Goal: Task Accomplishment & Management: Manage account settings

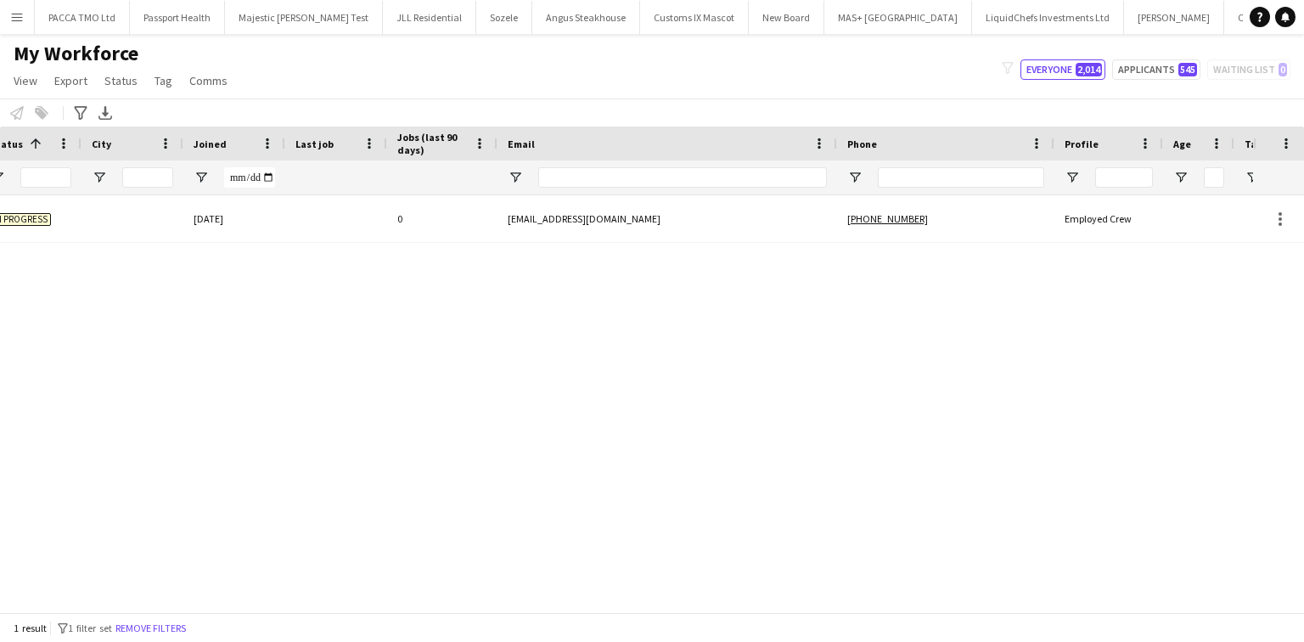
click at [929, 161] on div at bounding box center [961, 177] width 166 height 34
click at [927, 182] on input "Phone Filter Input" at bounding box center [961, 177] width 166 height 20
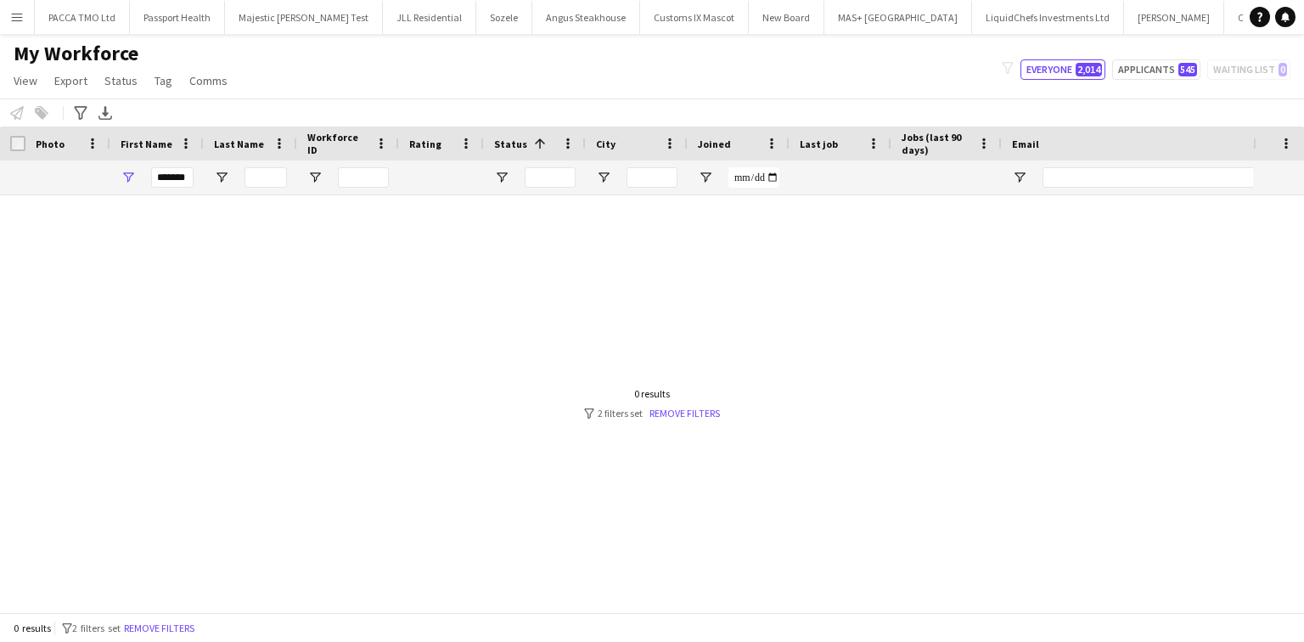
type input "******"
click at [156, 182] on input "*******" at bounding box center [172, 177] width 42 height 20
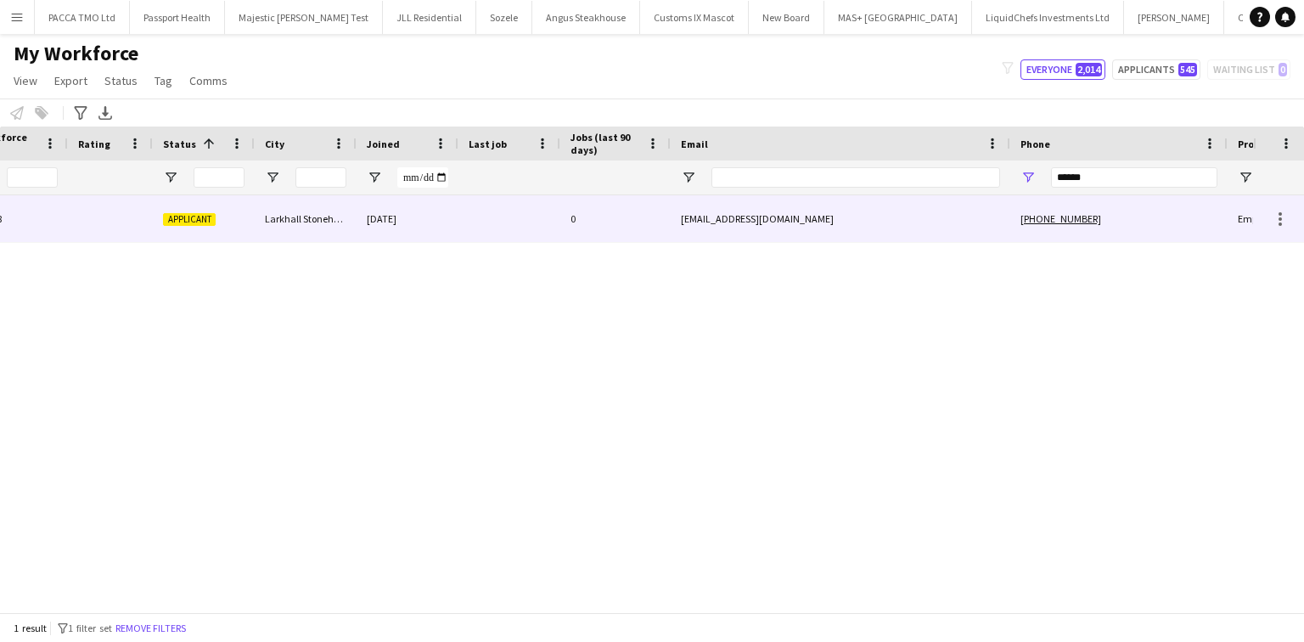
scroll to position [0, 459]
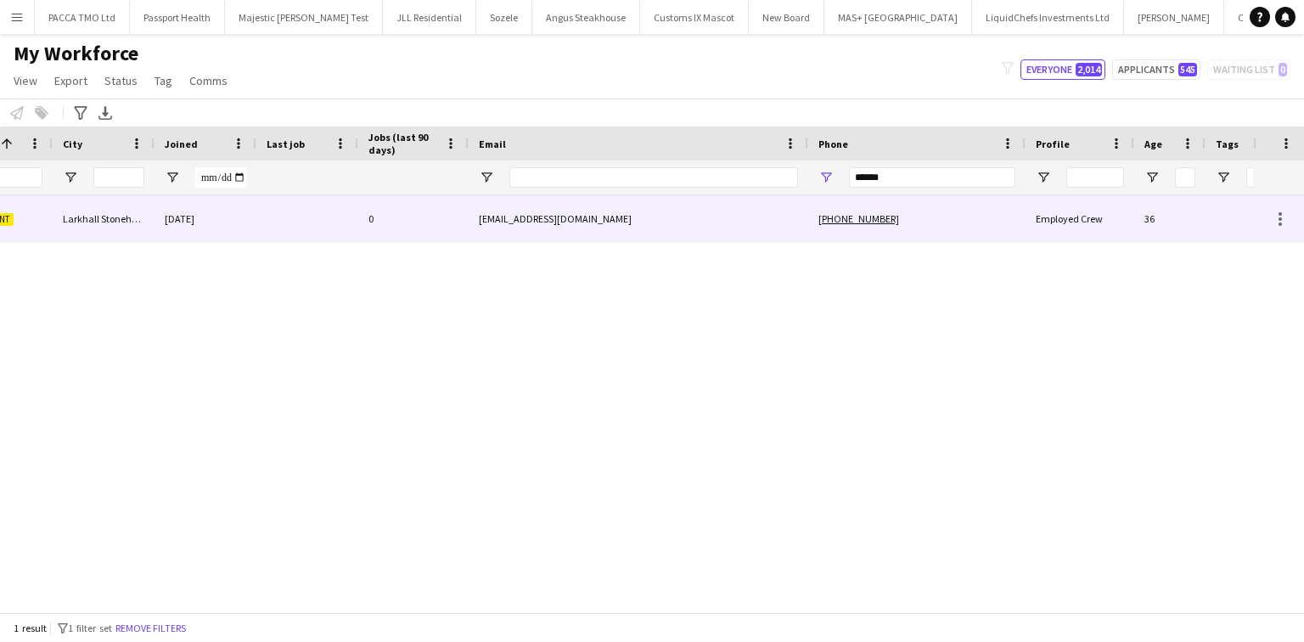
click at [411, 201] on div "0" at bounding box center [413, 218] width 110 height 47
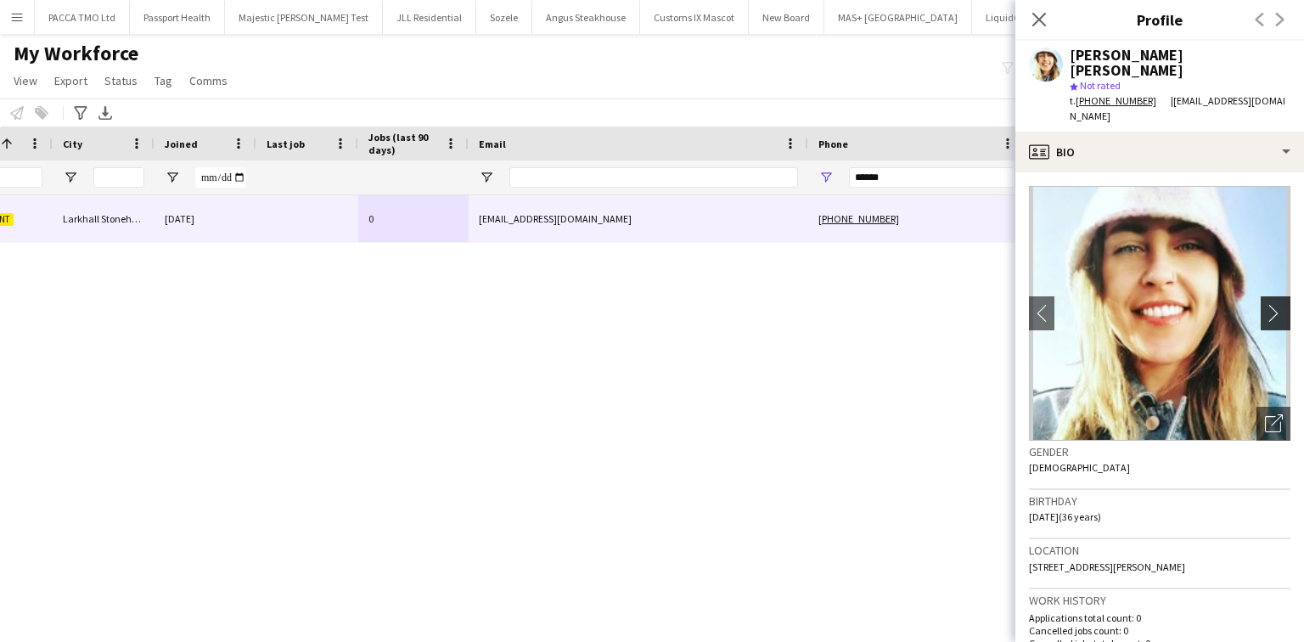
click at [1266, 304] on app-icon "chevron-right" at bounding box center [1278, 313] width 26 height 18
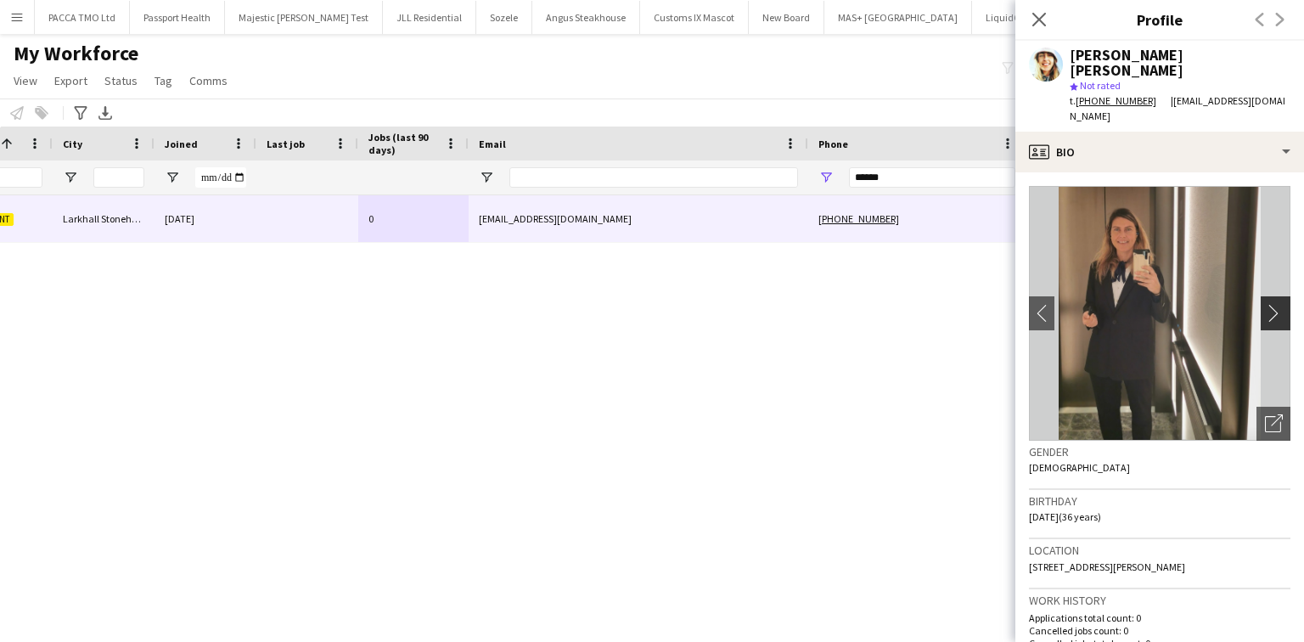
click at [1266, 304] on app-icon "chevron-right" at bounding box center [1278, 313] width 26 height 18
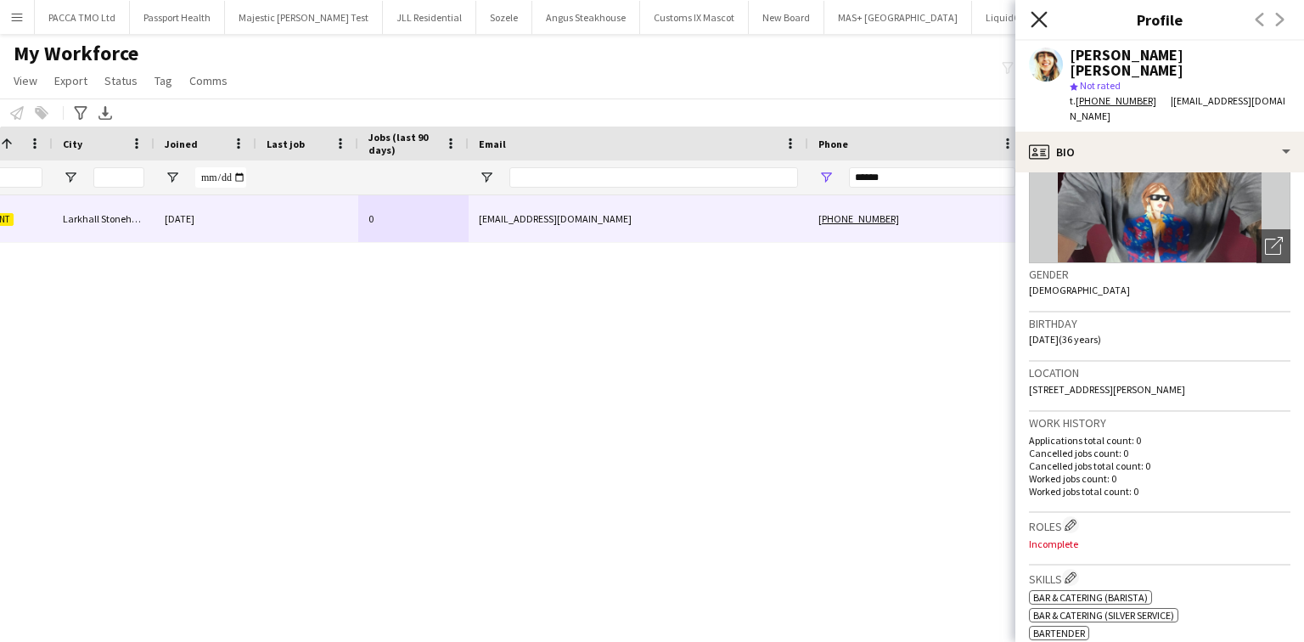
click at [1045, 16] on icon "Close pop-in" at bounding box center [1038, 19] width 16 height 16
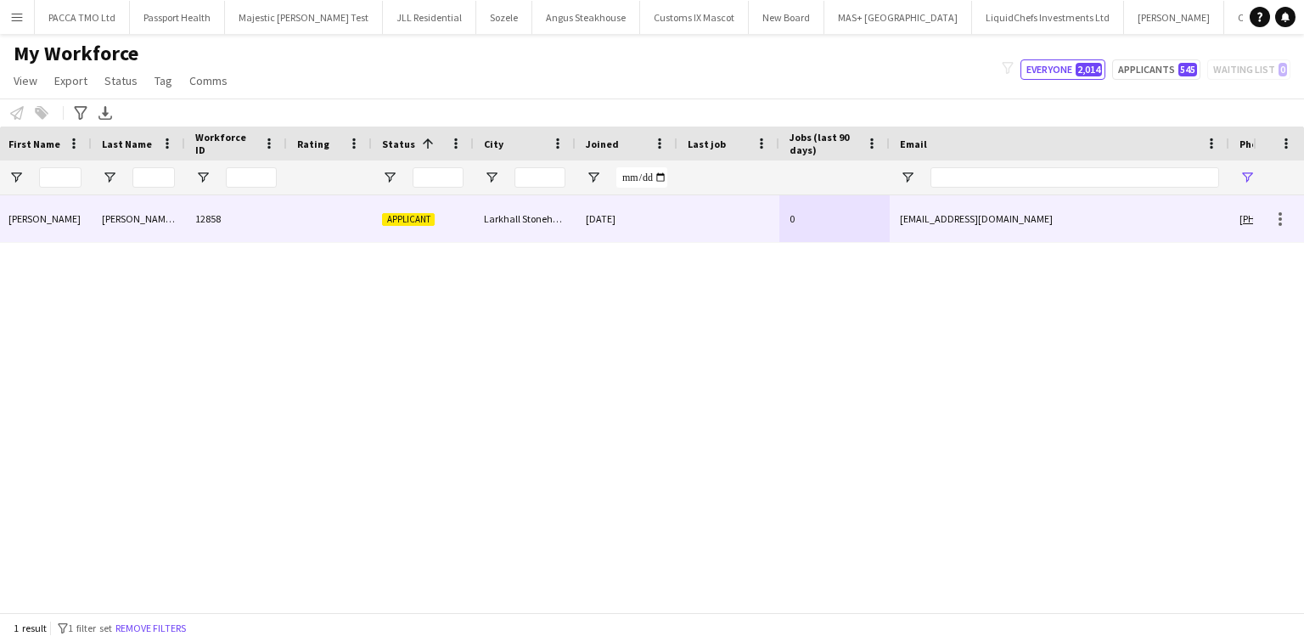
scroll to position [0, 0]
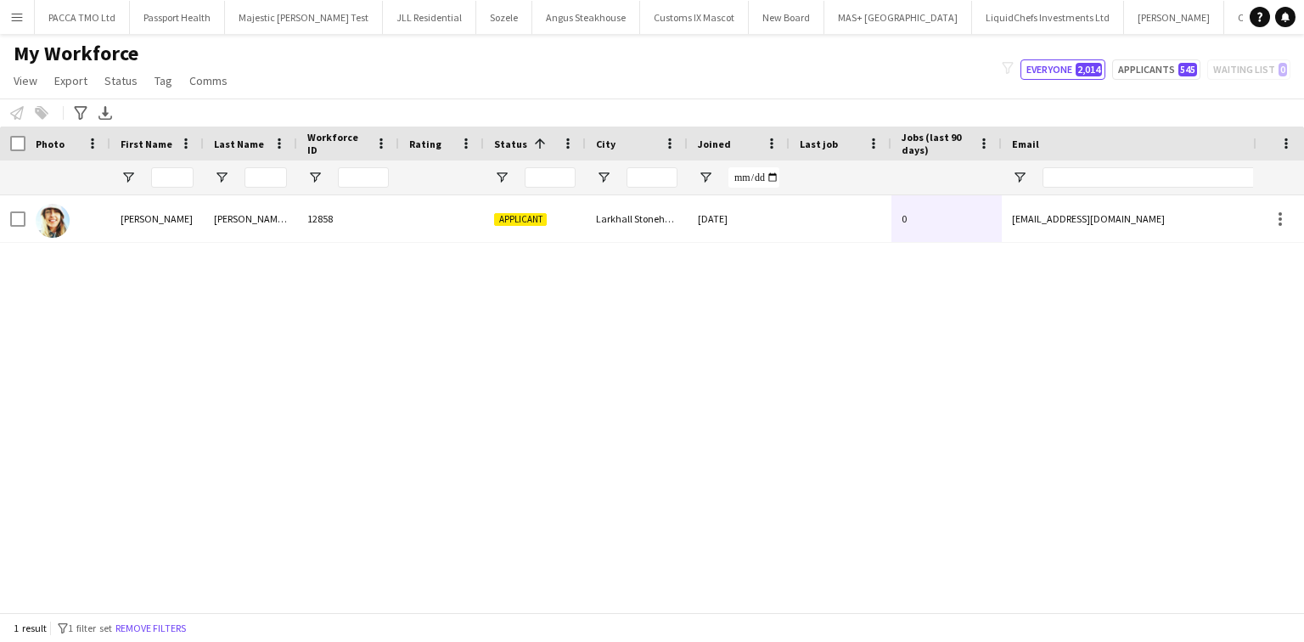
click at [174, 188] on div at bounding box center [172, 177] width 42 height 34
click at [170, 177] on input "First Name Filter Input" at bounding box center [172, 177] width 42 height 20
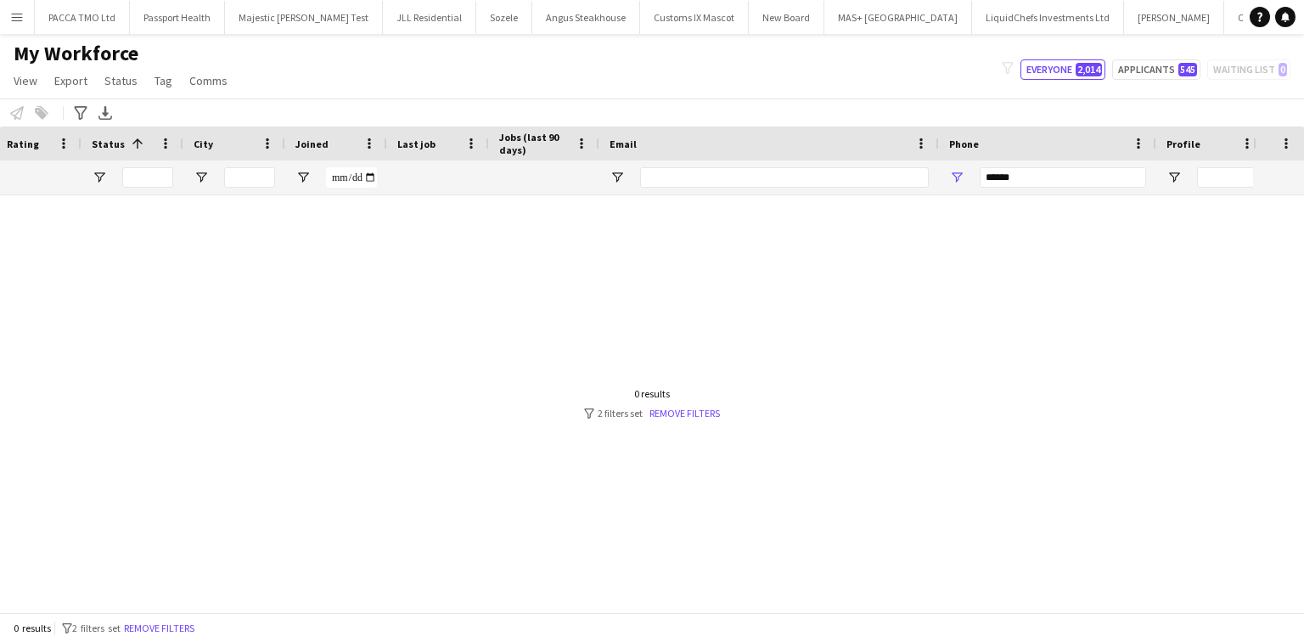
scroll to position [0, 587]
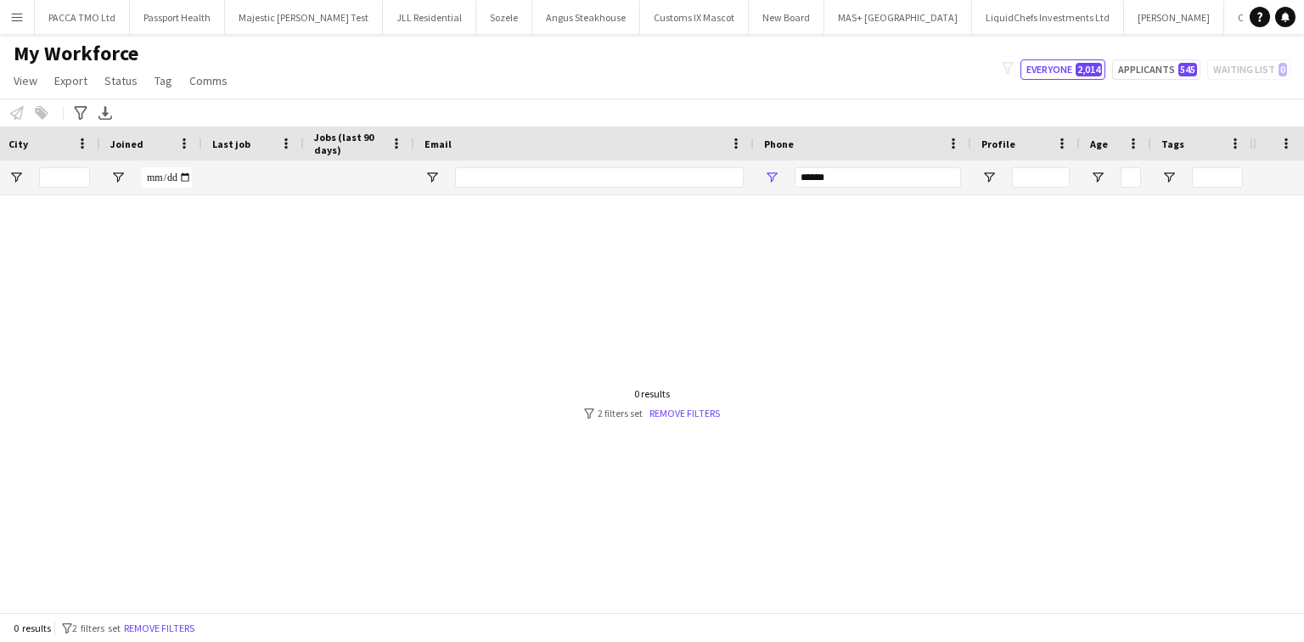
type input "********"
click at [857, 177] on input "******" at bounding box center [877, 177] width 166 height 20
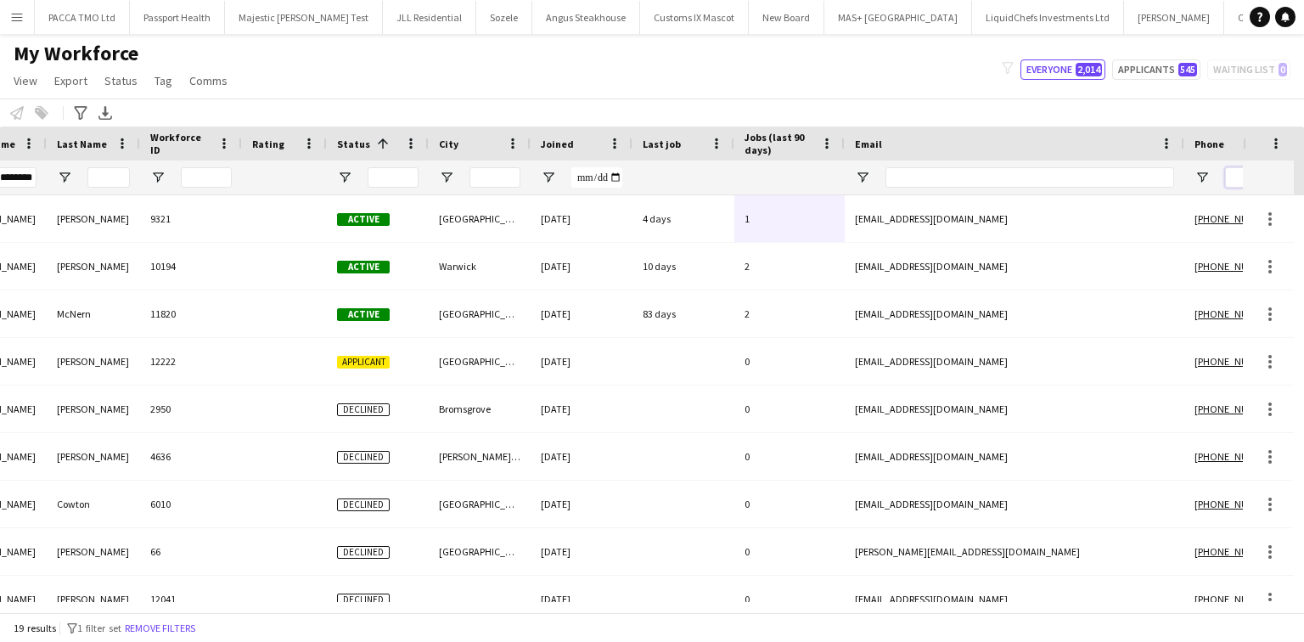
scroll to position [0, 78]
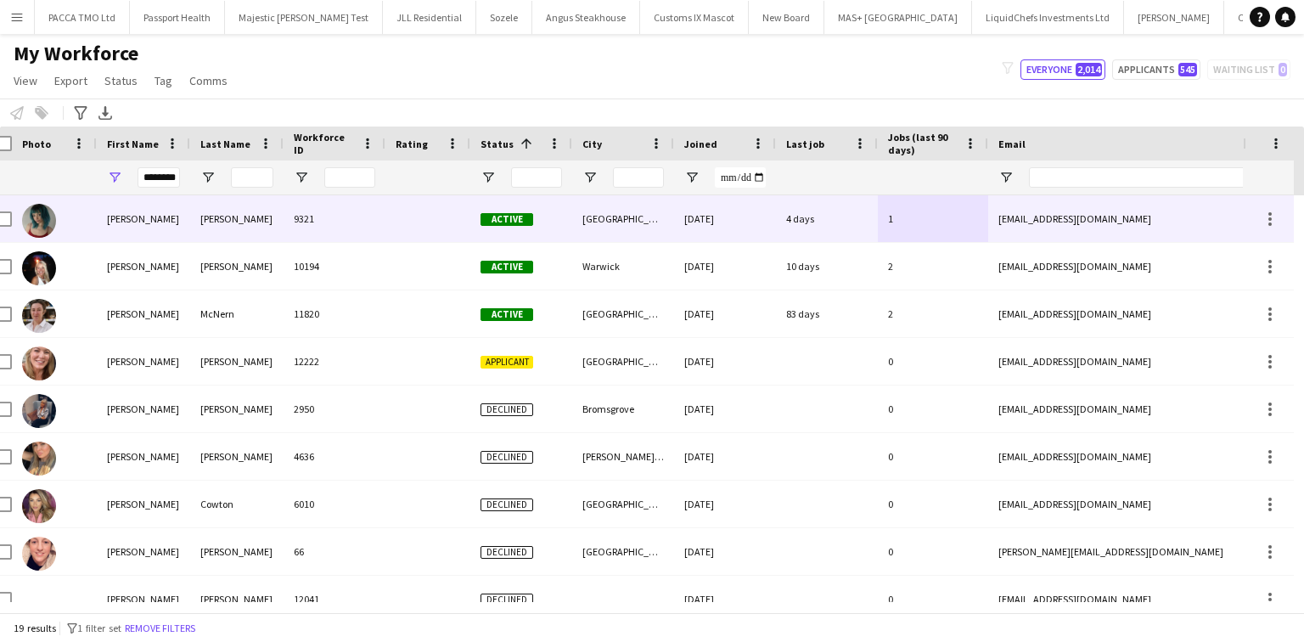
click at [227, 217] on div "Clark" at bounding box center [236, 218] width 93 height 47
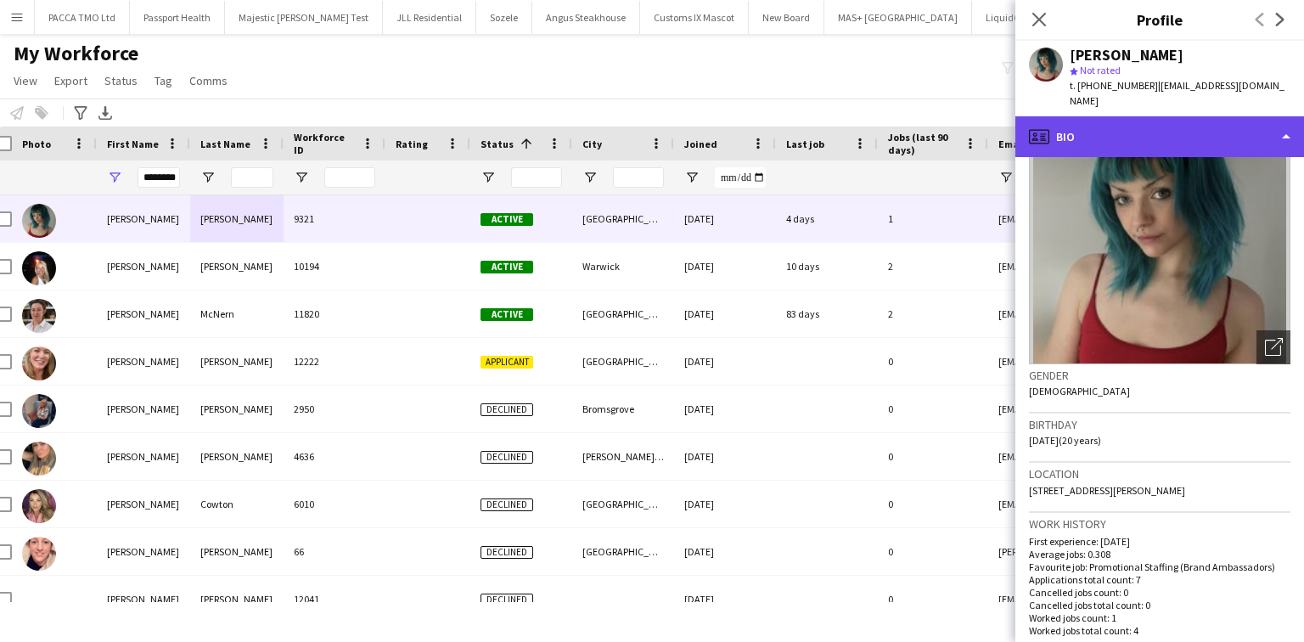
click at [1125, 116] on div "profile Bio" at bounding box center [1159, 136] width 289 height 41
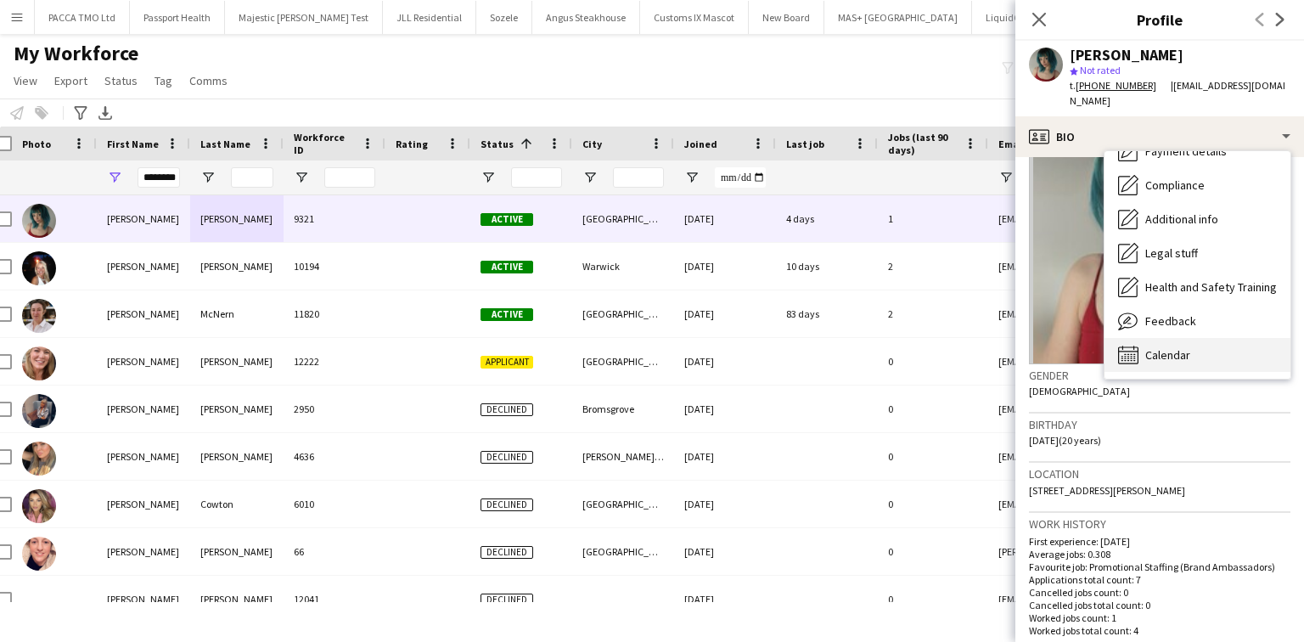
click at [1178, 347] on span "Calendar" at bounding box center [1167, 354] width 45 height 15
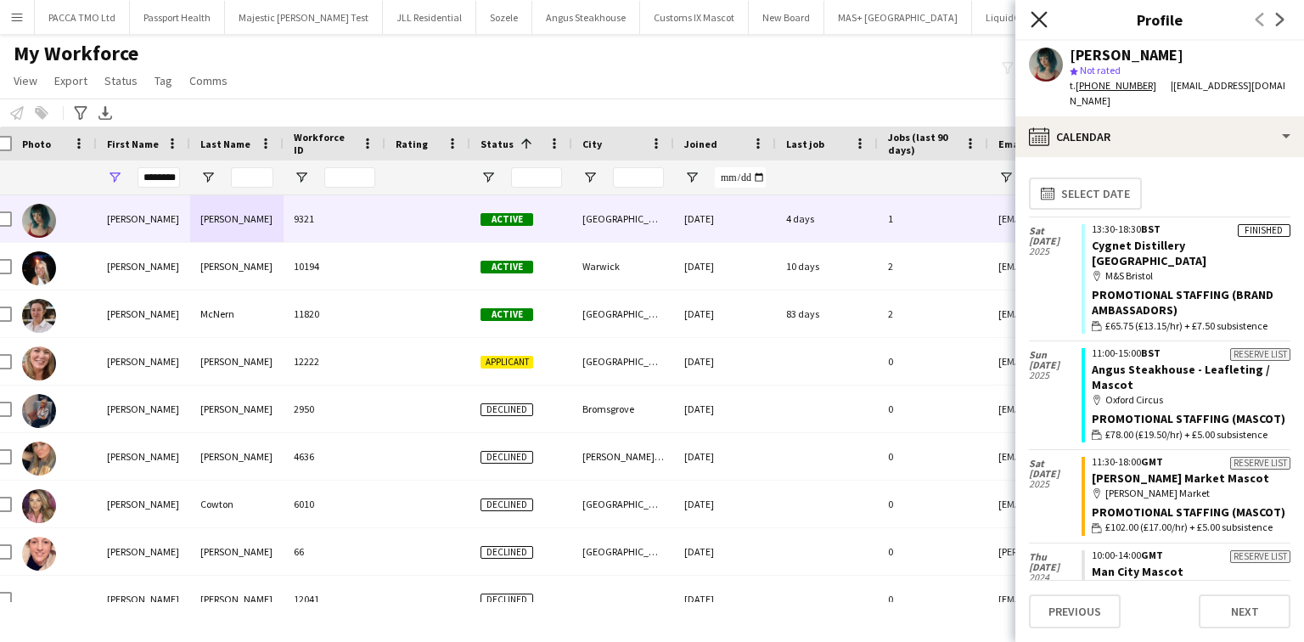
click at [1037, 19] on icon at bounding box center [1038, 19] width 16 height 16
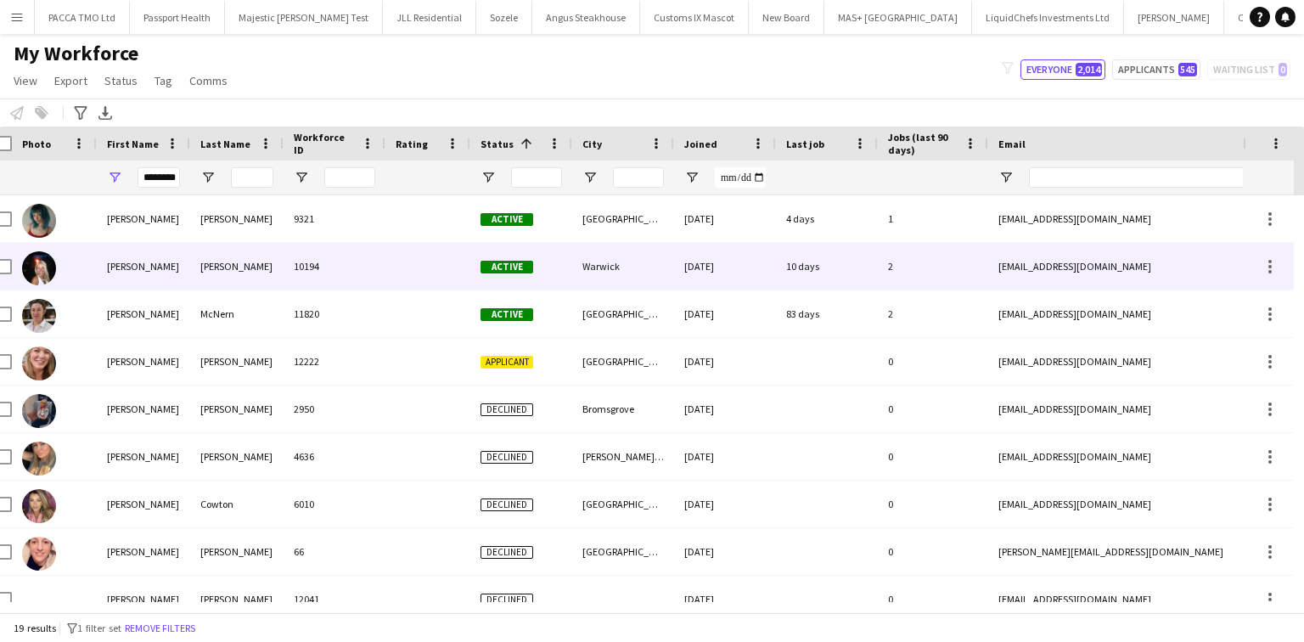
click at [401, 278] on div at bounding box center [427, 266] width 85 height 47
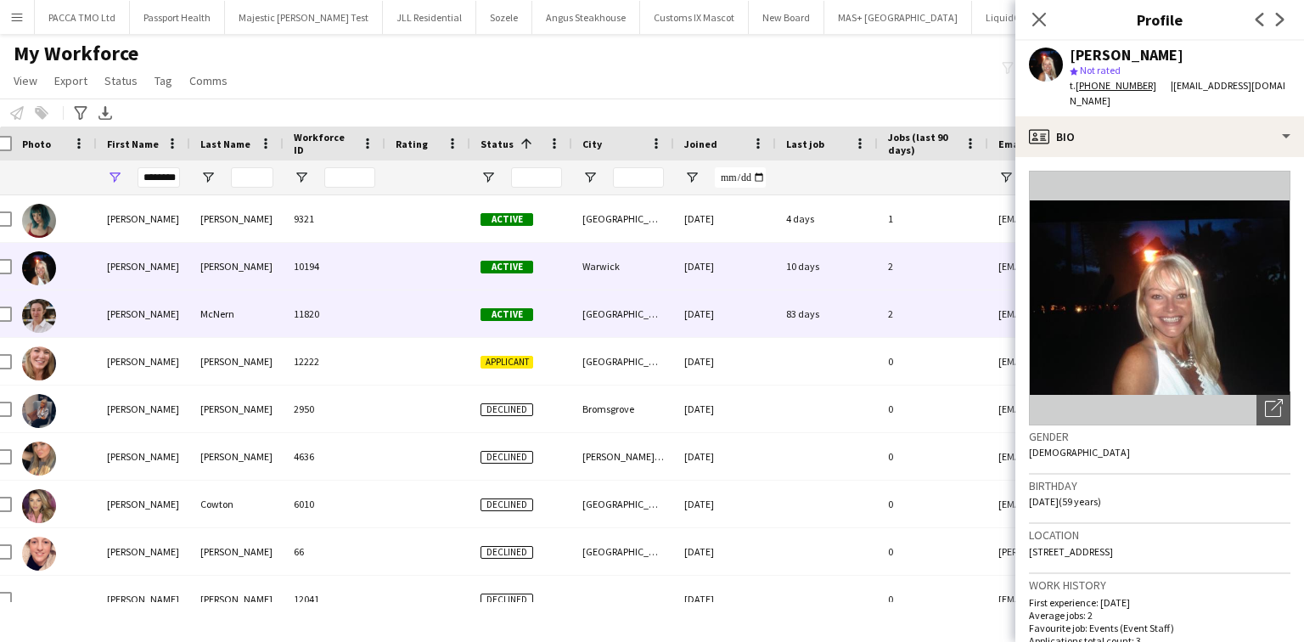
click at [407, 326] on div at bounding box center [427, 313] width 85 height 47
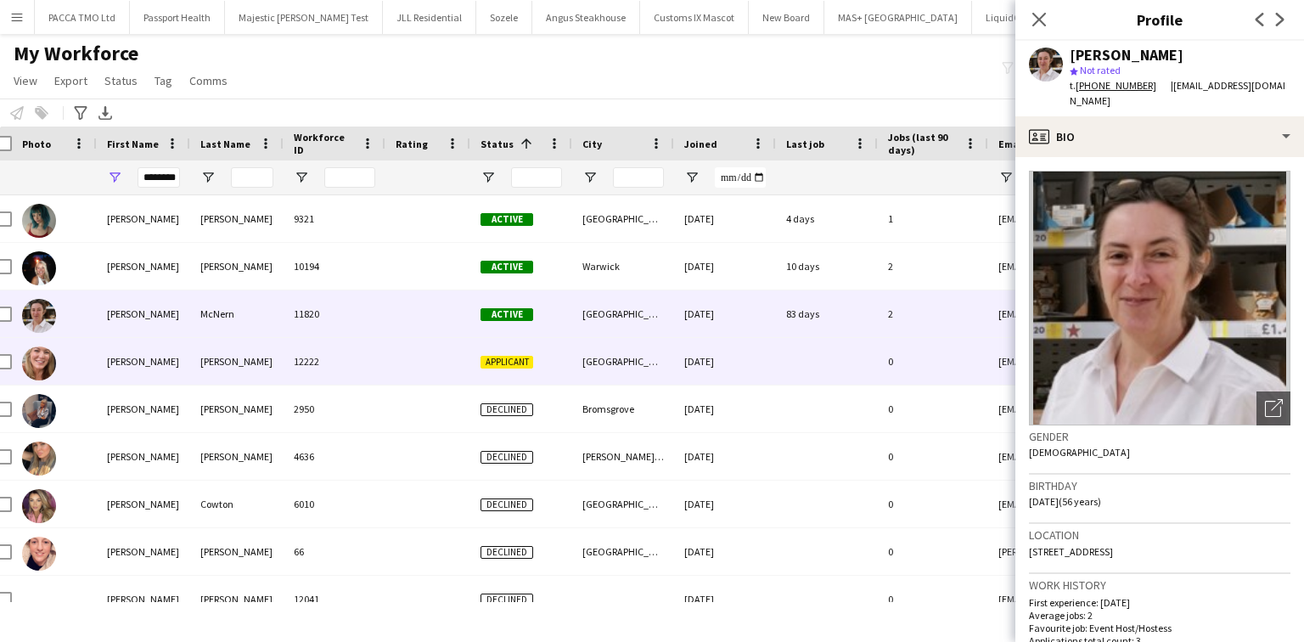
click at [413, 343] on div at bounding box center [427, 361] width 85 height 47
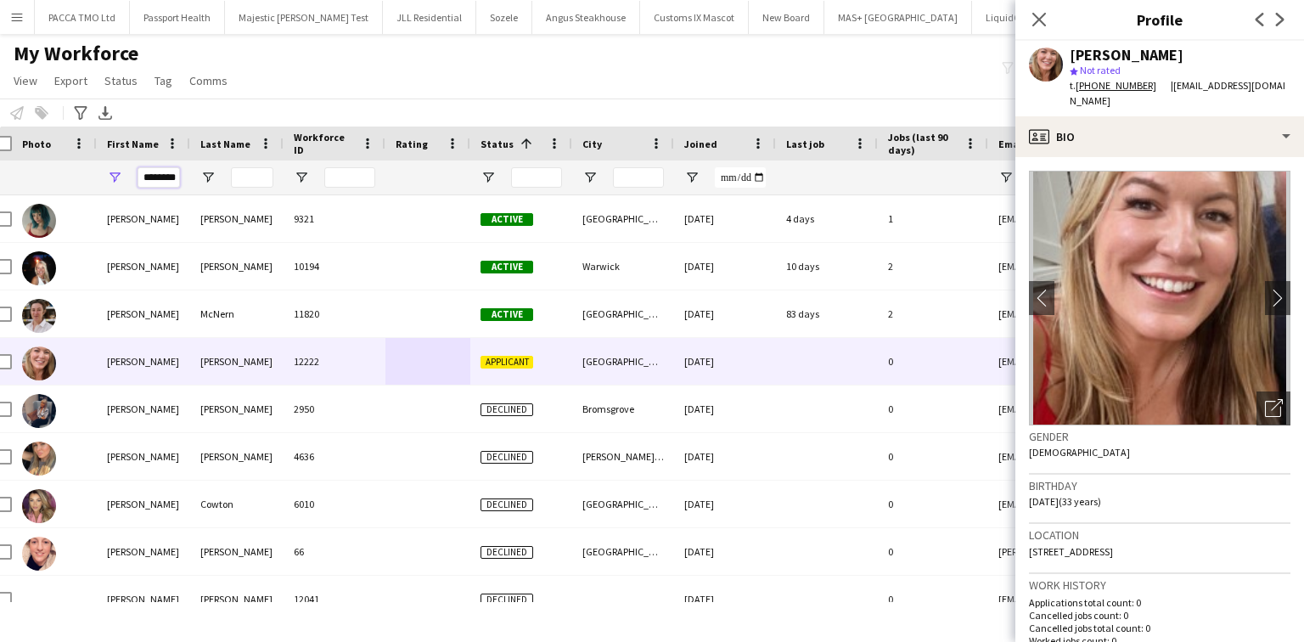
click at [160, 177] on input "********" at bounding box center [159, 177] width 42 height 20
click at [20, 24] on button "Menu" at bounding box center [17, 17] width 34 height 34
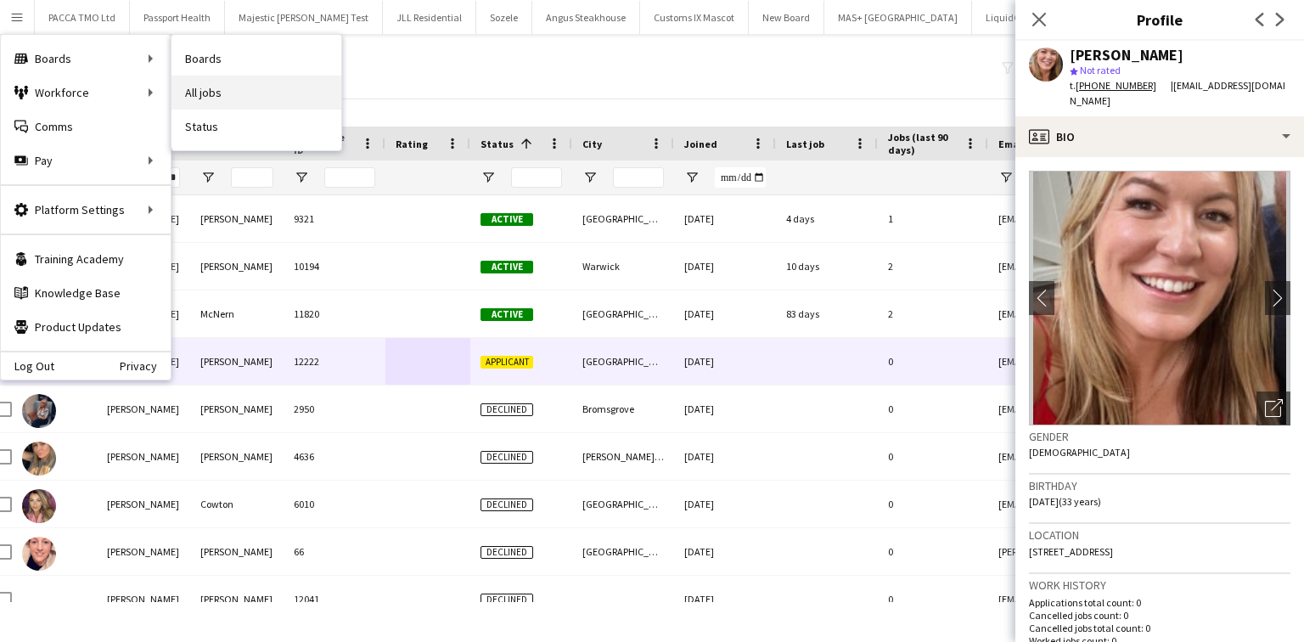
click at [205, 76] on link "All jobs" at bounding box center [256, 93] width 170 height 34
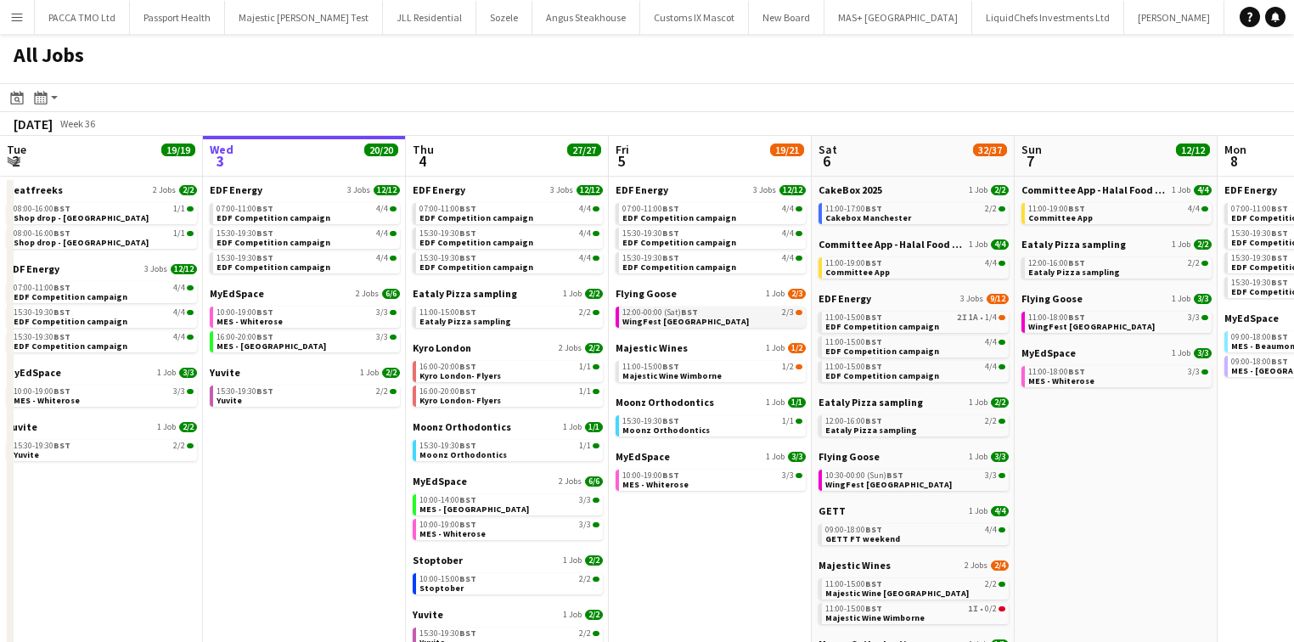
click at [765, 310] on div "12:00-00:00 (Sat) BST 2/3" at bounding box center [712, 312] width 180 height 8
click at [18, 4] on button "Menu" at bounding box center [17, 17] width 34 height 34
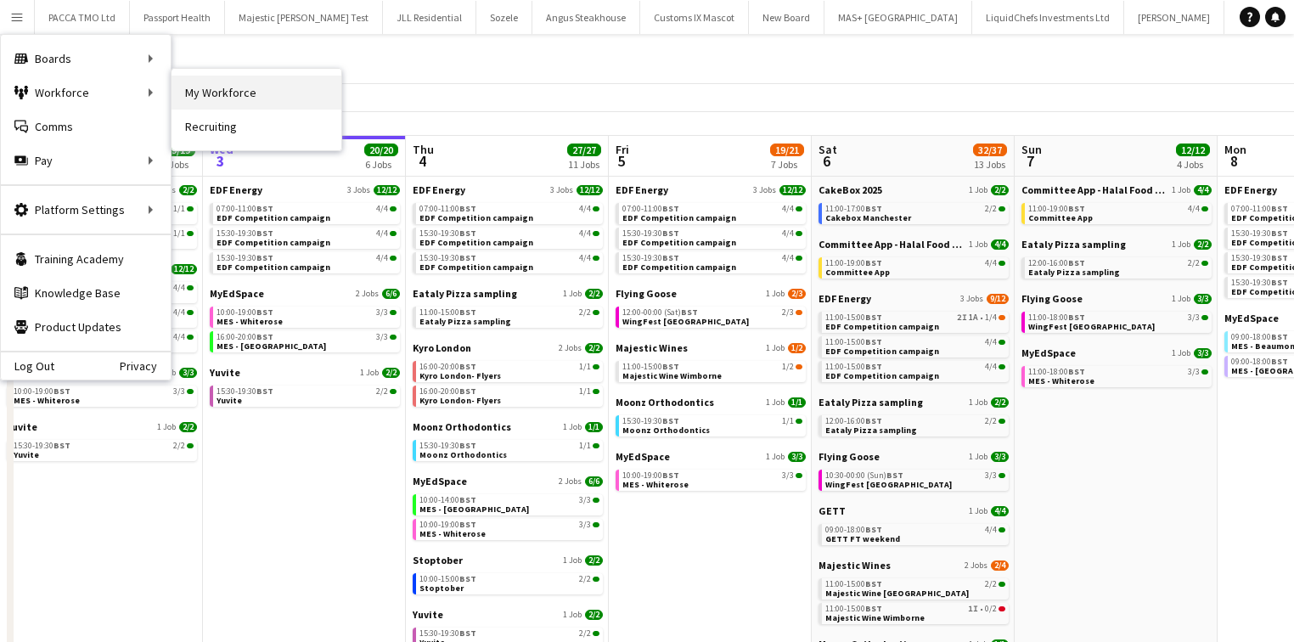
click at [204, 88] on link "My Workforce" at bounding box center [256, 93] width 170 height 34
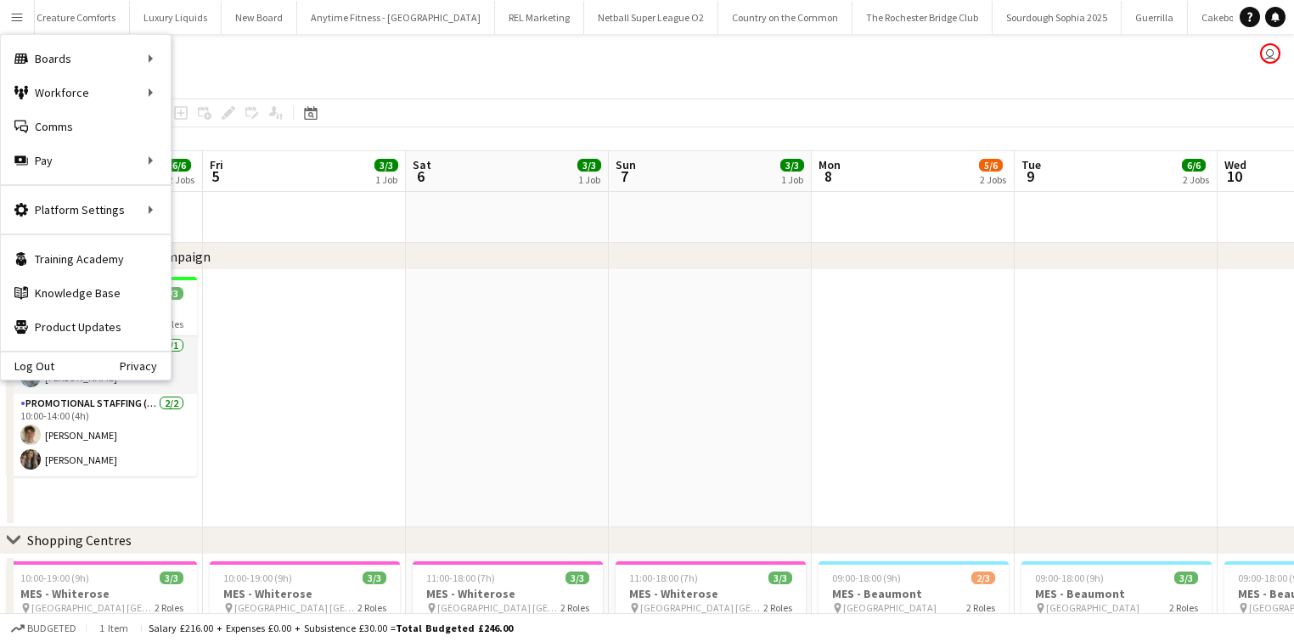
scroll to position [0, 606]
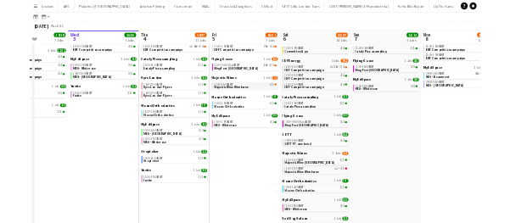
scroll to position [121, 0]
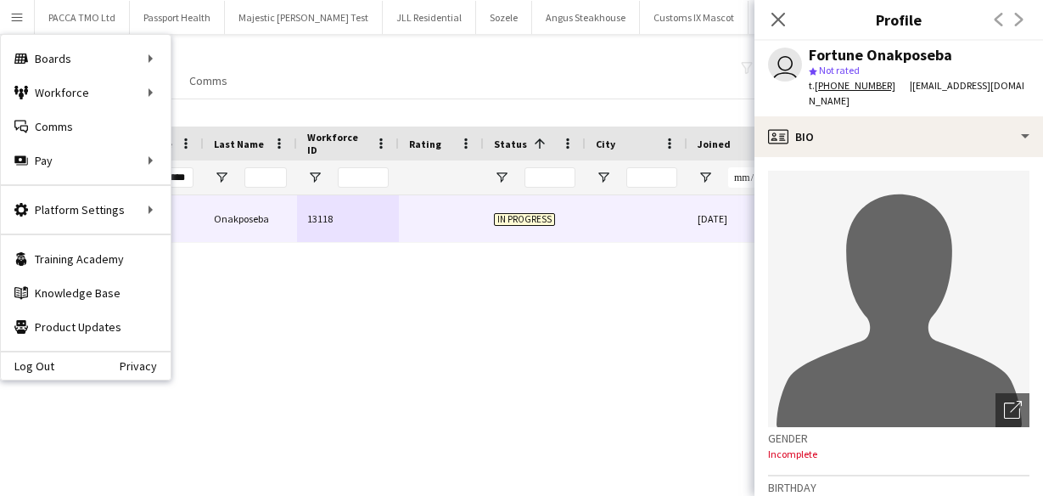
click at [259, 66] on div "My Workforce View Views Default view New view Update view Delete view Edit name…" at bounding box center [521, 70] width 1043 height 58
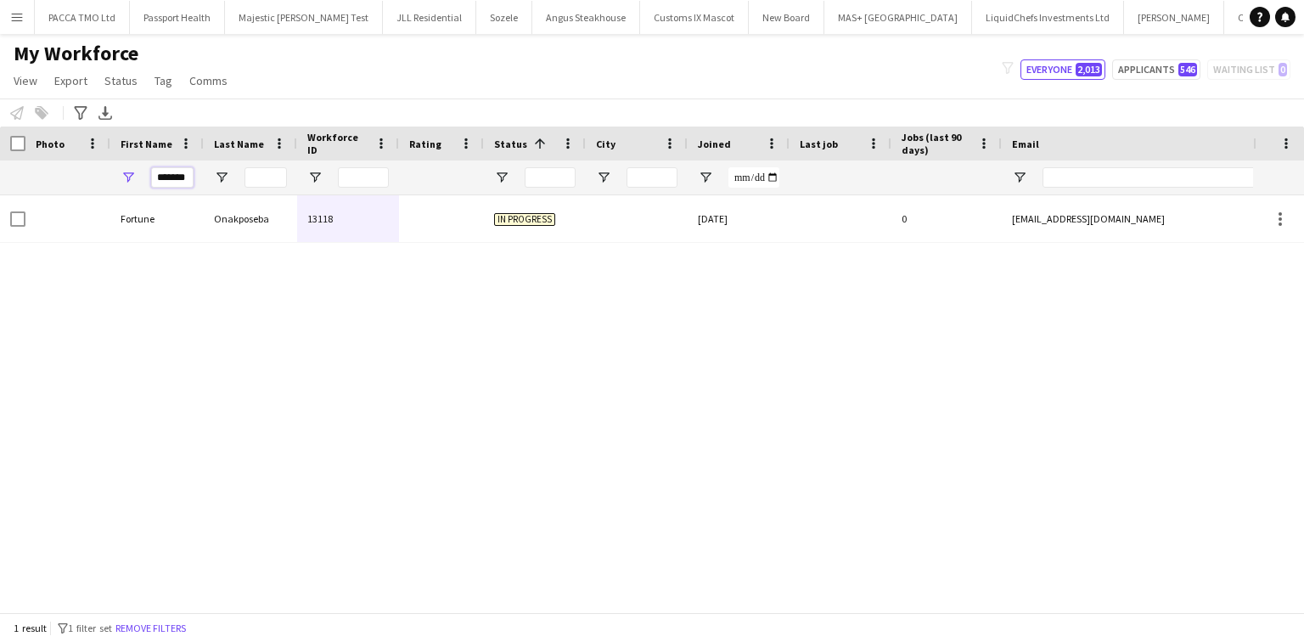
click at [182, 187] on input "*******" at bounding box center [172, 177] width 42 height 20
click at [171, 185] on input "*******" at bounding box center [172, 177] width 42 height 20
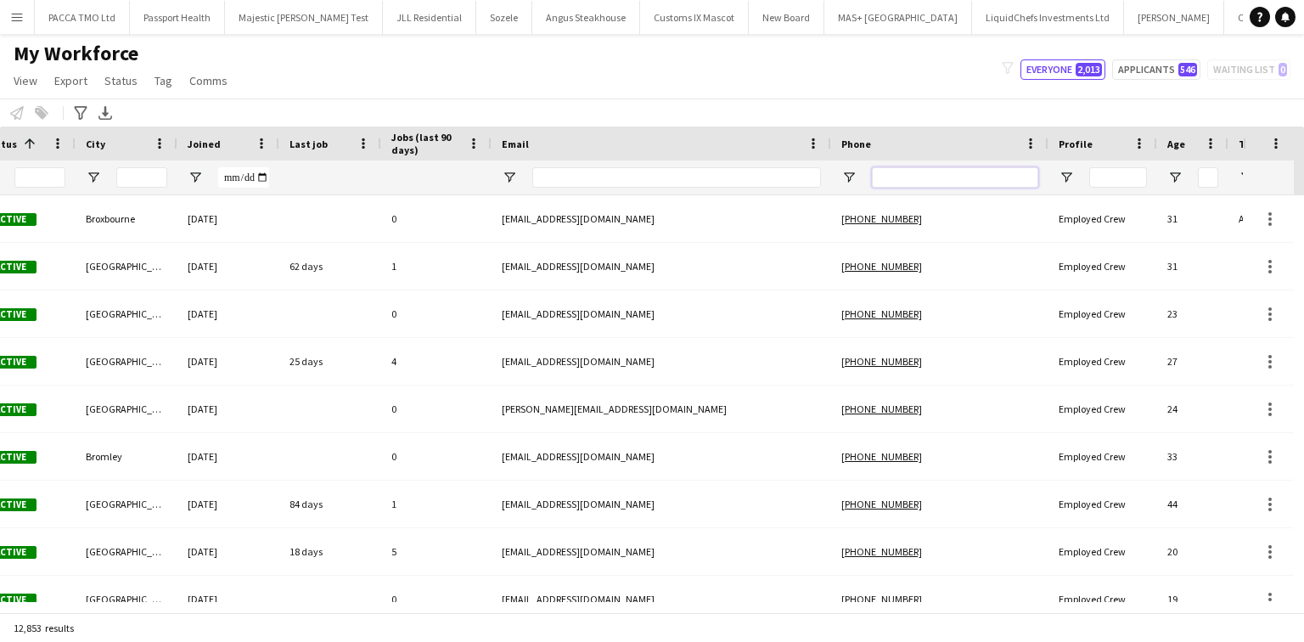
click at [925, 187] on input "Phone Filter Input" at bounding box center [955, 177] width 166 height 20
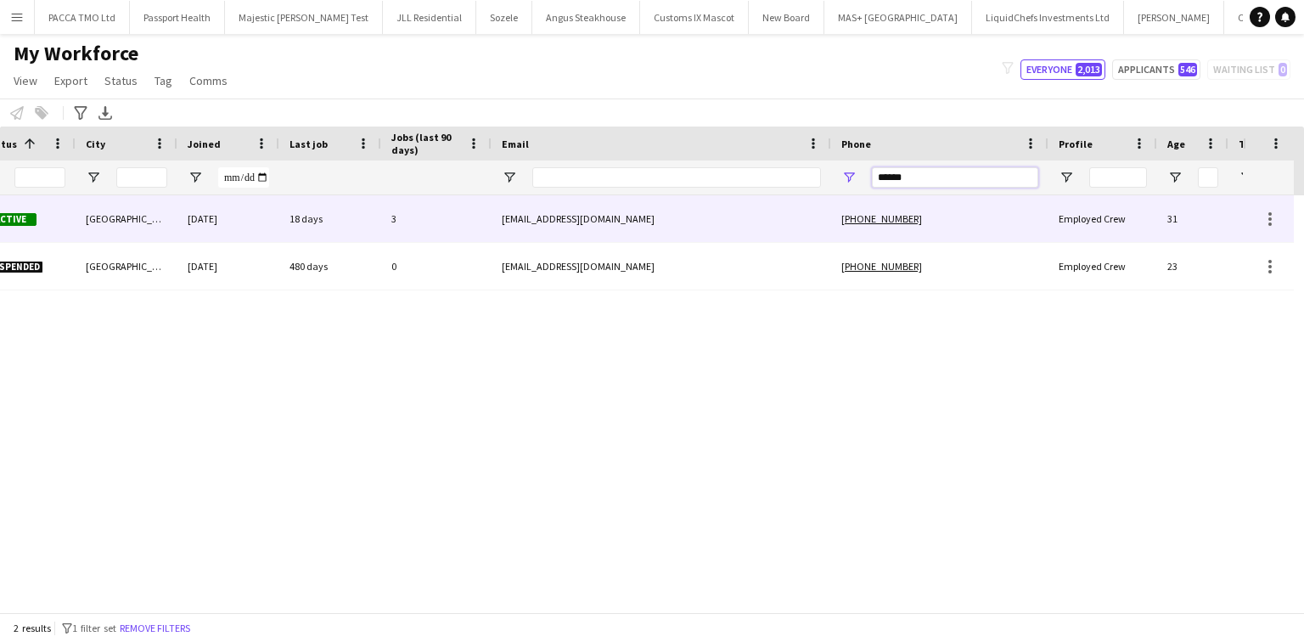
type input "******"
click at [808, 220] on div "c_patricolo@outlook.com" at bounding box center [661, 218] width 340 height 47
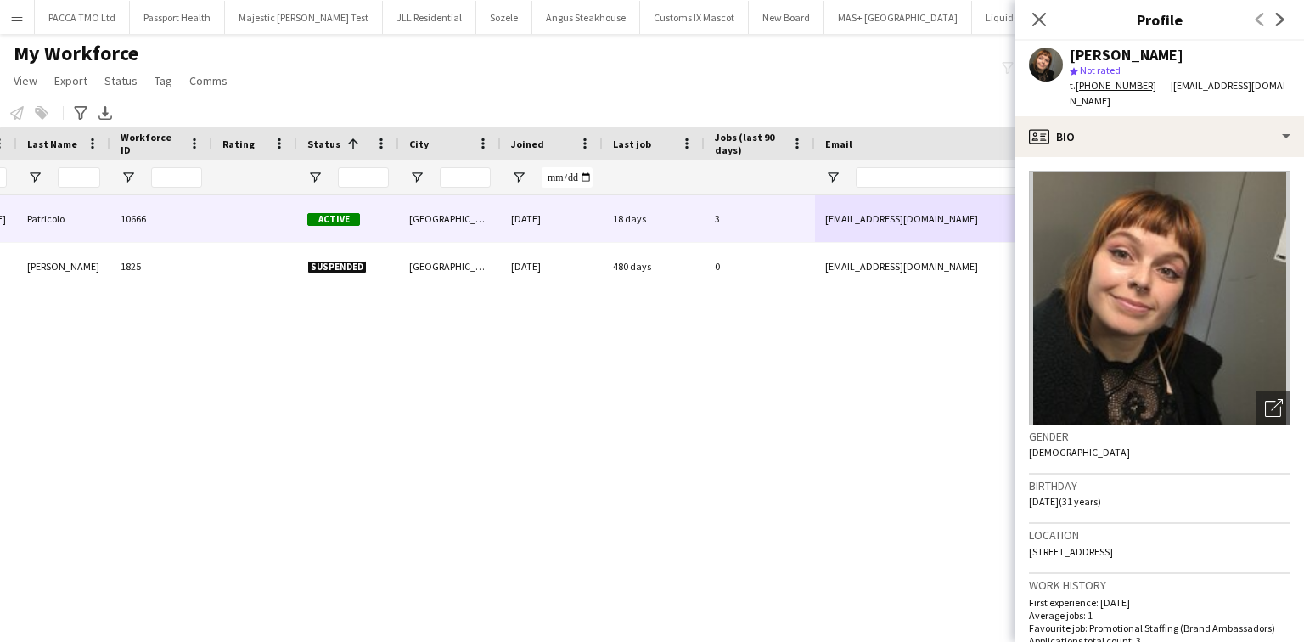
scroll to position [0, 42]
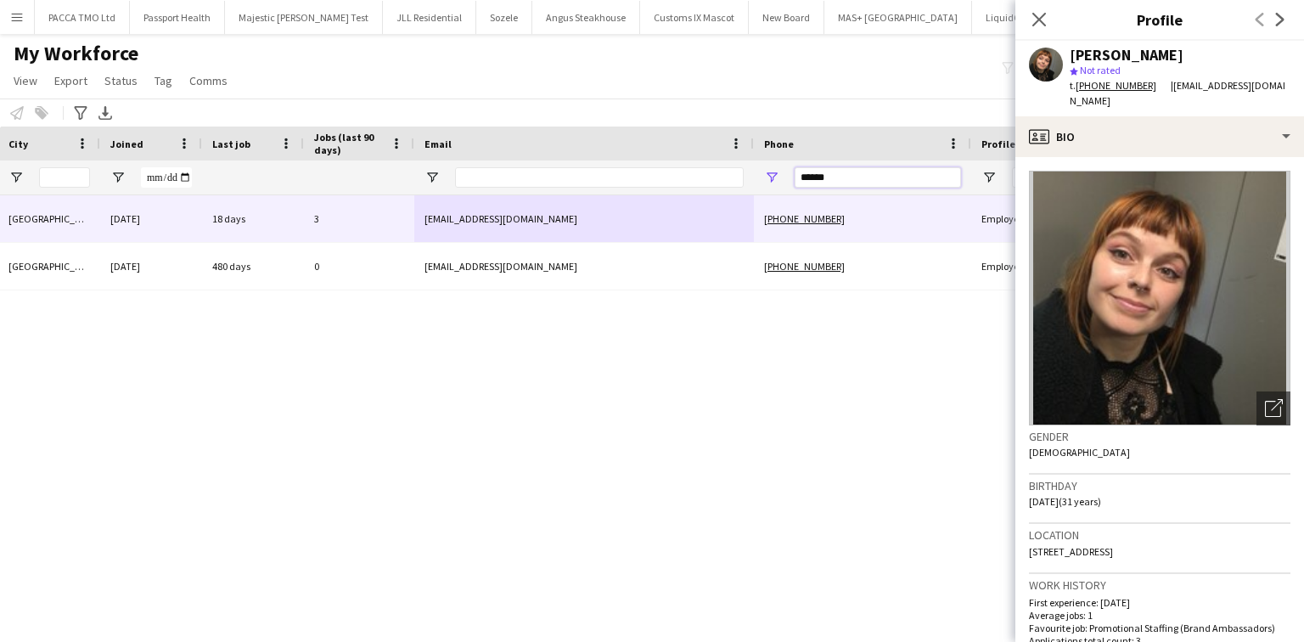
click at [852, 169] on input "******" at bounding box center [877, 177] width 166 height 20
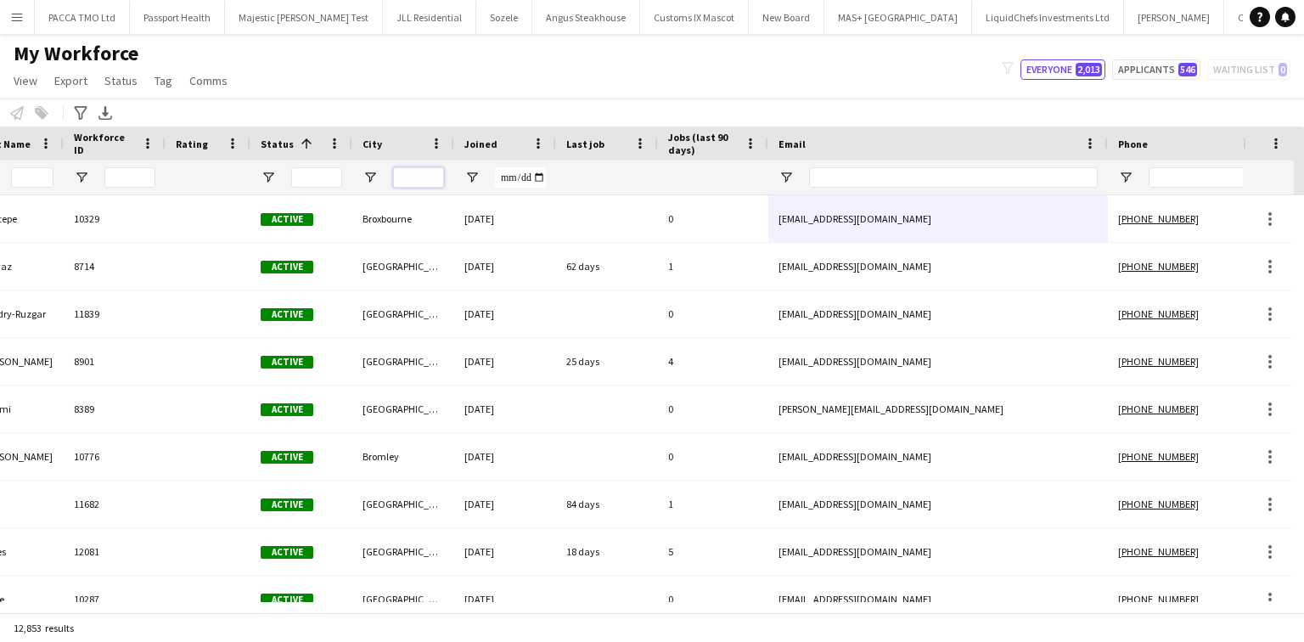
click at [410, 183] on input "City Filter Input" at bounding box center [418, 177] width 51 height 20
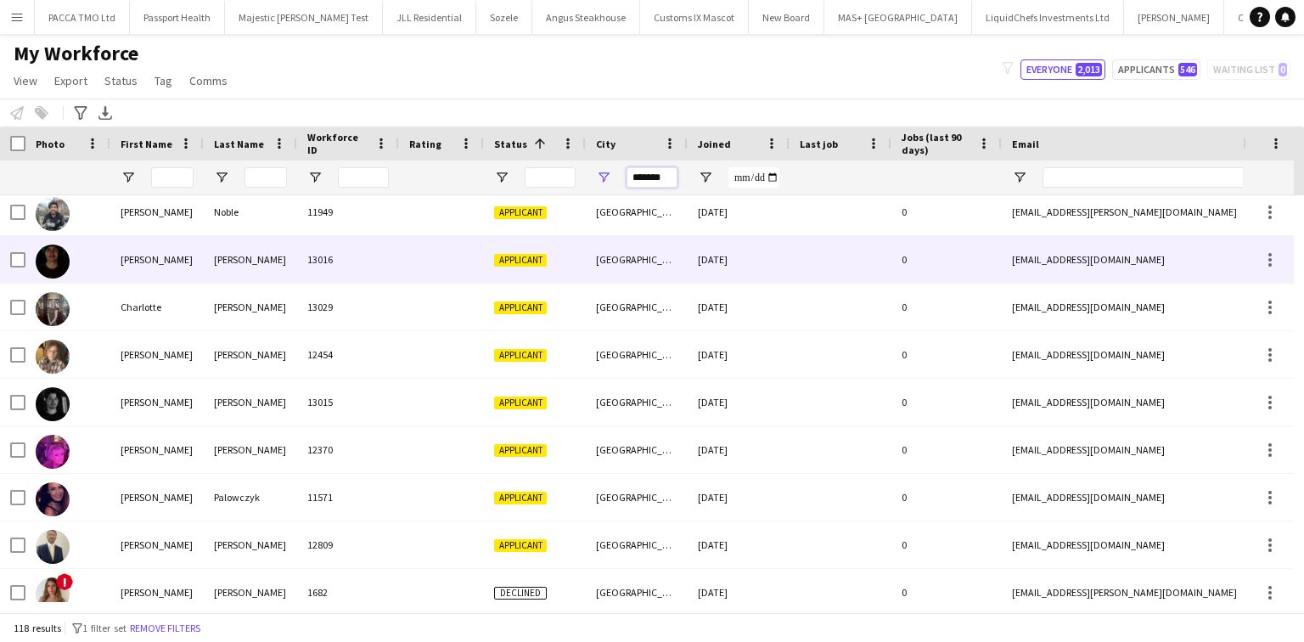
type input "*******"
click at [227, 245] on div "Evans" at bounding box center [250, 259] width 93 height 47
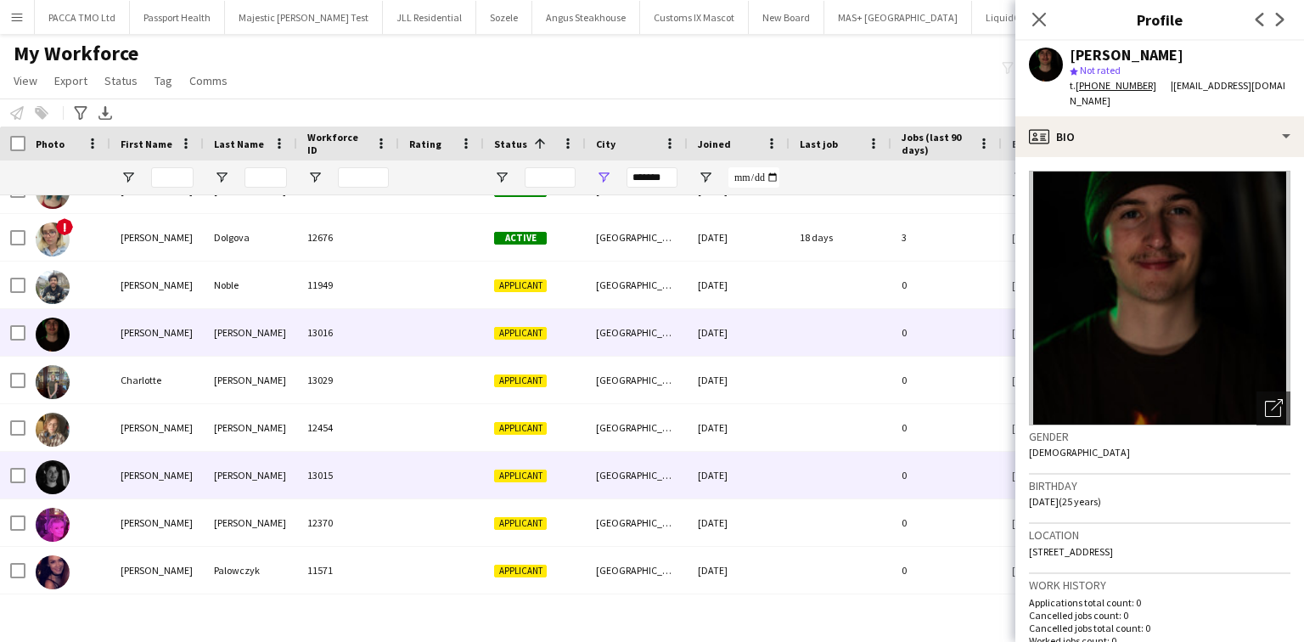
click at [214, 476] on div "Evans" at bounding box center [250, 475] width 93 height 47
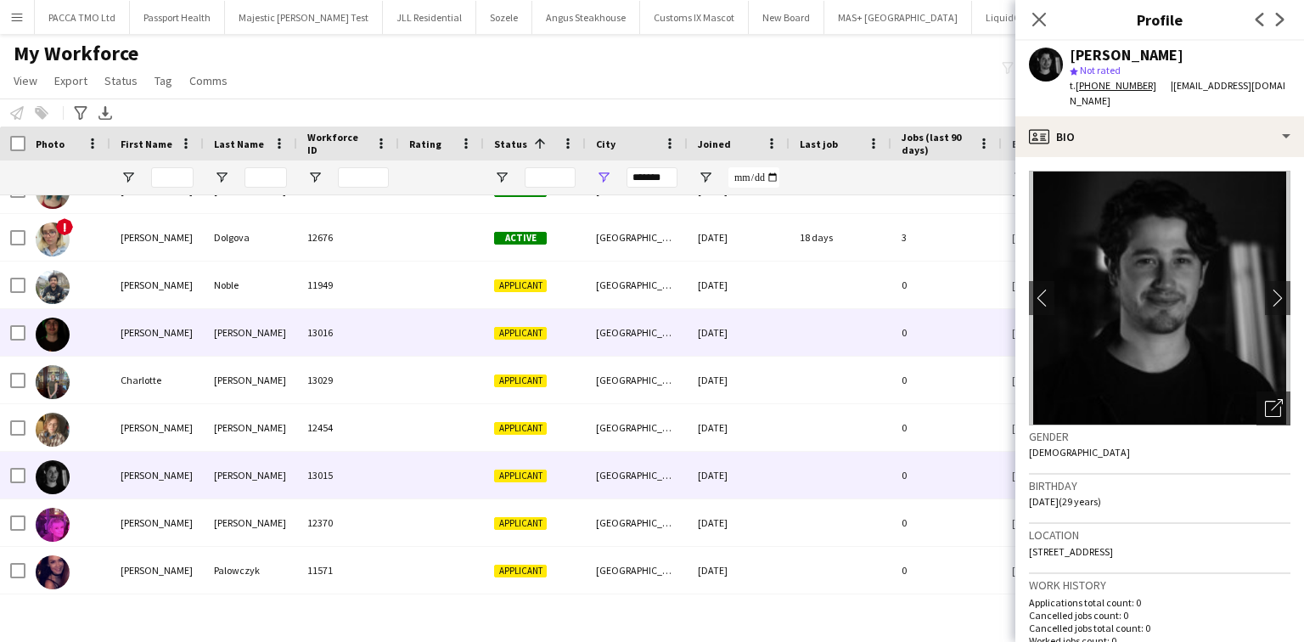
click at [214, 314] on div "Evans" at bounding box center [250, 332] width 93 height 47
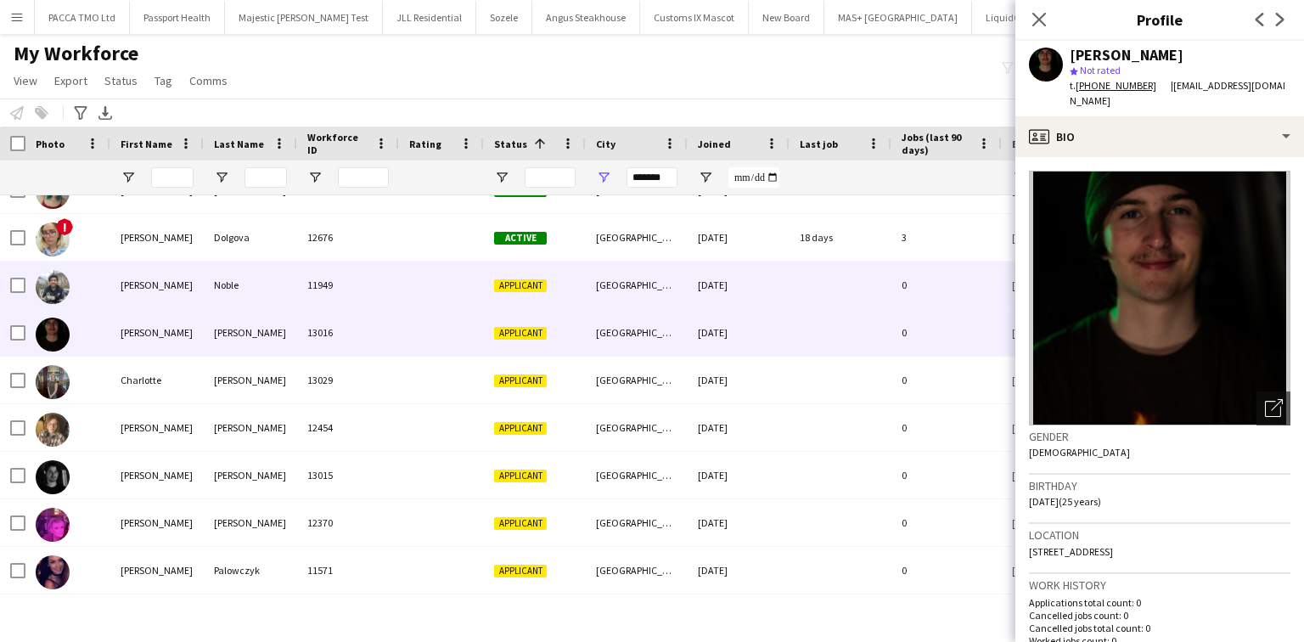
click at [223, 295] on div "Noble" at bounding box center [250, 284] width 93 height 47
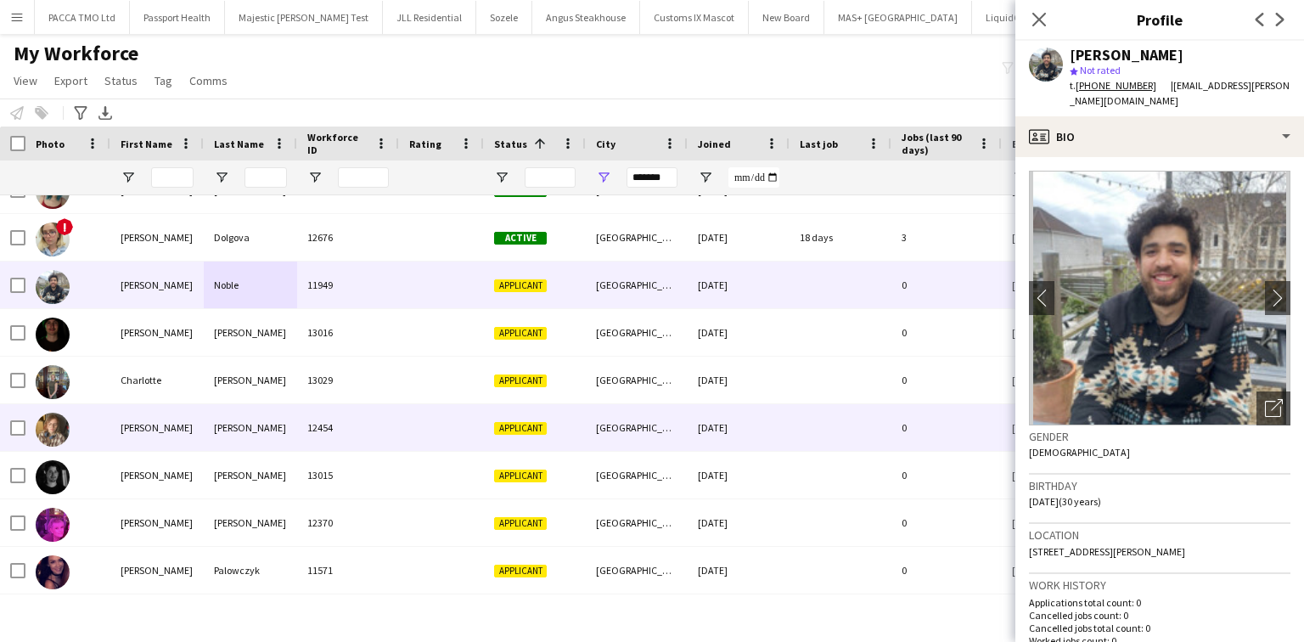
click at [428, 430] on div at bounding box center [441, 427] width 85 height 47
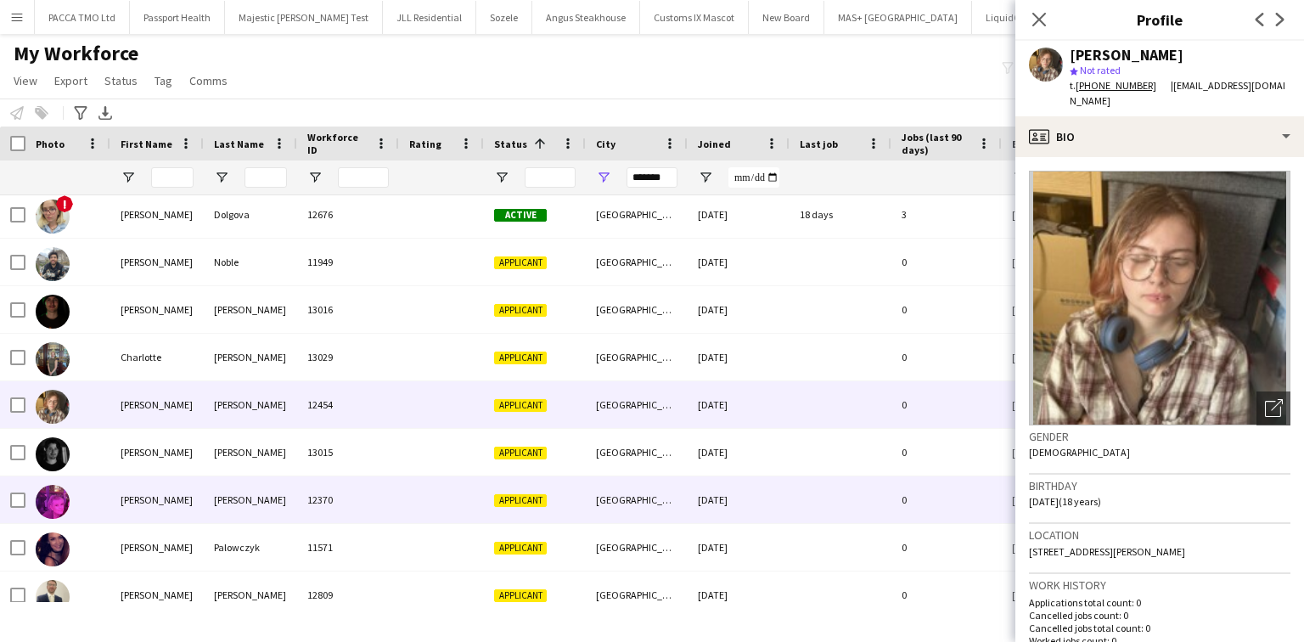
click at [429, 495] on div at bounding box center [441, 499] width 85 height 47
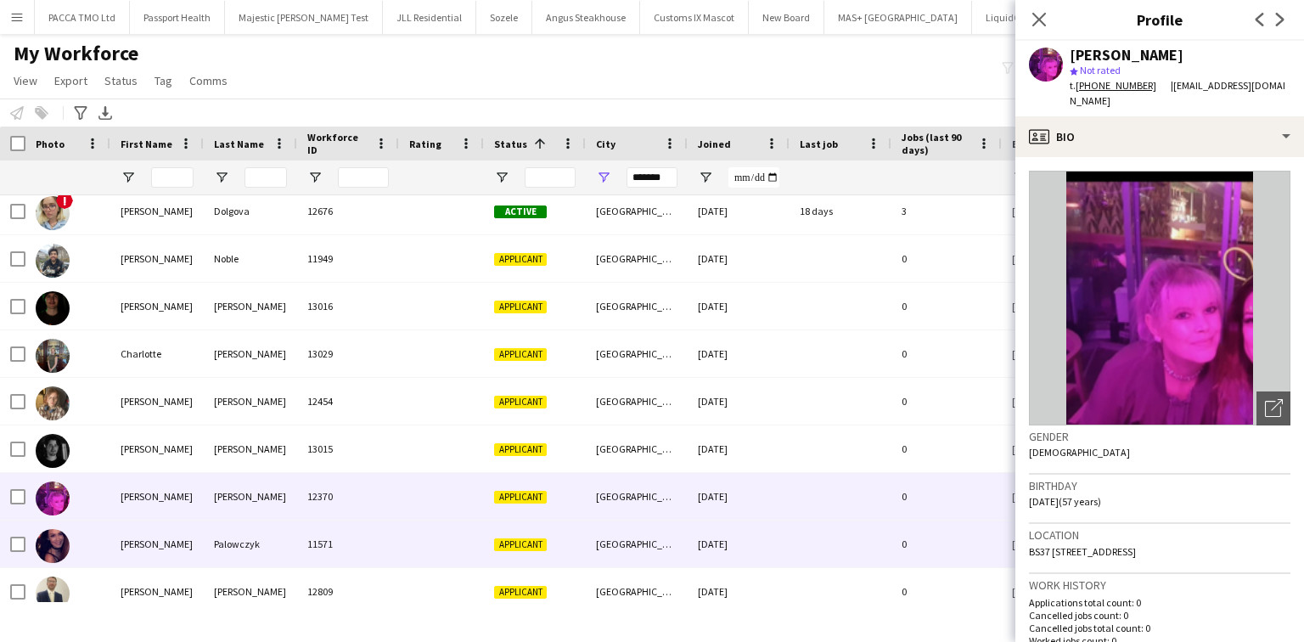
click at [421, 495] on div at bounding box center [441, 543] width 85 height 47
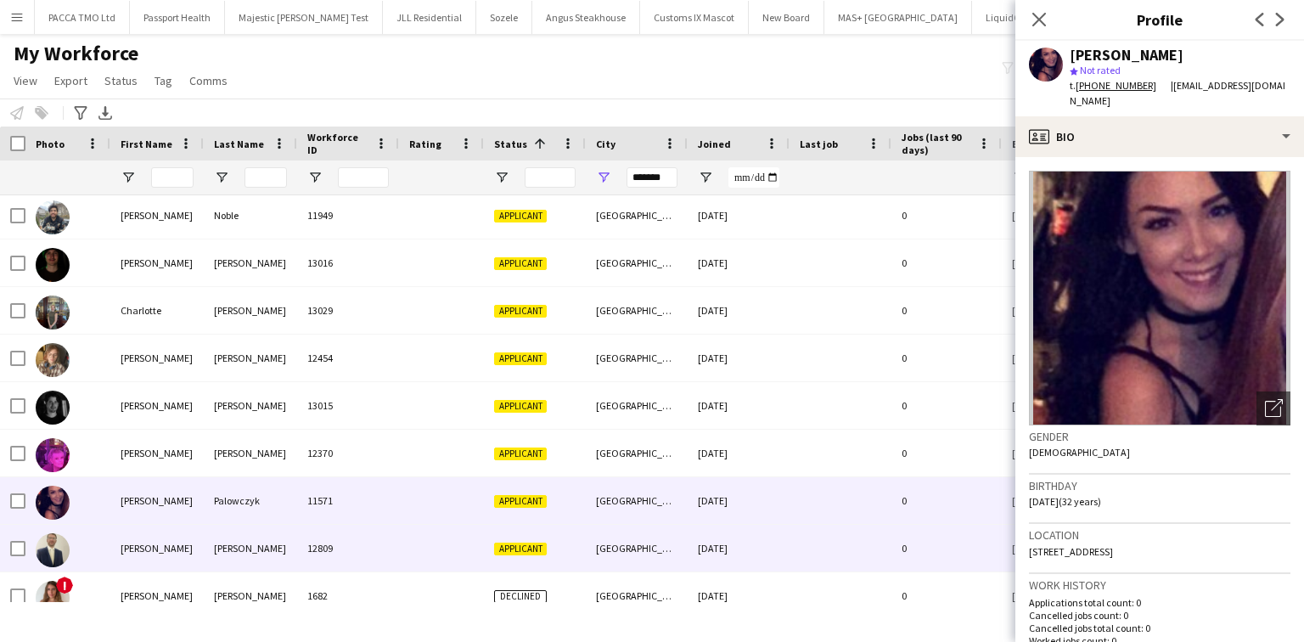
click at [421, 495] on div at bounding box center [441, 548] width 85 height 47
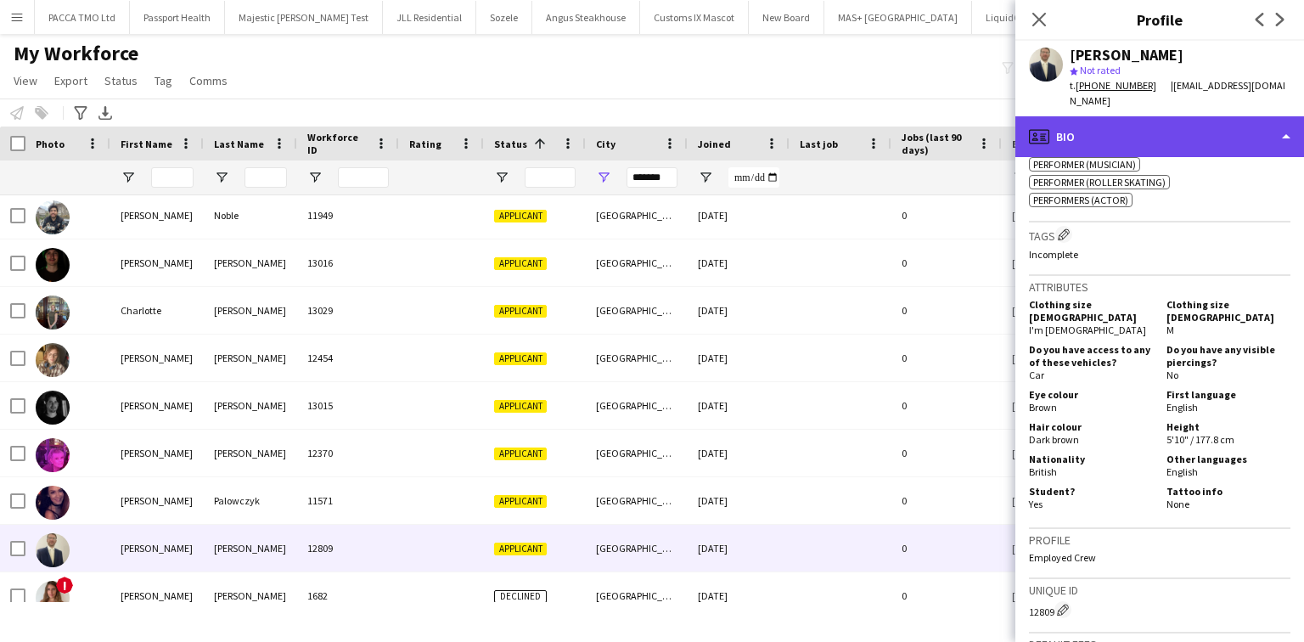
click at [1042, 122] on div "profile Bio" at bounding box center [1159, 136] width 289 height 41
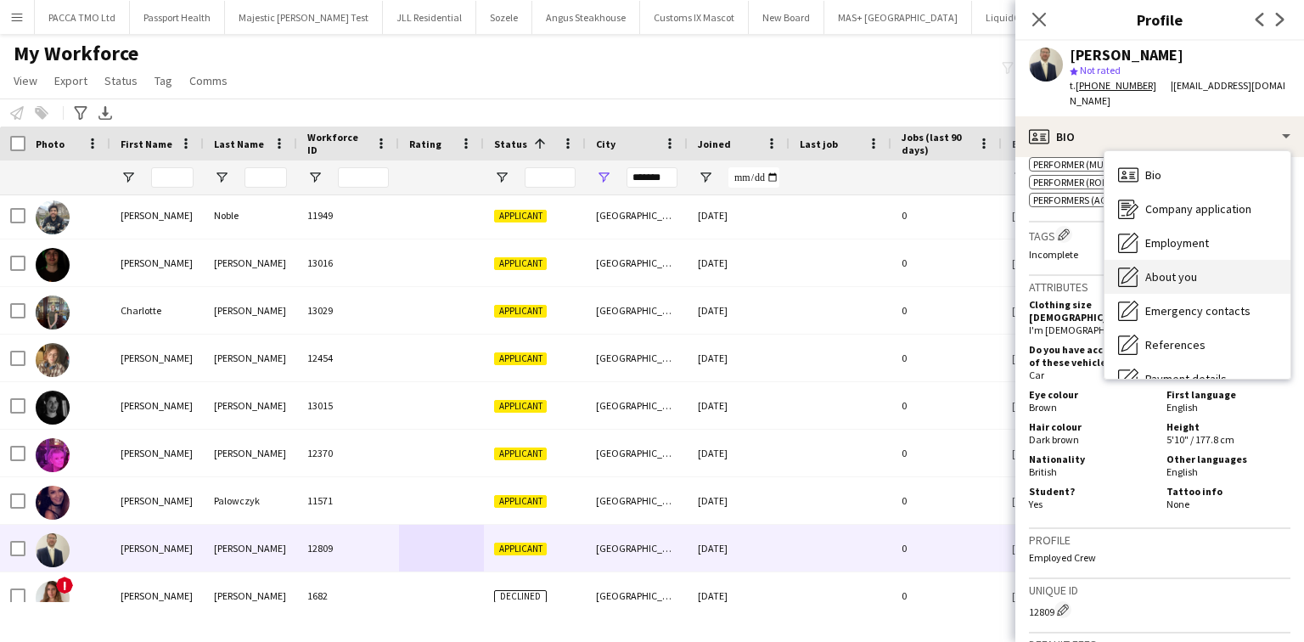
click at [1042, 260] on div "About you About you" at bounding box center [1197, 277] width 186 height 34
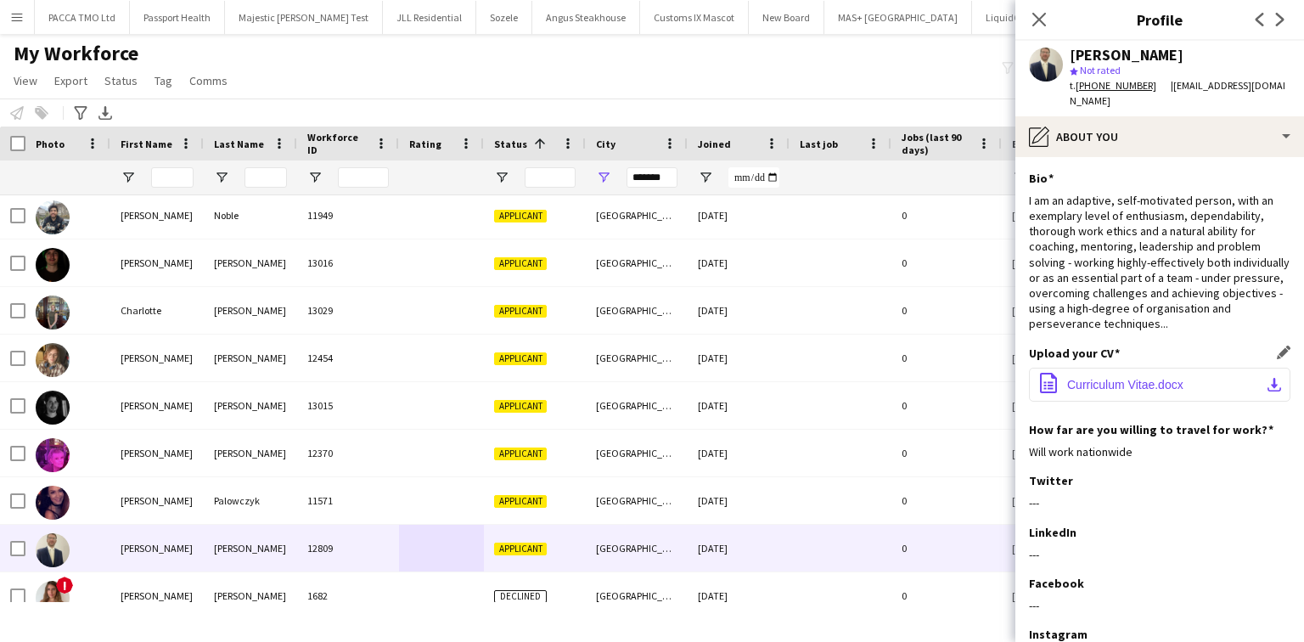
click at [1042, 368] on button "office-file-sheet Curriculum Vitae.docx download-bottom" at bounding box center [1159, 385] width 261 height 34
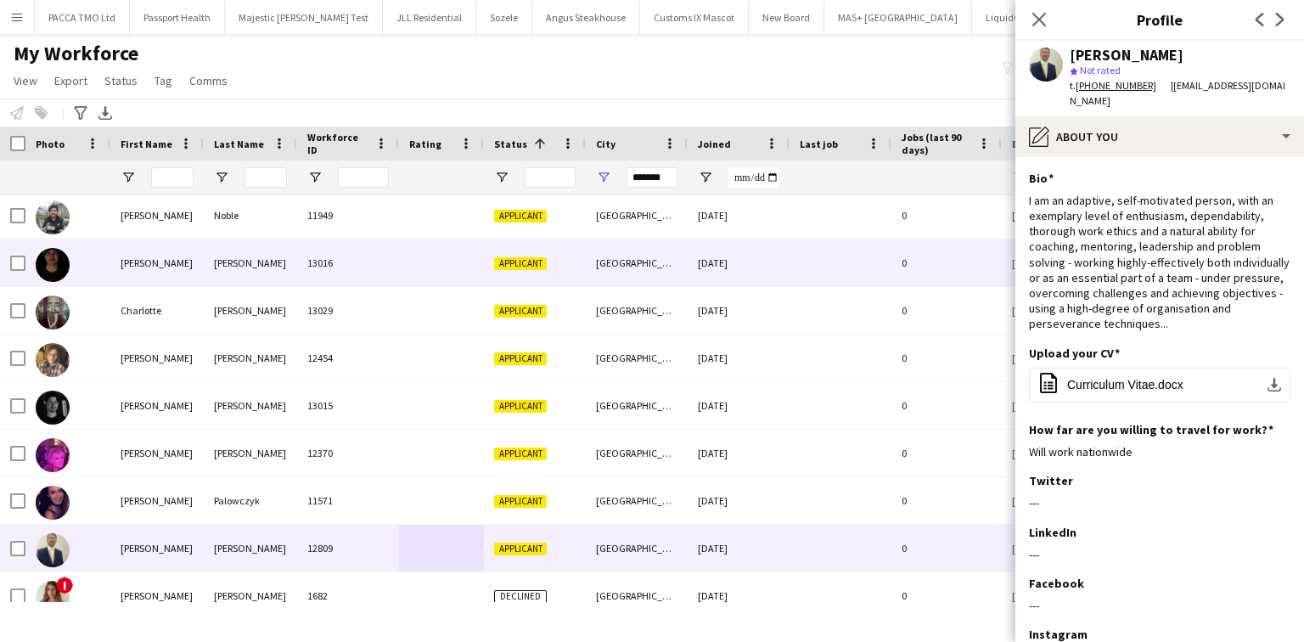
click at [456, 258] on div at bounding box center [441, 262] width 85 height 47
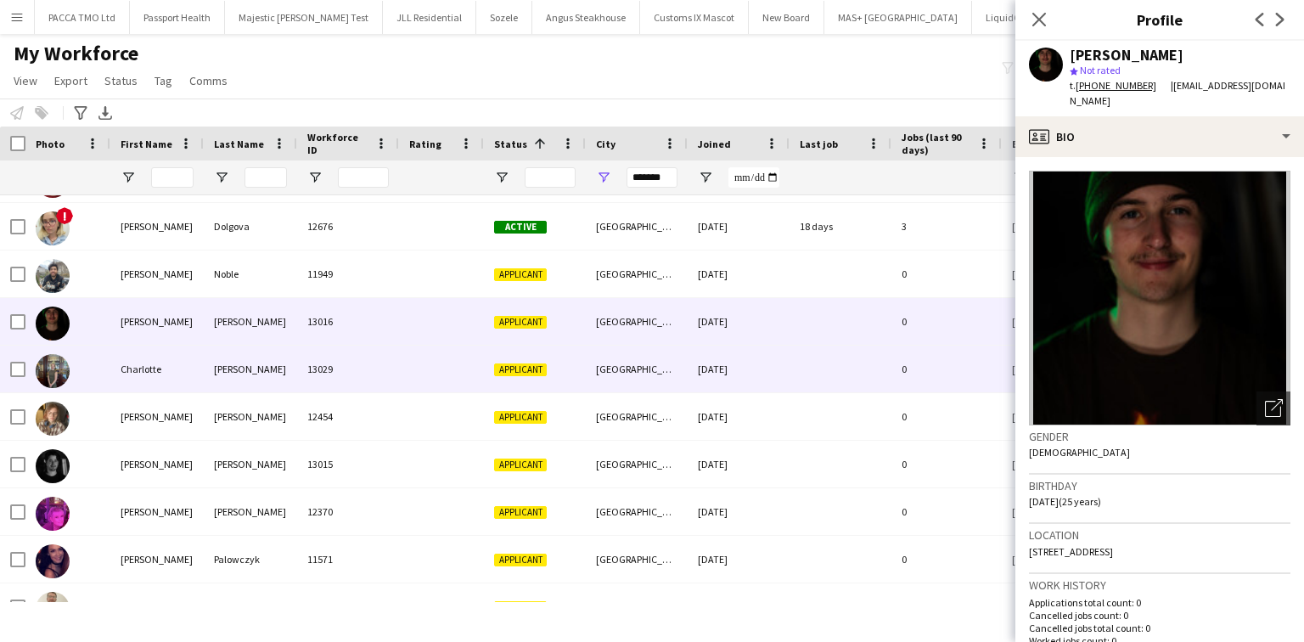
scroll to position [608, 0]
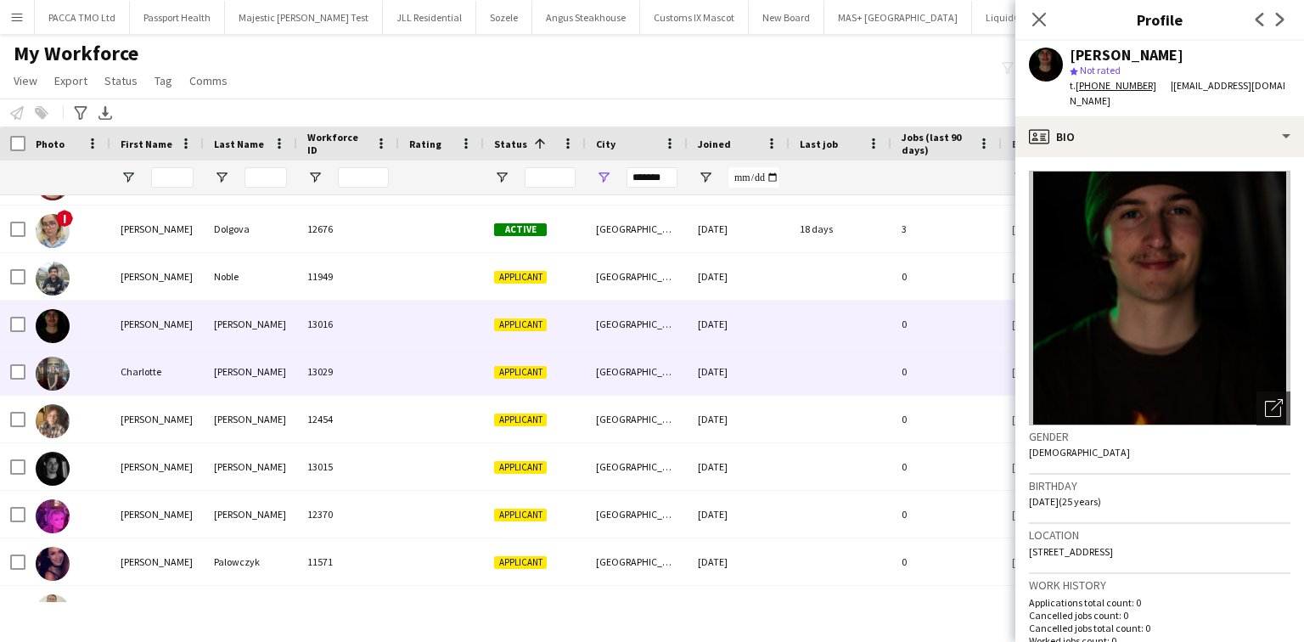
click at [358, 357] on div "13029" at bounding box center [348, 371] width 102 height 47
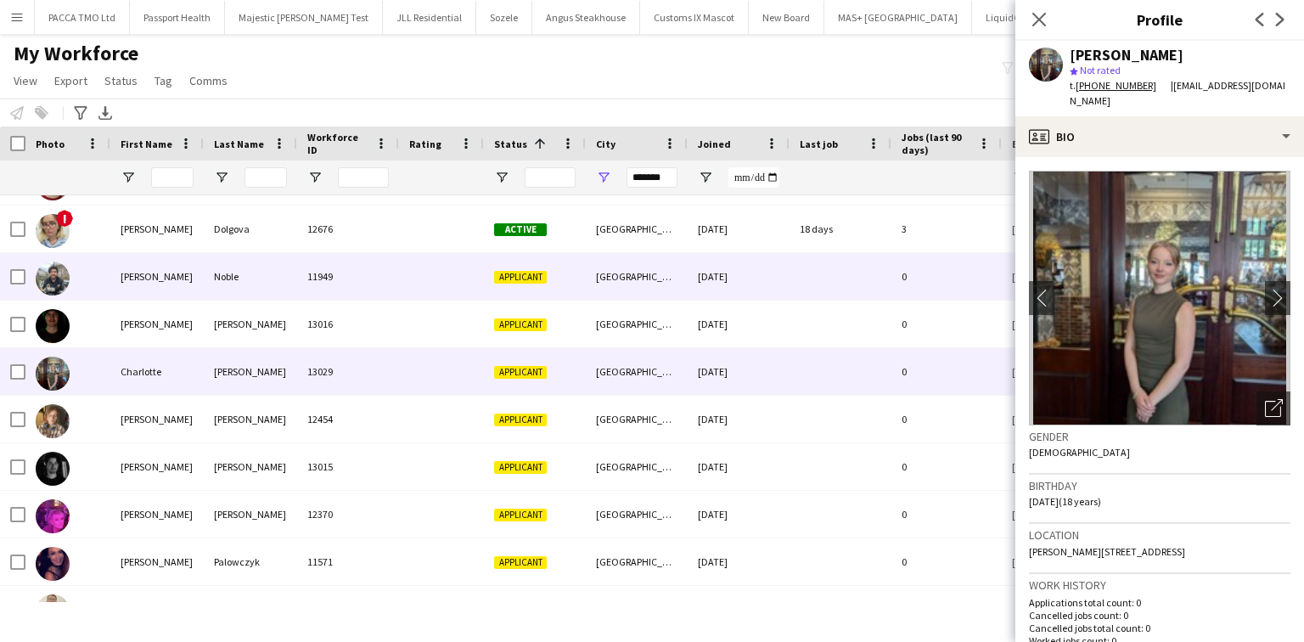
click at [255, 261] on div "Noble" at bounding box center [250, 276] width 93 height 47
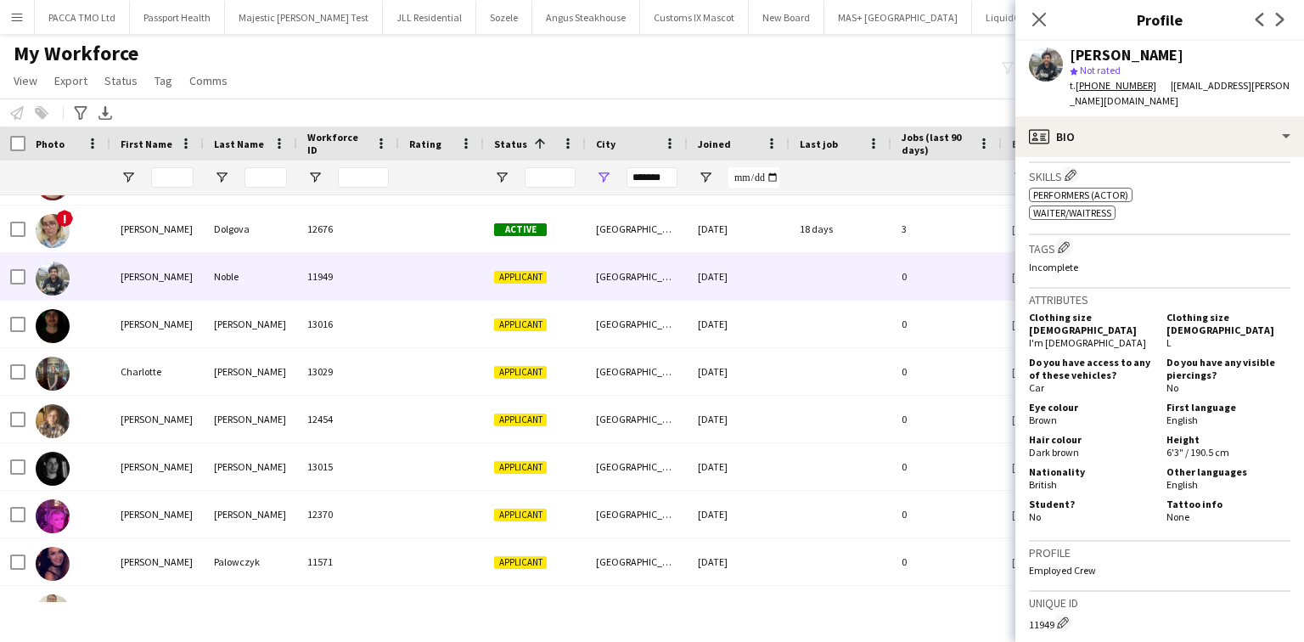
scroll to position [565, 0]
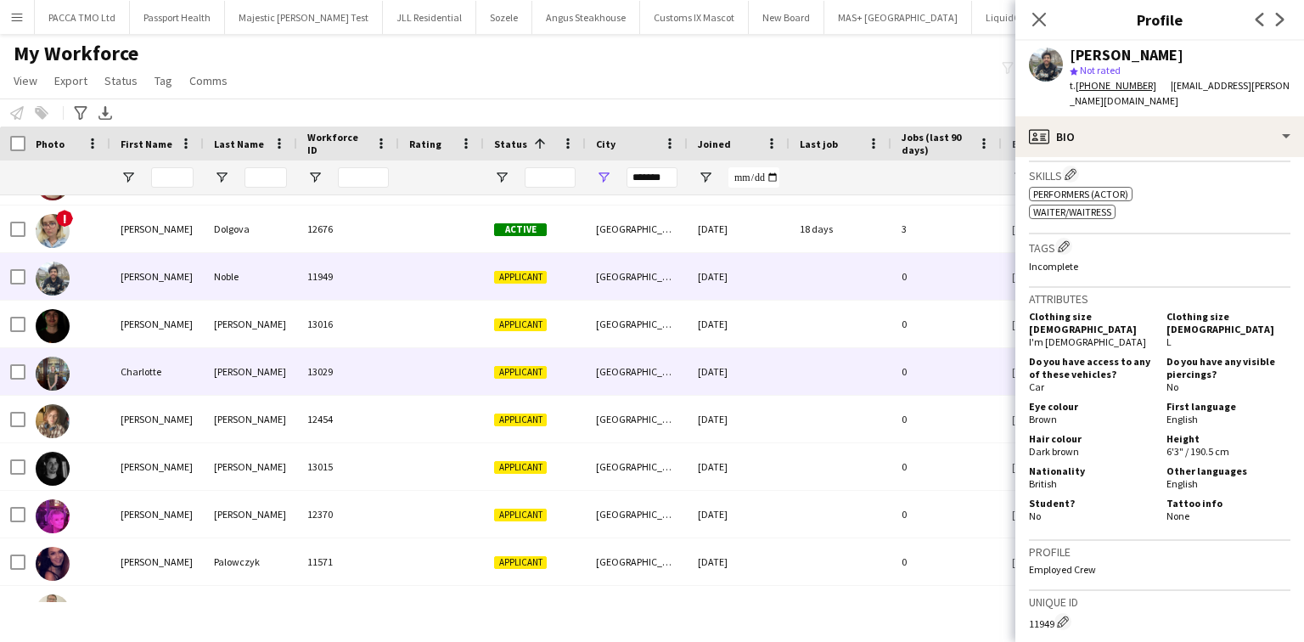
click at [396, 350] on div "13029" at bounding box center [348, 371] width 102 height 47
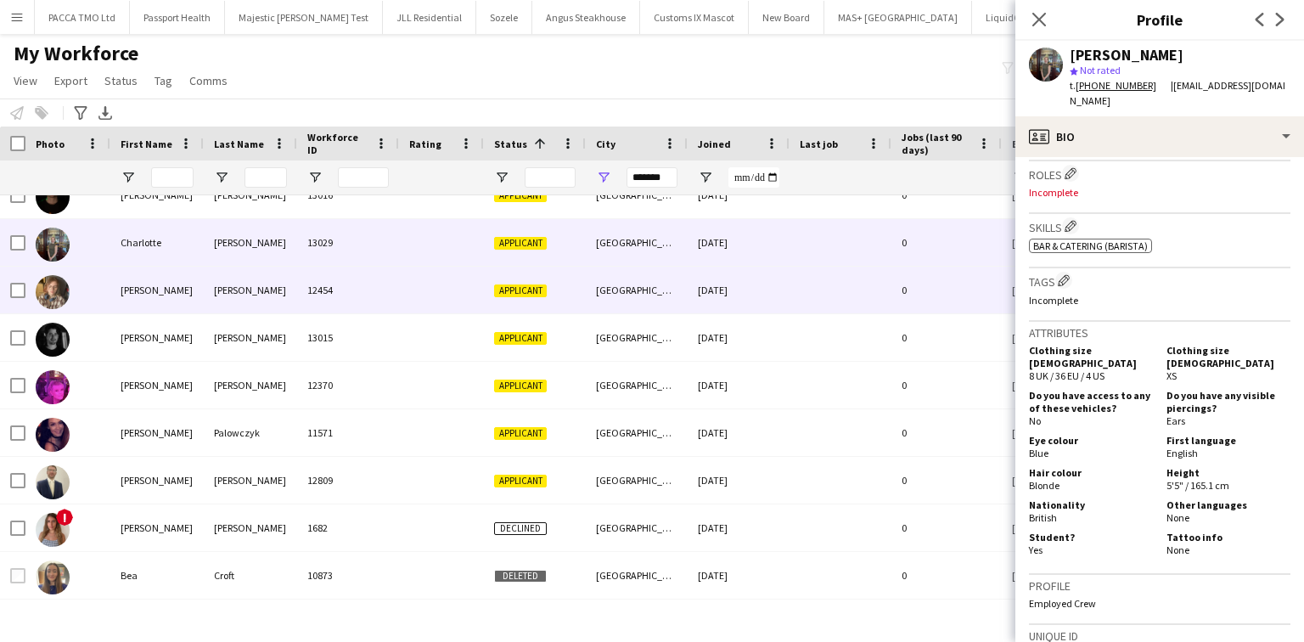
scroll to position [738, 0]
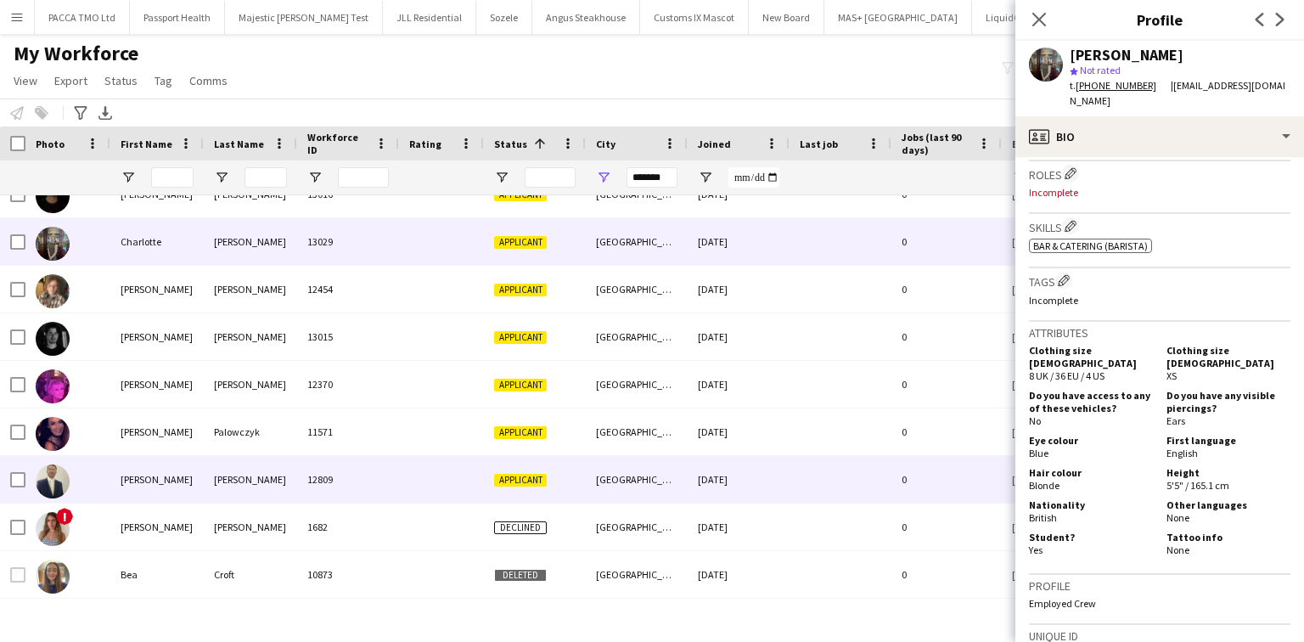
click at [338, 460] on div "12809" at bounding box center [348, 479] width 102 height 47
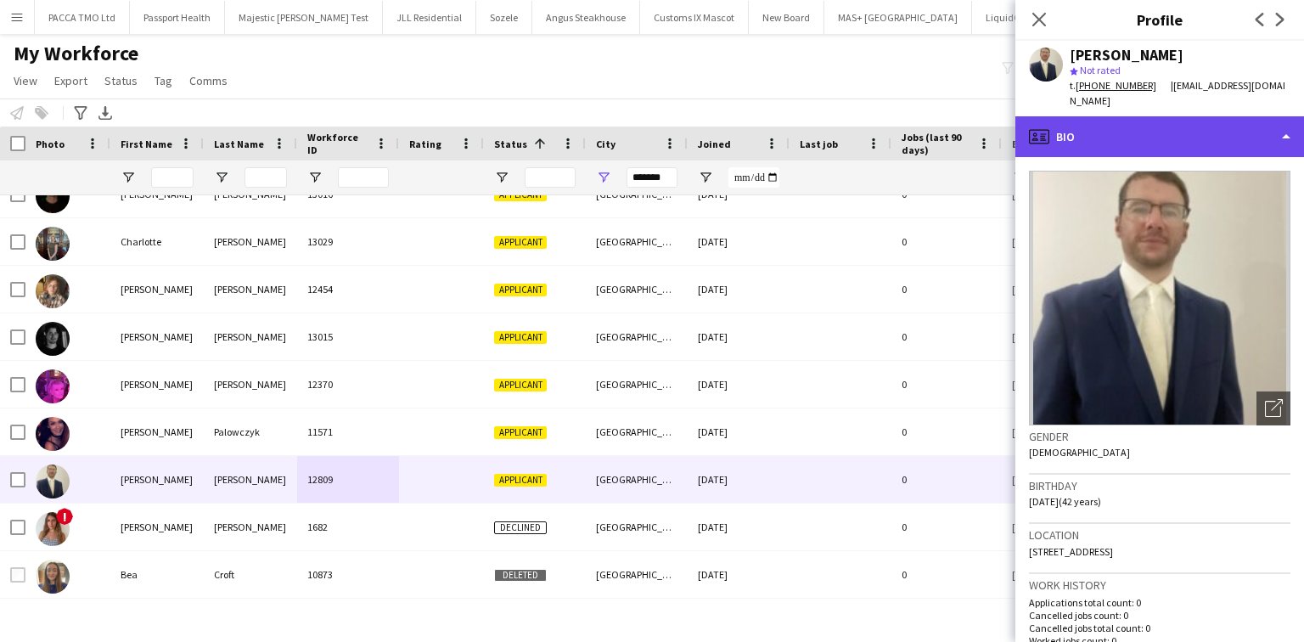
click at [1042, 136] on div "profile Bio" at bounding box center [1159, 136] width 289 height 41
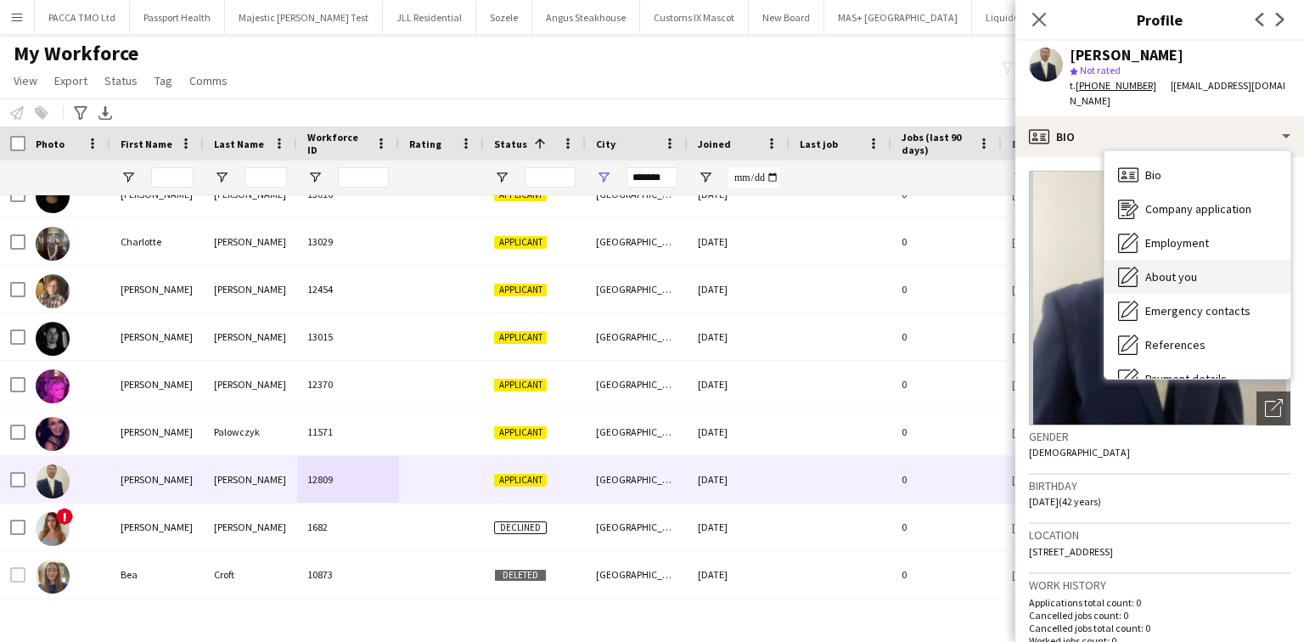
click at [1042, 269] on span "About you" at bounding box center [1171, 276] width 52 height 15
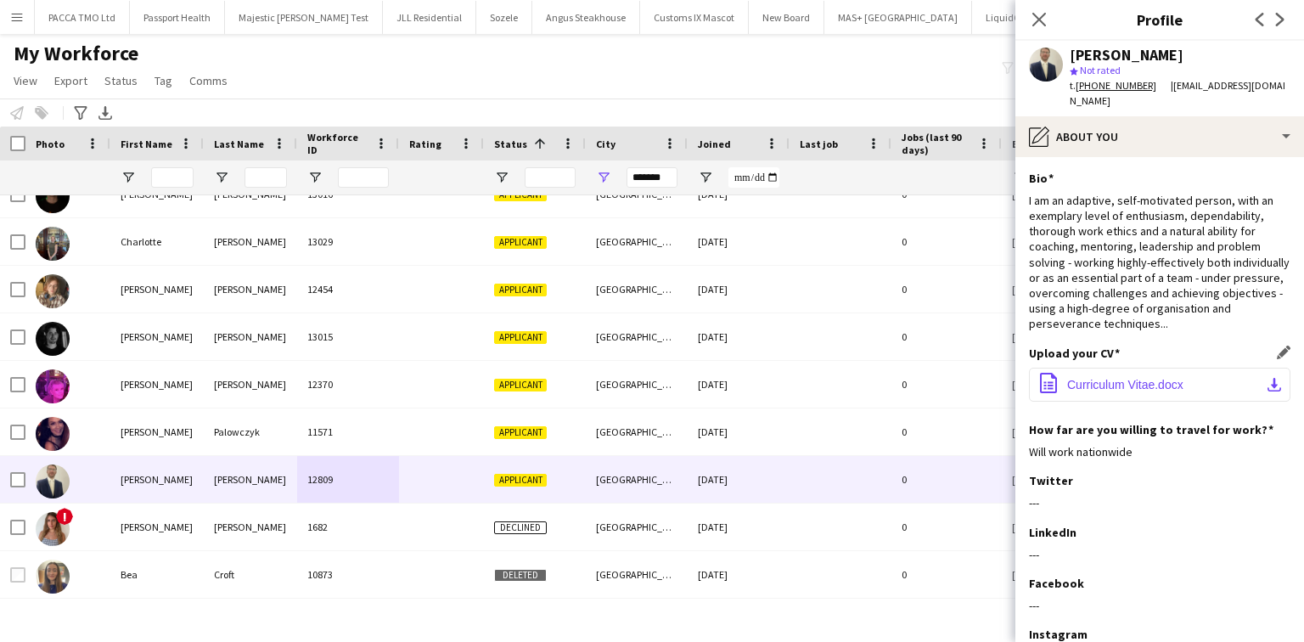
click at [1042, 378] on span "Curriculum Vitae.docx" at bounding box center [1125, 385] width 116 height 14
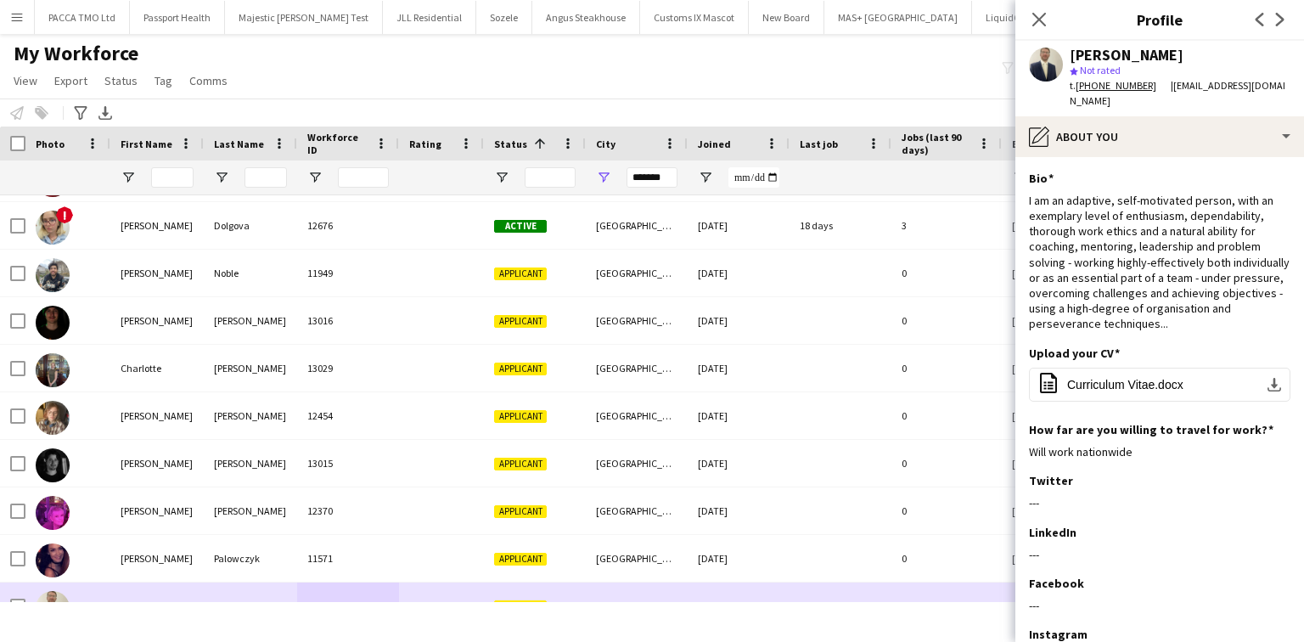
scroll to position [534, 0]
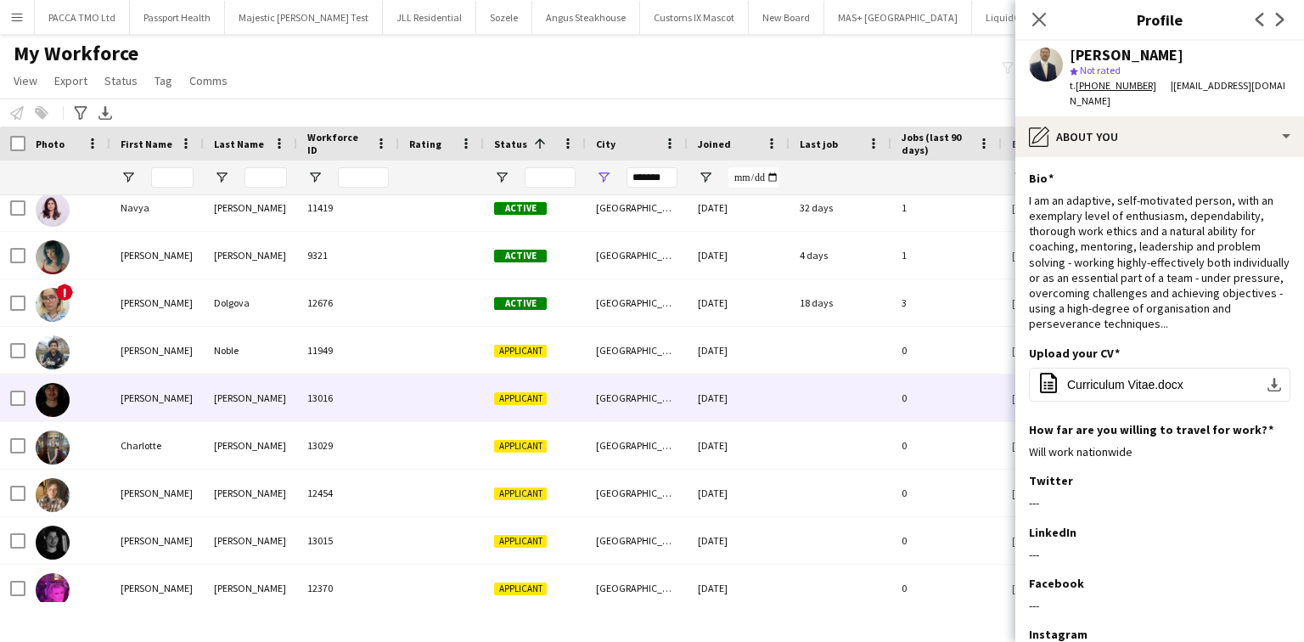
click at [201, 380] on div "Billy" at bounding box center [156, 397] width 93 height 47
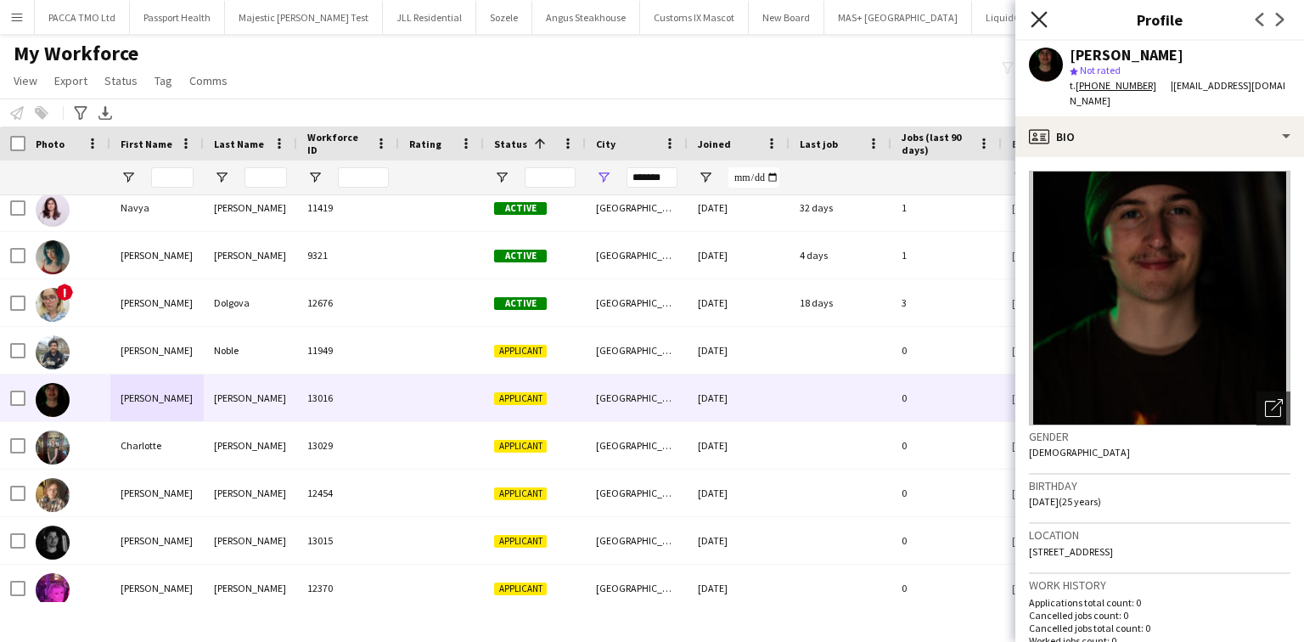
click at [1038, 17] on icon "Close pop-in" at bounding box center [1038, 19] width 16 height 16
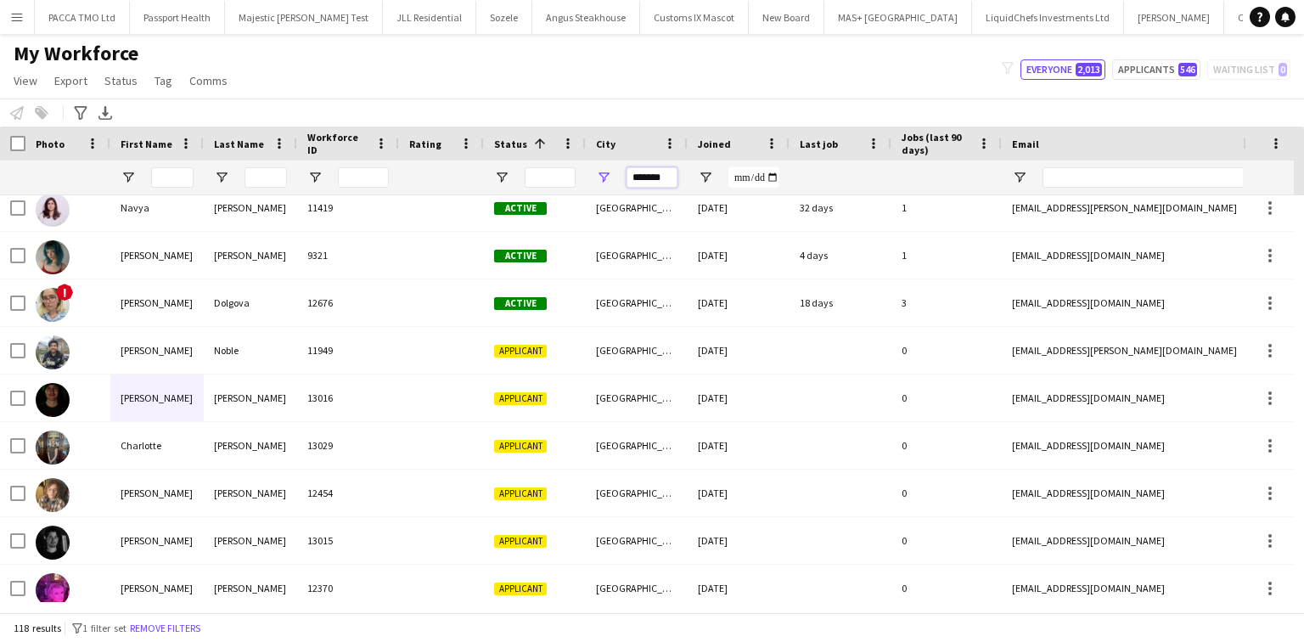
click at [643, 182] on input "*******" at bounding box center [651, 177] width 51 height 20
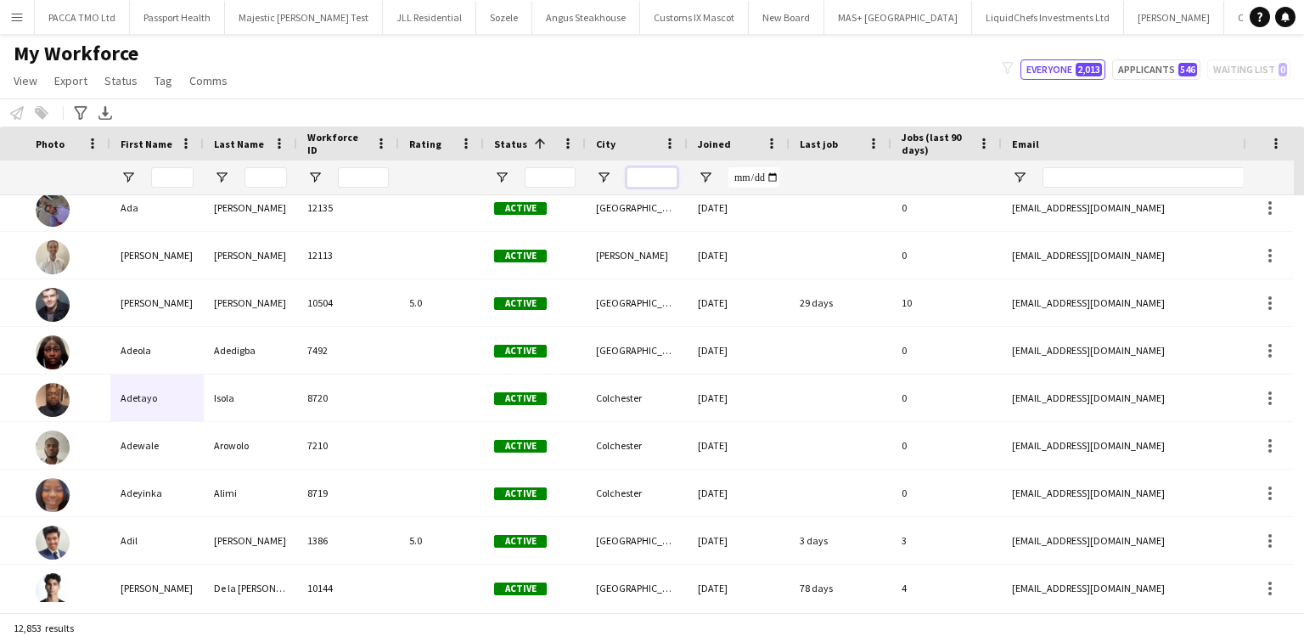
scroll to position [0, 249]
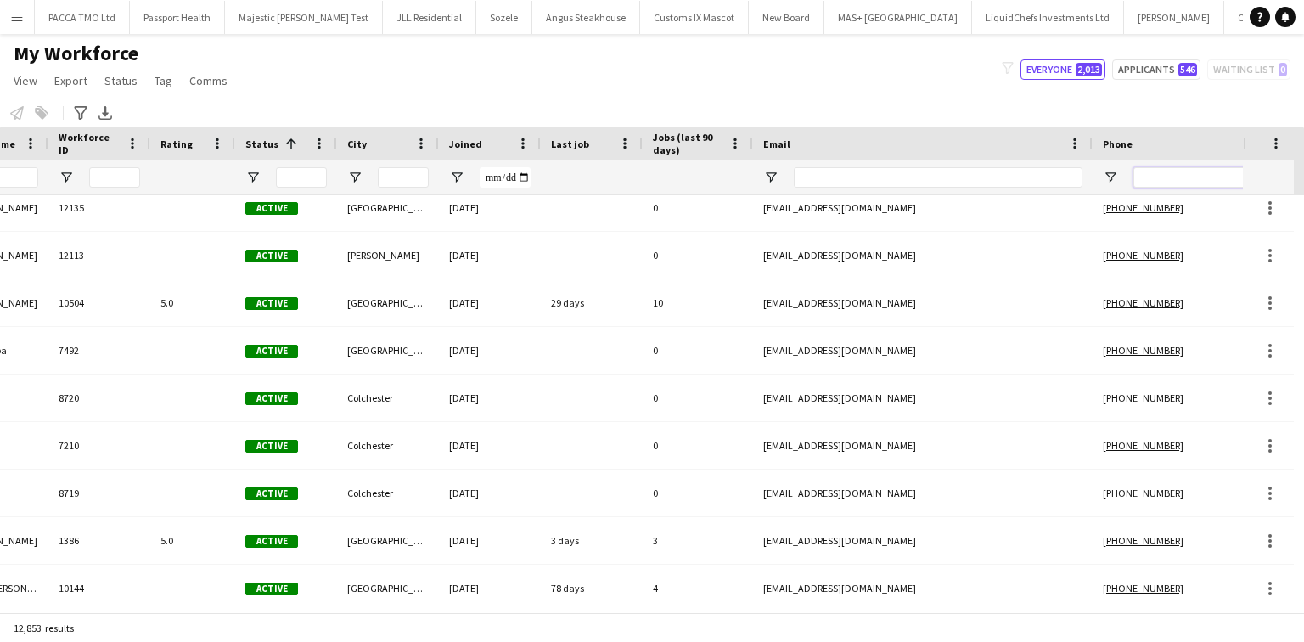
click at [1042, 176] on input "Phone Filter Input" at bounding box center [1216, 177] width 166 height 20
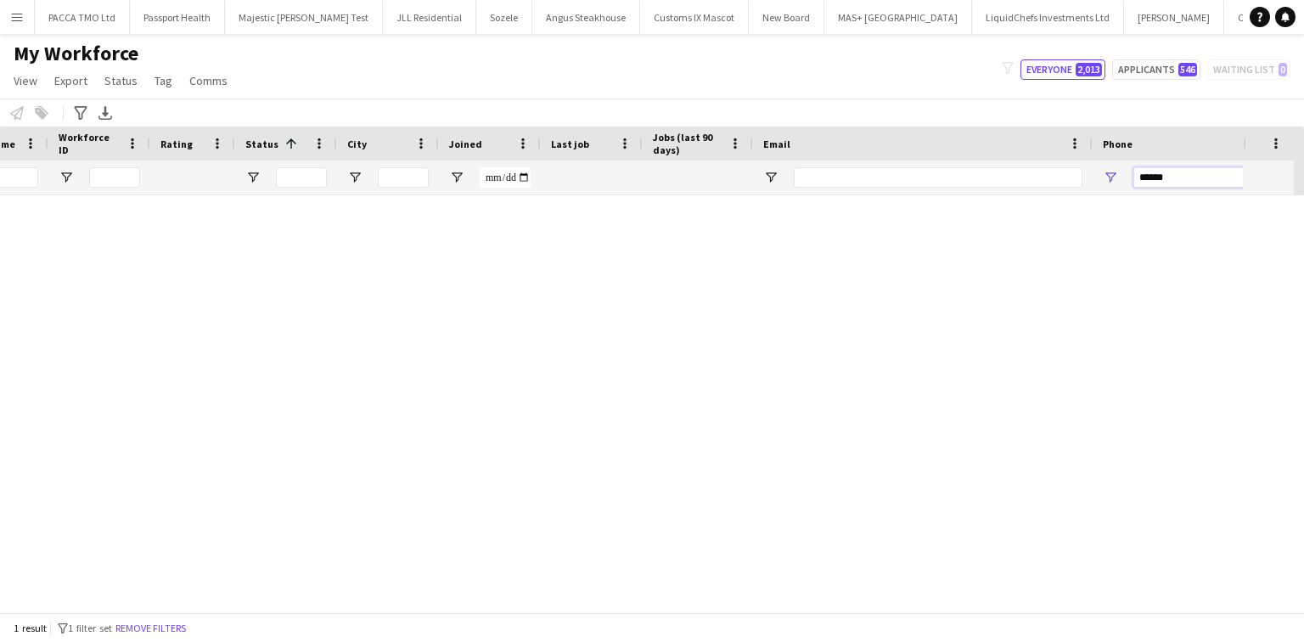
scroll to position [0, 0]
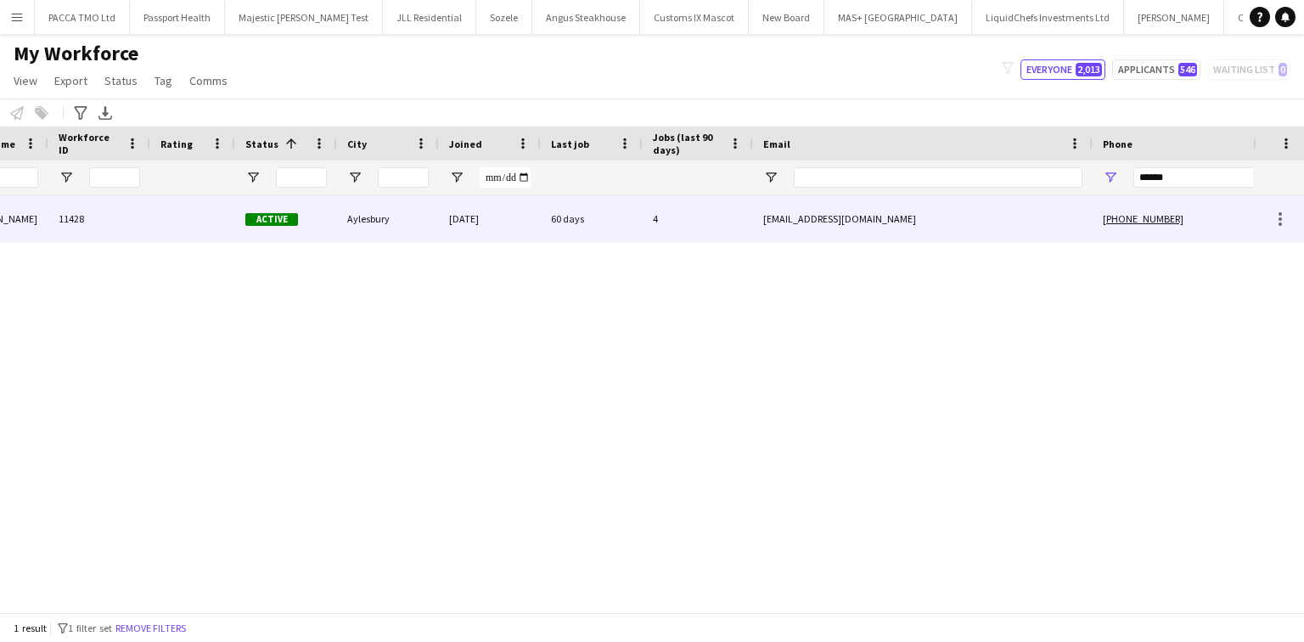
click at [987, 217] on div "angelbodyclinic@gmail.com" at bounding box center [923, 218] width 340 height 47
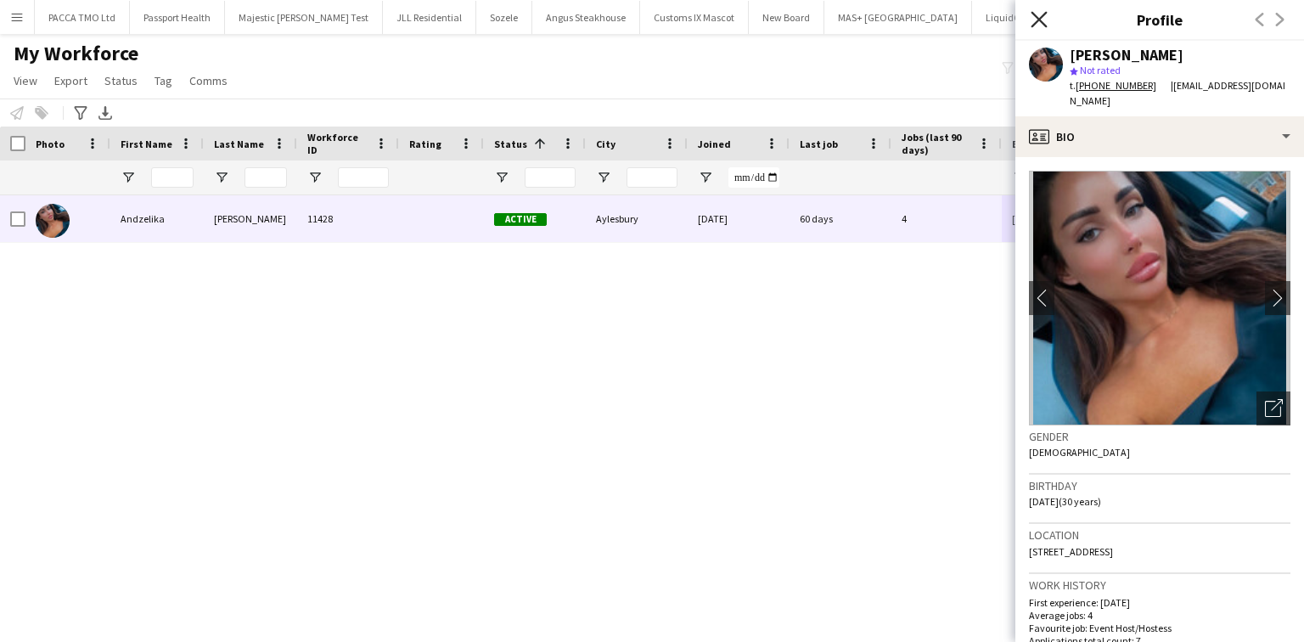
click at [1042, 25] on icon at bounding box center [1038, 19] width 16 height 16
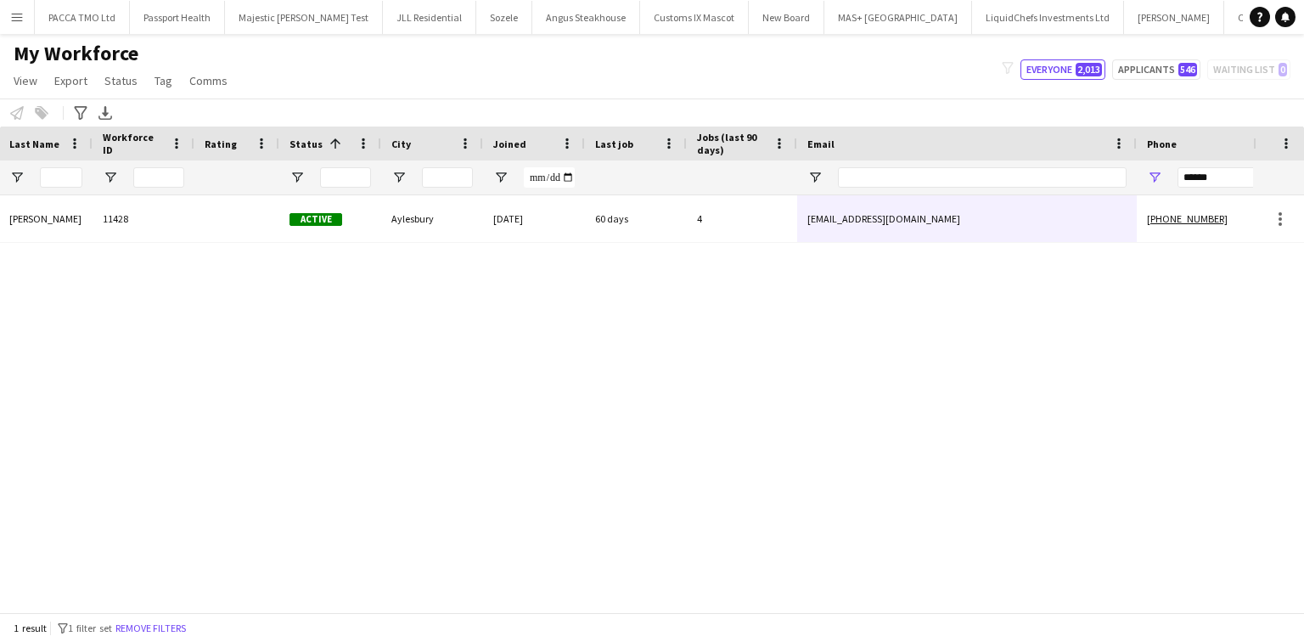
scroll to position [0, 205]
click at [1042, 177] on input "******" at bounding box center [1259, 177] width 166 height 20
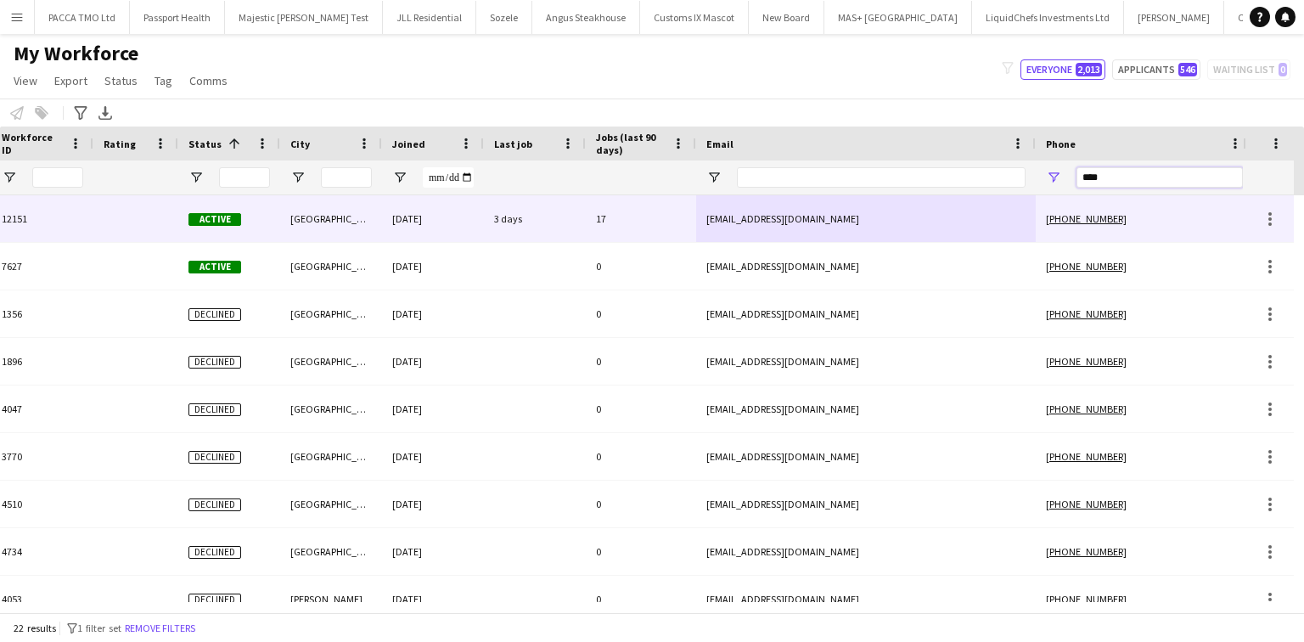
scroll to position [0, 455]
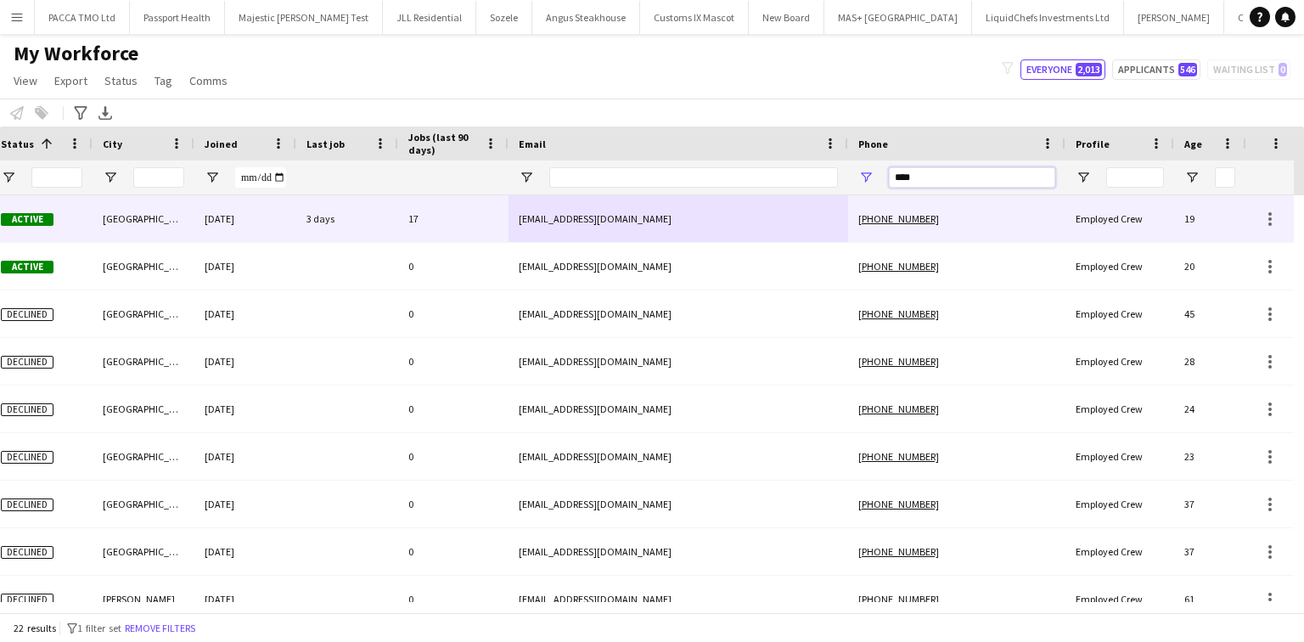
type input "****"
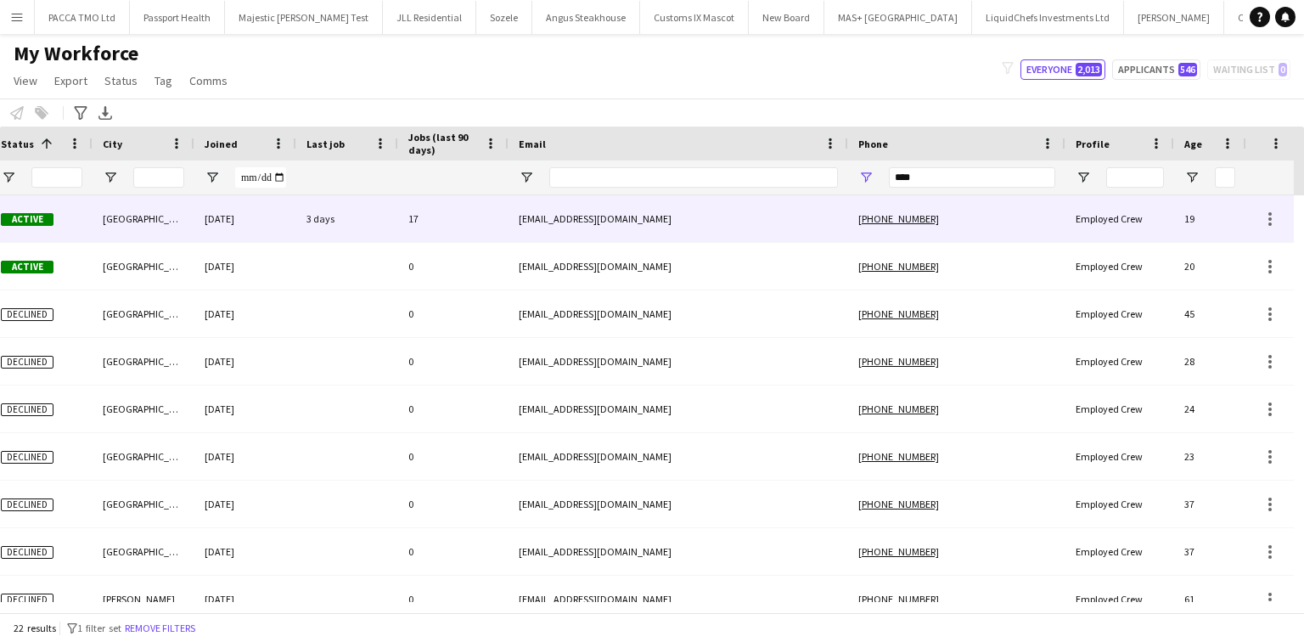
click at [961, 222] on div "+4407738474832" at bounding box center [956, 218] width 217 height 47
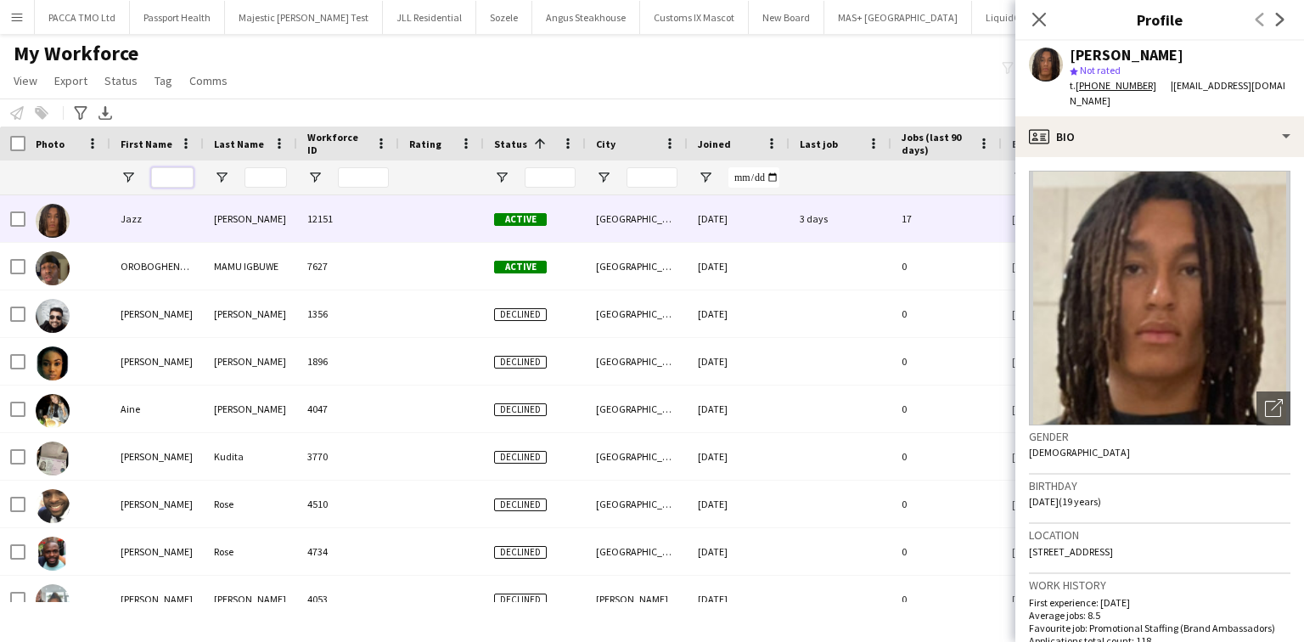
click at [160, 182] on input "First Name Filter Input" at bounding box center [172, 177] width 42 height 20
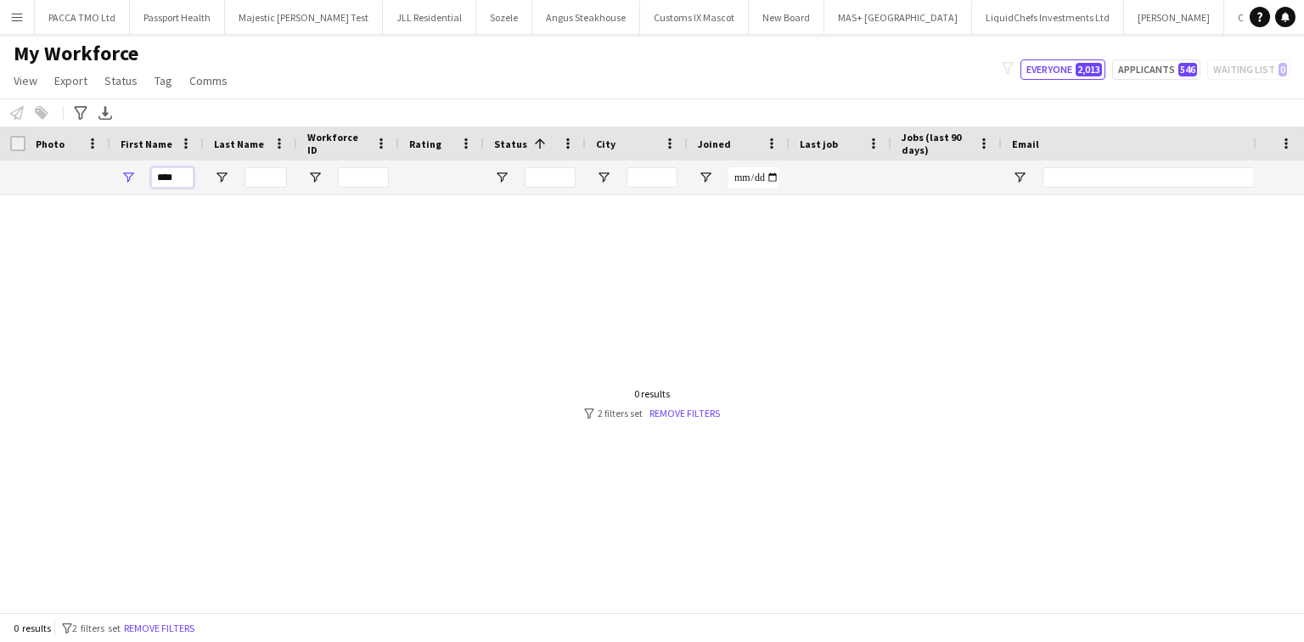
type input "****"
drag, startPoint x: 932, startPoint y: 171, endPoint x: 1026, endPoint y: 190, distance: 96.2
click at [1019, 190] on div at bounding box center [920, 177] width 1840 height 34
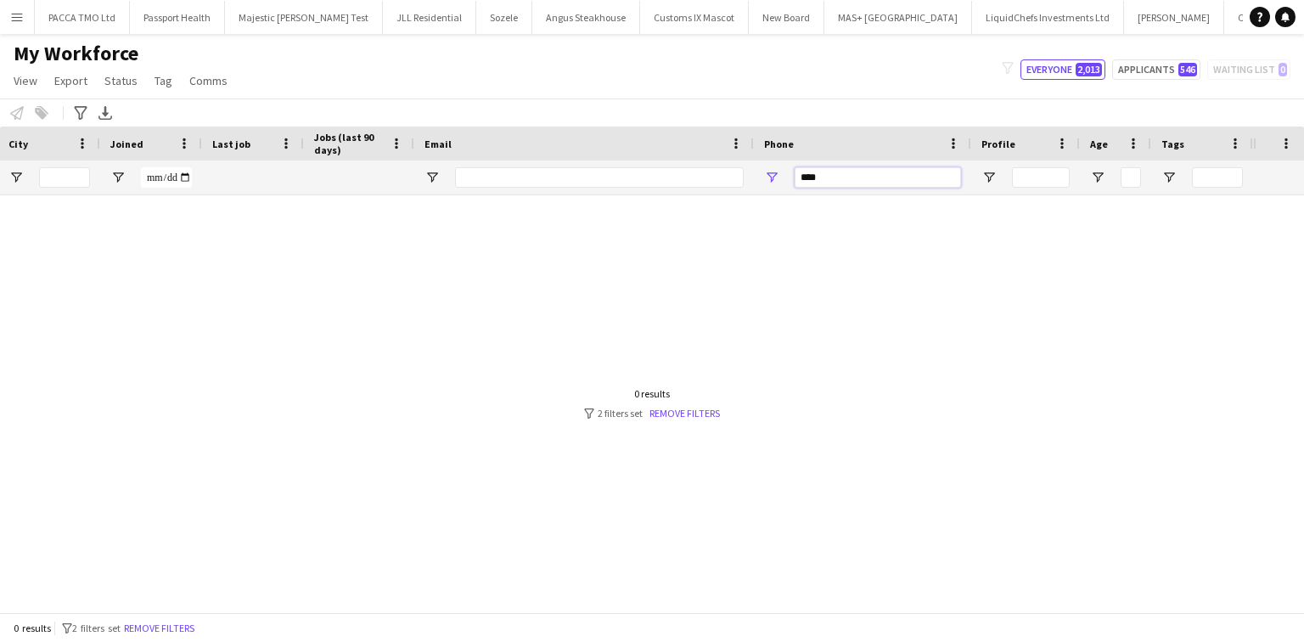
click at [901, 170] on input "****" at bounding box center [877, 177] width 166 height 20
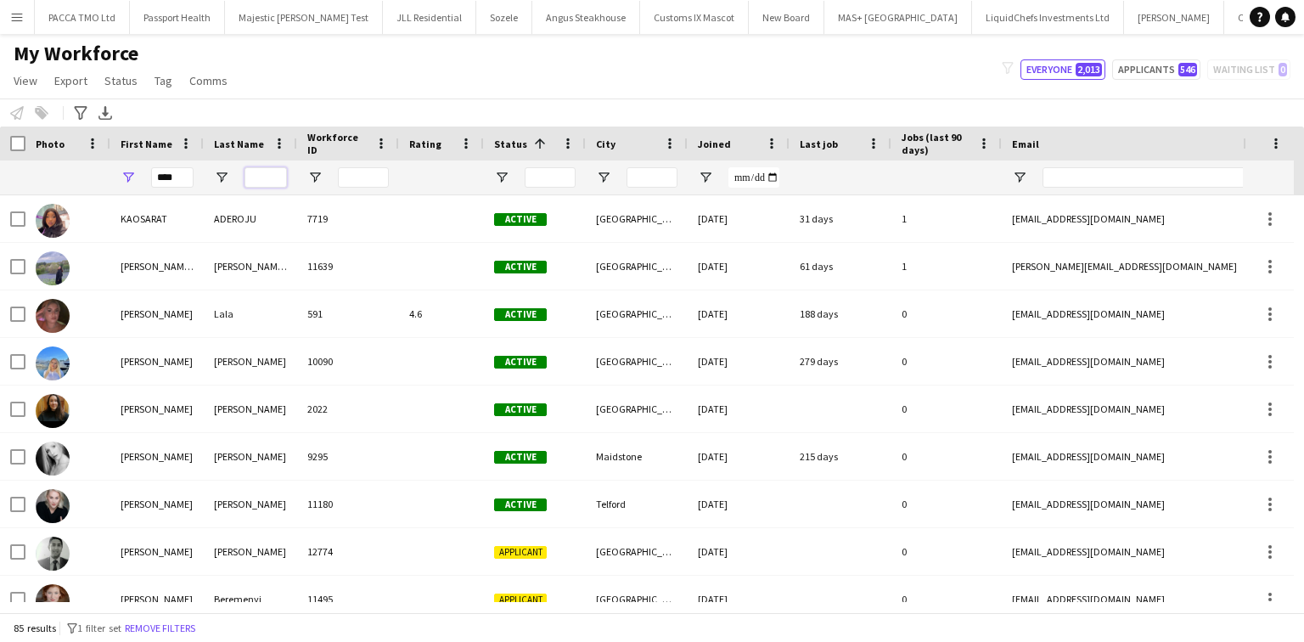
click at [277, 184] on input "Last Name Filter Input" at bounding box center [265, 177] width 42 height 20
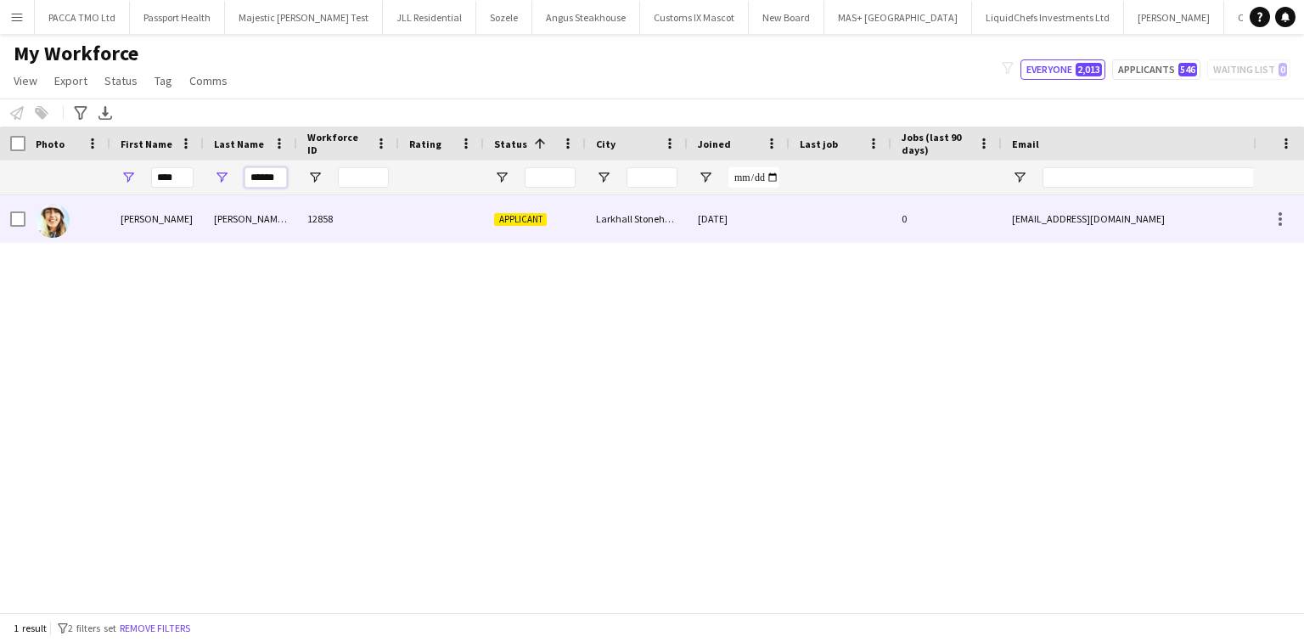
type input "******"
click at [244, 235] on div "Cooper da Silva" at bounding box center [250, 218] width 93 height 47
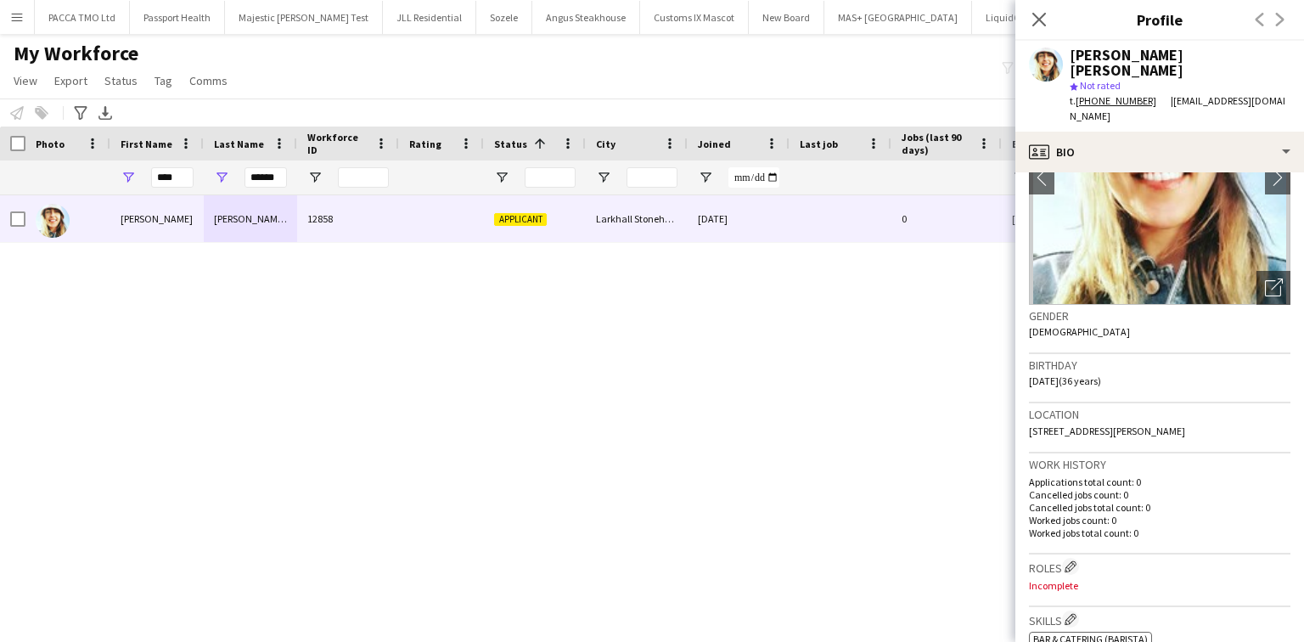
drag, startPoint x: 1206, startPoint y: 398, endPoint x: 1249, endPoint y: 398, distance: 43.3
click at [1042, 403] on div "Location 72 Lockhart Street, Larkhall Stonehouse, ML9 3LZ" at bounding box center [1159, 427] width 261 height 49
drag, startPoint x: 1235, startPoint y: 397, endPoint x: 1215, endPoint y: 398, distance: 19.5
click at [1042, 424] on span "72 Lockhart Street, Larkhall Stonehouse, ML9 3LZ" at bounding box center [1107, 430] width 156 height 13
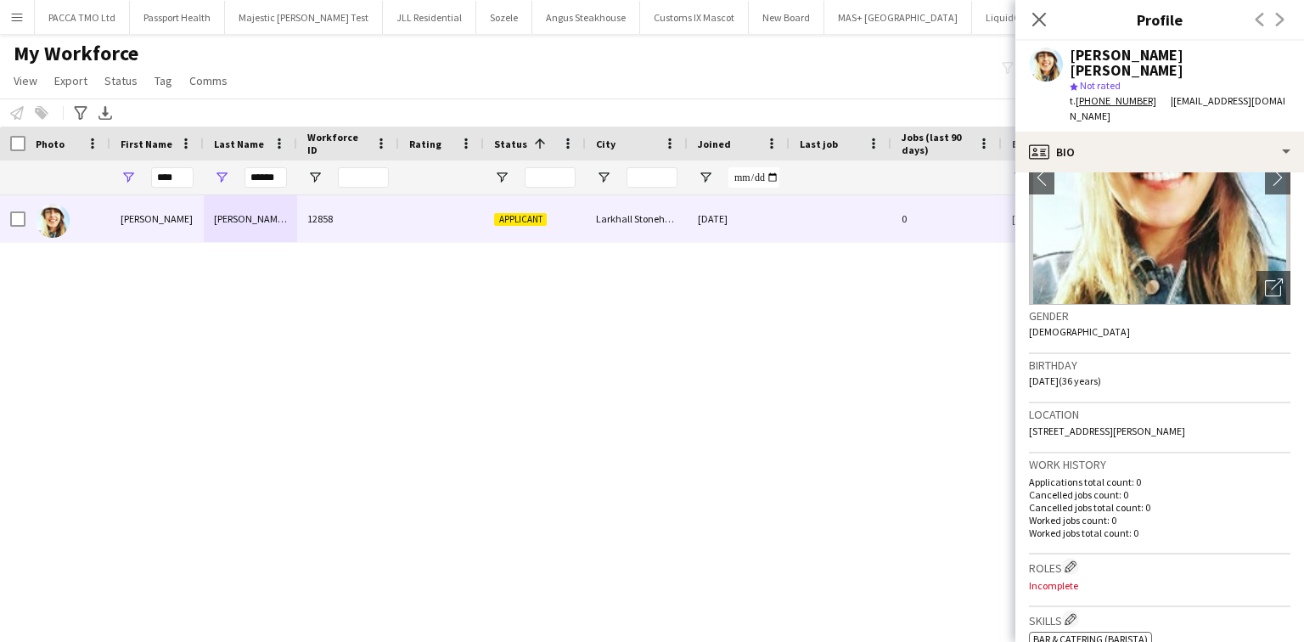
drag, startPoint x: 1204, startPoint y: 400, endPoint x: 1236, endPoint y: 400, distance: 31.4
click at [1042, 424] on span "72 Lockhart Street, Larkhall Stonehouse, ML9 3LZ" at bounding box center [1107, 430] width 156 height 13
copy span "ML9 3LZ"
click at [1042, 424] on span "72 Lockhart Street, Larkhall Stonehouse, ML9 3LZ" at bounding box center [1107, 430] width 156 height 13
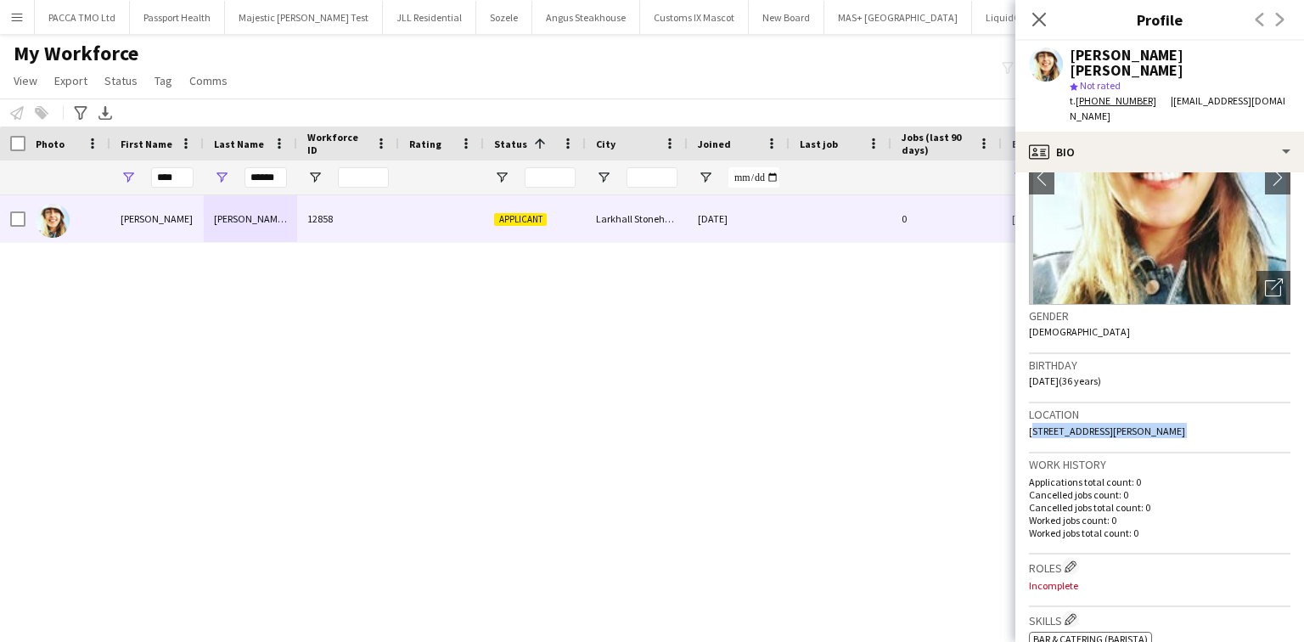
click at [1042, 424] on span "72 Lockhart Street, Larkhall Stonehouse, ML9 3LZ" at bounding box center [1107, 430] width 156 height 13
copy span "72 Lockhart Street, Larkhall Stonehouse, ML9 3LZ"
click at [1042, 8] on div "Close pop-in" at bounding box center [1039, 19] width 48 height 39
click at [1034, 14] on icon at bounding box center [1038, 19] width 16 height 16
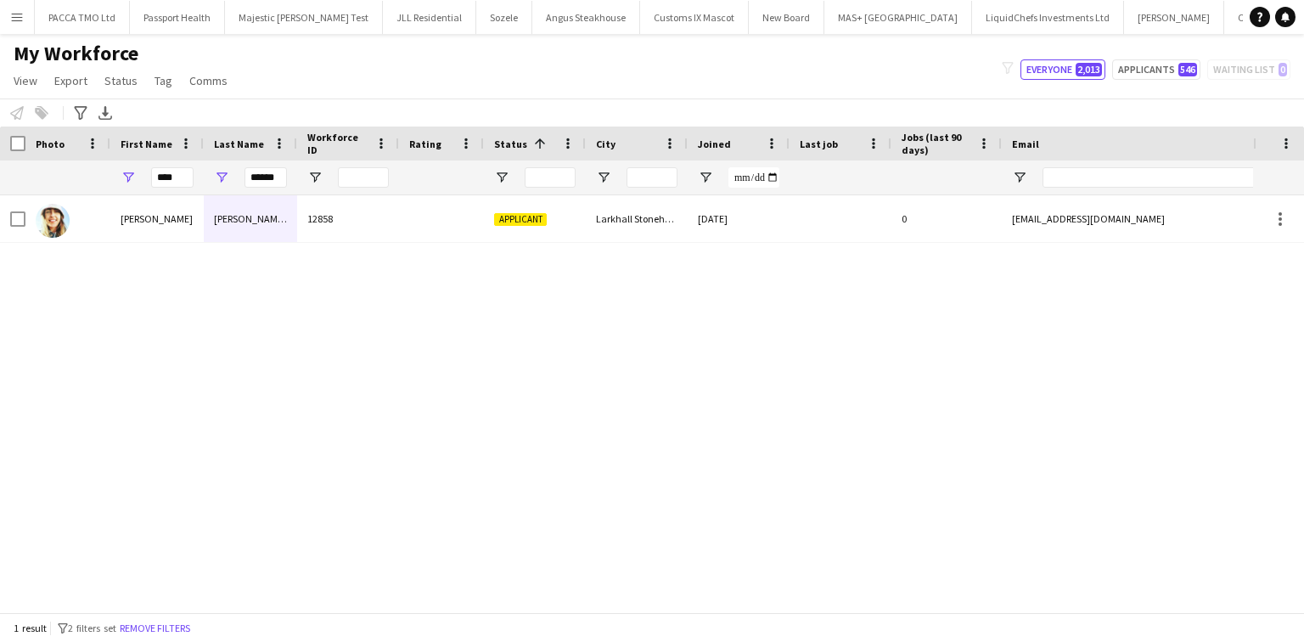
drag, startPoint x: 656, startPoint y: 404, endPoint x: 710, endPoint y: 376, distance: 61.1
click at [710, 376] on div "Sara Cooper da Silva 12858 Applicant Larkhall Stonehouse 09-08-2025 0 s.cooperd…" at bounding box center [626, 398] width 1253 height 407
click at [282, 183] on input "******" at bounding box center [265, 177] width 42 height 20
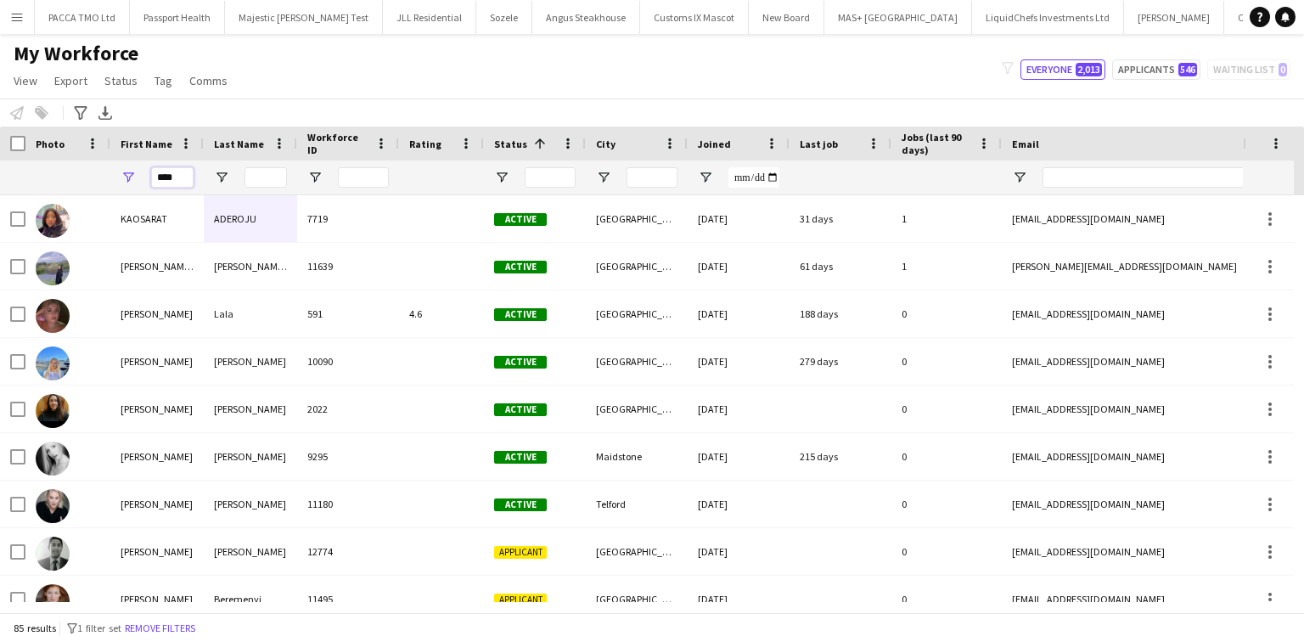
click at [187, 182] on input "****" at bounding box center [172, 177] width 42 height 20
click at [186, 181] on input "****" at bounding box center [172, 177] width 42 height 20
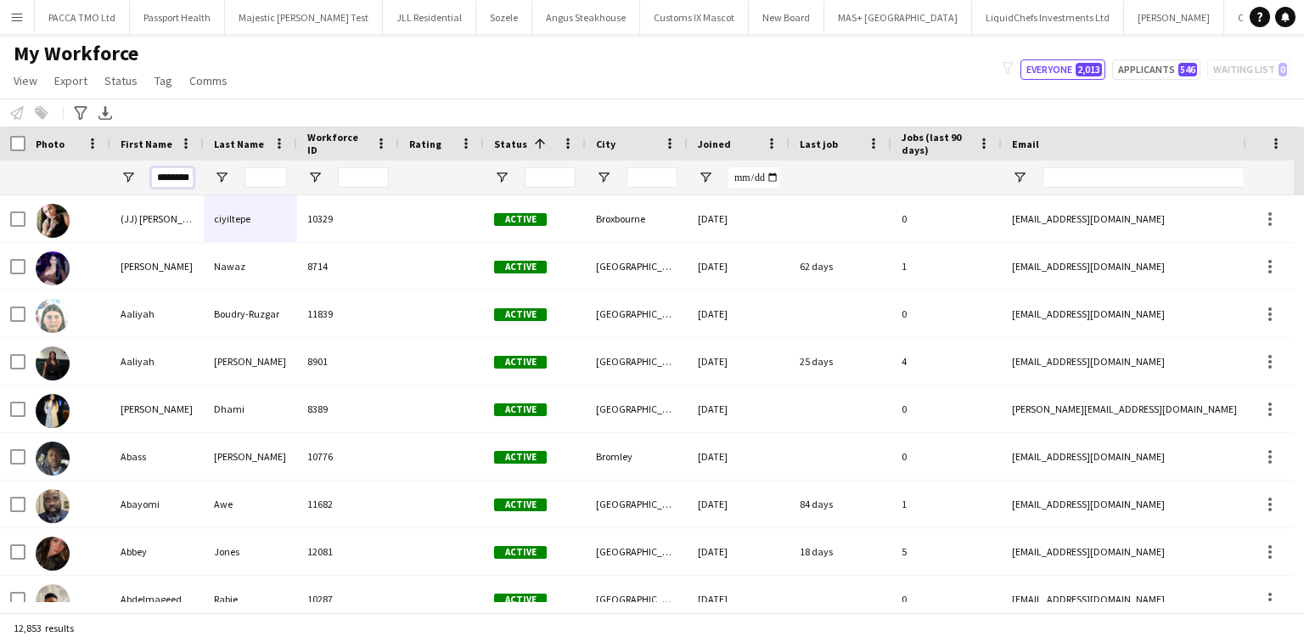
scroll to position [0, 1]
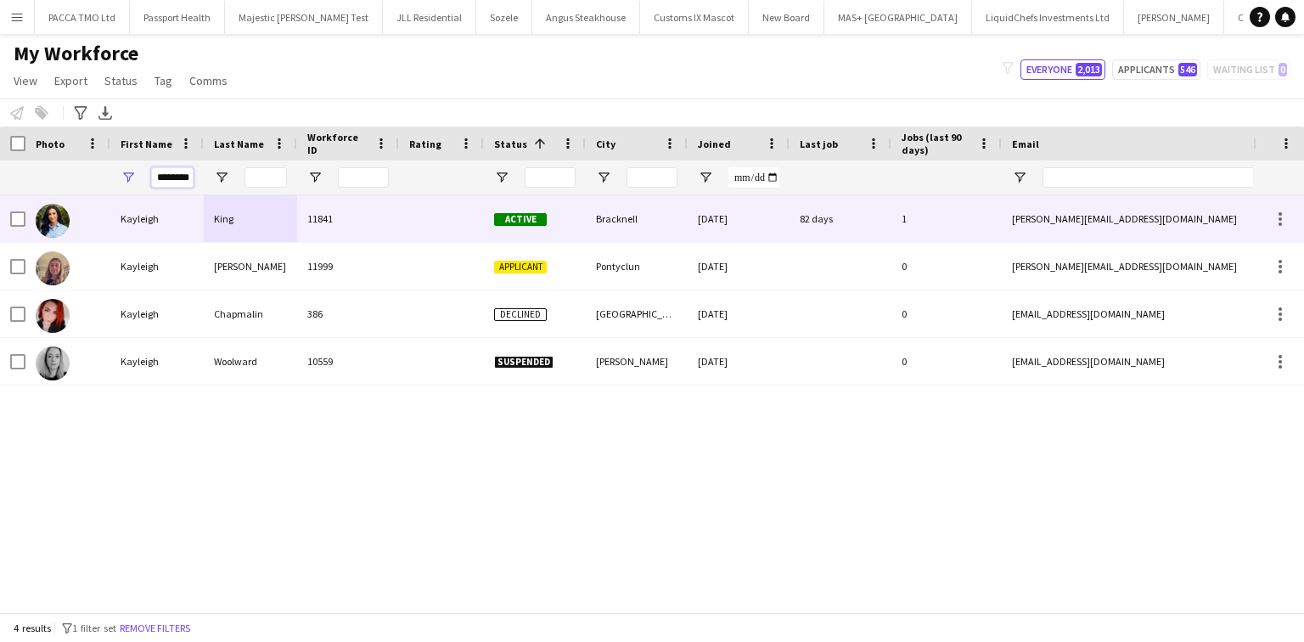
type input "********"
click at [187, 231] on div "Kayleigh" at bounding box center [156, 218] width 93 height 47
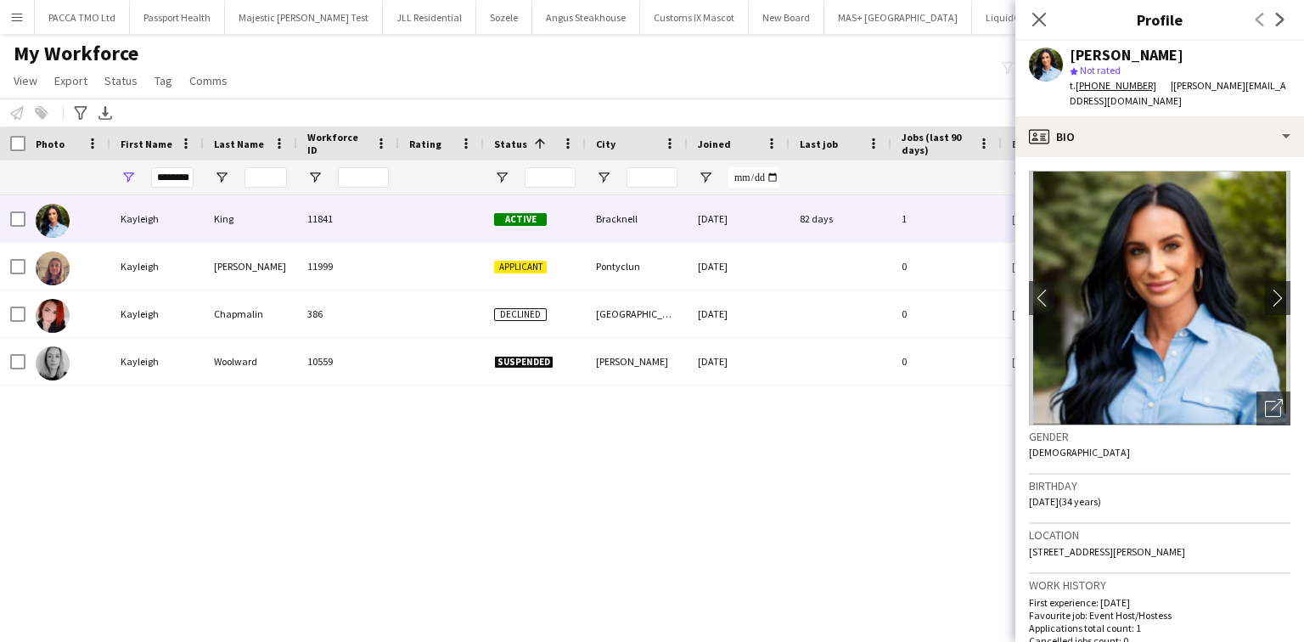
click at [8, 7] on button "Menu" at bounding box center [17, 17] width 34 height 34
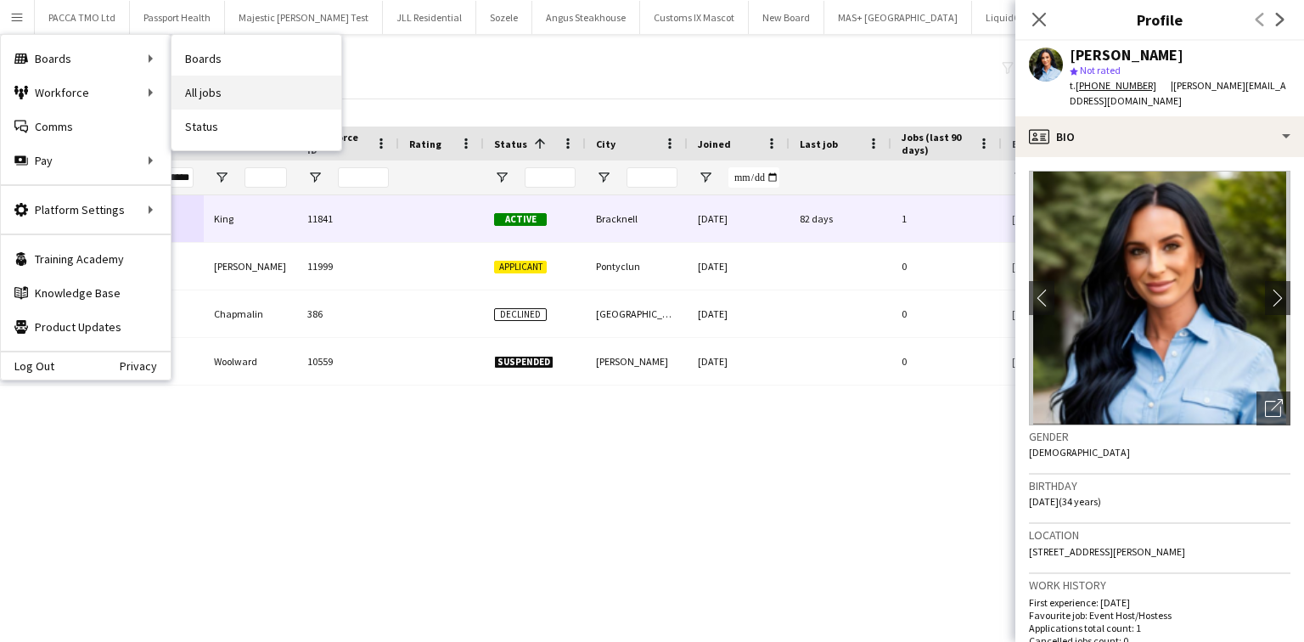
click at [234, 83] on link "All jobs" at bounding box center [256, 93] width 170 height 34
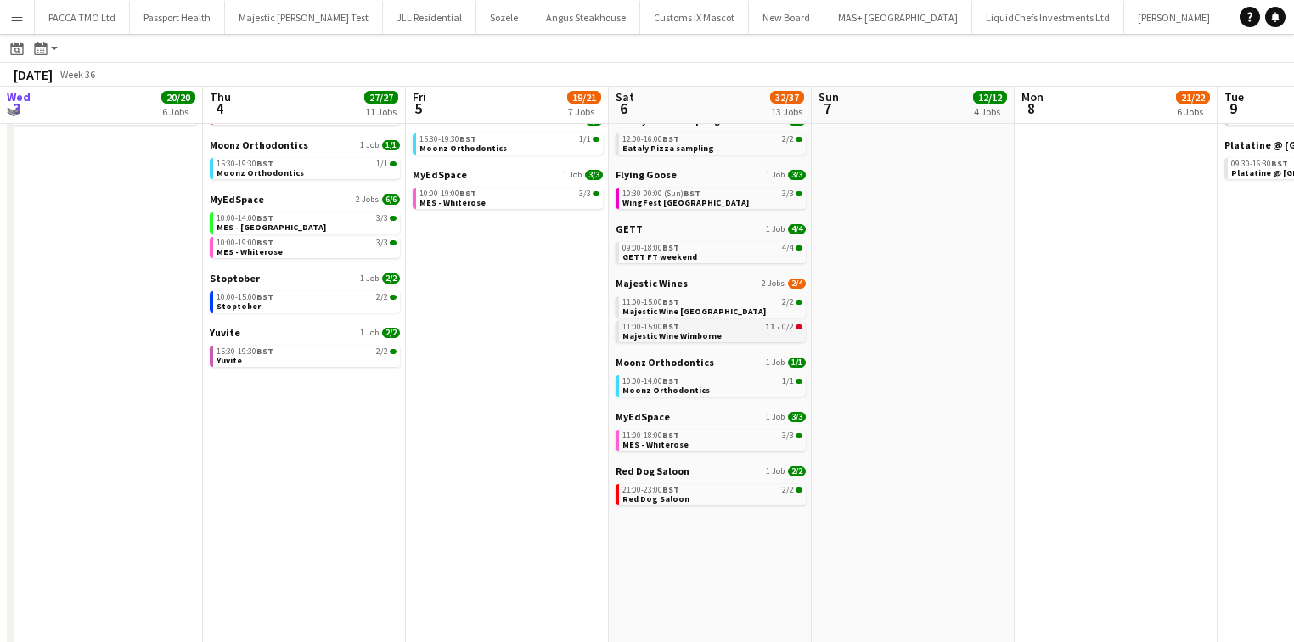
scroll to position [281, 0]
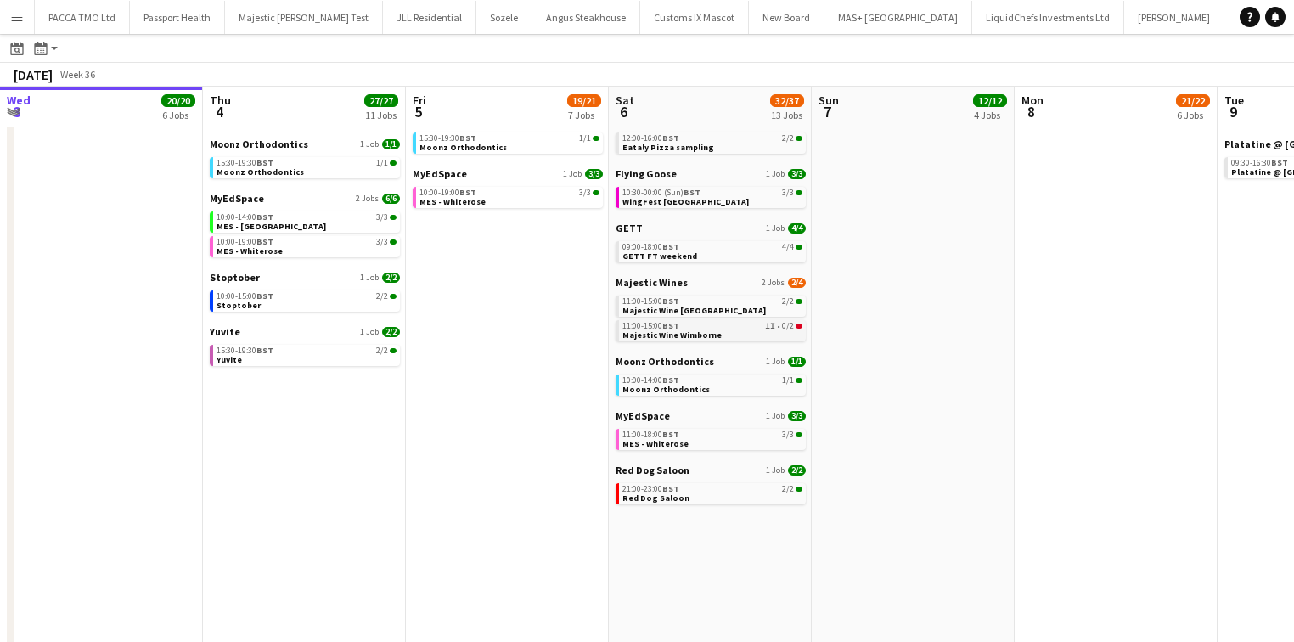
click at [688, 338] on span "Majestic Wine Wimborne" at bounding box center [671, 334] width 99 height 11
click at [3, 9] on button "Menu" at bounding box center [17, 17] width 34 height 34
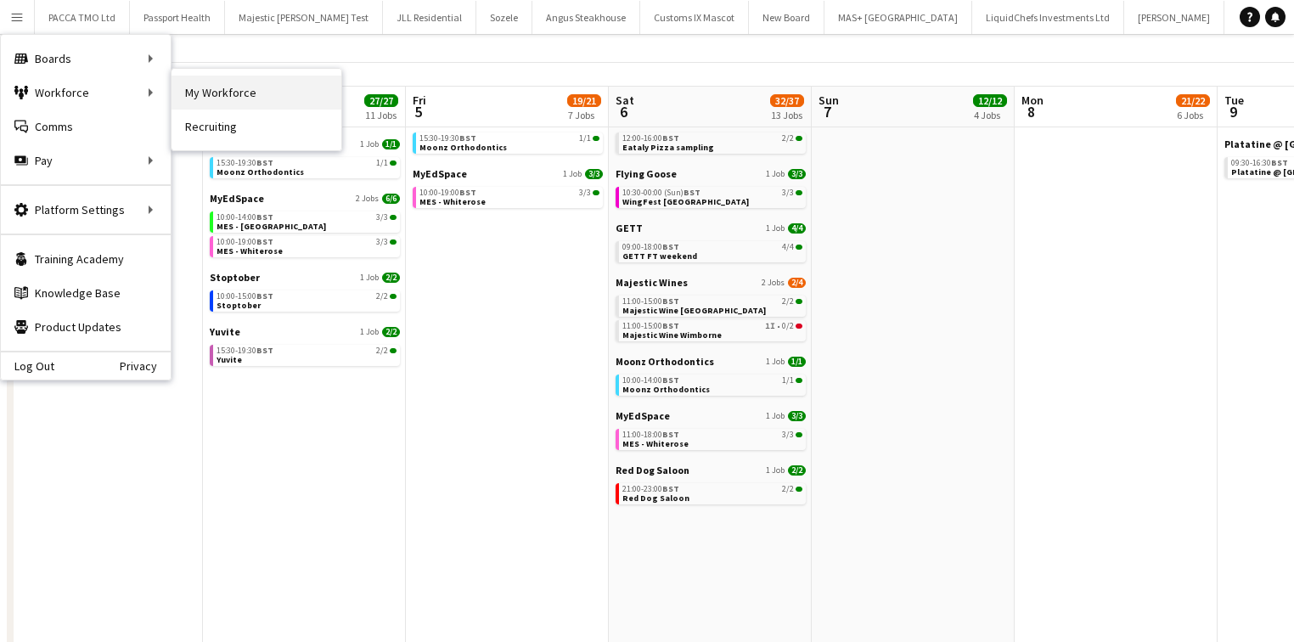
click at [177, 79] on link "My Workforce" at bounding box center [256, 93] width 170 height 34
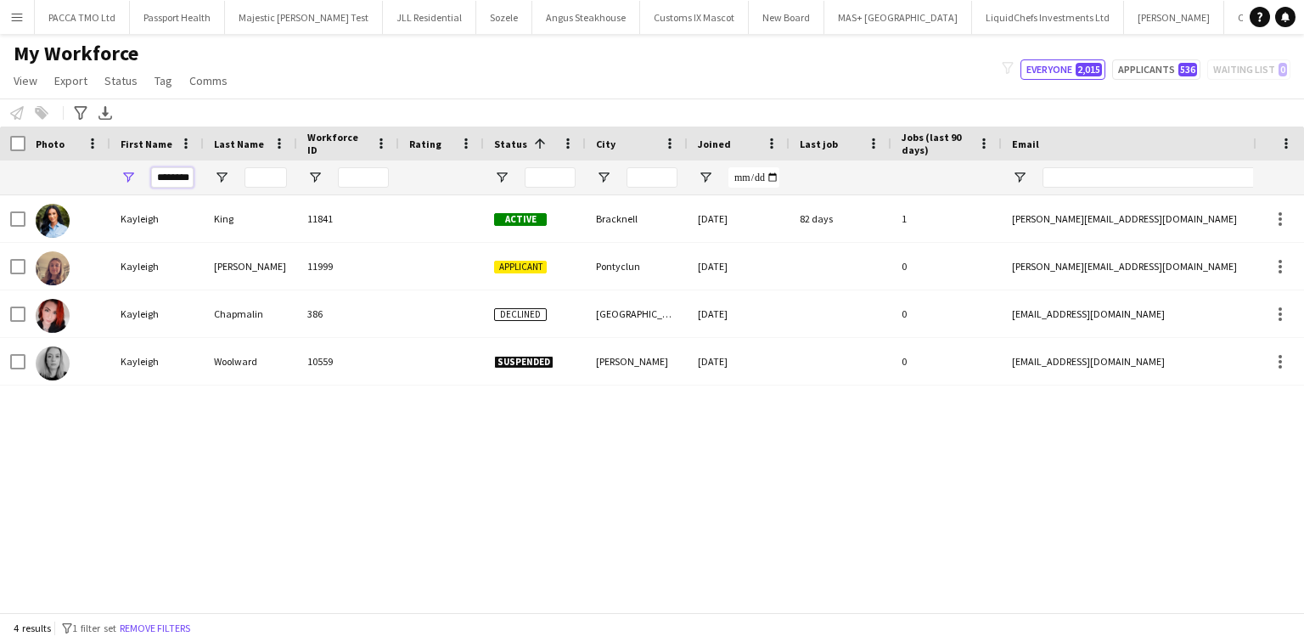
click at [170, 185] on input "********" at bounding box center [172, 177] width 42 height 20
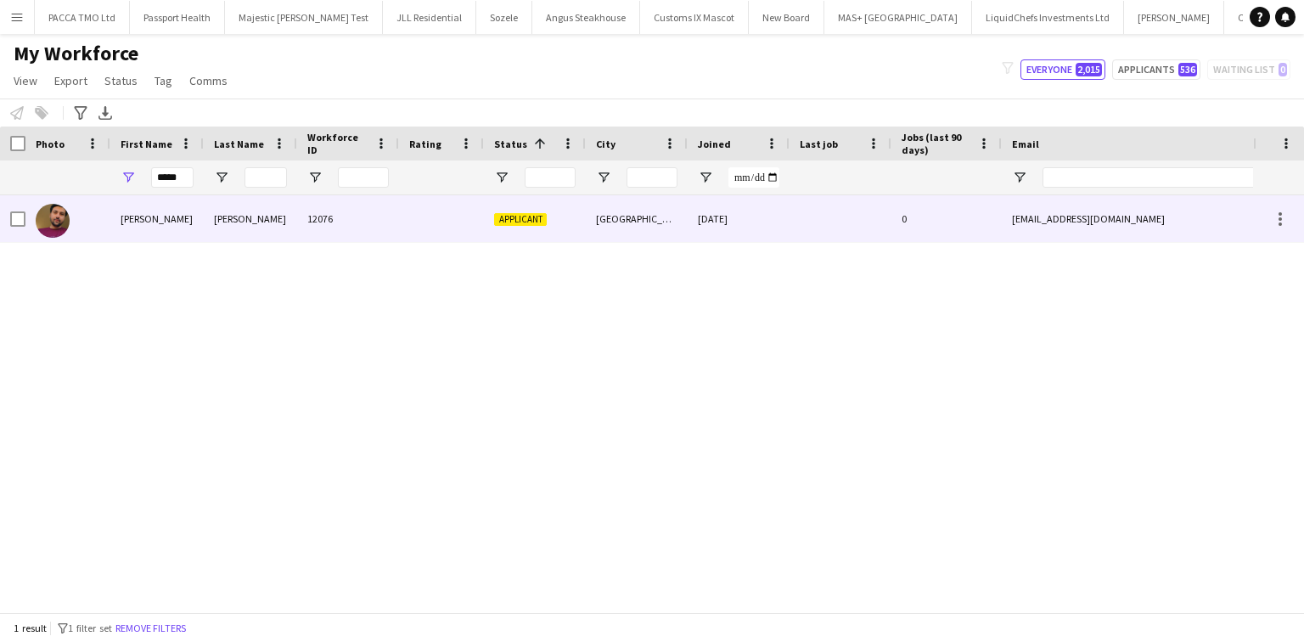
click at [156, 231] on div "Parag" at bounding box center [156, 218] width 93 height 47
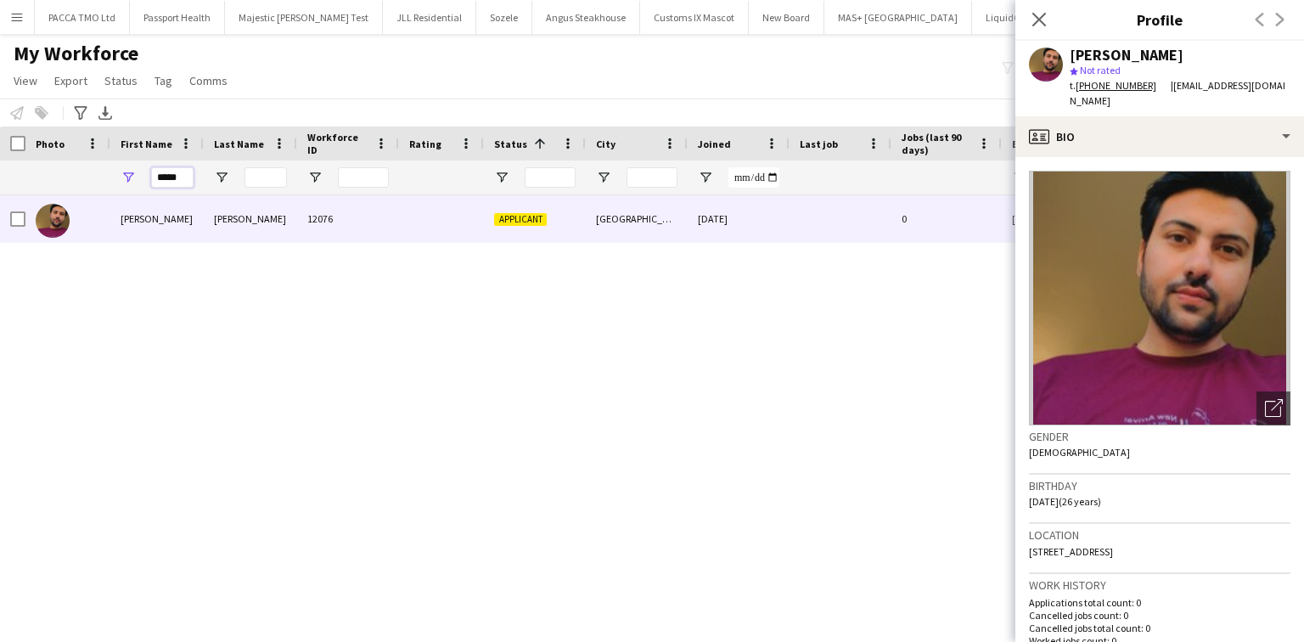
click at [180, 170] on input "*****" at bounding box center [172, 177] width 42 height 20
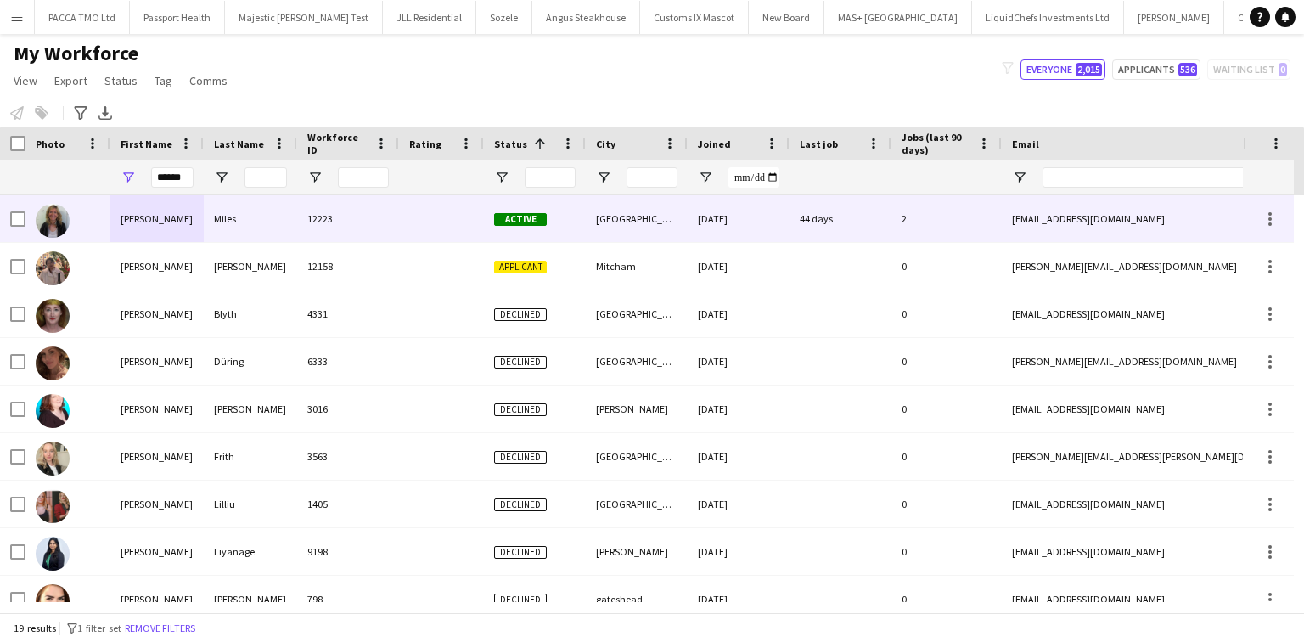
click at [216, 236] on div "Miles" at bounding box center [250, 218] width 93 height 47
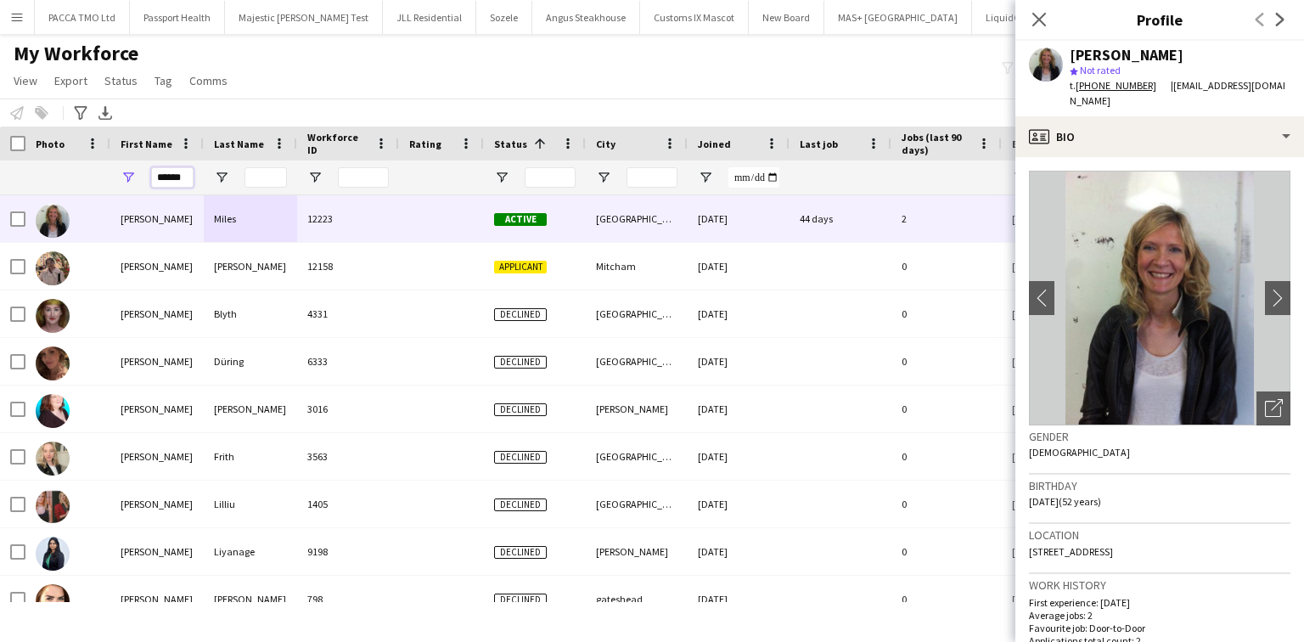
click at [184, 182] on input "******" at bounding box center [172, 177] width 42 height 20
type input "*"
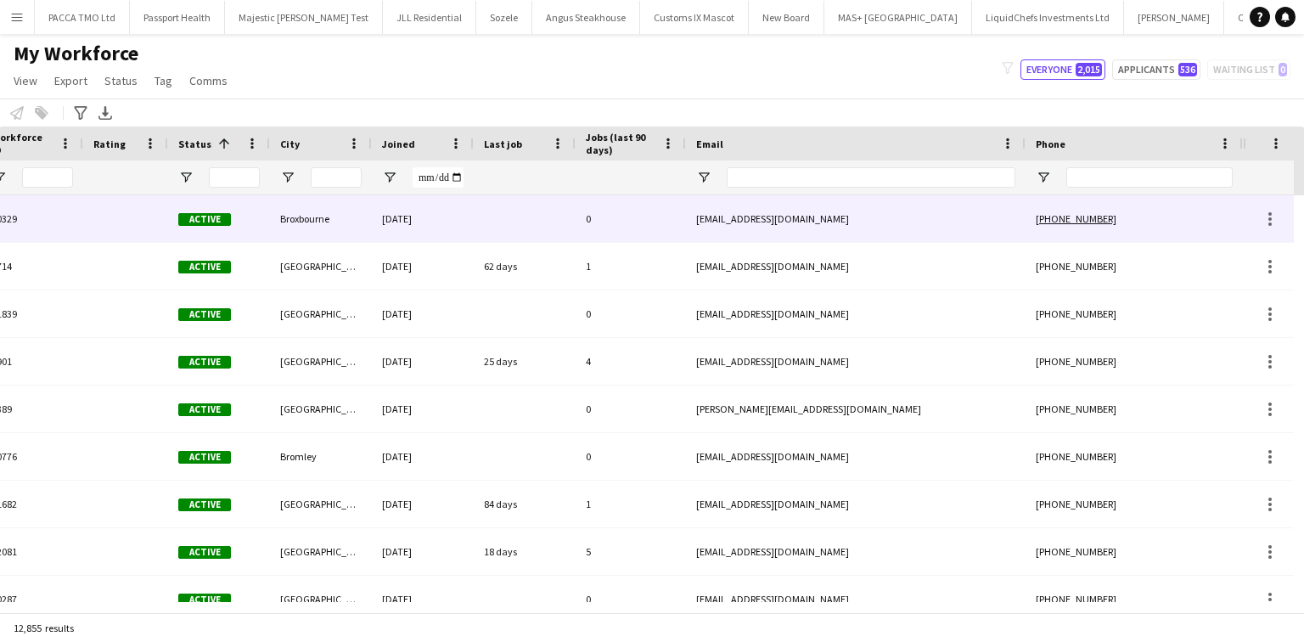
scroll to position [0, 446]
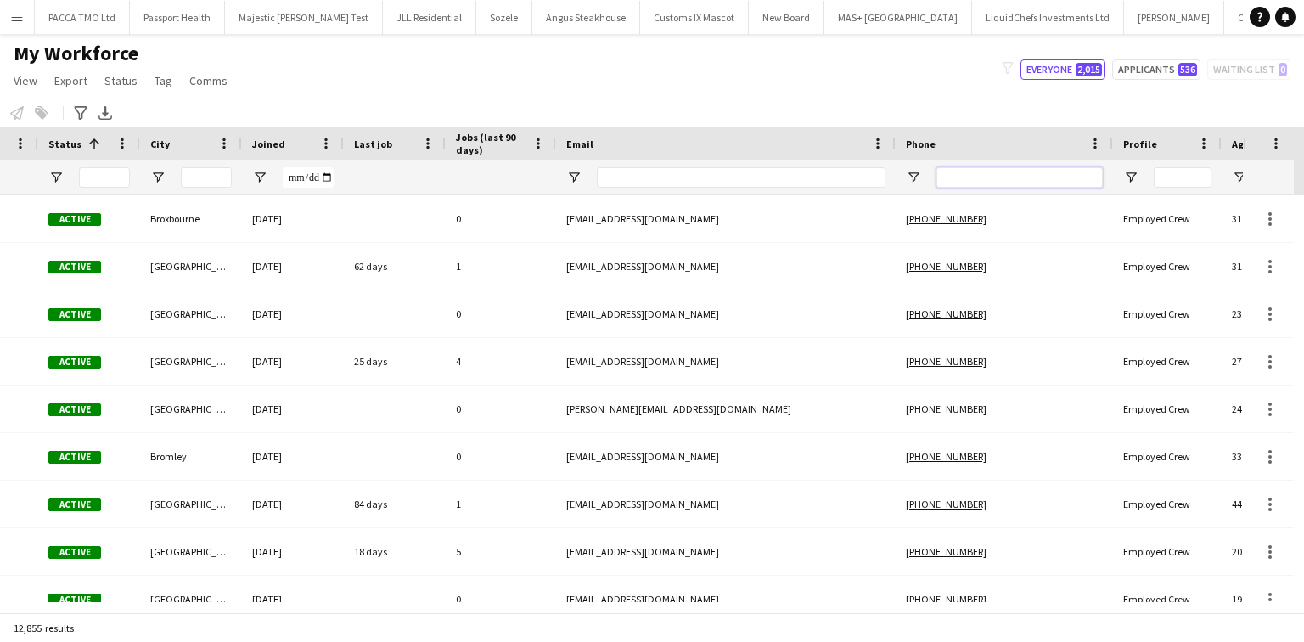
click at [974, 167] on input "Phone Filter Input" at bounding box center [1019, 177] width 166 height 20
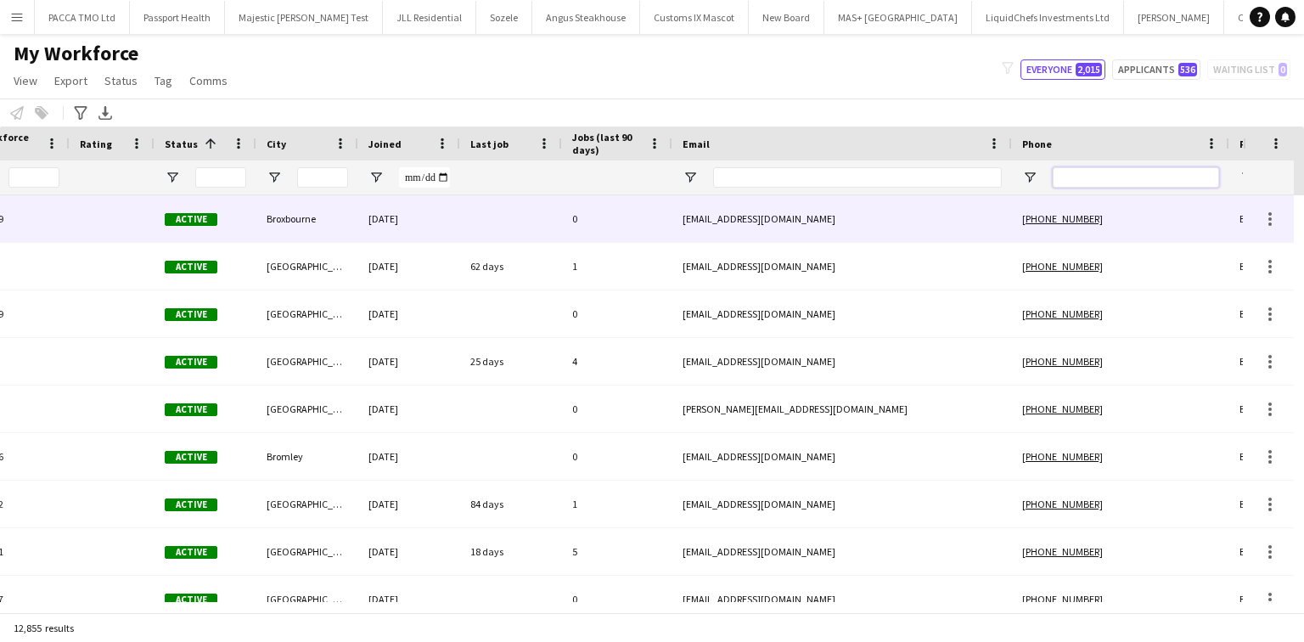
scroll to position [0, 275]
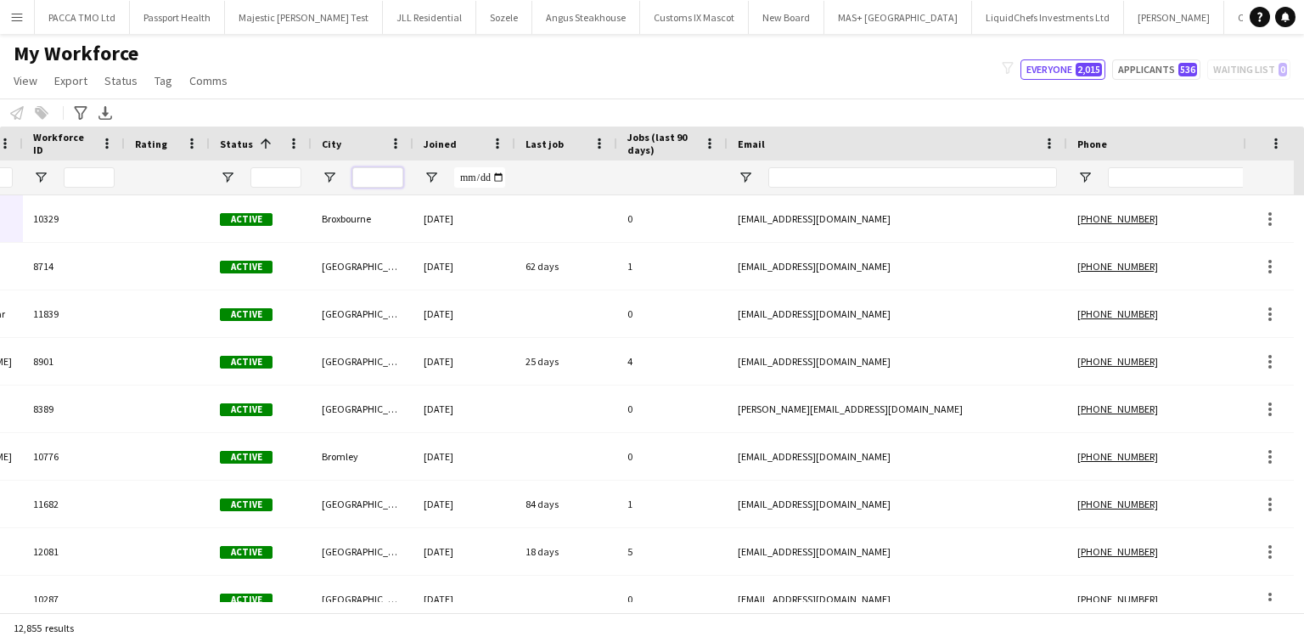
click at [357, 171] on input "City Filter Input" at bounding box center [377, 177] width 51 height 20
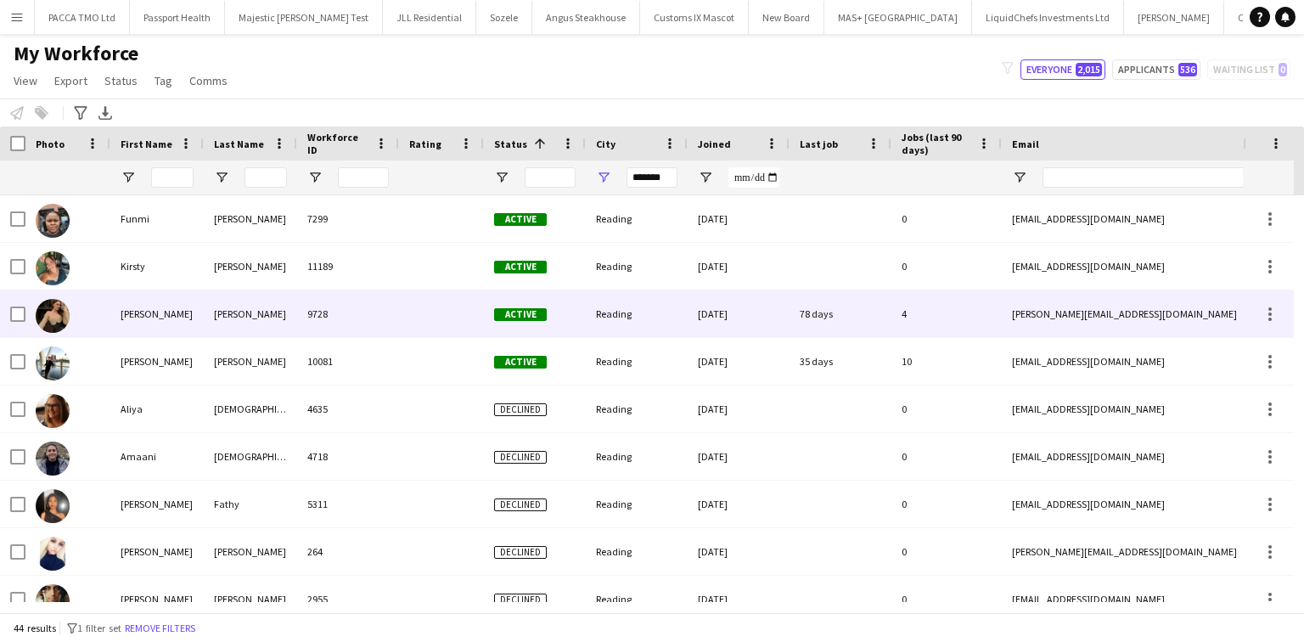
click at [275, 301] on div "Yarotska" at bounding box center [250, 313] width 93 height 47
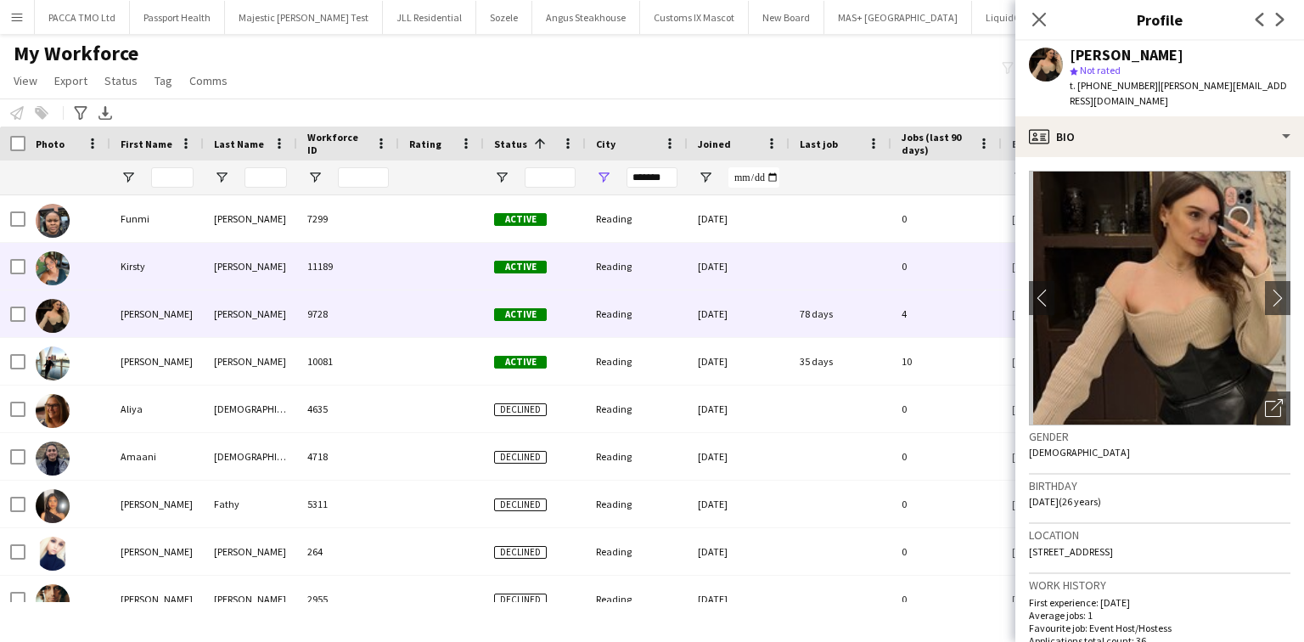
click at [269, 265] on div "Bradshaw" at bounding box center [250, 266] width 93 height 47
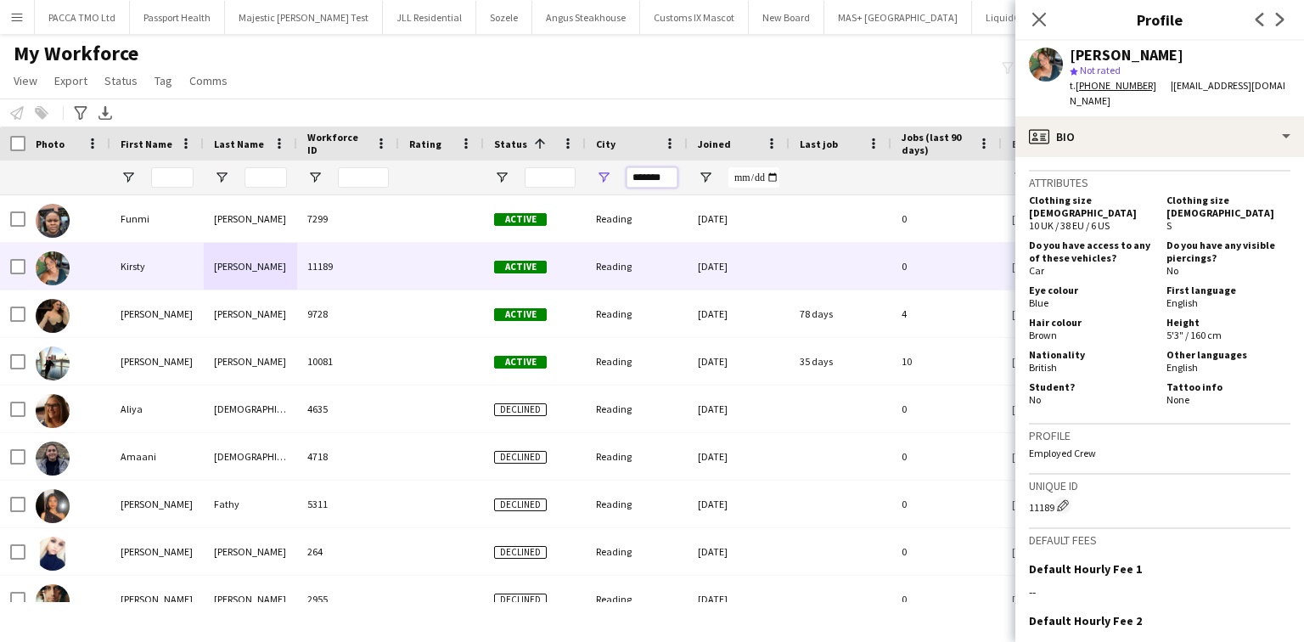
click at [669, 179] on input "*******" at bounding box center [651, 177] width 51 height 20
click at [669, 180] on input "*******" at bounding box center [651, 177] width 51 height 20
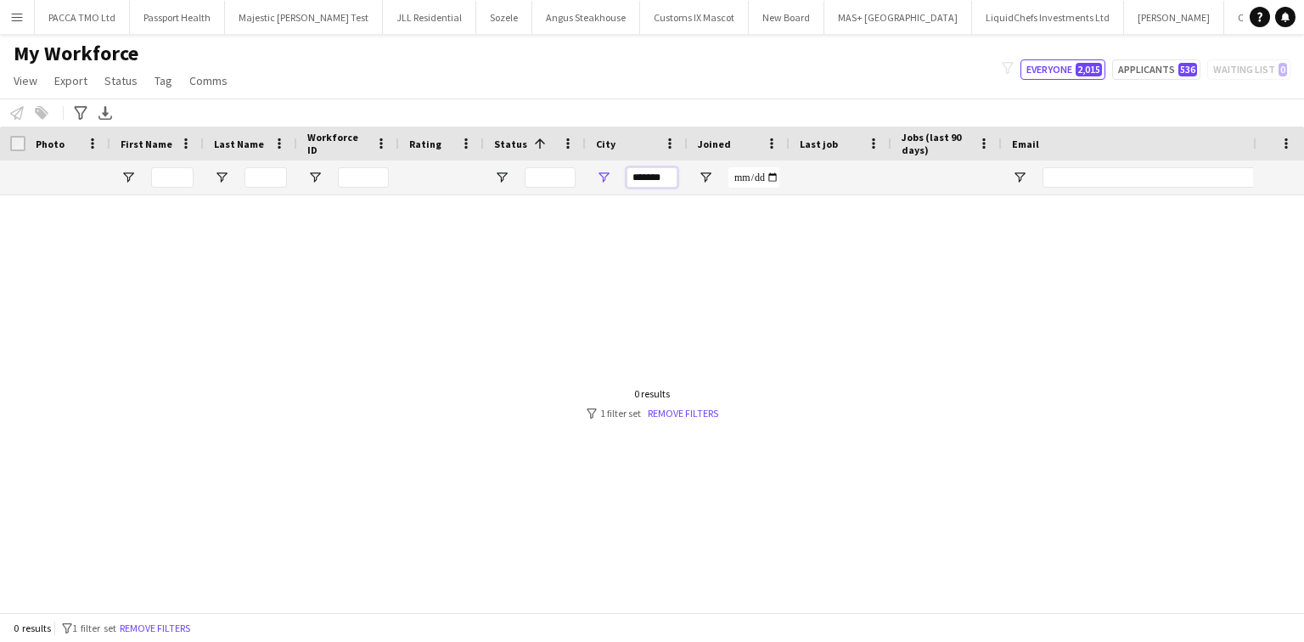
type input "*******"
click at [663, 183] on input "*******" at bounding box center [651, 177] width 51 height 20
click at [666, 185] on input "*******" at bounding box center [651, 177] width 51 height 20
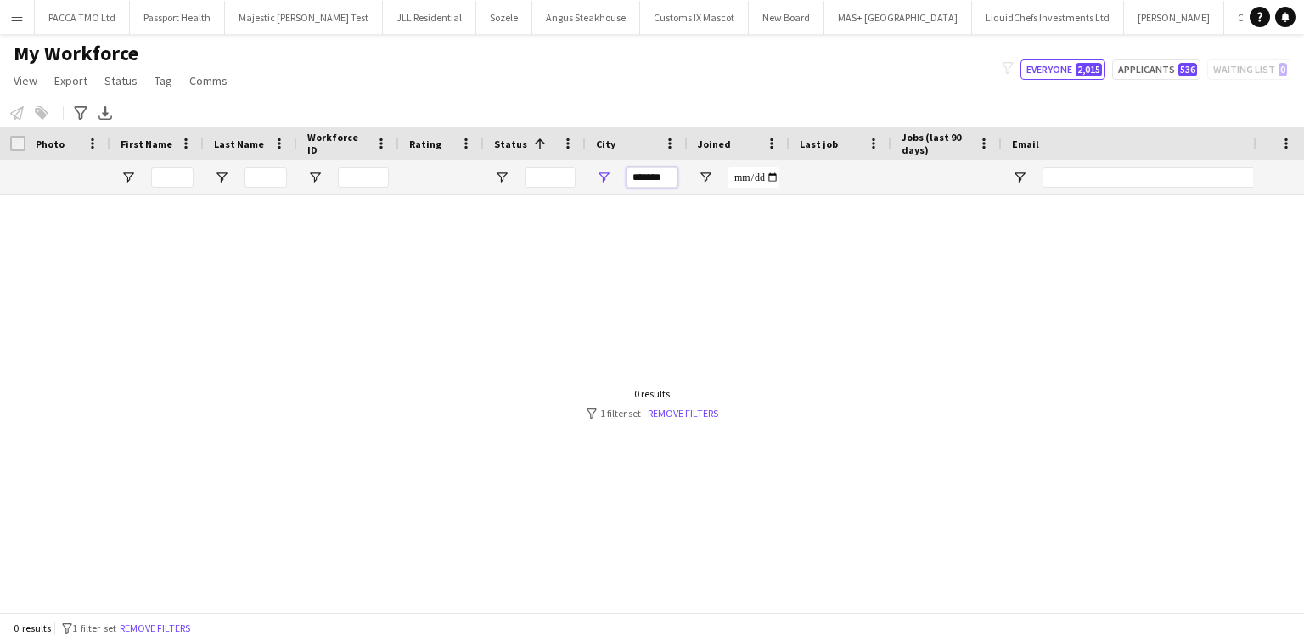
click at [666, 185] on input "*******" at bounding box center [651, 177] width 51 height 20
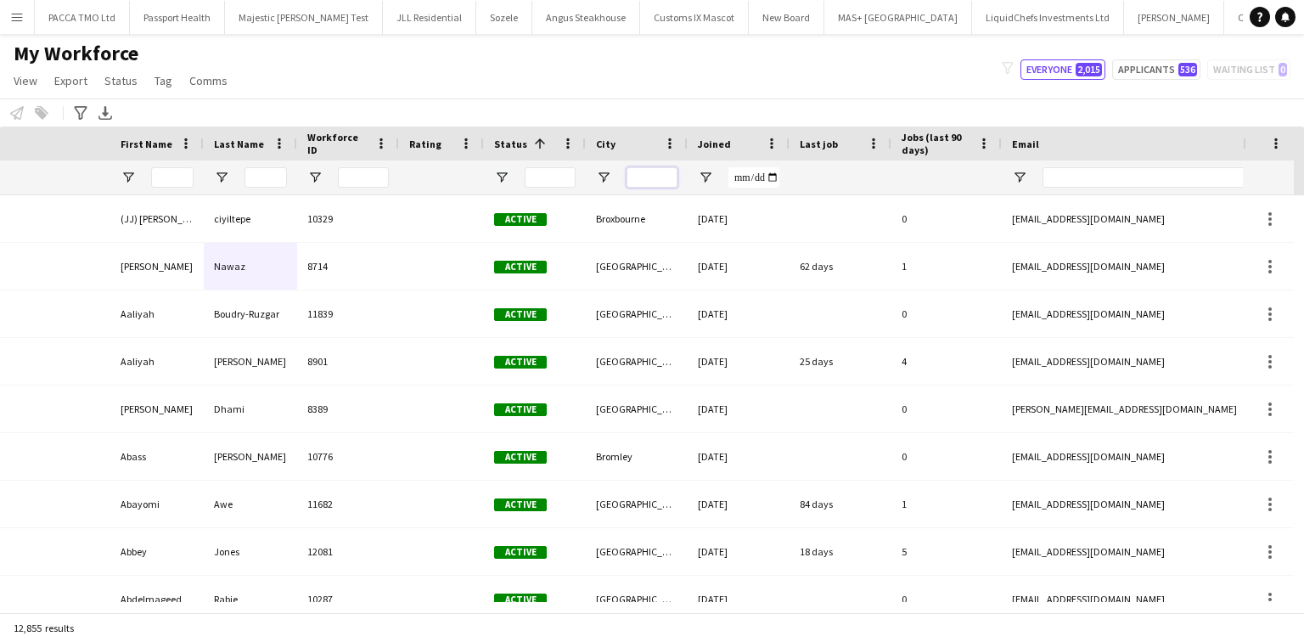
scroll to position [0, 312]
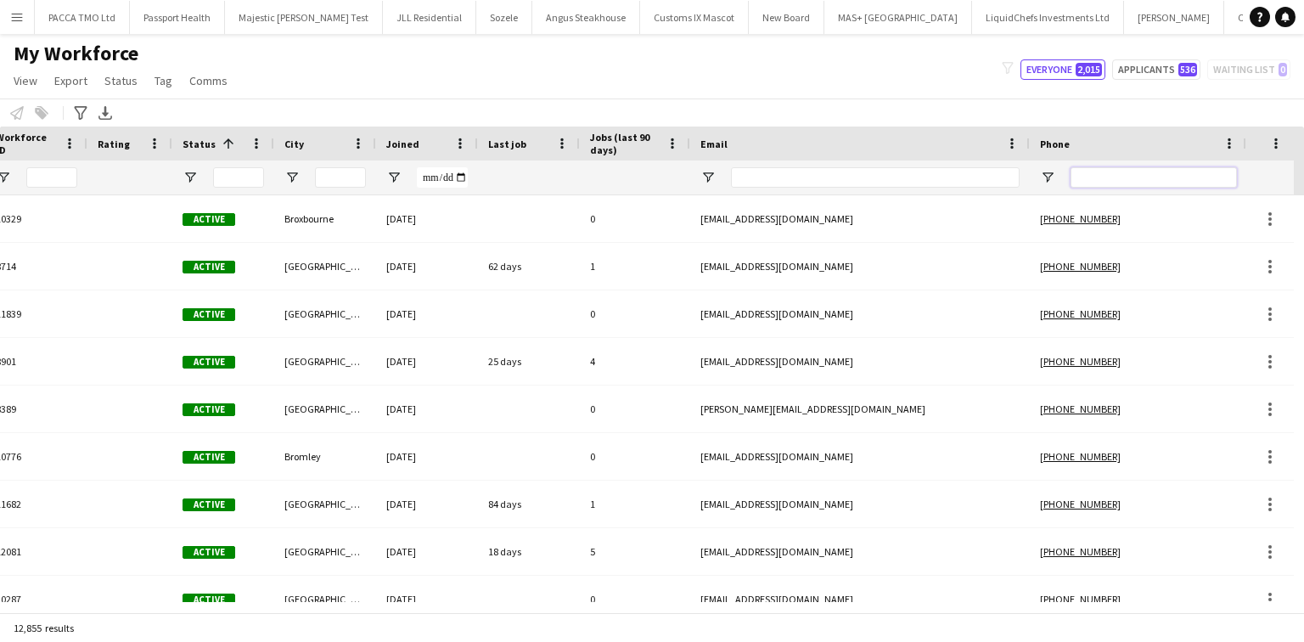
click at [1042, 171] on input "Phone Filter Input" at bounding box center [1153, 177] width 166 height 20
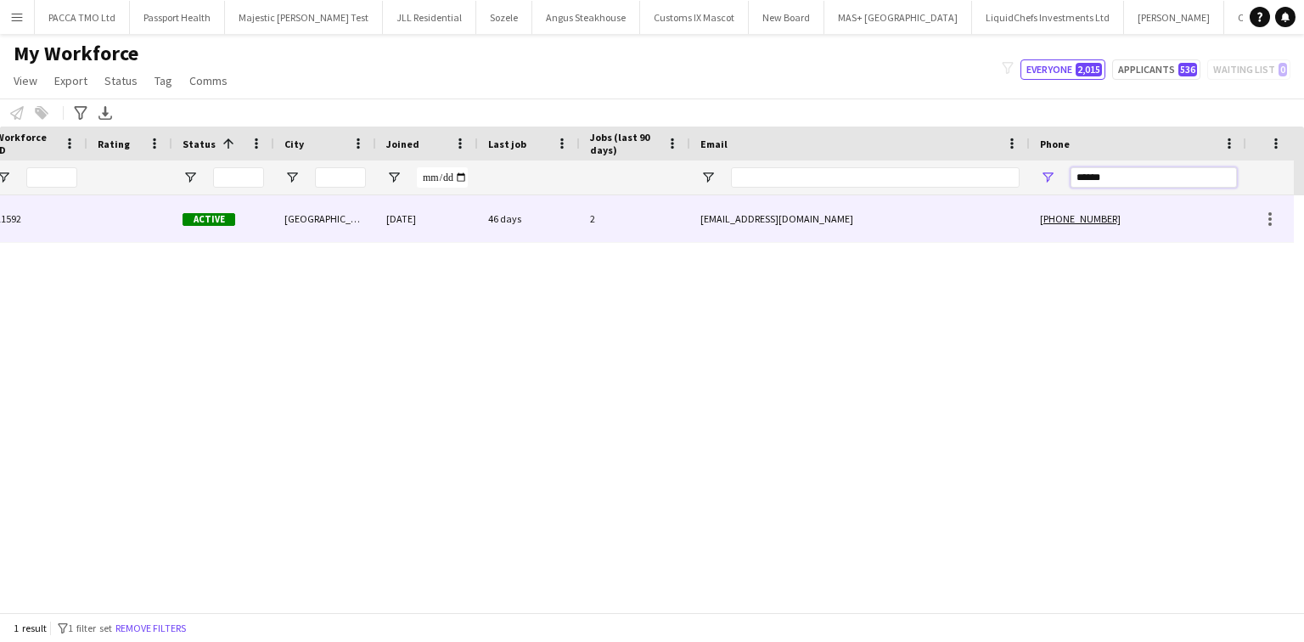
type input "******"
click at [1009, 227] on div "malesquiar@gmail.com" at bounding box center [860, 218] width 340 height 47
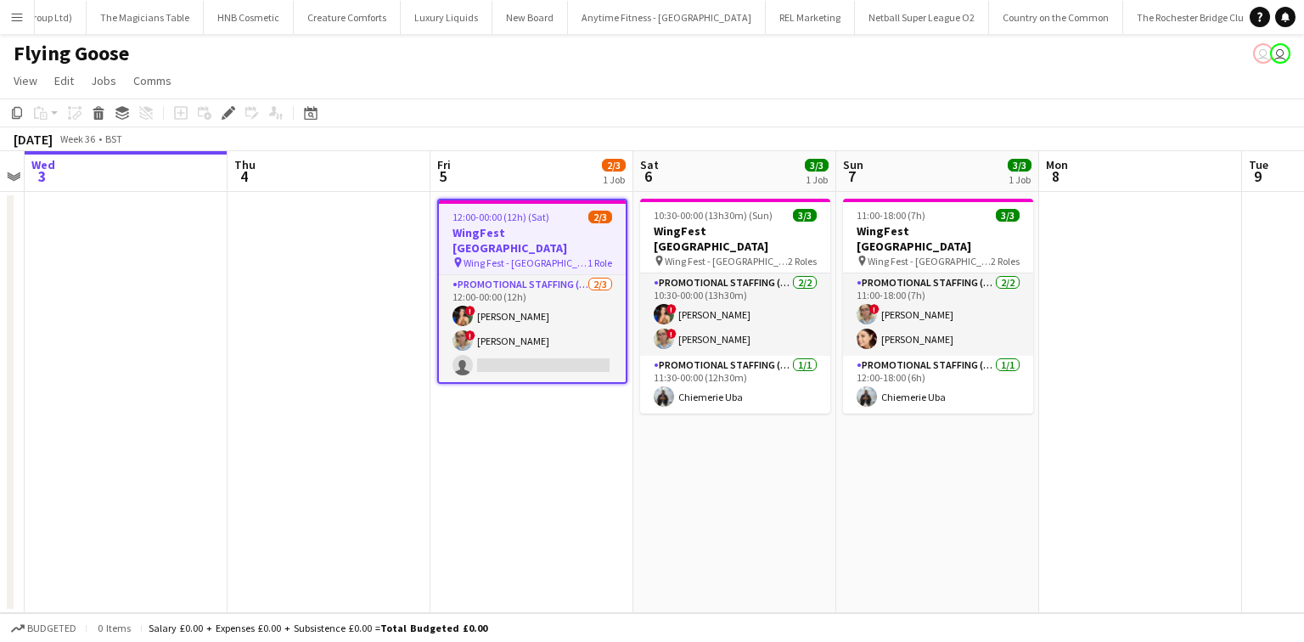
scroll to position [0, 4112]
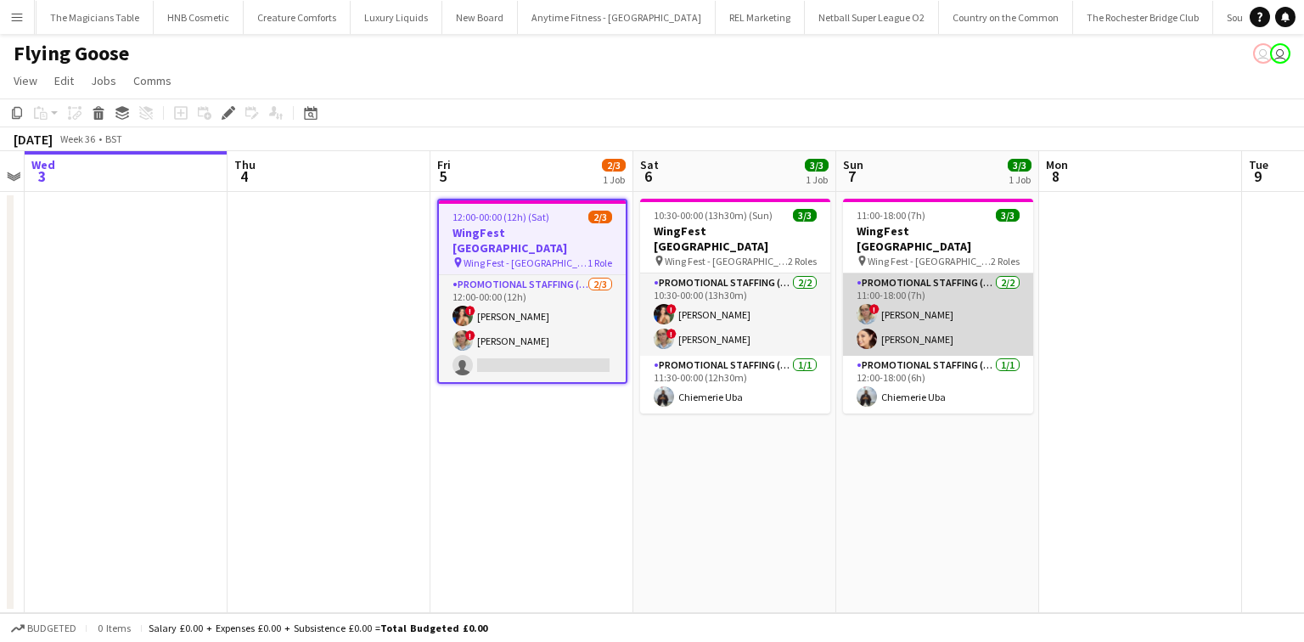
click at [944, 291] on app-card-role "Promotional Staffing (Brand Ambassadors) 2/2 11:00-18:00 (7h) ! Zoia Dolgova Na…" at bounding box center [938, 314] width 190 height 82
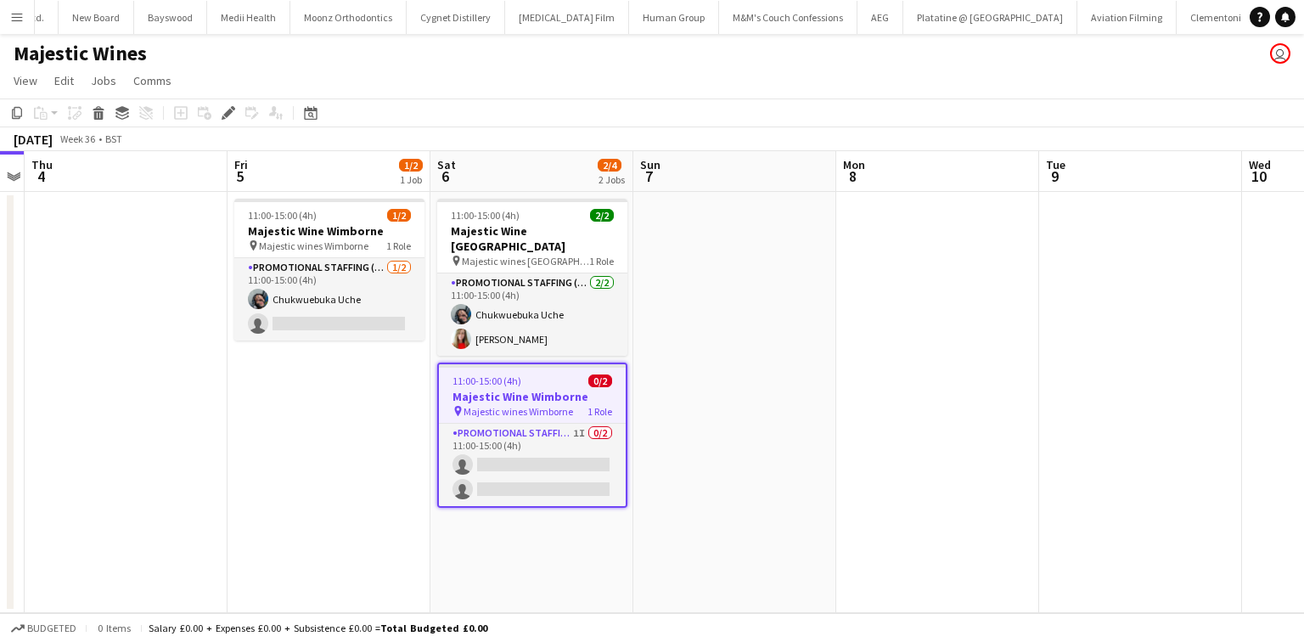
scroll to position [0, 7498]
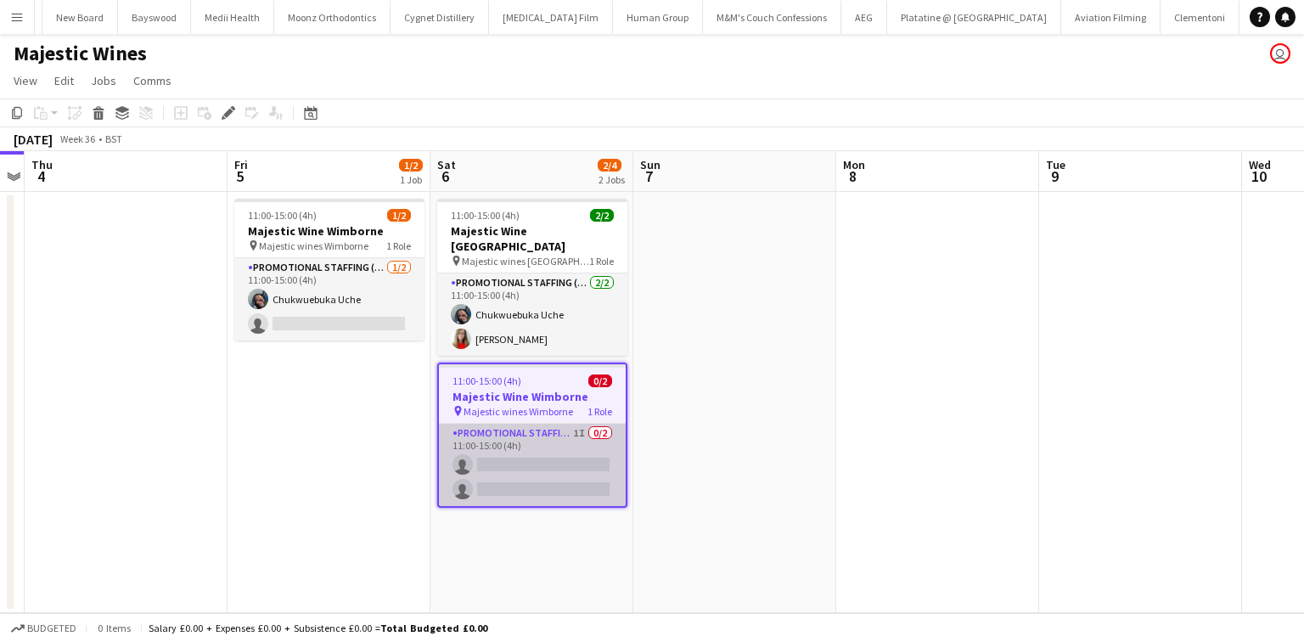
click at [490, 424] on app-card-role "Promotional Staffing (Flyering Staff) 1I 0/2 11:00-15:00 (4h) single-neutral-ac…" at bounding box center [532, 465] width 187 height 82
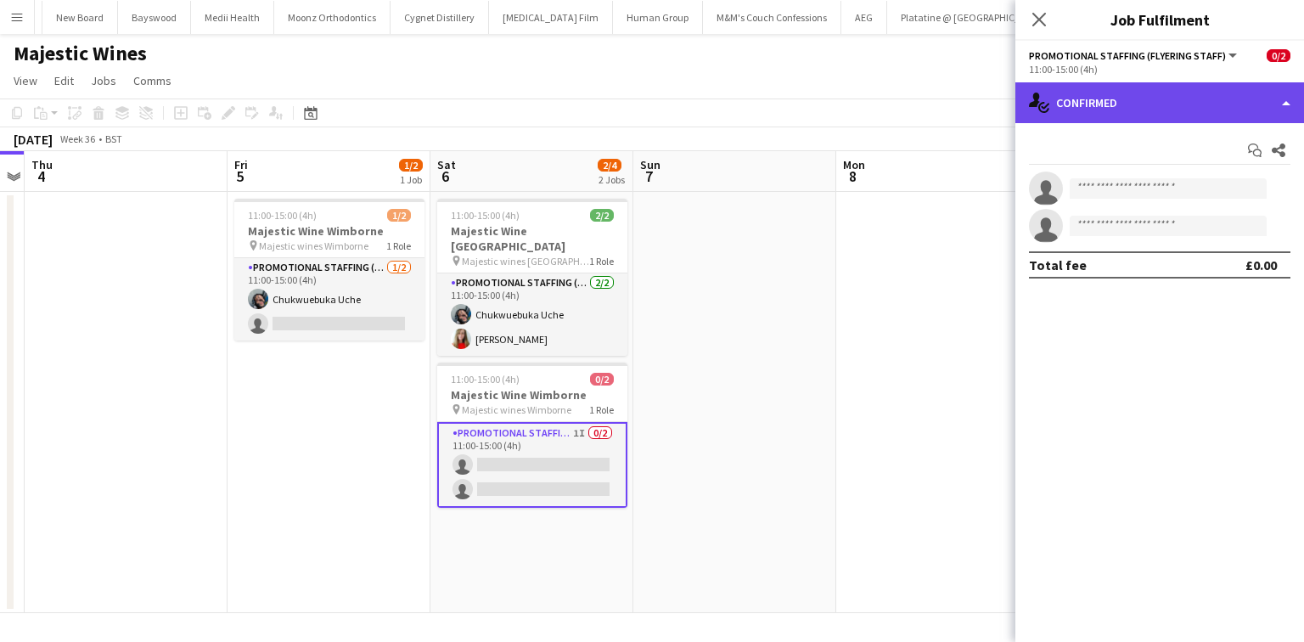
click at [1096, 109] on div "single-neutral-actions-check-2 Confirmed" at bounding box center [1159, 102] width 289 height 41
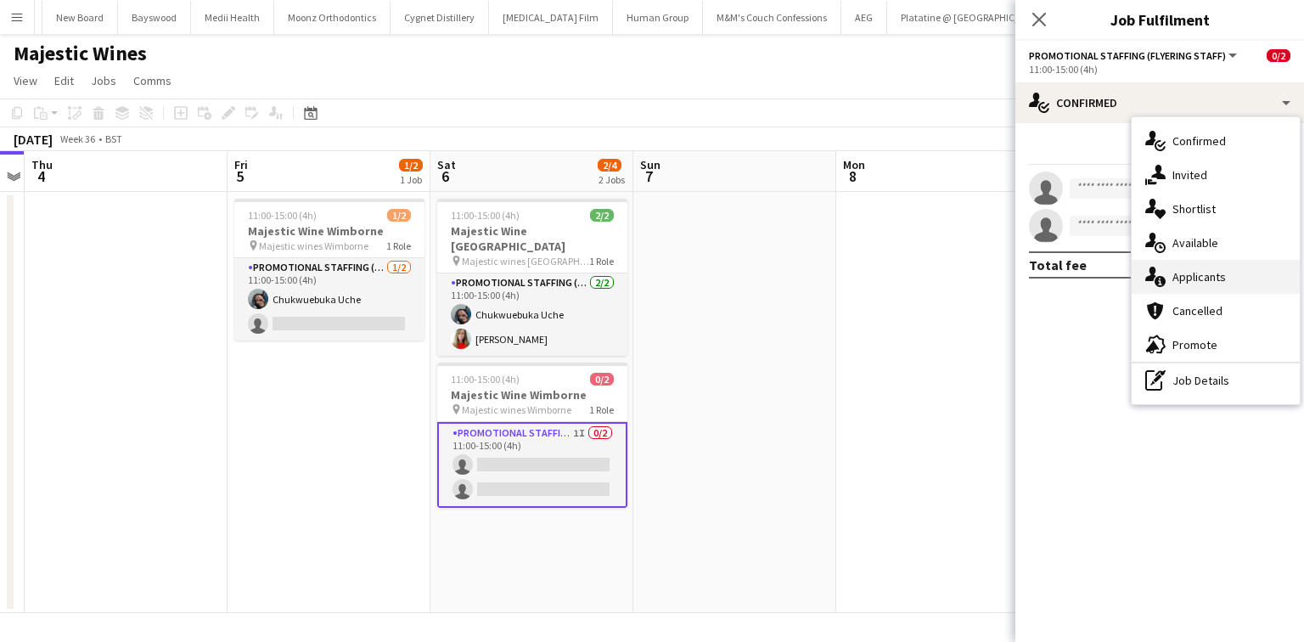
click at [1178, 267] on div "single-neutral-actions-information Applicants" at bounding box center [1215, 277] width 168 height 34
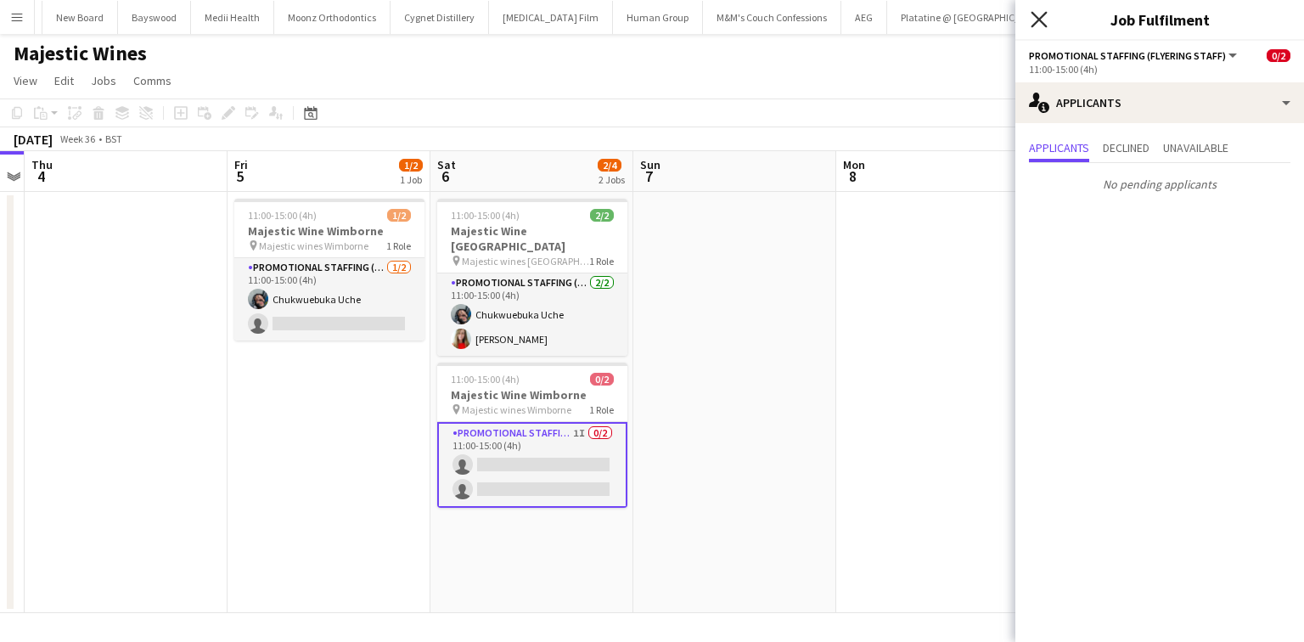
click at [1043, 20] on icon "Close pop-in" at bounding box center [1038, 19] width 16 height 16
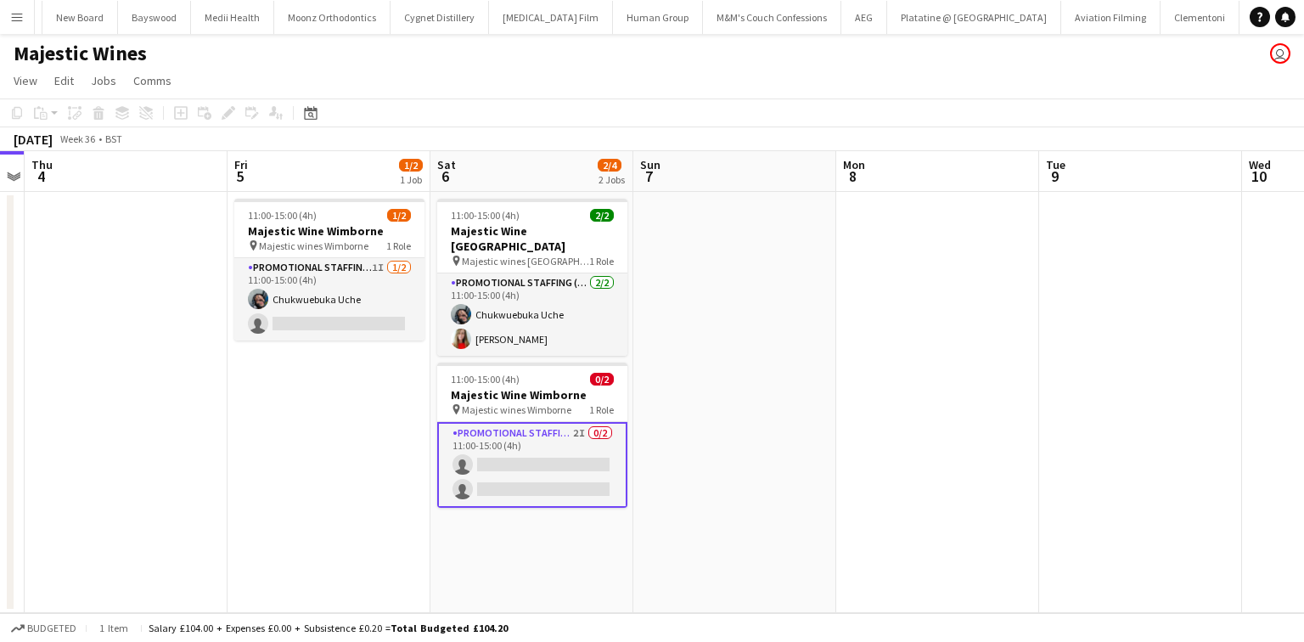
click at [31, 27] on button "Menu" at bounding box center [17, 17] width 34 height 34
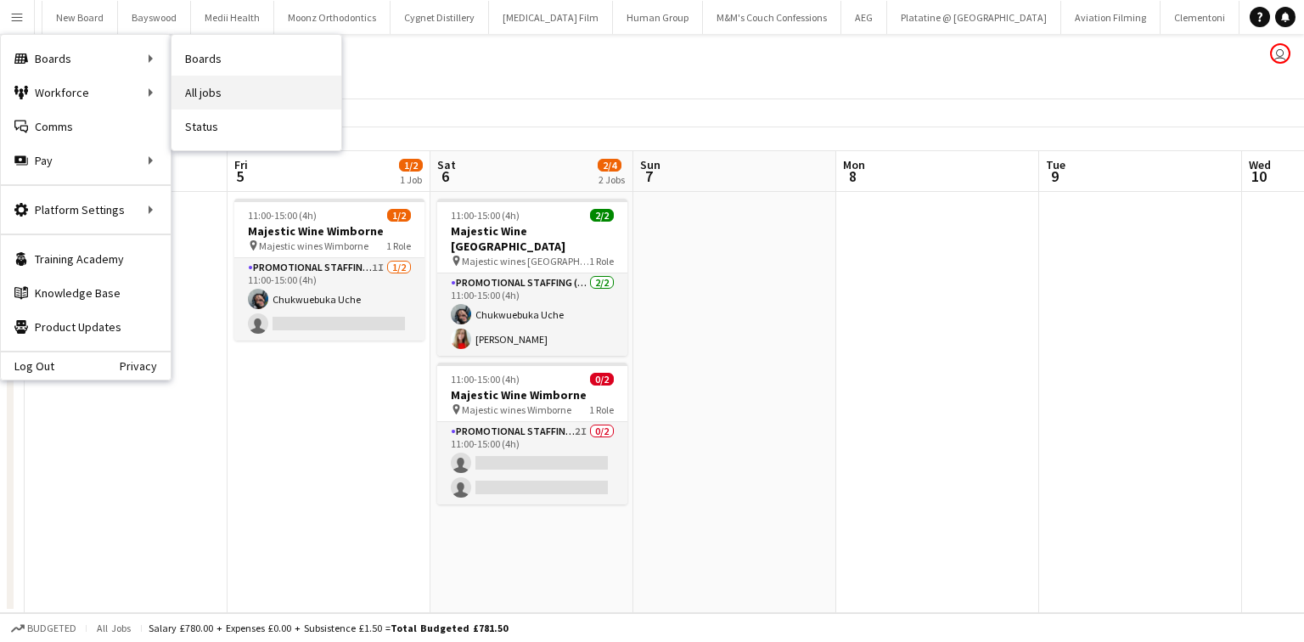
click at [231, 87] on link "All jobs" at bounding box center [256, 93] width 170 height 34
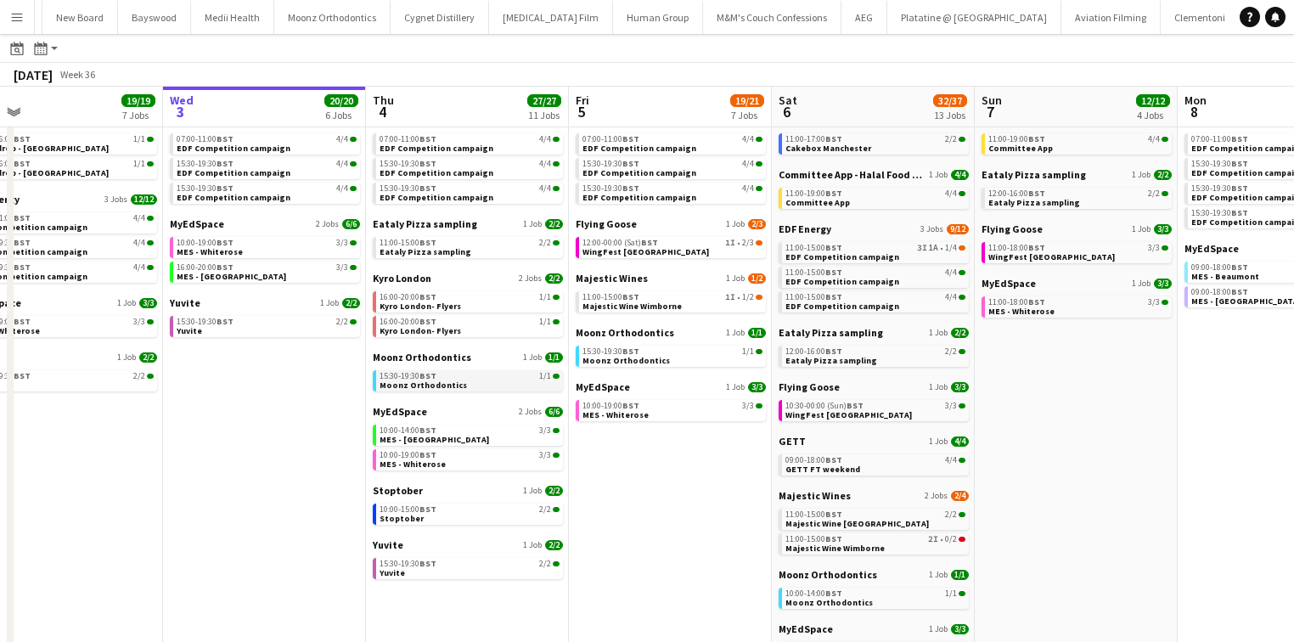
scroll to position [0, 447]
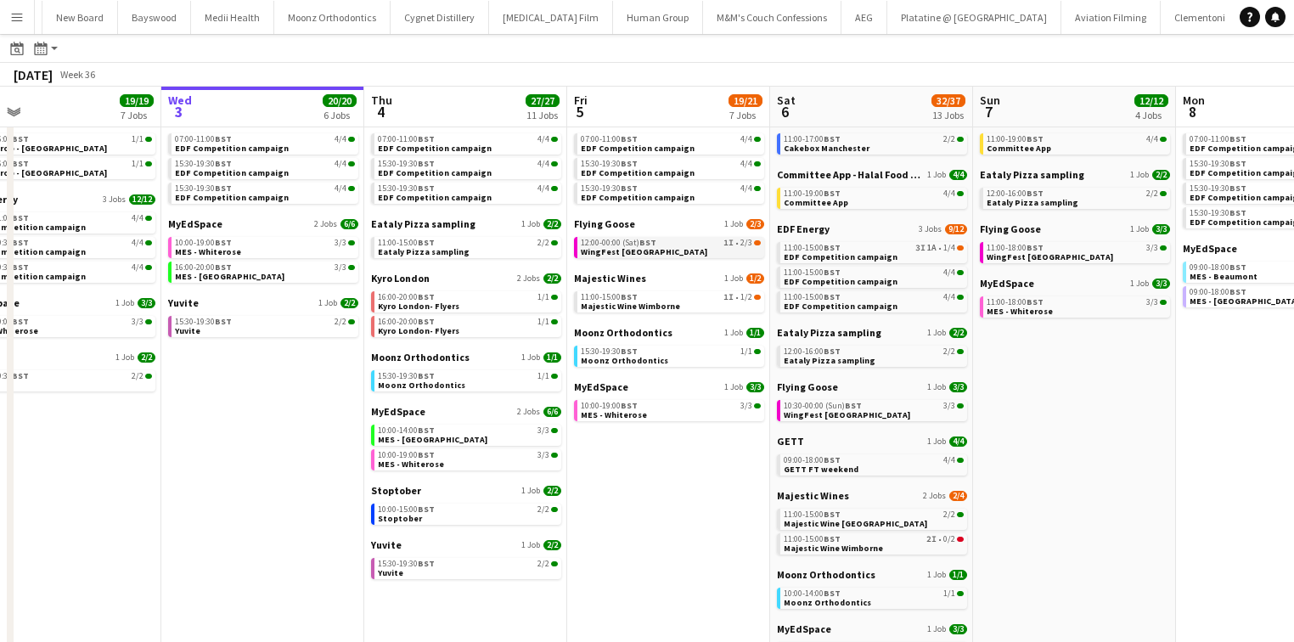
click at [644, 247] on span "BST" at bounding box center [647, 242] width 17 height 11
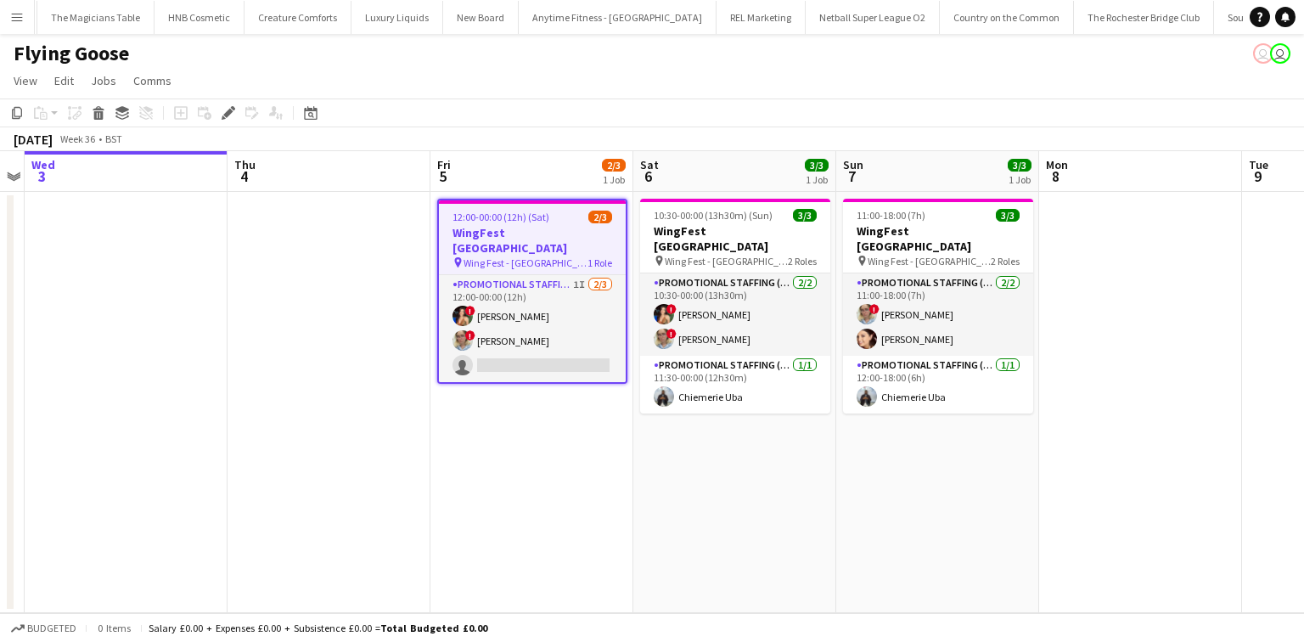
scroll to position [0, 4112]
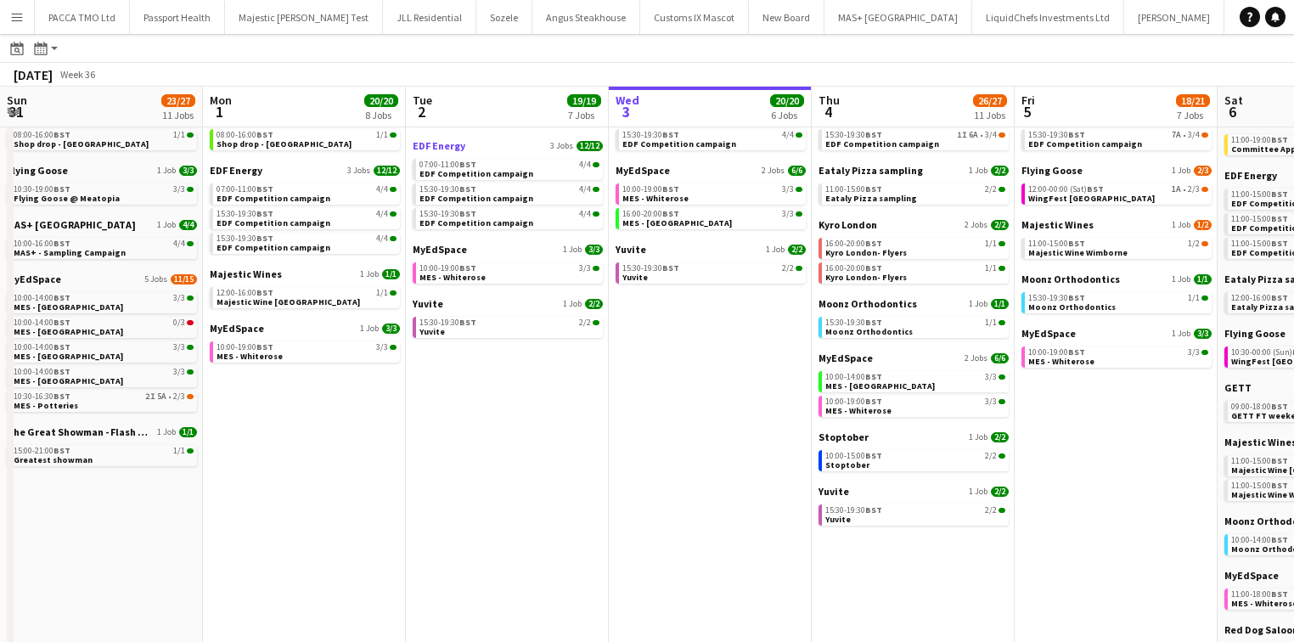
scroll to position [0, 497]
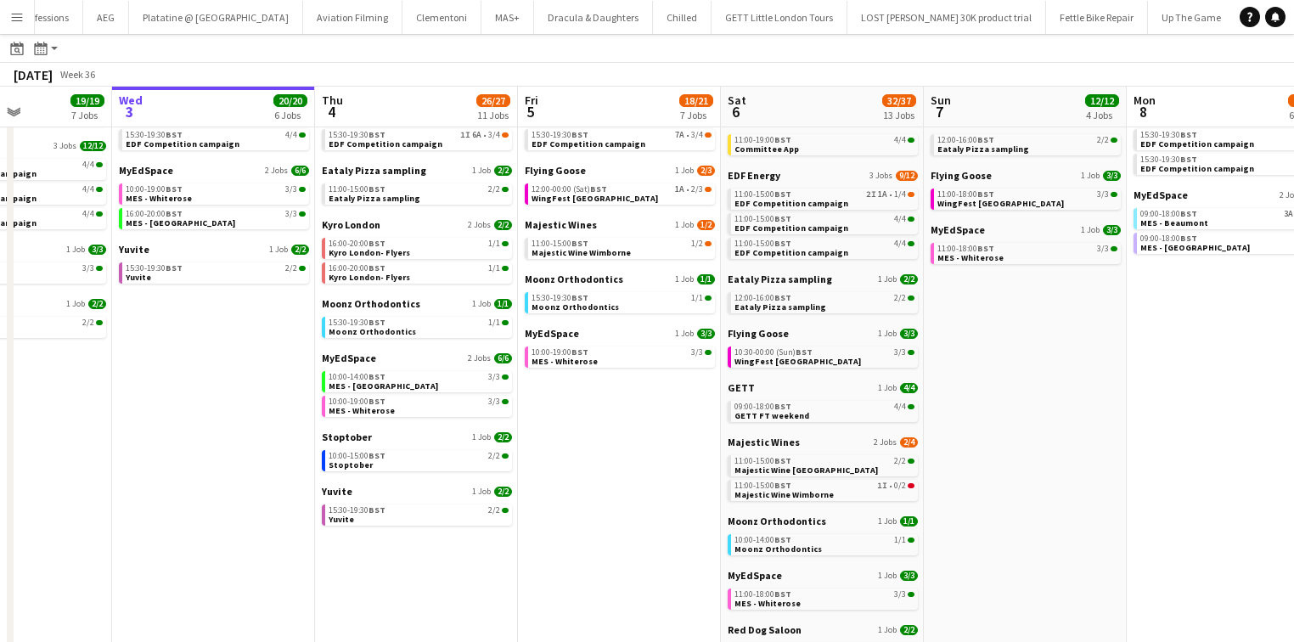
click at [28, 6] on button "Menu" at bounding box center [17, 17] width 34 height 34
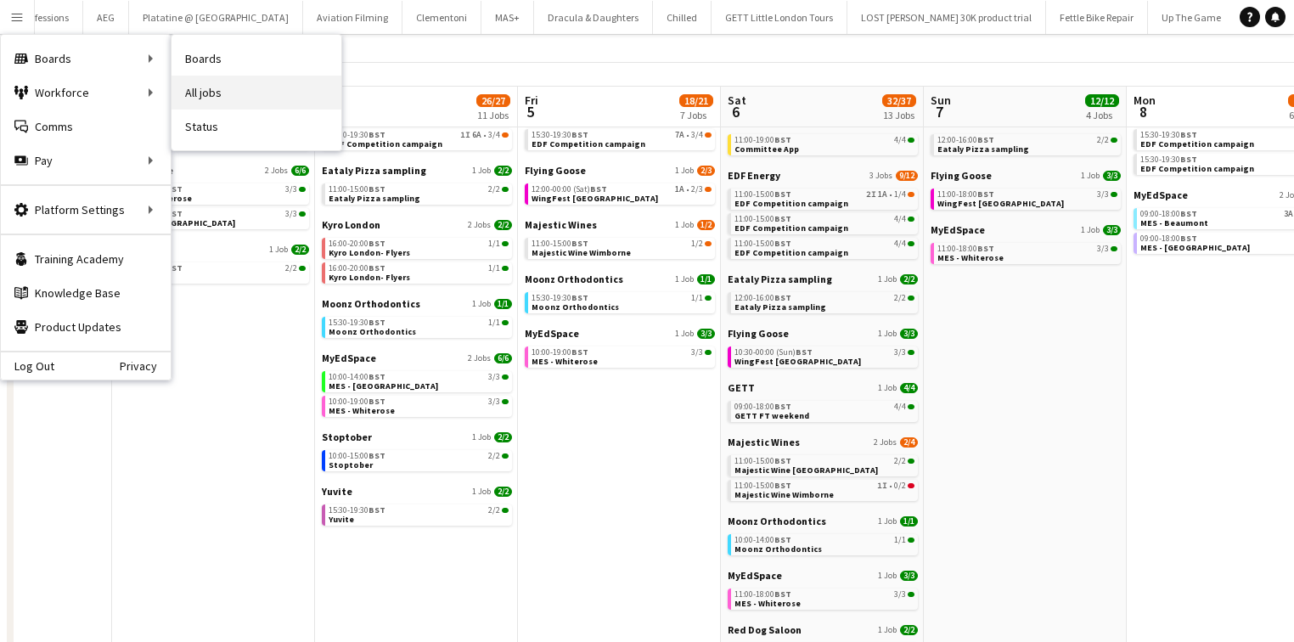
click at [191, 79] on link "All jobs" at bounding box center [256, 93] width 170 height 34
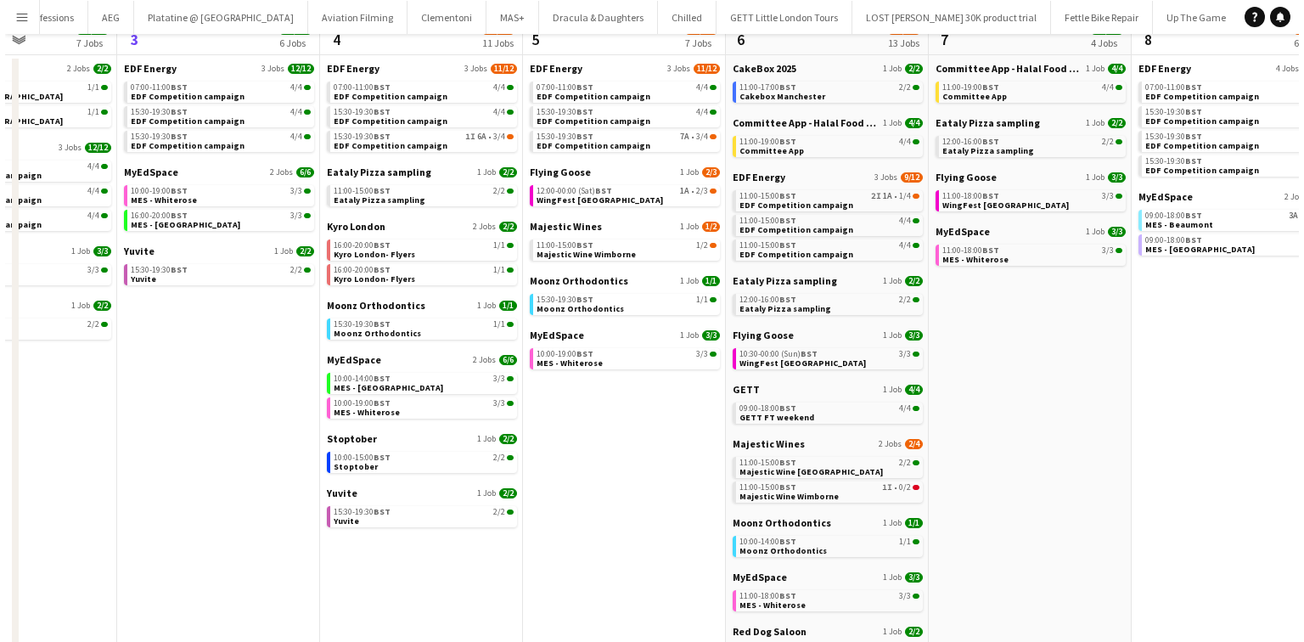
scroll to position [0, 0]
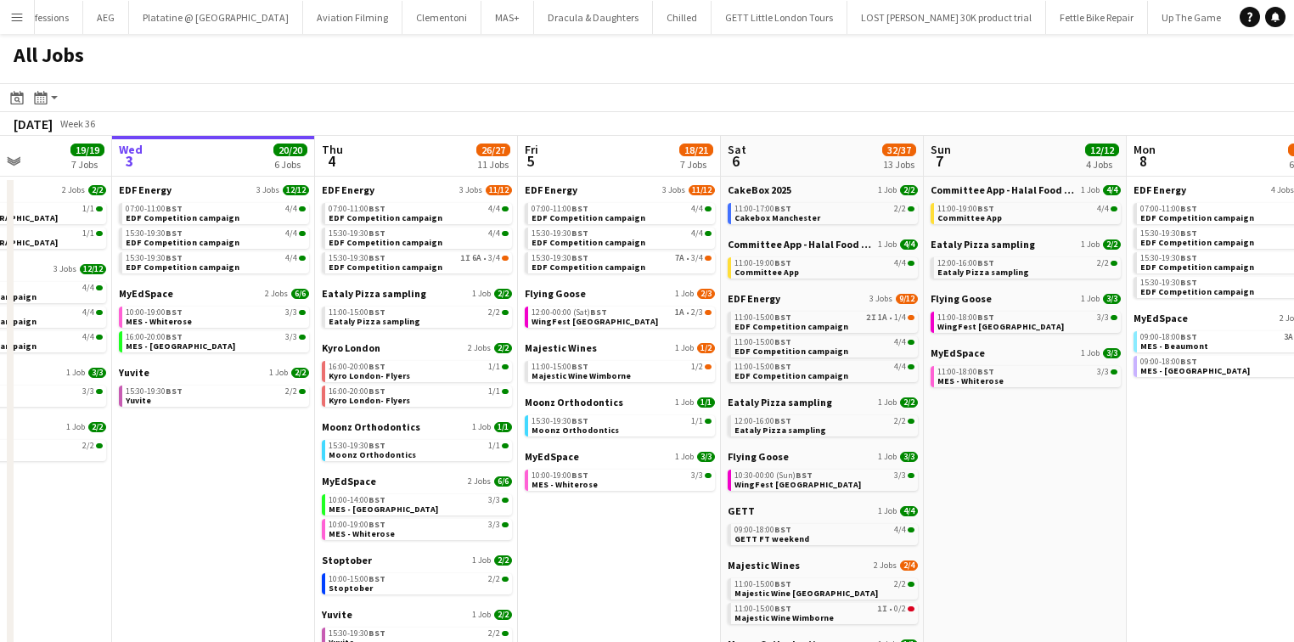
click at [7, 21] on button "Menu" at bounding box center [17, 17] width 34 height 34
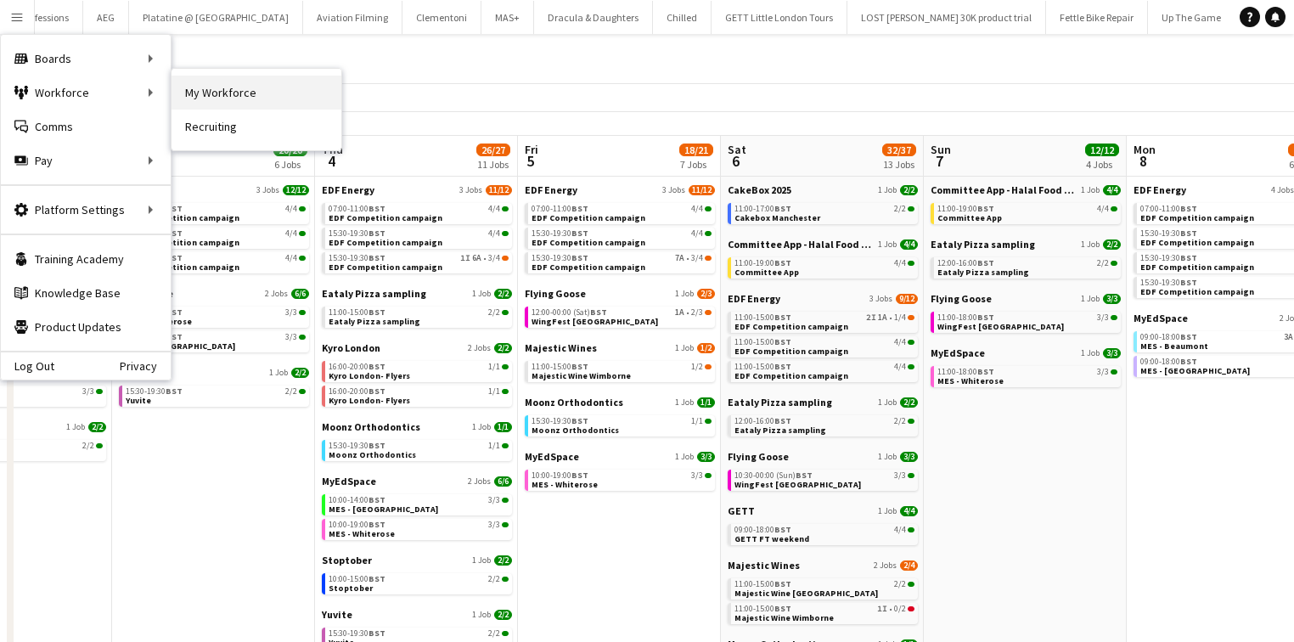
click at [224, 100] on link "My Workforce" at bounding box center [256, 93] width 170 height 34
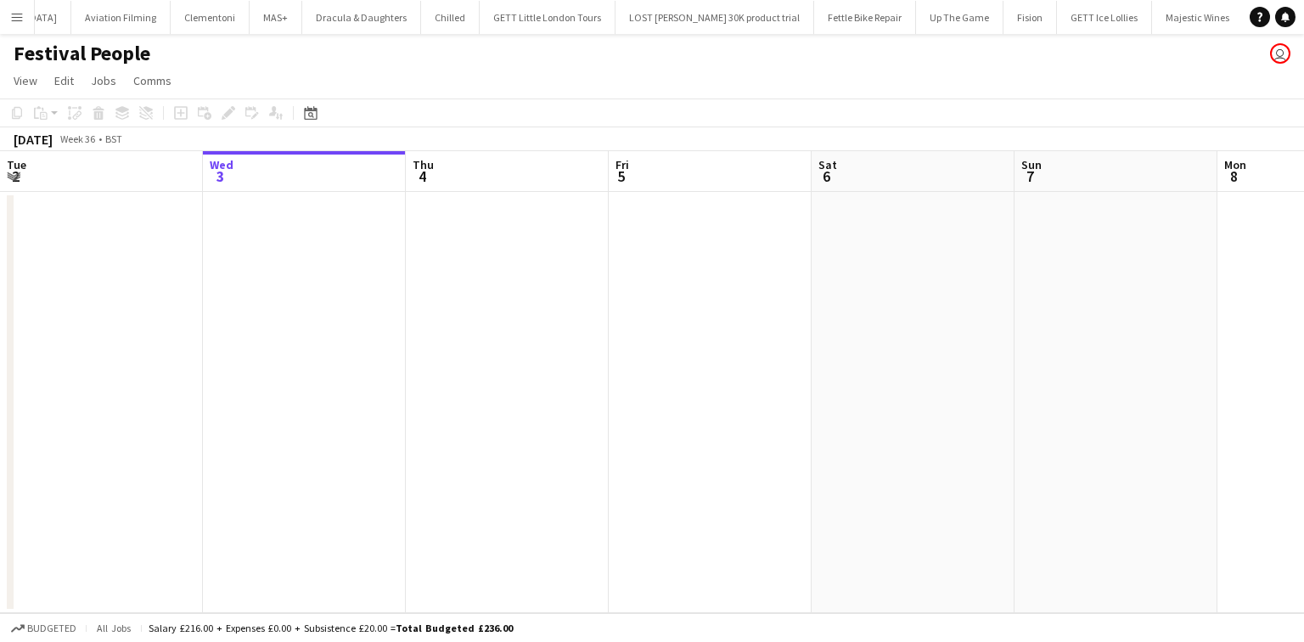
scroll to position [0, 8502]
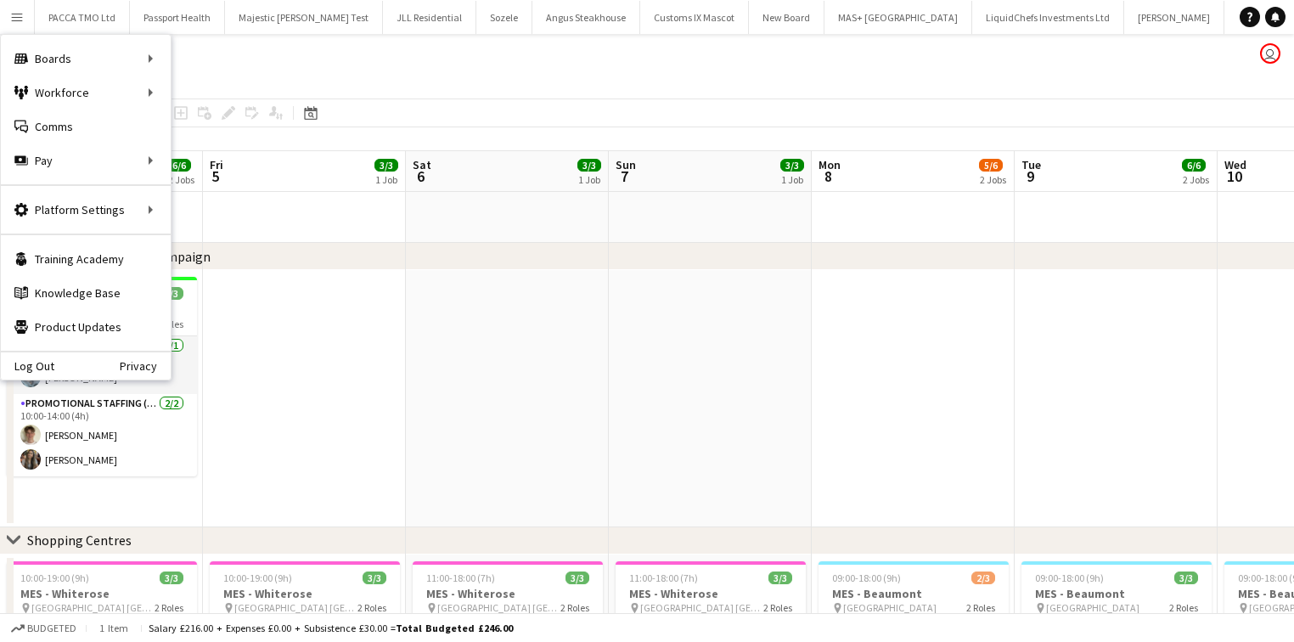
scroll to position [0, 606]
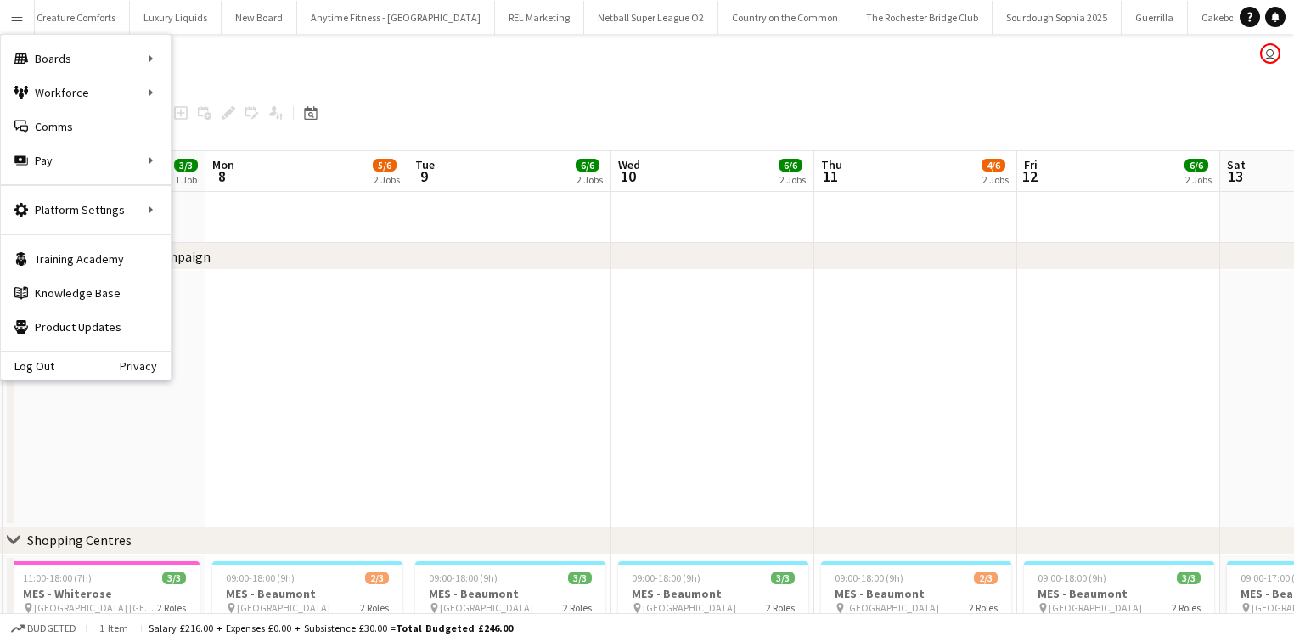
click at [285, 85] on app-page-menu "View Day view expanded Day view collapsed Month view Date picker Jump to today …" at bounding box center [647, 82] width 1294 height 32
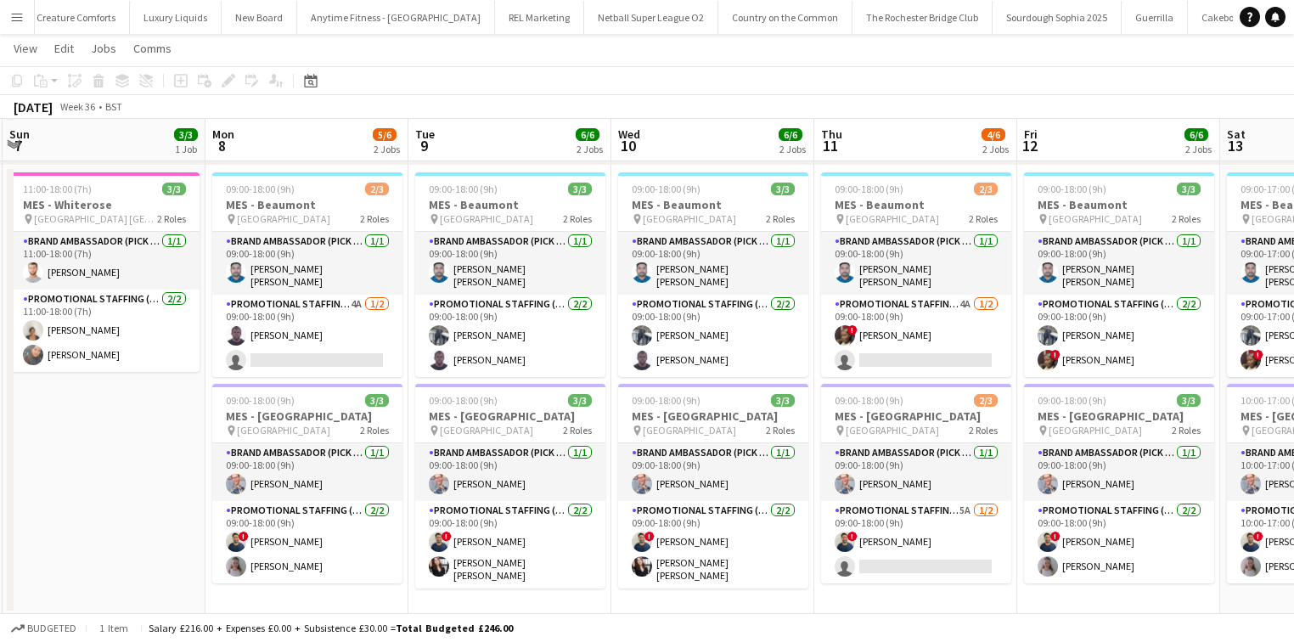
scroll to position [387, 0]
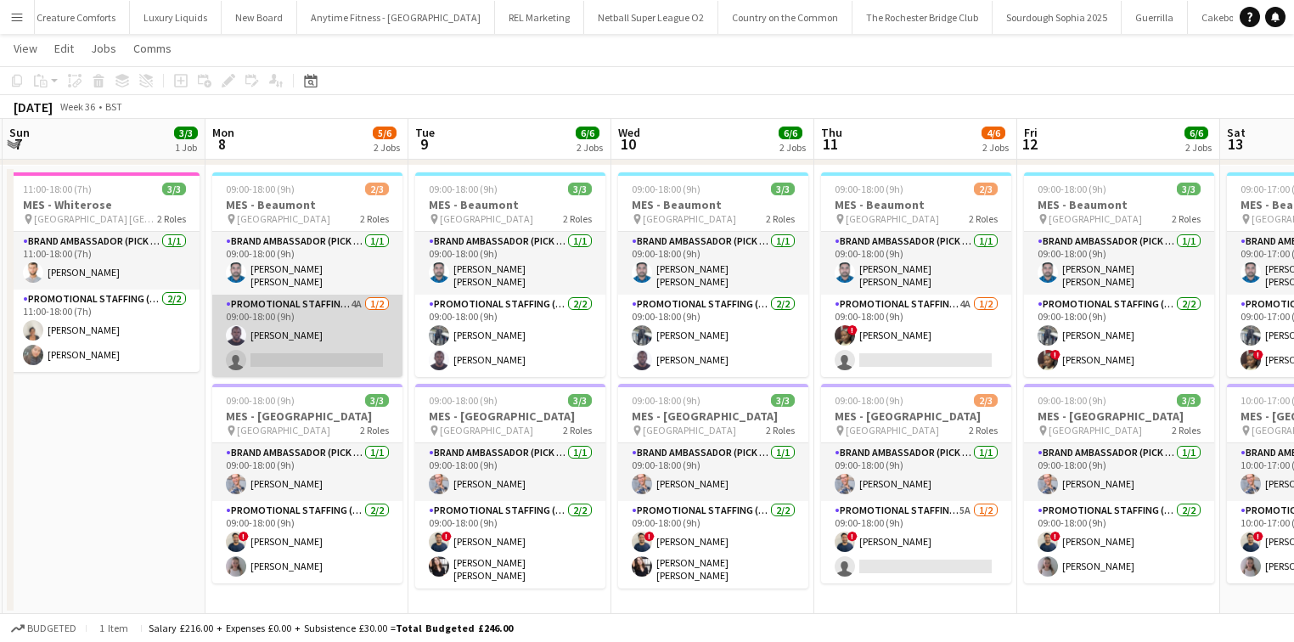
click at [281, 302] on app-card-role "Promotional Staffing (Brand Ambassadors) 4A 1/2 09:00-18:00 (9h) Edesiri Akpovw…" at bounding box center [307, 336] width 190 height 82
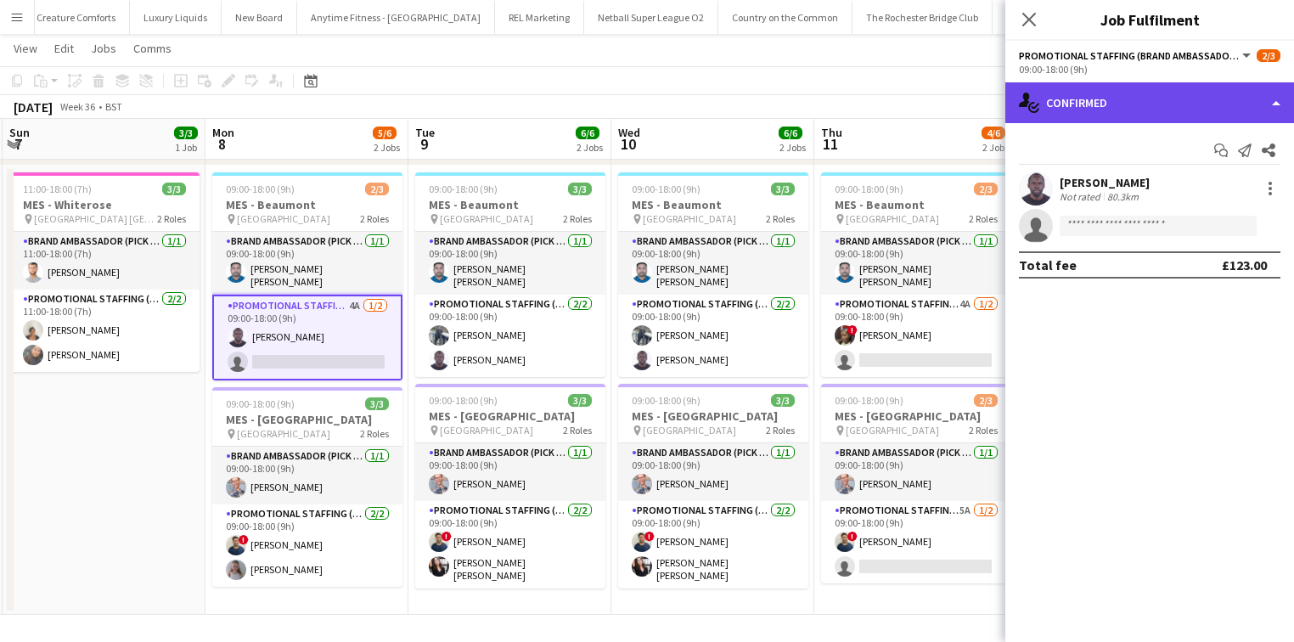
click at [1084, 112] on div "single-neutral-actions-check-2 Confirmed" at bounding box center [1149, 102] width 289 height 41
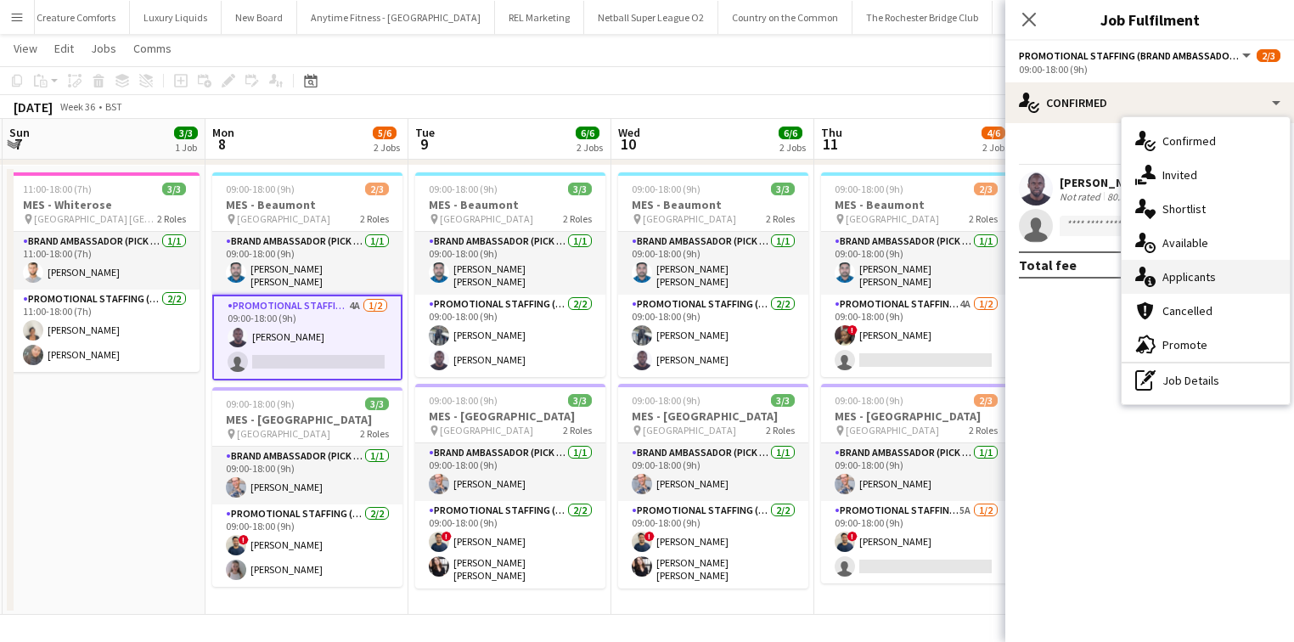
click at [1154, 269] on icon "single-neutral-actions-information" at bounding box center [1145, 277] width 20 height 20
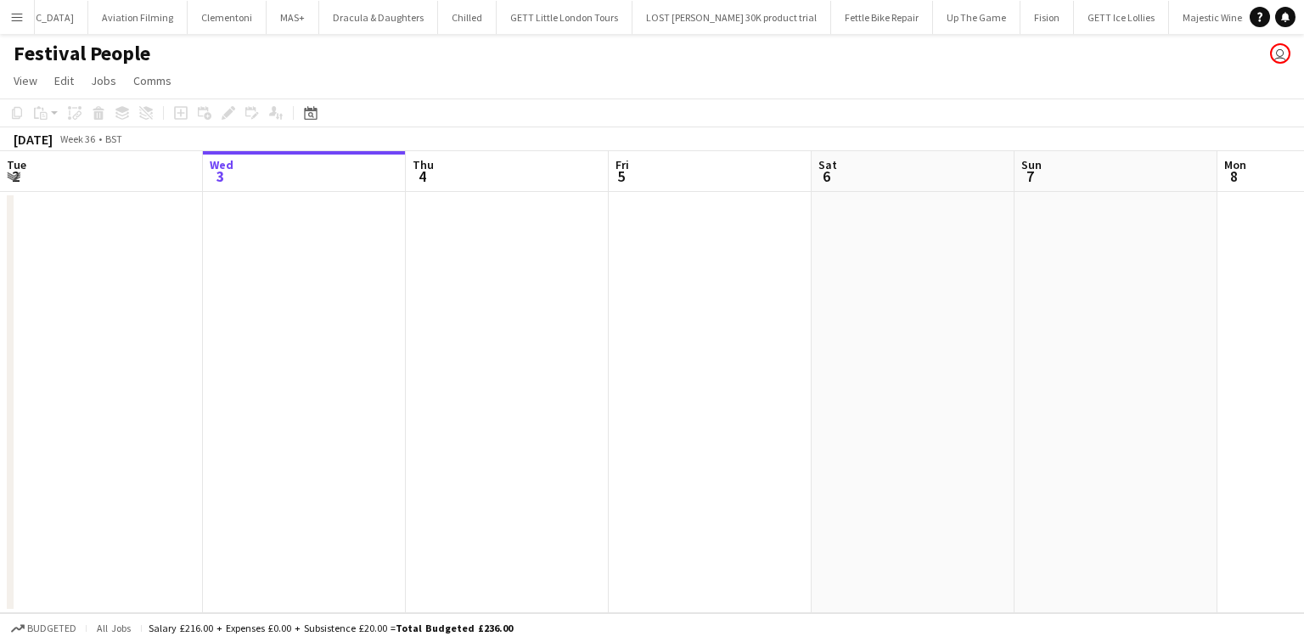
scroll to position [0, 8502]
click at [0, 15] on button "Menu" at bounding box center [17, 17] width 34 height 34
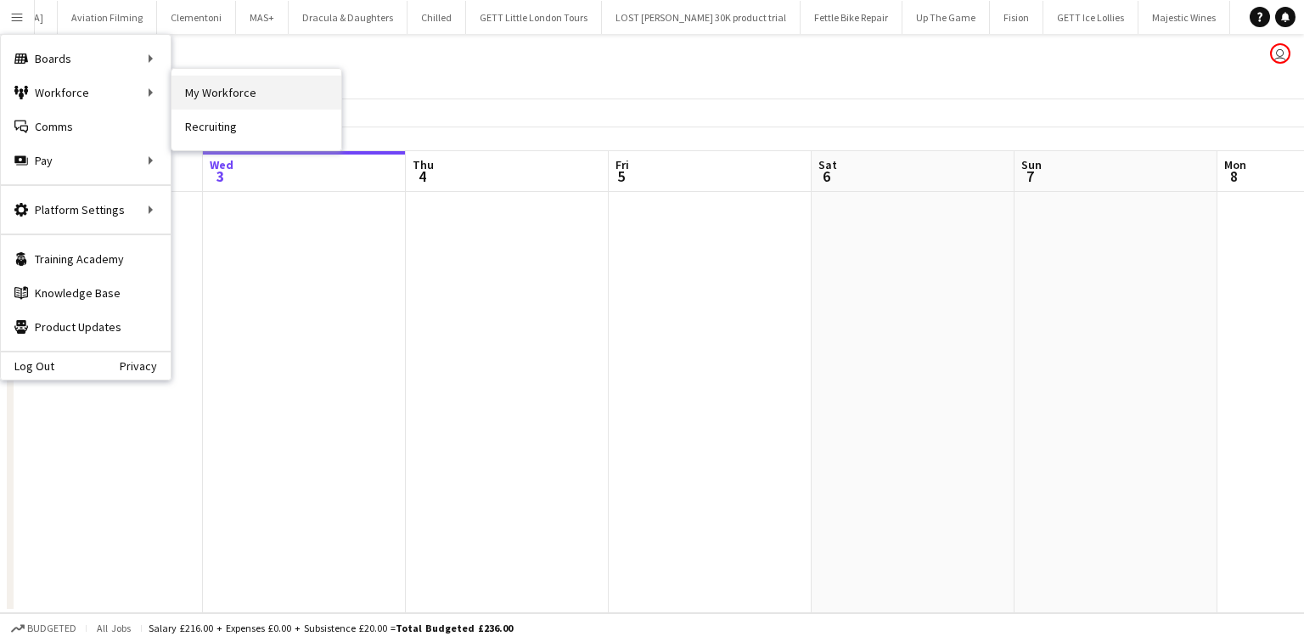
click at [187, 98] on link "My Workforce" at bounding box center [256, 93] width 170 height 34
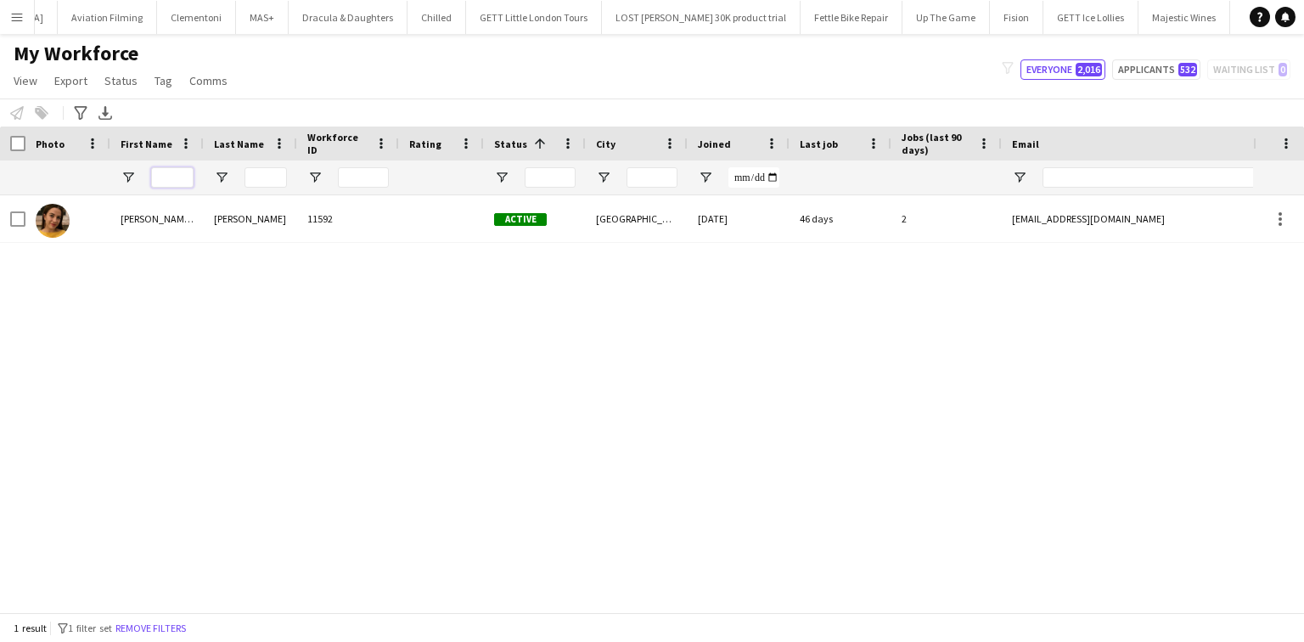
click at [192, 169] on input "First Name Filter Input" at bounding box center [172, 177] width 42 height 20
click at [283, 171] on input "Last Name Filter Input" at bounding box center [265, 177] width 42 height 20
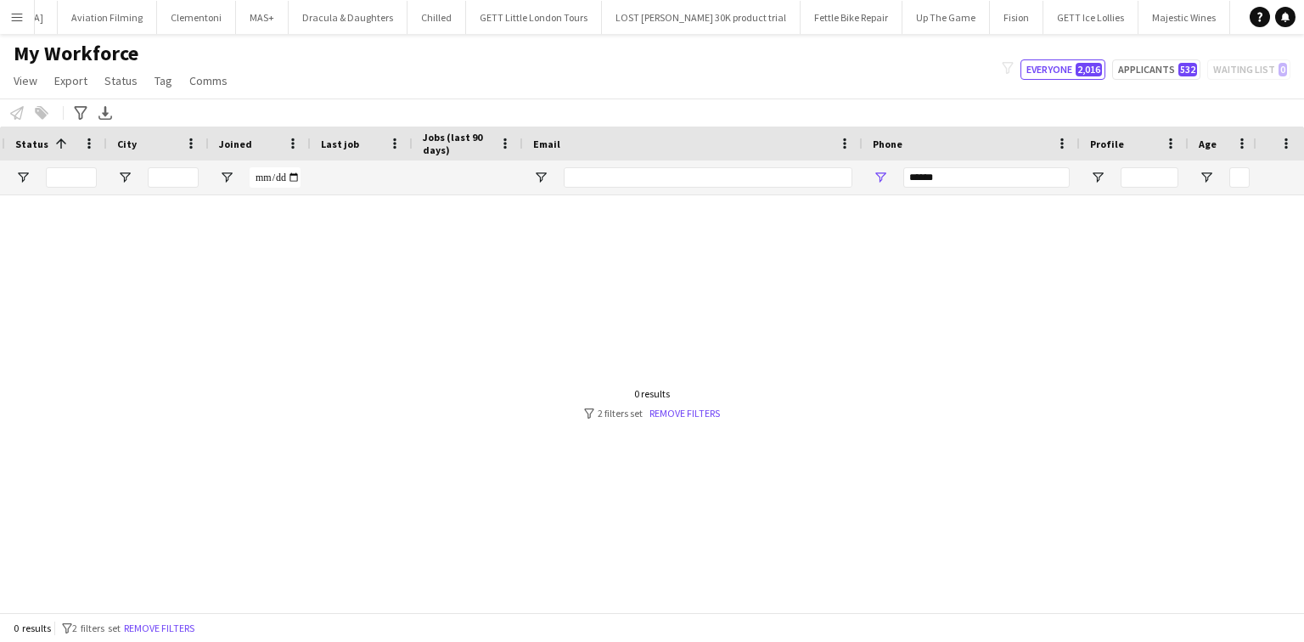
scroll to position [0, 587]
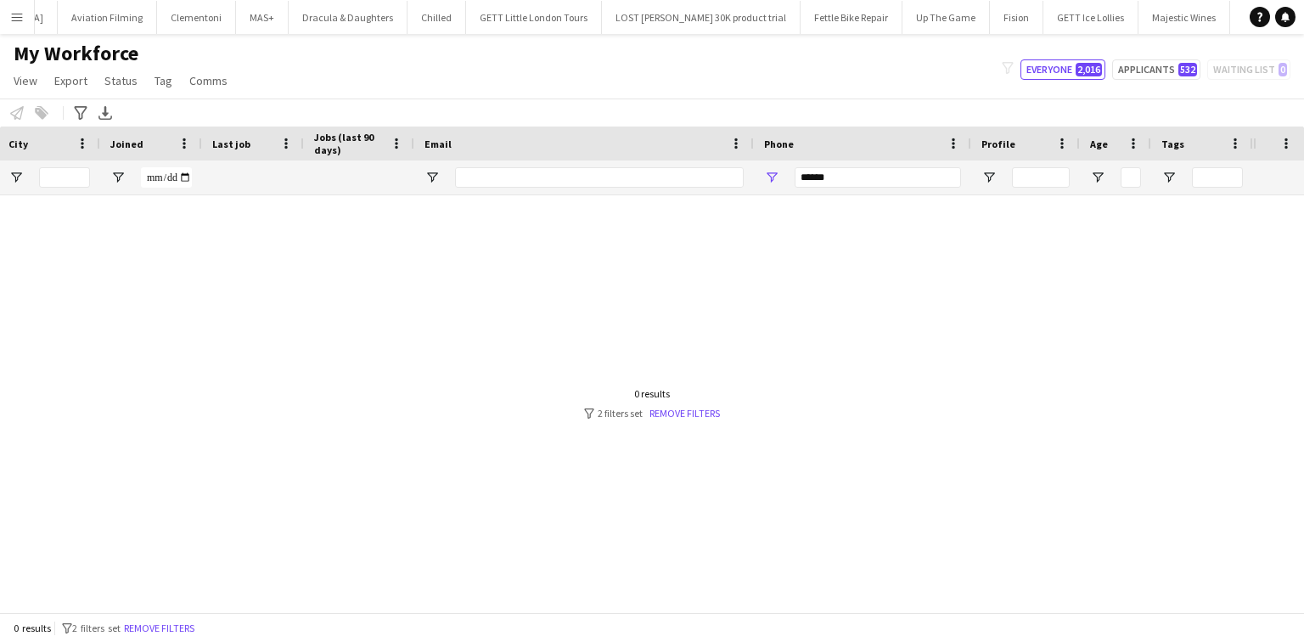
type input "******"
click at [859, 170] on input "******" at bounding box center [877, 177] width 166 height 20
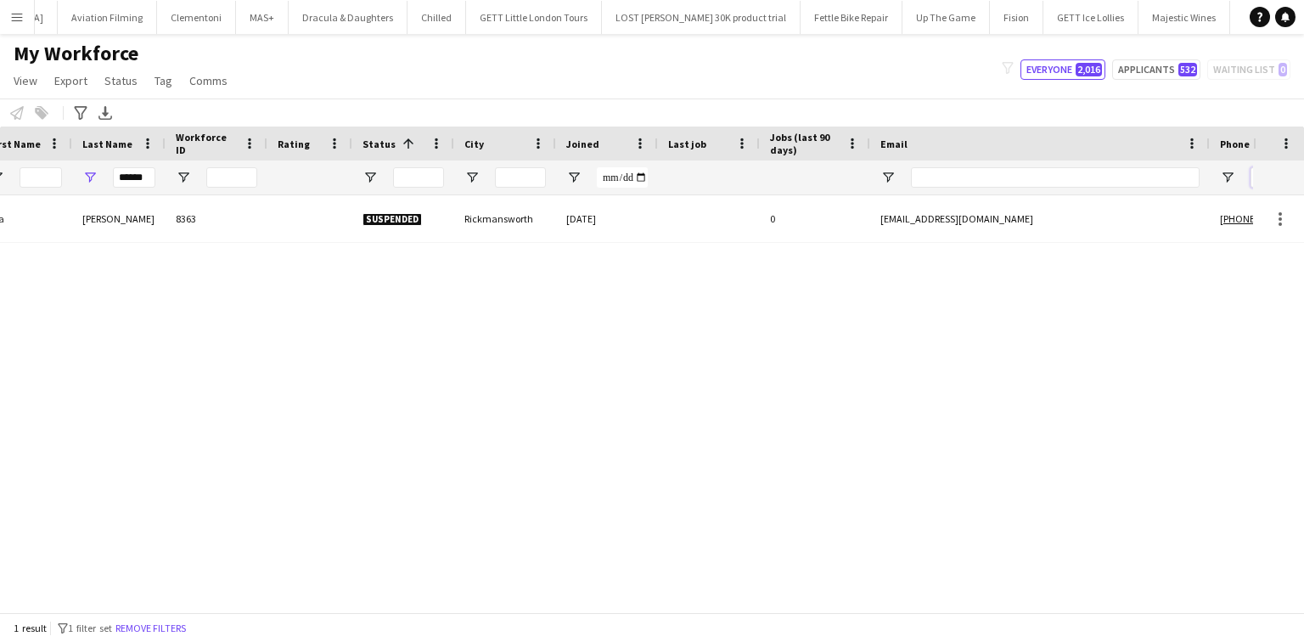
scroll to position [0, 0]
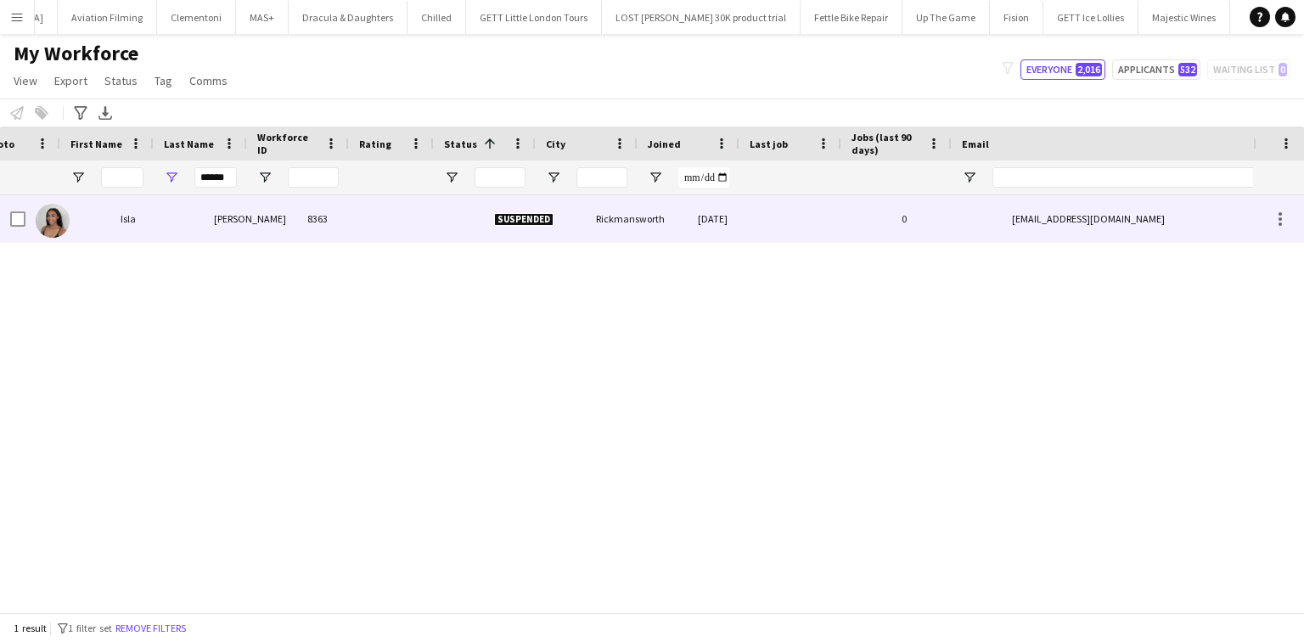
click at [278, 221] on div "Latham" at bounding box center [250, 218] width 93 height 47
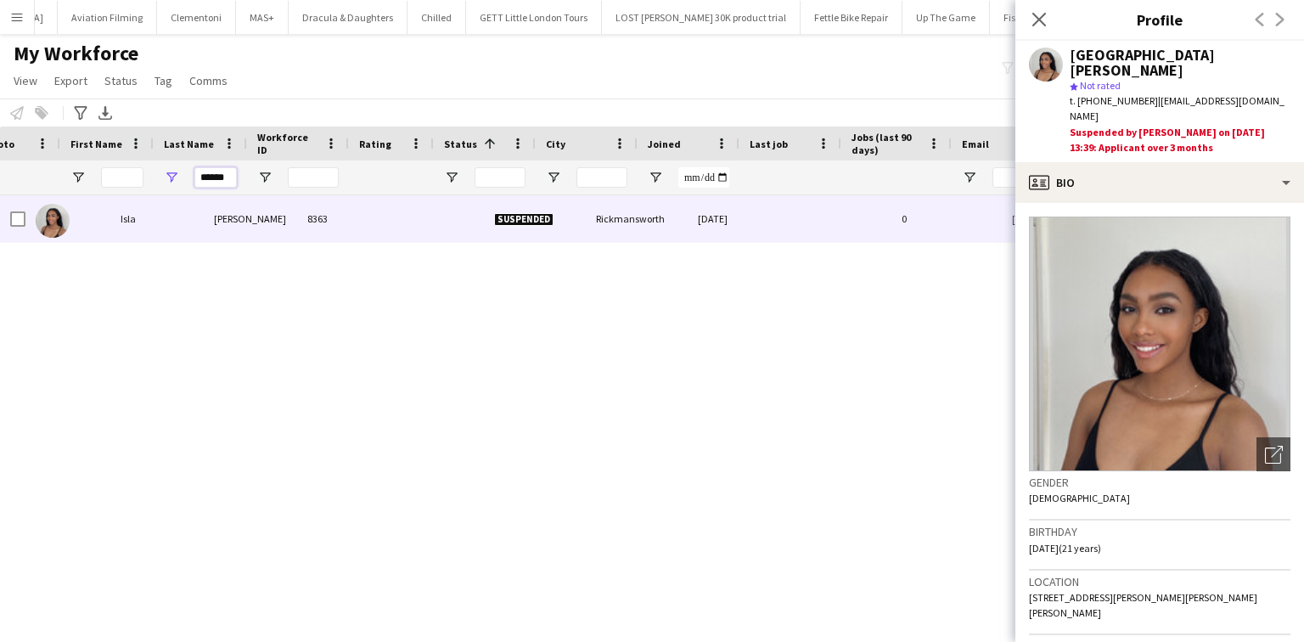
click at [212, 179] on input "******" at bounding box center [215, 177] width 42 height 20
click at [138, 170] on input "First Name Filter Input" at bounding box center [122, 177] width 42 height 20
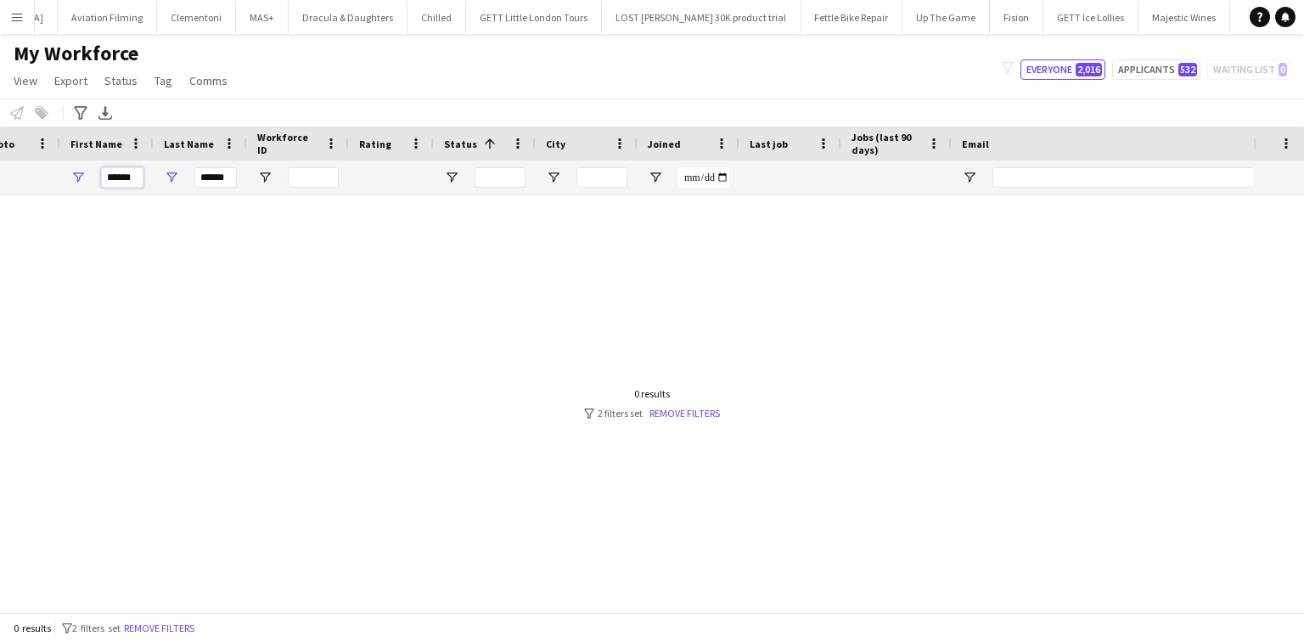
type input "******"
click at [215, 186] on input "******" at bounding box center [215, 177] width 42 height 20
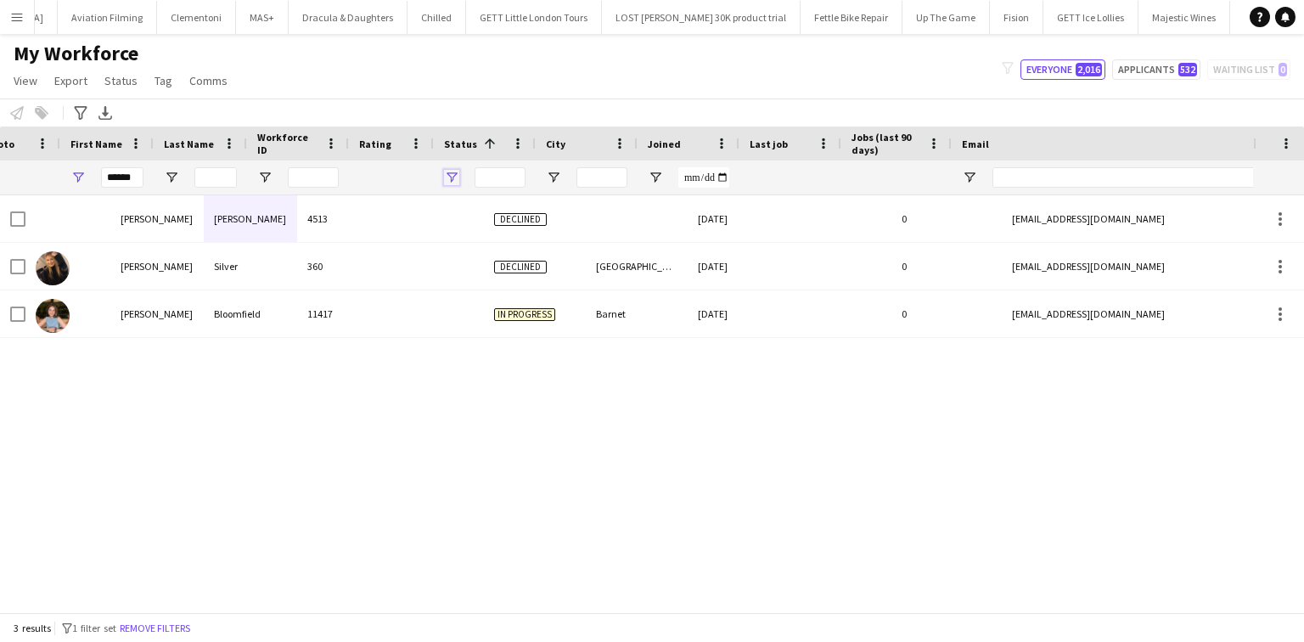
click at [452, 177] on span "Open Filter Menu" at bounding box center [451, 177] width 15 height 15
click at [615, 105] on div "Notify workforce Add to tag Select at least one crew to tag him or her. Advance…" at bounding box center [652, 112] width 1304 height 28
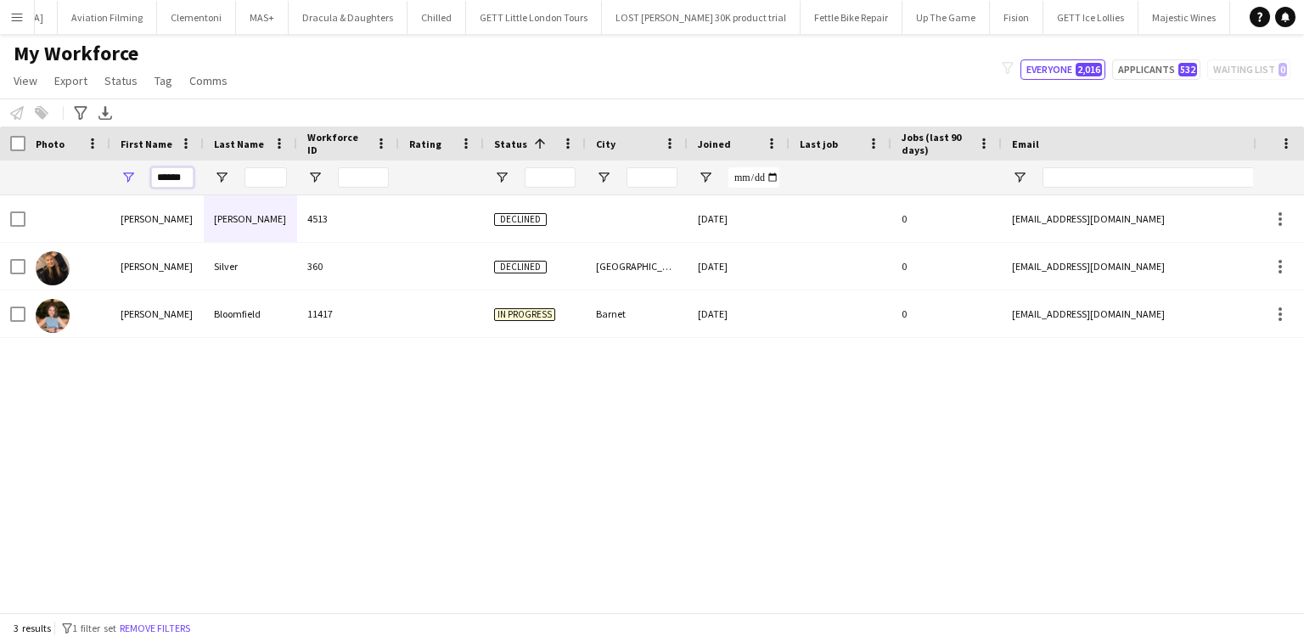
click at [160, 177] on input "******" at bounding box center [172, 177] width 42 height 20
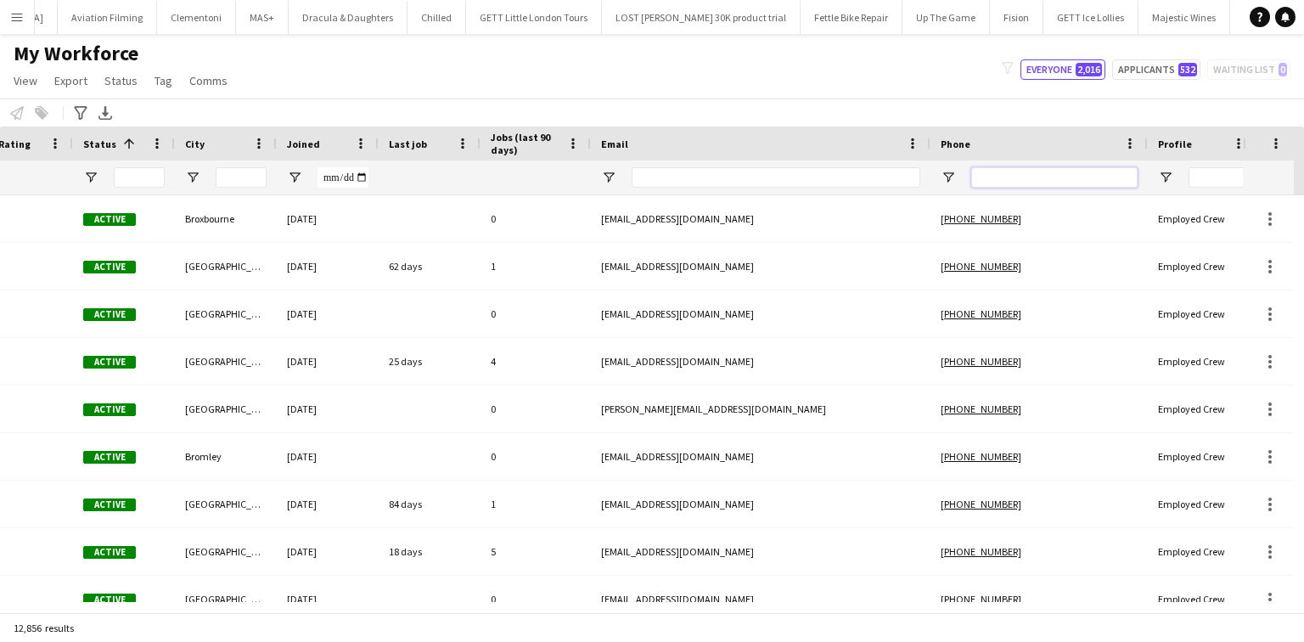
click at [1046, 171] on input "Phone Filter Input" at bounding box center [1054, 177] width 166 height 20
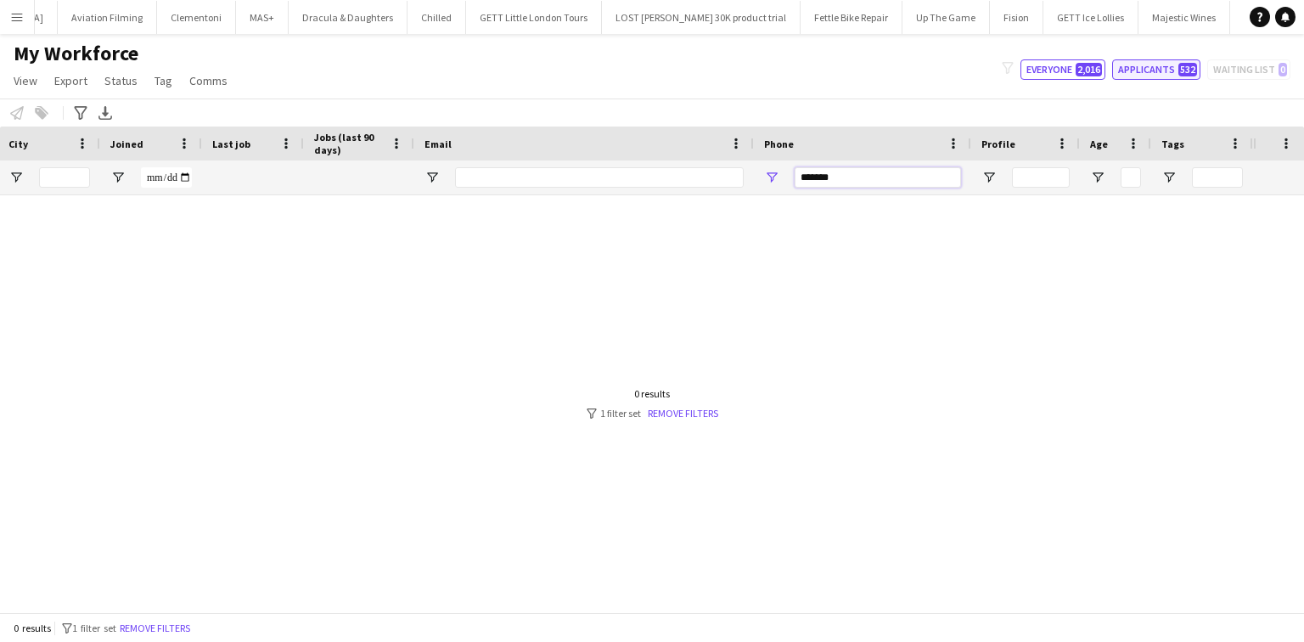
type input "*******"
click at [1151, 66] on button "Applicants 532" at bounding box center [1156, 69] width 88 height 20
type input "**********"
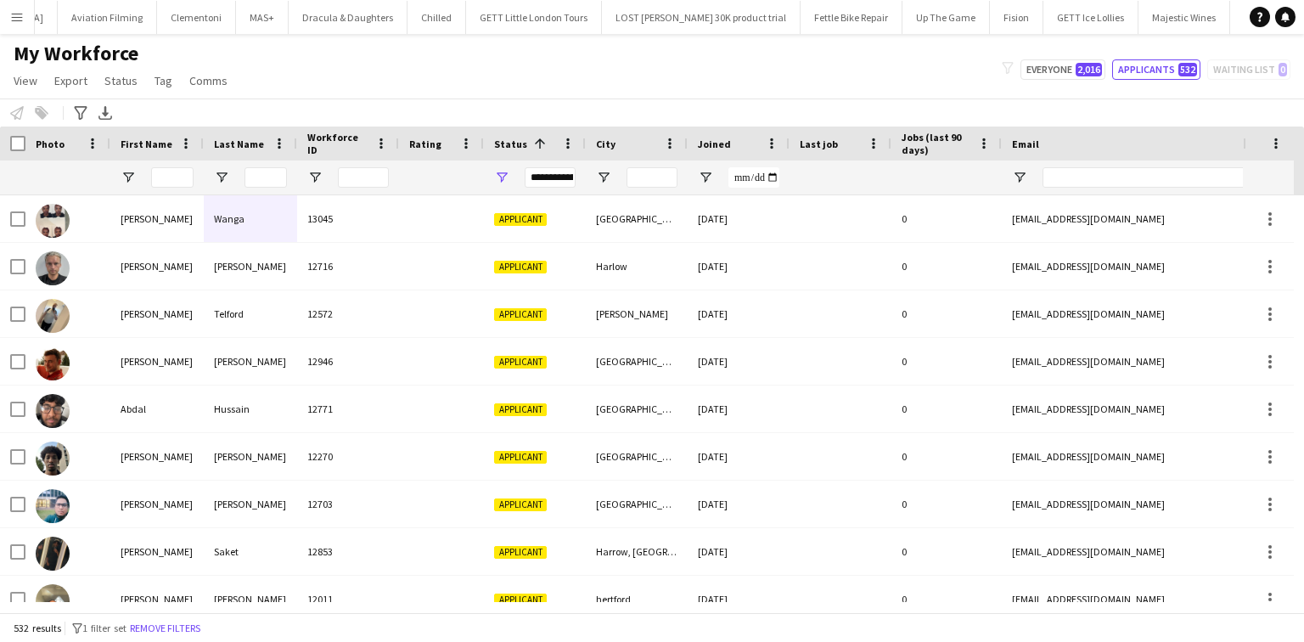
click at [142, 177] on div at bounding box center [156, 177] width 93 height 34
click at [154, 177] on input "First Name Filter Input" at bounding box center [172, 177] width 42 height 20
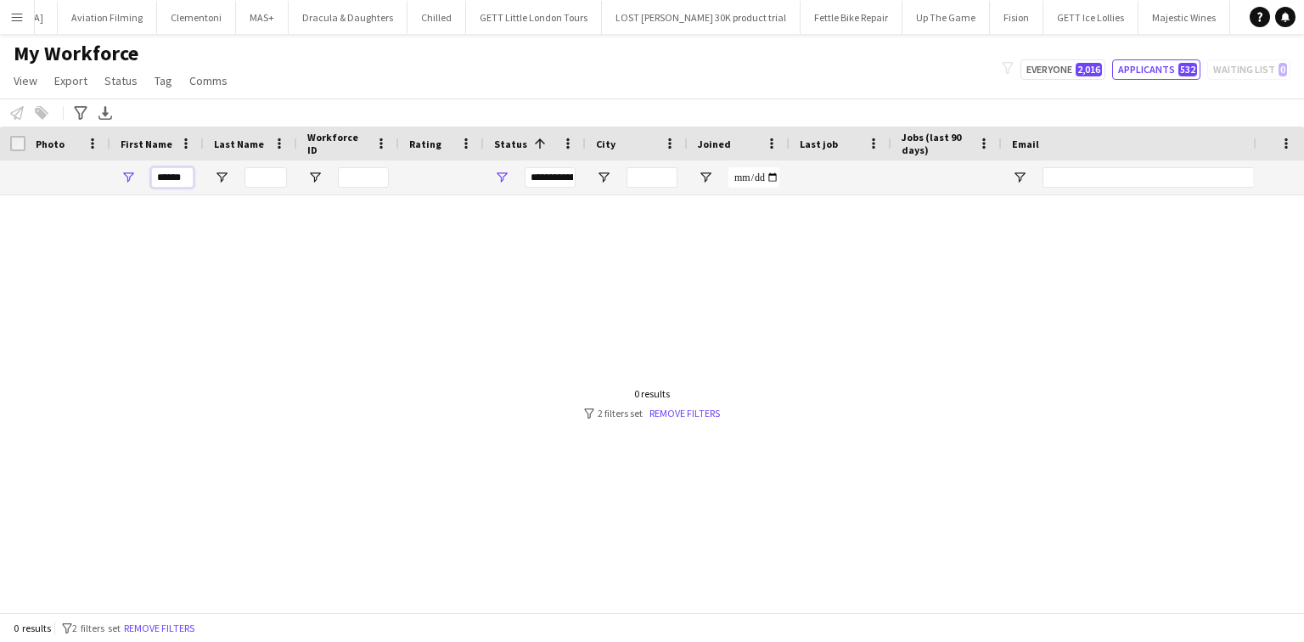
click at [188, 187] on input "******" at bounding box center [172, 177] width 42 height 20
type input "*"
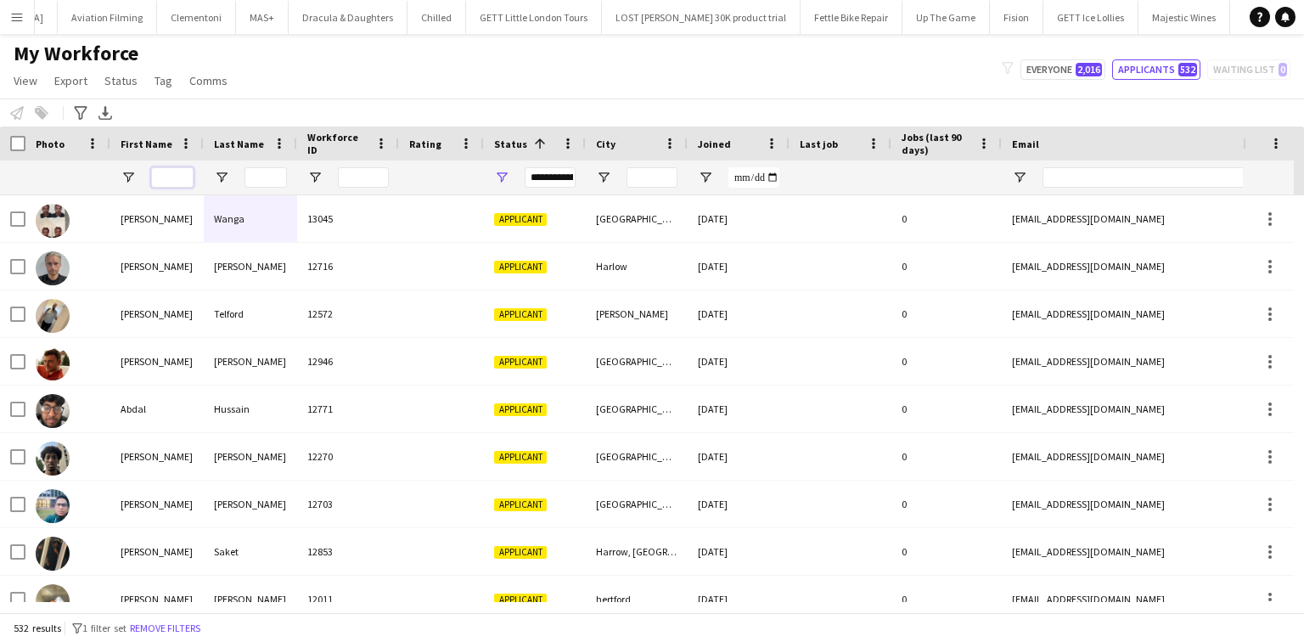
click at [177, 177] on input "First Name Filter Input" at bounding box center [172, 177] width 42 height 20
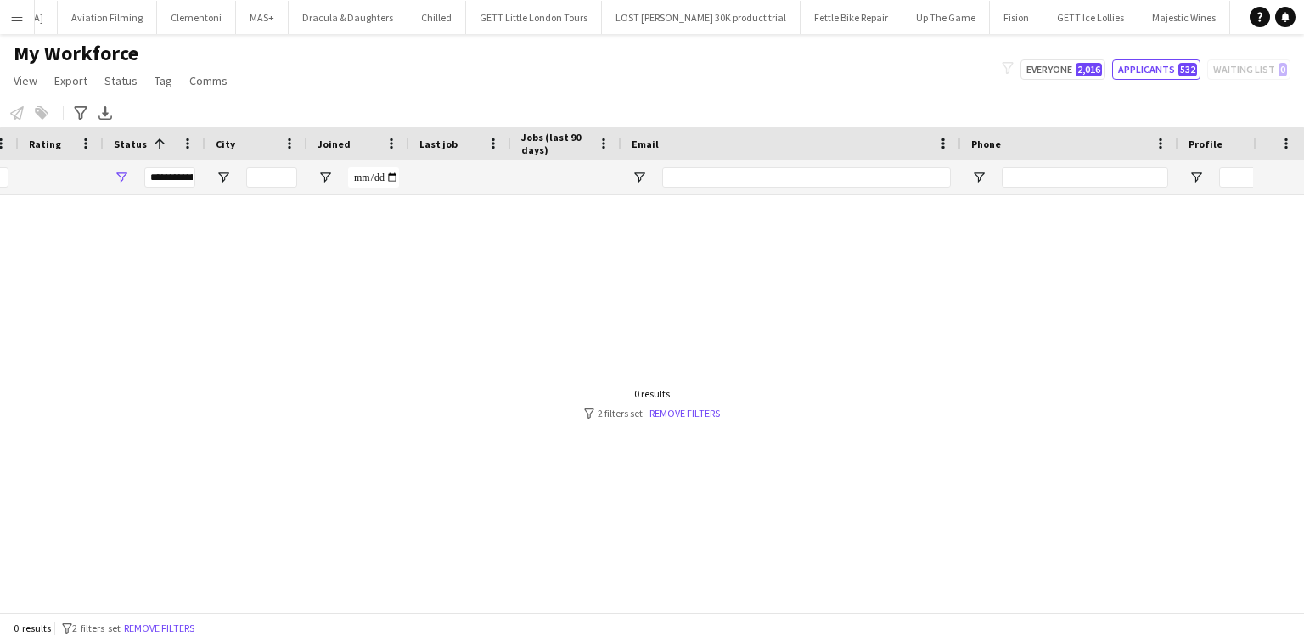
type input "*****"
click at [123, 179] on span "Open Filter Menu" at bounding box center [121, 177] width 15 height 15
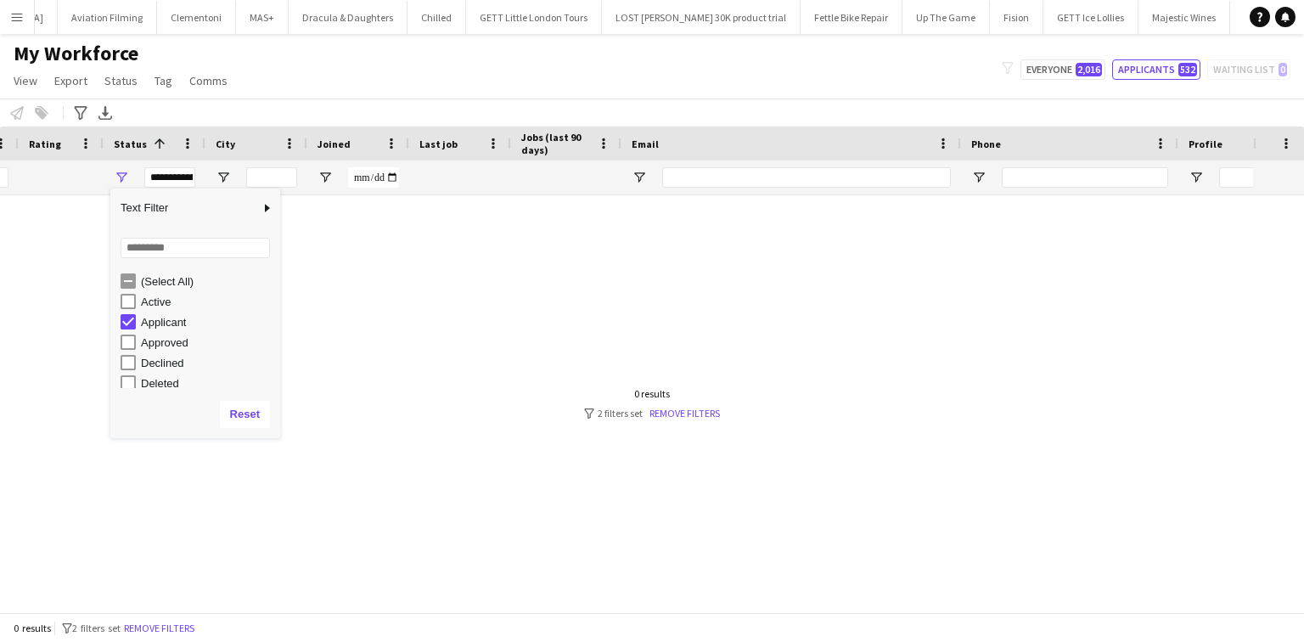
click at [172, 281] on div "(Select All)" at bounding box center [208, 281] width 134 height 13
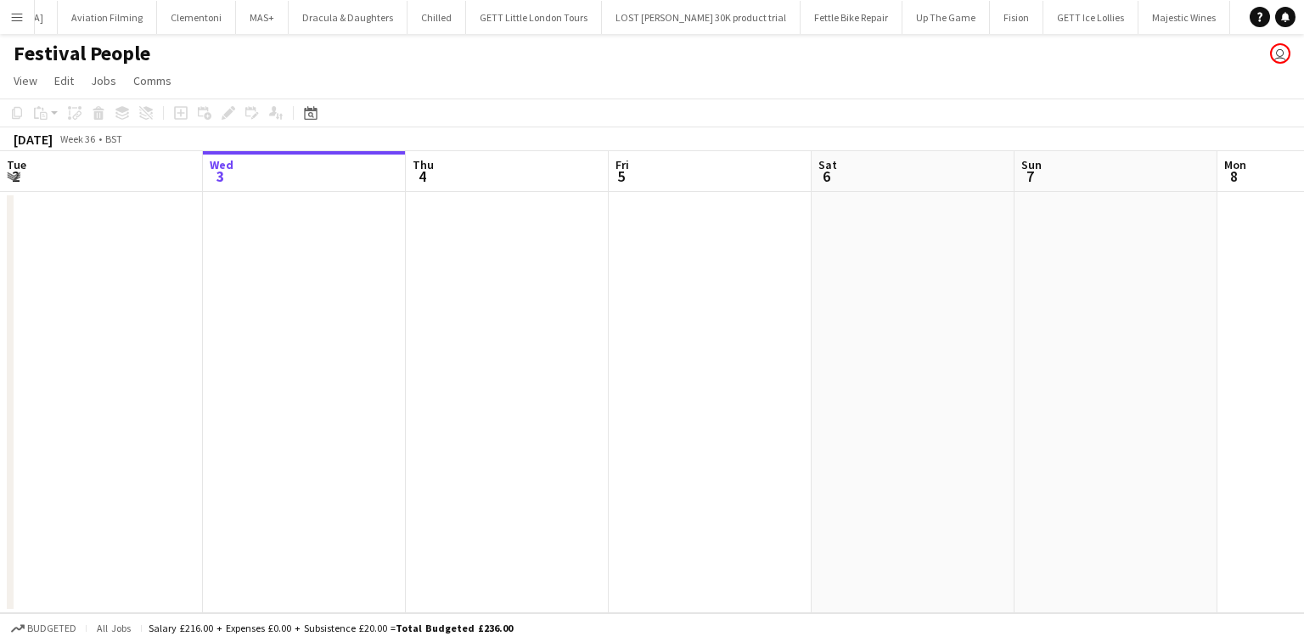
click at [3, 14] on button "Menu" at bounding box center [17, 17] width 34 height 34
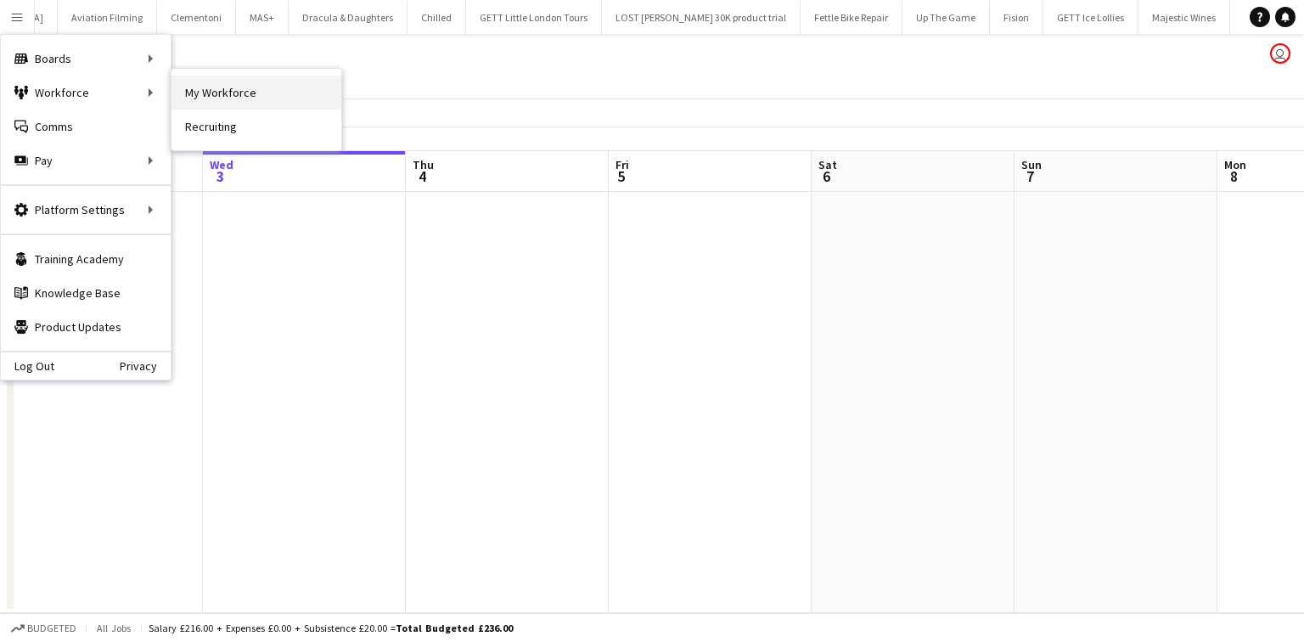
click at [187, 99] on link "My Workforce" at bounding box center [256, 93] width 170 height 34
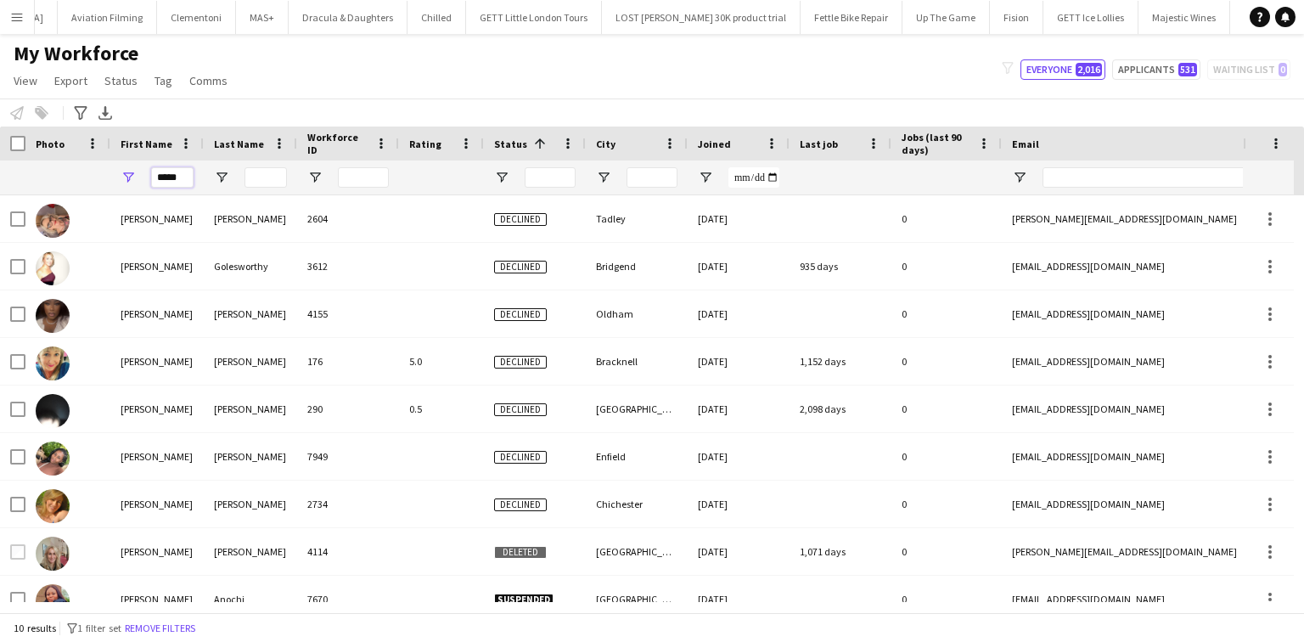
click at [165, 174] on input "*****" at bounding box center [172, 177] width 42 height 20
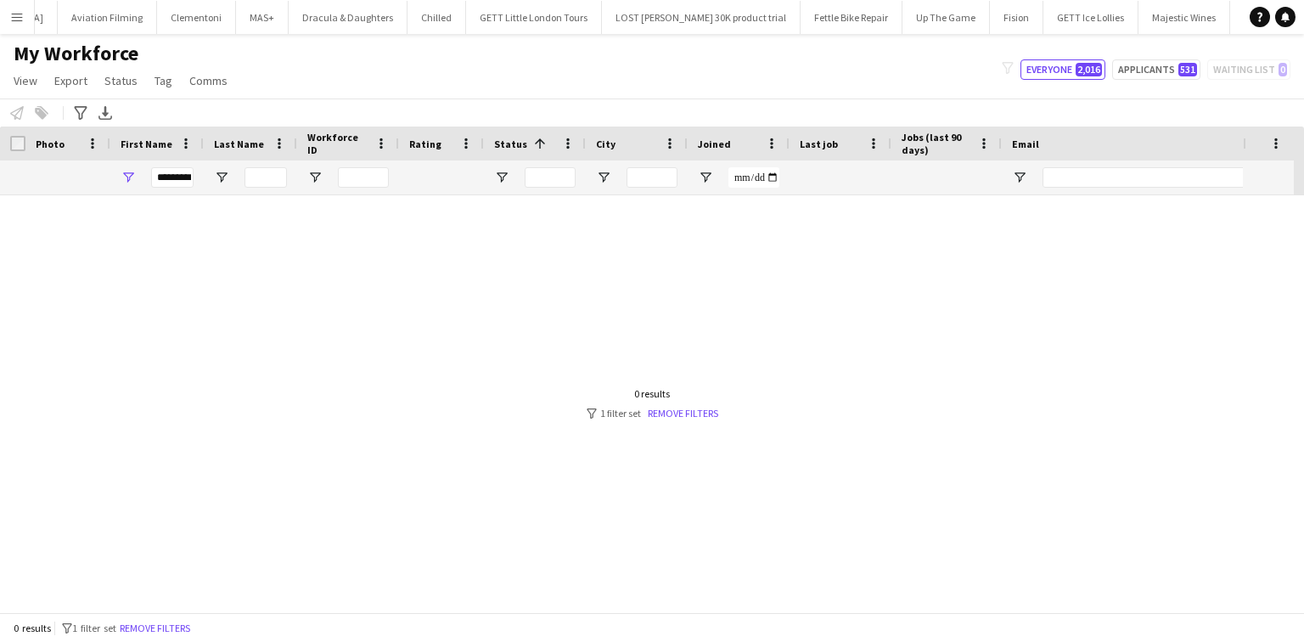
click at [160, 163] on div "*********" at bounding box center [172, 177] width 42 height 34
click at [163, 173] on input "*********" at bounding box center [172, 177] width 42 height 20
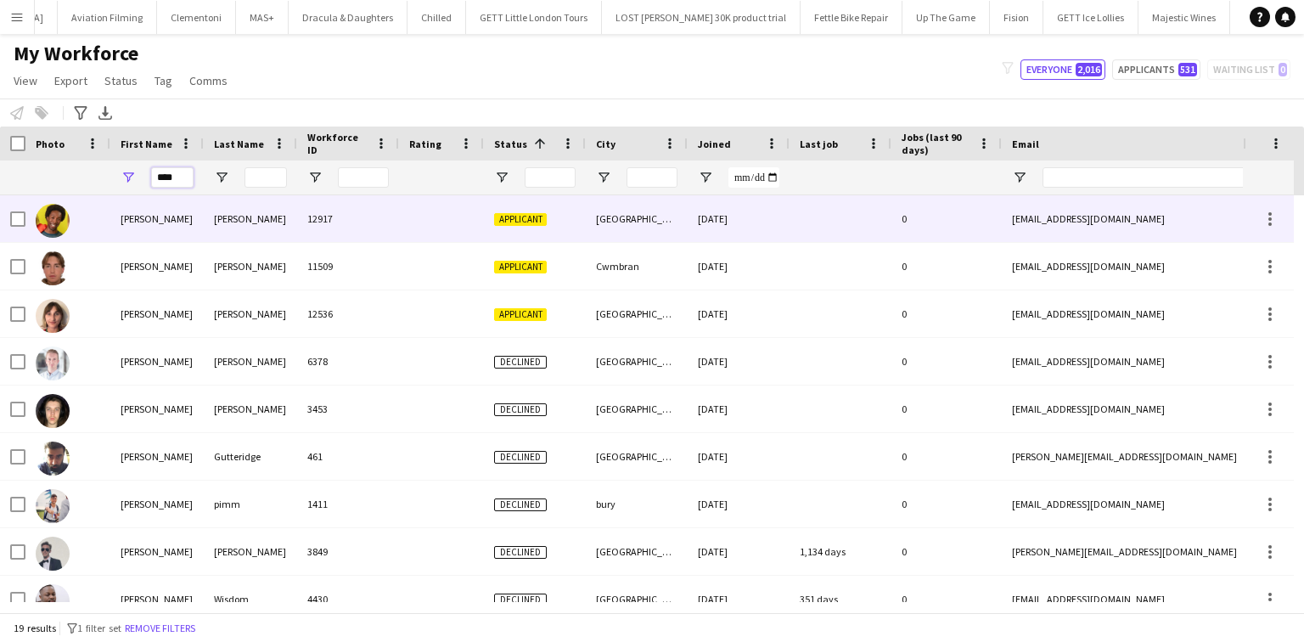
type input "****"
click at [194, 217] on div "Joel" at bounding box center [156, 218] width 93 height 47
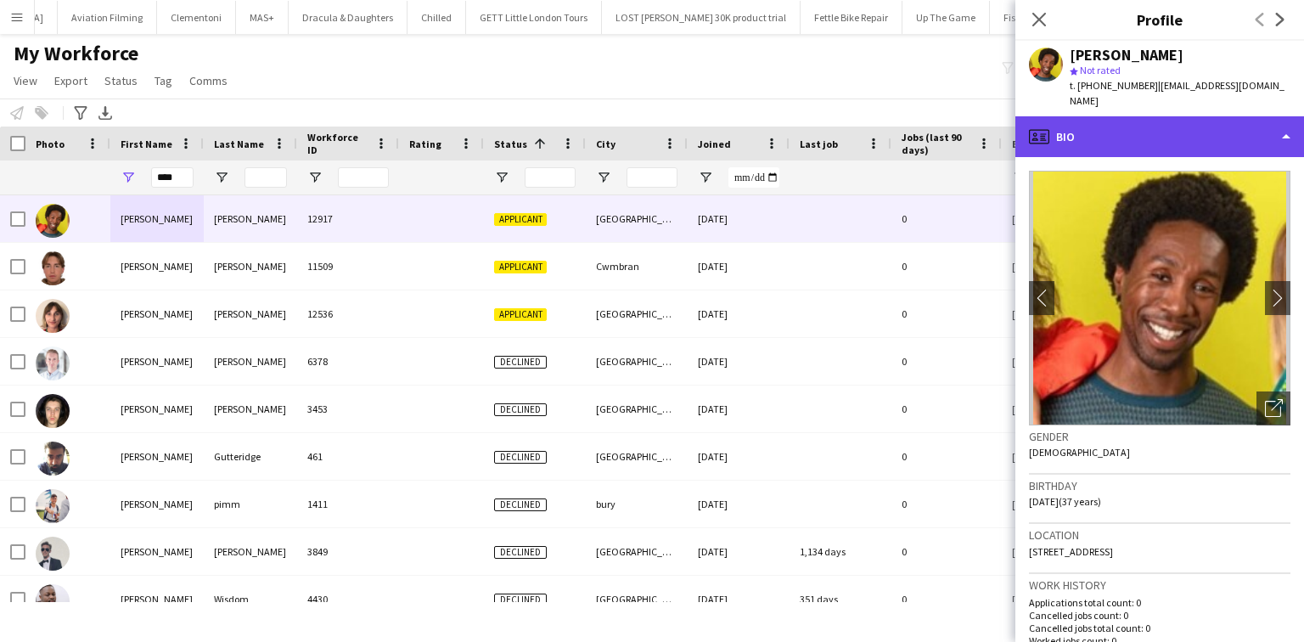
click at [1135, 116] on div "profile Bio" at bounding box center [1159, 136] width 289 height 41
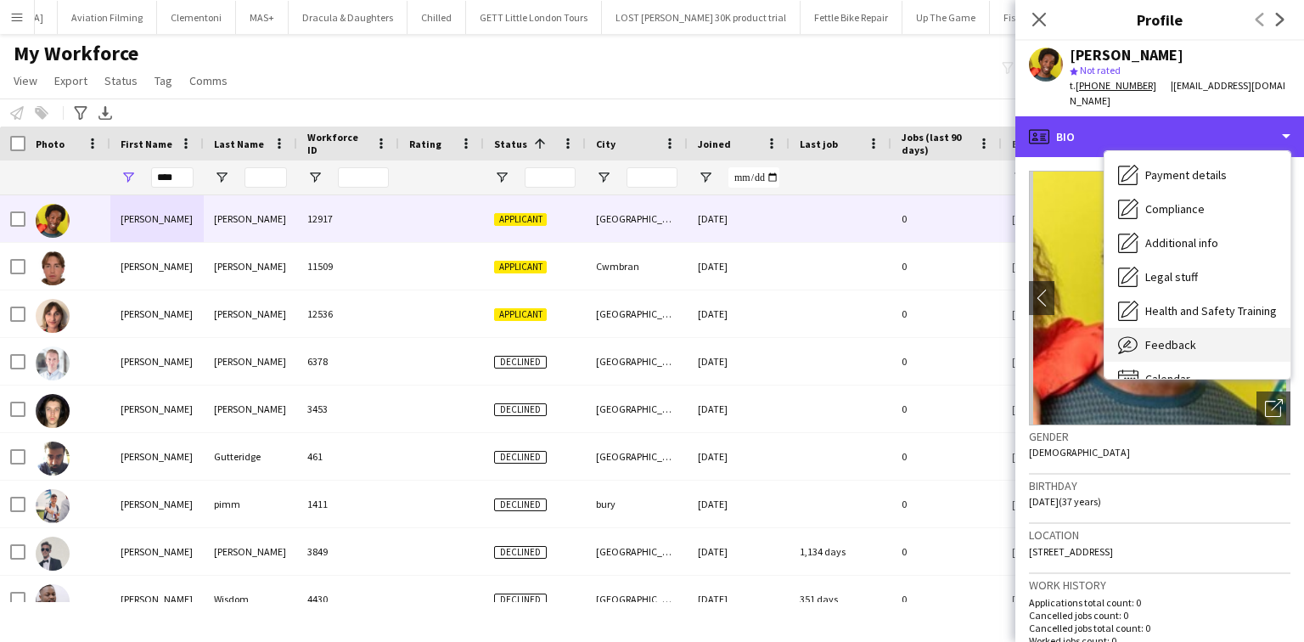
scroll to position [227, 0]
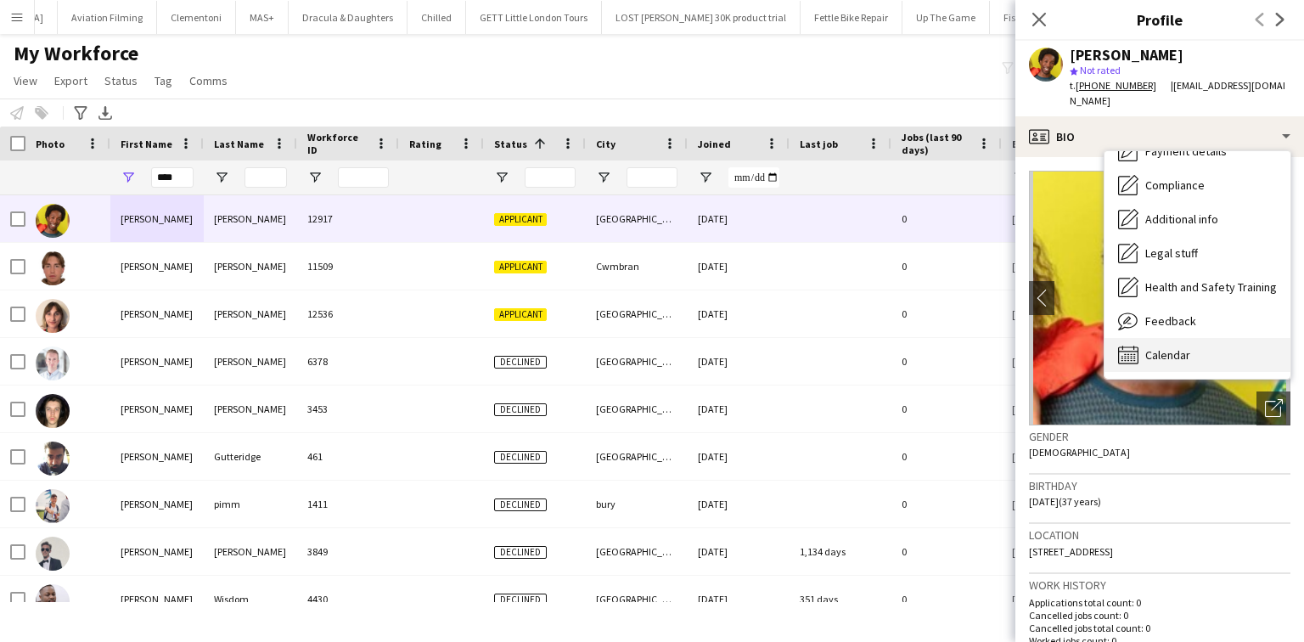
click at [1159, 338] on div "Calendar Calendar" at bounding box center [1197, 355] width 186 height 34
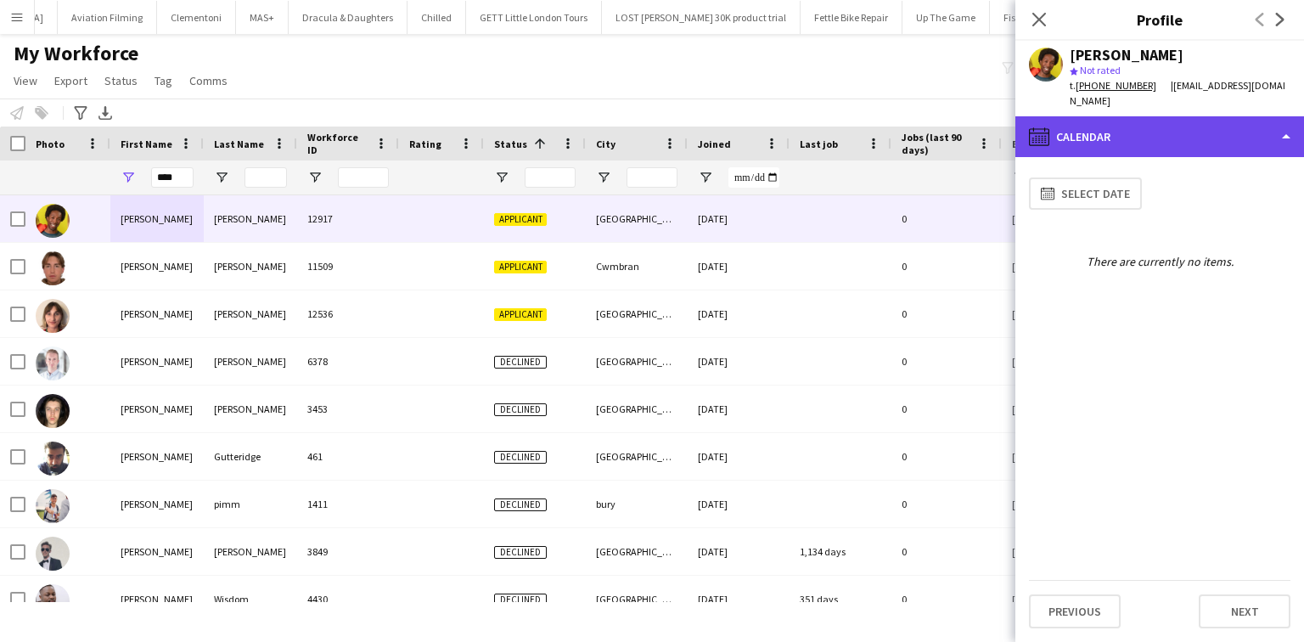
click at [1134, 127] on div "calendar-full Calendar" at bounding box center [1159, 136] width 289 height 41
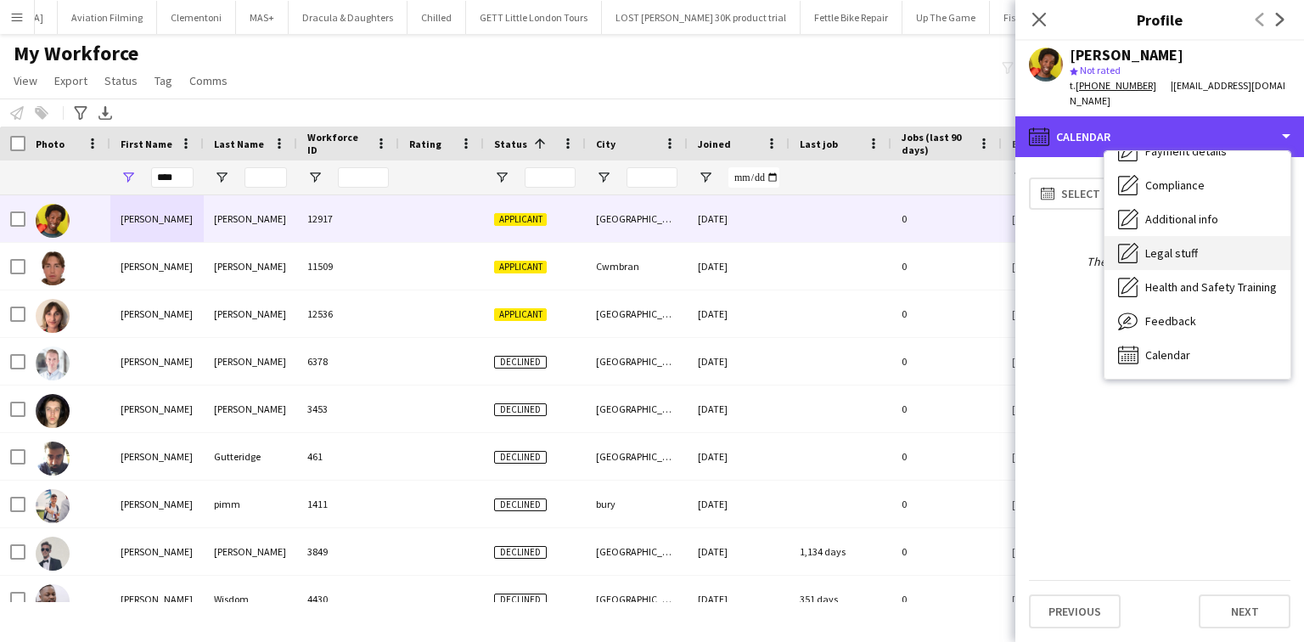
scroll to position [92, 0]
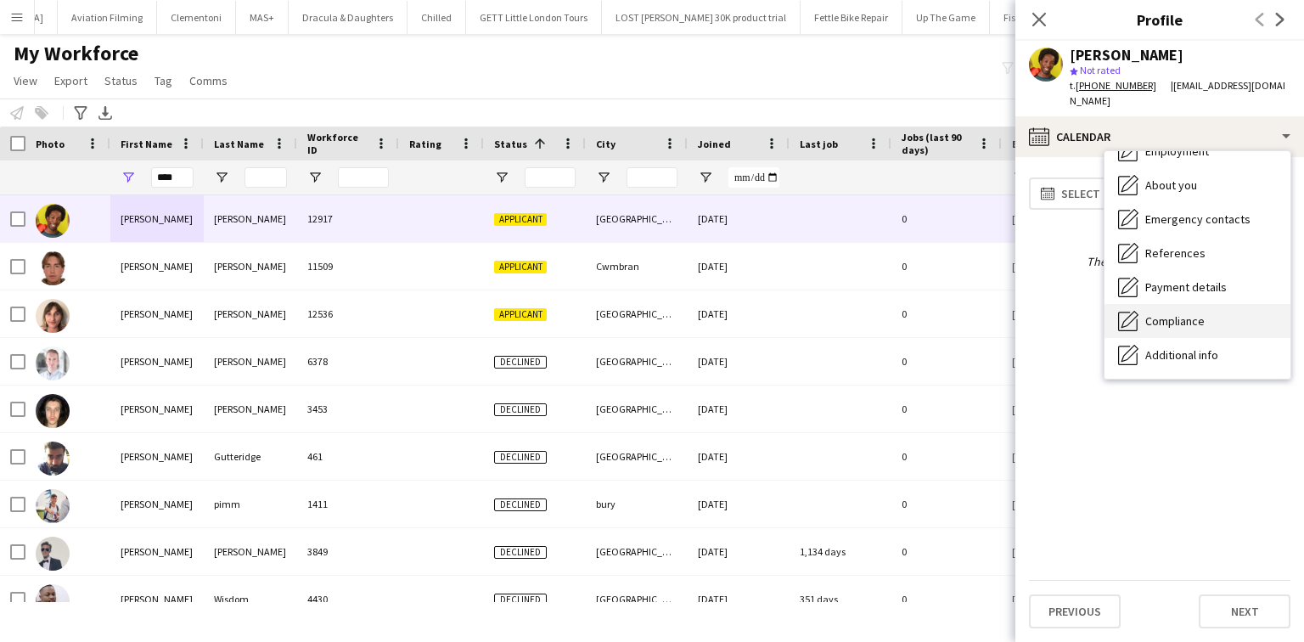
click at [1153, 313] on span "Compliance" at bounding box center [1174, 320] width 59 height 15
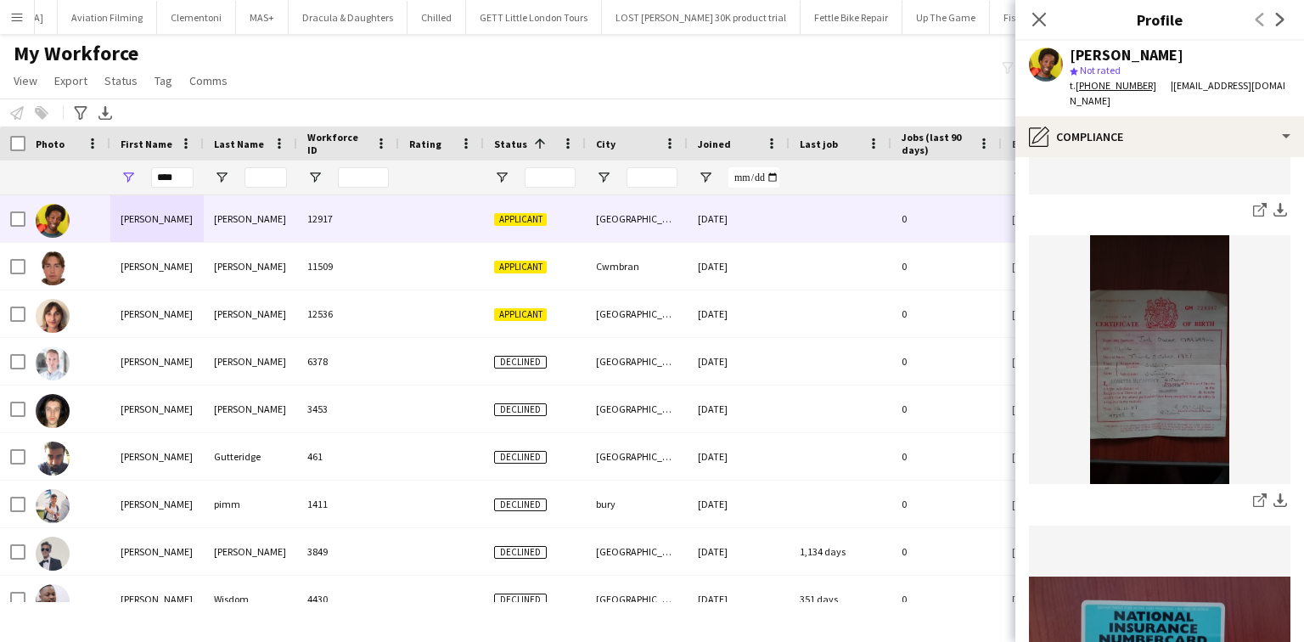
scroll to position [363, 0]
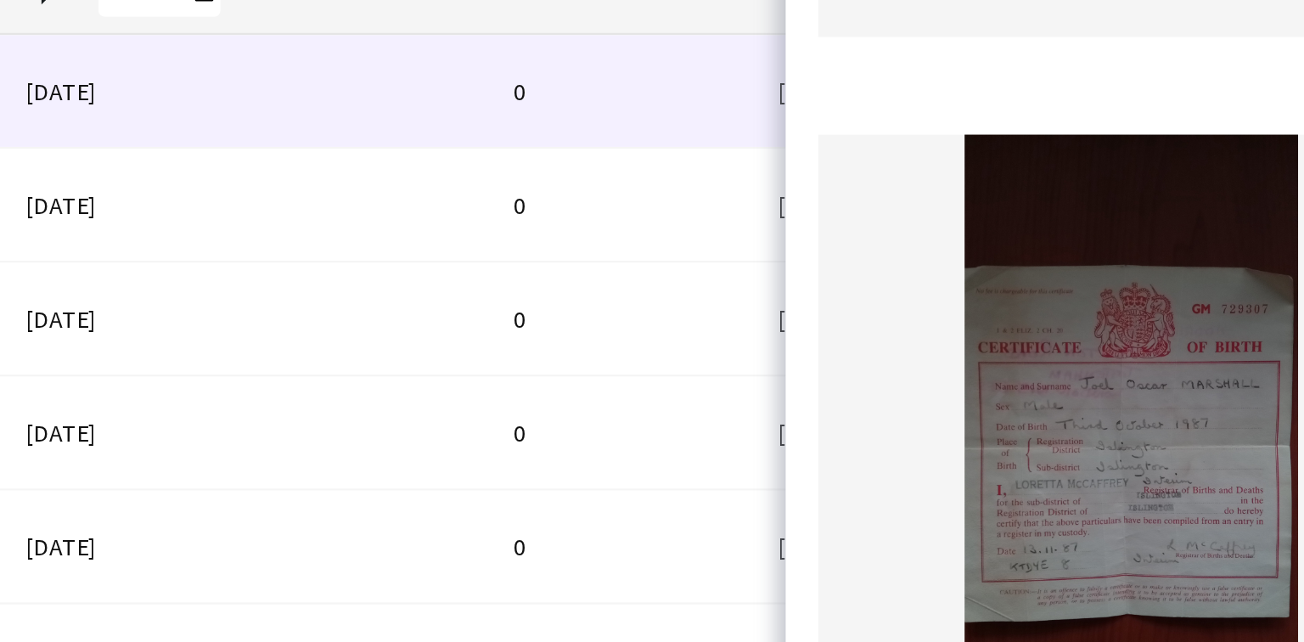
click at [1179, 310] on img at bounding box center [1159, 361] width 261 height 249
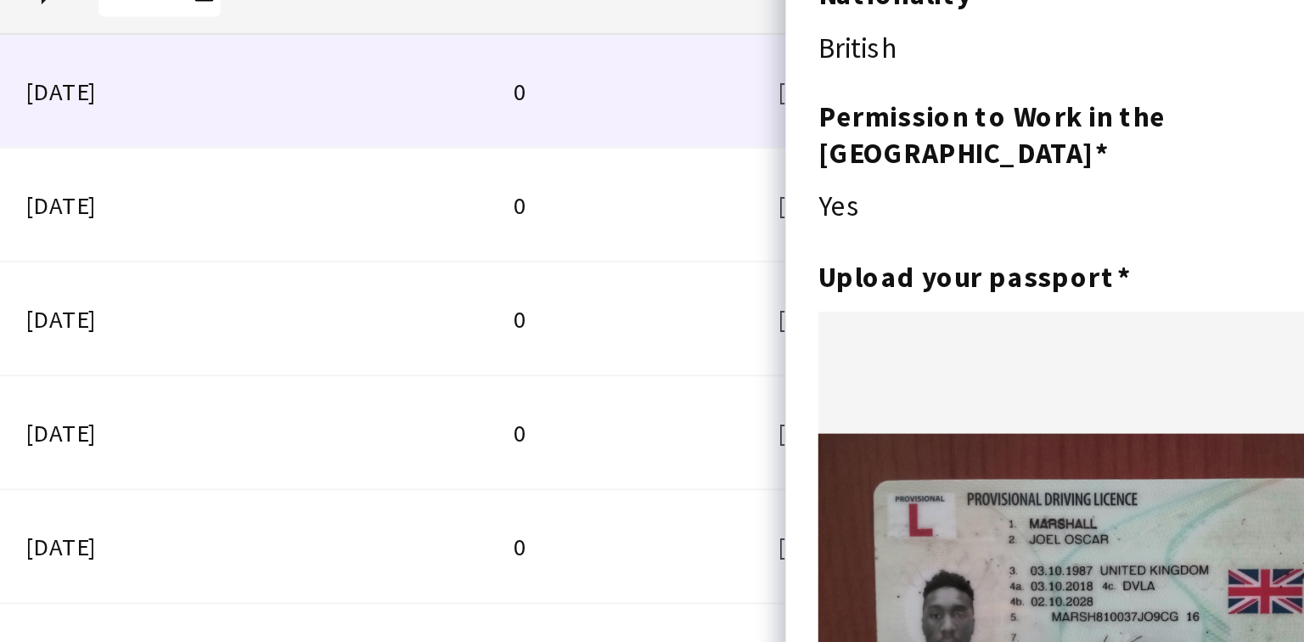
scroll to position [0, 0]
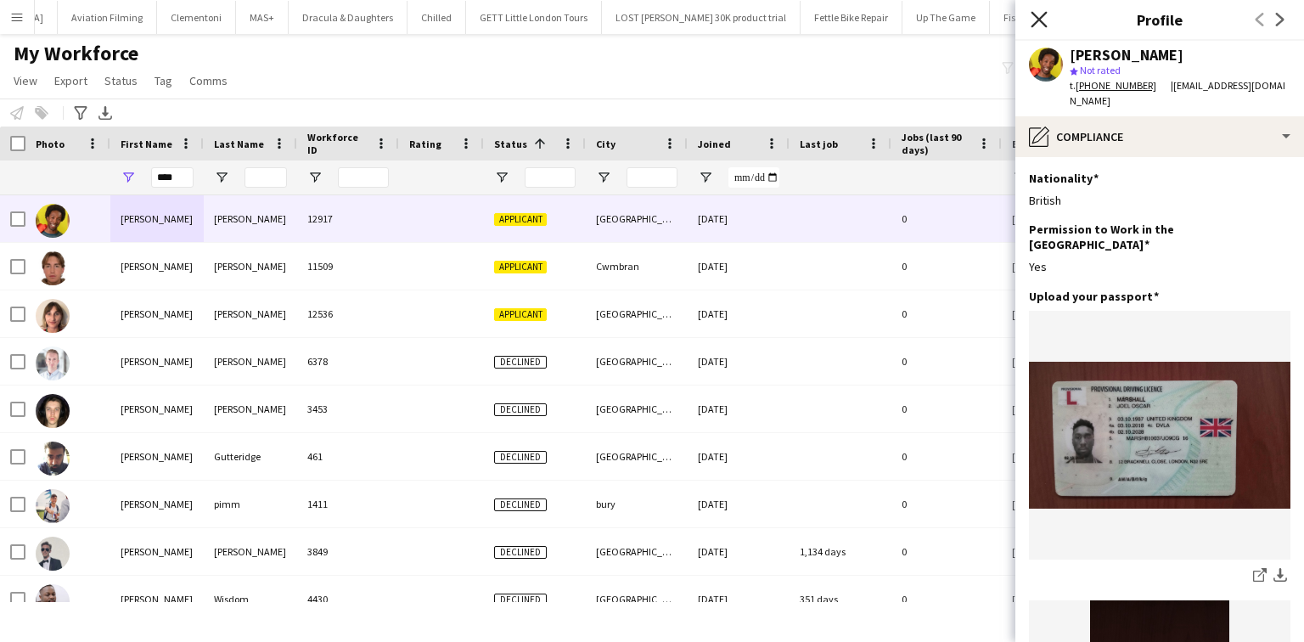
click at [1036, 21] on icon at bounding box center [1038, 19] width 16 height 16
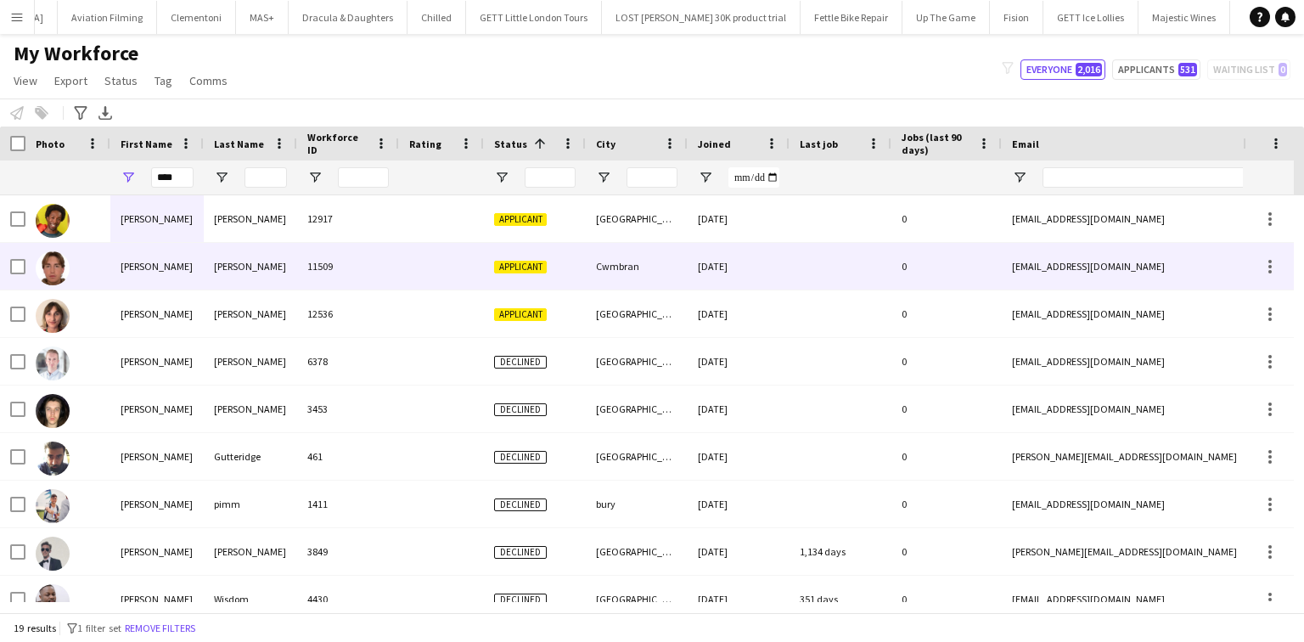
click at [542, 261] on span "Applicant" at bounding box center [520, 267] width 53 height 13
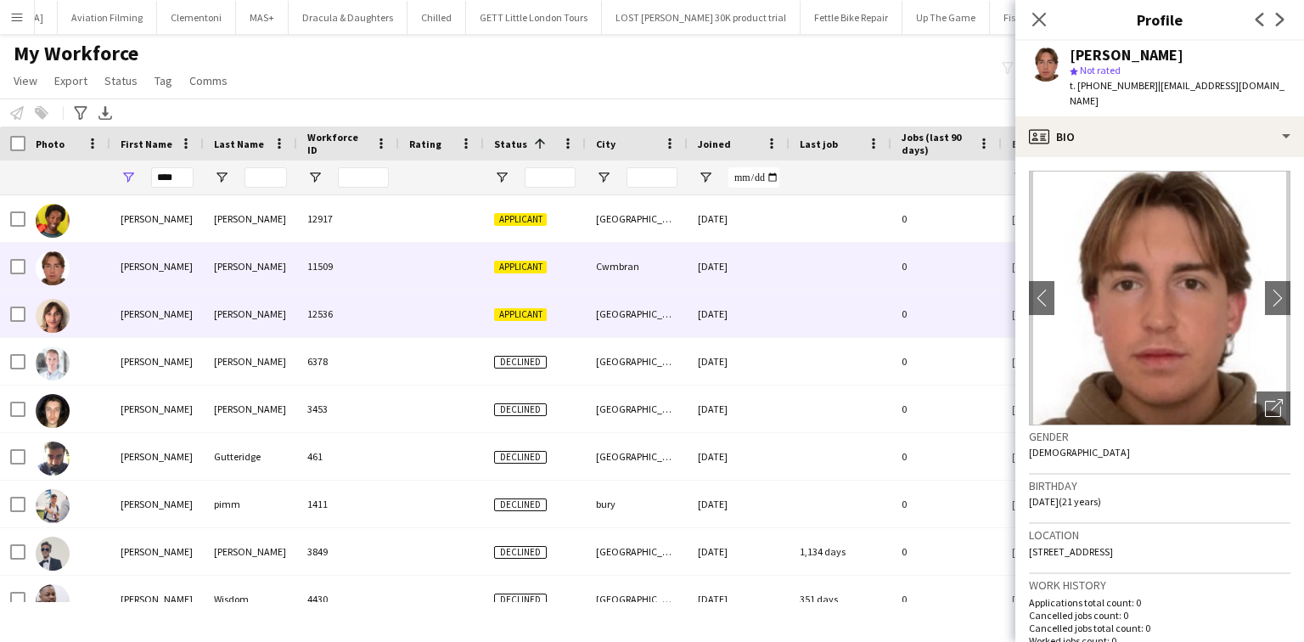
click at [380, 317] on div "12536" at bounding box center [348, 313] width 102 height 47
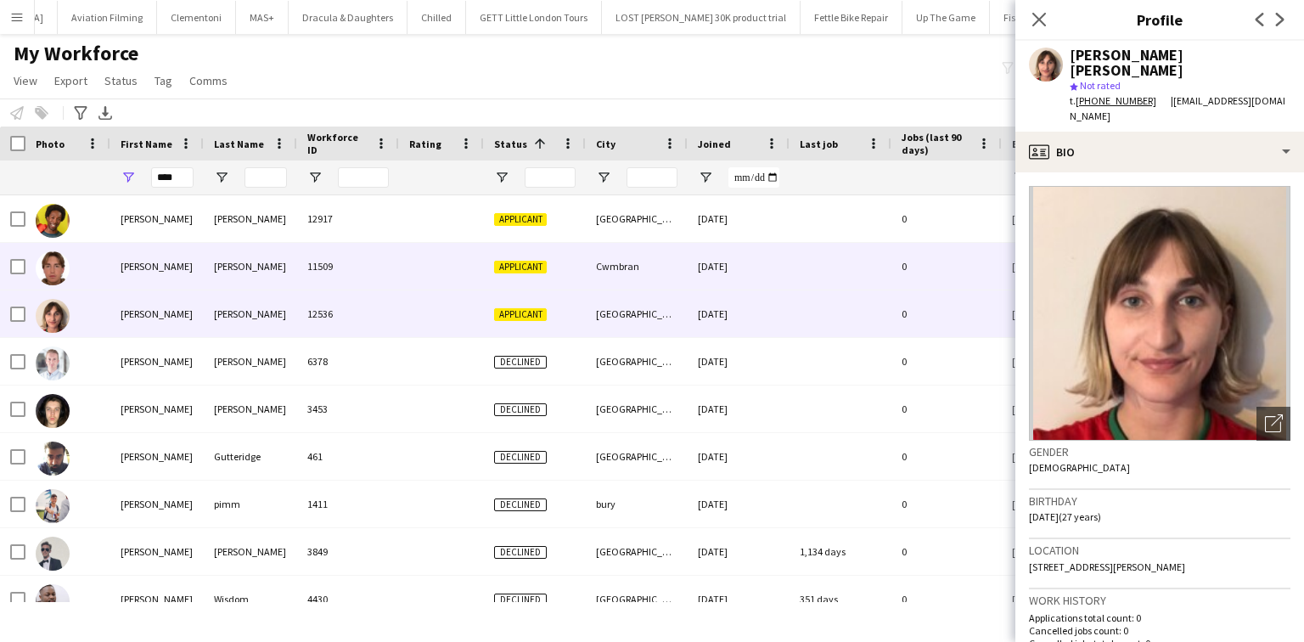
click at [336, 278] on div "11509" at bounding box center [348, 266] width 102 height 47
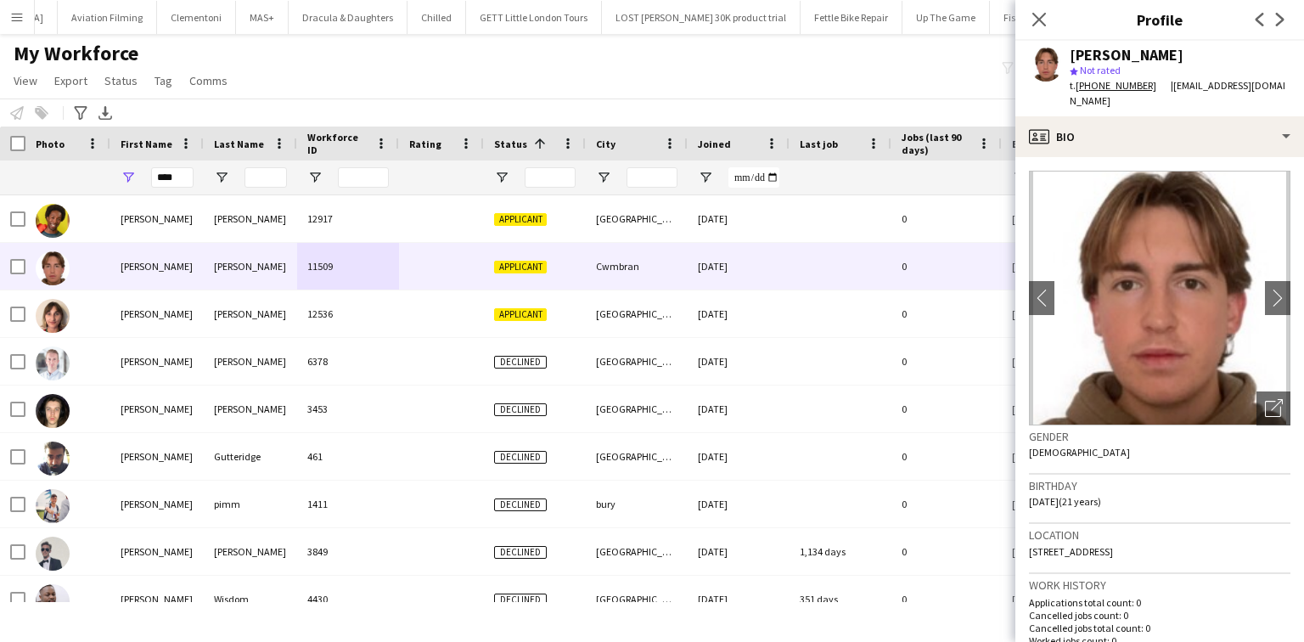
click at [17, 11] on app-icon "Menu" at bounding box center [17, 17] width 14 height 14
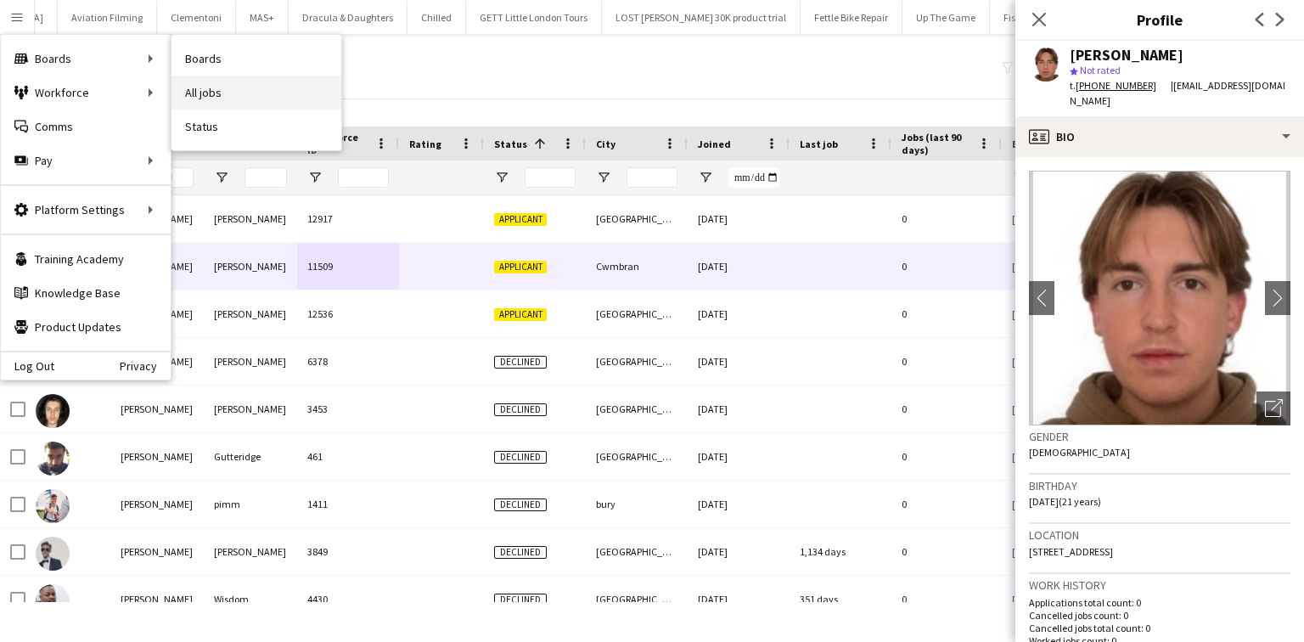
click at [210, 77] on link "All jobs" at bounding box center [256, 93] width 170 height 34
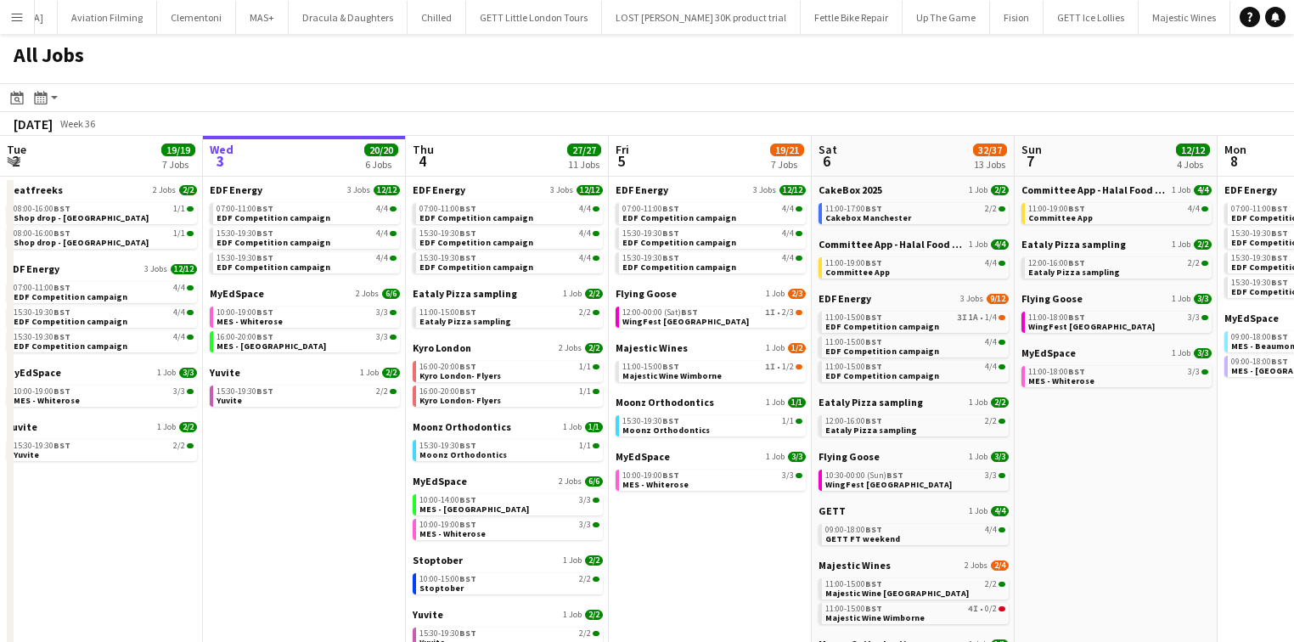
click at [24, 14] on button "Menu" at bounding box center [17, 17] width 34 height 34
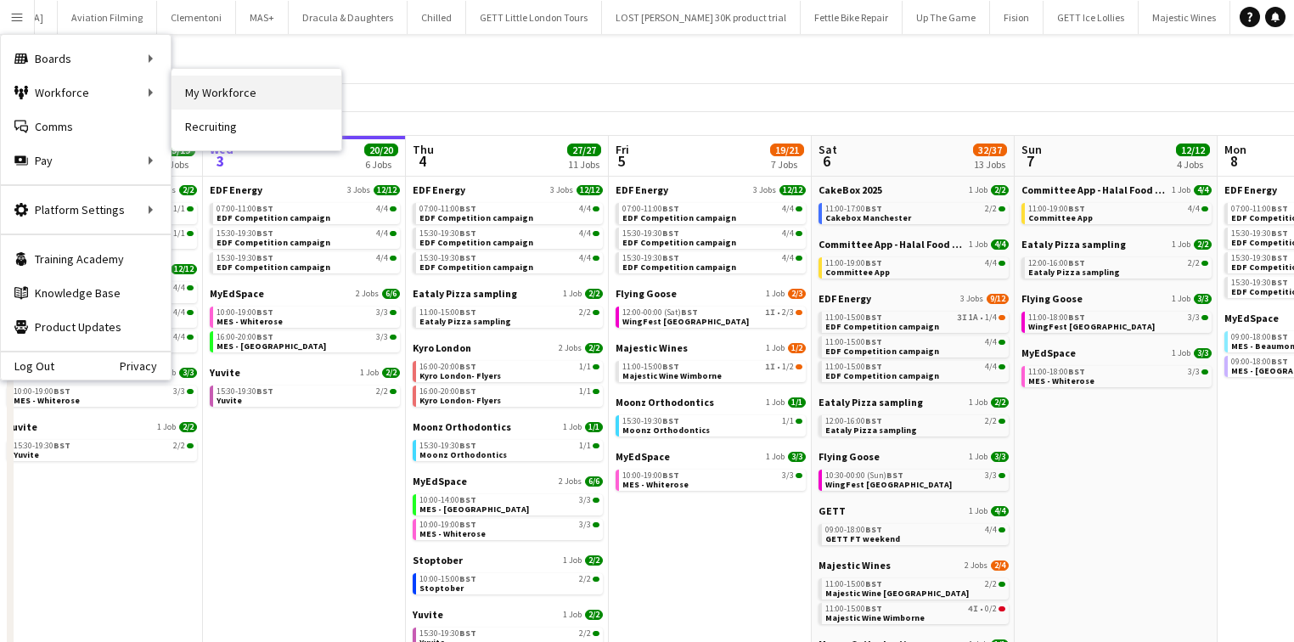
click at [206, 89] on link "My Workforce" at bounding box center [256, 93] width 170 height 34
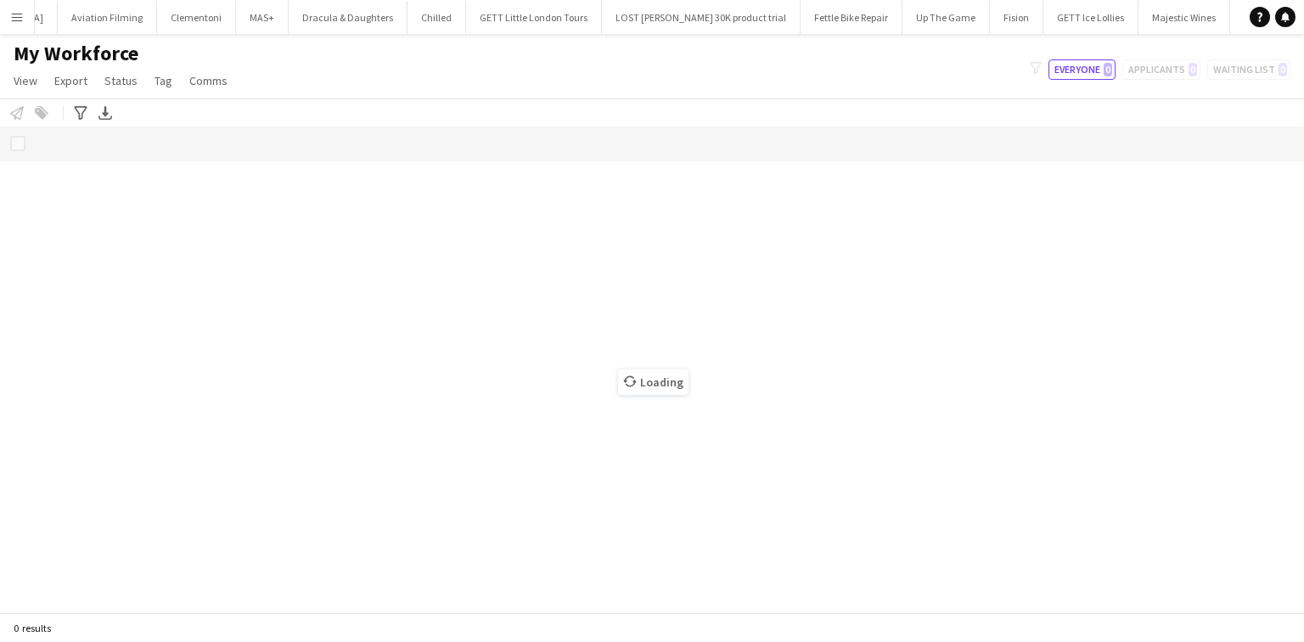
click at [443, 112] on div "Notify workforce Add to tag Select at least one crew to tag him or her. Advance…" at bounding box center [652, 112] width 1304 height 28
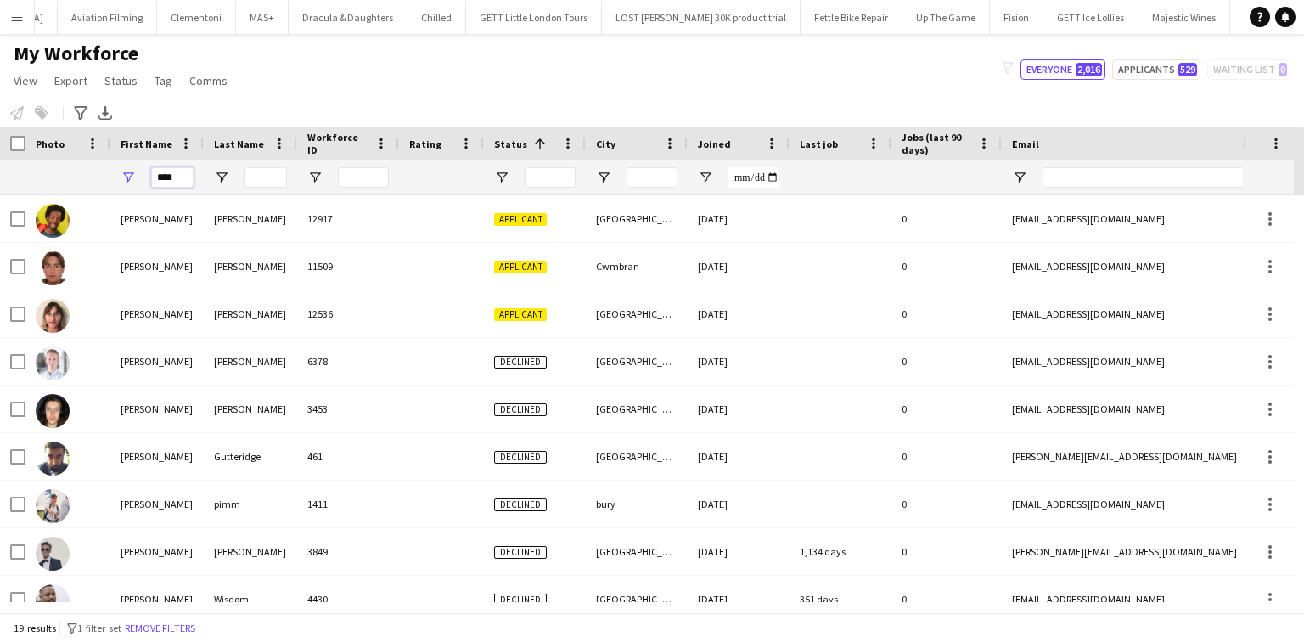
click at [175, 185] on input "****" at bounding box center [172, 177] width 42 height 20
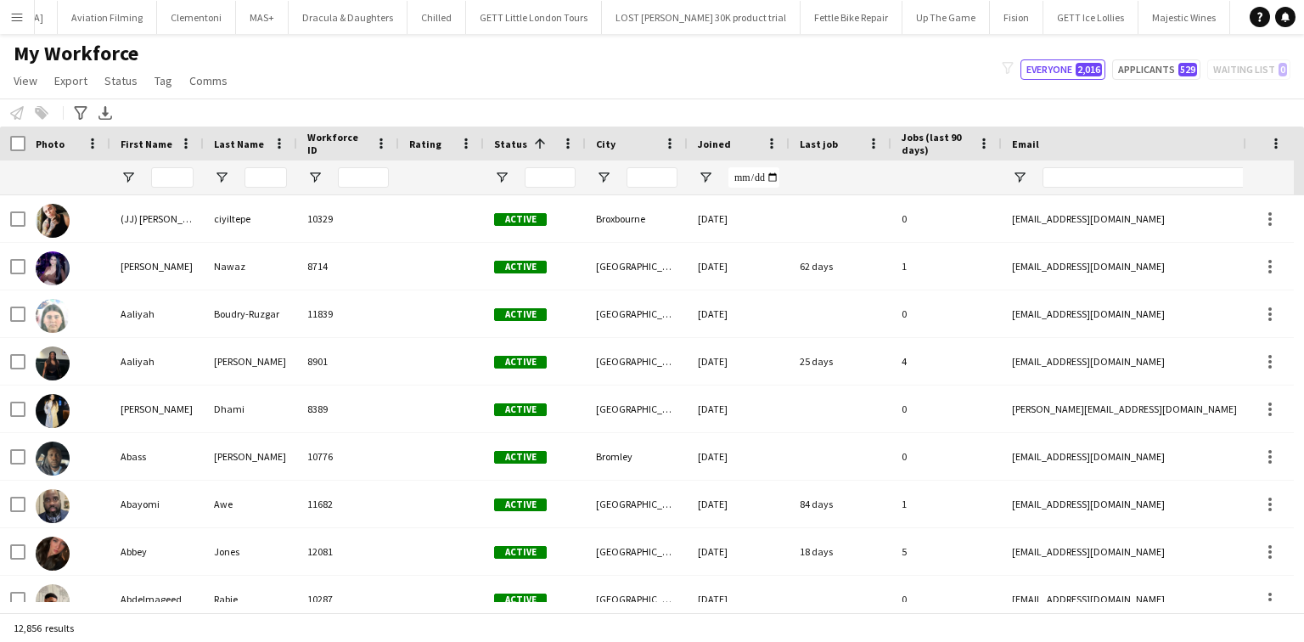
click at [25, 8] on button "Menu" at bounding box center [17, 17] width 34 height 34
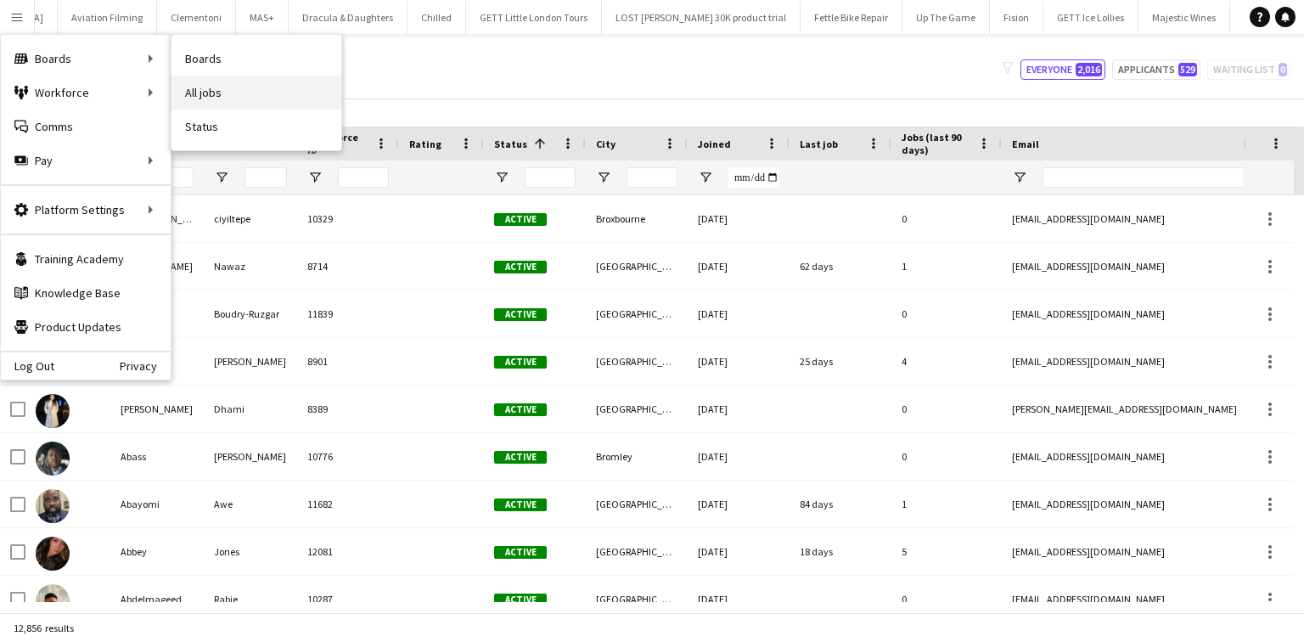
click at [200, 81] on link "All jobs" at bounding box center [256, 93] width 170 height 34
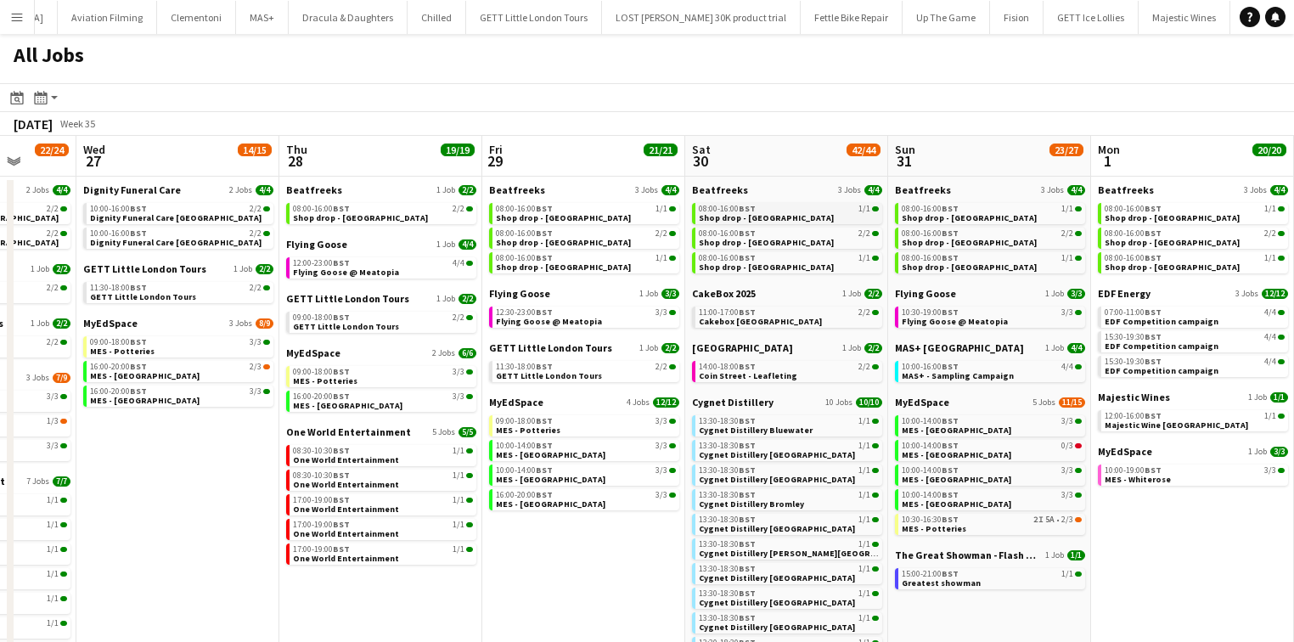
scroll to position [0, 531]
click at [506, 455] on span "MES - Guildford Town Centre" at bounding box center [551, 454] width 109 height 11
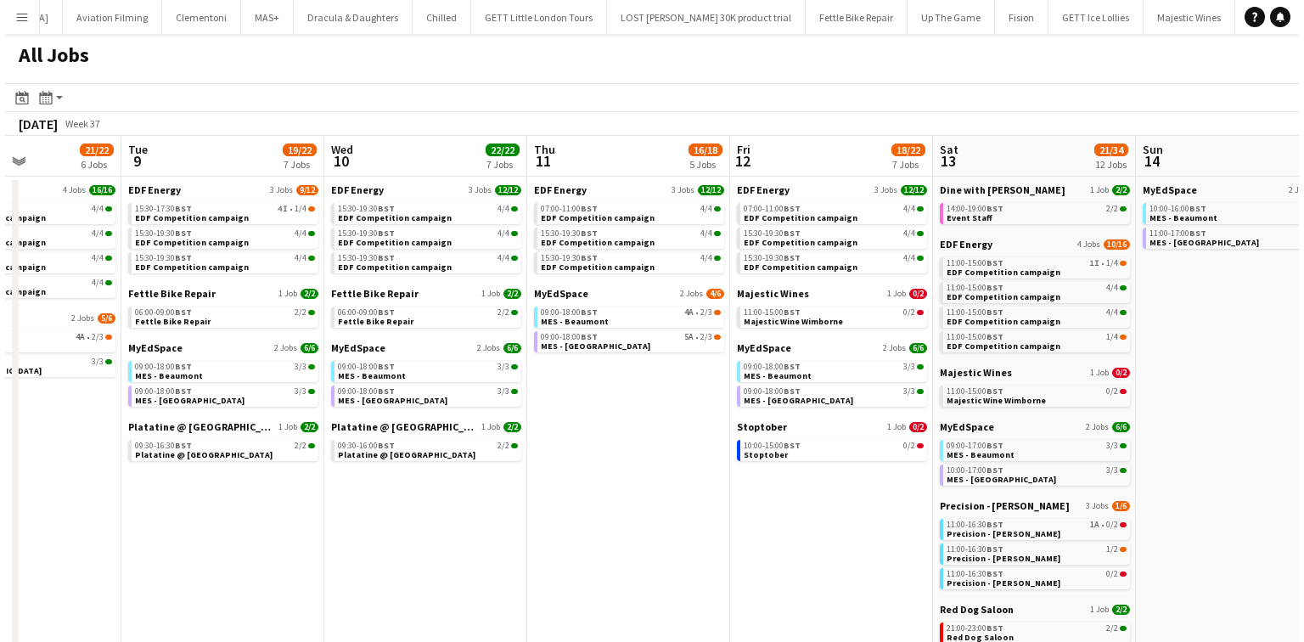
scroll to position [0, 538]
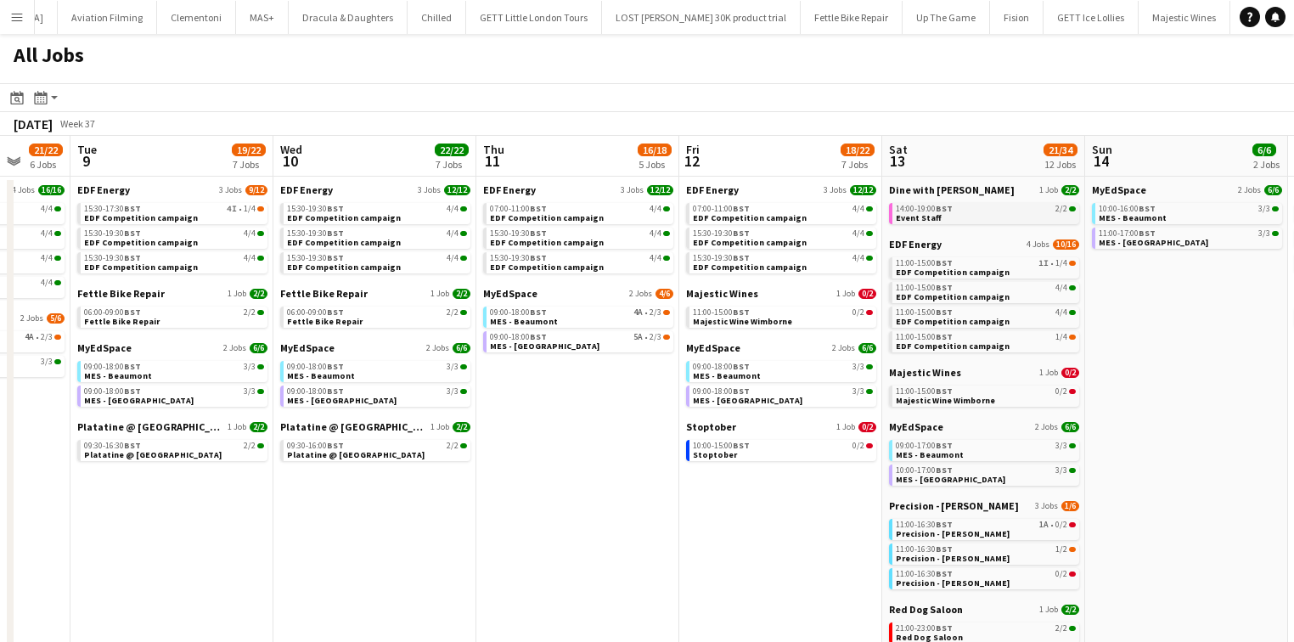
click at [985, 216] on link "14:00-19:00 BST 2/2 Event Staff" at bounding box center [985, 213] width 180 height 20
click at [961, 216] on link "14:00-19:00 BST 2/2 Event Staff" at bounding box center [985, 213] width 180 height 20
click at [16, 14] on app-icon "Menu" at bounding box center [17, 17] width 14 height 14
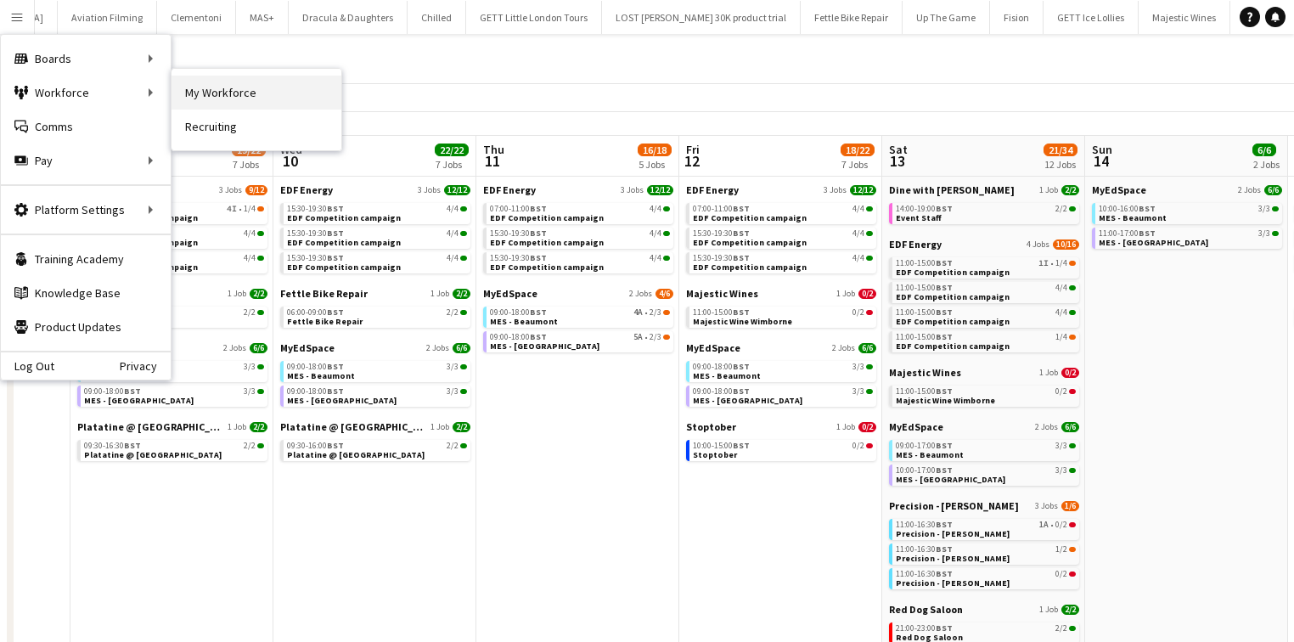
click at [194, 83] on link "My Workforce" at bounding box center [256, 93] width 170 height 34
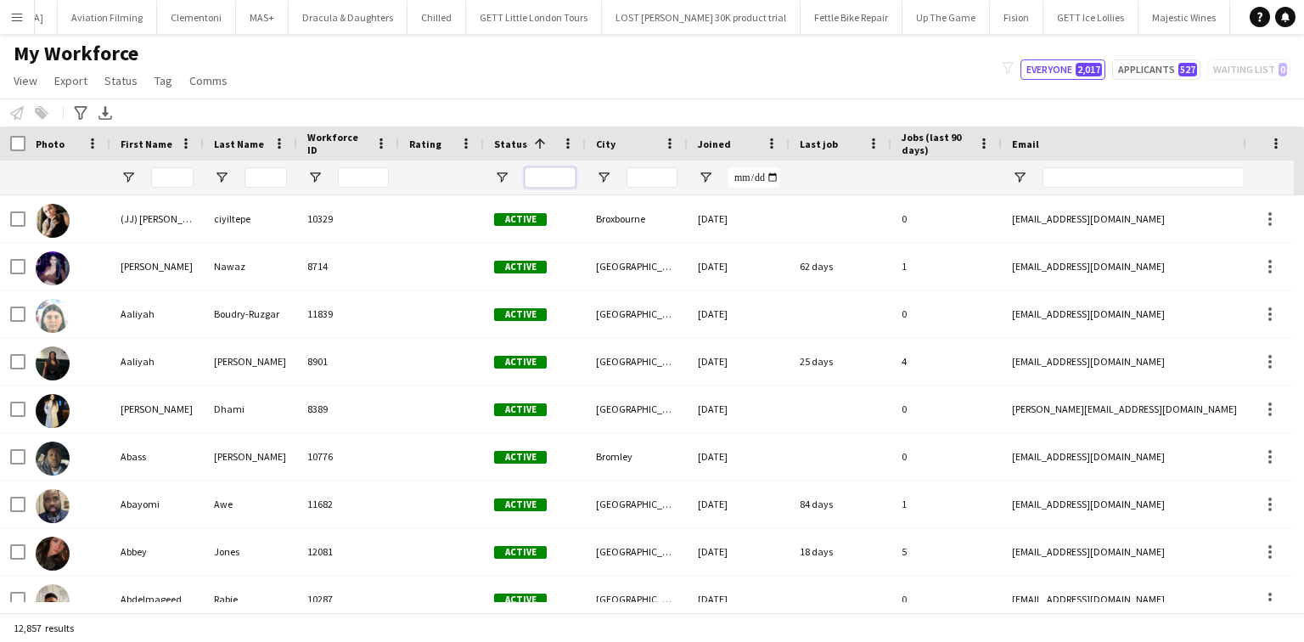
click at [553, 180] on input "Status Filter Input" at bounding box center [550, 177] width 51 height 20
click at [638, 177] on input "City Filter Input" at bounding box center [651, 177] width 51 height 20
click at [161, 190] on div at bounding box center [172, 177] width 42 height 34
click at [163, 180] on input "First Name Filter Input" at bounding box center [172, 177] width 42 height 20
click at [161, 180] on input "First Name Filter Input" at bounding box center [172, 177] width 42 height 20
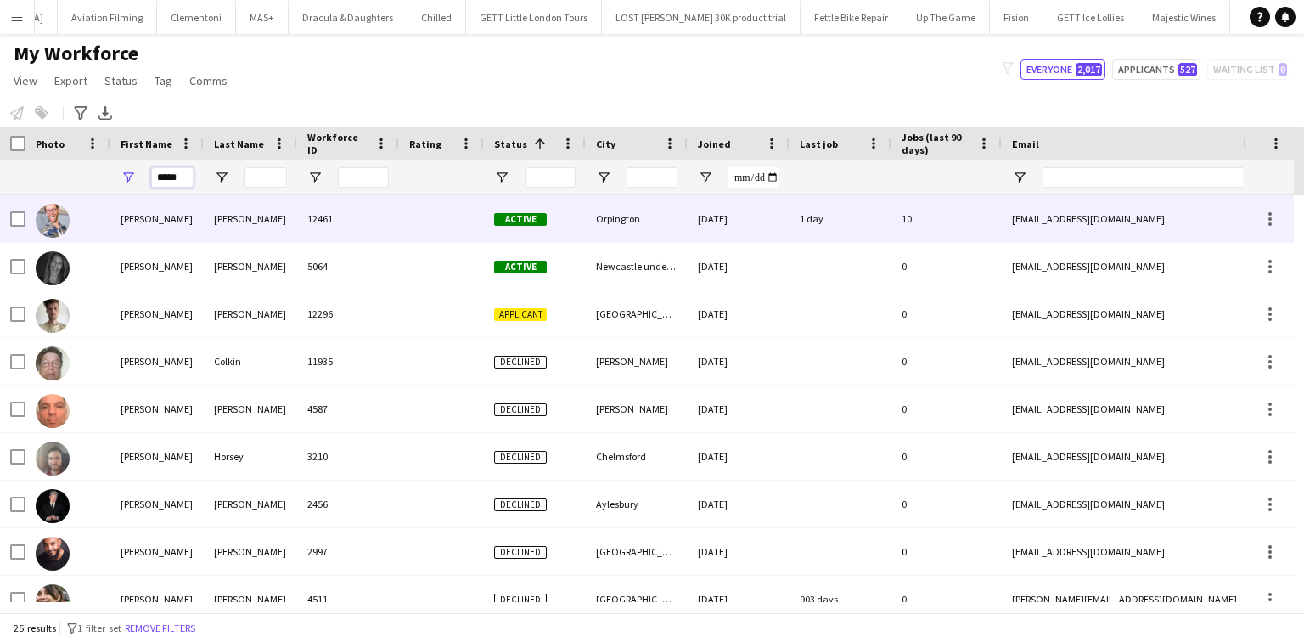
type input "*****"
click at [185, 214] on div "SIMON" at bounding box center [156, 218] width 93 height 47
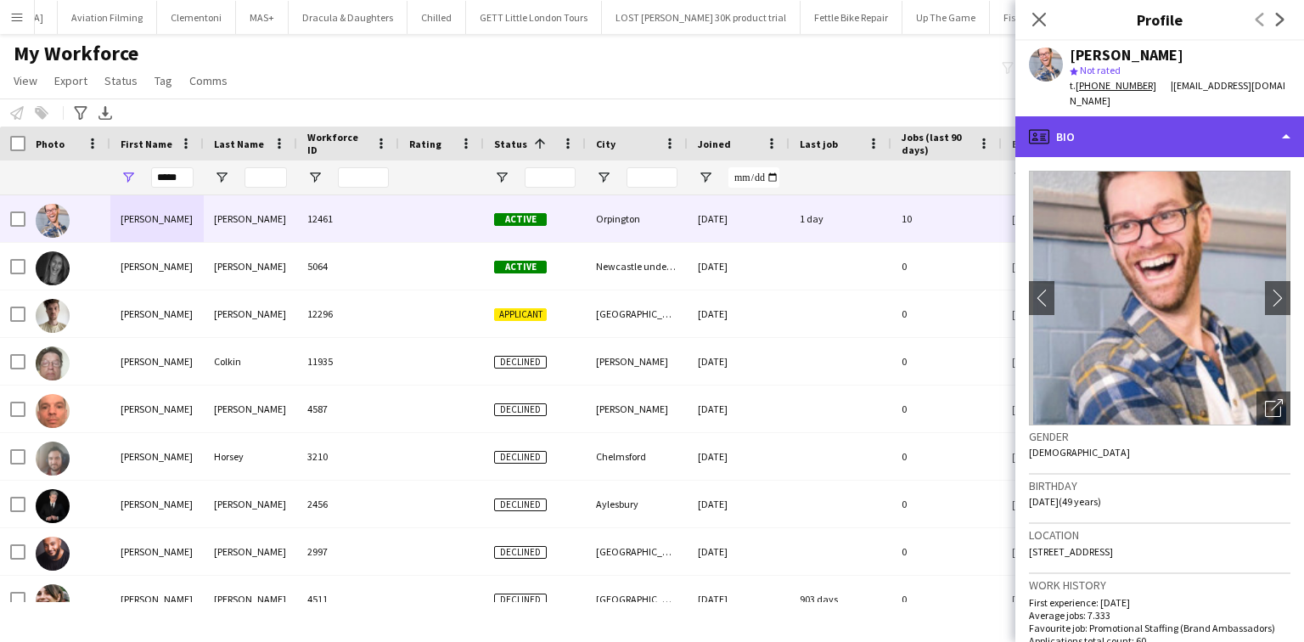
click at [1098, 116] on div "profile Bio" at bounding box center [1159, 136] width 289 height 41
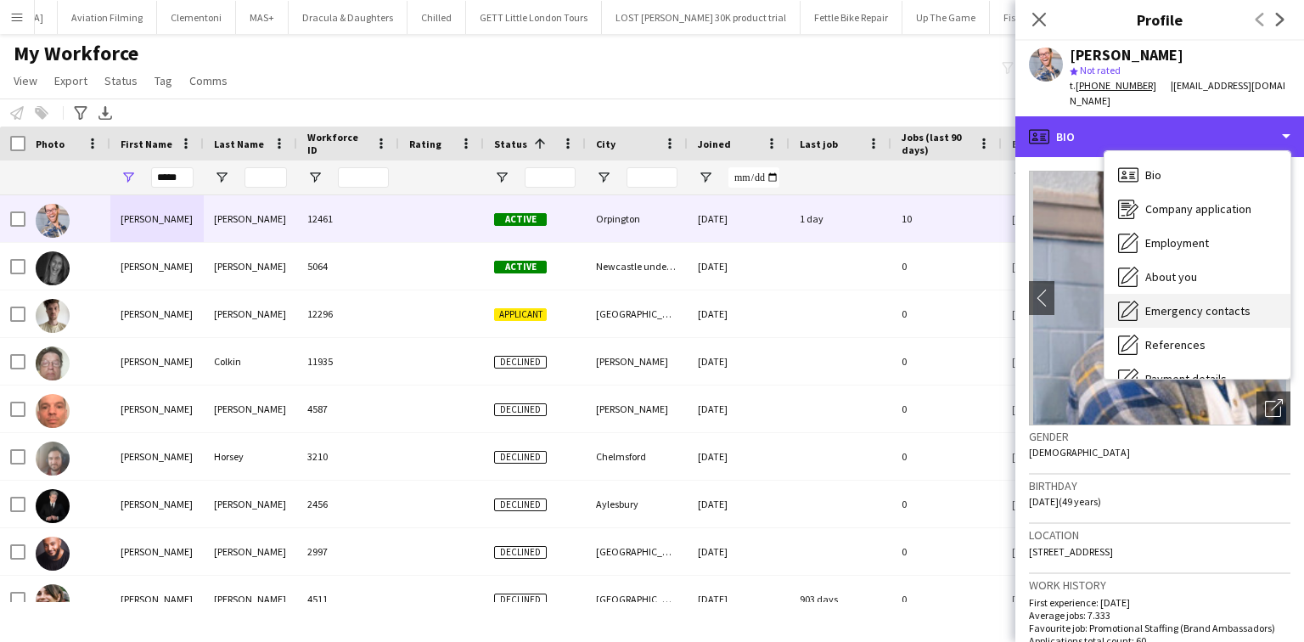
scroll to position [227, 0]
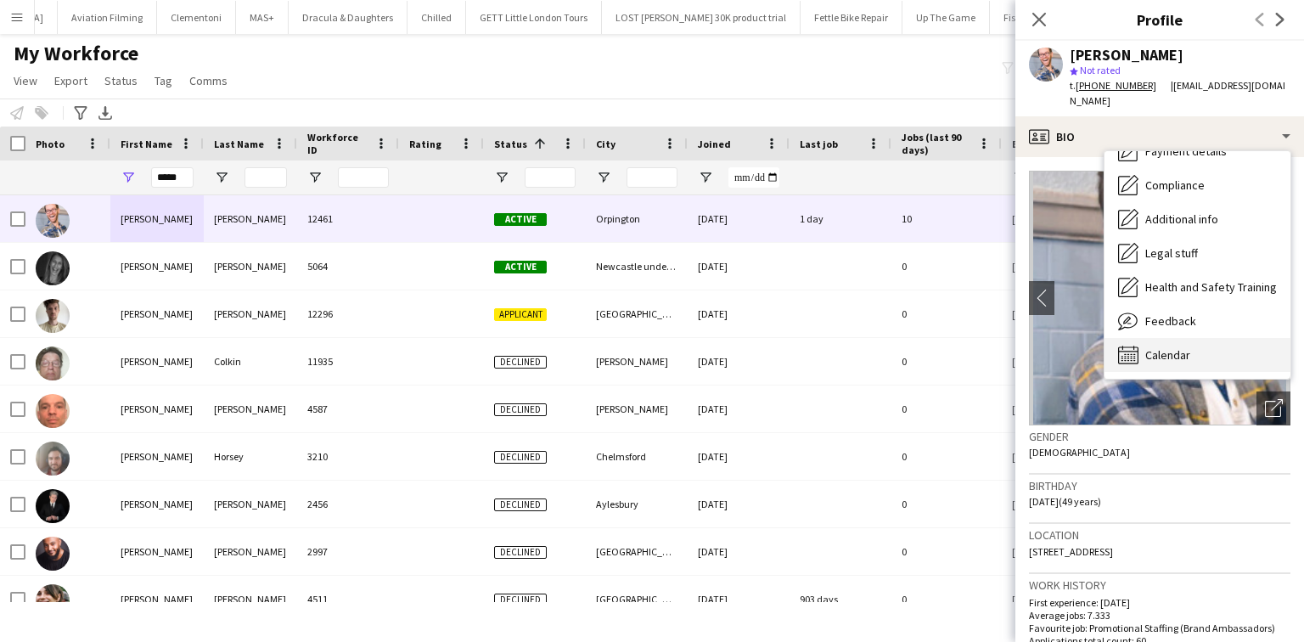
click at [1166, 347] on span "Calendar" at bounding box center [1167, 354] width 45 height 15
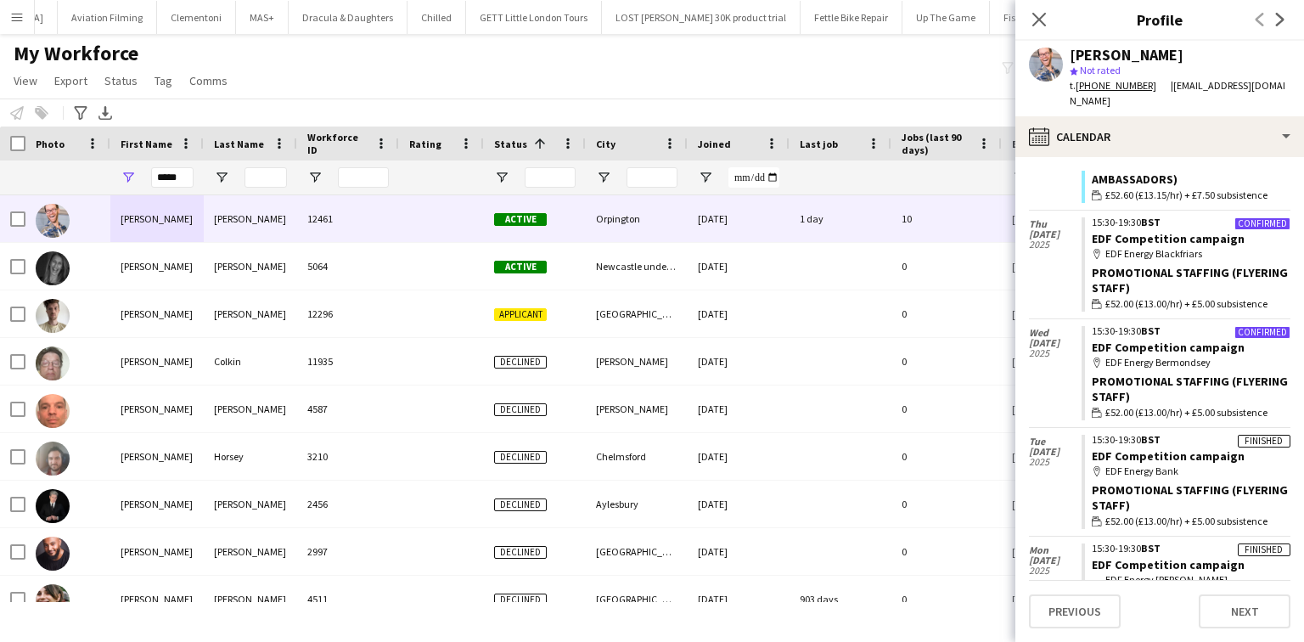
scroll to position [1551, 0]
click at [170, 177] on input "*****" at bounding box center [172, 177] width 42 height 20
click at [171, 177] on input "*****" at bounding box center [172, 177] width 42 height 20
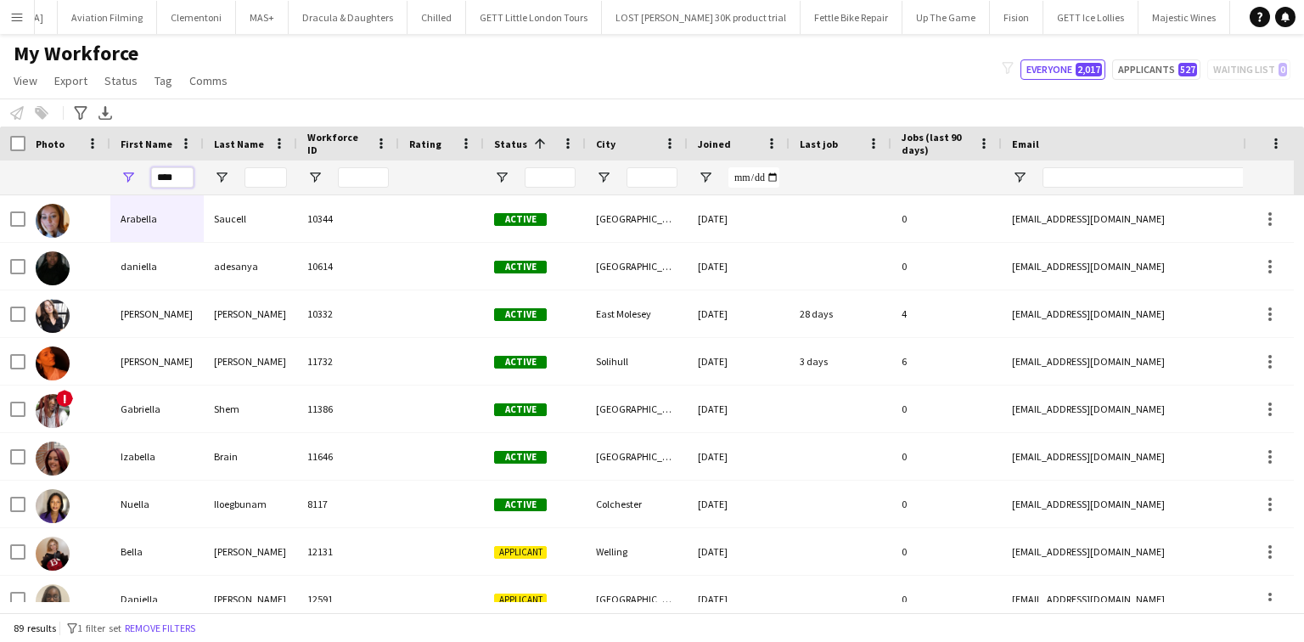
type input "****"
click at [268, 168] on input "Last Name Filter Input" at bounding box center [265, 177] width 42 height 20
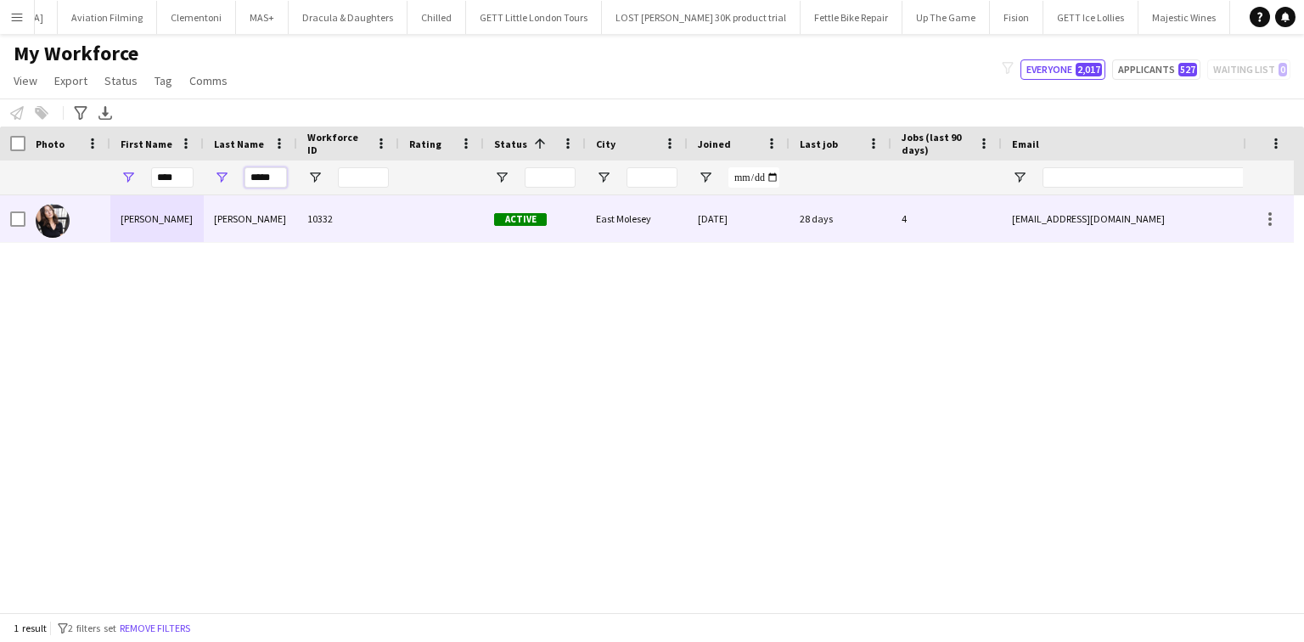
type input "*****"
click at [264, 219] on div "Taylor Bliss" at bounding box center [250, 218] width 93 height 47
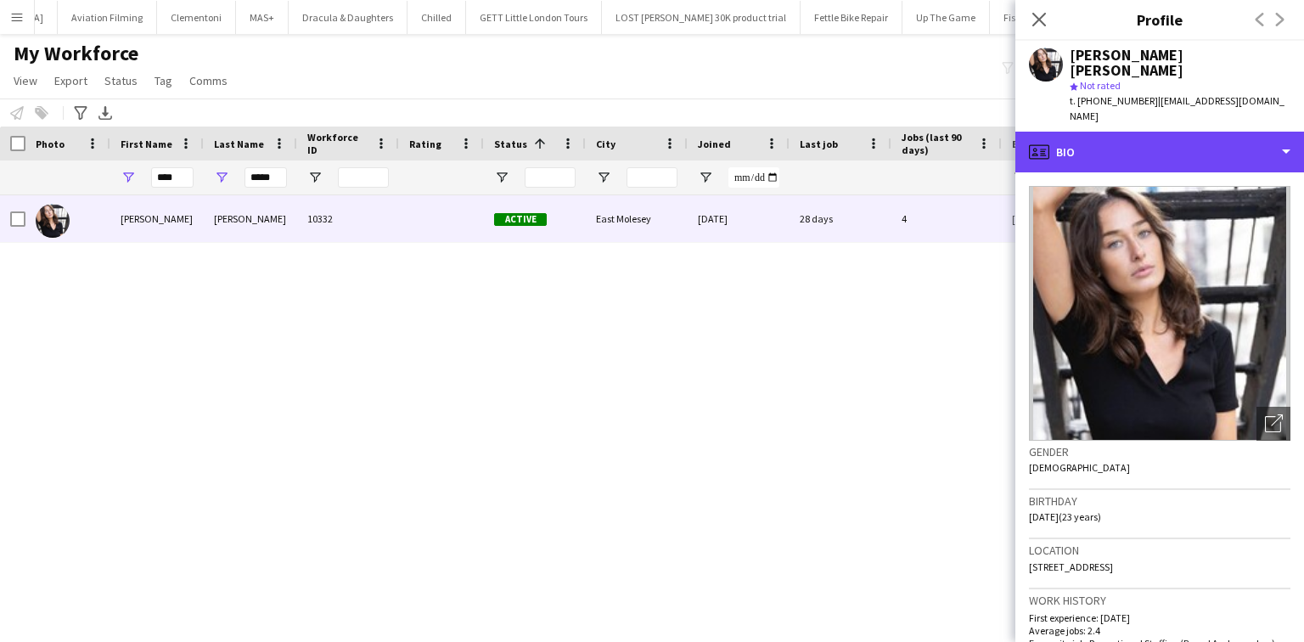
drag, startPoint x: 1109, startPoint y: 104, endPoint x: 1195, endPoint y: 244, distance: 165.4
click at [1109, 132] on div "profile Bio" at bounding box center [1159, 152] width 289 height 41
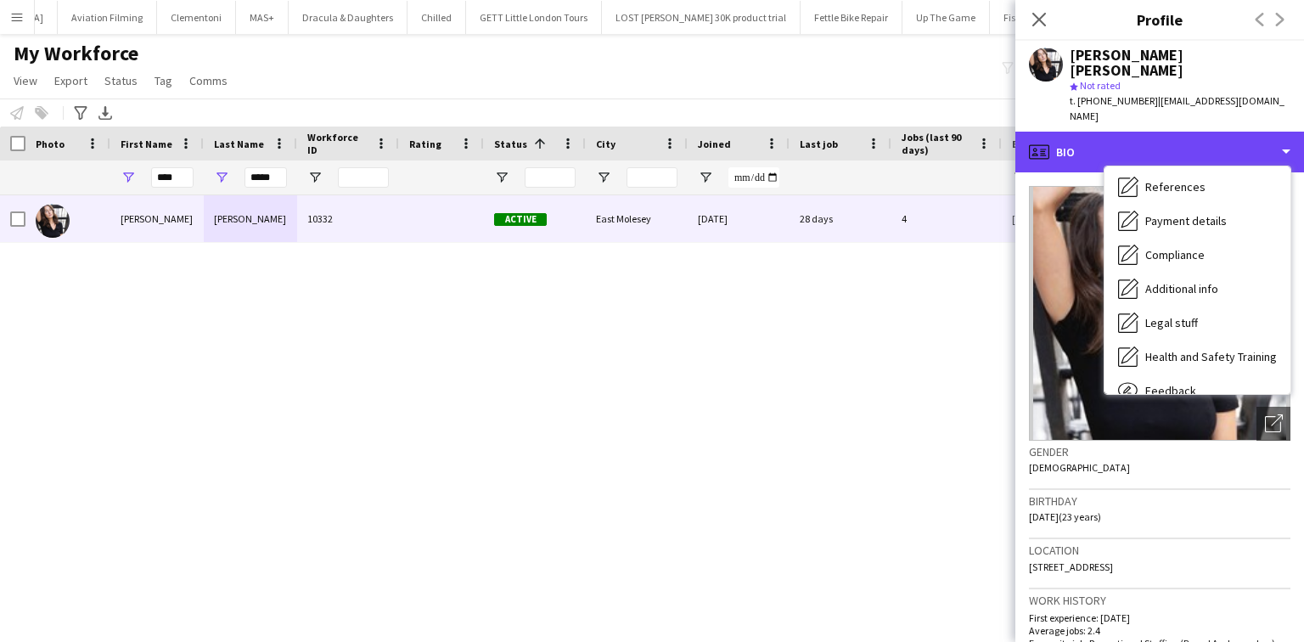
scroll to position [227, 0]
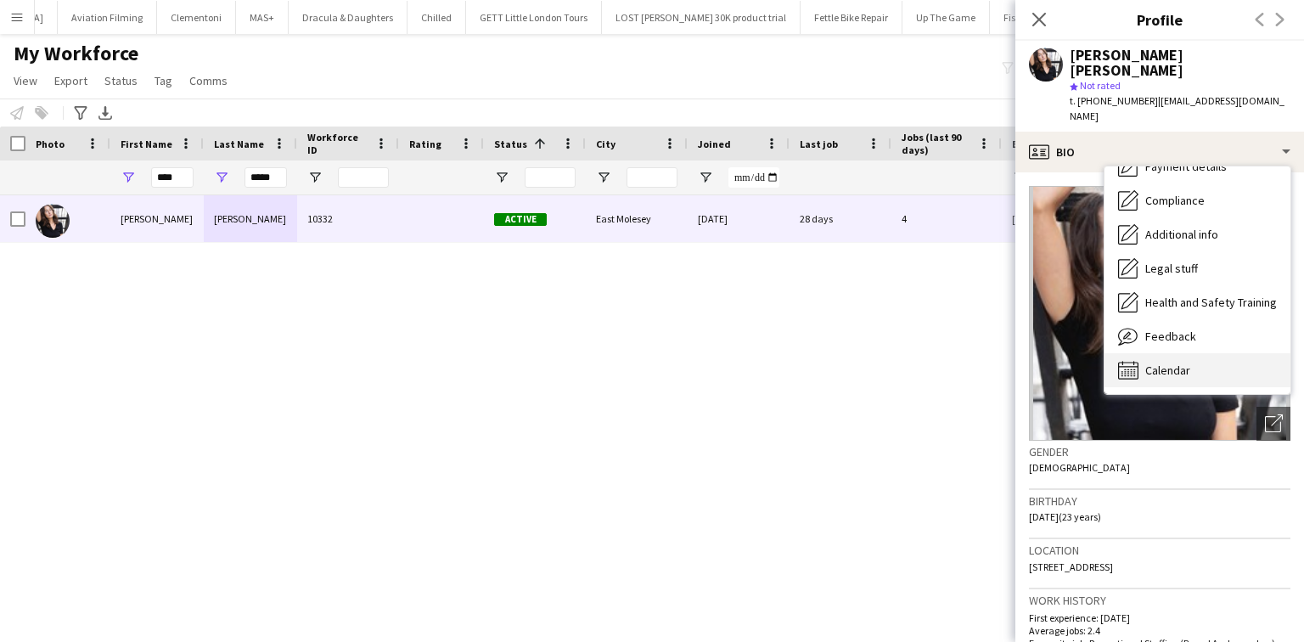
click at [1192, 353] on div "Calendar Calendar" at bounding box center [1197, 370] width 186 height 34
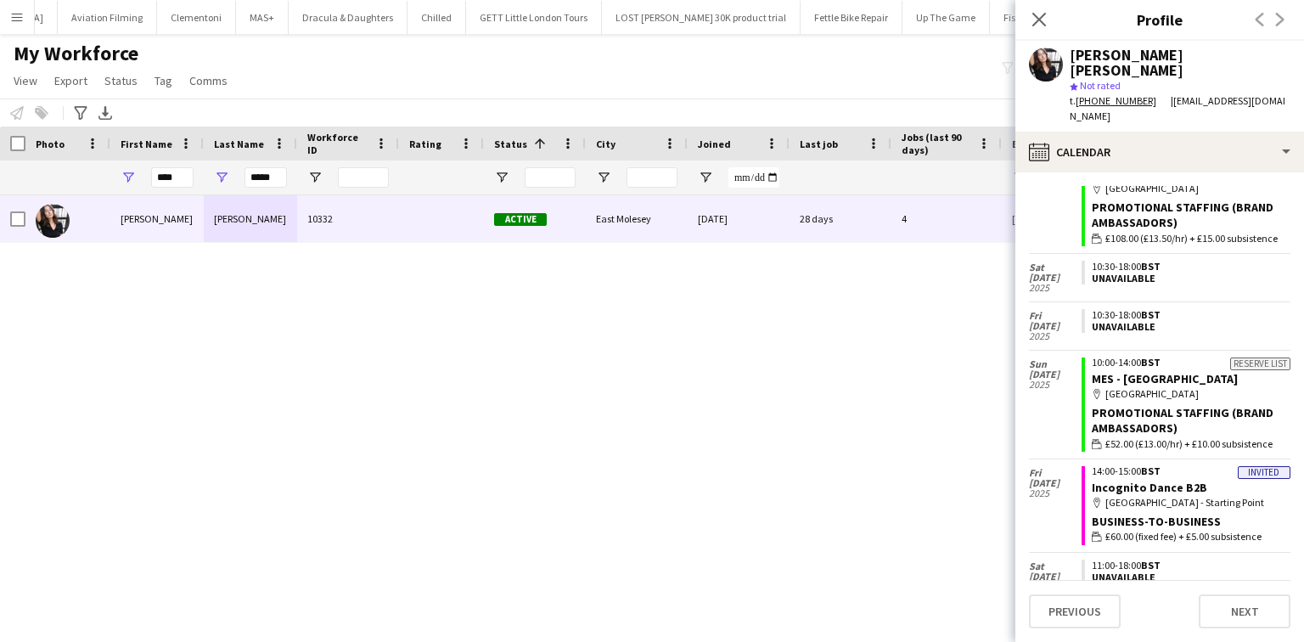
scroll to position [679, 0]
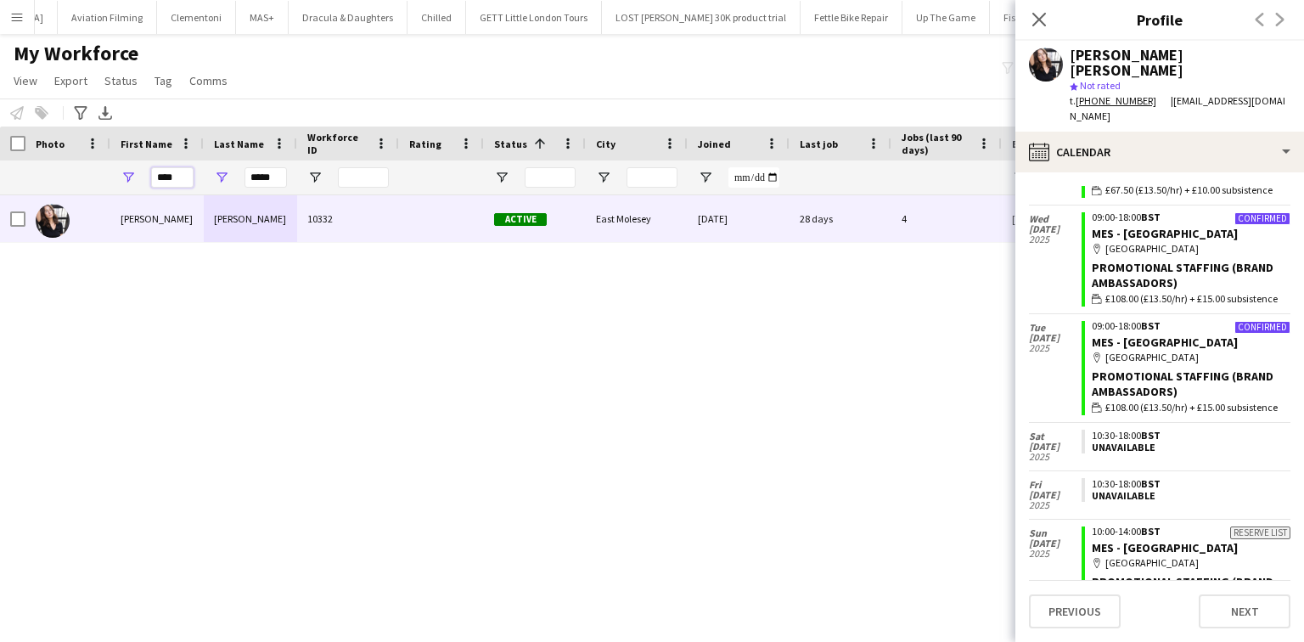
click at [180, 173] on input "****" at bounding box center [172, 177] width 42 height 20
type input "*"
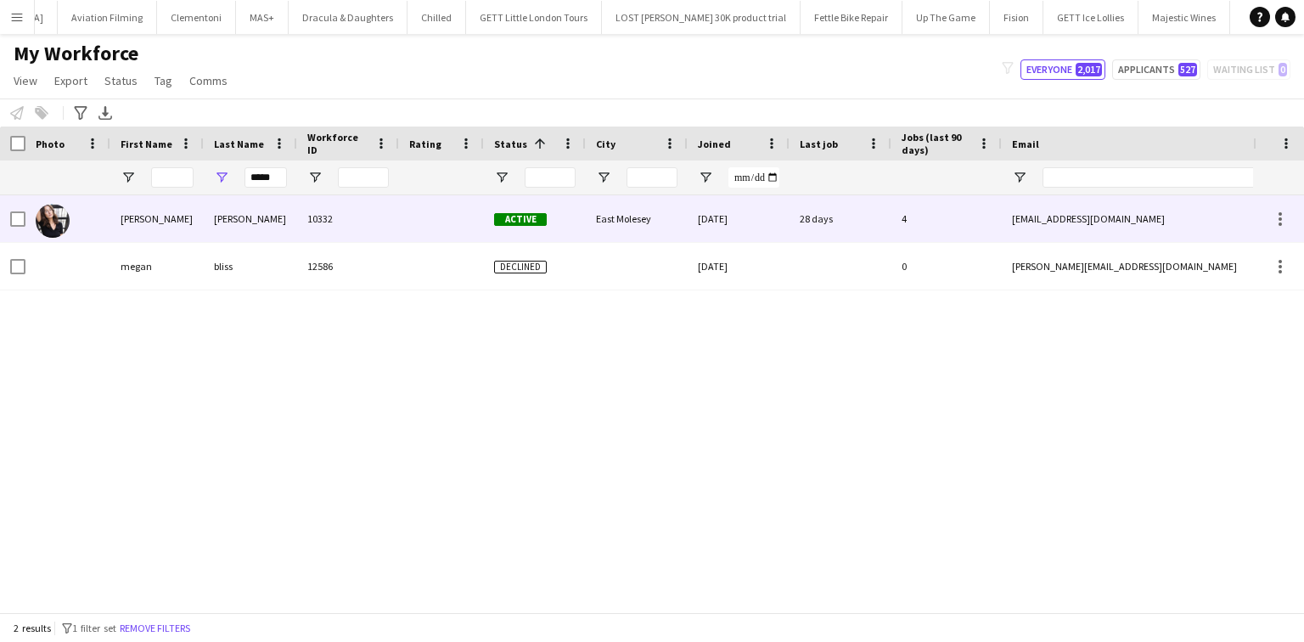
click at [276, 228] on div "Taylor Bliss" at bounding box center [250, 218] width 93 height 47
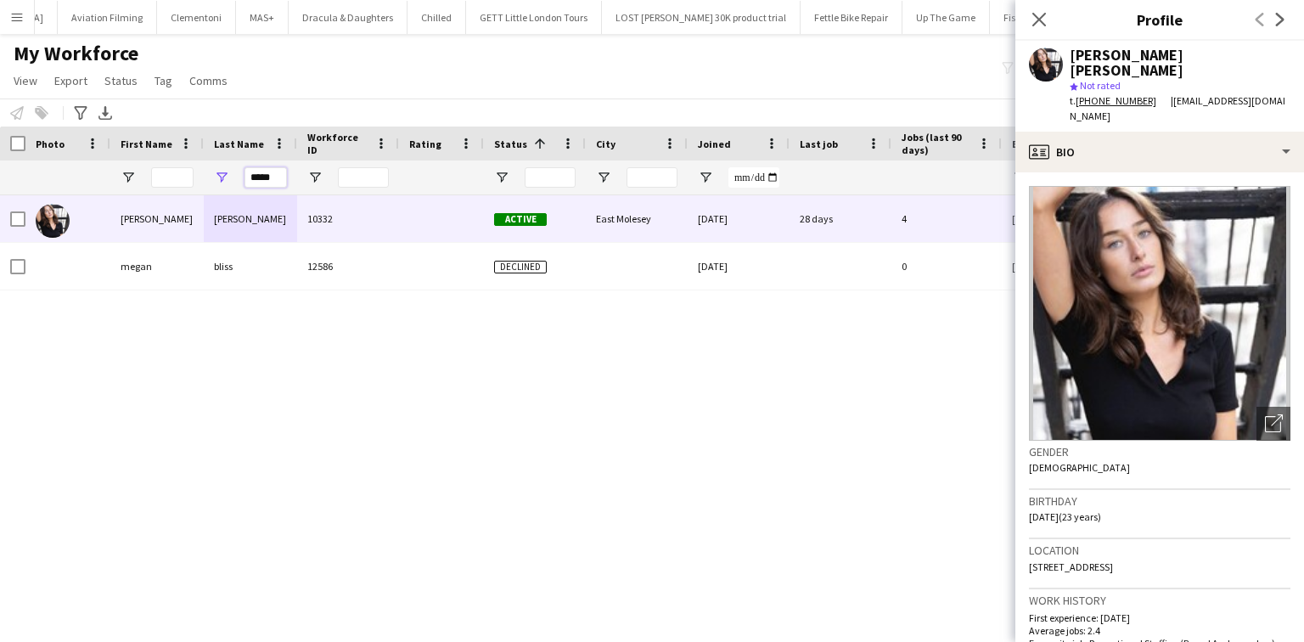
click at [251, 177] on input "*****" at bounding box center [265, 177] width 42 height 20
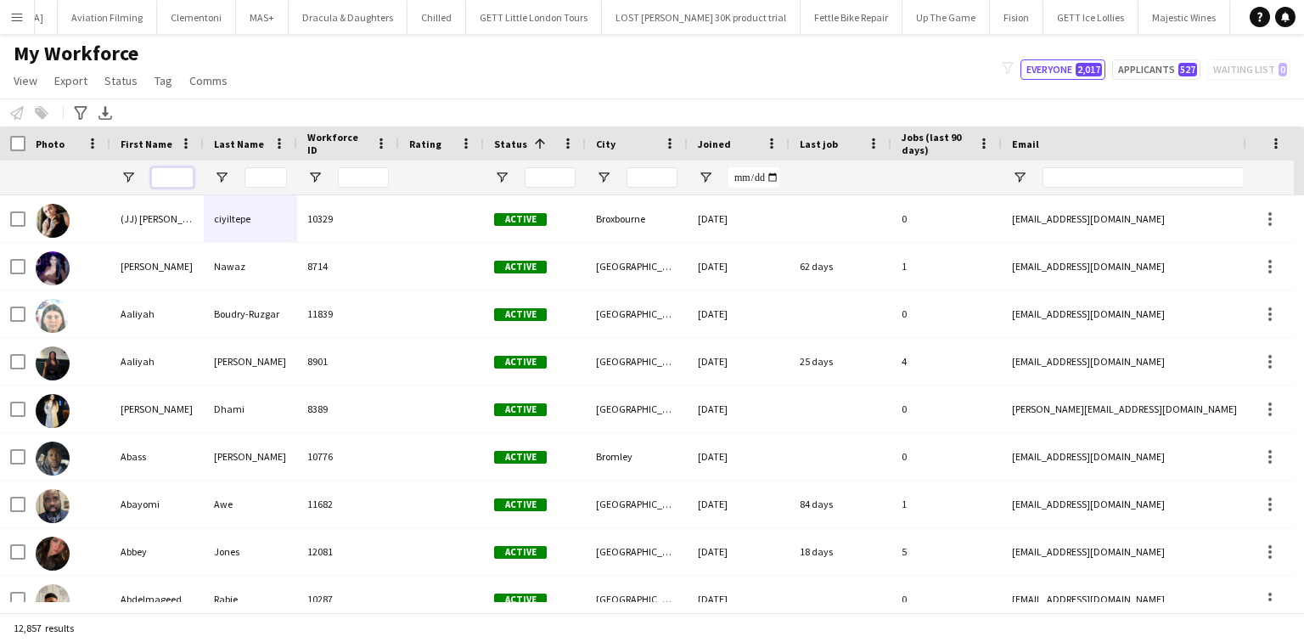
click at [167, 173] on input "First Name Filter Input" at bounding box center [172, 177] width 42 height 20
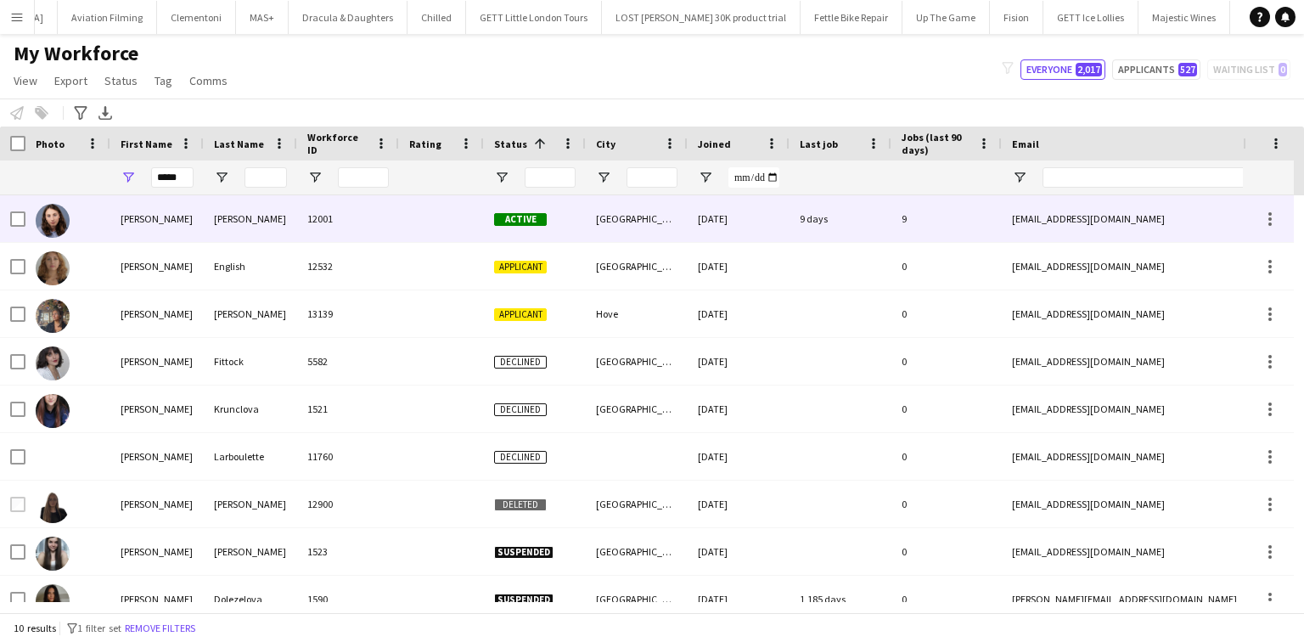
click at [218, 222] on div "Dolezal" at bounding box center [250, 218] width 93 height 47
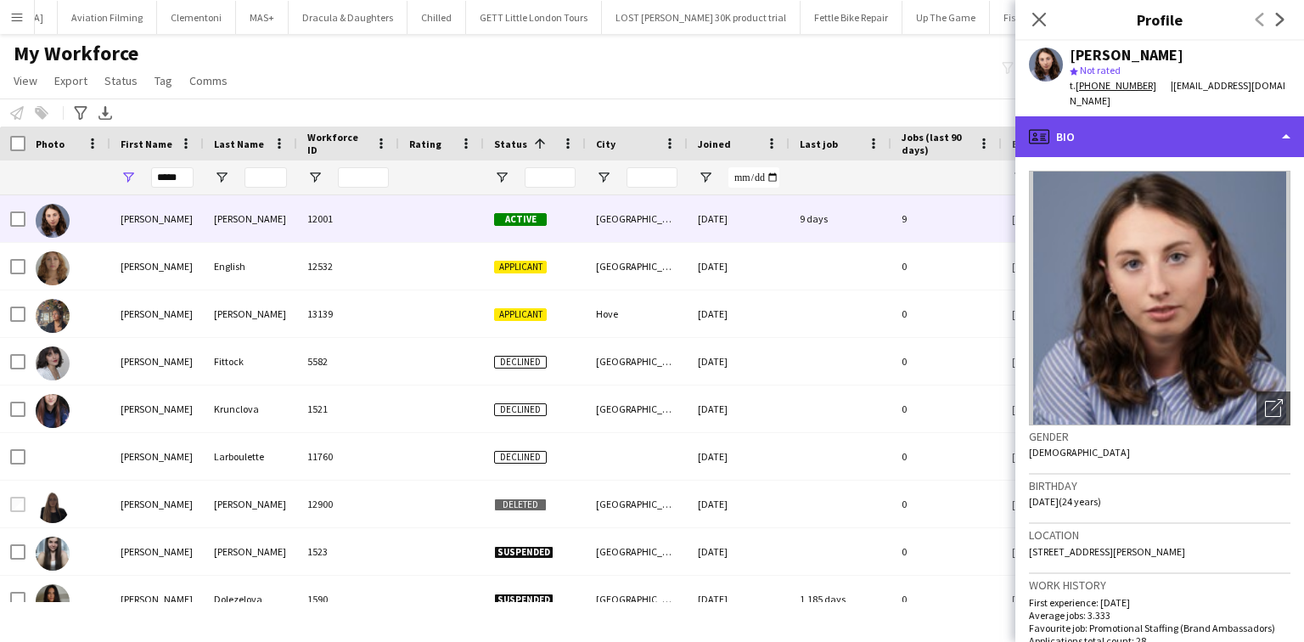
click at [1114, 126] on div "profile Bio" at bounding box center [1159, 136] width 289 height 41
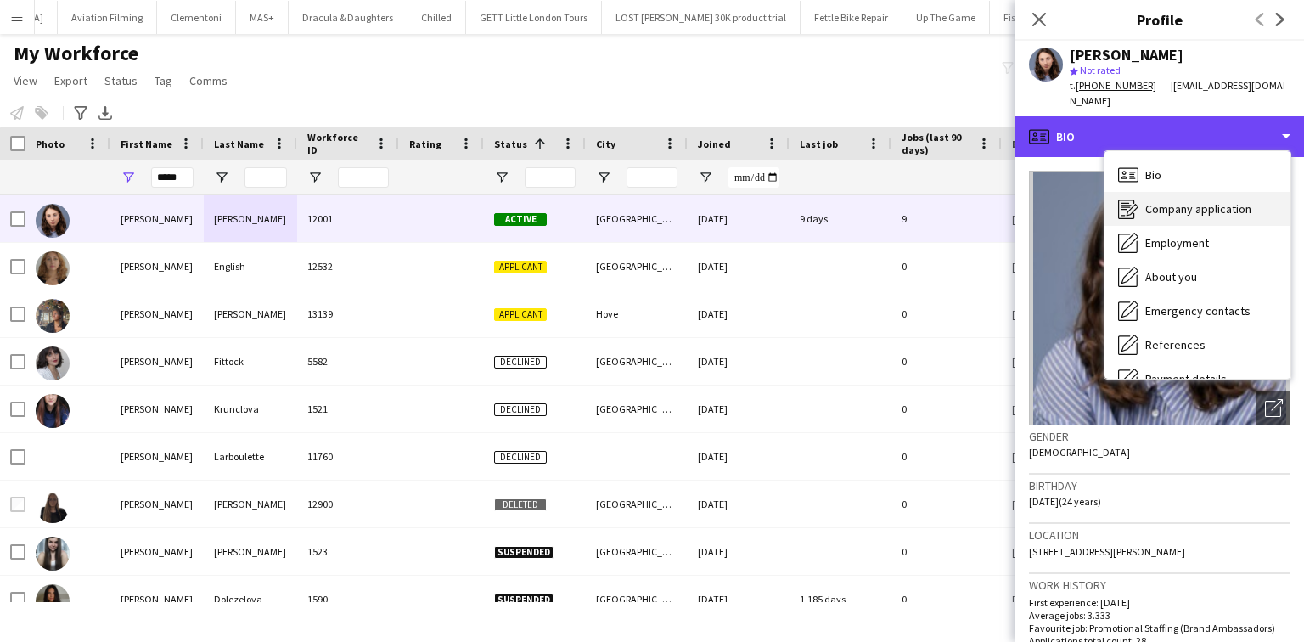
scroll to position [227, 0]
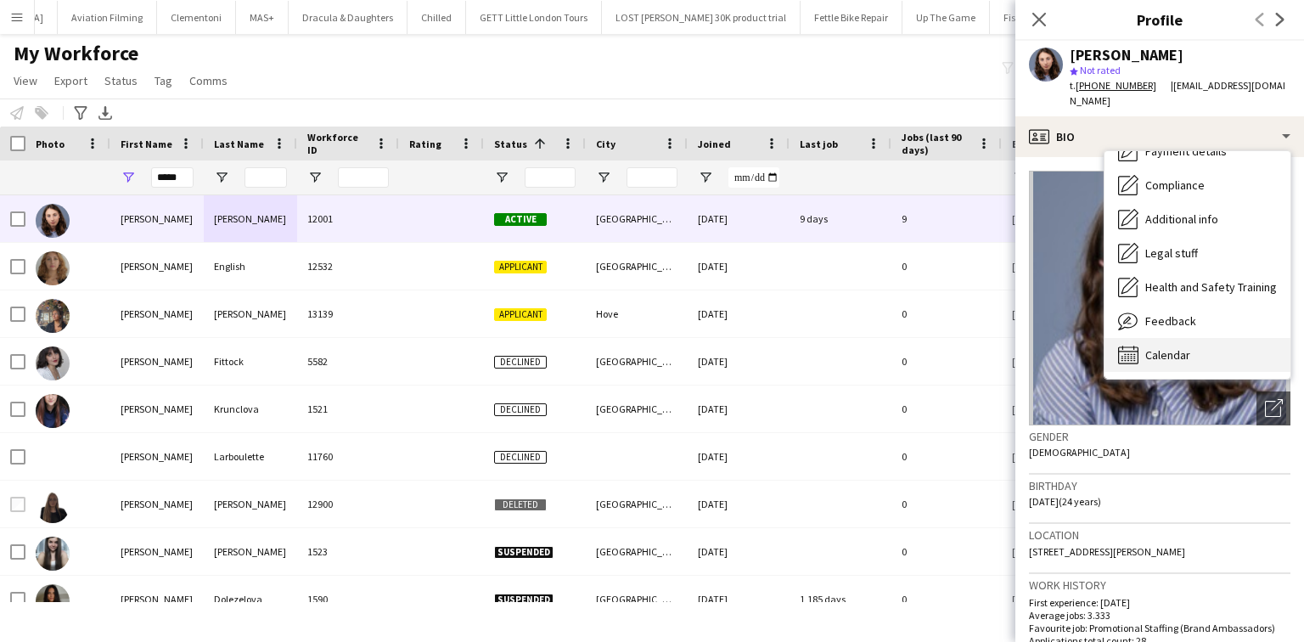
click at [1196, 341] on div "Calendar Calendar" at bounding box center [1197, 355] width 186 height 34
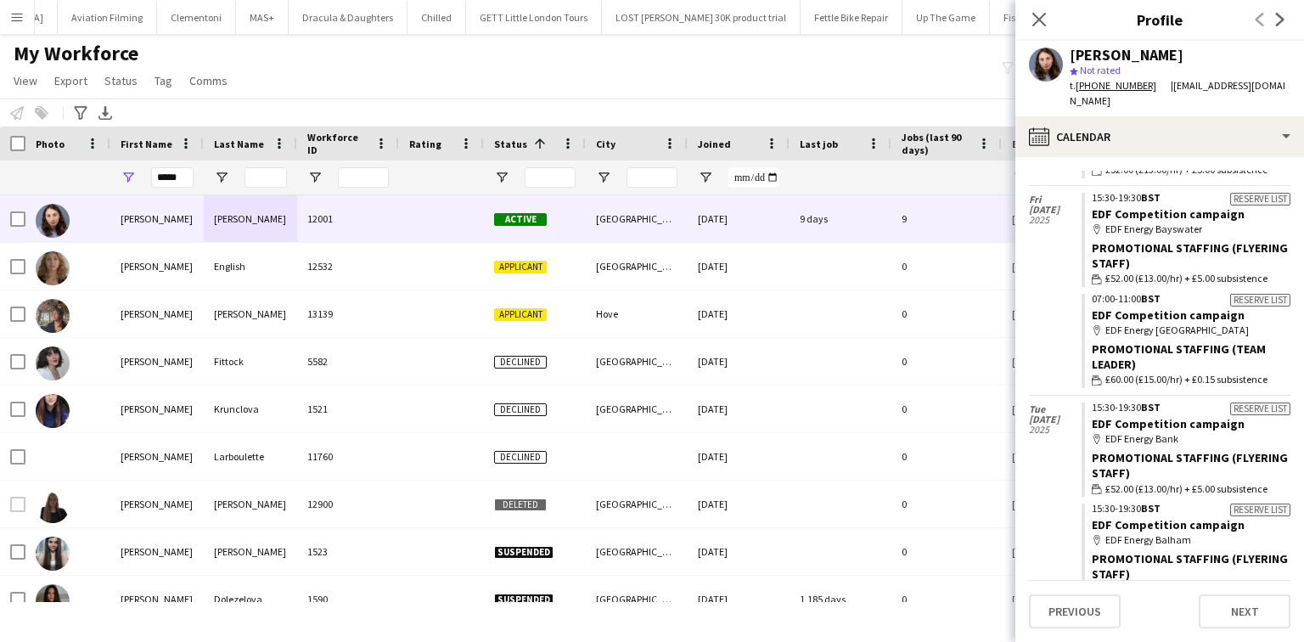
scroll to position [0, 0]
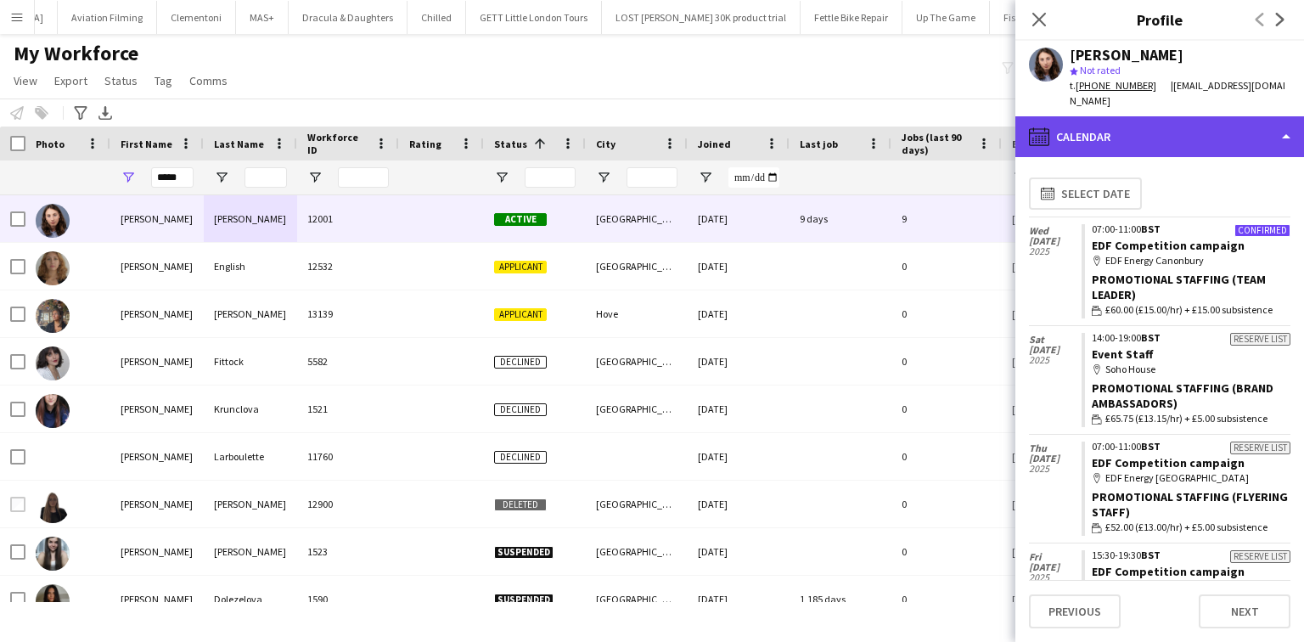
click at [1086, 135] on div "calendar-full Calendar" at bounding box center [1159, 136] width 289 height 41
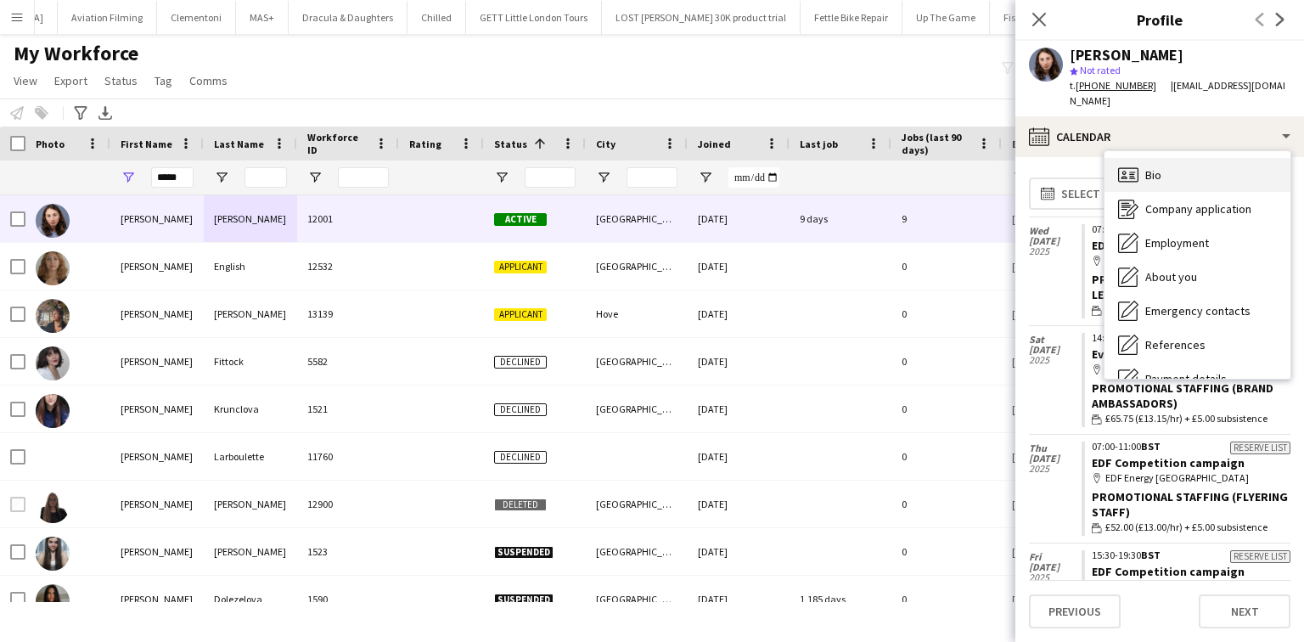
click at [1145, 167] on span "Bio" at bounding box center [1153, 174] width 16 height 15
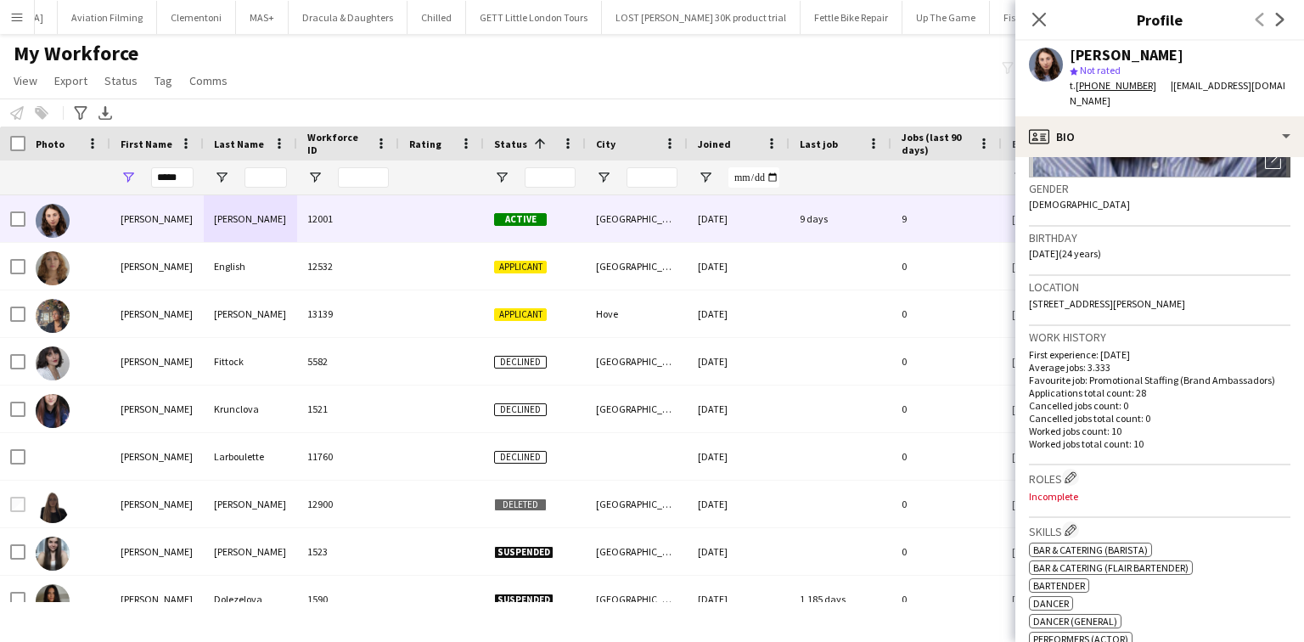
scroll to position [249, 0]
click at [179, 169] on input "*****" at bounding box center [172, 177] width 42 height 20
click at [178, 169] on input "*****" at bounding box center [172, 177] width 42 height 20
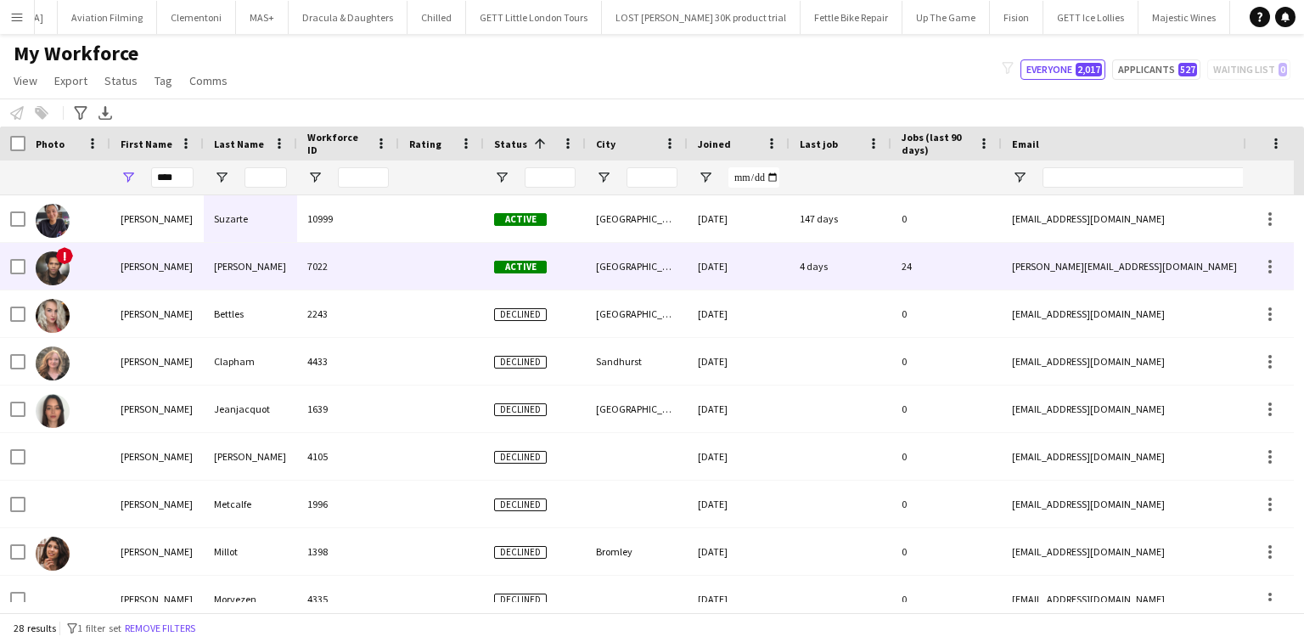
click at [234, 258] on div "Willis" at bounding box center [250, 266] width 93 height 47
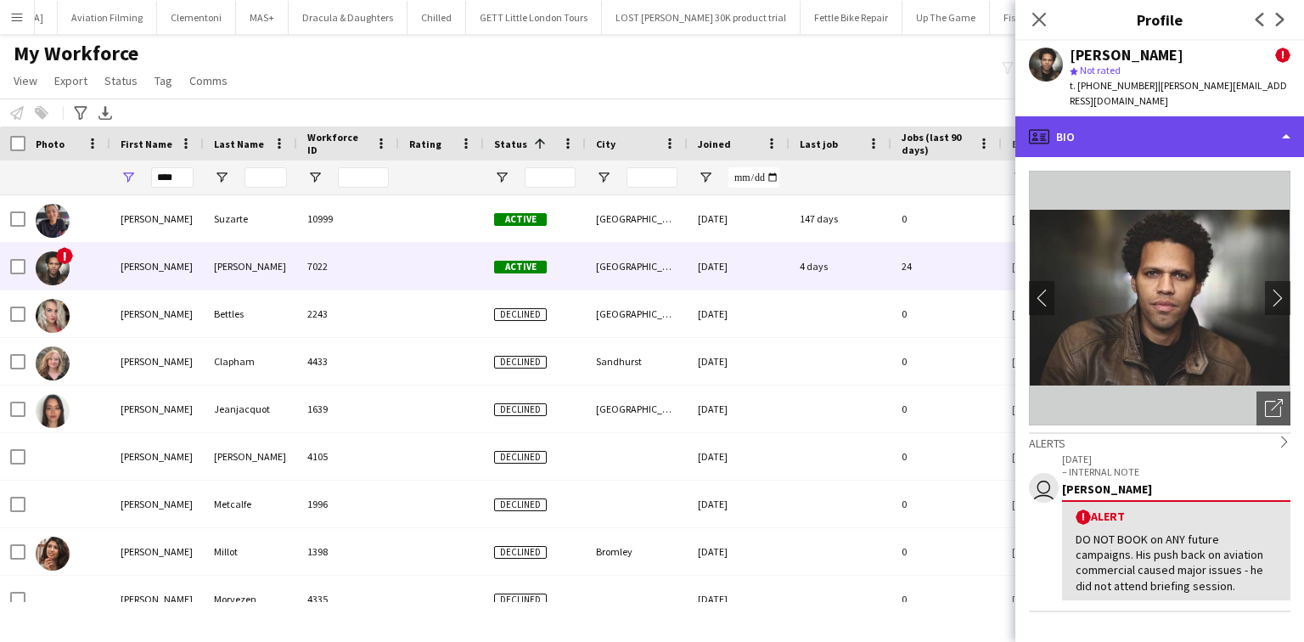
click at [1102, 123] on div "profile Bio" at bounding box center [1159, 136] width 289 height 41
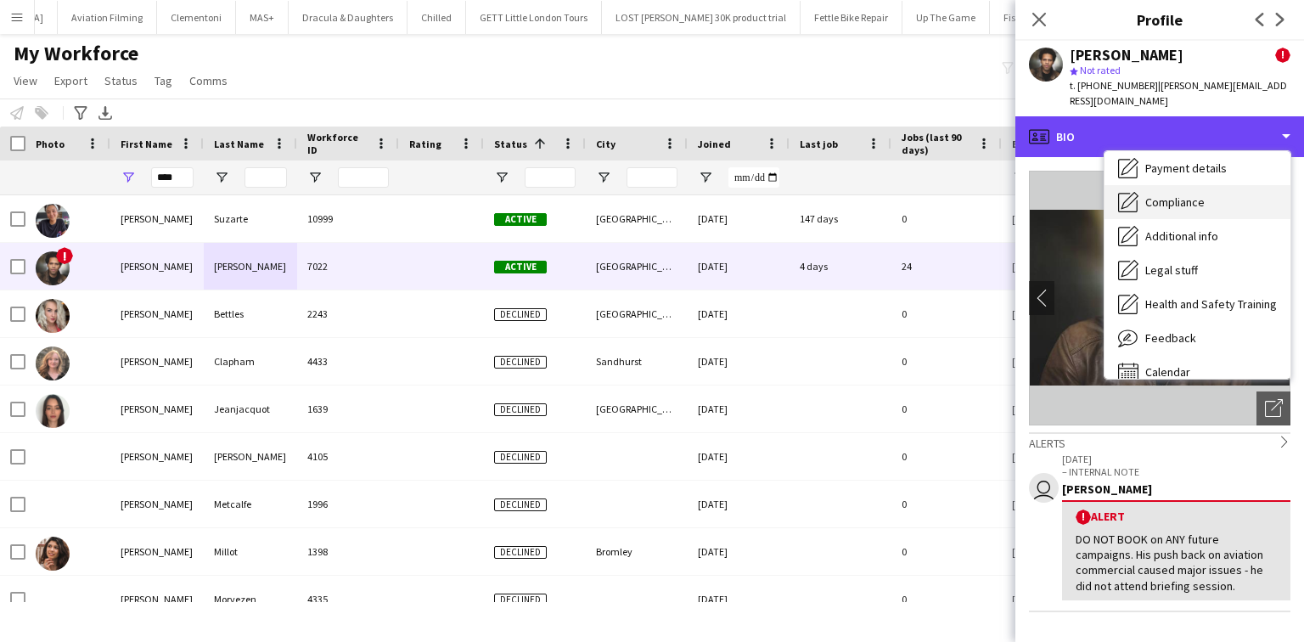
scroll to position [227, 0]
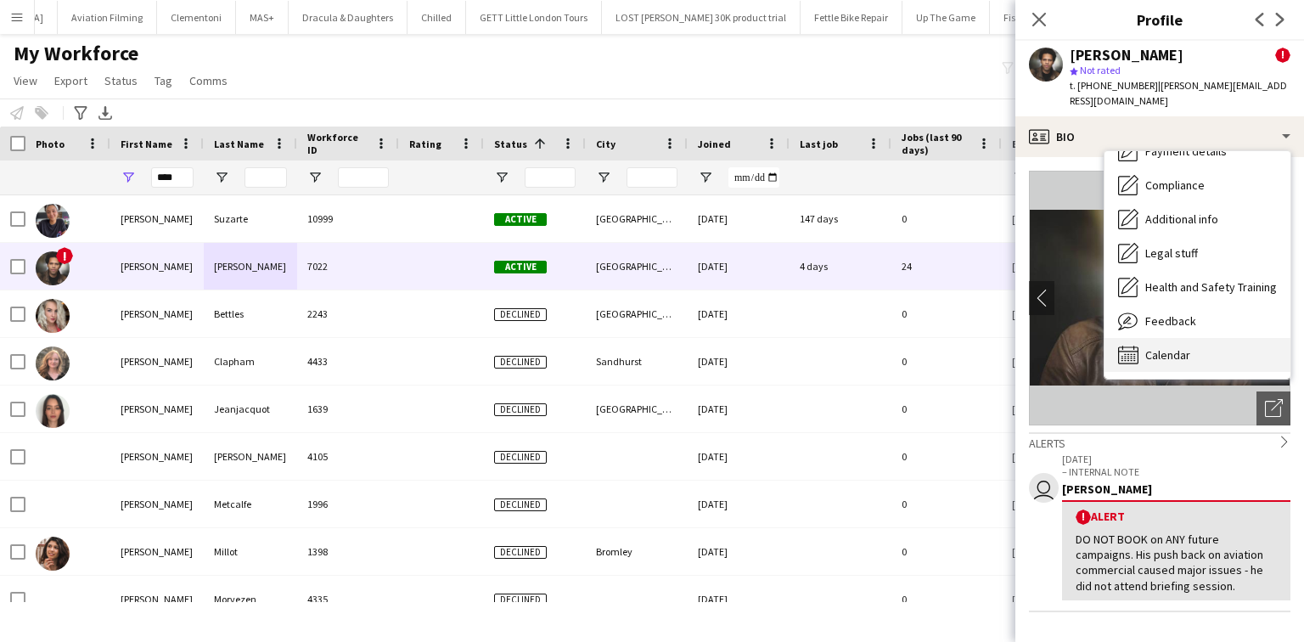
click at [1165, 347] on span "Calendar" at bounding box center [1167, 354] width 45 height 15
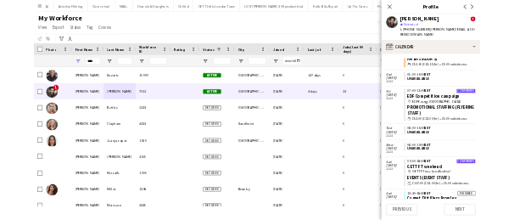
scroll to position [1120, 0]
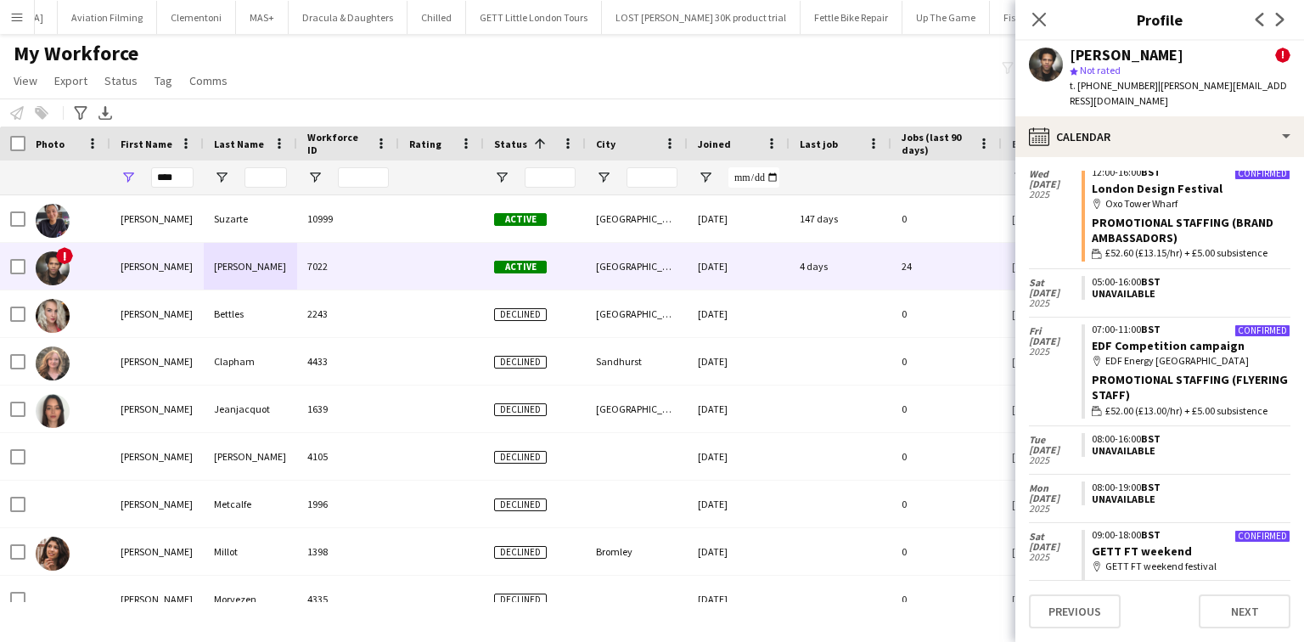
click at [1142, 196] on div "map-marker Oxo Tower Wharf" at bounding box center [1191, 203] width 199 height 15
click at [1032, 23] on icon "Close pop-in" at bounding box center [1038, 19] width 16 height 16
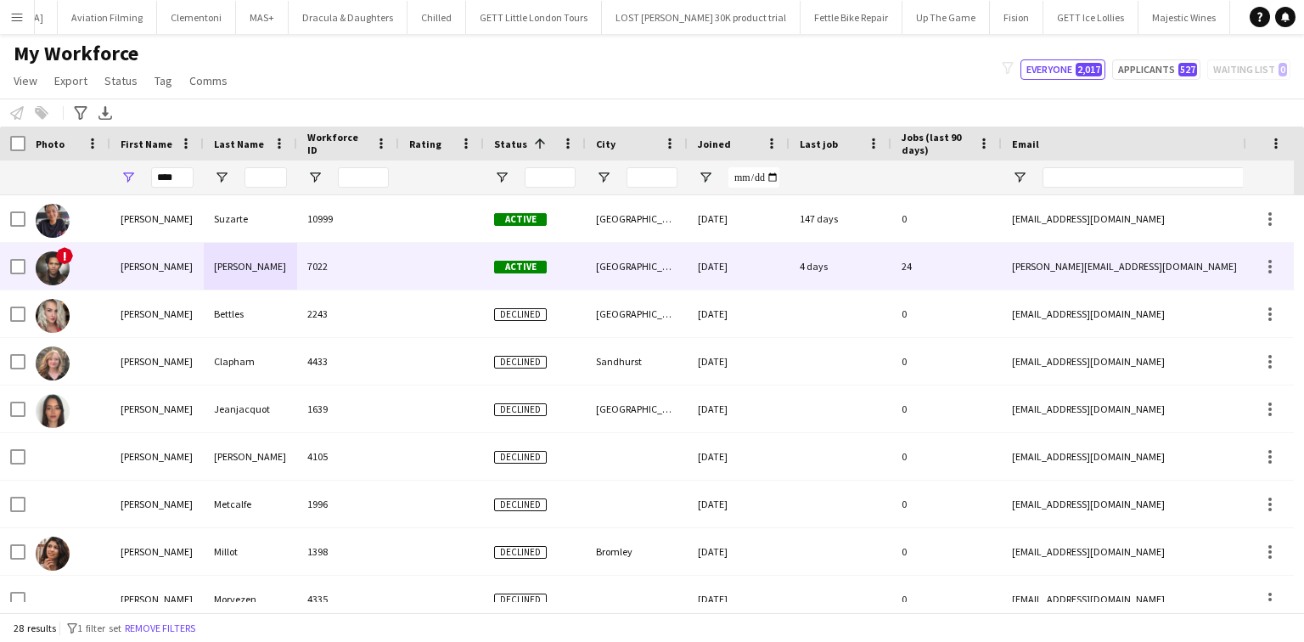
click at [679, 251] on div "London" at bounding box center [637, 266] width 102 height 47
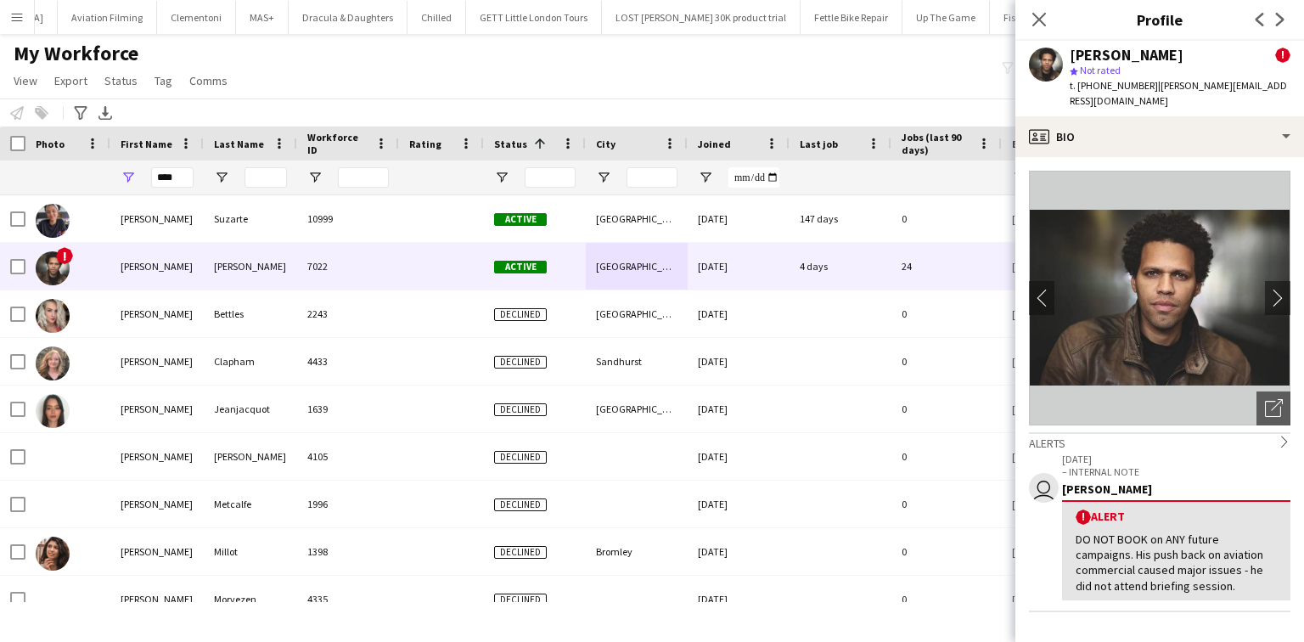
click at [1027, 16] on div "Close pop-in" at bounding box center [1039, 19] width 48 height 39
click at [189, 177] on input "****" at bounding box center [172, 177] width 42 height 20
click at [1035, 24] on icon at bounding box center [1038, 19] width 16 height 16
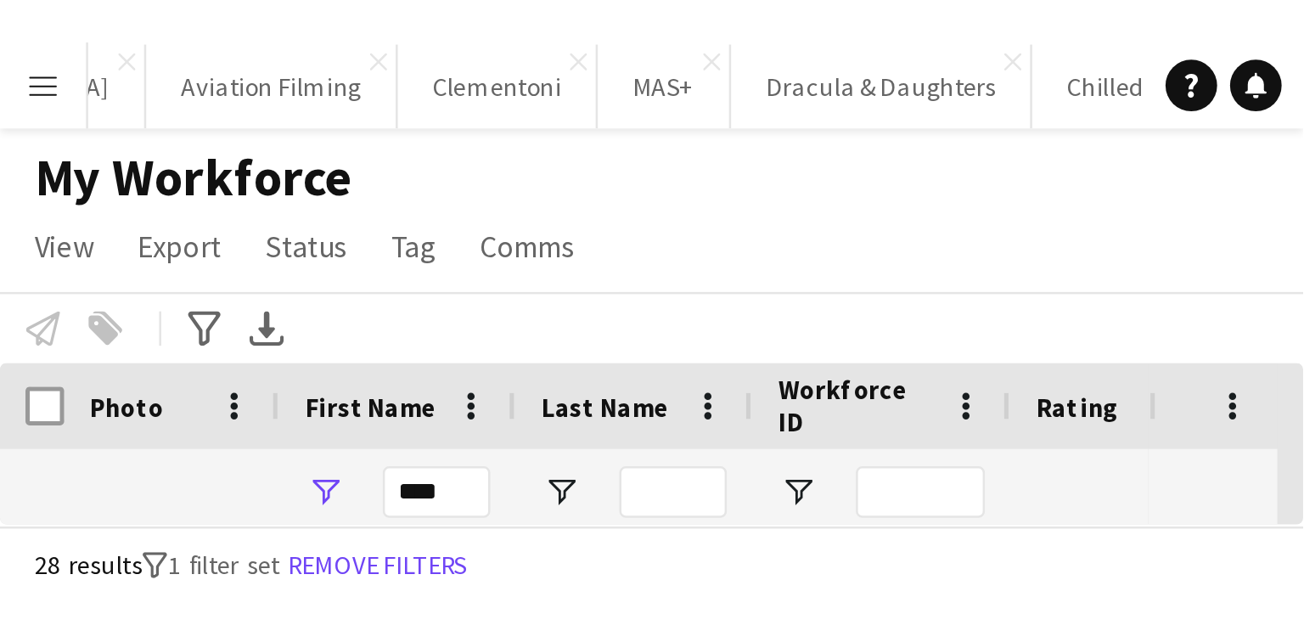
scroll to position [0, 8194]
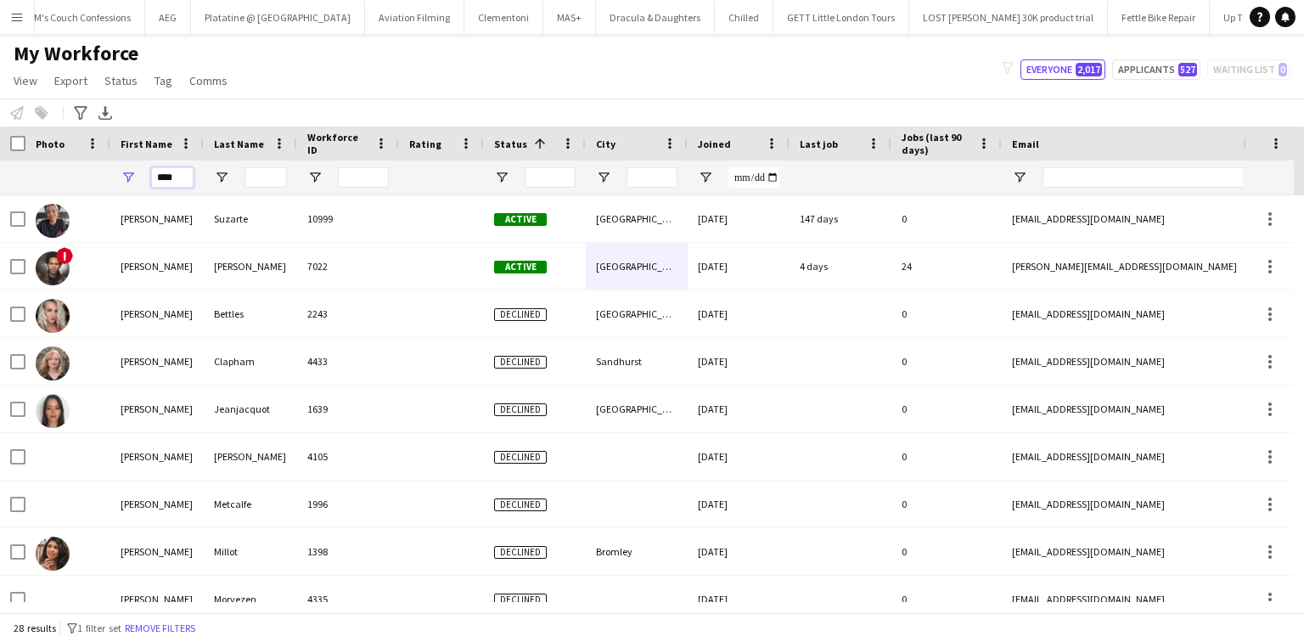
click at [180, 172] on input "****" at bounding box center [172, 177] width 42 height 20
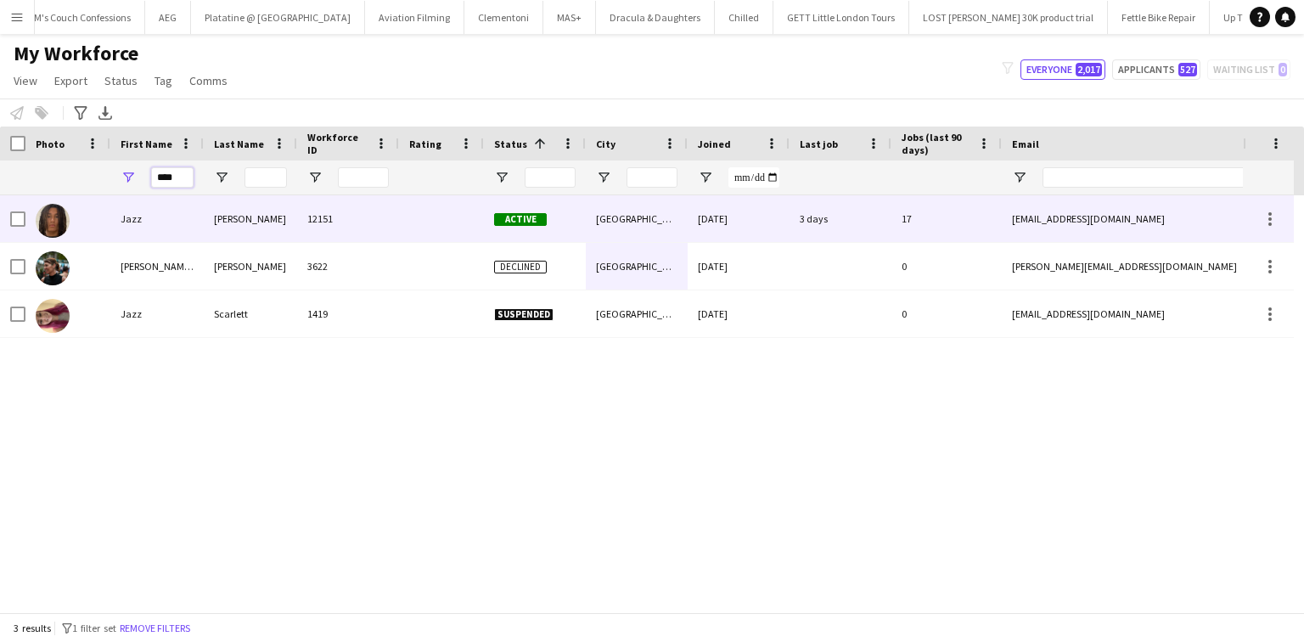
type input "****"
click at [211, 221] on div "Harper" at bounding box center [250, 218] width 93 height 47
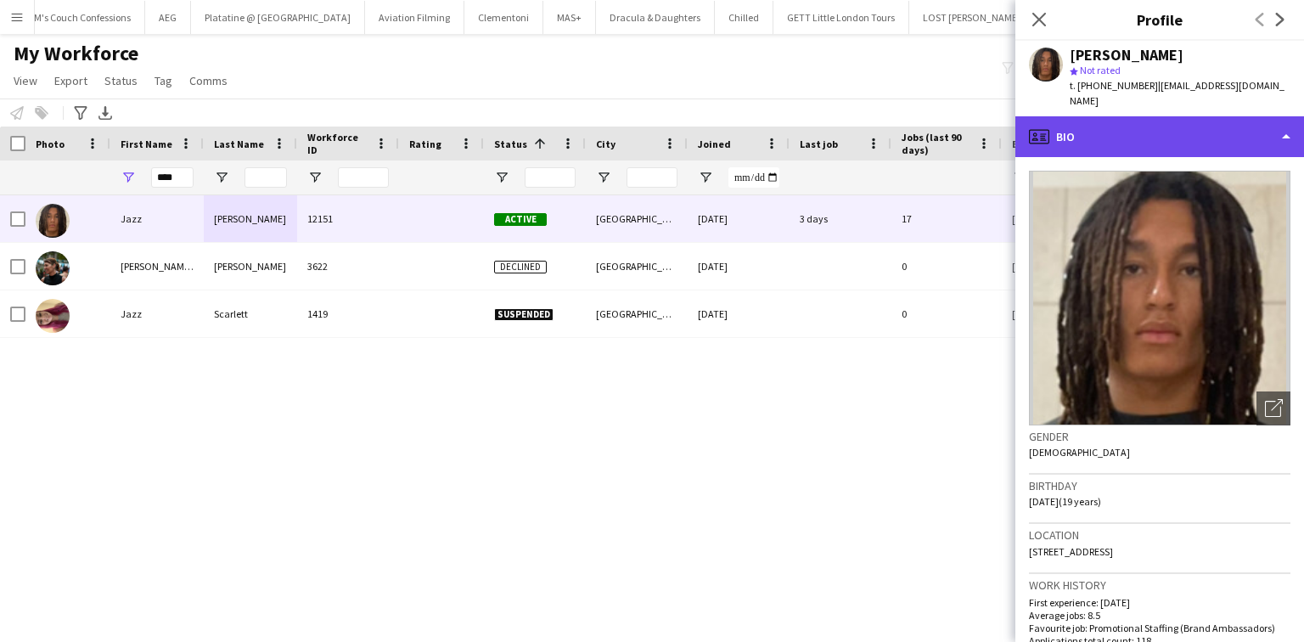
click at [1079, 119] on div "profile Bio" at bounding box center [1159, 136] width 289 height 41
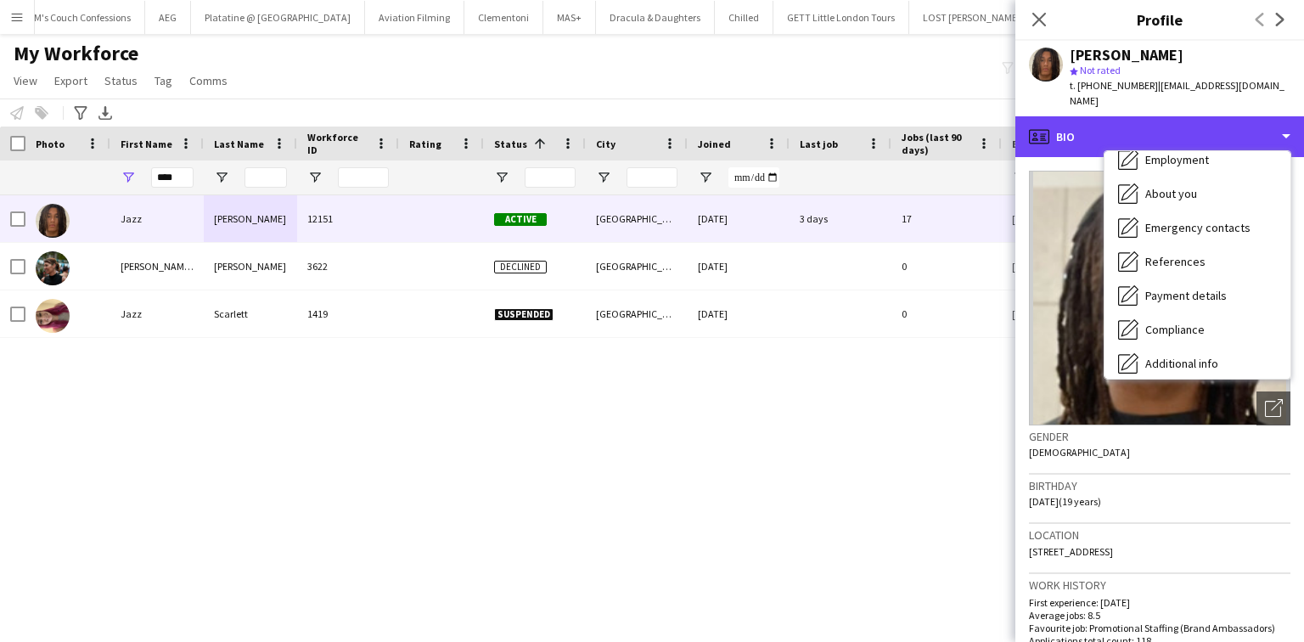
scroll to position [227, 0]
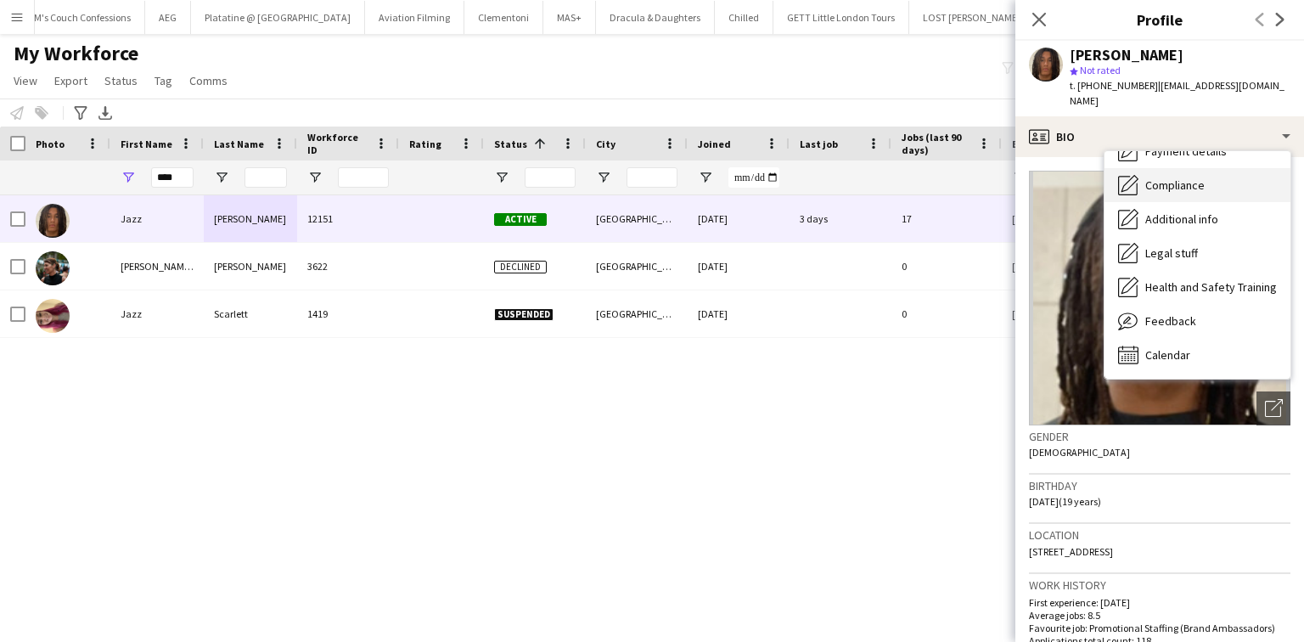
click at [1193, 177] on span "Compliance" at bounding box center [1174, 184] width 59 height 15
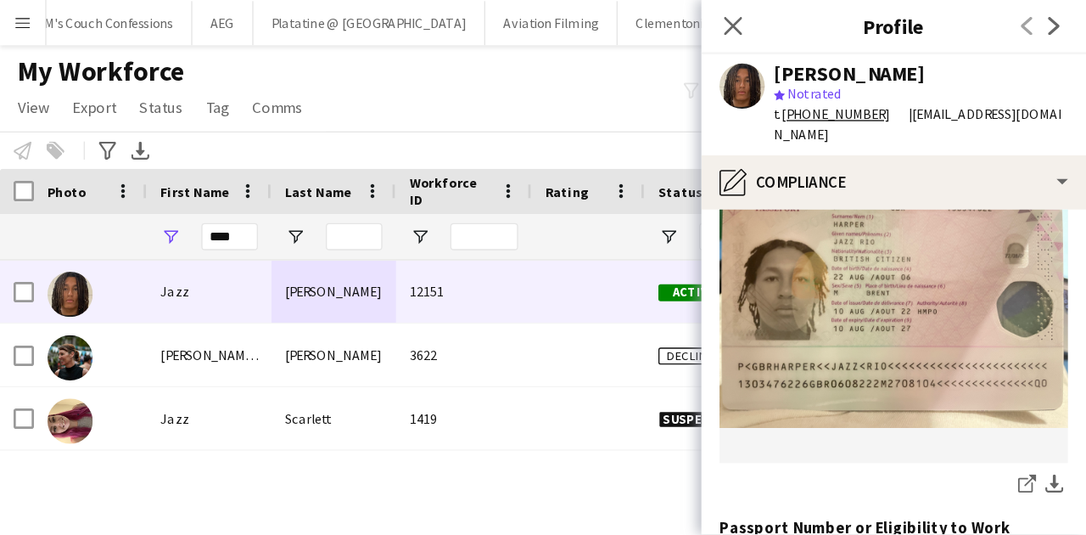
scroll to position [212, 0]
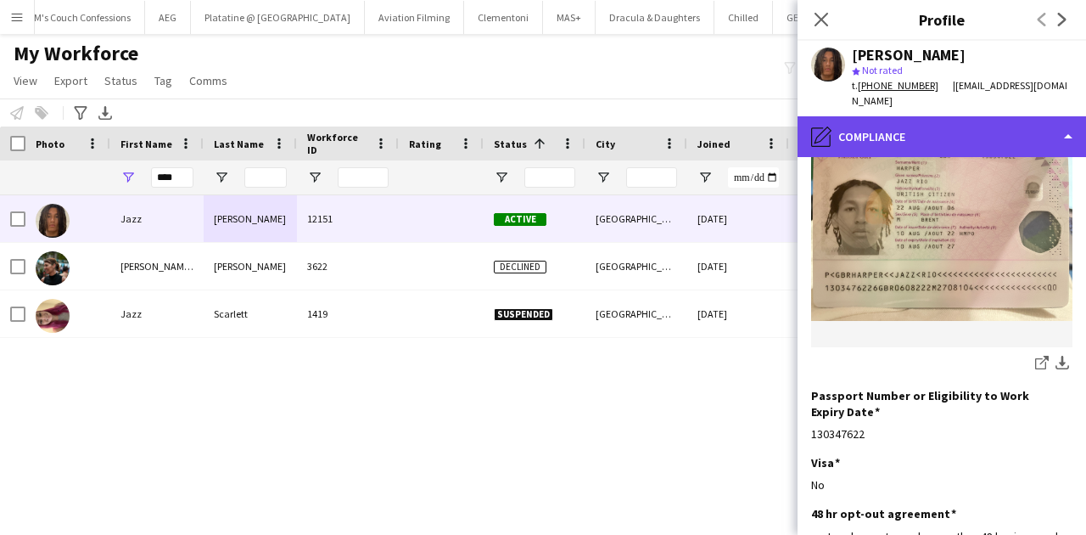
click at [959, 132] on div "pencil4 Compliance" at bounding box center [942, 136] width 289 height 41
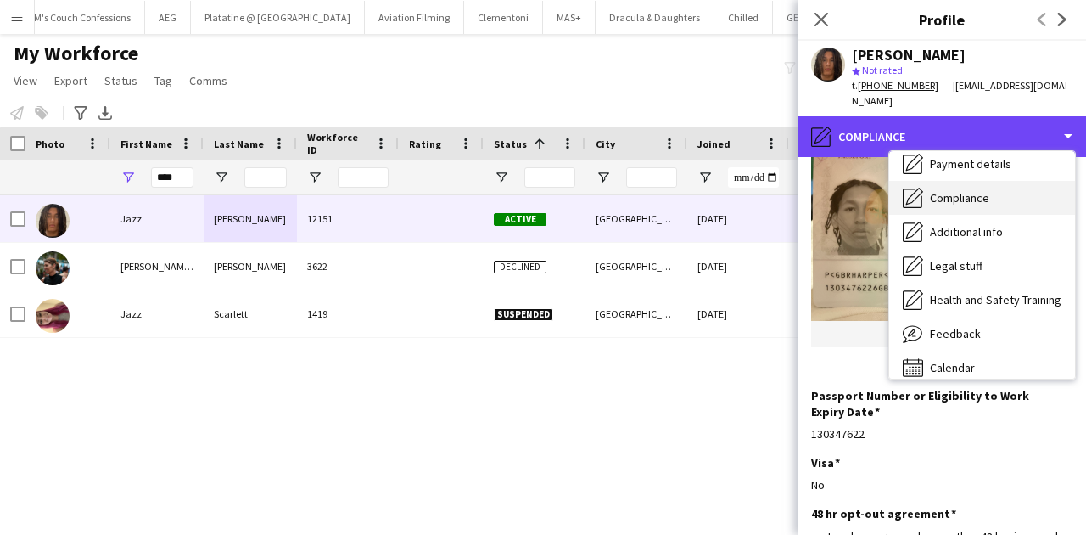
scroll to position [227, 0]
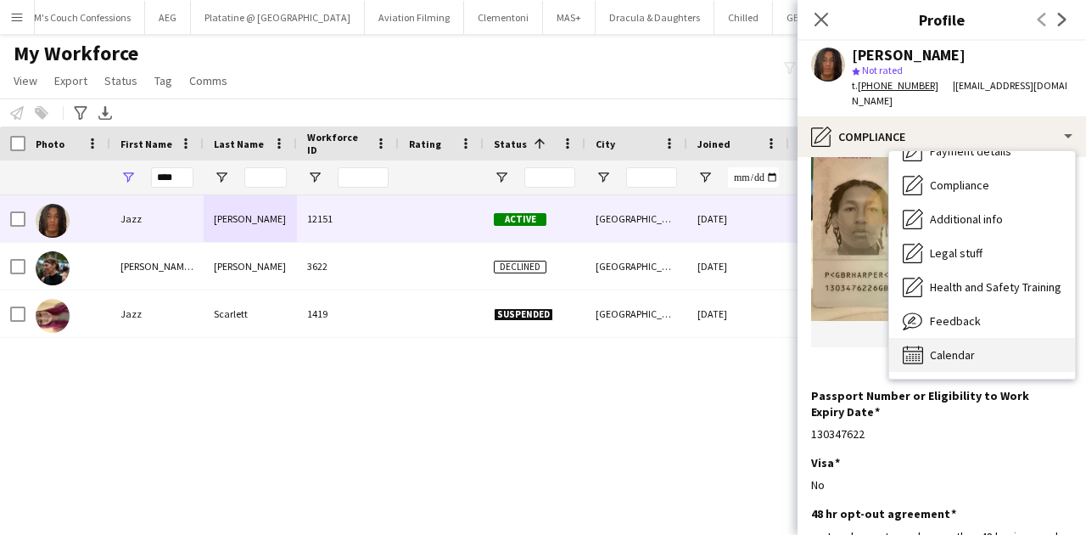
click at [963, 347] on span "Calendar" at bounding box center [952, 354] width 45 height 15
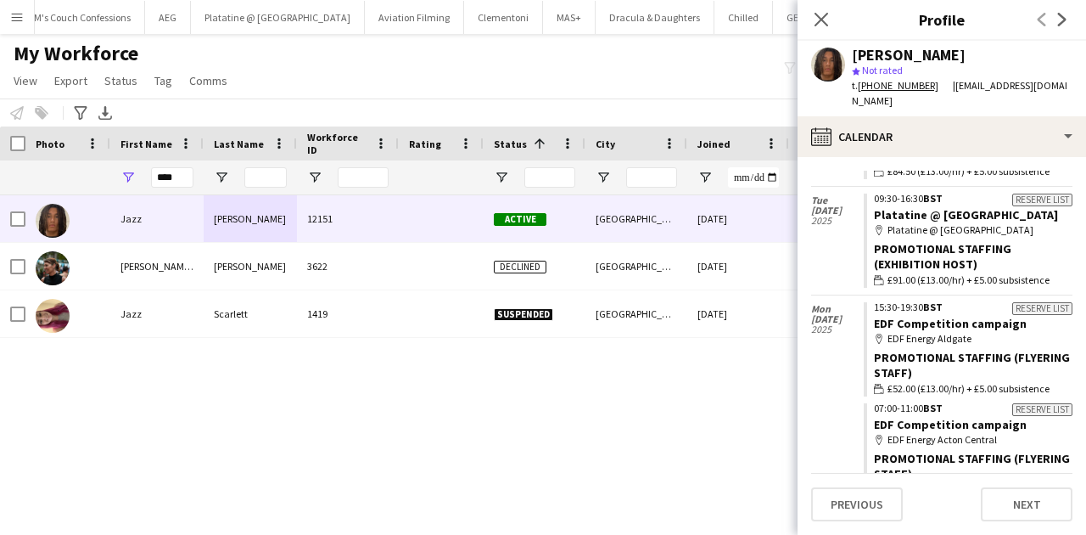
scroll to position [837, 0]
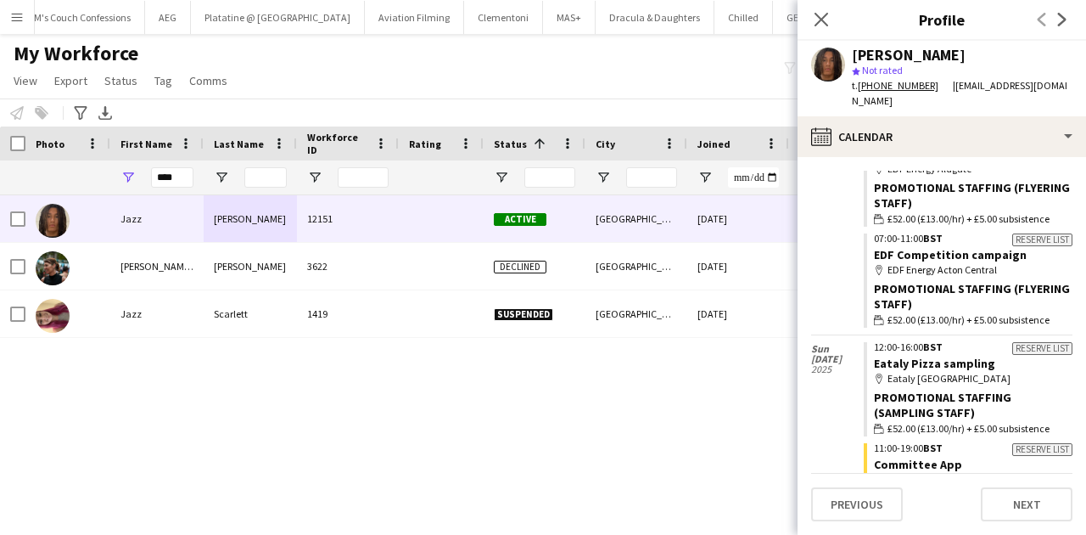
click at [230, 192] on div at bounding box center [250, 177] width 93 height 34
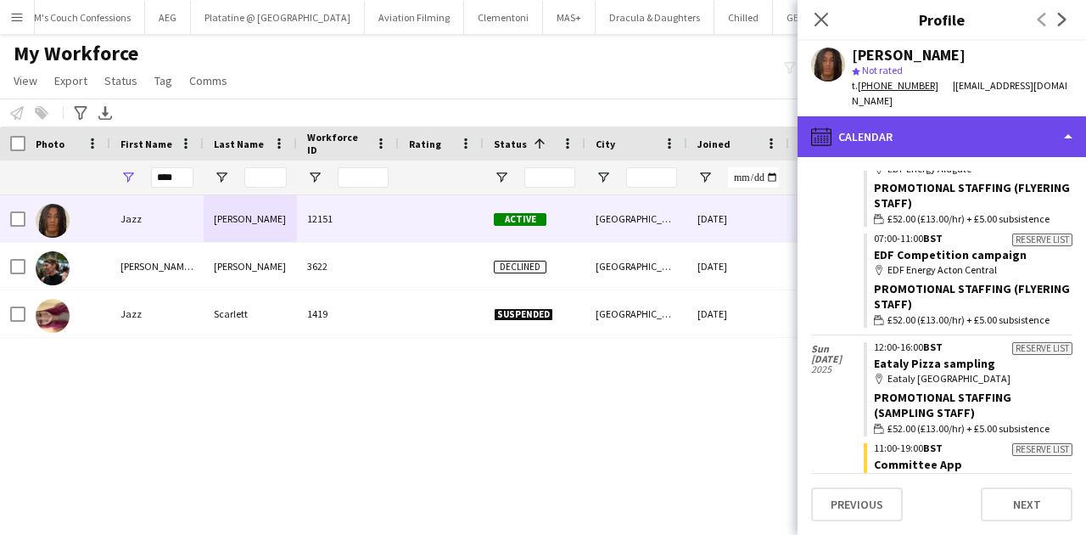
click at [862, 132] on div "calendar-full Calendar" at bounding box center [942, 136] width 289 height 41
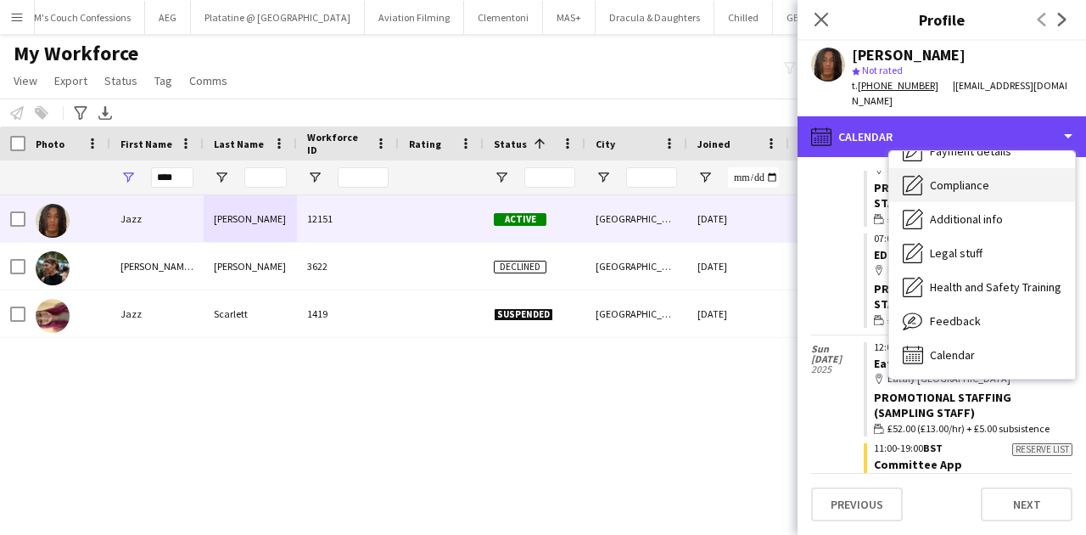
scroll to position [0, 0]
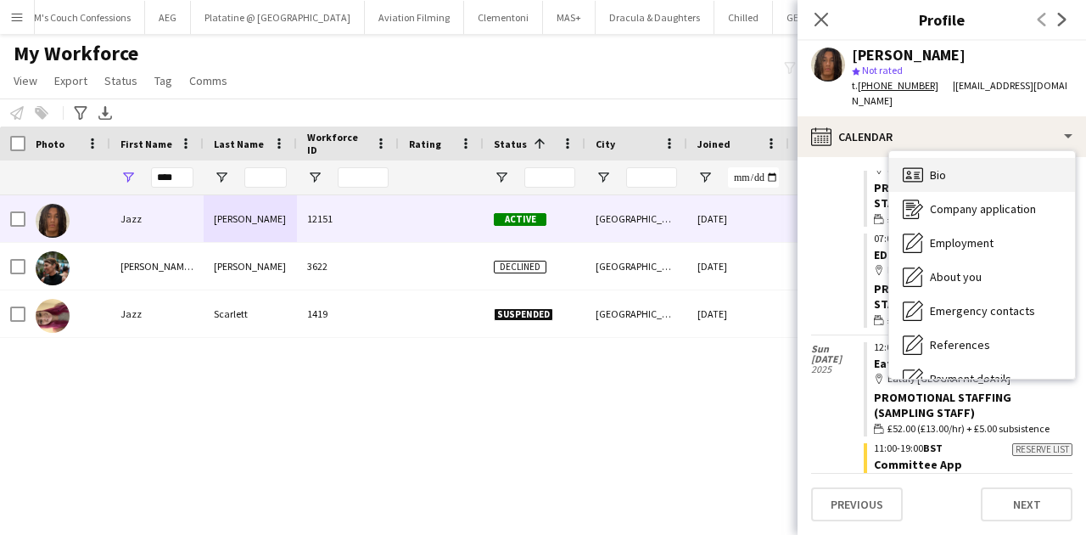
click at [935, 167] on span "Bio" at bounding box center [938, 174] width 16 height 15
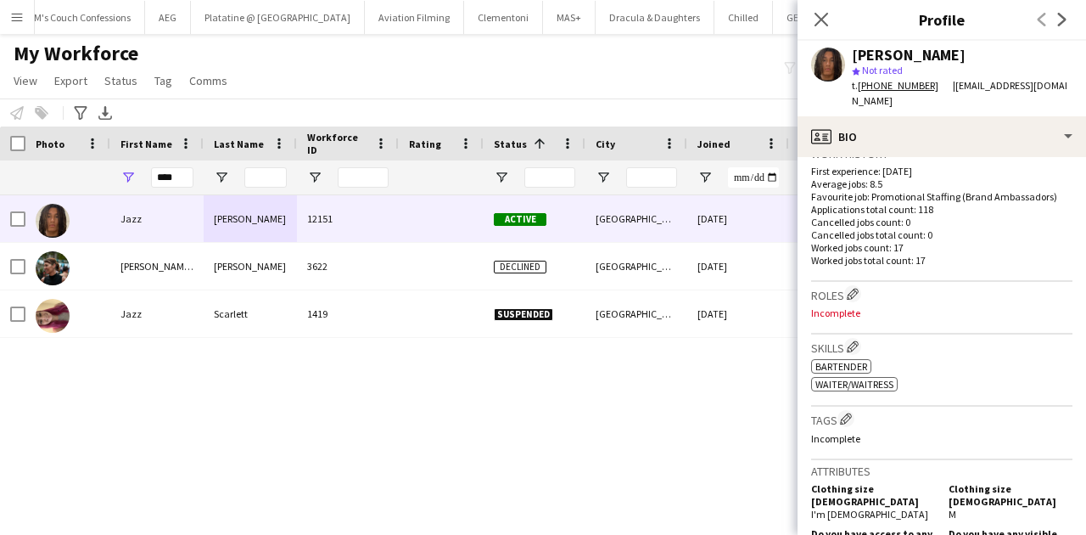
scroll to position [432, 0]
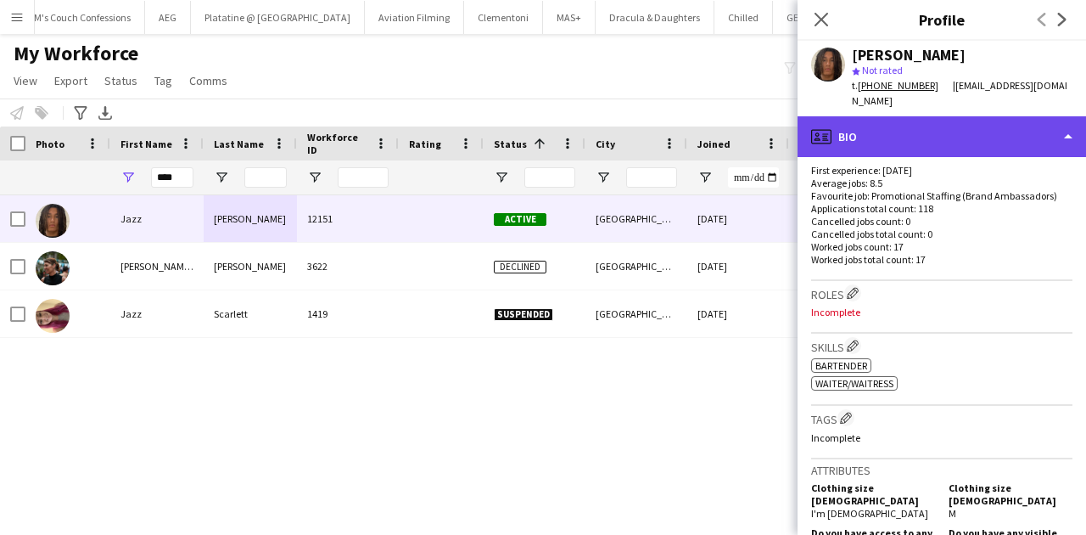
click at [938, 116] on div "profile Bio" at bounding box center [942, 136] width 289 height 41
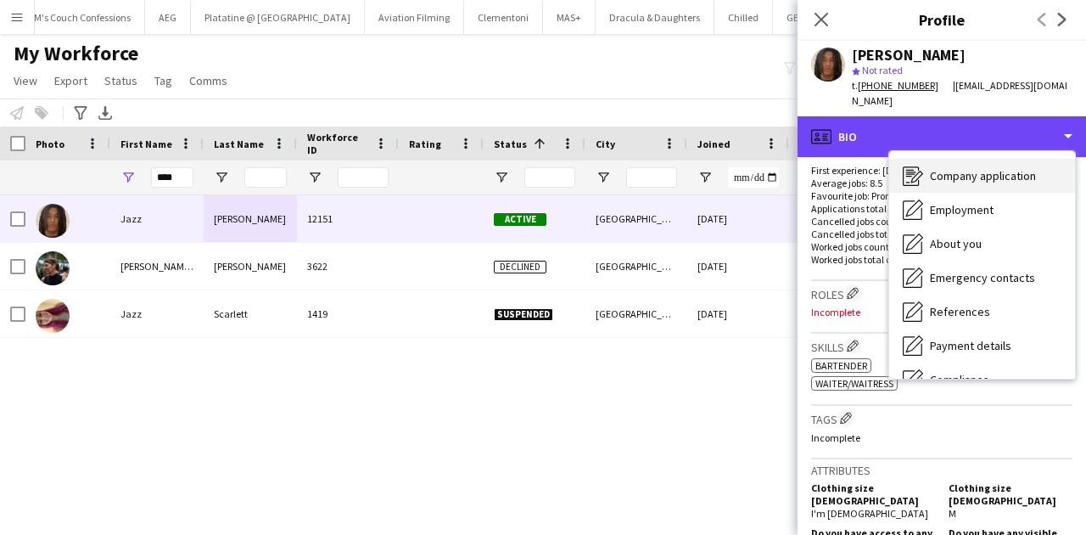
scroll to position [32, 0]
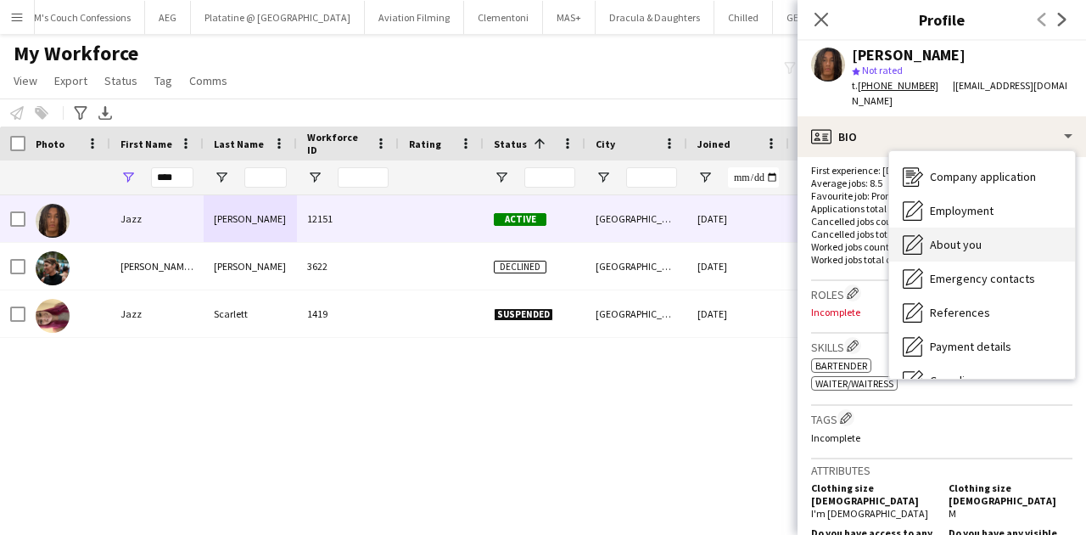
click at [979, 237] on span "About you" at bounding box center [956, 244] width 52 height 15
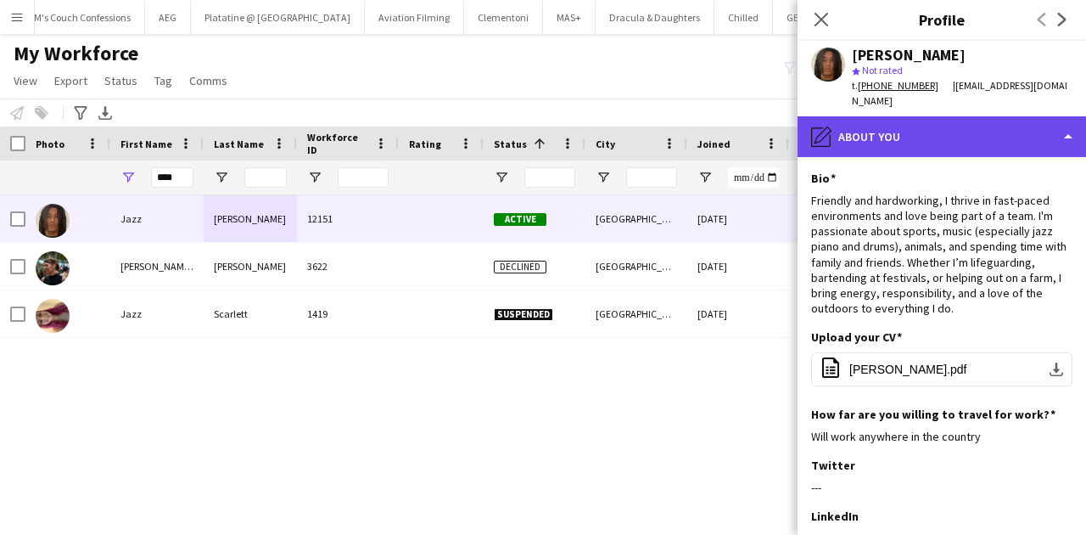
click at [959, 135] on div "pencil4 About you" at bounding box center [942, 136] width 289 height 41
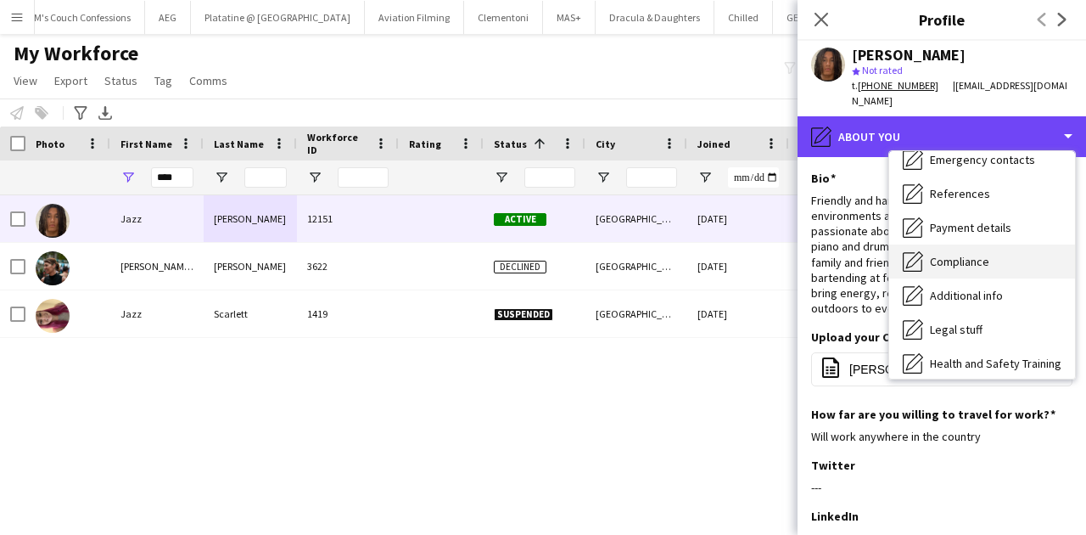
scroll to position [0, 0]
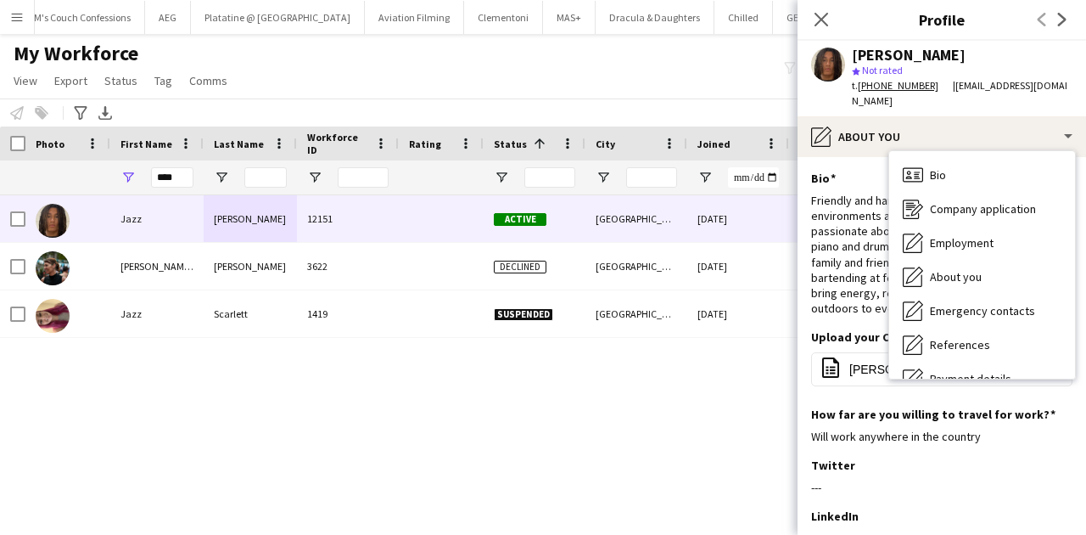
click at [856, 239] on div "Friendly and hardworking, I thrive in fast-paced environments and love being pa…" at bounding box center [941, 255] width 261 height 124
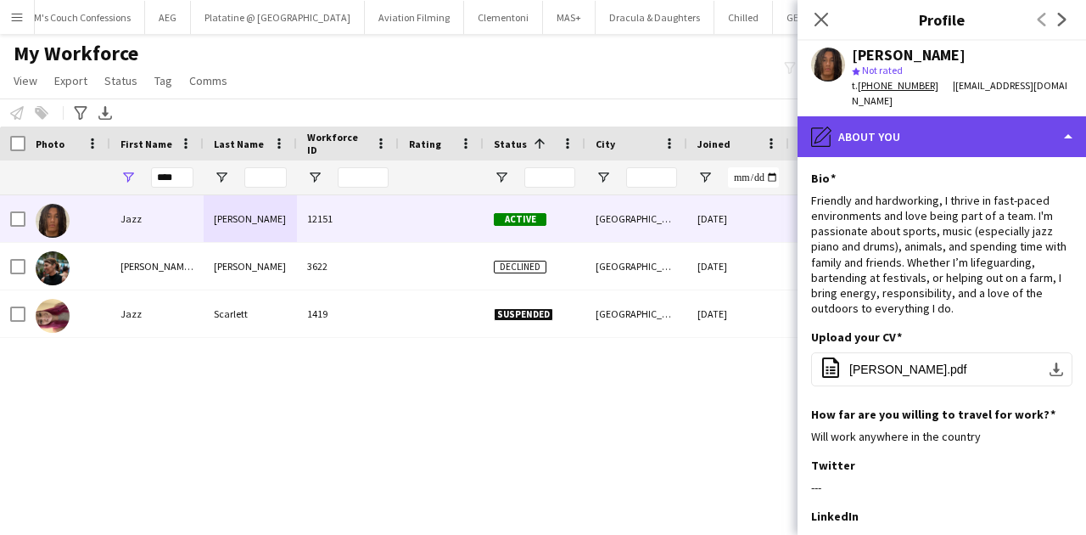
click at [876, 135] on div "pencil4 About you" at bounding box center [942, 136] width 289 height 41
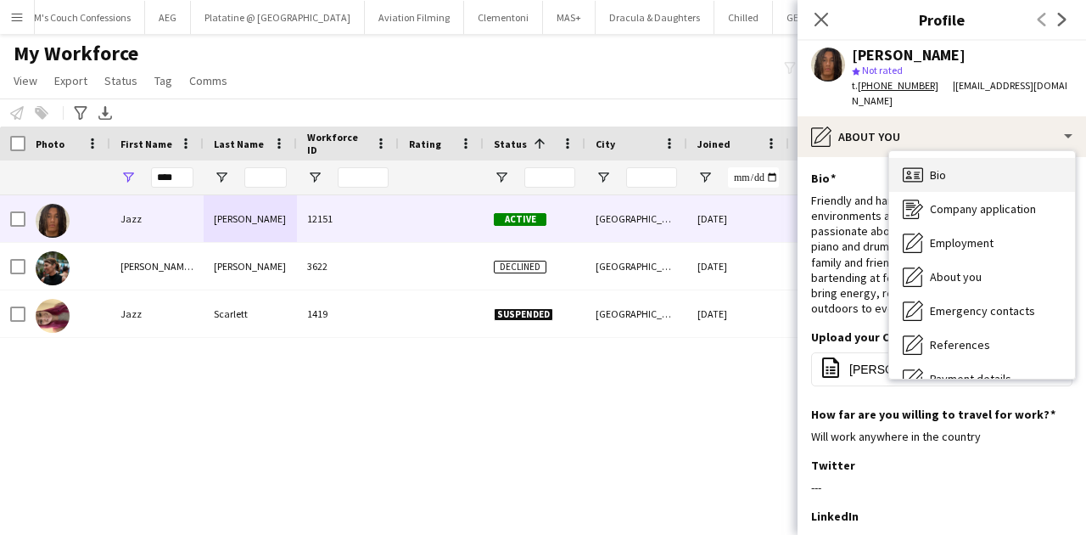
click at [944, 167] on span "Bio" at bounding box center [938, 174] width 16 height 15
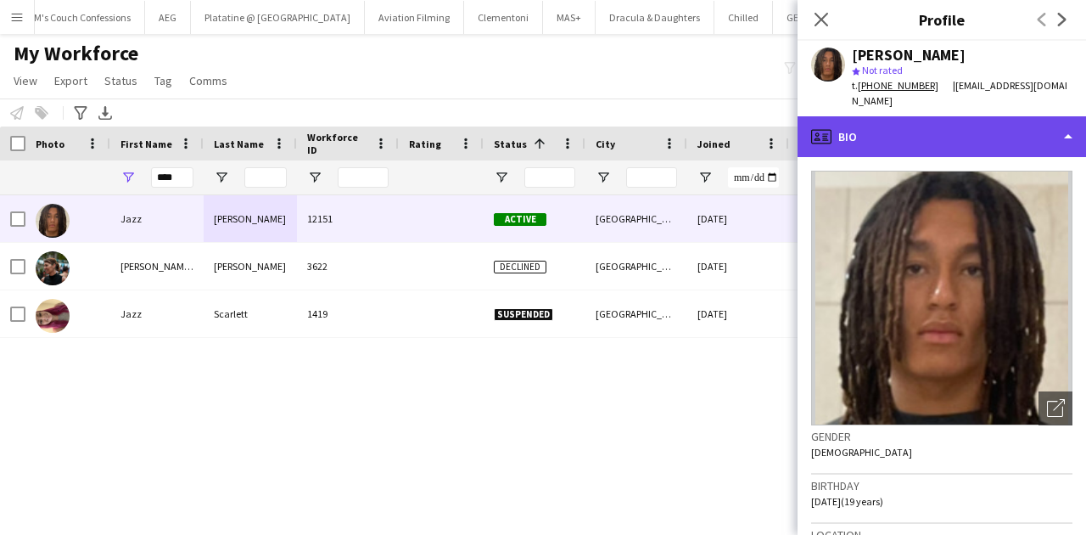
click at [961, 119] on div "profile Bio" at bounding box center [942, 136] width 289 height 41
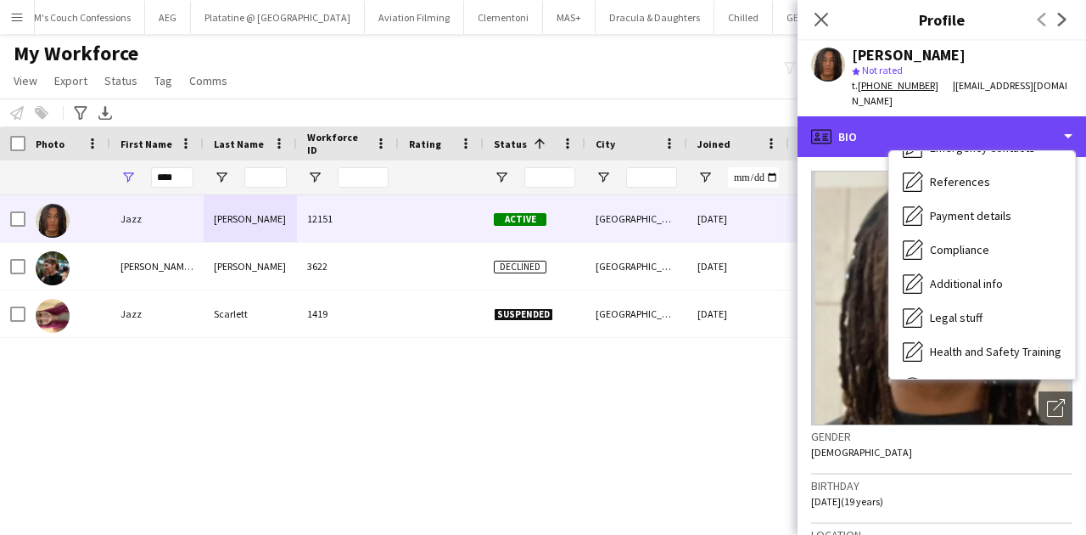
scroll to position [162, 0]
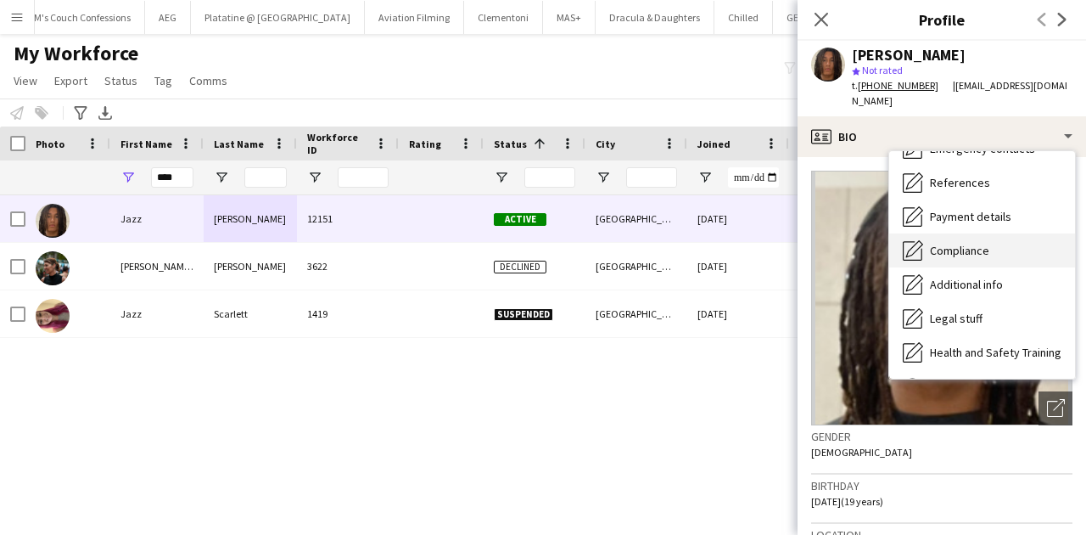
click at [974, 243] on span "Compliance" at bounding box center [959, 250] width 59 height 15
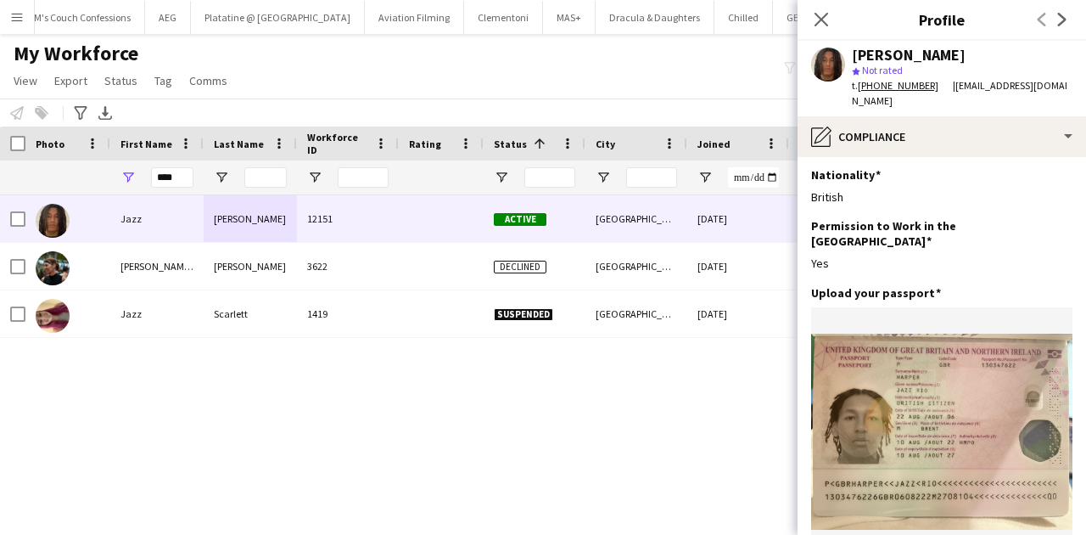
scroll to position [0, 0]
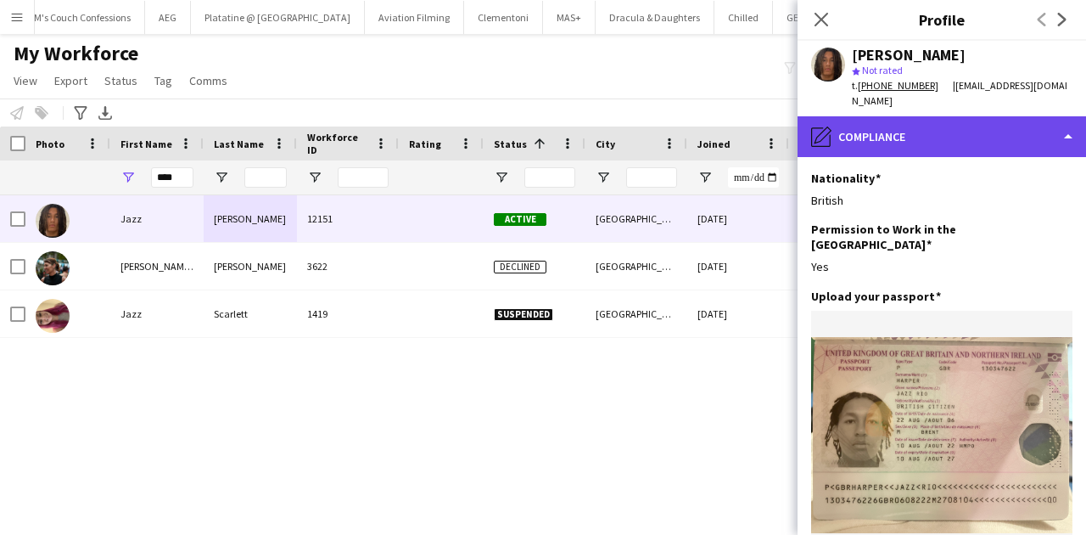
click at [890, 127] on div "pencil4 Compliance" at bounding box center [942, 136] width 289 height 41
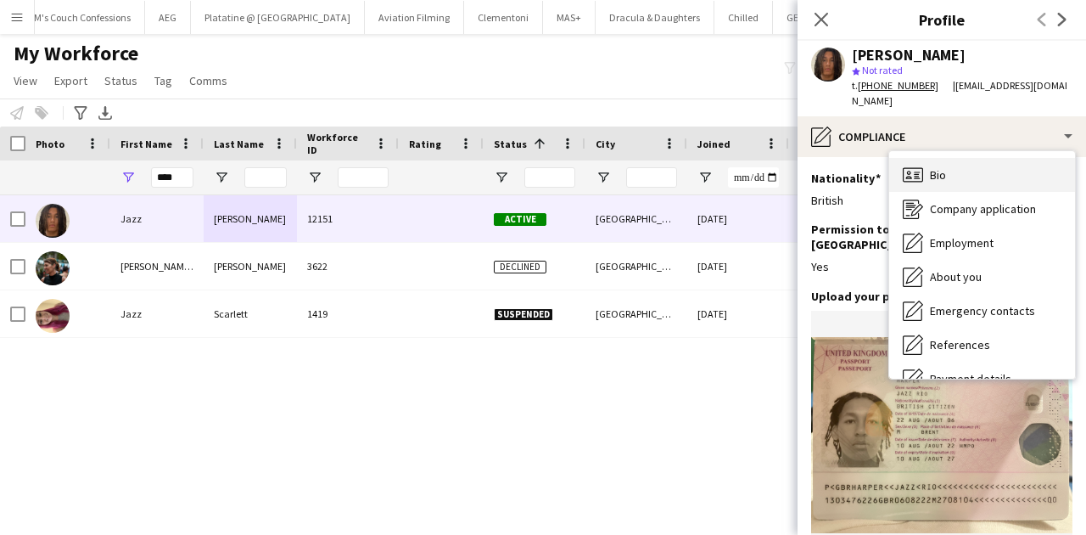
click at [938, 167] on span "Bio" at bounding box center [938, 174] width 16 height 15
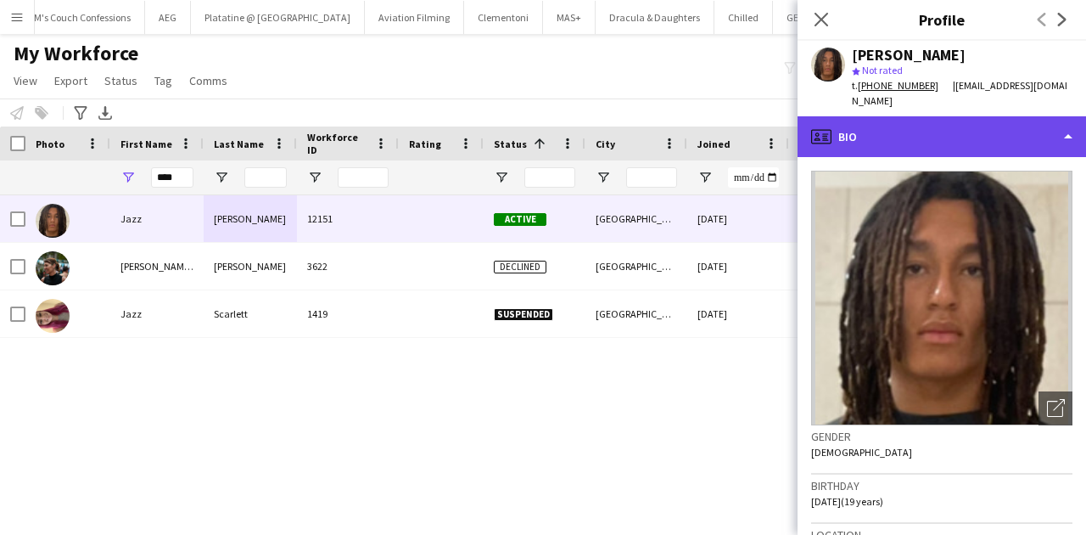
click at [917, 116] on div "profile Bio" at bounding box center [942, 136] width 289 height 41
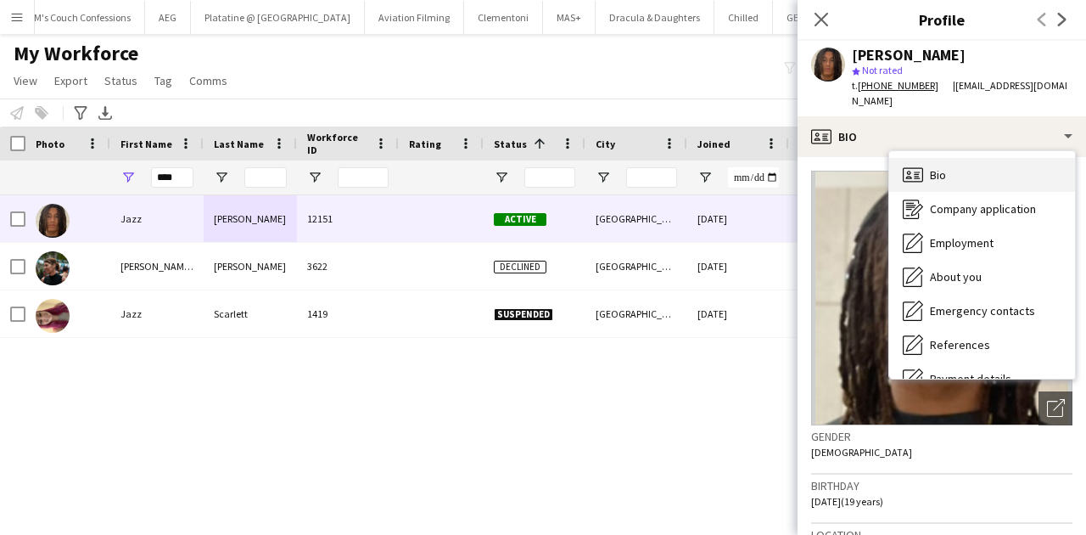
click at [934, 167] on span "Bio" at bounding box center [938, 174] width 16 height 15
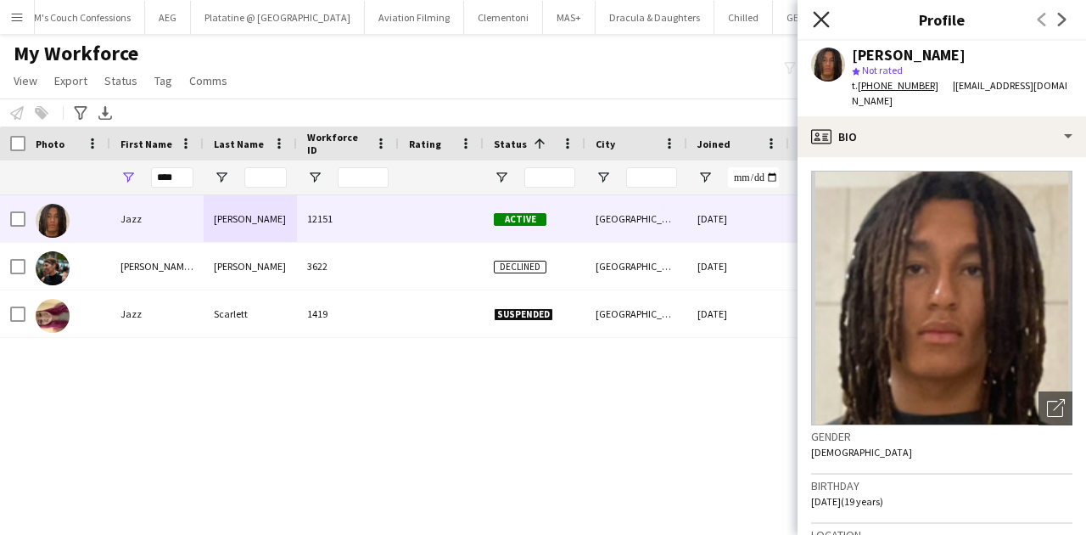
click at [827, 20] on icon "Close pop-in" at bounding box center [821, 19] width 16 height 16
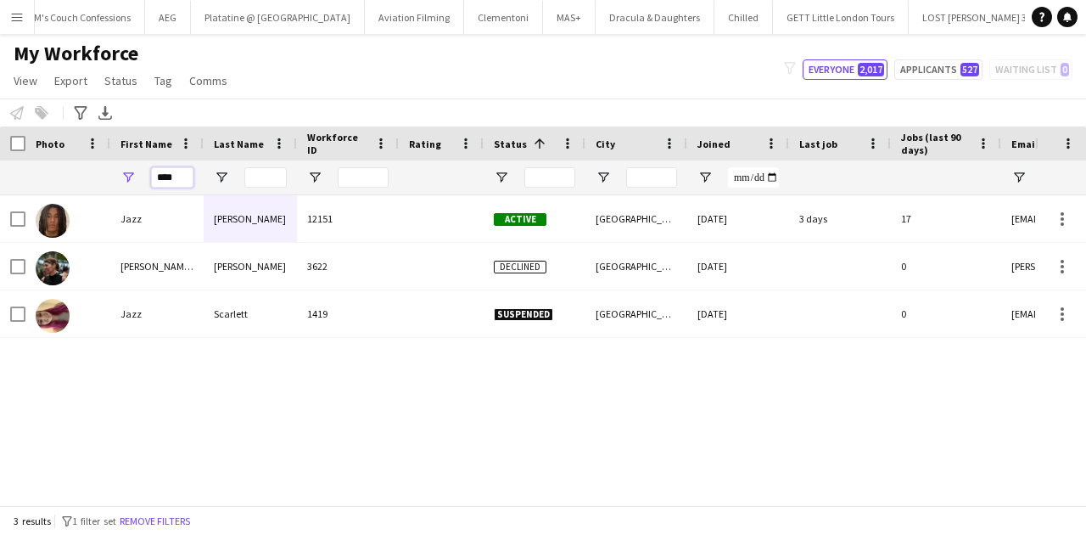
click at [183, 177] on input "****" at bounding box center [172, 177] width 42 height 20
click at [184, 177] on input "****" at bounding box center [172, 177] width 42 height 20
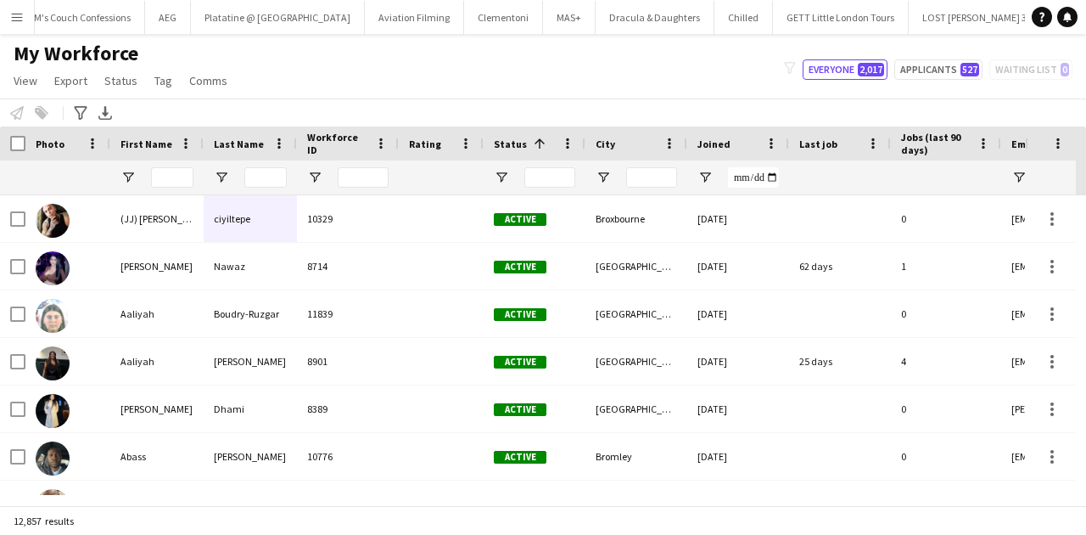
drag, startPoint x: 14, startPoint y: 19, endPoint x: 19, endPoint y: 32, distance: 14.5
click at [14, 19] on app-icon "Menu" at bounding box center [17, 17] width 14 height 14
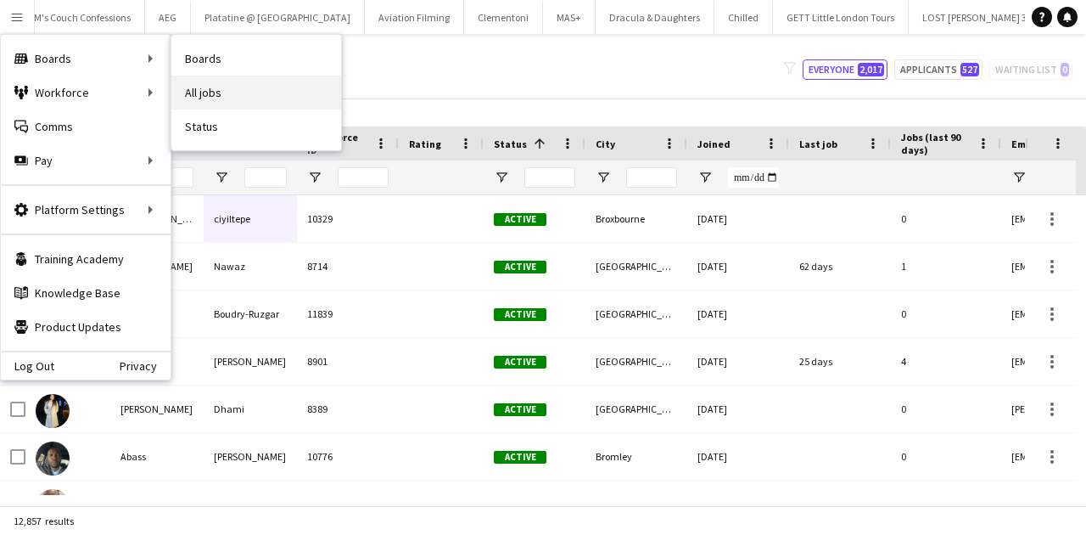
click at [219, 83] on link "All jobs" at bounding box center [256, 93] width 170 height 34
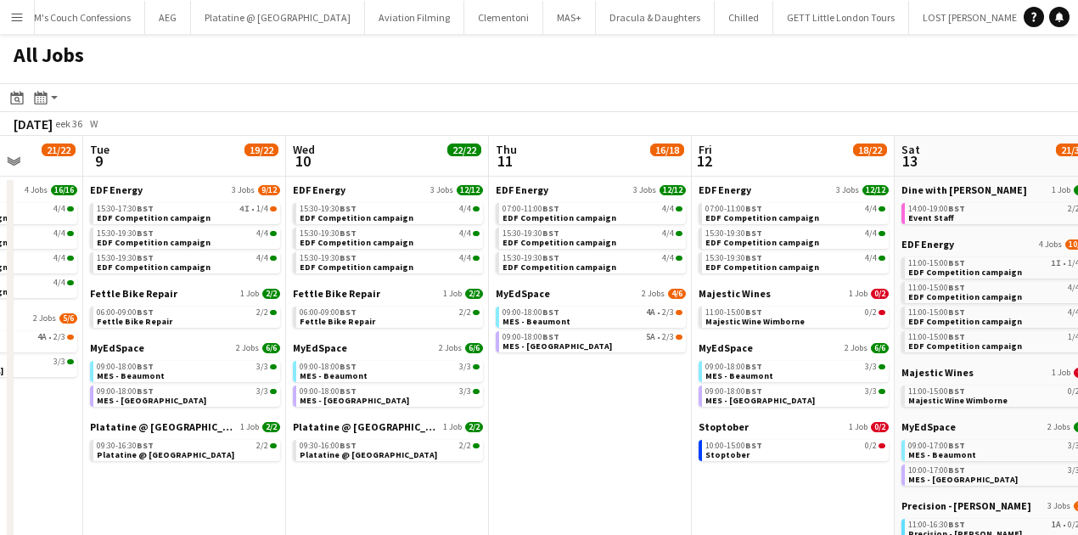
scroll to position [0, 526]
click at [987, 210] on div "14:00-19:00 BST 2/2" at bounding box center [997, 209] width 180 height 8
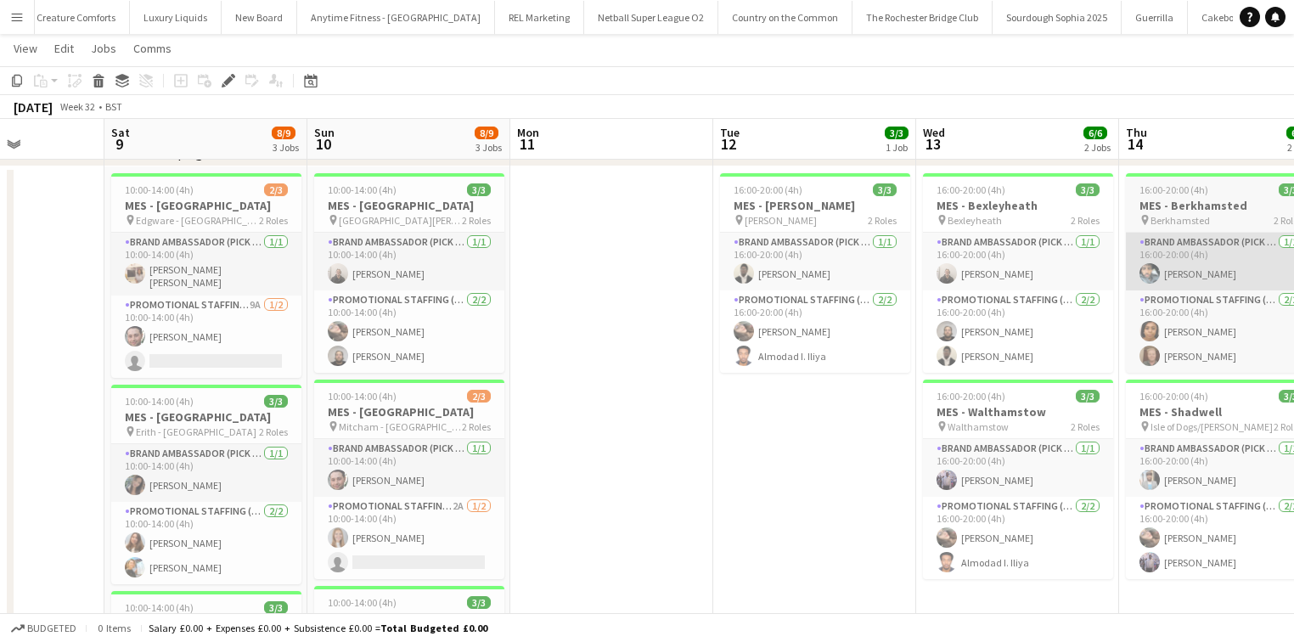
scroll to position [0, 503]
click at [12, 20] on app-icon "Menu" at bounding box center [17, 17] width 14 height 14
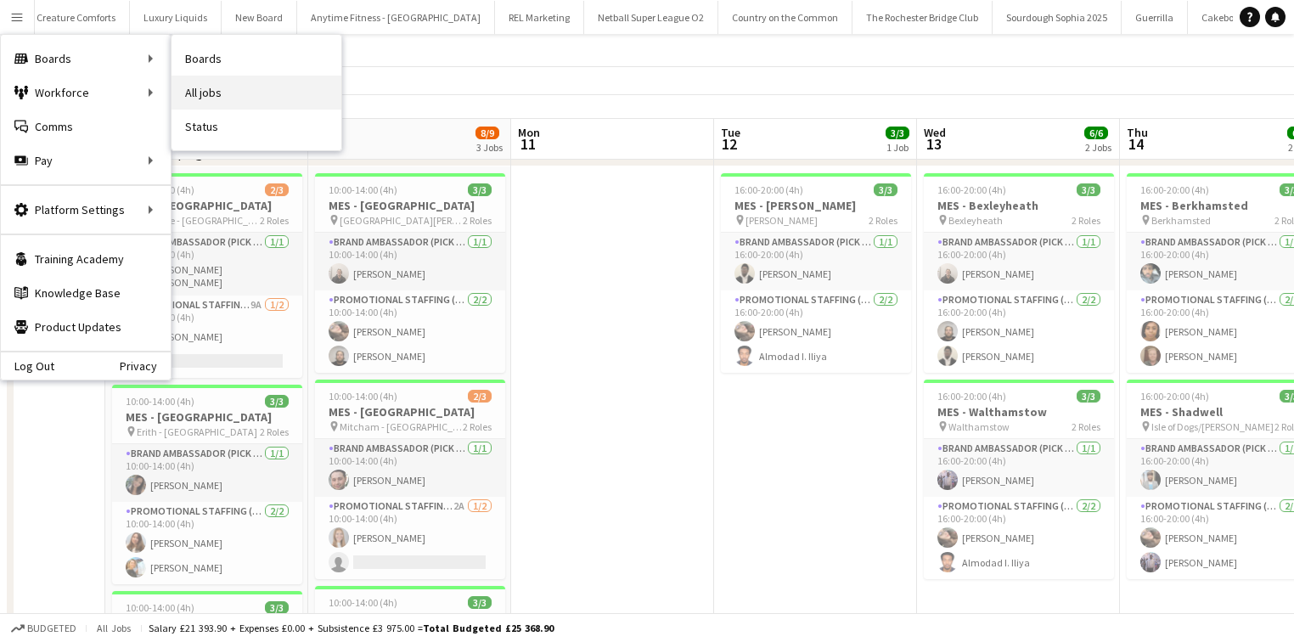
click at [206, 85] on link "All jobs" at bounding box center [256, 93] width 170 height 34
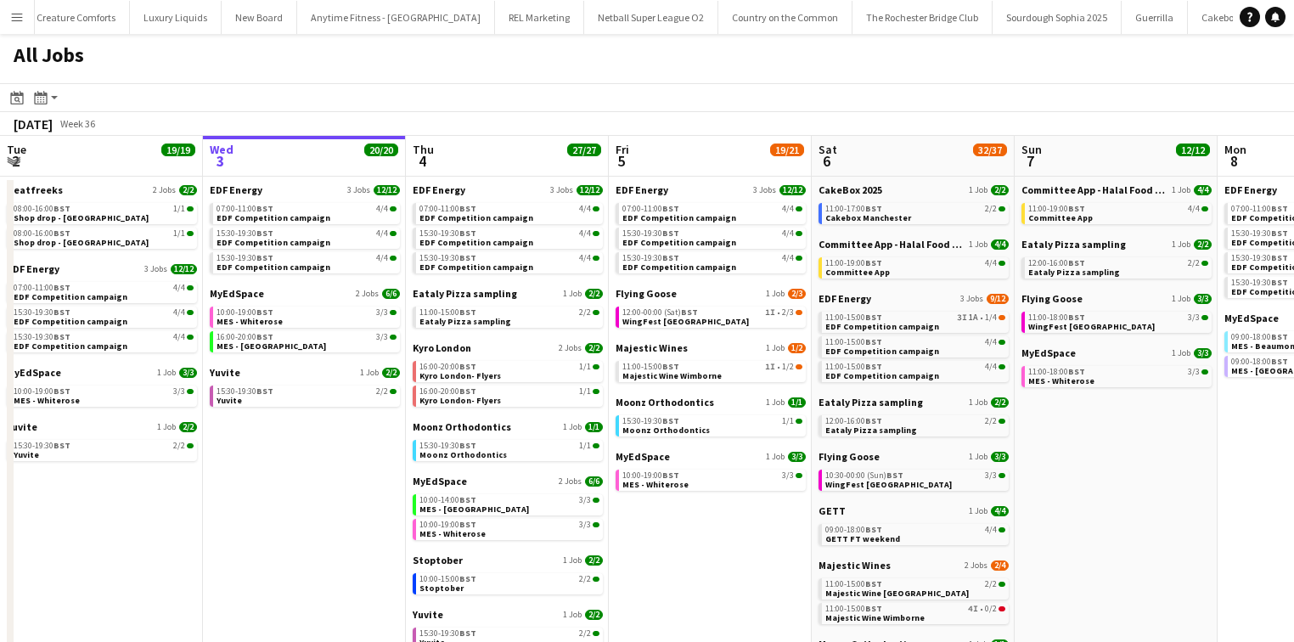
scroll to position [0, 385]
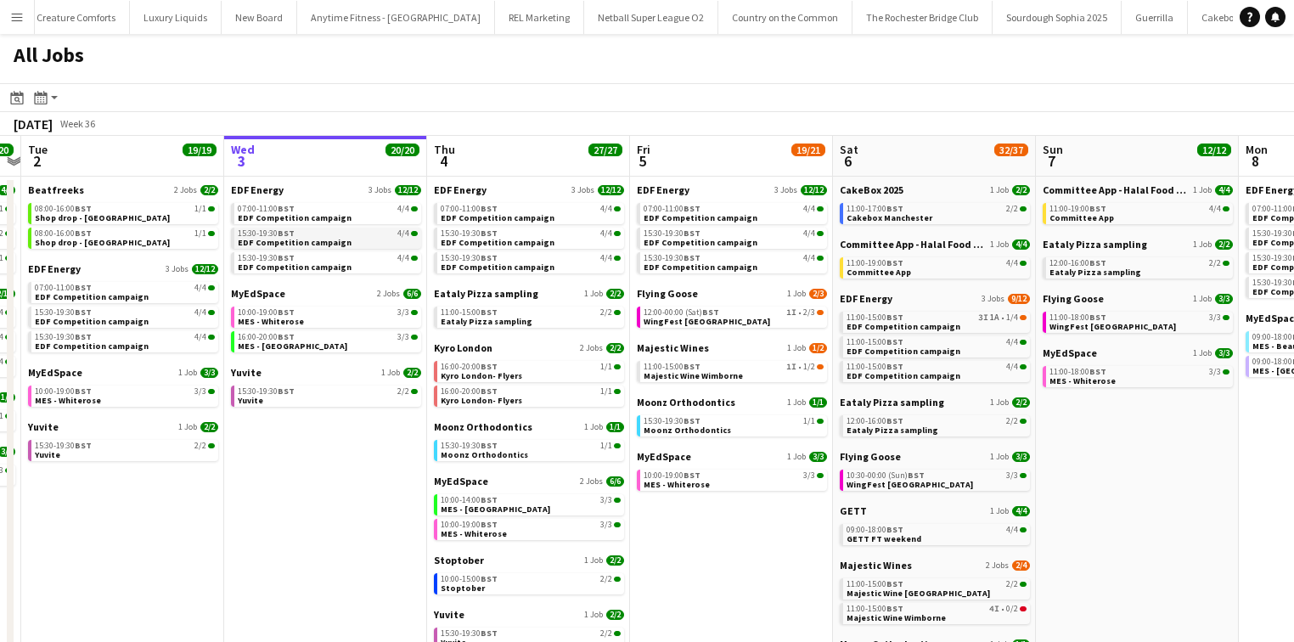
click at [376, 238] on link "15:30-19:30 BST 4/4 EDF Competition campaign" at bounding box center [328, 237] width 180 height 20
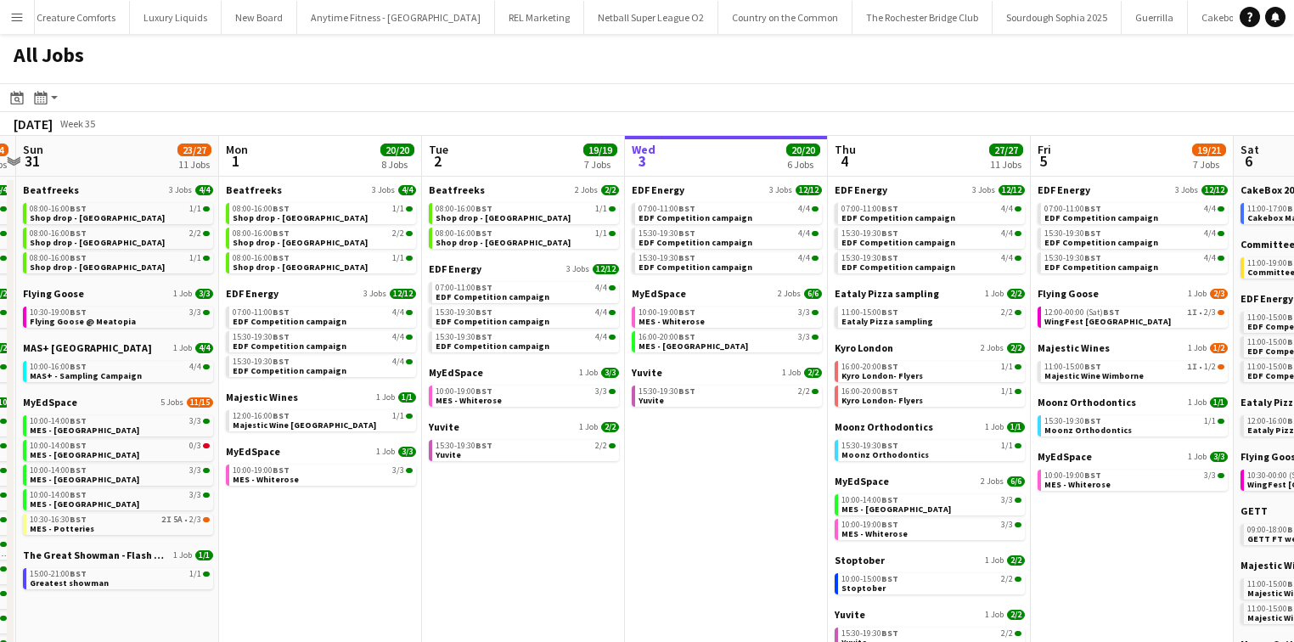
scroll to position [0, 533]
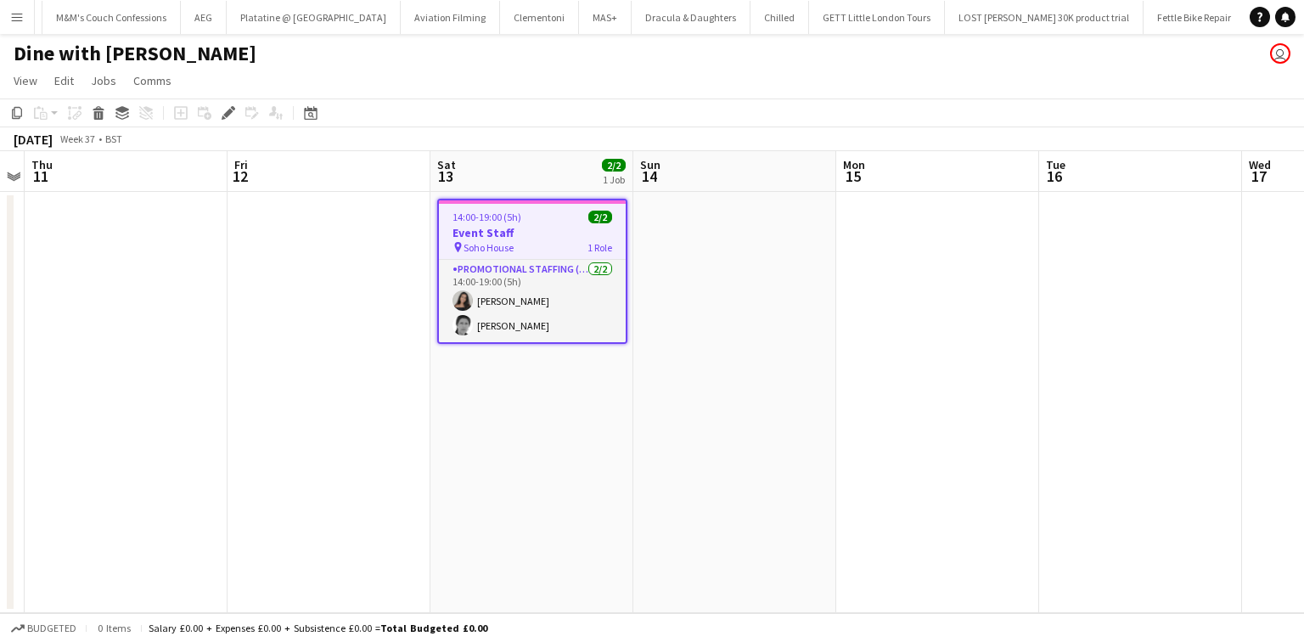
scroll to position [0, 8171]
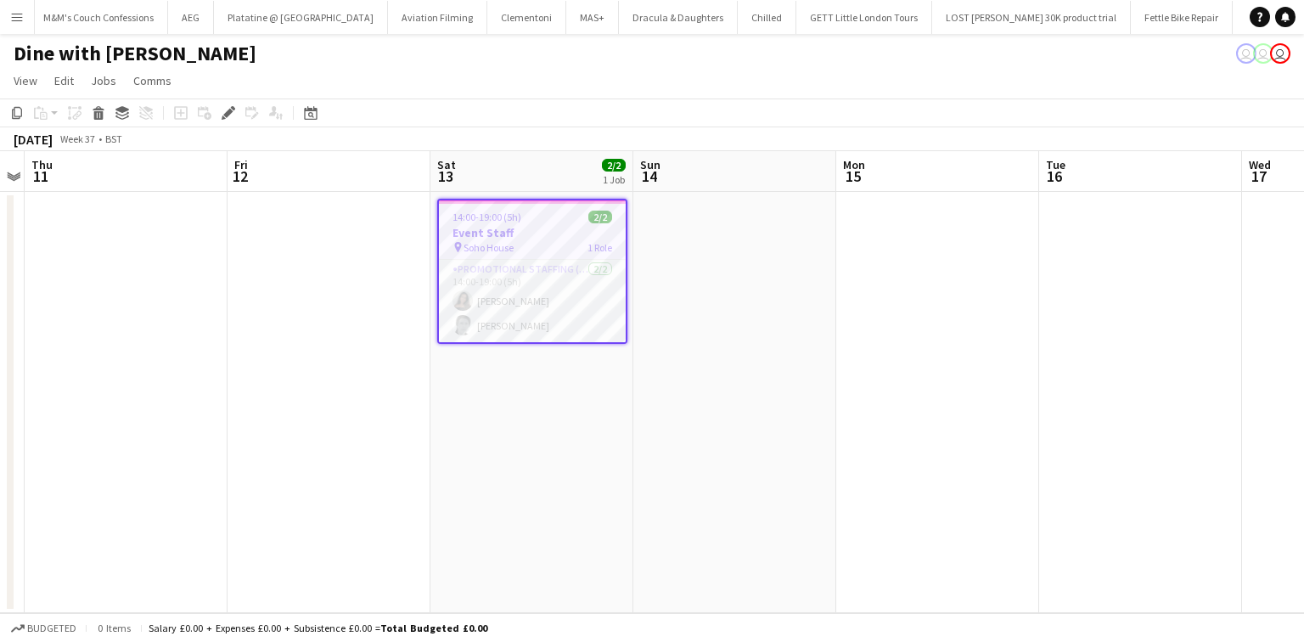
click at [479, 211] on span "14:00-19:00 (5h)" at bounding box center [486, 217] width 69 height 13
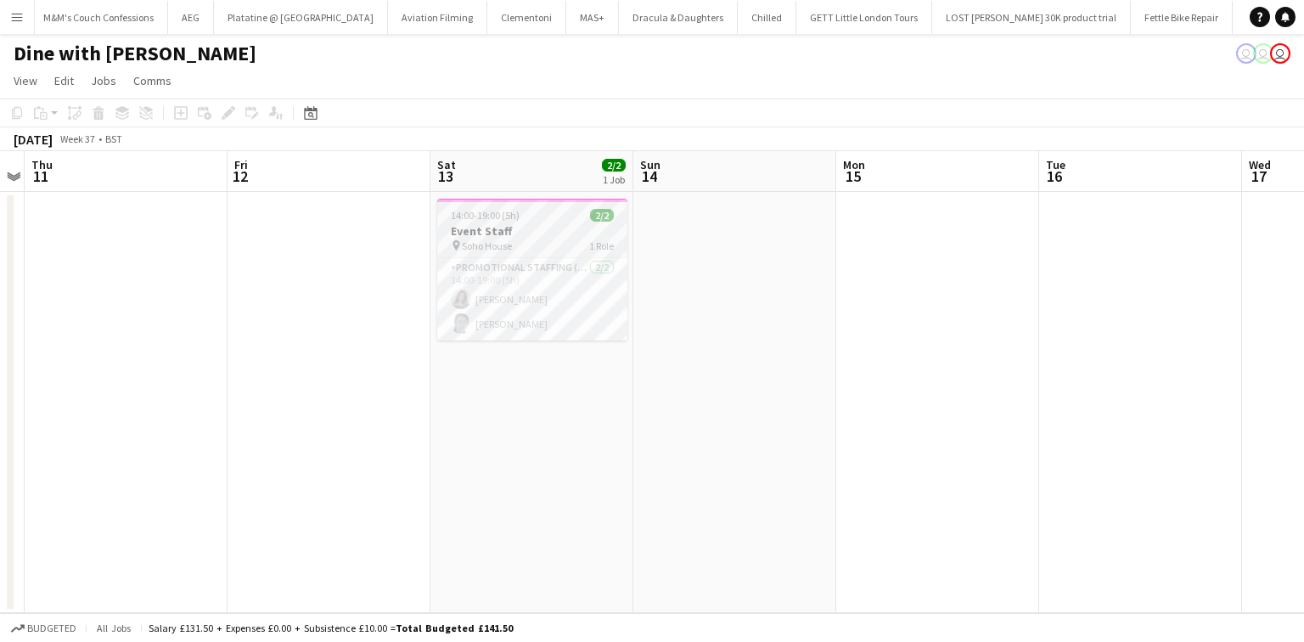
click at [478, 221] on span "14:00-19:00 (5h)" at bounding box center [485, 215] width 69 height 13
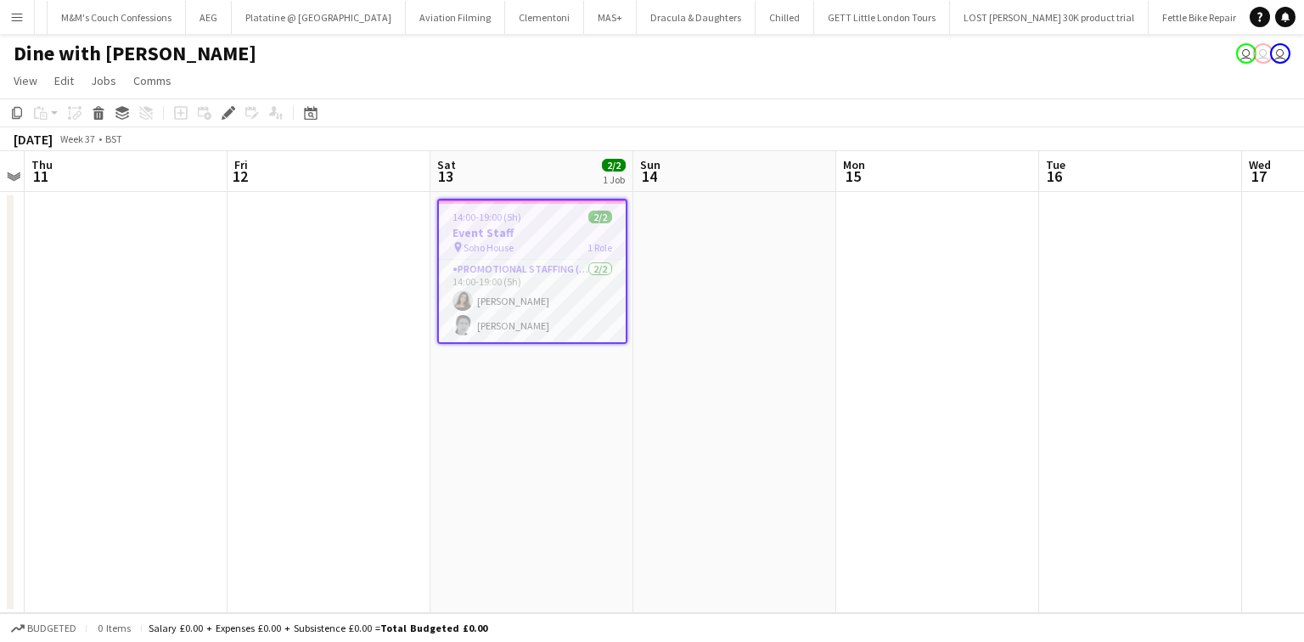
scroll to position [0, 8171]
drag, startPoint x: 505, startPoint y: 291, endPoint x: 940, endPoint y: 255, distance: 436.9
click at [505, 291] on app-card-role "Promotional Staffing (Brand Ambassadors) [DATE] 14:00-19:00 (5h) [PERSON_NAME] …" at bounding box center [532, 301] width 187 height 82
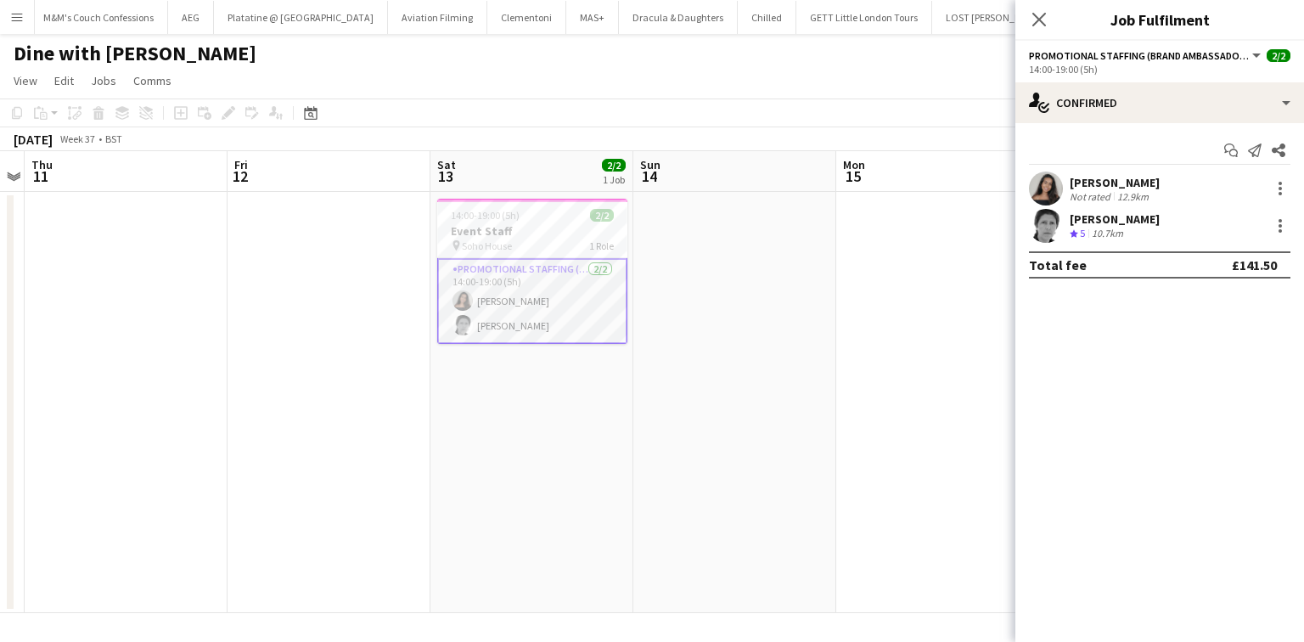
click at [1171, 181] on div "[PERSON_NAME] Not rated 12.9km" at bounding box center [1159, 188] width 289 height 34
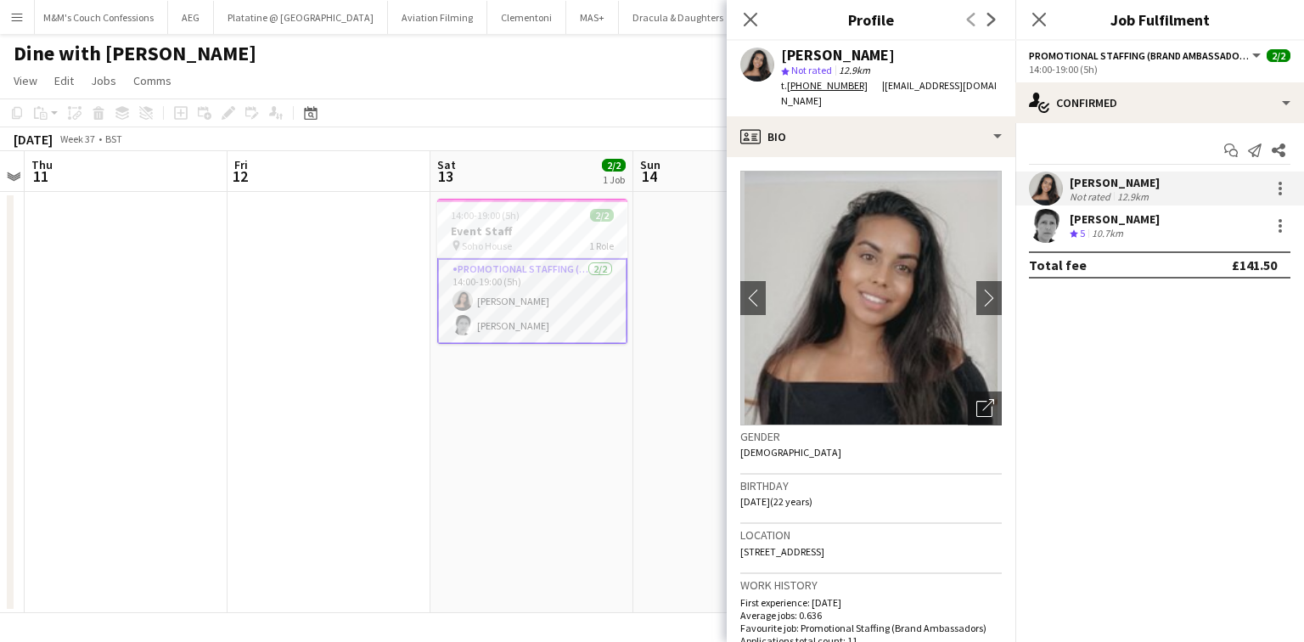
click at [738, 24] on div "Close pop-in" at bounding box center [751, 19] width 48 height 39
click at [744, 24] on icon "Close pop-in" at bounding box center [750, 19] width 16 height 16
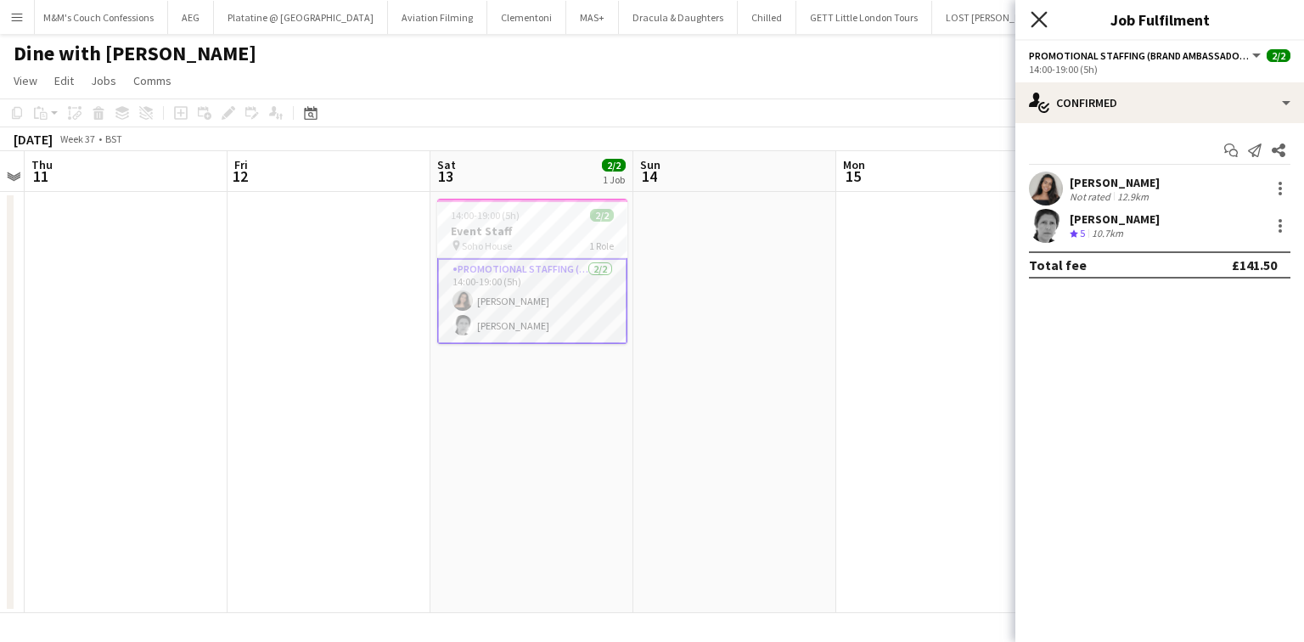
click at [1046, 21] on icon "Close pop-in" at bounding box center [1038, 19] width 16 height 16
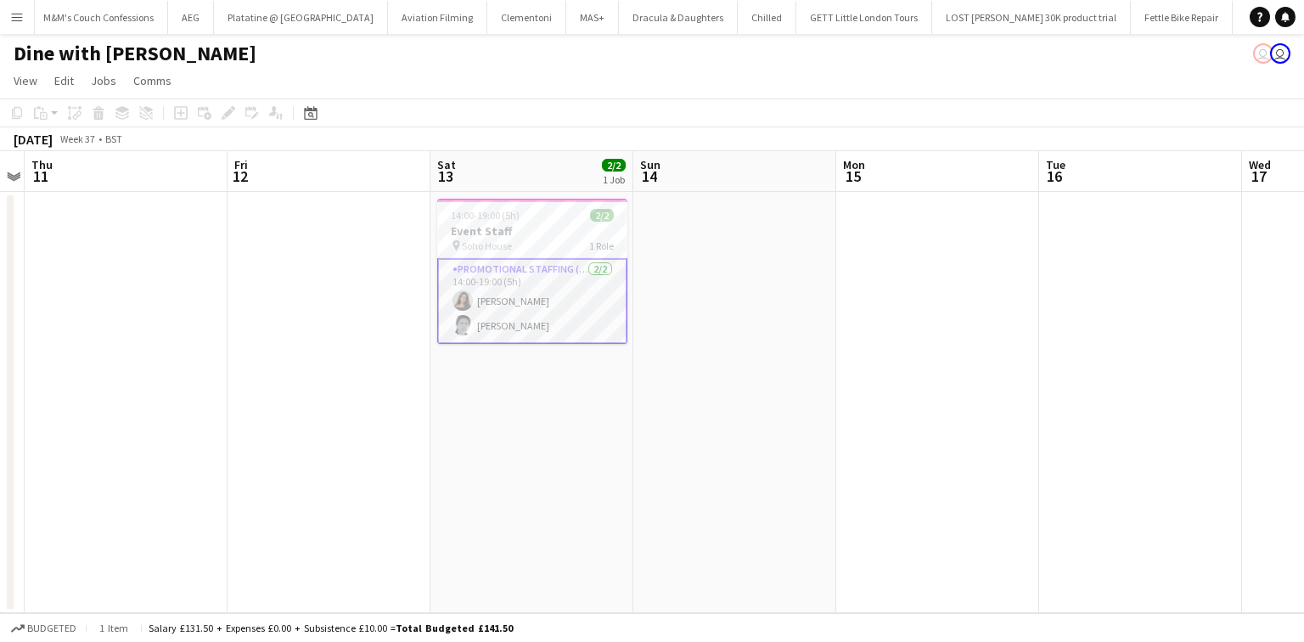
click at [530, 308] on app-card-role "Promotional Staffing (Brand Ambassadors) [DATE] 14:00-19:00 (5h) [PERSON_NAME] …" at bounding box center [532, 301] width 190 height 86
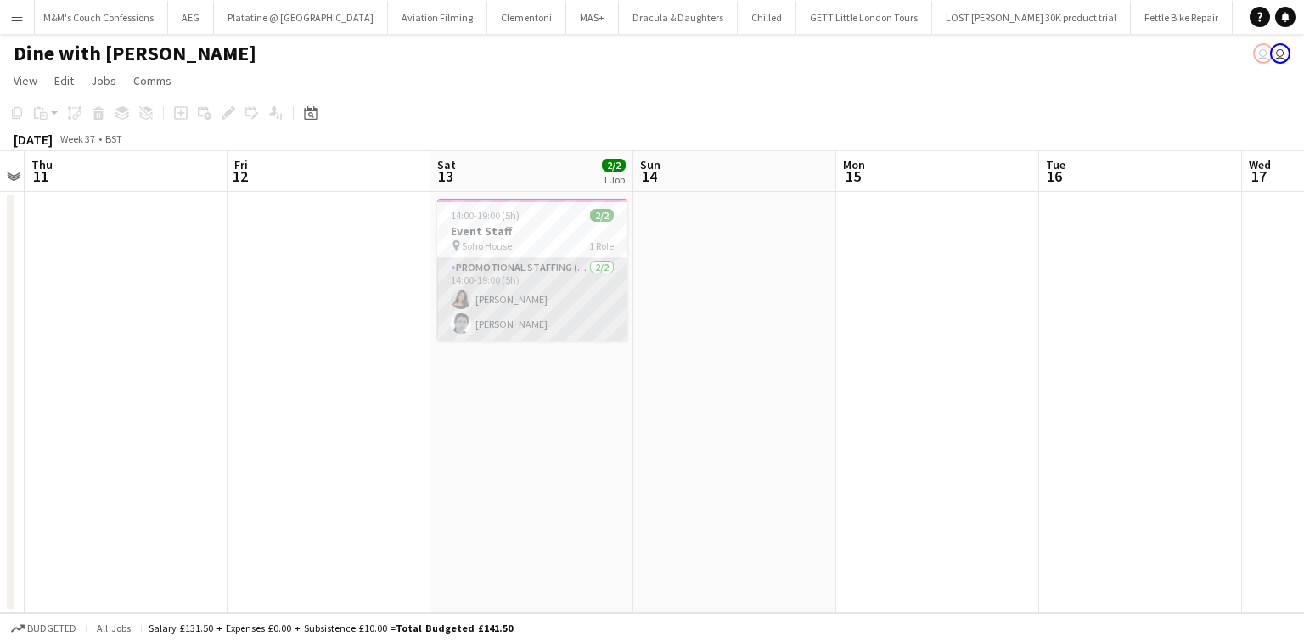
click at [526, 284] on app-card-role "Promotional Staffing (Brand Ambassadors) [DATE] 14:00-19:00 (5h) [PERSON_NAME] …" at bounding box center [532, 299] width 190 height 82
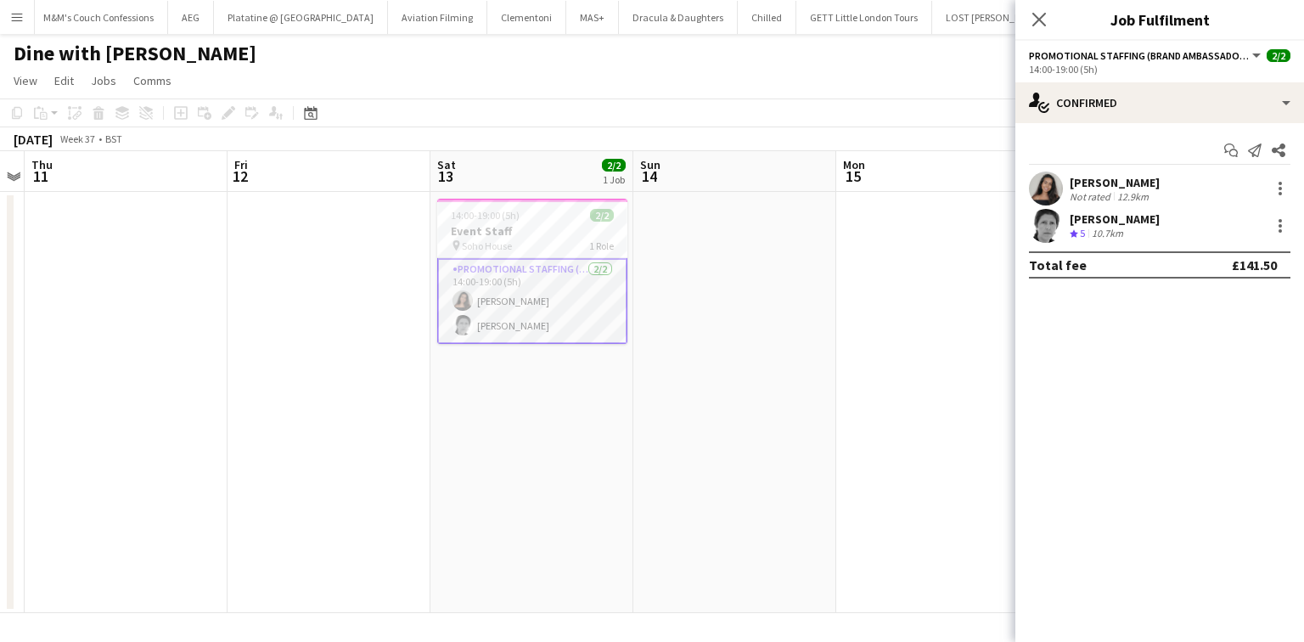
click at [1116, 200] on div "12.9km" at bounding box center [1133, 196] width 38 height 13
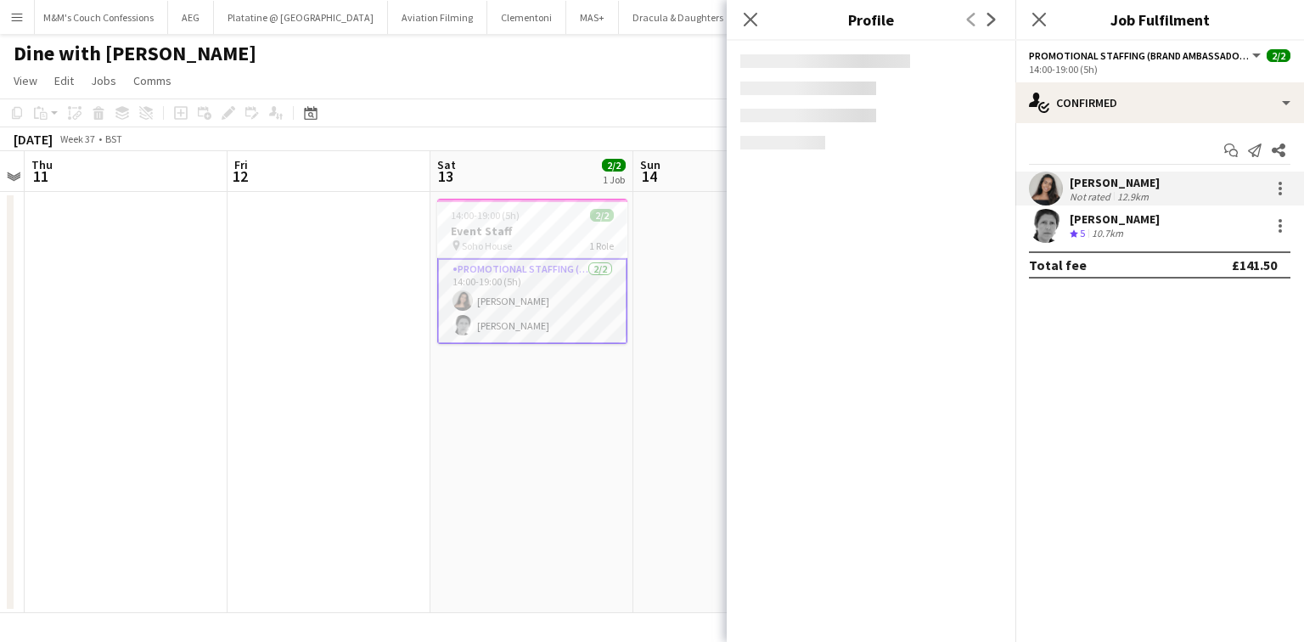
click at [1115, 227] on div "10.7km" at bounding box center [1107, 234] width 38 height 14
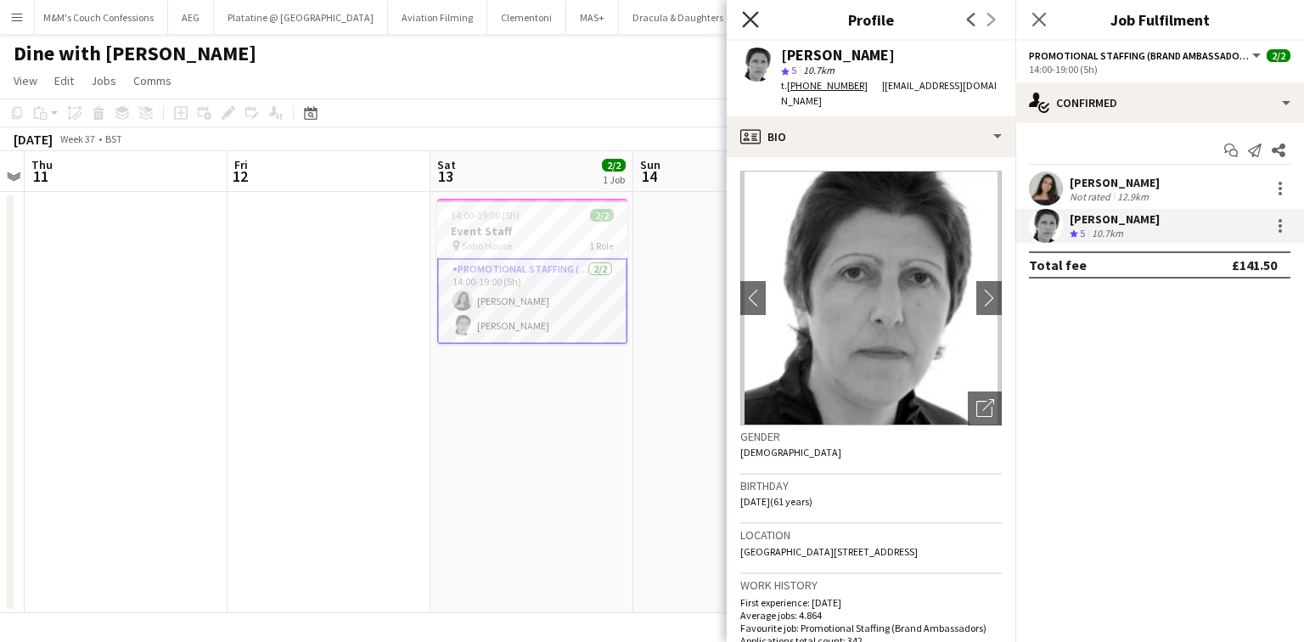
click at [748, 20] on icon "Close pop-in" at bounding box center [750, 19] width 16 height 16
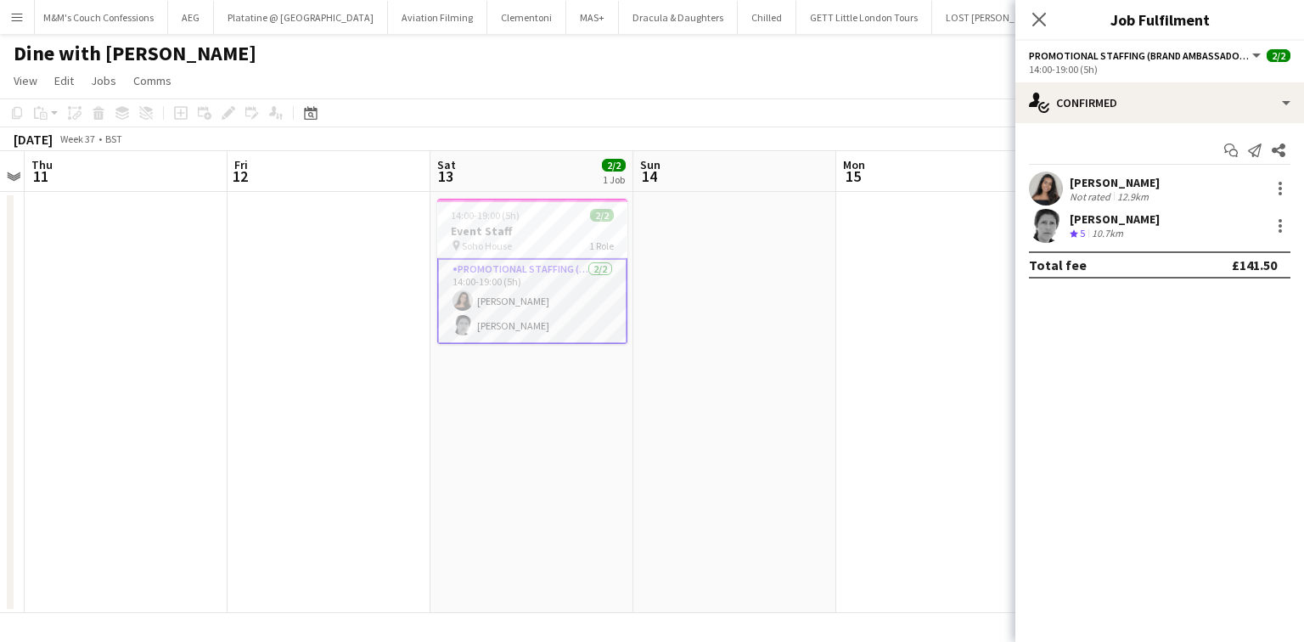
click at [1033, 173] on div at bounding box center [1046, 188] width 34 height 34
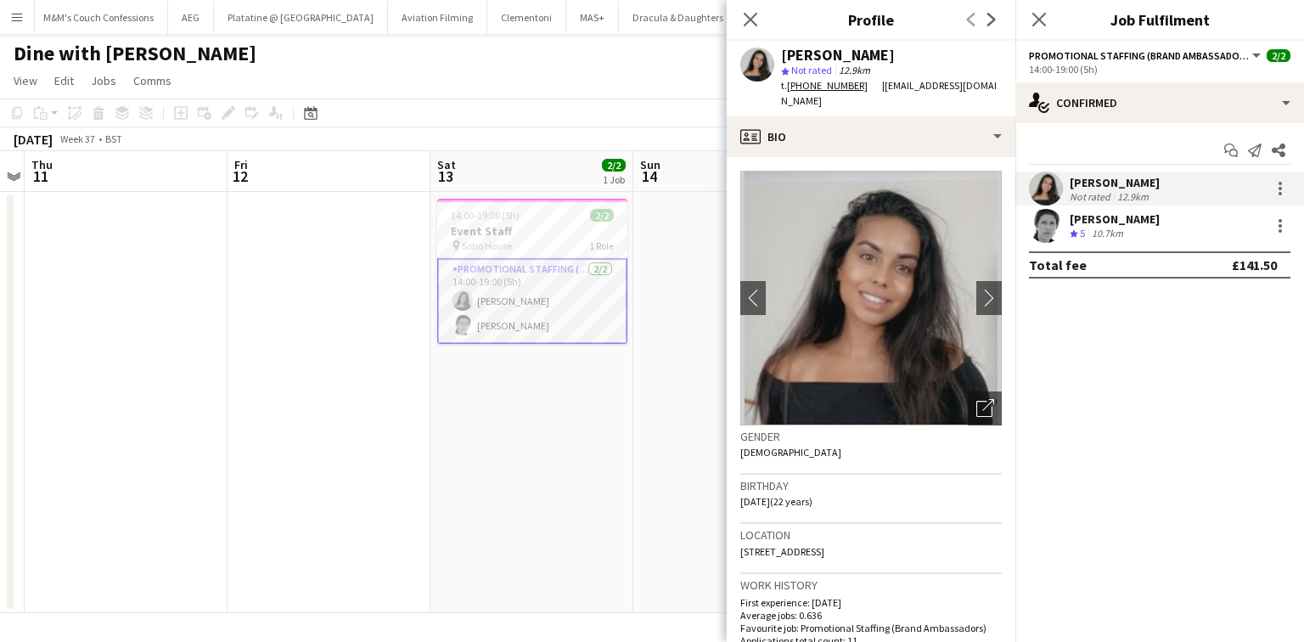
click at [1123, 233] on div "10.7km" at bounding box center [1107, 234] width 38 height 14
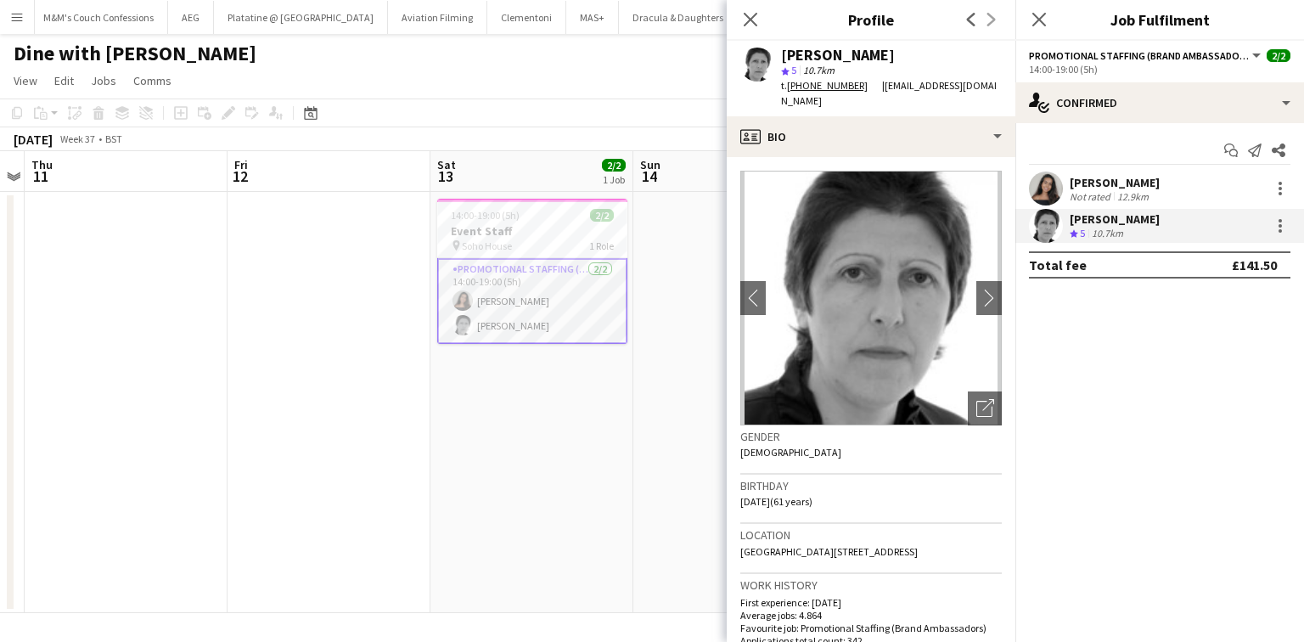
click at [1120, 173] on div "[PERSON_NAME] Not rated 12.9km" at bounding box center [1159, 188] width 289 height 34
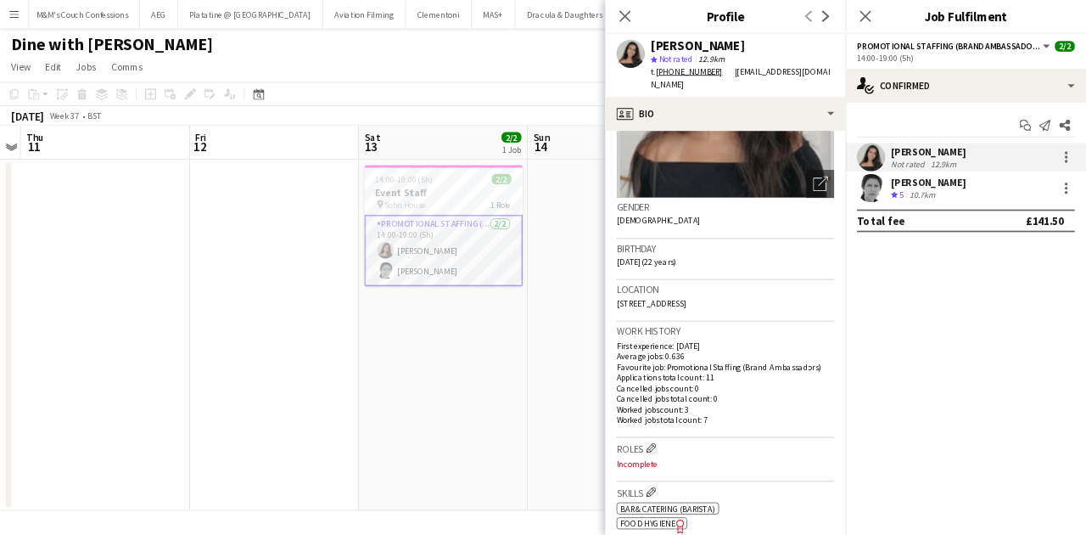
scroll to position [0, 0]
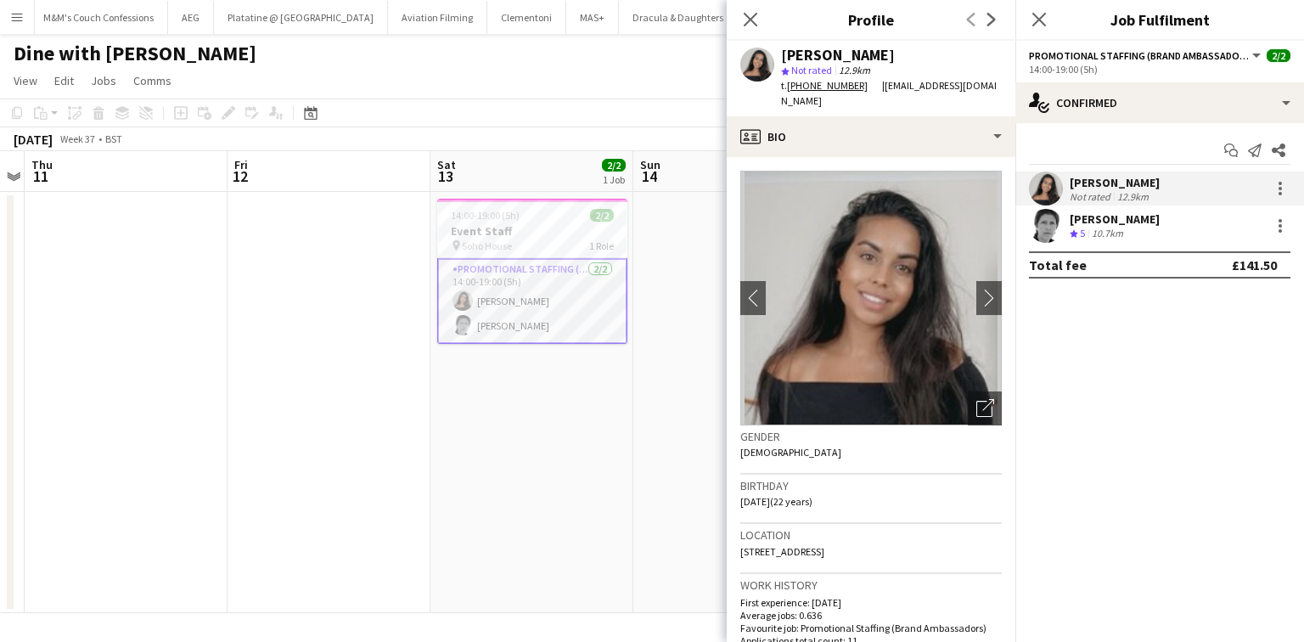
click at [735, 14] on div "Close pop-in" at bounding box center [751, 19] width 48 height 39
click at [745, 14] on icon at bounding box center [750, 19] width 16 height 16
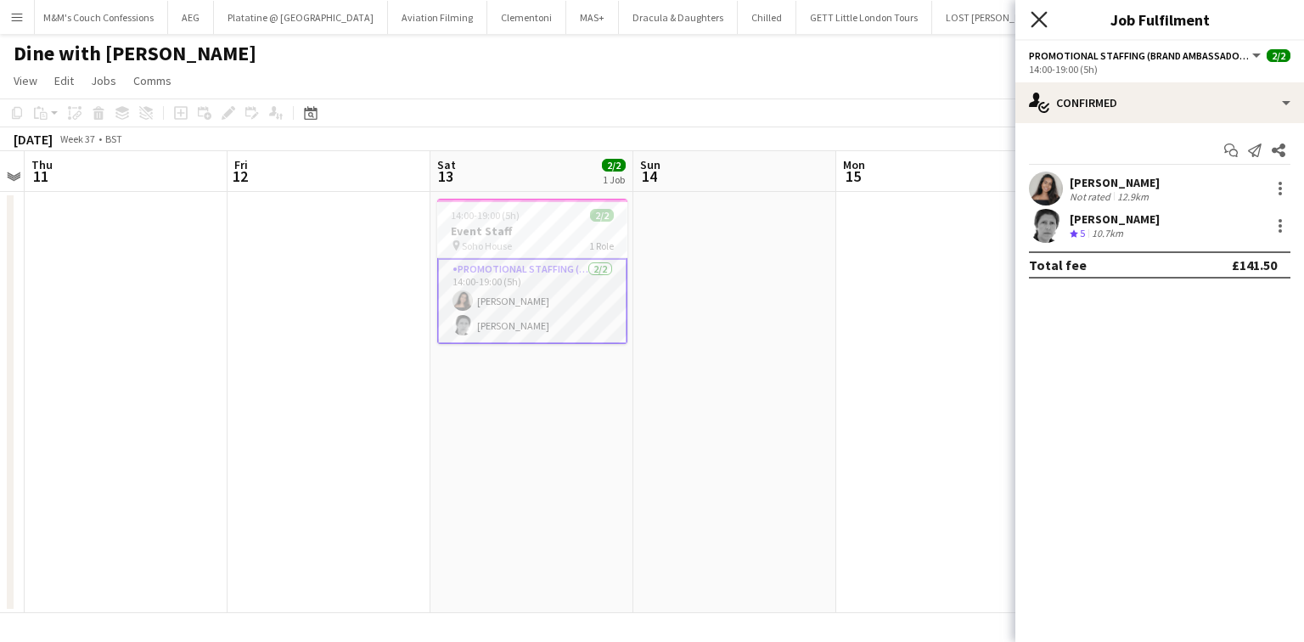
click at [1045, 20] on icon "Close pop-in" at bounding box center [1038, 19] width 16 height 16
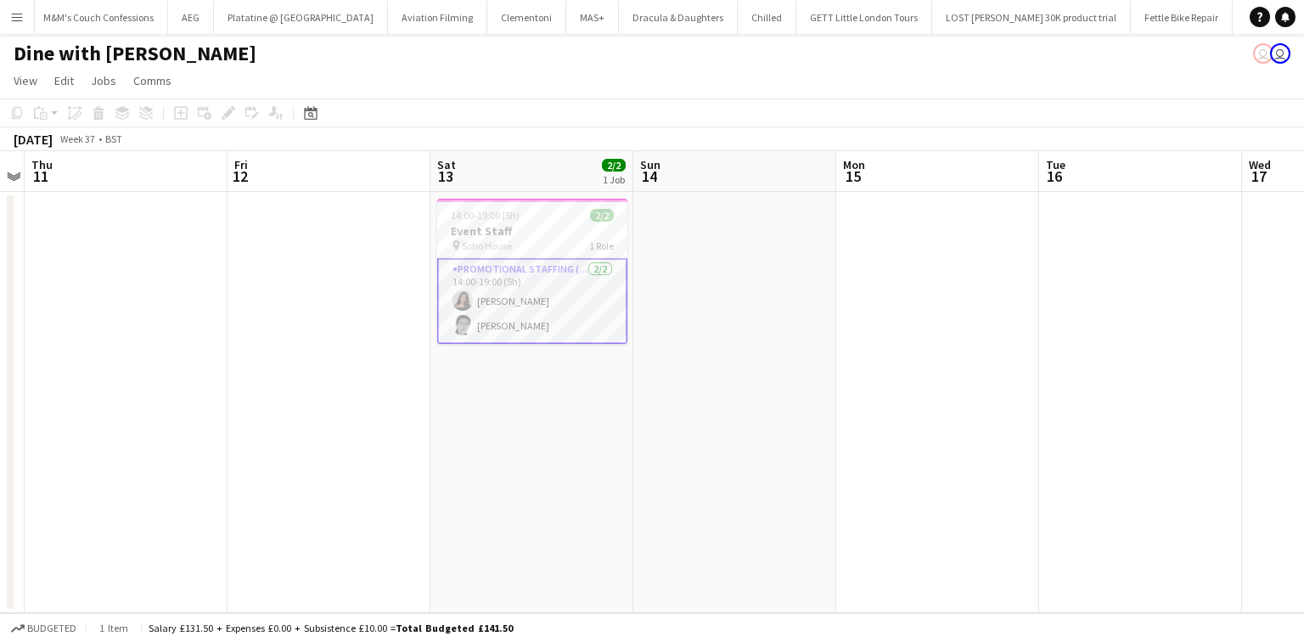
click at [23, 14] on app-icon "Menu" at bounding box center [17, 17] width 14 height 14
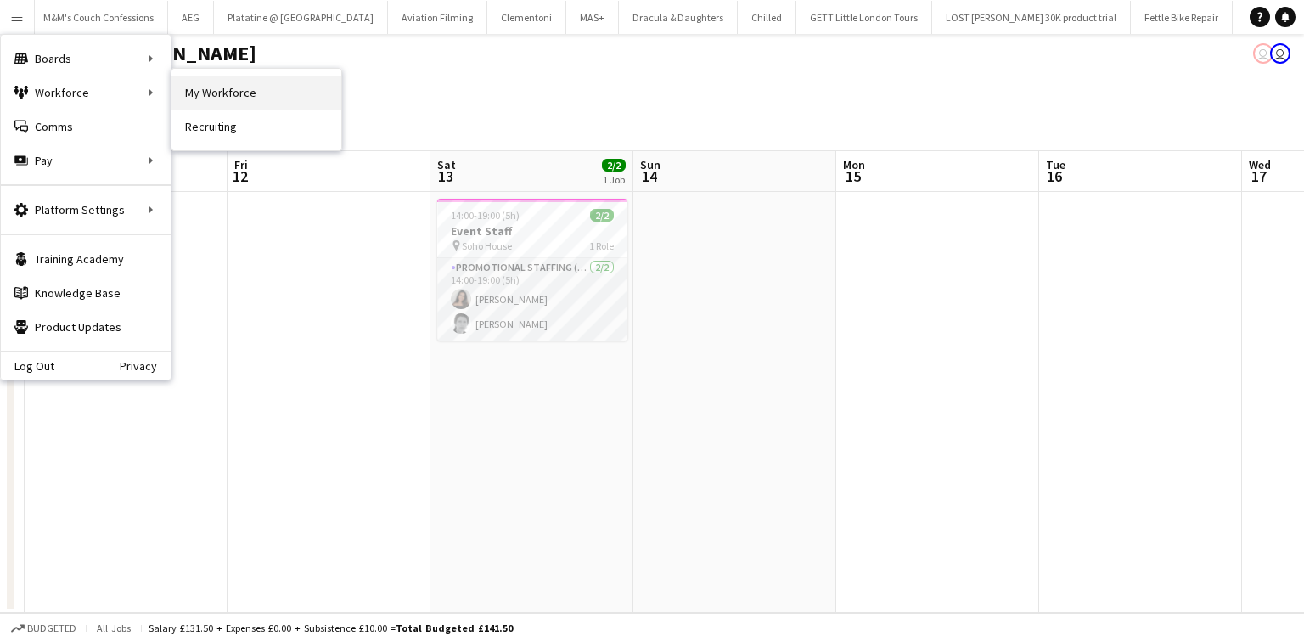
click at [184, 95] on link "My Workforce" at bounding box center [256, 93] width 170 height 34
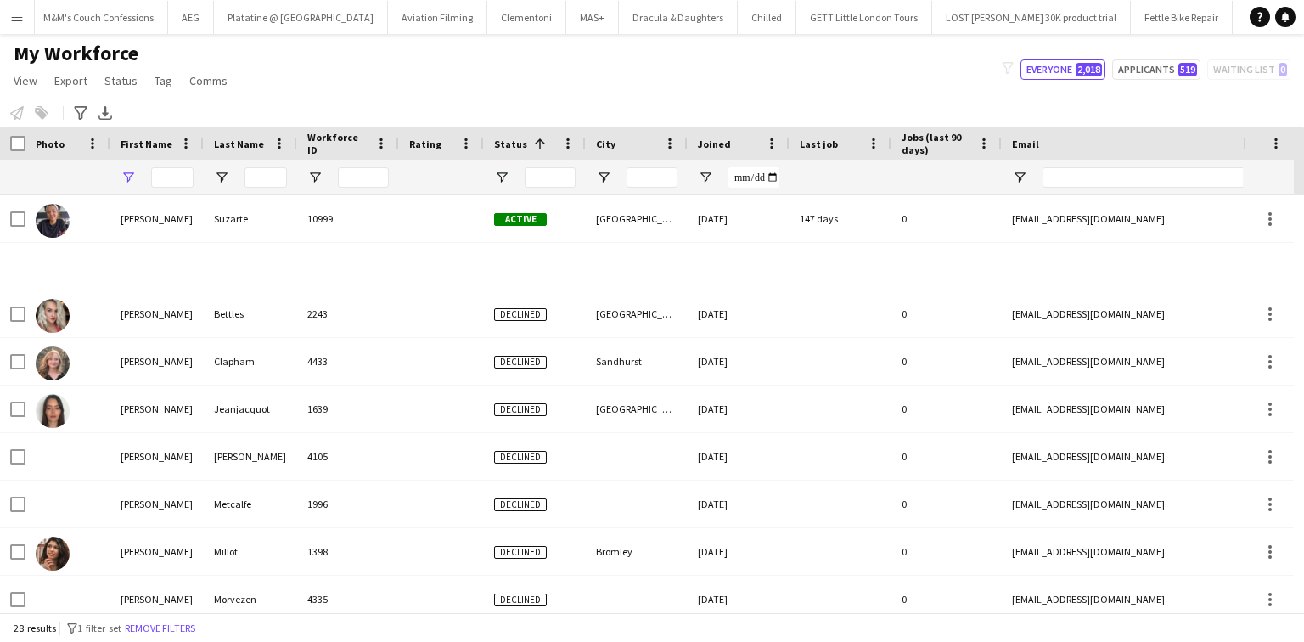
type input "****"
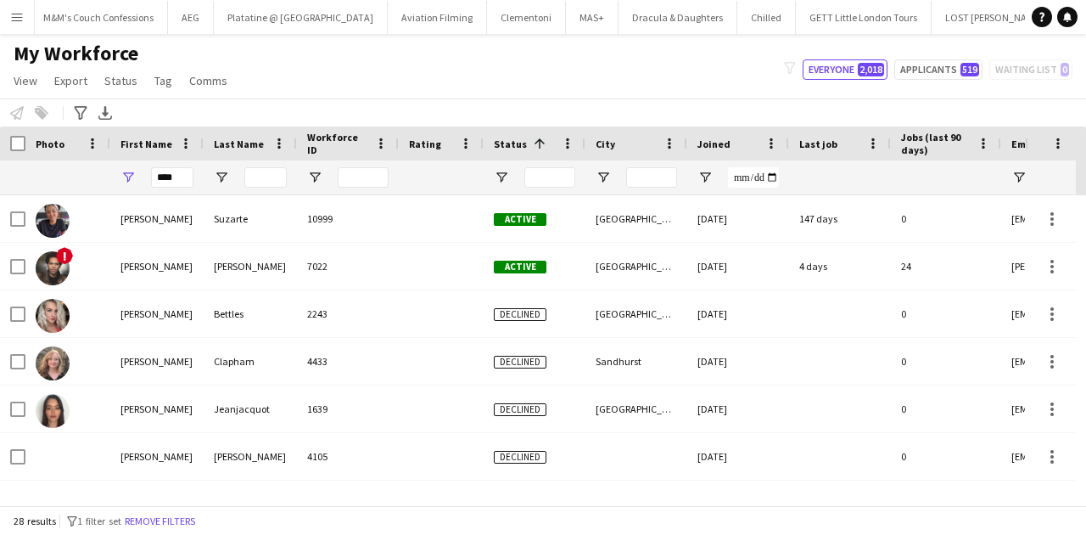
scroll to position [0, 8171]
click at [180, 183] on input "****" at bounding box center [172, 177] width 42 height 20
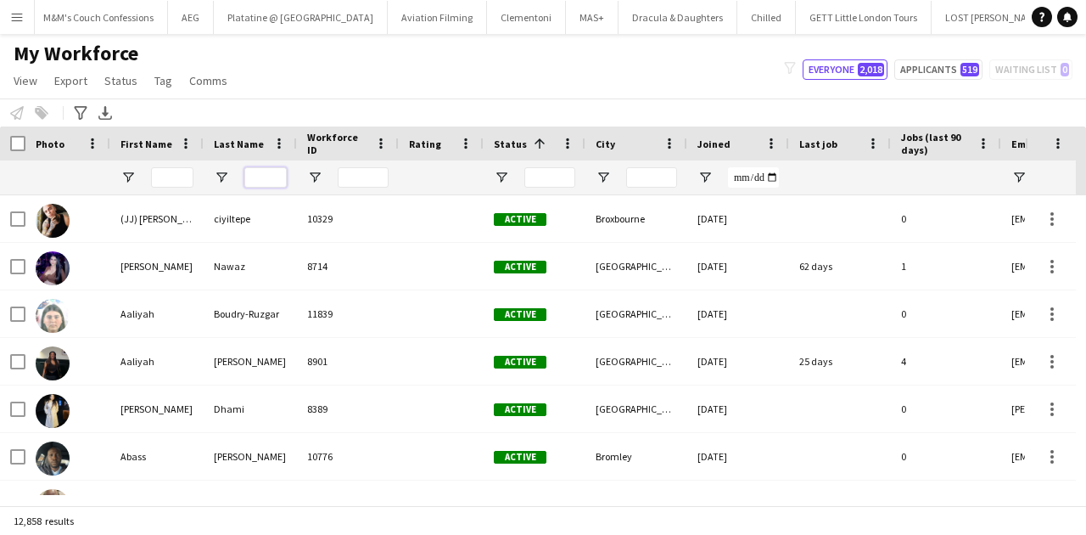
click at [253, 173] on input "Last Name Filter Input" at bounding box center [265, 177] width 42 height 20
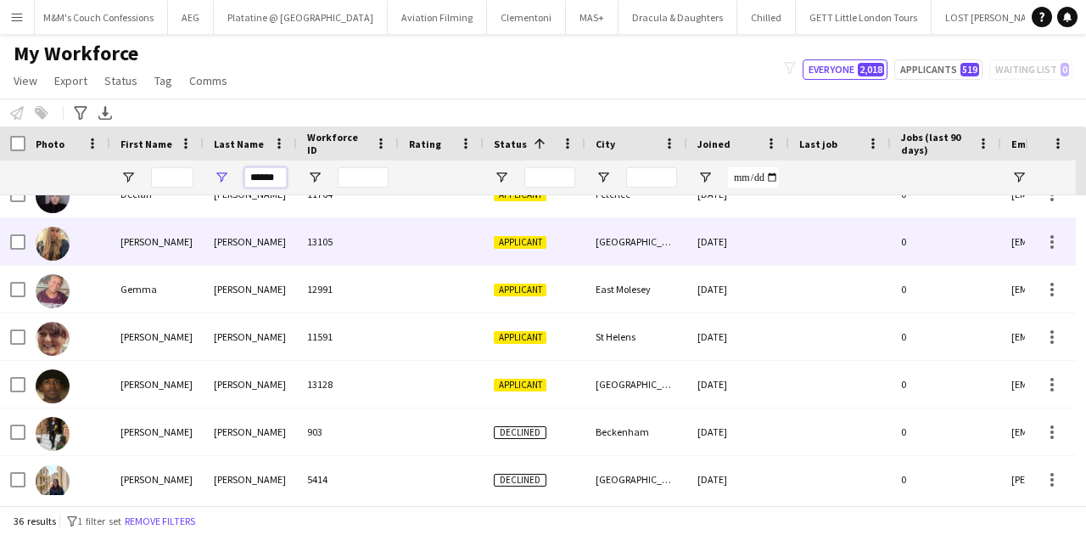
scroll to position [113, 0]
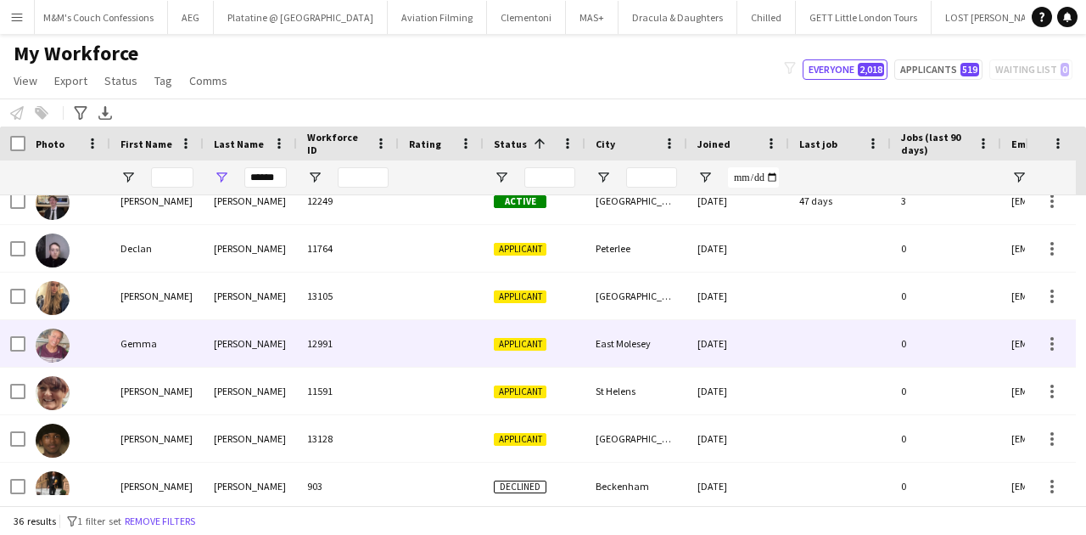
click at [281, 326] on div "Taylor" at bounding box center [250, 343] width 93 height 47
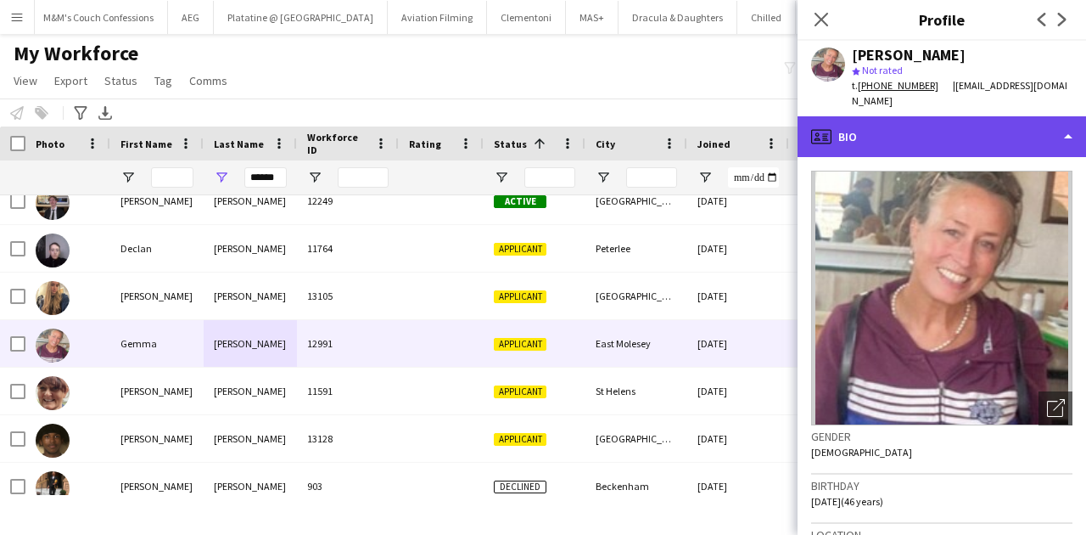
click at [961, 123] on div "profile Bio" at bounding box center [942, 136] width 289 height 41
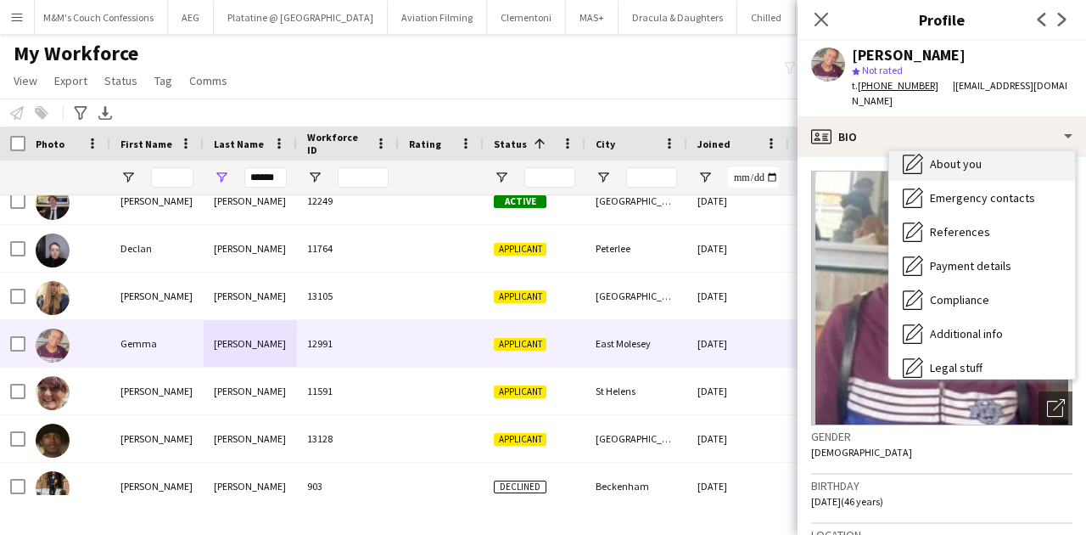
click at [962, 156] on span "About you" at bounding box center [956, 163] width 52 height 15
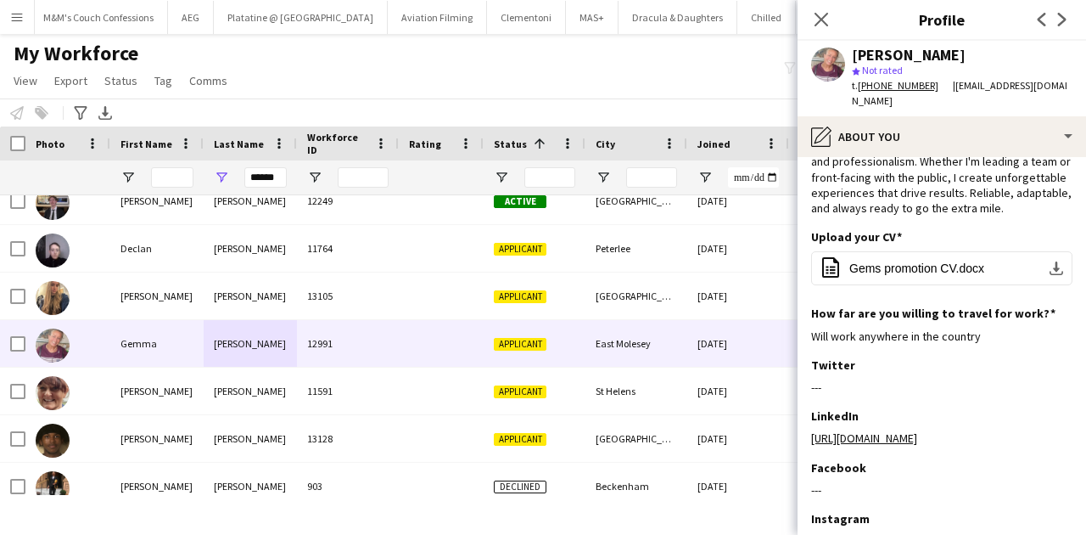
scroll to position [170, 0]
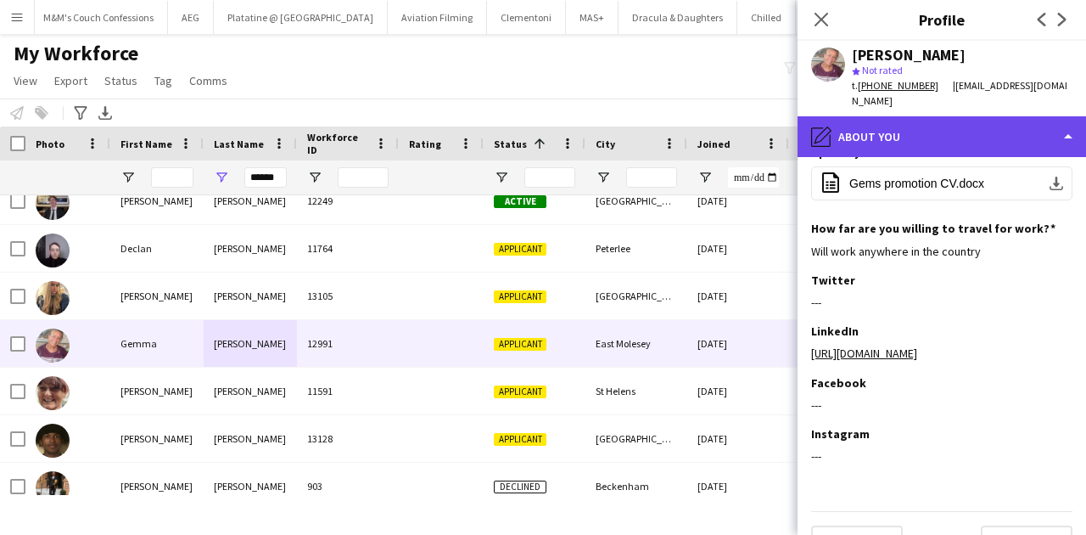
click at [929, 126] on div "pencil4 About you" at bounding box center [942, 136] width 289 height 41
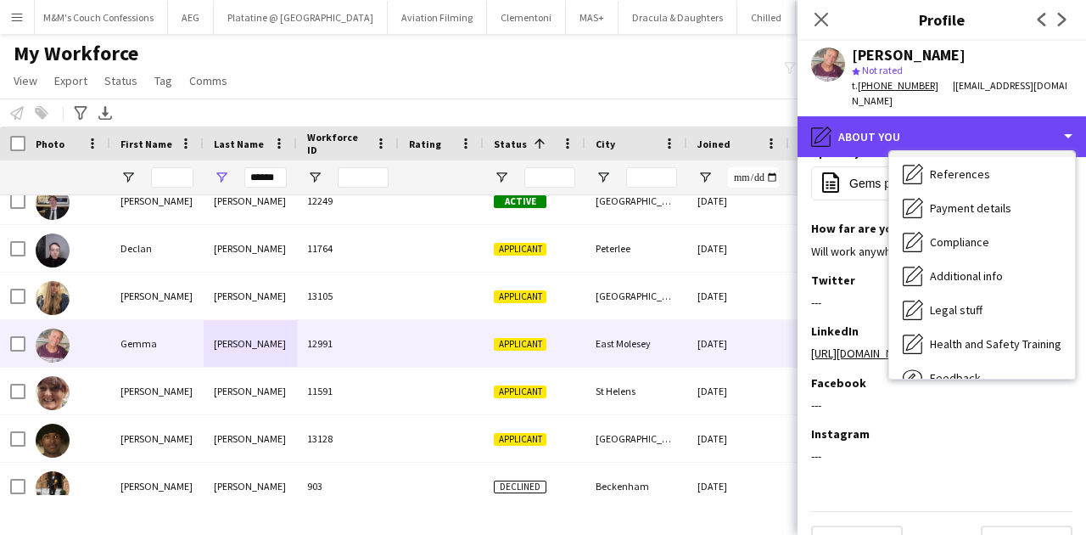
scroll to position [226, 0]
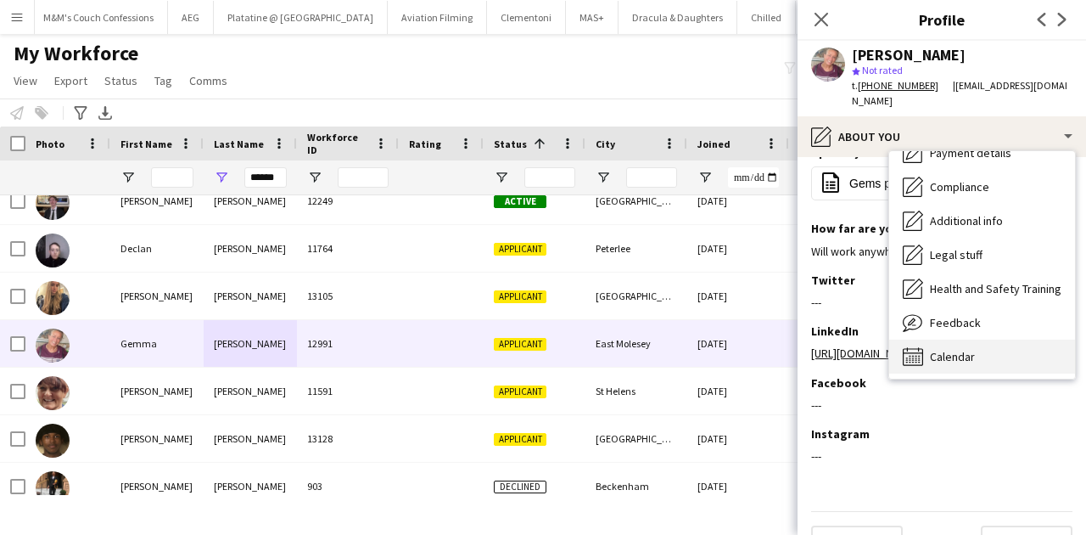
click at [954, 349] on span "Calendar" at bounding box center [952, 356] width 45 height 15
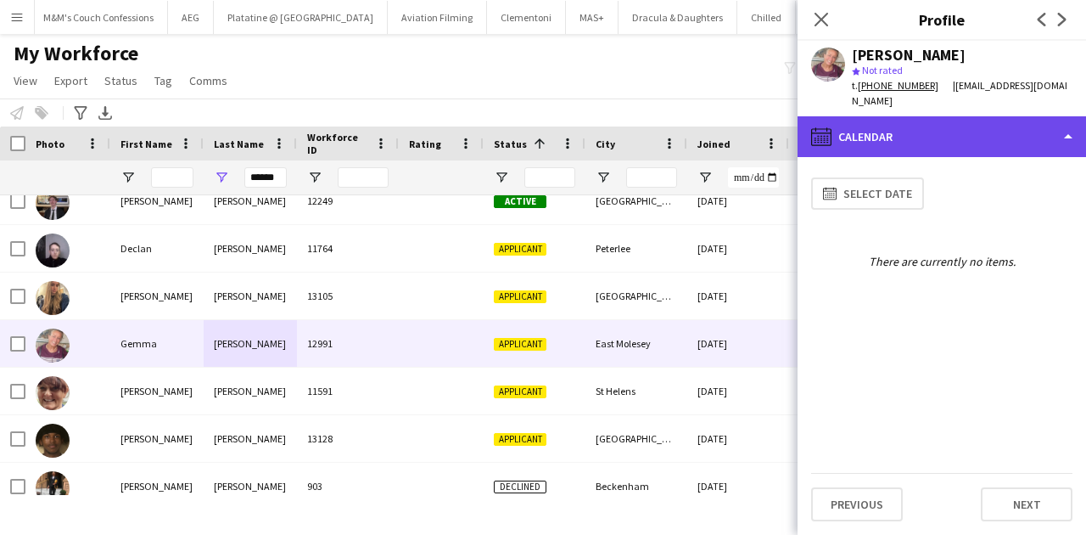
click at [938, 124] on div "calendar-full Calendar" at bounding box center [942, 136] width 289 height 41
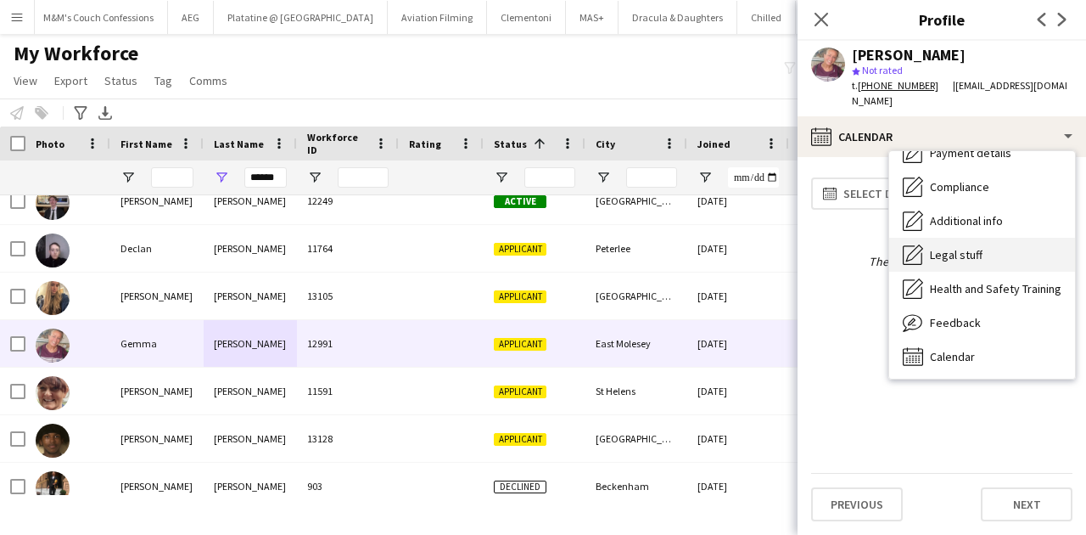
click at [976, 238] on div "Legal stuff Legal stuff" at bounding box center [983, 255] width 186 height 34
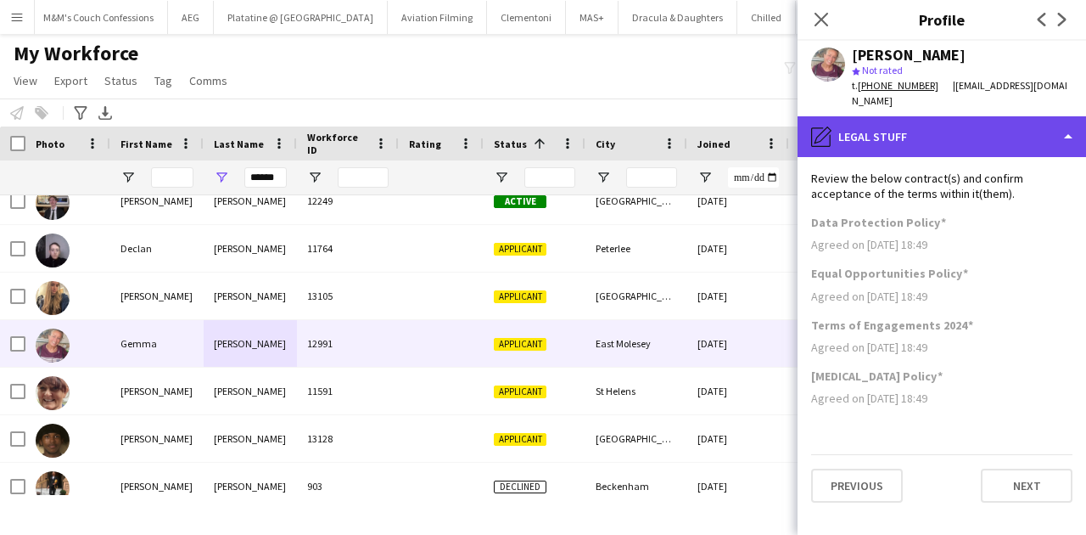
click at [961, 131] on div "pencil4 Legal stuff" at bounding box center [942, 136] width 289 height 41
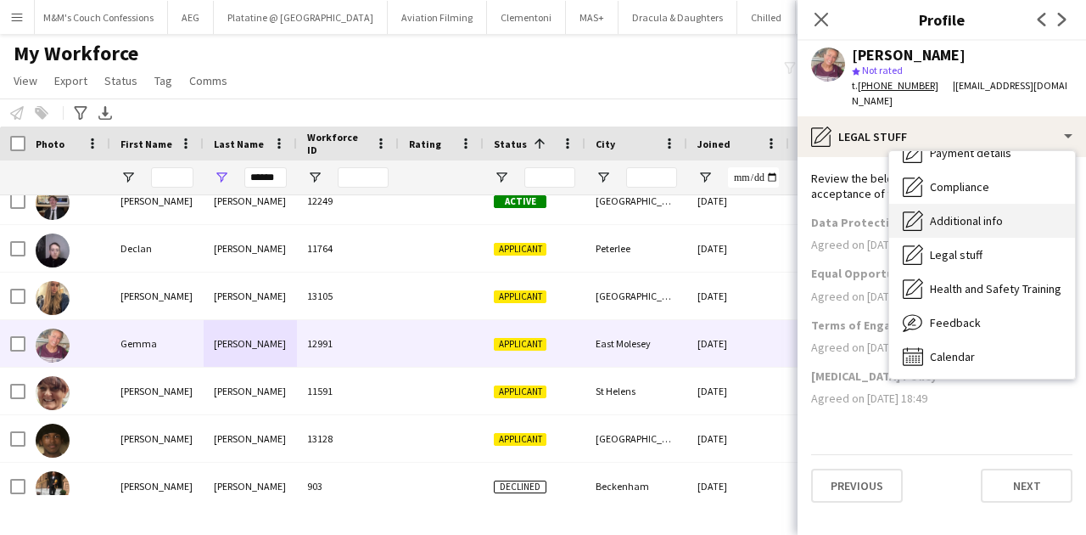
click at [967, 212] on div "Additional info Additional info" at bounding box center [983, 221] width 186 height 34
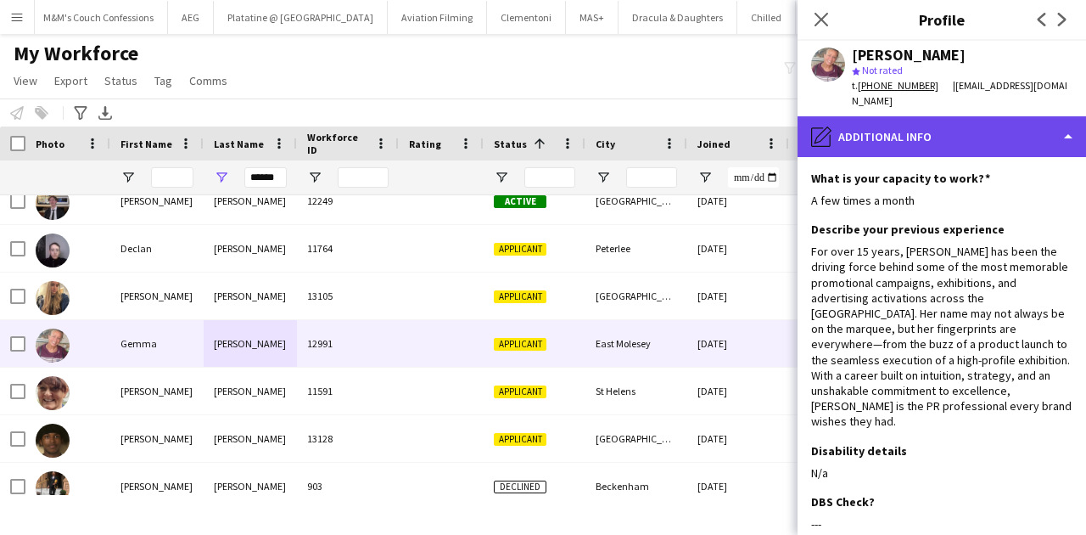
click at [956, 119] on div "pencil4 Additional info" at bounding box center [942, 136] width 289 height 41
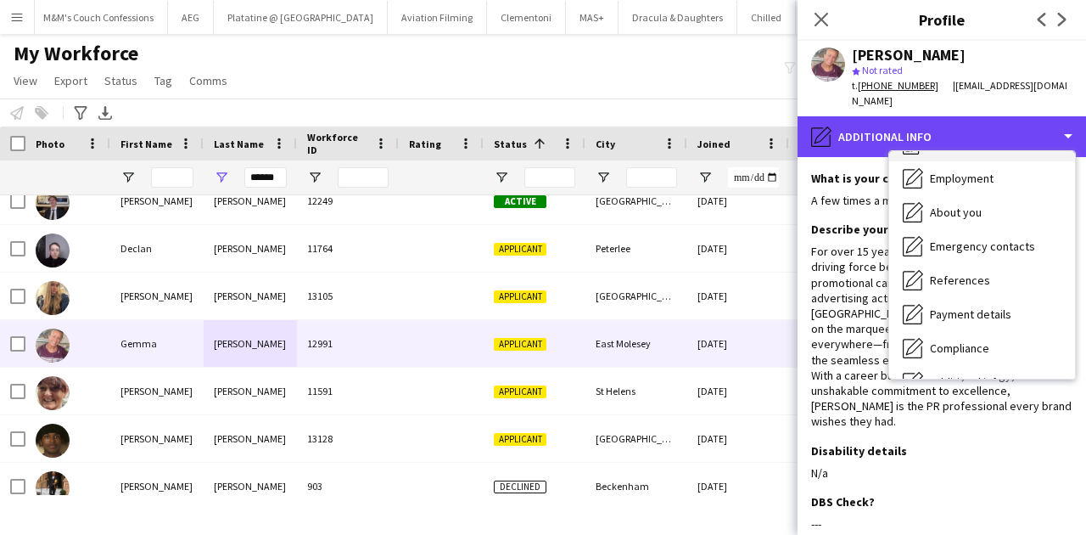
scroll to position [0, 0]
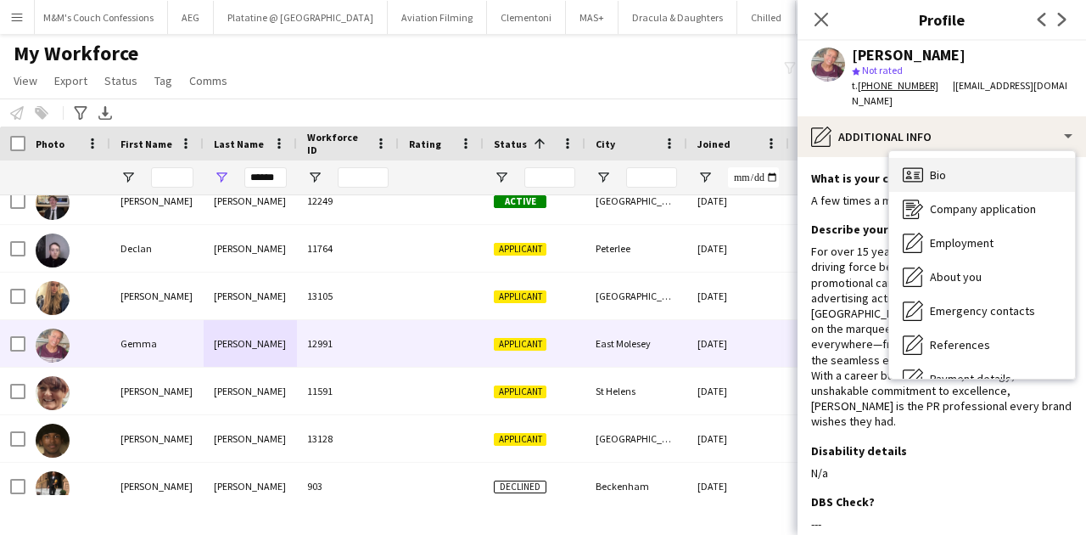
click at [954, 158] on div "Bio Bio" at bounding box center [983, 175] width 186 height 34
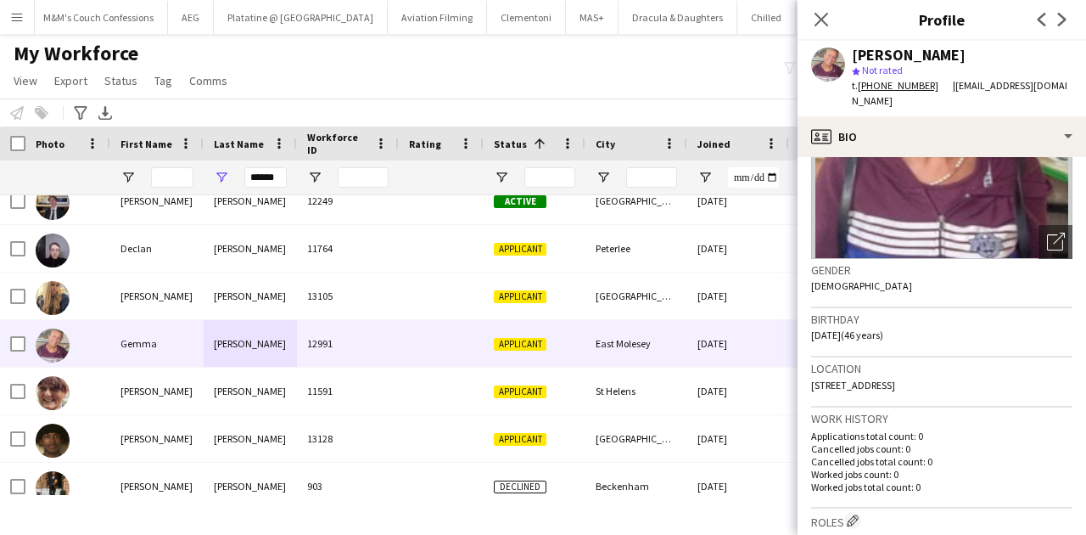
scroll to position [170, 0]
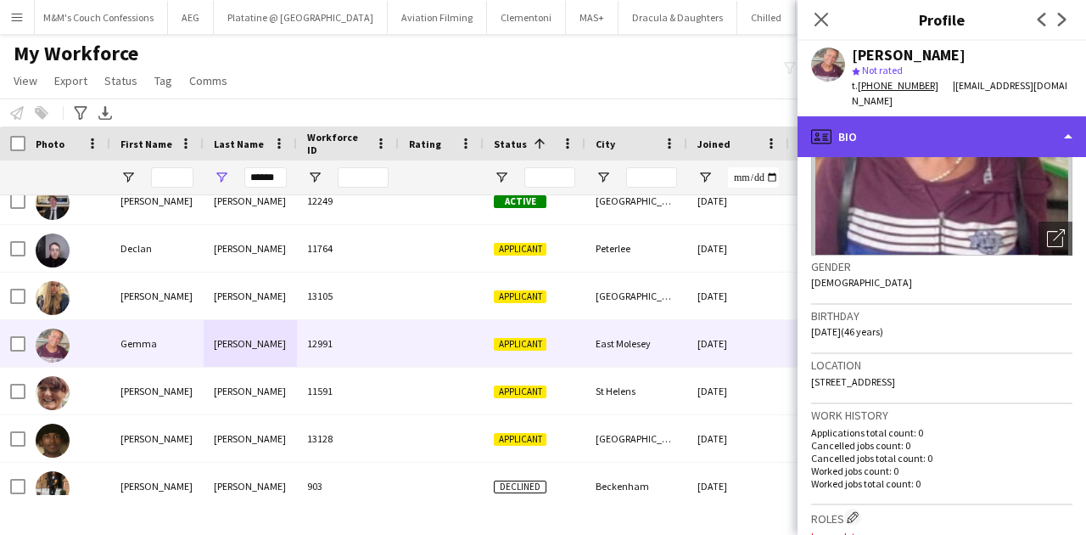
click at [884, 116] on div "profile Bio" at bounding box center [942, 136] width 289 height 41
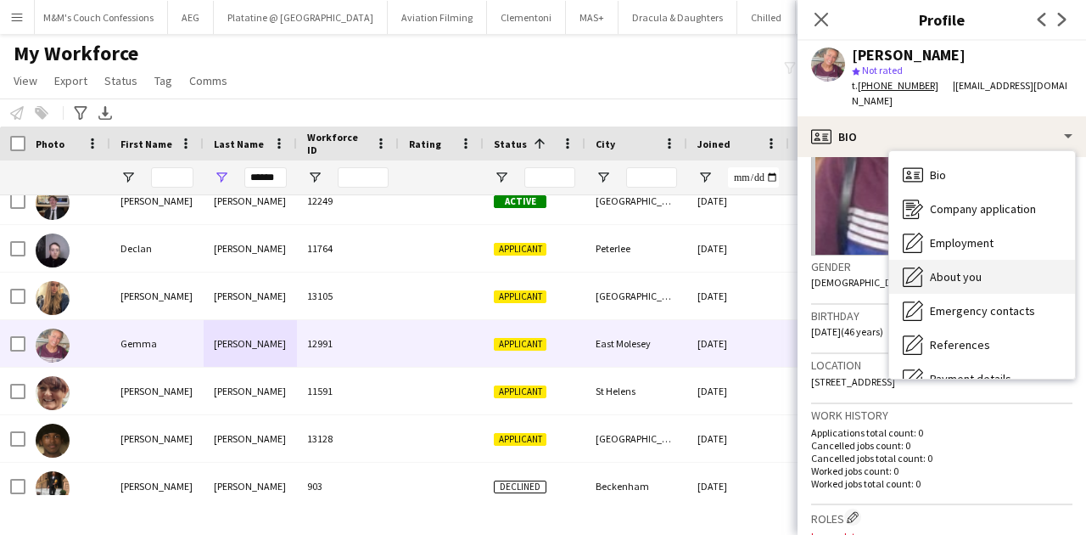
click at [928, 260] on div "About you About you" at bounding box center [983, 277] width 186 height 34
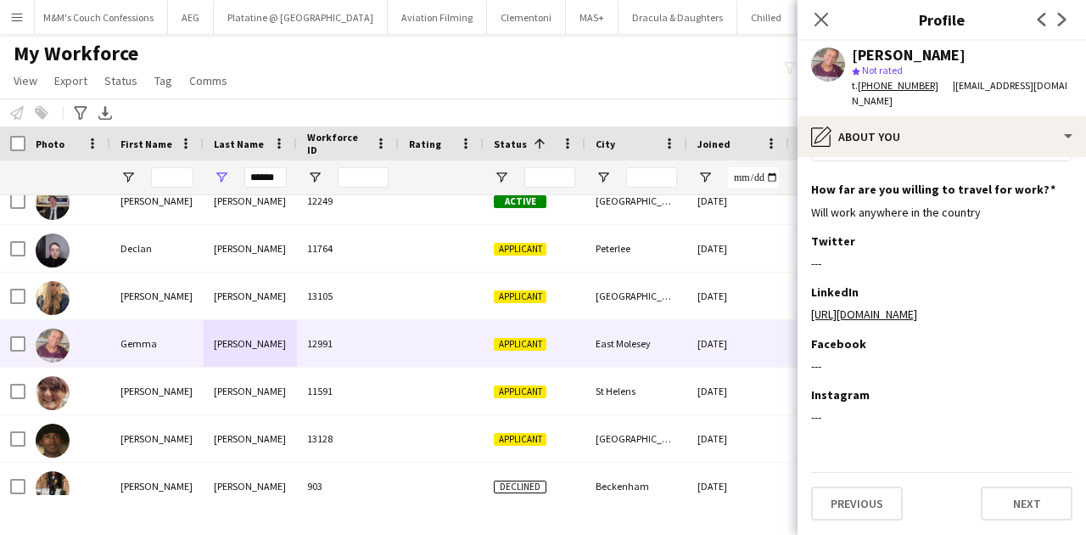
scroll to position [239, 0]
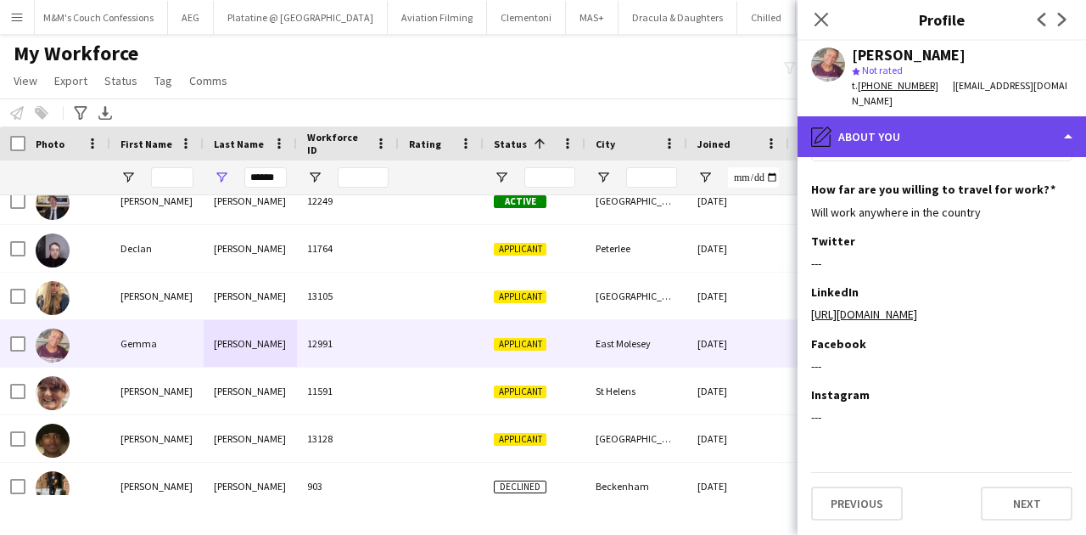
click at [912, 121] on div "pencil4 About you" at bounding box center [942, 136] width 289 height 41
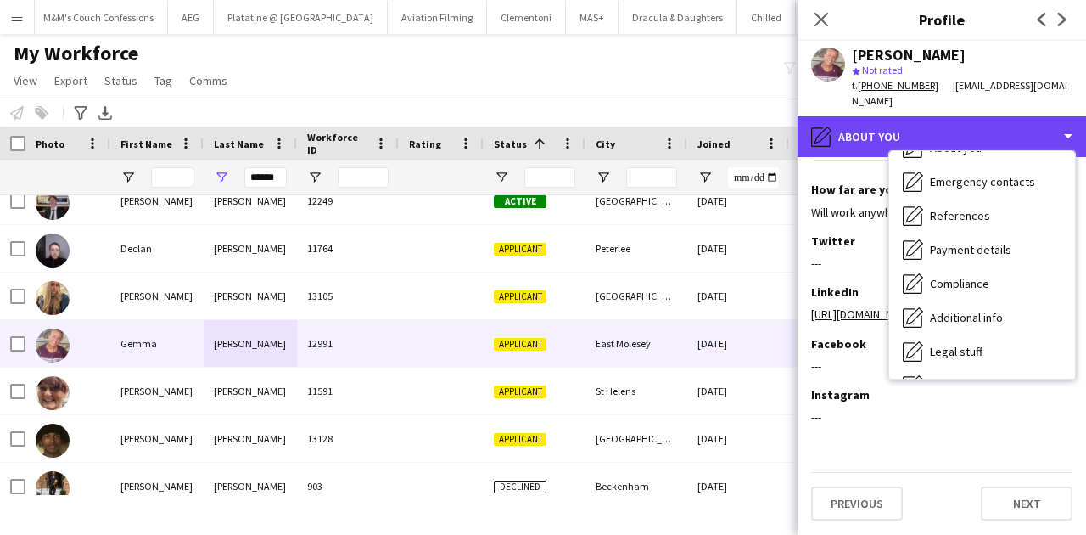
scroll to position [227, 0]
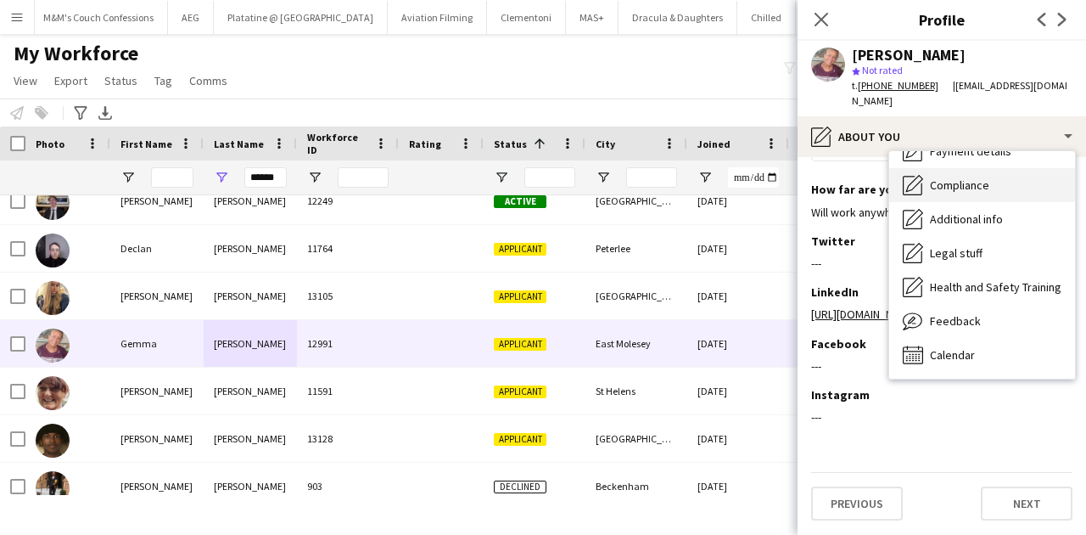
click at [934, 178] on div "Compliance Compliance" at bounding box center [983, 185] width 186 height 34
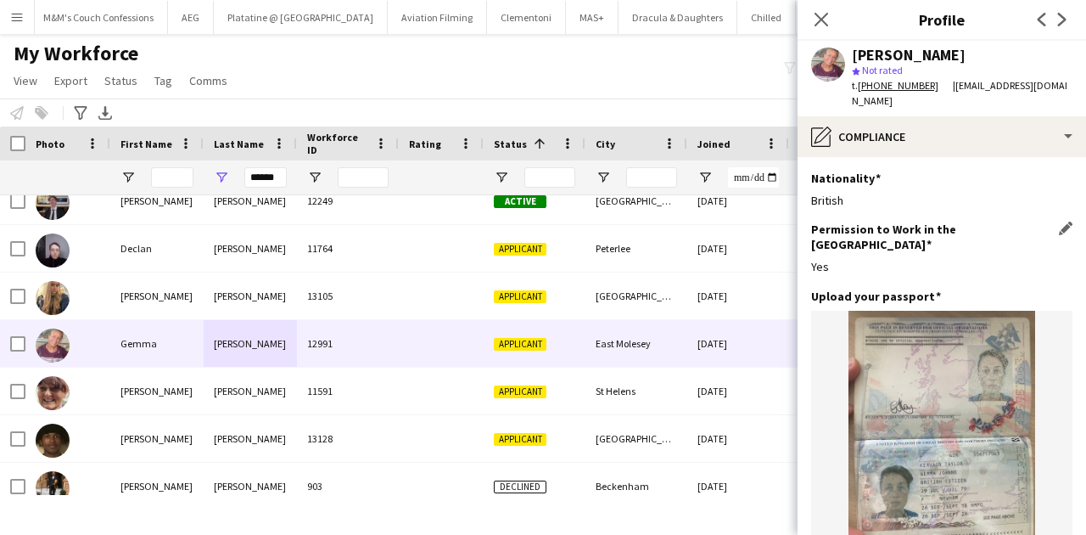
scroll to position [113, 0]
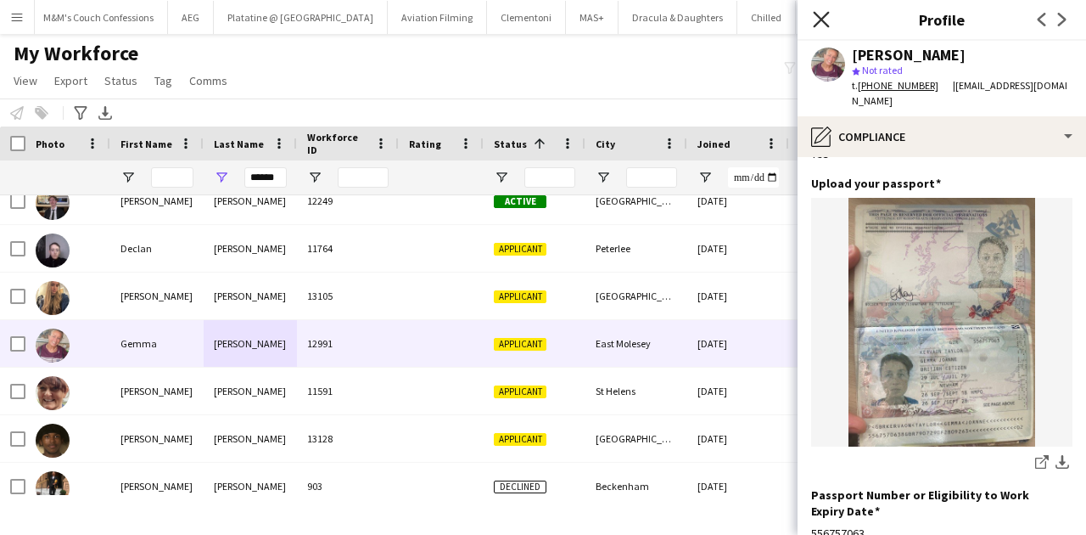
click at [828, 12] on icon "Close pop-in" at bounding box center [821, 19] width 16 height 16
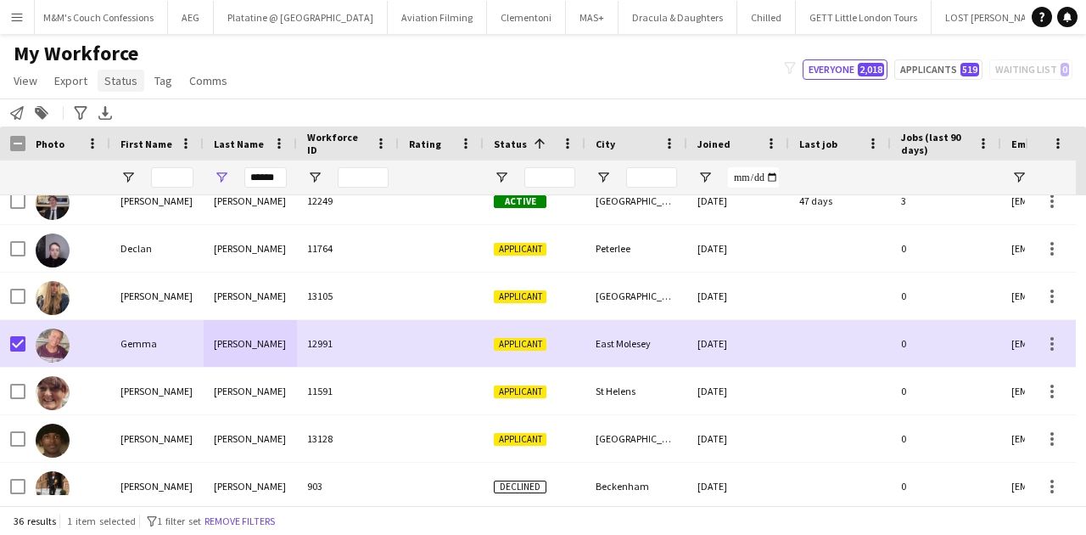
click at [104, 76] on span "Status" at bounding box center [120, 80] width 33 height 15
click at [160, 121] on link "Edit" at bounding box center [157, 117] width 119 height 36
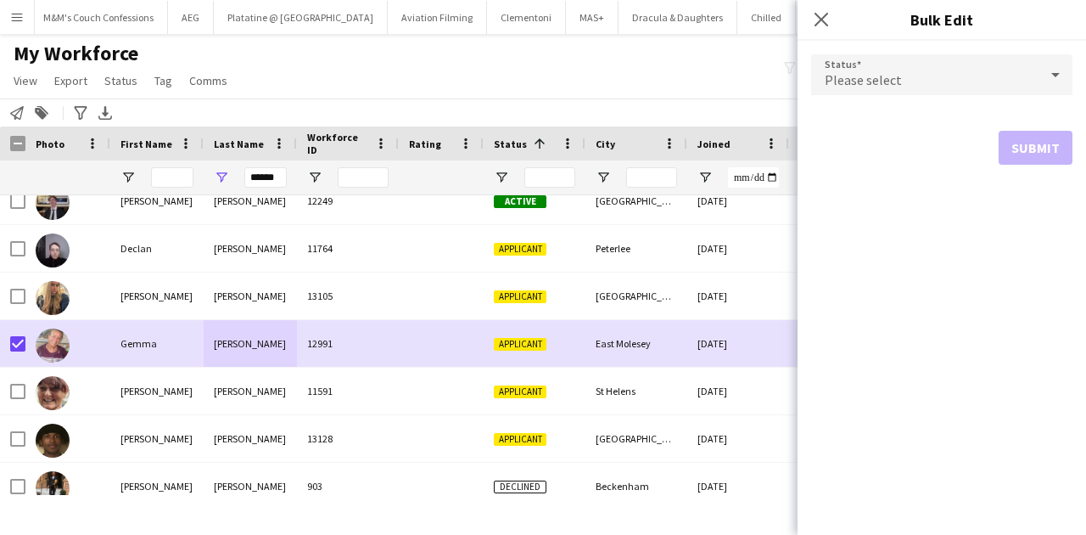
click at [944, 80] on div "Please select" at bounding box center [924, 74] width 227 height 41
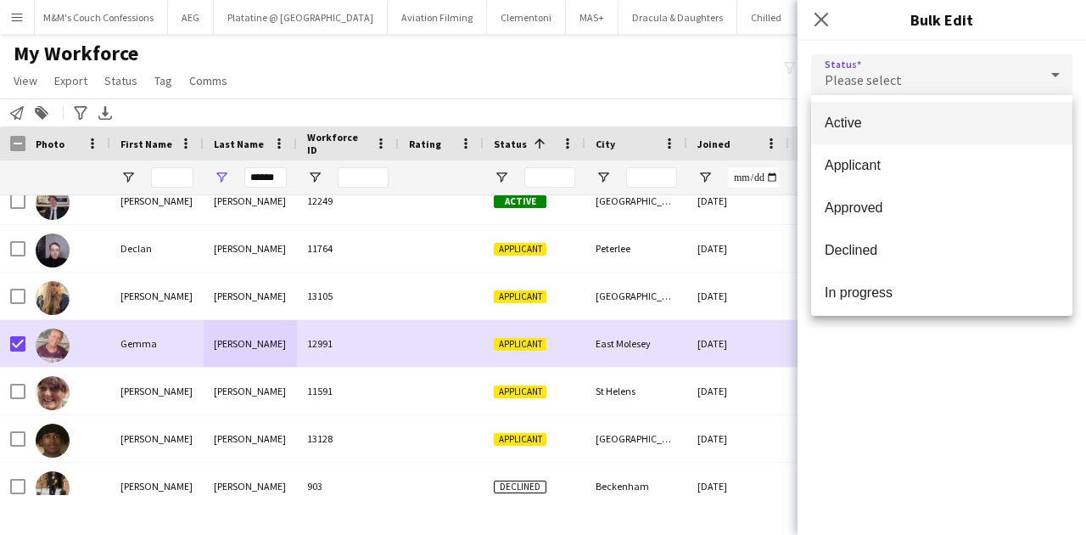
click at [940, 113] on mat-option "Active" at bounding box center [941, 123] width 261 height 42
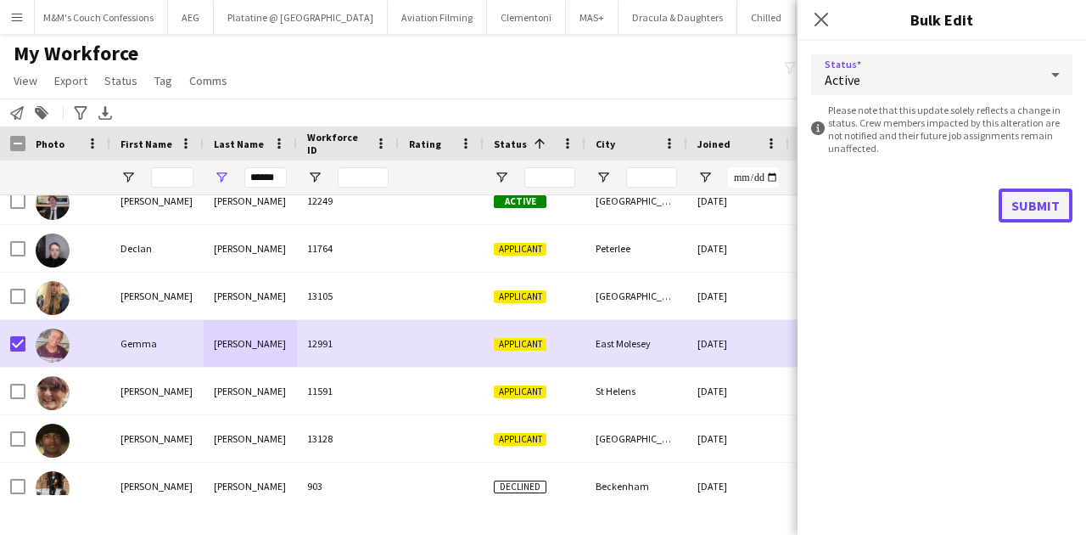
click at [1032, 212] on button "Submit" at bounding box center [1036, 205] width 74 height 34
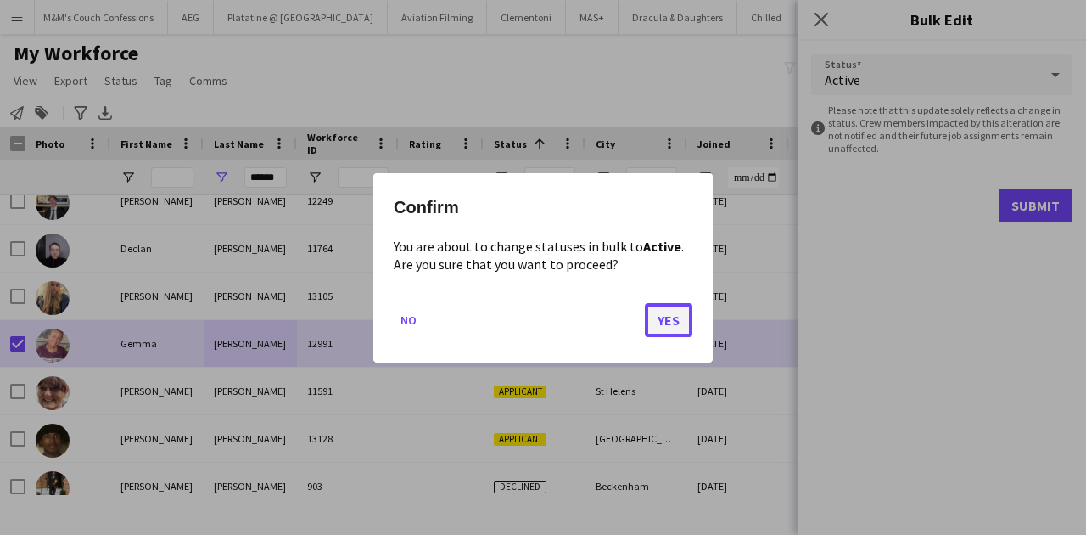
click at [667, 317] on button "Yes" at bounding box center [669, 319] width 48 height 34
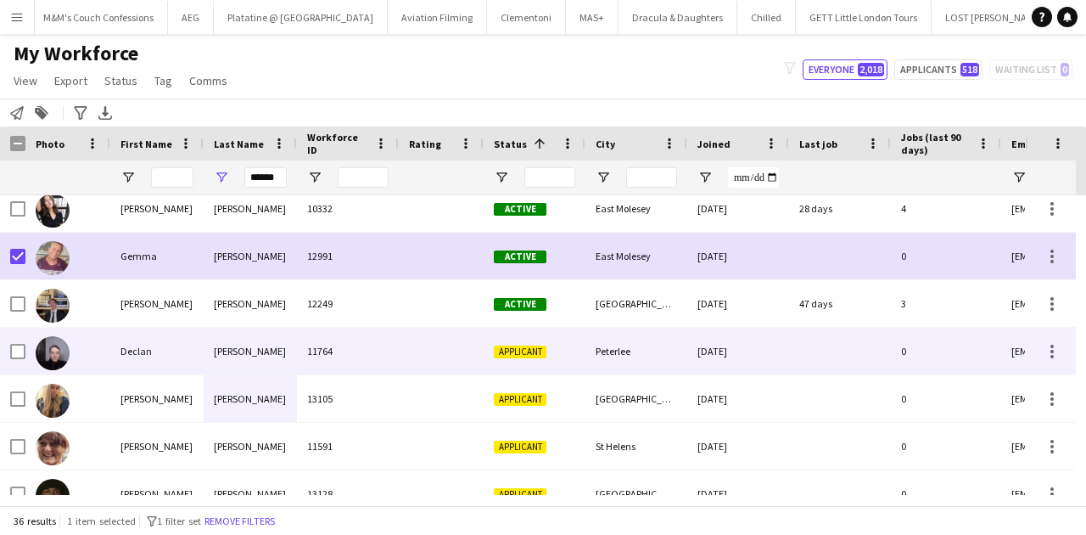
scroll to position [0, 0]
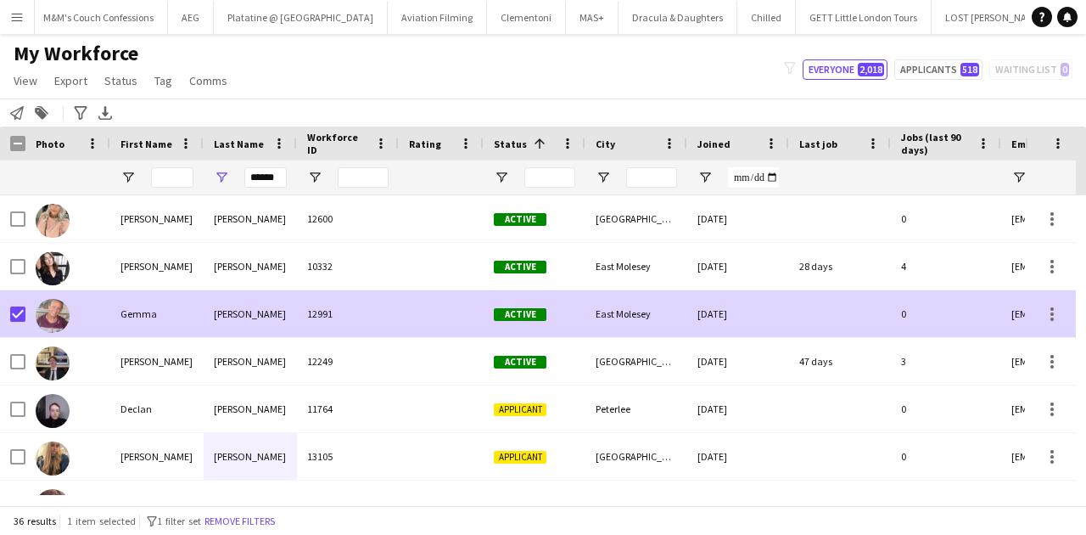
click at [209, 317] on div "[PERSON_NAME]" at bounding box center [250, 313] width 93 height 47
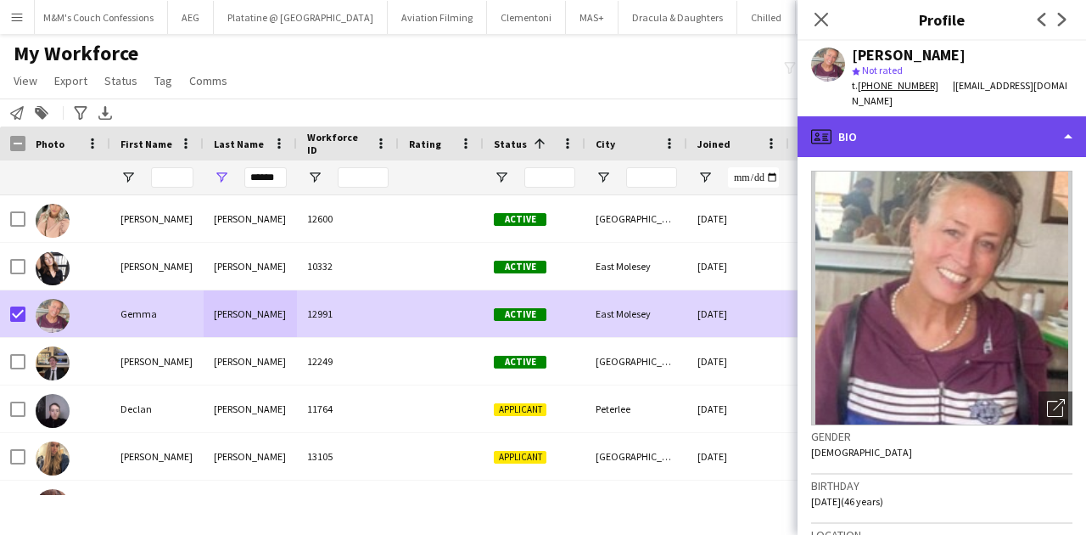
click at [961, 121] on div "profile Bio" at bounding box center [942, 136] width 289 height 41
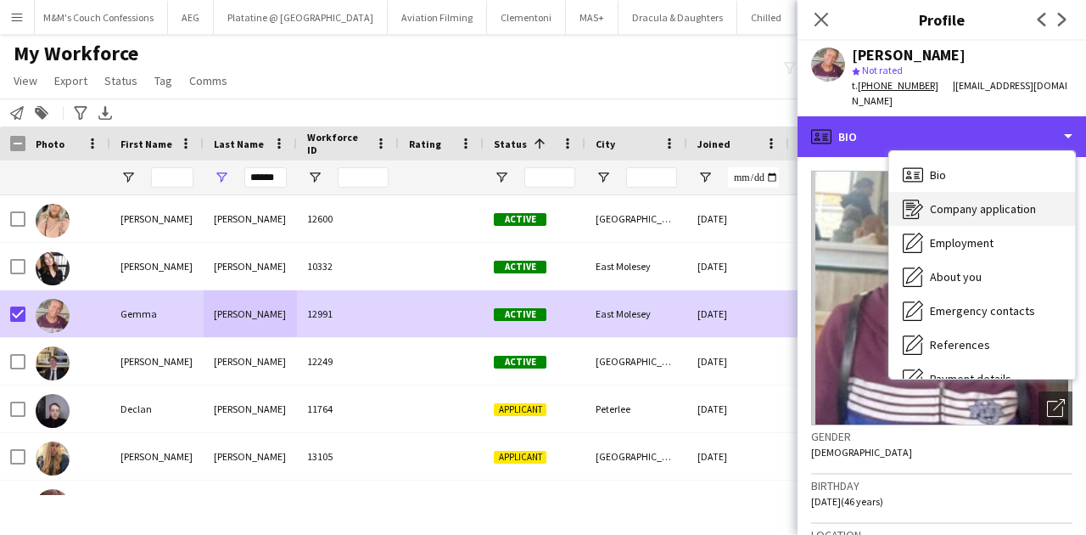
scroll to position [226, 0]
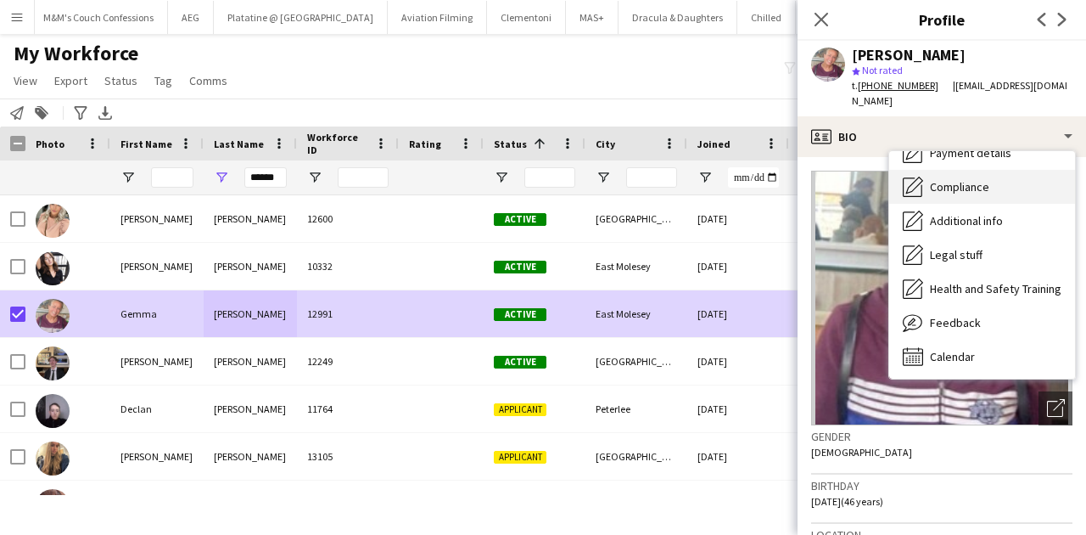
click at [964, 179] on span "Compliance" at bounding box center [959, 186] width 59 height 15
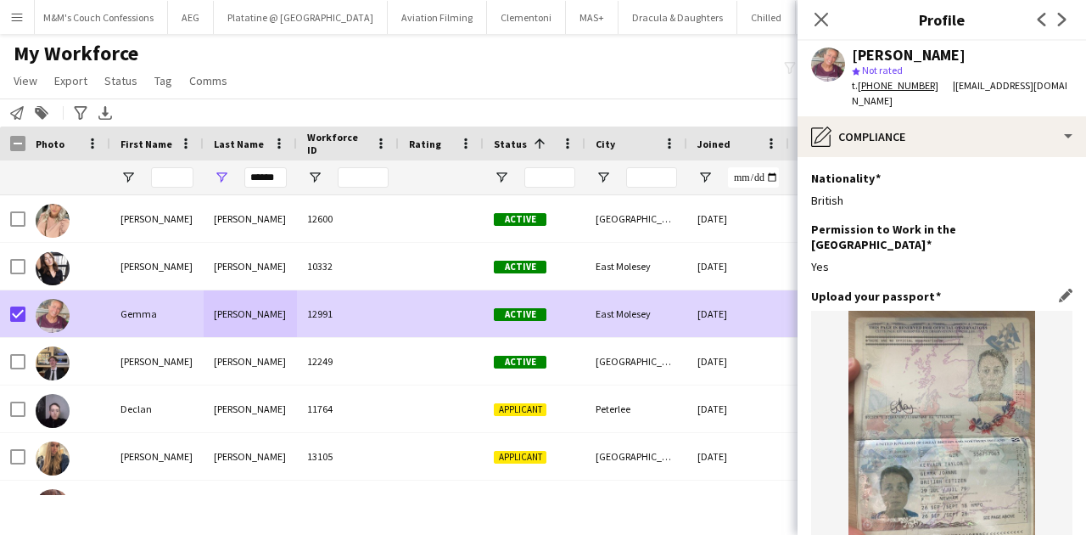
scroll to position [170, 0]
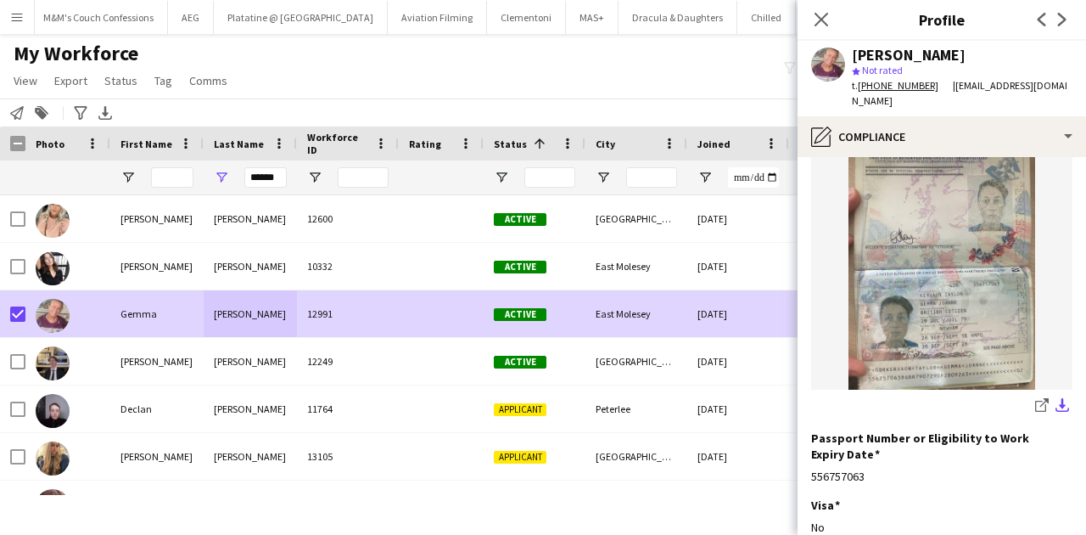
click at [1062, 396] on button "download-bottom" at bounding box center [1063, 406] width 20 height 20
click at [1058, 398] on app-icon "download-bottom" at bounding box center [1063, 406] width 14 height 16
click at [268, 156] on div "Last Name" at bounding box center [250, 143] width 73 height 34
click at [266, 171] on input "******" at bounding box center [265, 177] width 42 height 20
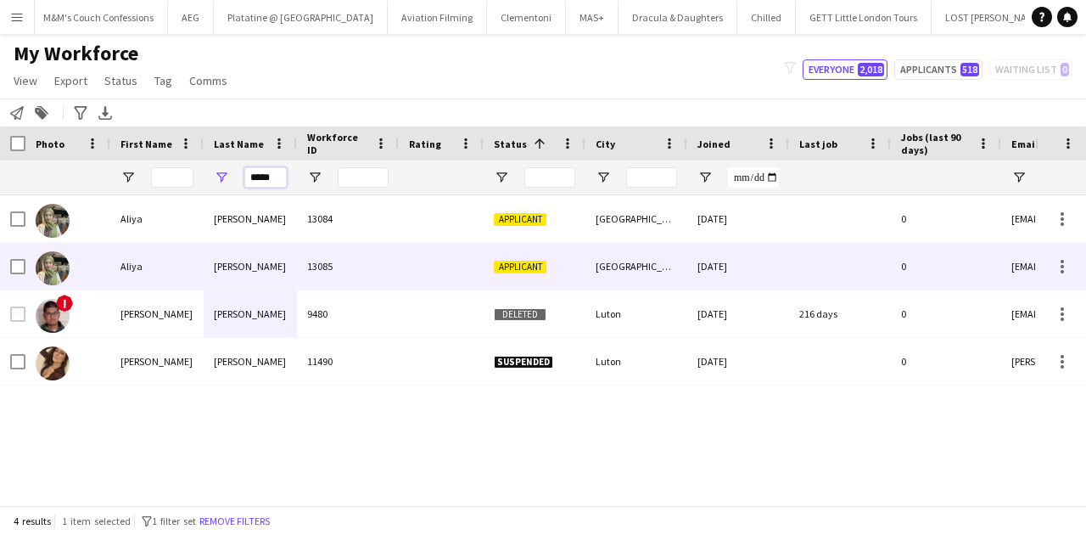
type input "*****"
click at [305, 266] on div "13085" at bounding box center [348, 266] width 102 height 47
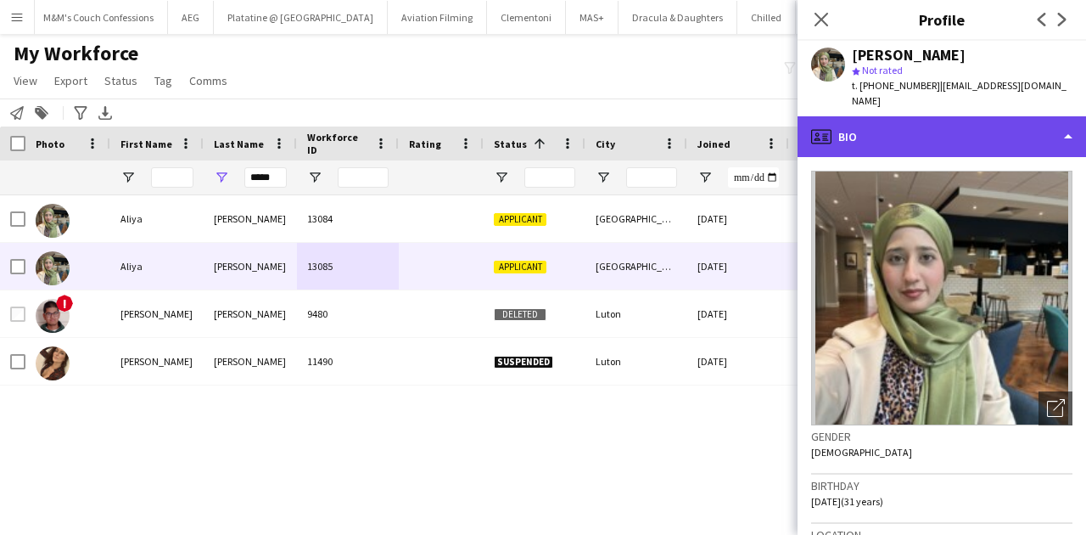
click at [862, 116] on div "profile Bio" at bounding box center [942, 136] width 289 height 41
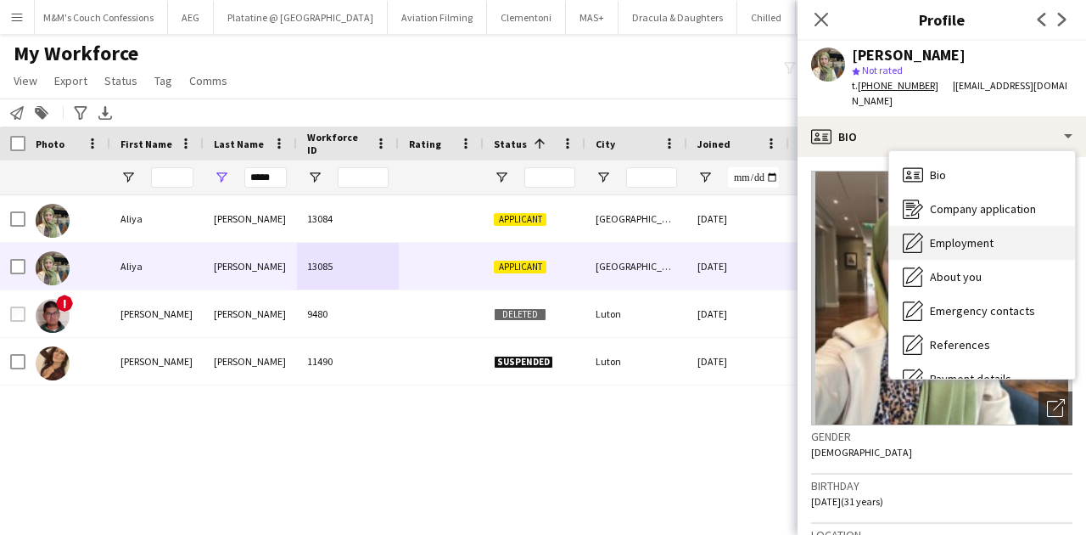
click at [967, 248] on span "Employment" at bounding box center [962, 242] width 64 height 15
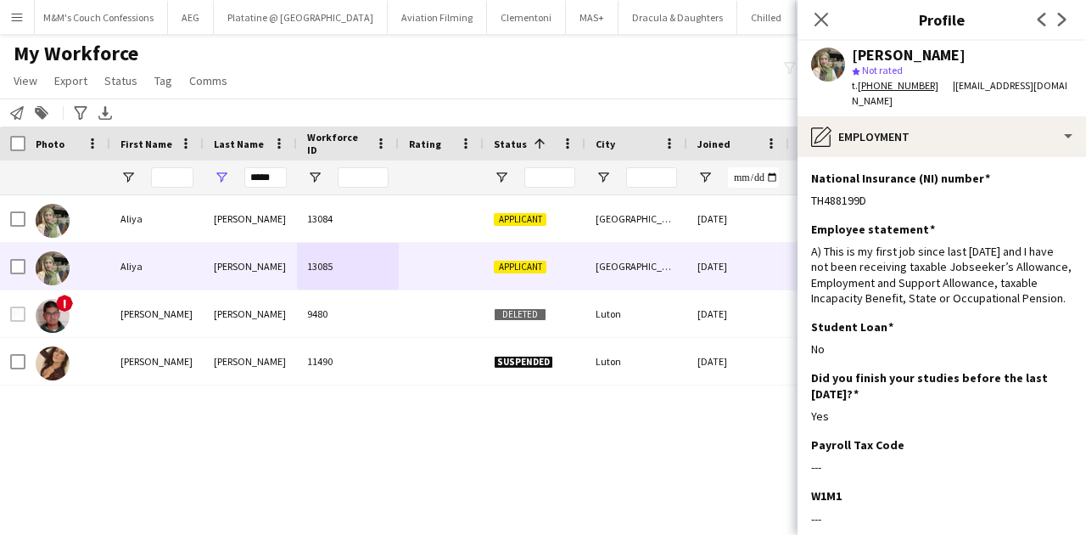
click at [654, 192] on div at bounding box center [651, 177] width 51 height 34
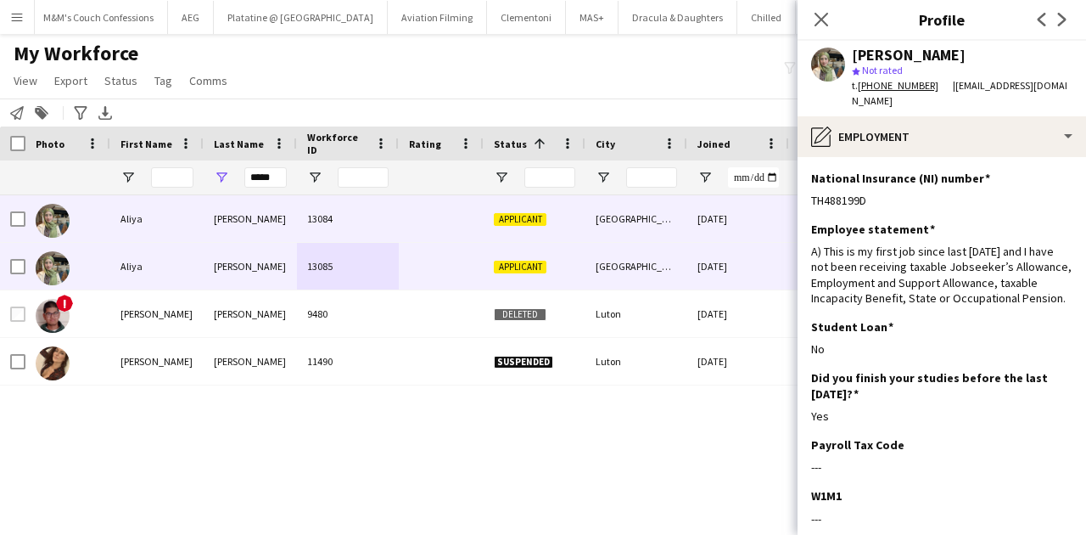
click at [660, 200] on div "[GEOGRAPHIC_DATA]" at bounding box center [637, 218] width 102 height 47
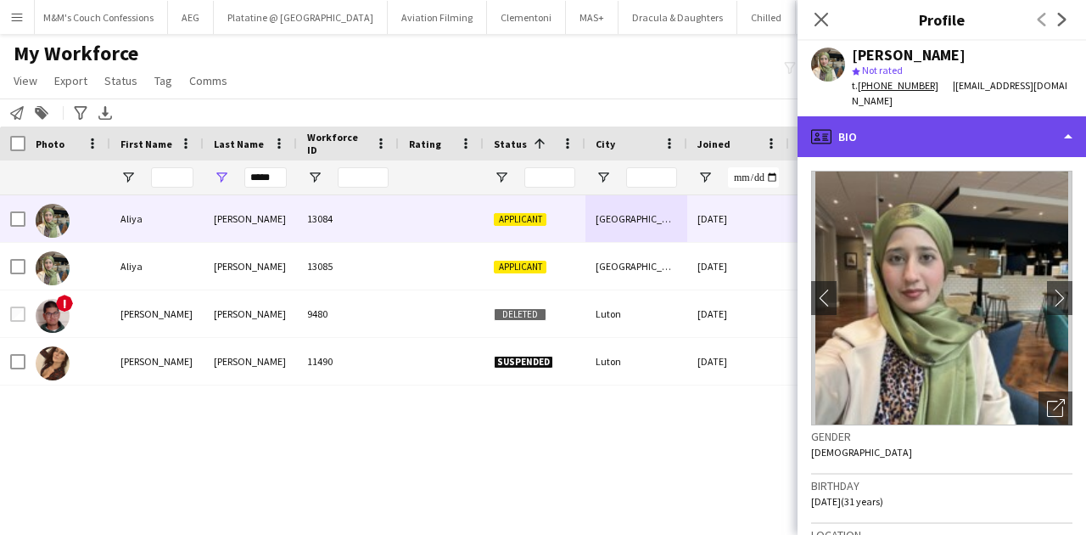
click at [851, 116] on div "profile Bio" at bounding box center [942, 136] width 289 height 41
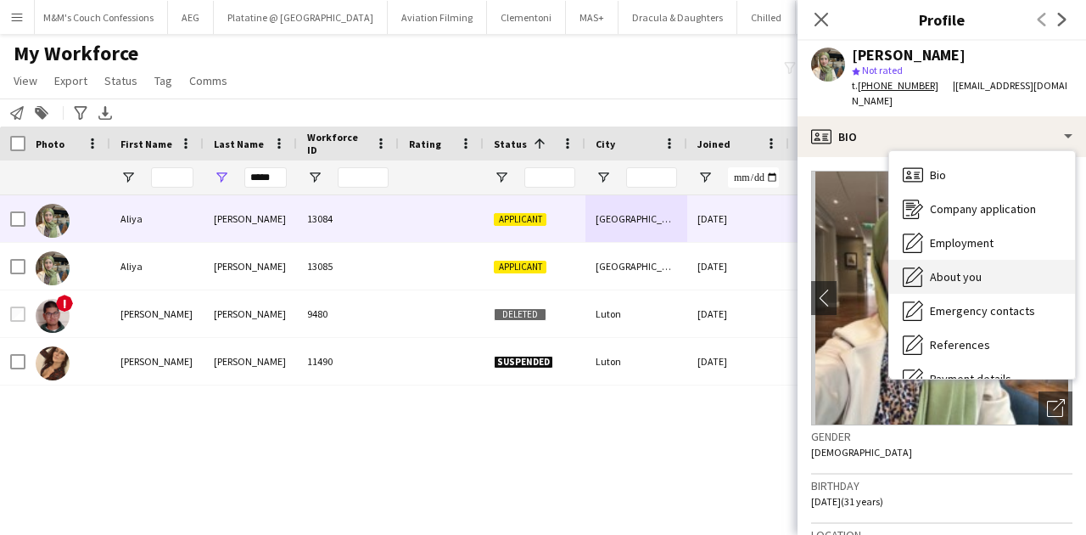
click at [947, 269] on span "About you" at bounding box center [956, 276] width 52 height 15
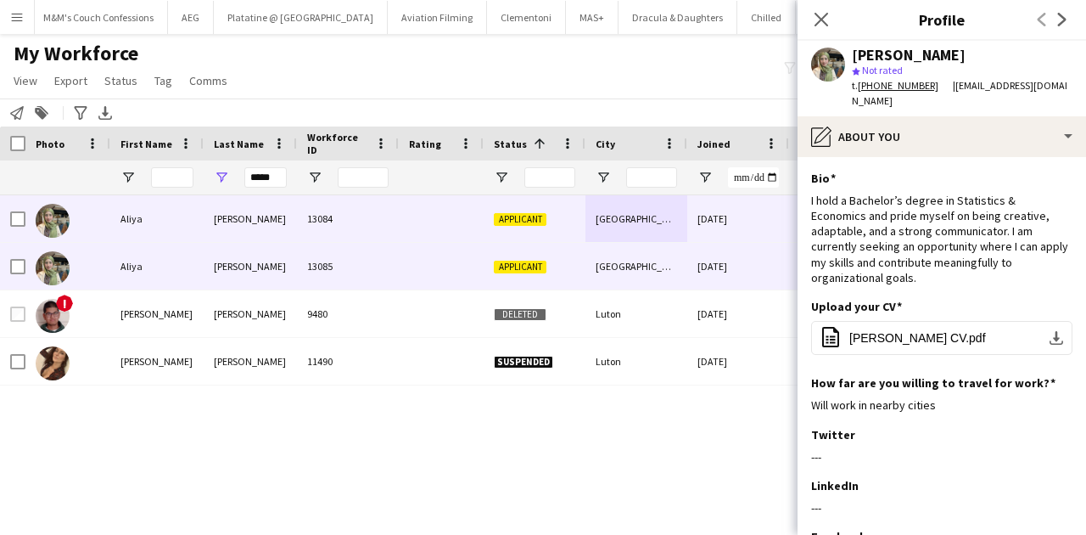
click at [735, 285] on div "26-08-2025" at bounding box center [739, 266] width 102 height 47
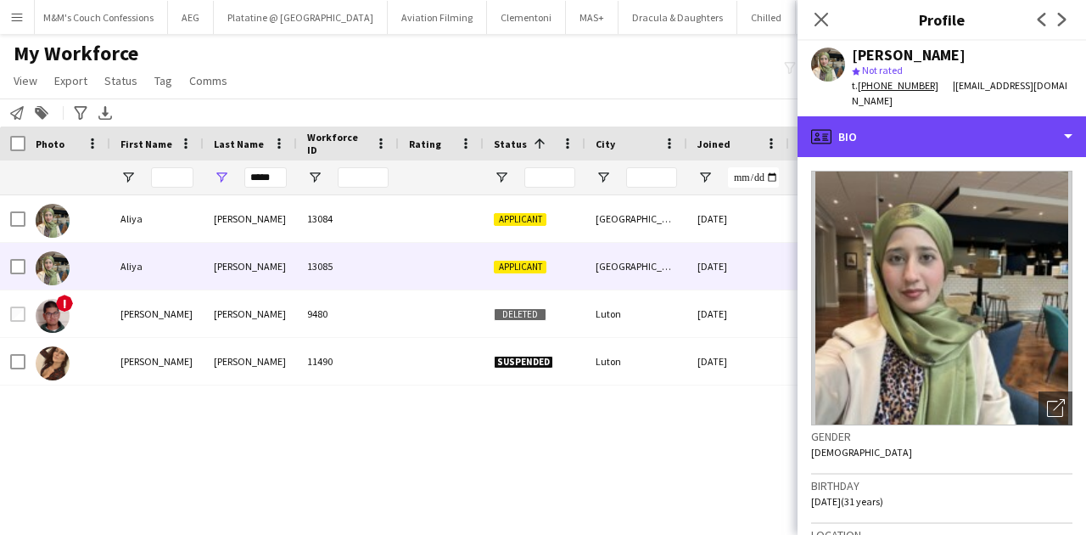
click at [834, 149] on div "profile Bio" at bounding box center [942, 136] width 289 height 41
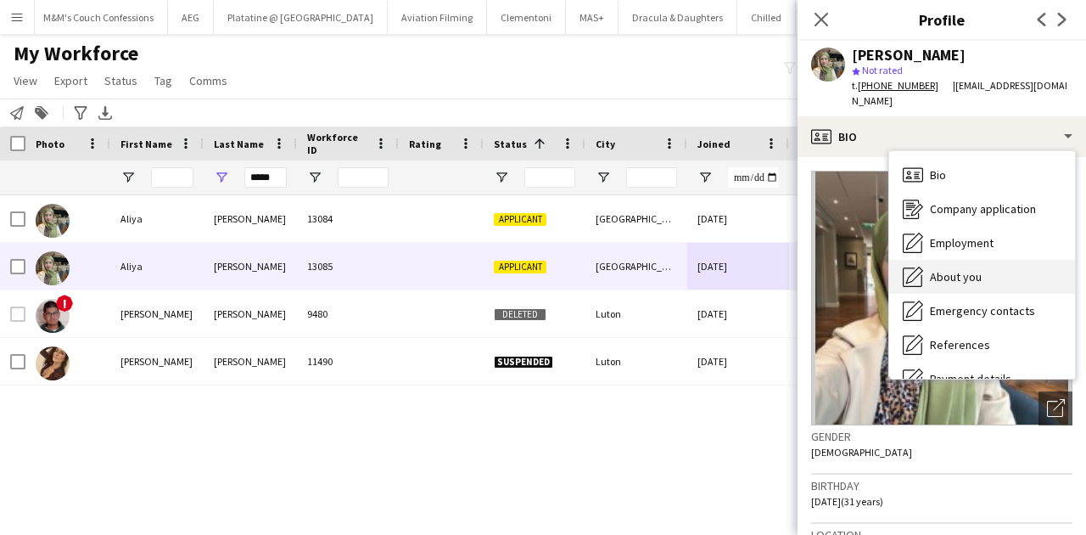
click at [973, 271] on span "About you" at bounding box center [956, 276] width 52 height 15
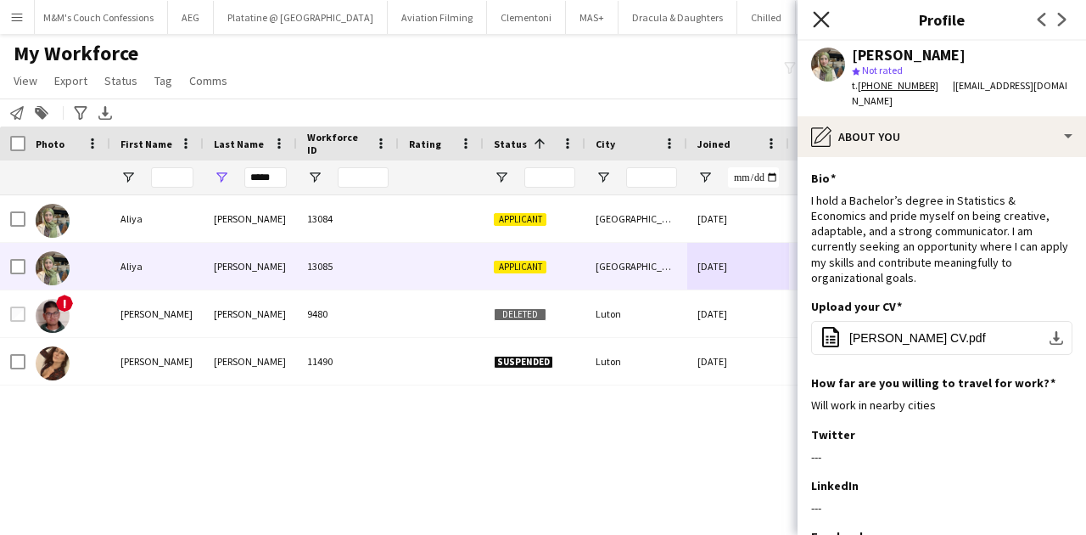
click at [817, 16] on icon at bounding box center [821, 19] width 16 height 16
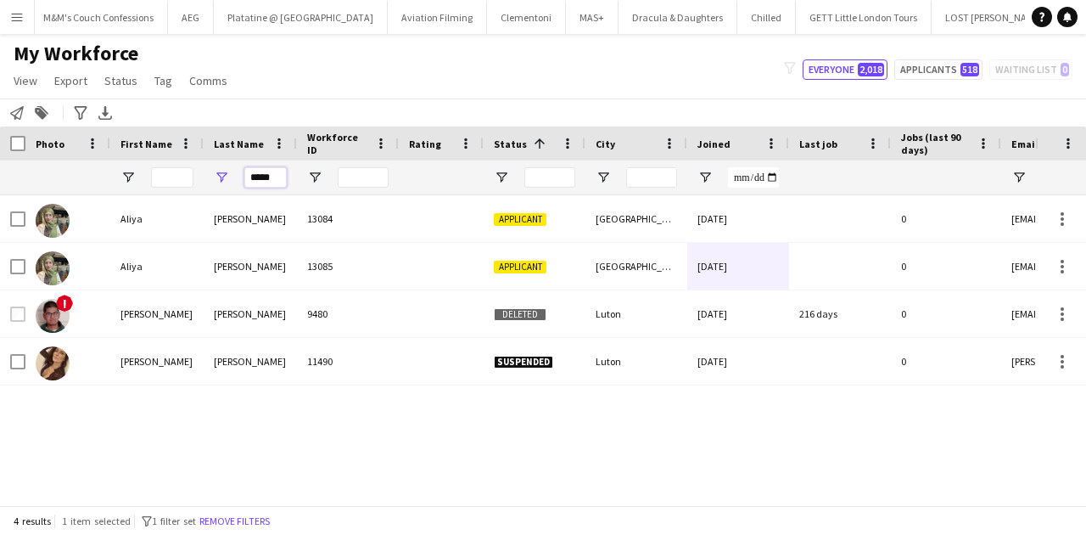
click at [273, 174] on input "*****" at bounding box center [265, 177] width 42 height 20
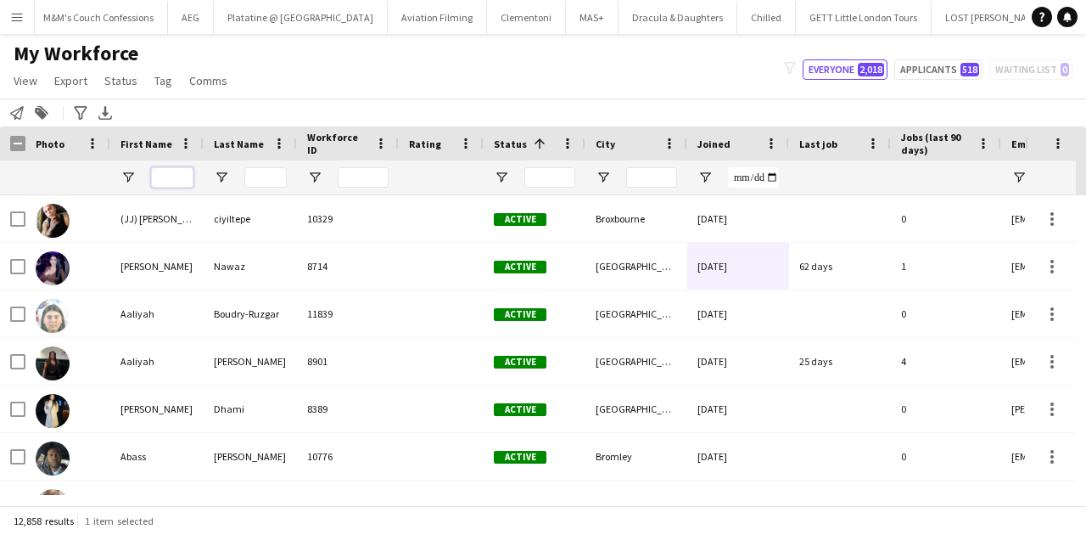
click at [173, 184] on input "First Name Filter Input" at bounding box center [172, 177] width 42 height 20
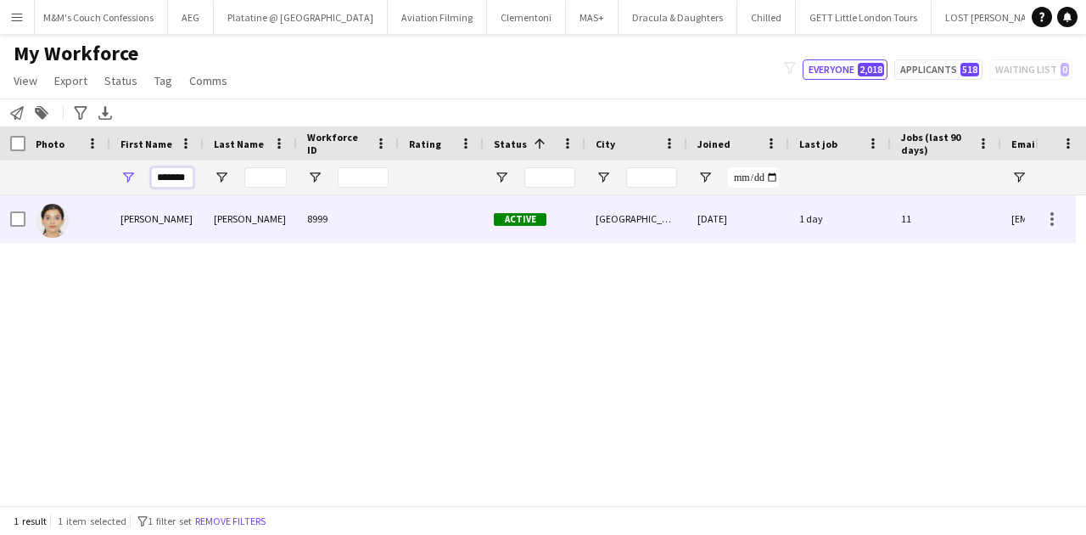
type input "*******"
click at [187, 217] on div "Varnika" at bounding box center [156, 218] width 93 height 47
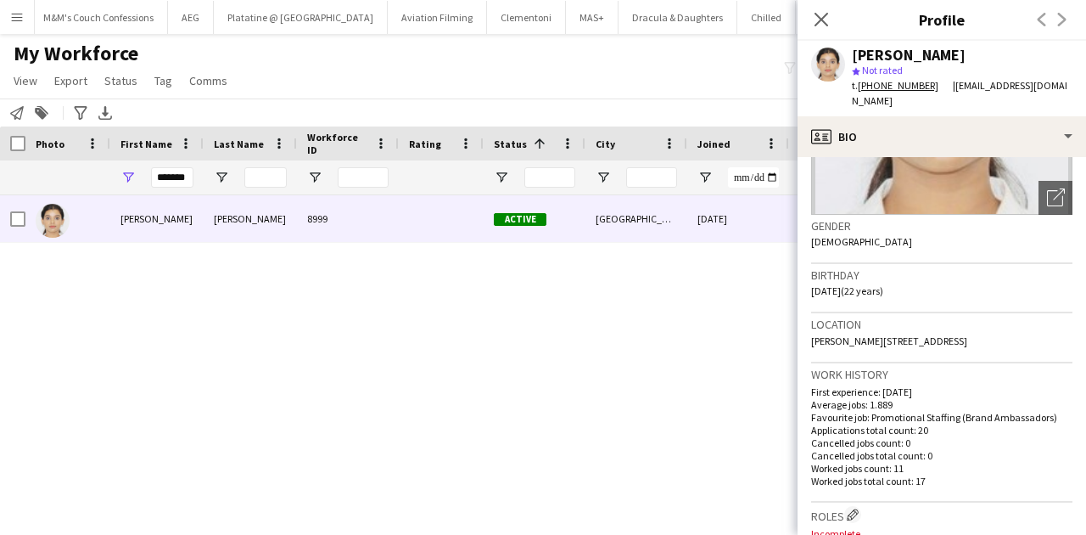
scroll to position [283, 0]
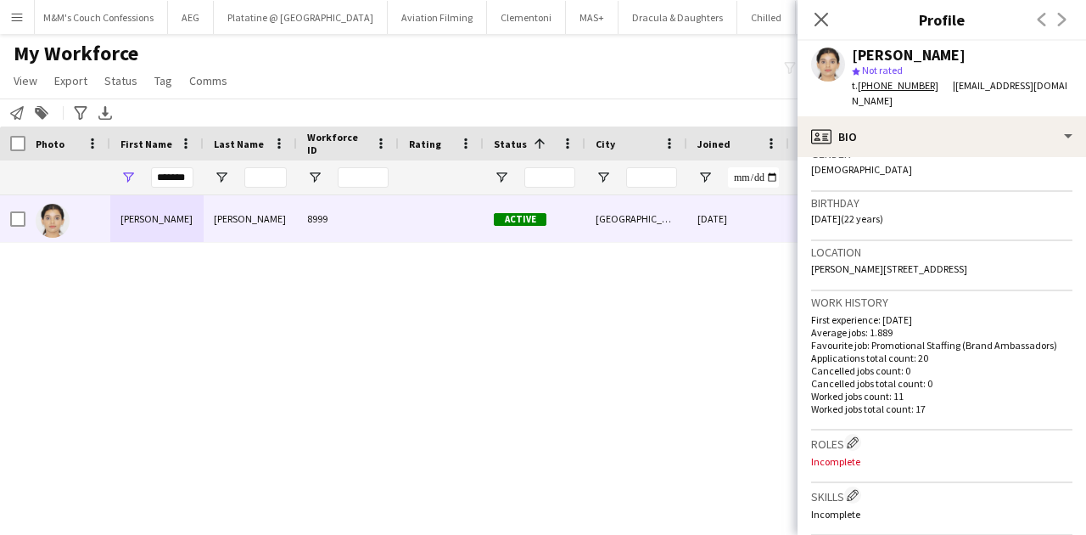
drag, startPoint x: 858, startPoint y: 87, endPoint x: 931, endPoint y: 93, distance: 73.3
click at [931, 93] on div "t. +4407765549239" at bounding box center [902, 85] width 101 height 15
copy div "+4407765549239"
click at [167, 175] on input "*******" at bounding box center [172, 177] width 42 height 20
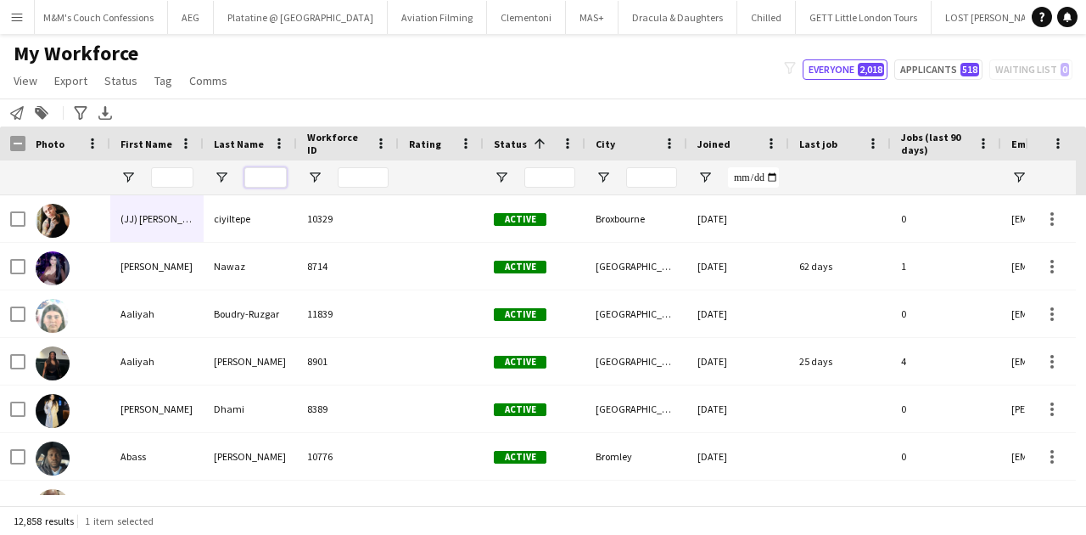
click at [263, 184] on input "Last Name Filter Input" at bounding box center [265, 177] width 42 height 20
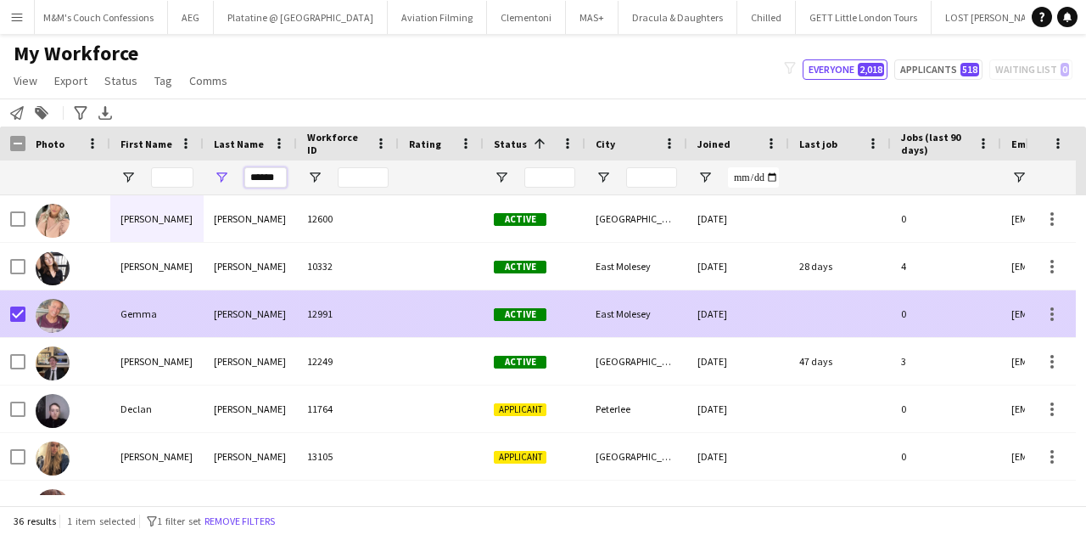
type input "******"
click at [278, 319] on div "[PERSON_NAME]" at bounding box center [250, 313] width 93 height 47
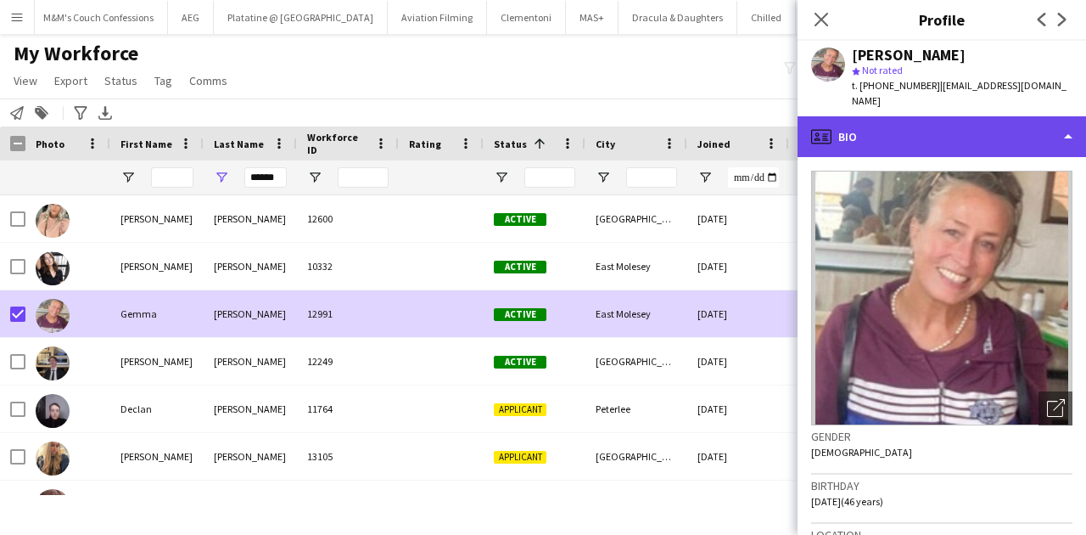
click at [996, 126] on div "profile Bio" at bounding box center [942, 136] width 289 height 41
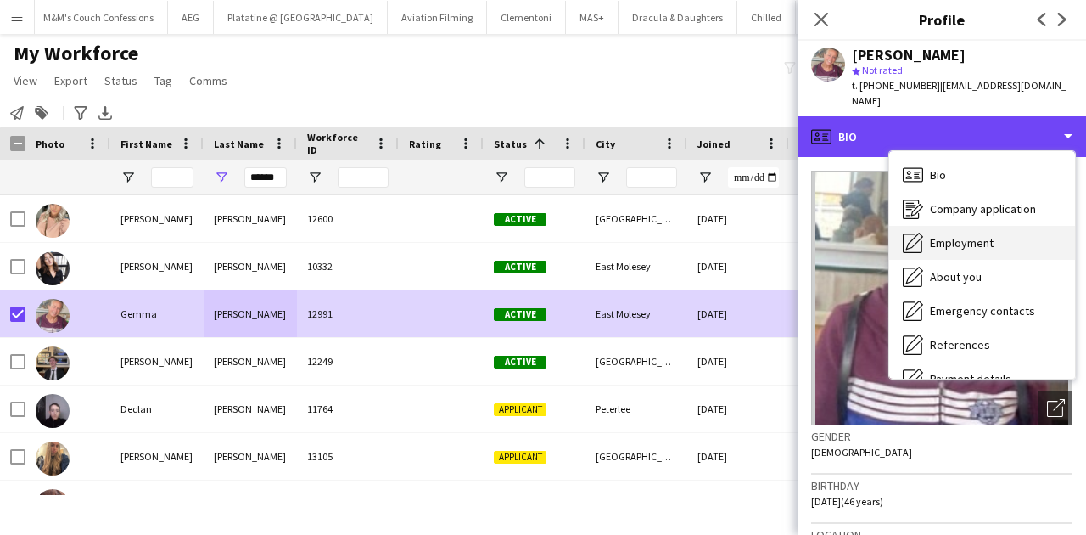
scroll to position [170, 0]
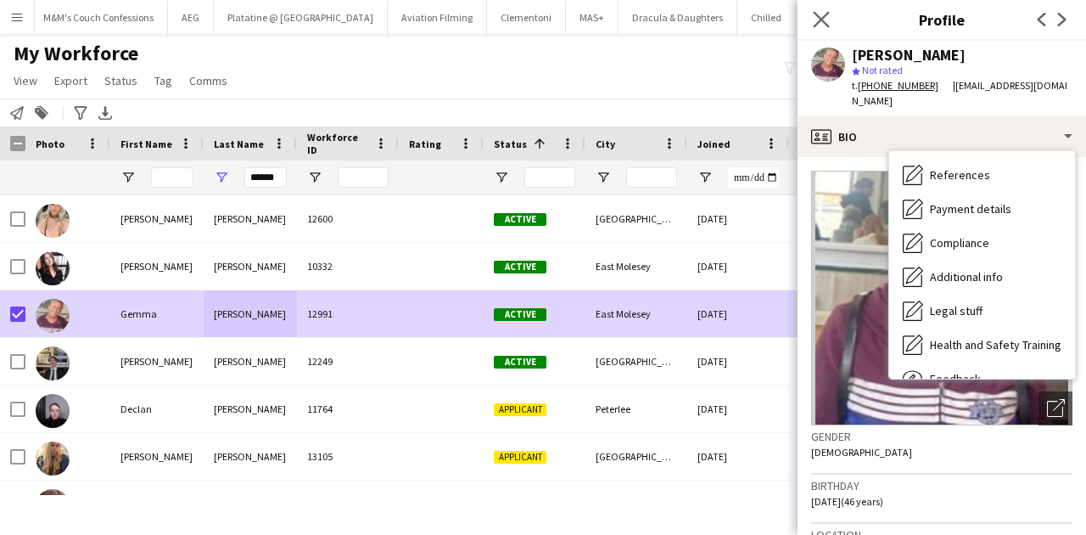
drag, startPoint x: 822, startPoint y: 25, endPoint x: 833, endPoint y: 30, distance: 12.2
click at [822, 25] on icon "Close pop-in" at bounding box center [821, 19] width 16 height 16
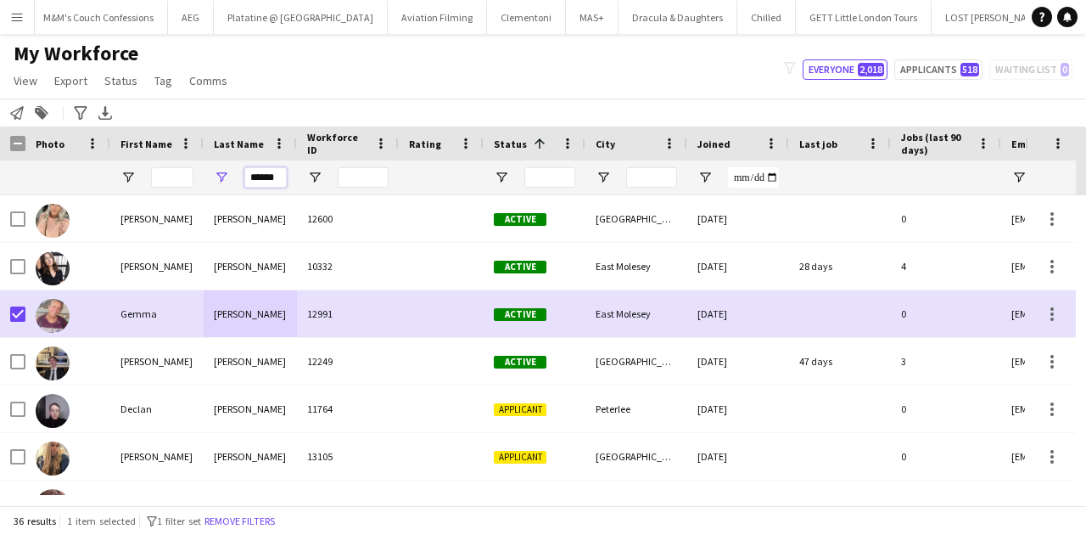
click at [267, 178] on input "******" at bounding box center [265, 177] width 42 height 20
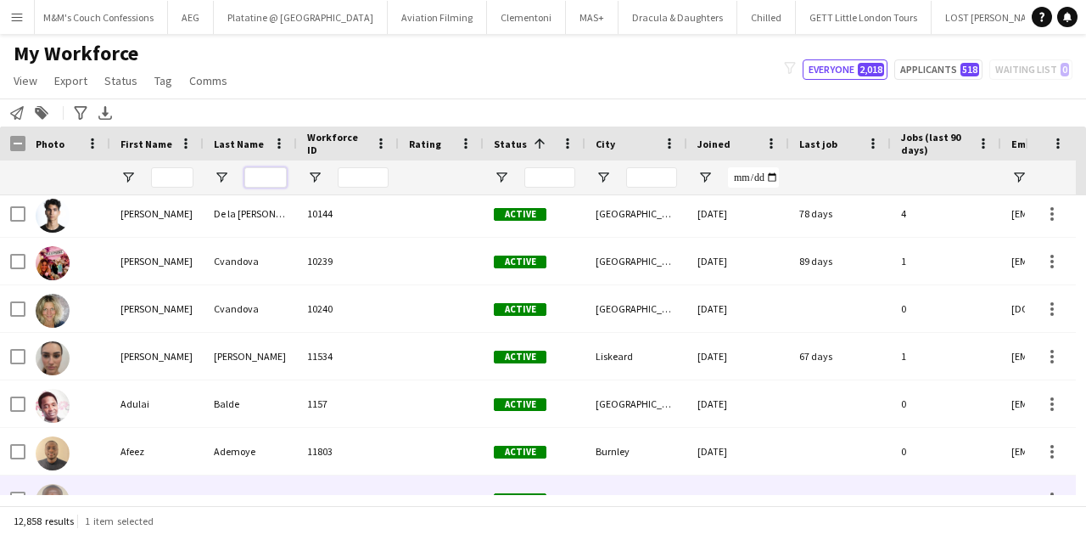
scroll to position [1085, 0]
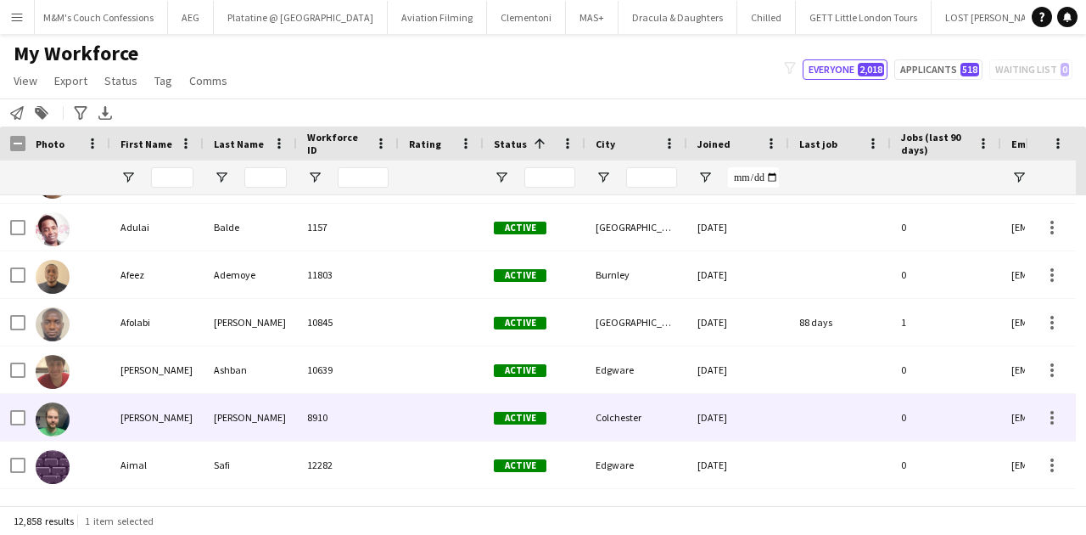
click at [247, 429] on div "Moore" at bounding box center [250, 417] width 93 height 47
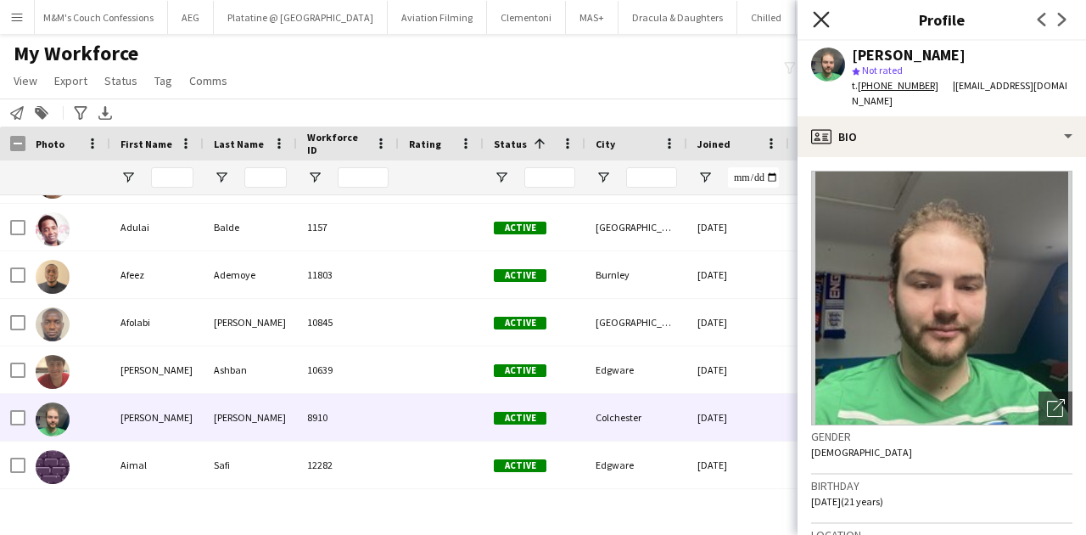
click at [812, 15] on app-icon "Close pop-in" at bounding box center [822, 20] width 25 height 25
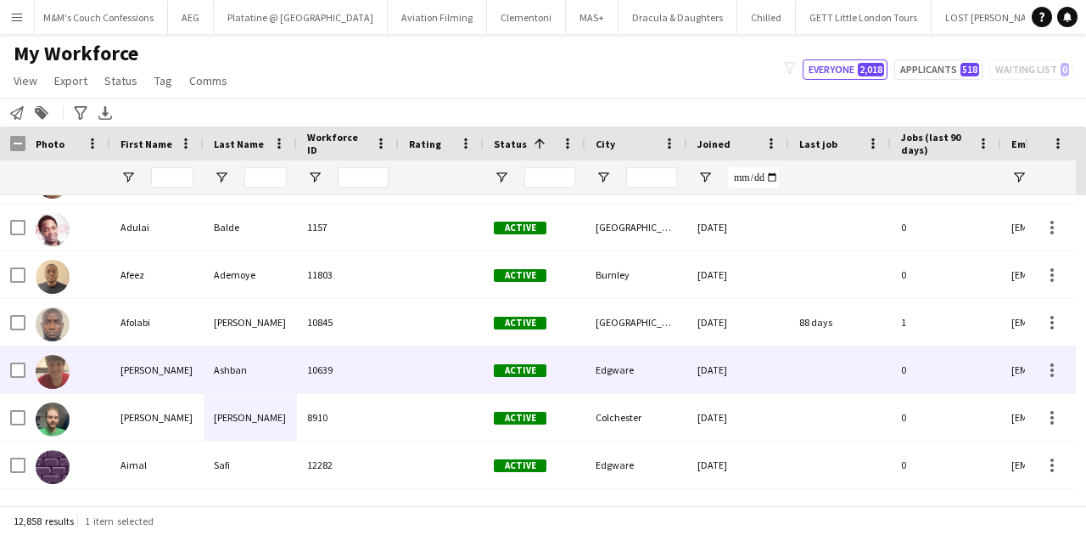
scroll to position [1368, 0]
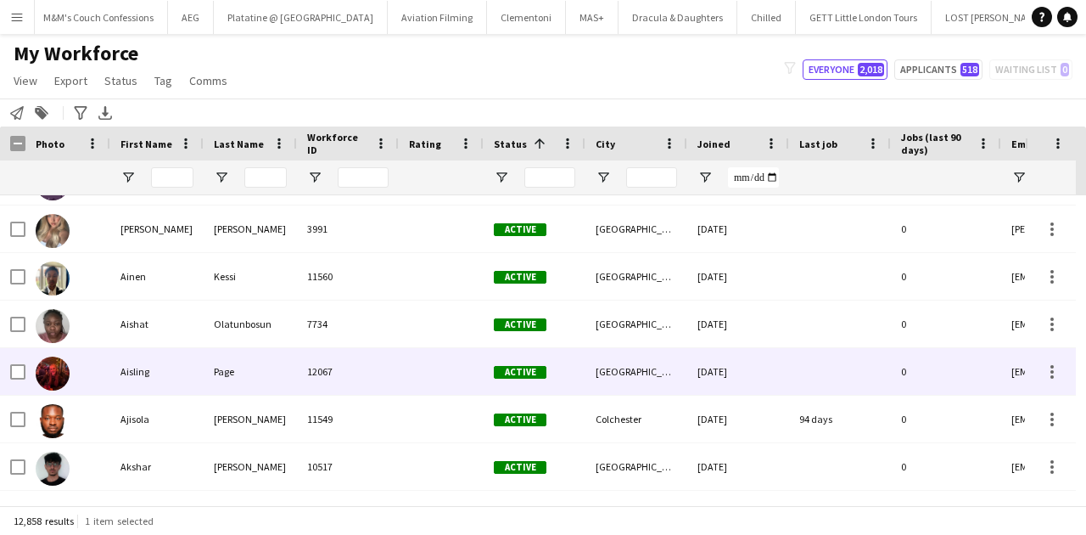
click at [367, 362] on div "12067" at bounding box center [348, 371] width 102 height 47
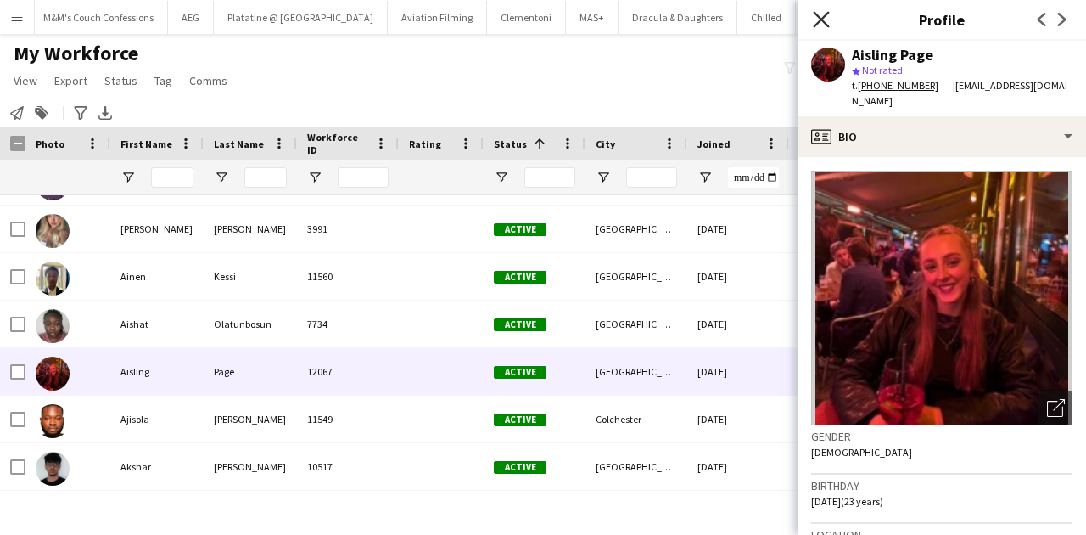
click at [823, 25] on icon "Close pop-in" at bounding box center [821, 19] width 16 height 16
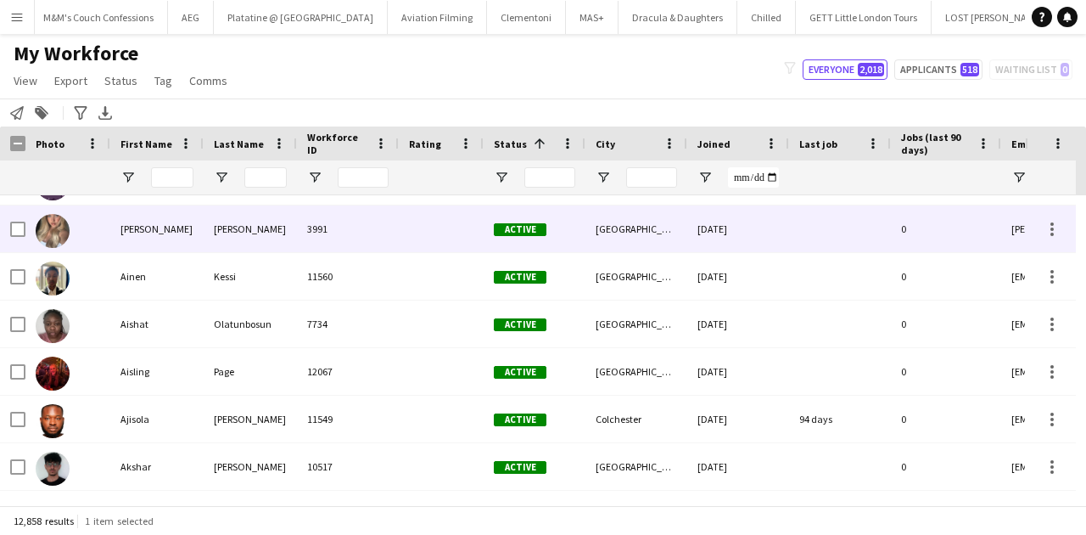
click at [224, 243] on div "illingworth" at bounding box center [250, 228] width 93 height 47
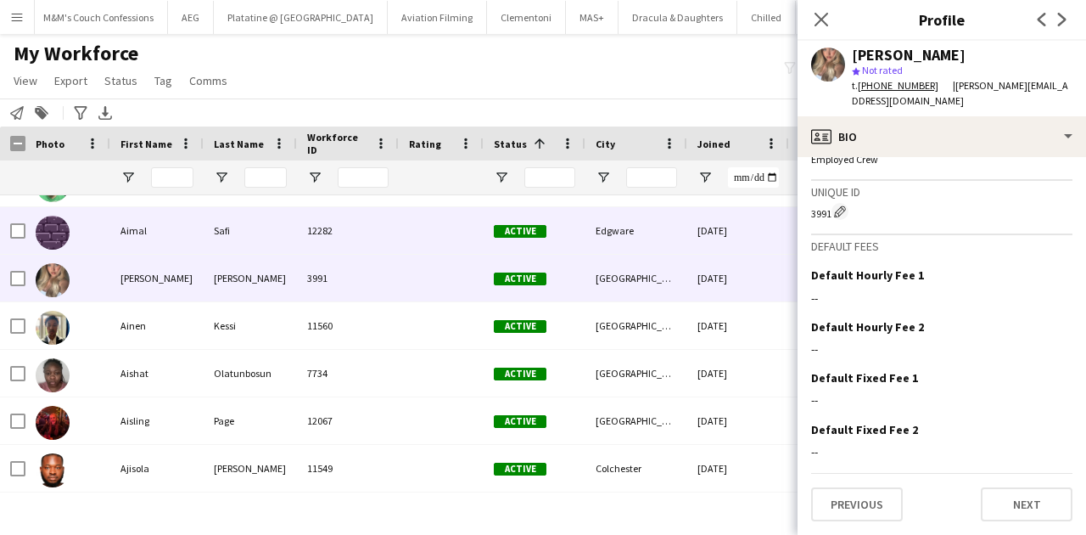
scroll to position [1311, 0]
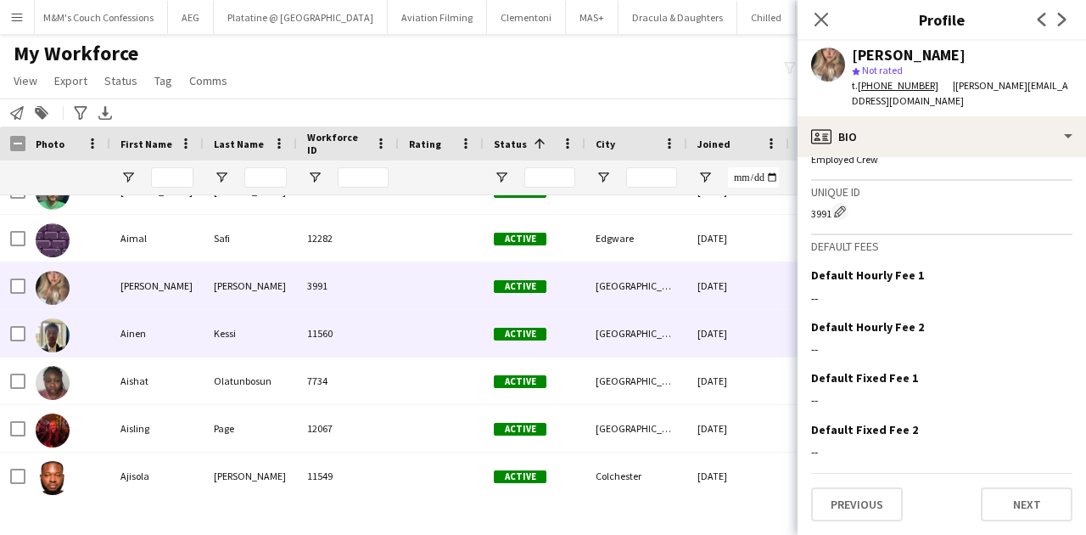
click at [307, 316] on div "11560" at bounding box center [348, 333] width 102 height 47
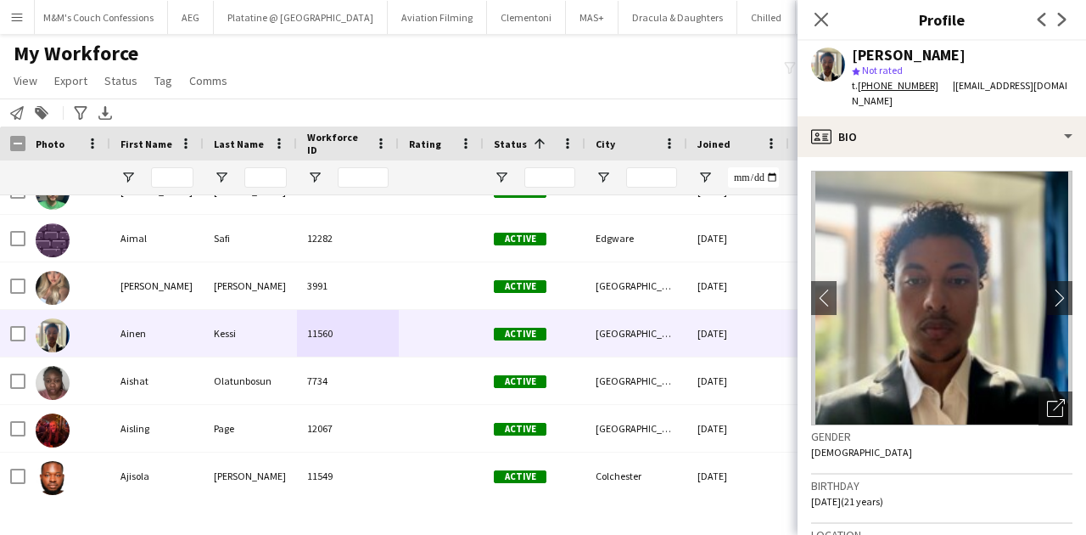
click at [810, 21] on div "Close pop-in" at bounding box center [822, 19] width 48 height 39
click at [823, 14] on icon "Close pop-in" at bounding box center [821, 19] width 16 height 16
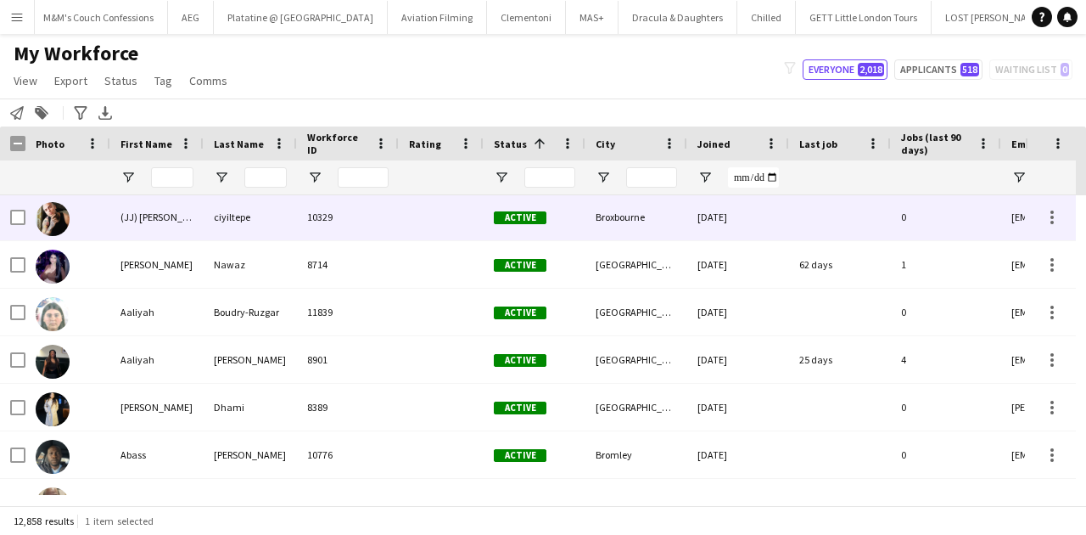
scroll to position [0, 0]
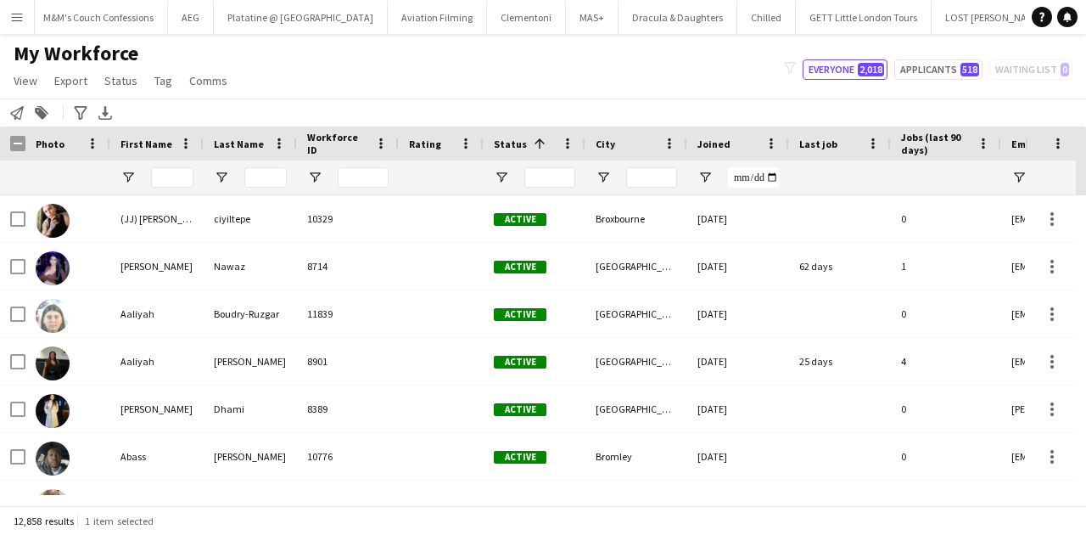
click at [24, 13] on button "Menu" at bounding box center [17, 17] width 34 height 34
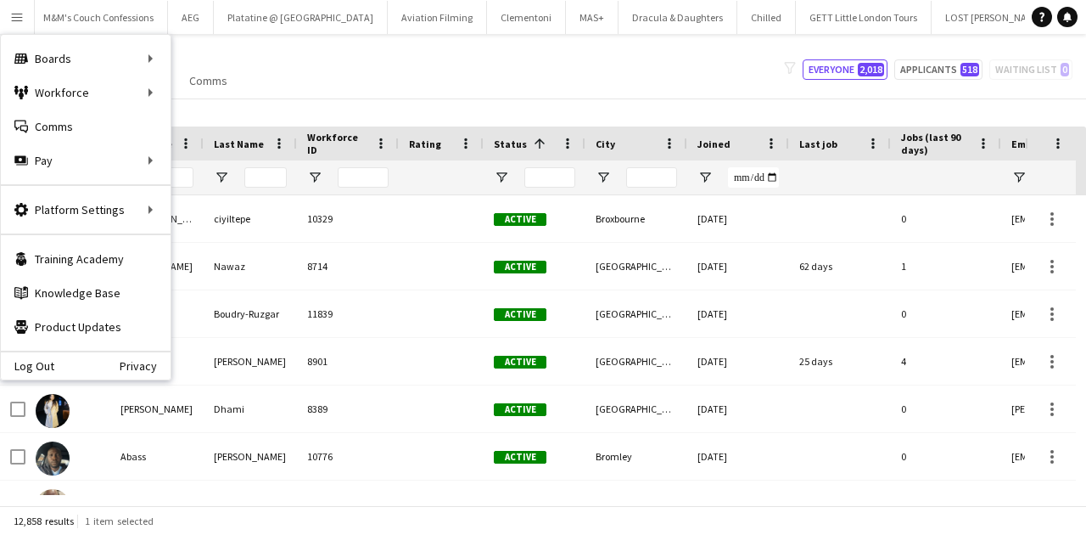
click at [350, 93] on div "My Workforce View Views Default view New view Update view Delete view Edit name…" at bounding box center [543, 70] width 1086 height 58
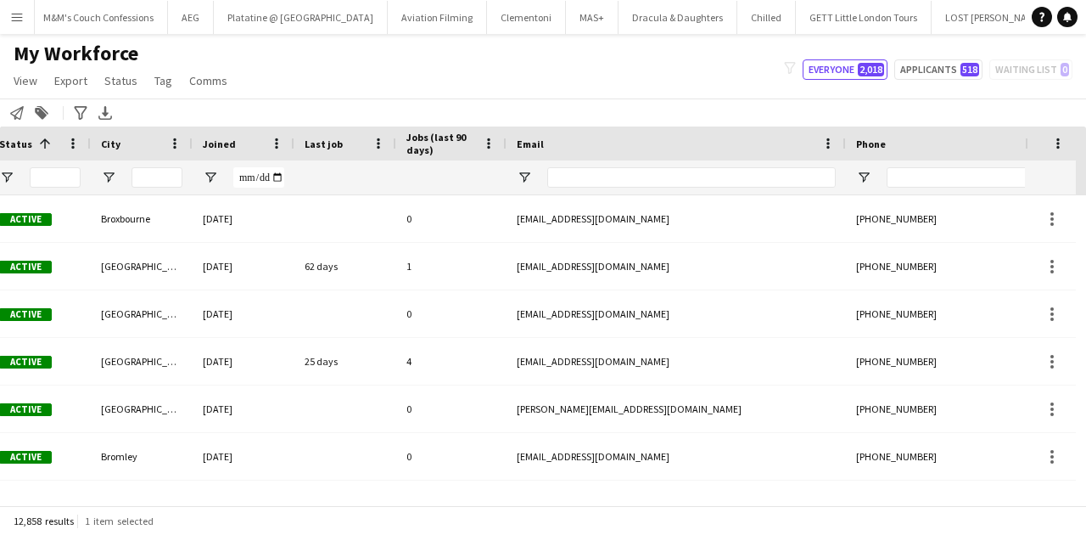
scroll to position [0, 632]
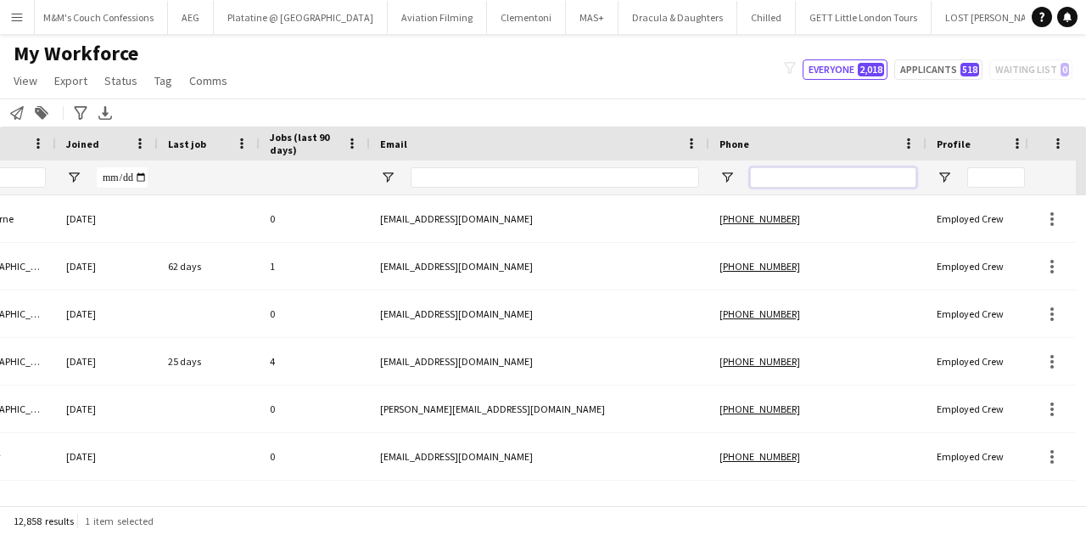
click at [800, 186] on input "Phone Filter Input" at bounding box center [833, 177] width 166 height 20
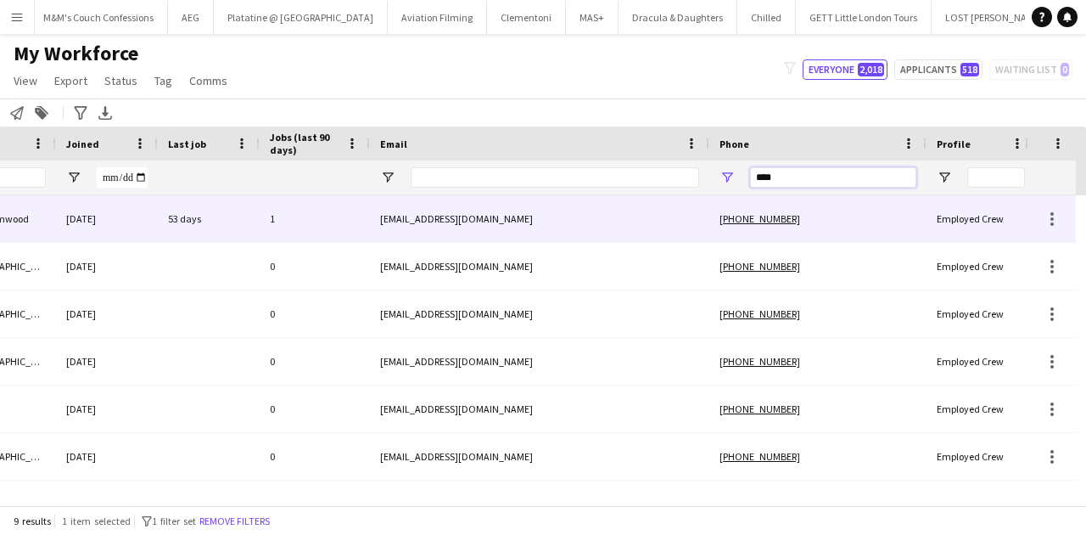
type input "****"
click at [661, 215] on div "rustysky19@yahoo.co.uk" at bounding box center [540, 218] width 340 height 47
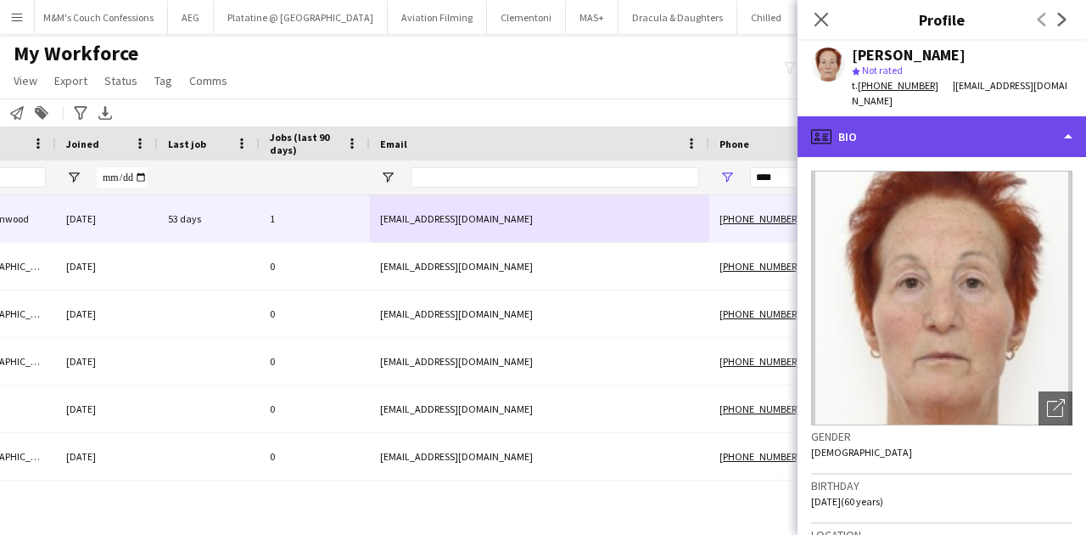
click at [848, 126] on div "profile Bio" at bounding box center [942, 136] width 289 height 41
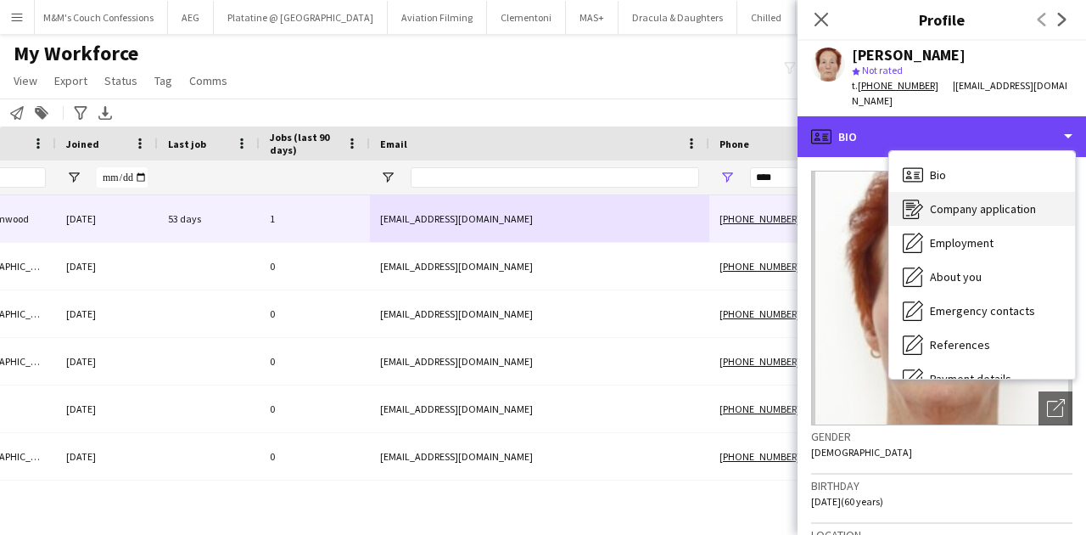
scroll to position [227, 0]
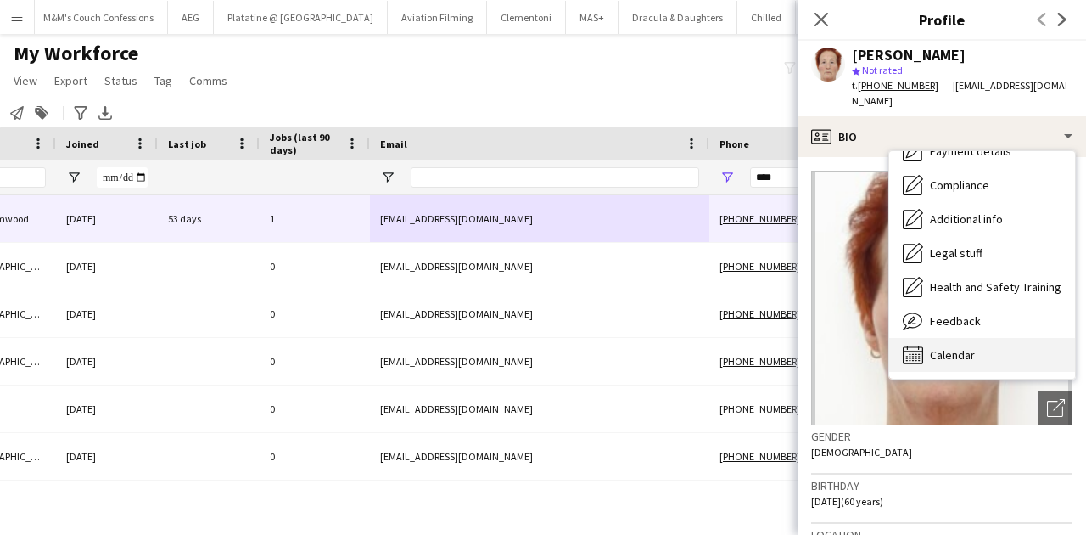
click at [946, 347] on span "Calendar" at bounding box center [952, 354] width 45 height 15
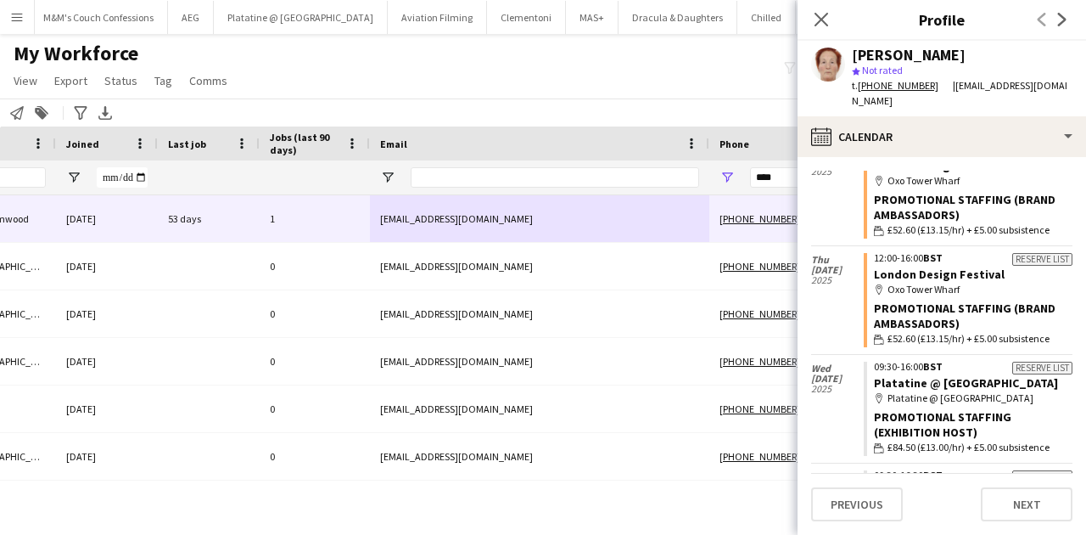
scroll to position [188, 0]
click at [822, 26] on icon "Close pop-in" at bounding box center [821, 19] width 16 height 16
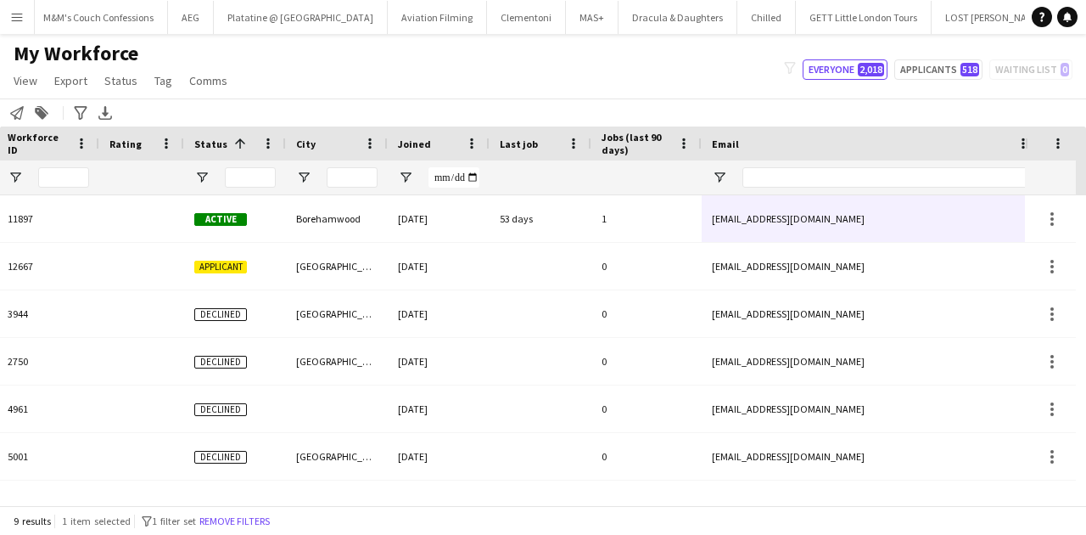
scroll to position [0, 195]
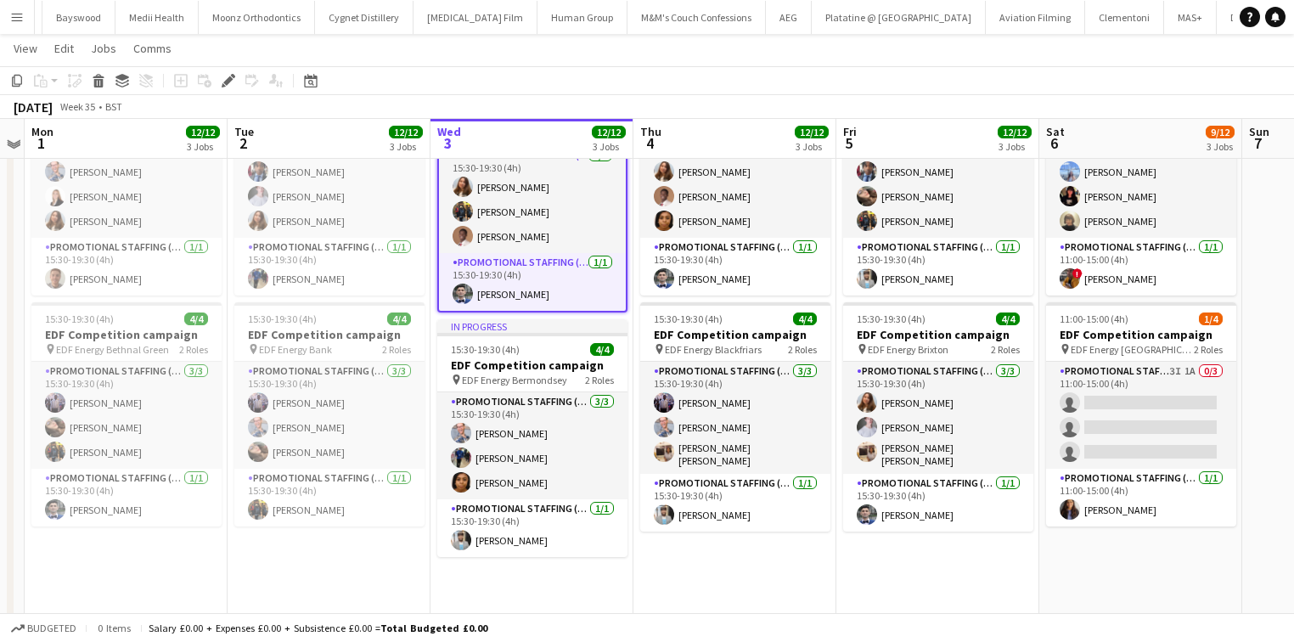
scroll to position [356, 0]
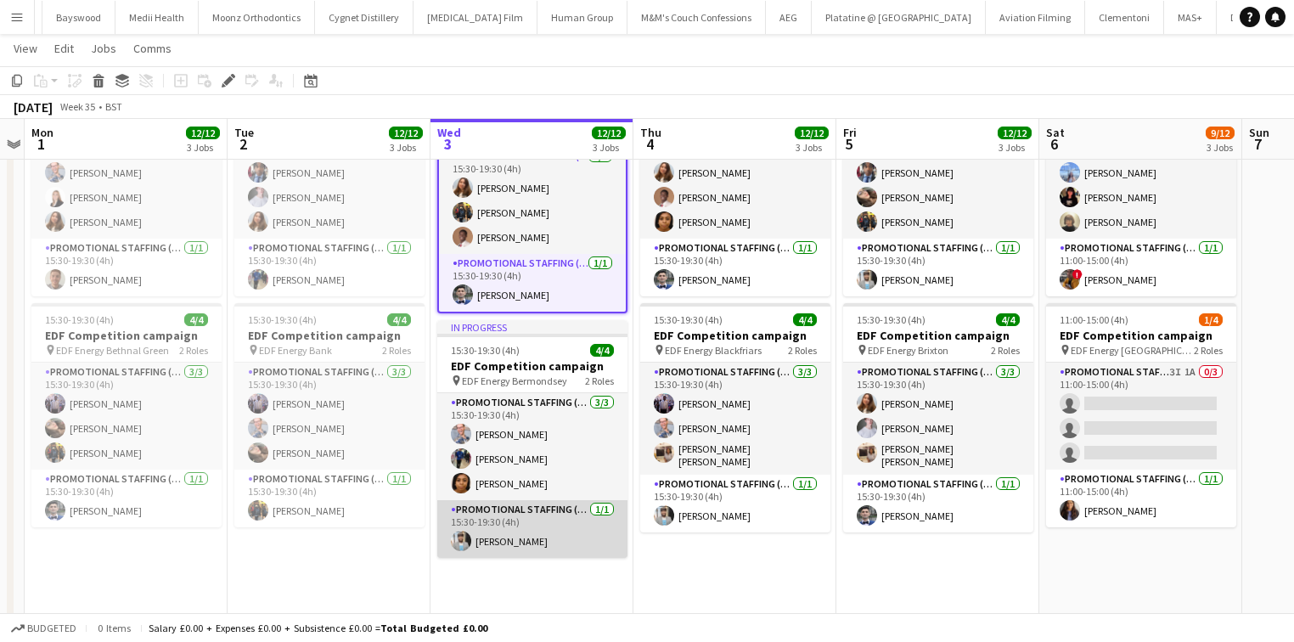
click at [581, 531] on app-card-role "Promotional Staffing (Team Leader) [DATE] 15:30-19:30 (4h) [PERSON_NAME]" at bounding box center [532, 529] width 190 height 58
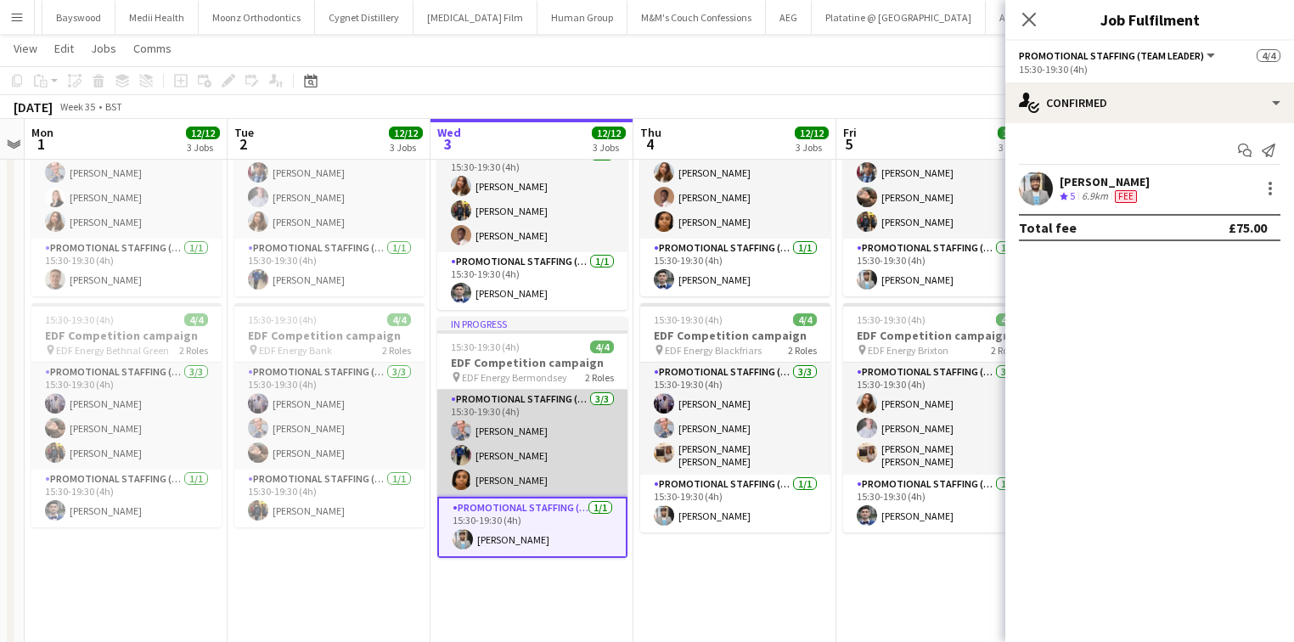
click at [549, 476] on app-card-role "Promotional Staffing (Flyering Staff) [DATE] 15:30-19:30 (4h) [PERSON_NAME] [PE…" at bounding box center [532, 443] width 190 height 107
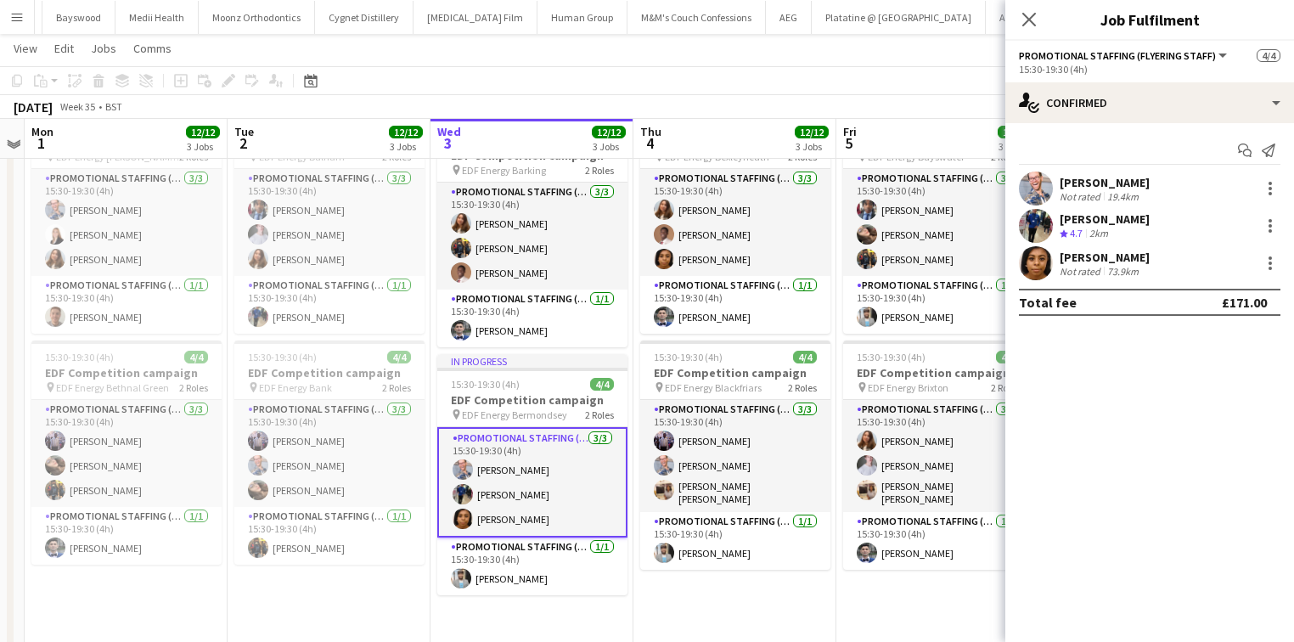
scroll to position [317, 0]
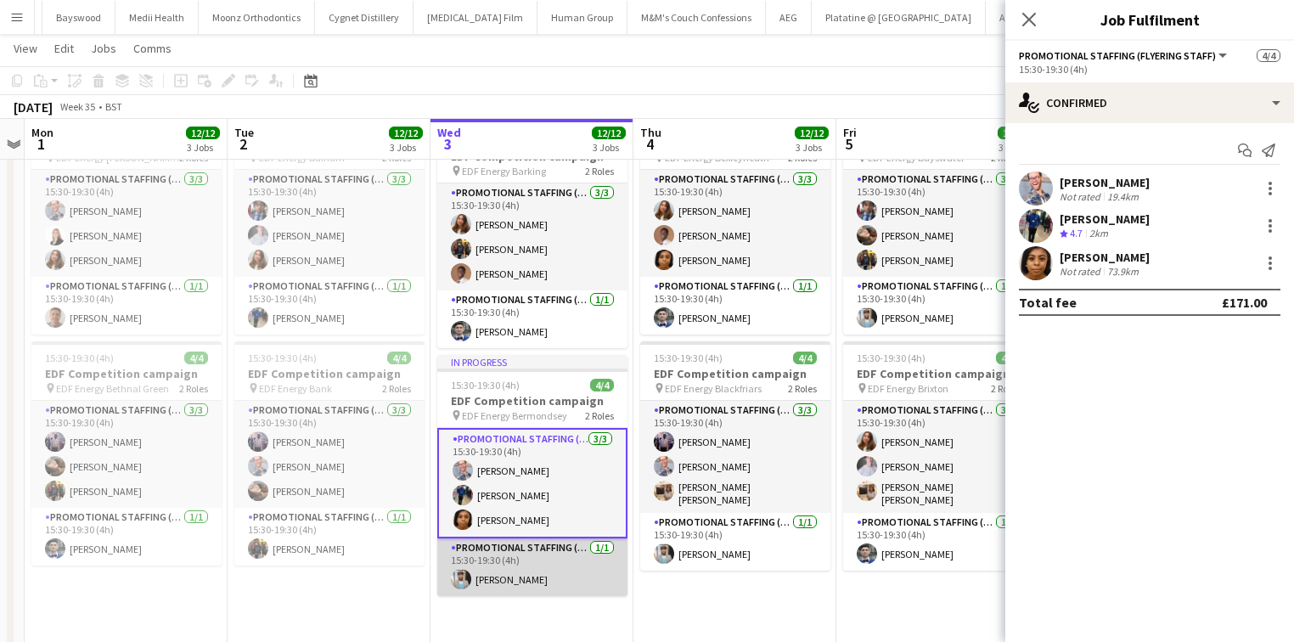
click at [553, 548] on app-card-role "Promotional Staffing (Team Leader) [DATE] 15:30-19:30 (4h) [PERSON_NAME]" at bounding box center [532, 567] width 190 height 58
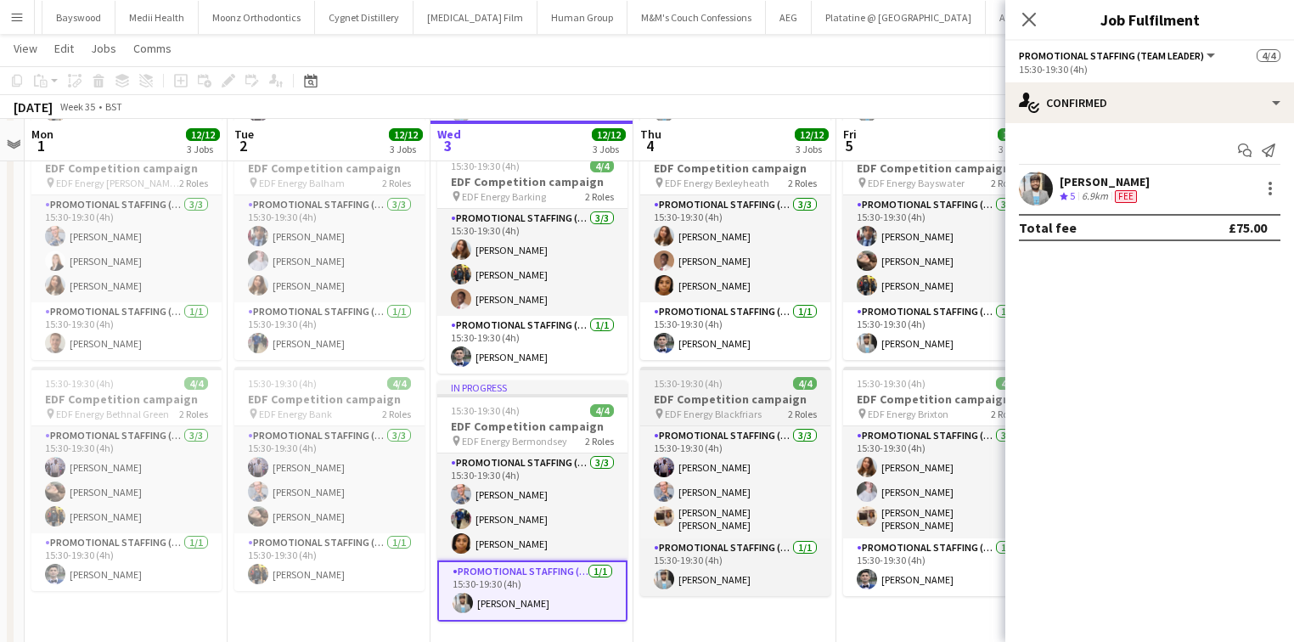
scroll to position [294, 0]
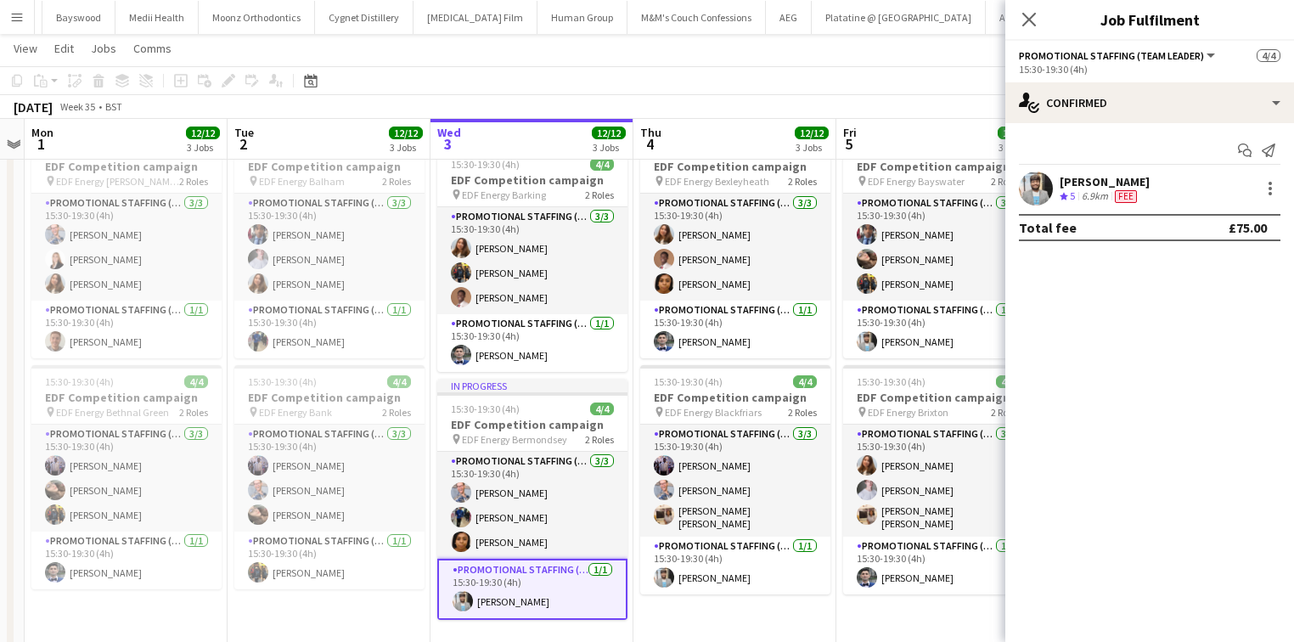
click at [1063, 182] on div "[PERSON_NAME]" at bounding box center [1104, 181] width 90 height 15
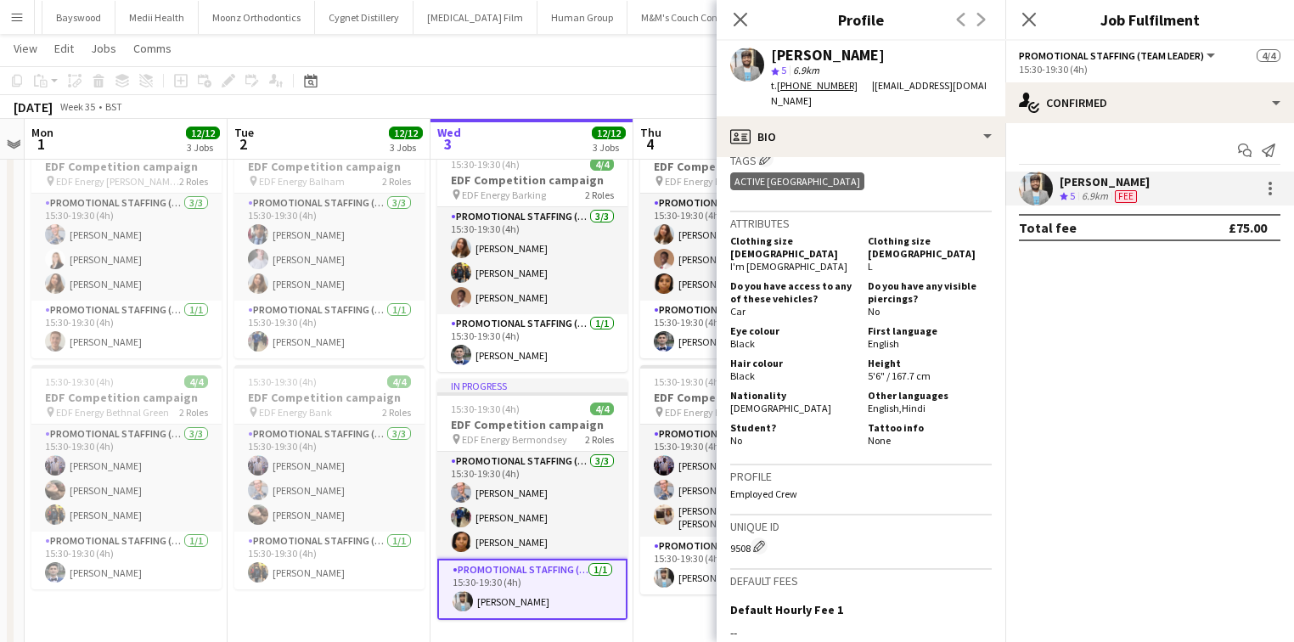
scroll to position [674, 0]
click at [755, 3] on div "Close pop-in" at bounding box center [740, 19] width 48 height 39
click at [744, 18] on icon "Close pop-in" at bounding box center [740, 19] width 16 height 16
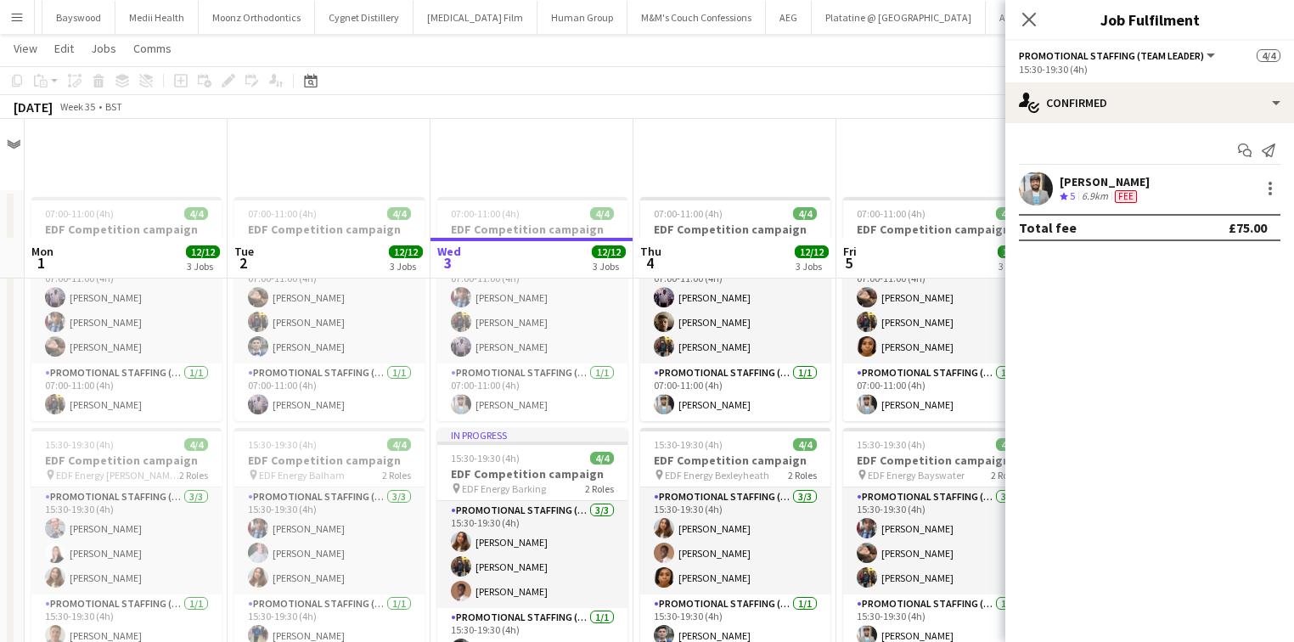
scroll to position [340, 0]
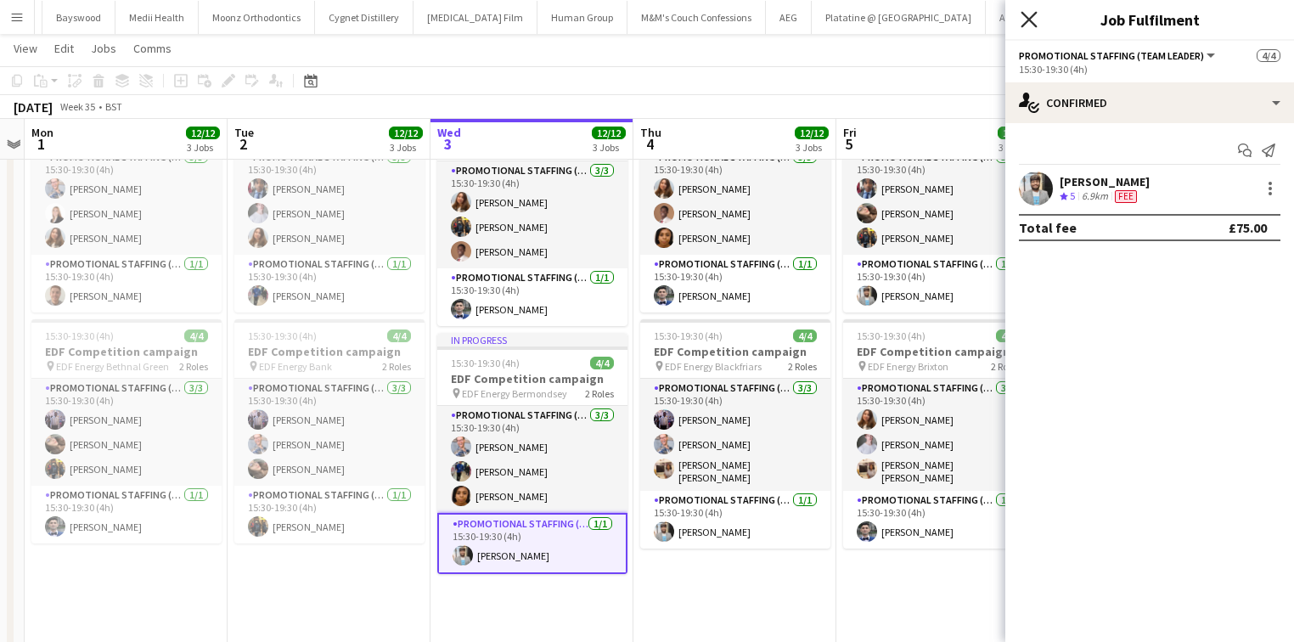
click at [1026, 15] on icon "Close pop-in" at bounding box center [1028, 19] width 16 height 16
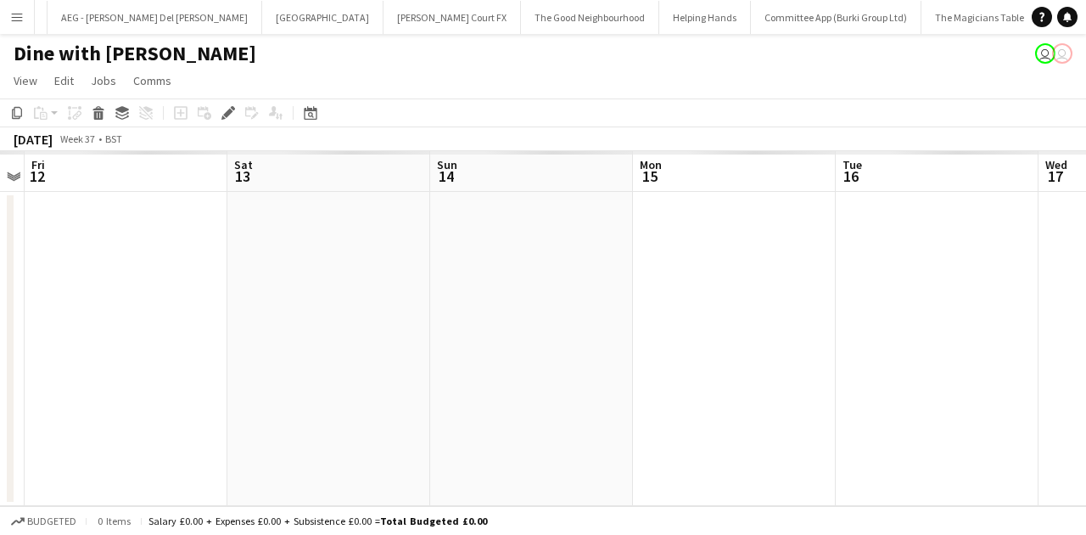
scroll to position [0, 5269]
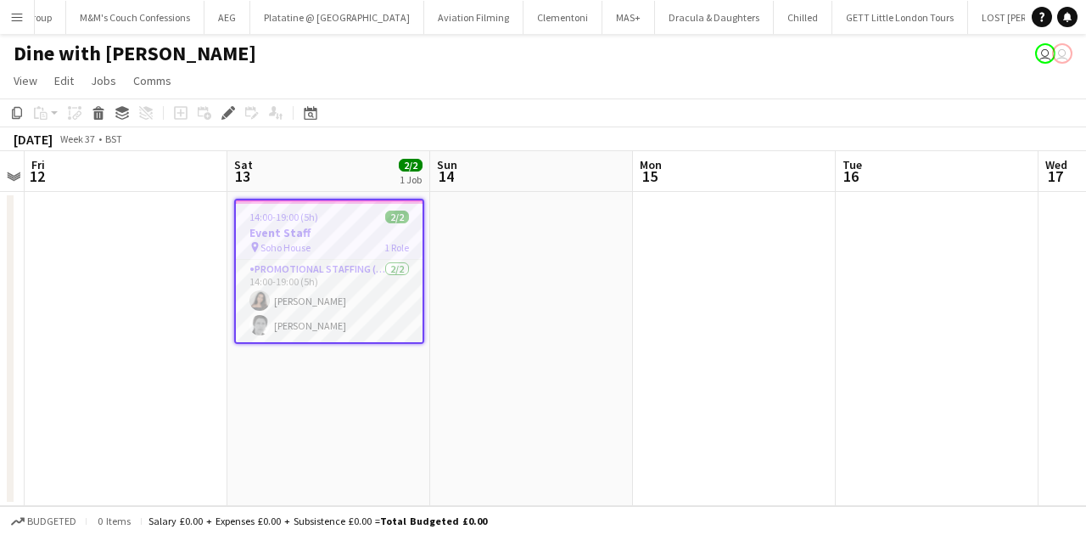
click at [323, 222] on div "14:00-19:00 (5h) 2/2" at bounding box center [329, 217] width 187 height 13
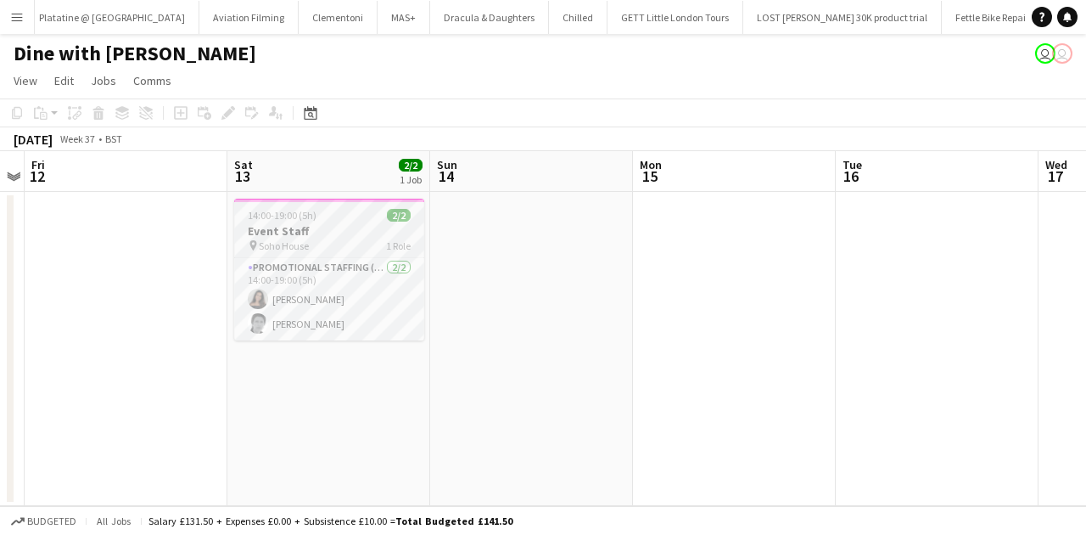
scroll to position [0, 8378]
click at [323, 222] on app-job-card "14:00-19:00 (5h) 2/2 Event Staff pin Soho House 1 Role Promotional Staffing (Br…" at bounding box center [329, 270] width 190 height 142
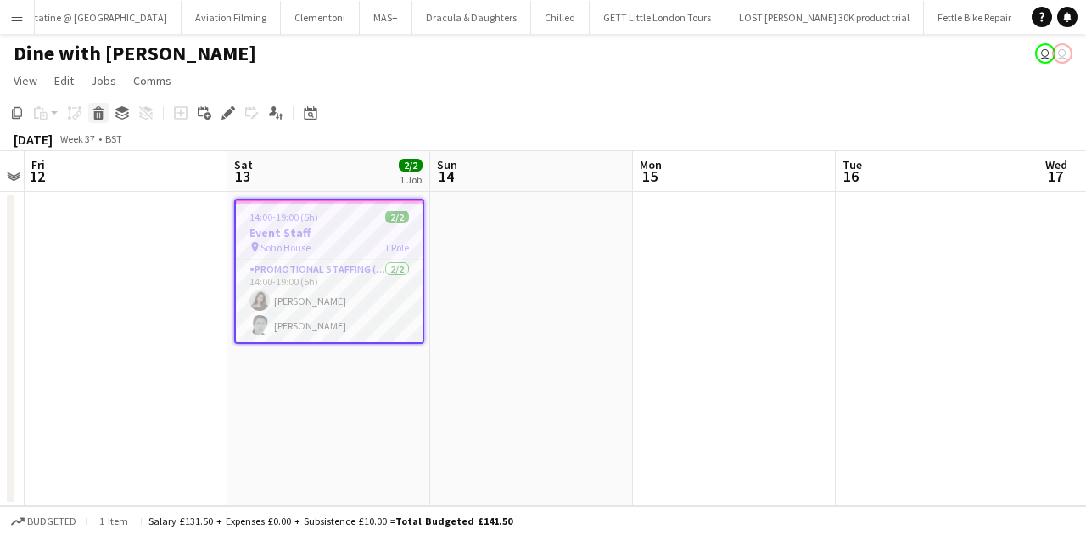
click at [94, 109] on icon at bounding box center [98, 108] width 11 height 4
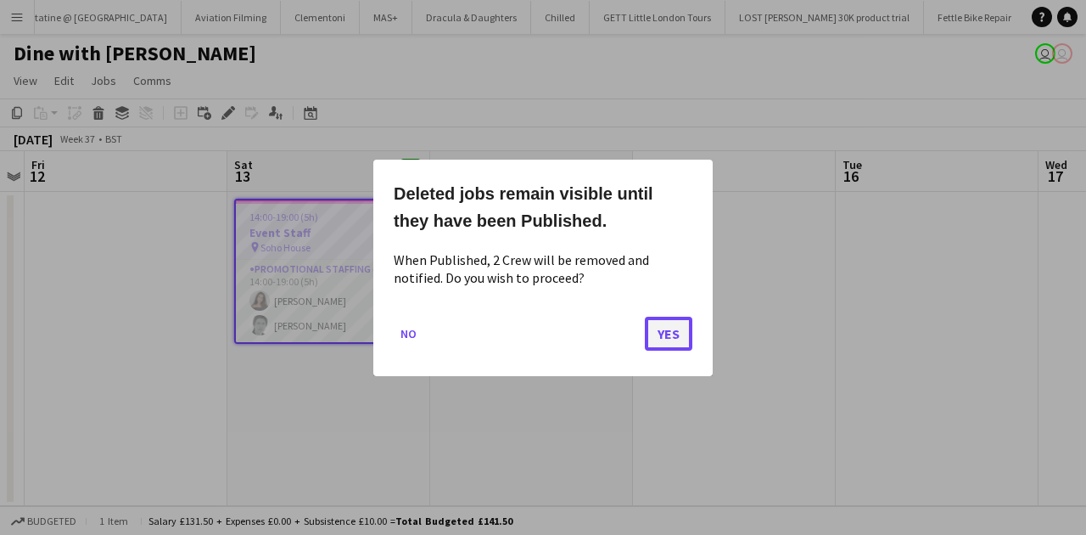
click at [665, 326] on button "Yes" at bounding box center [669, 333] width 48 height 34
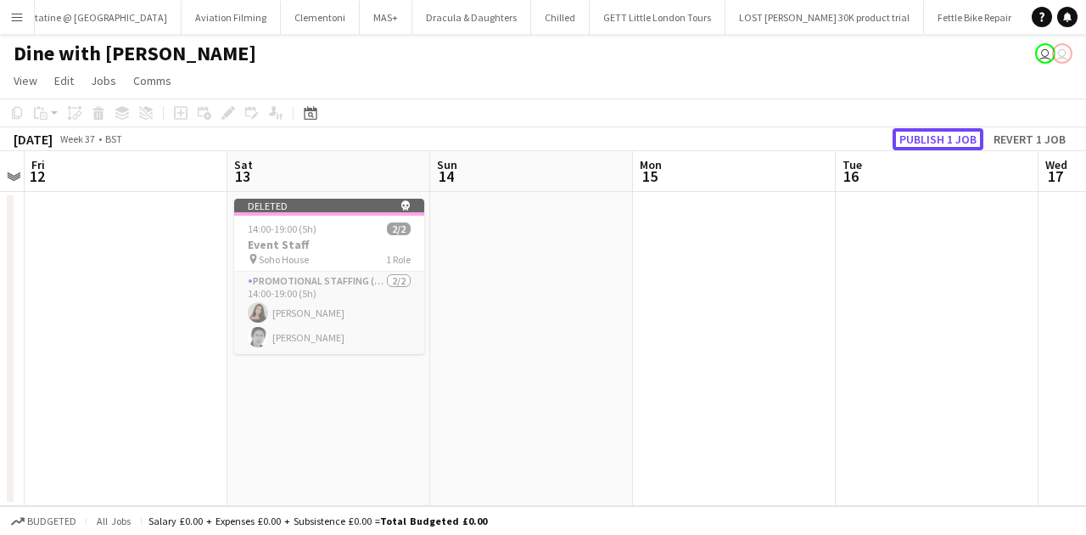
click at [940, 136] on button "Publish 1 job" at bounding box center [938, 139] width 91 height 22
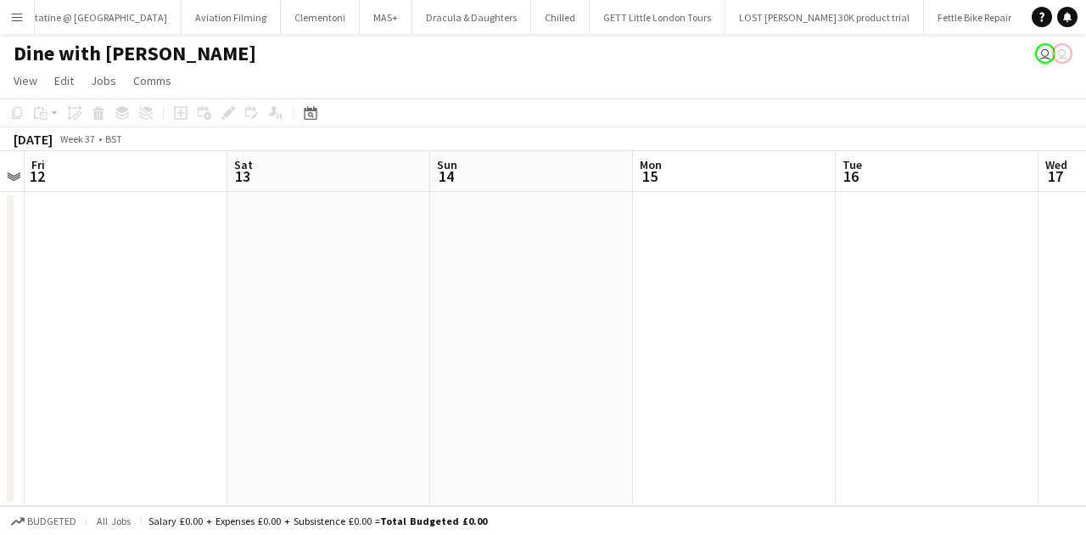
click at [15, 27] on button "Menu" at bounding box center [17, 17] width 34 height 34
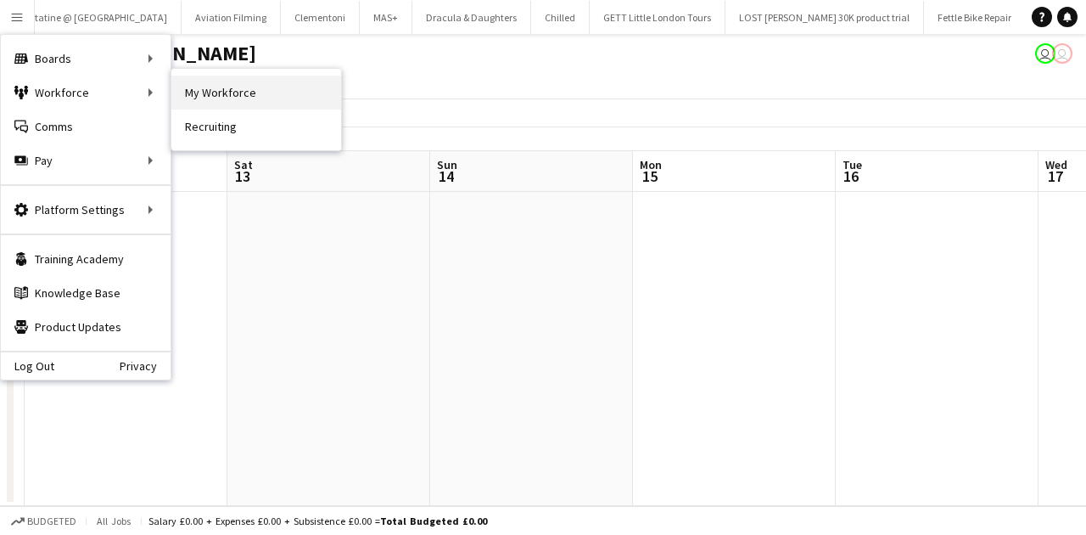
click at [178, 83] on link "My Workforce" at bounding box center [256, 93] width 170 height 34
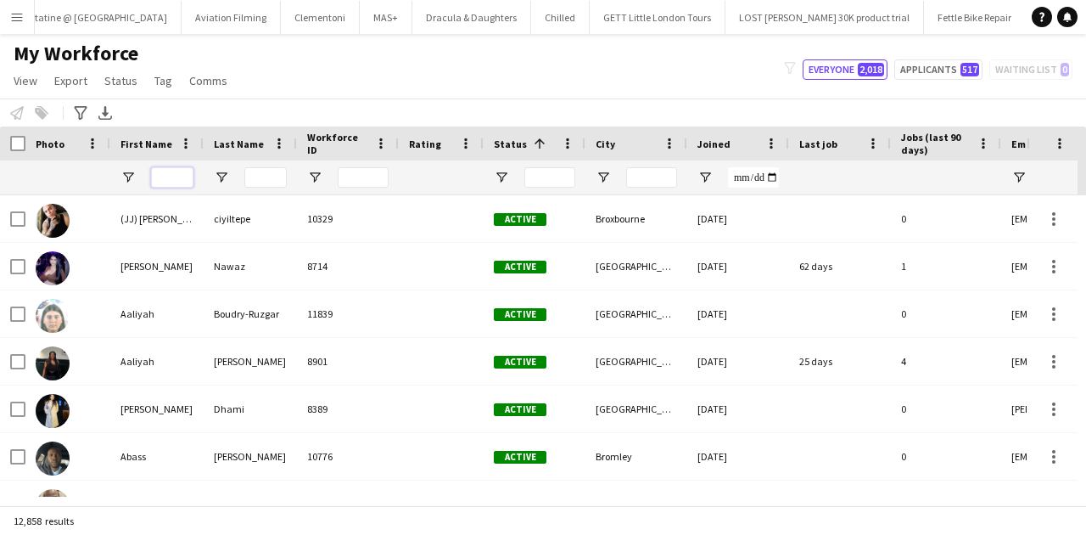
click at [163, 173] on input "First Name Filter Input" at bounding box center [172, 177] width 42 height 20
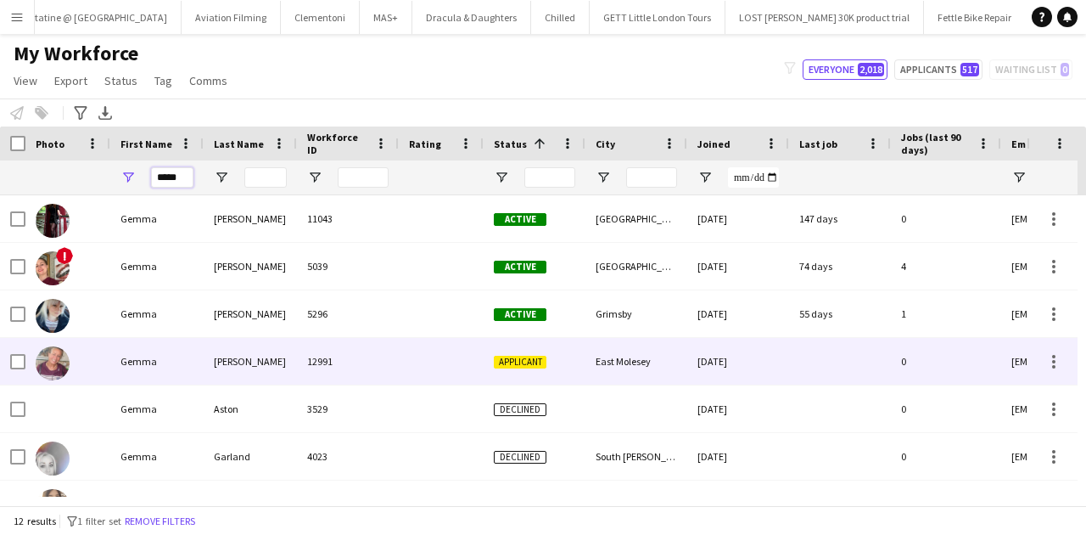
type input "*****"
click at [205, 356] on div "[PERSON_NAME]" at bounding box center [250, 361] width 93 height 47
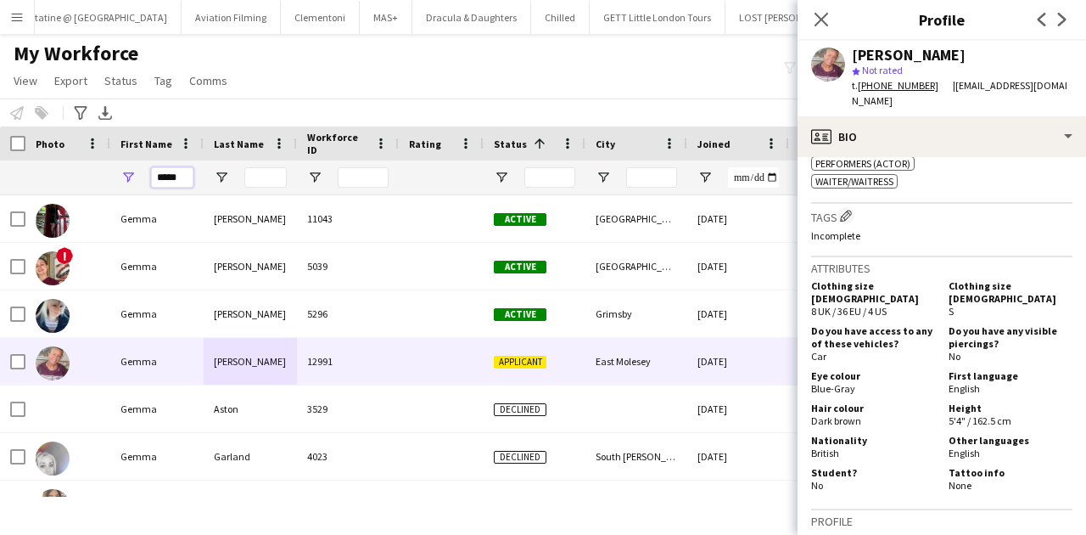
click at [175, 175] on input "*****" at bounding box center [172, 177] width 42 height 20
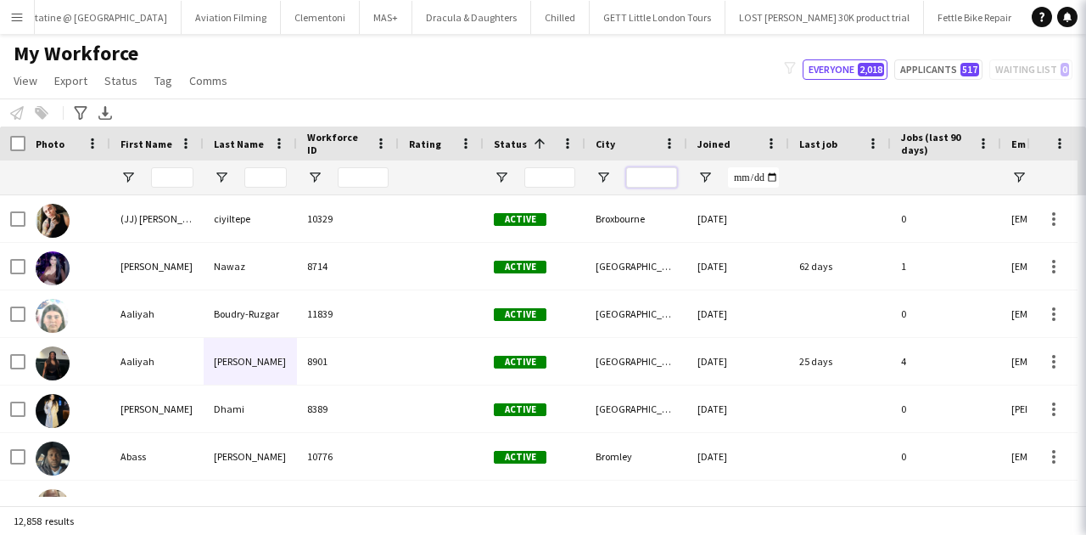
click at [642, 181] on input "City Filter Input" at bounding box center [651, 177] width 51 height 20
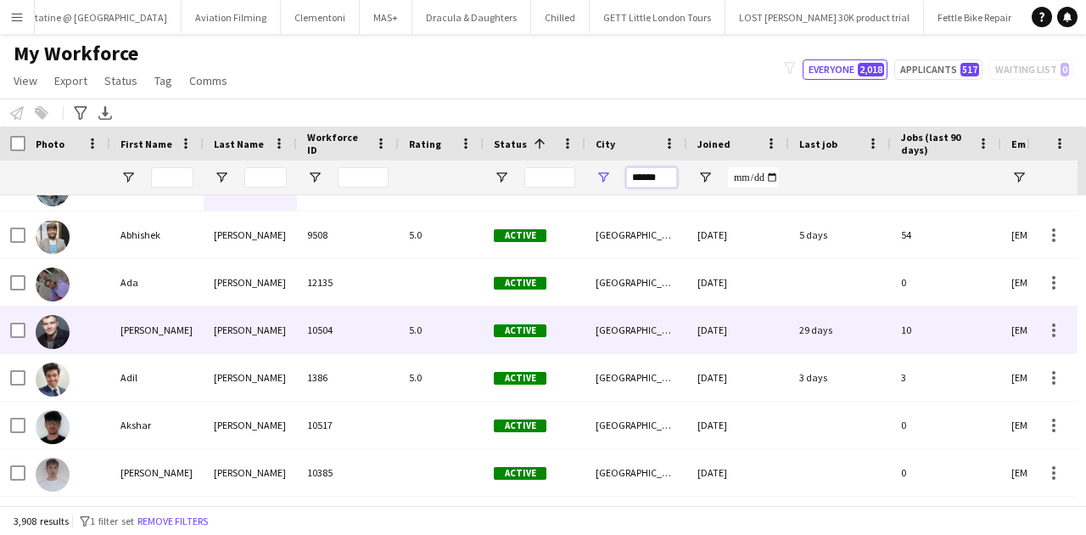
scroll to position [226, 0]
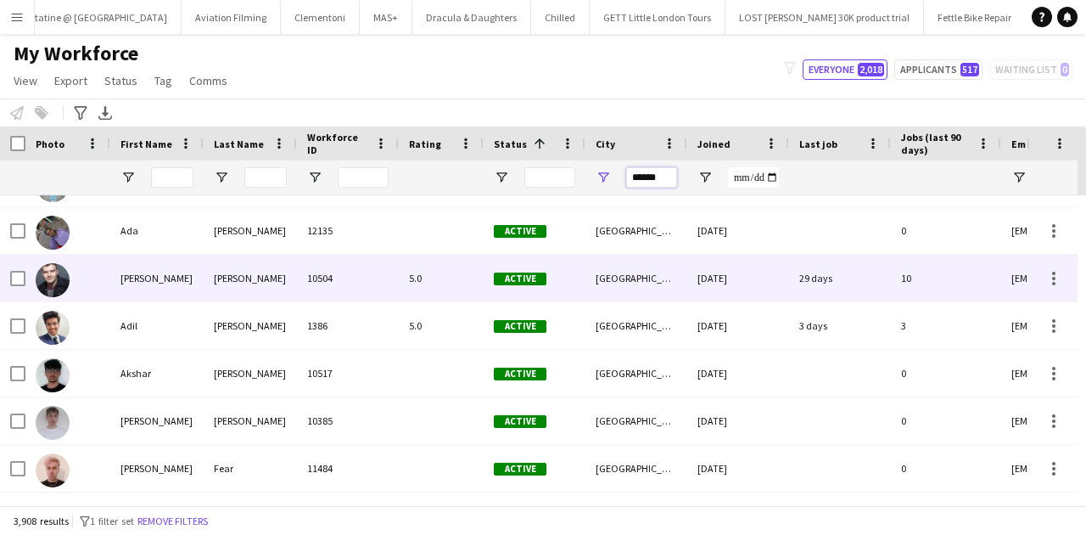
type input "******"
click at [347, 288] on div "10504" at bounding box center [348, 278] width 102 height 47
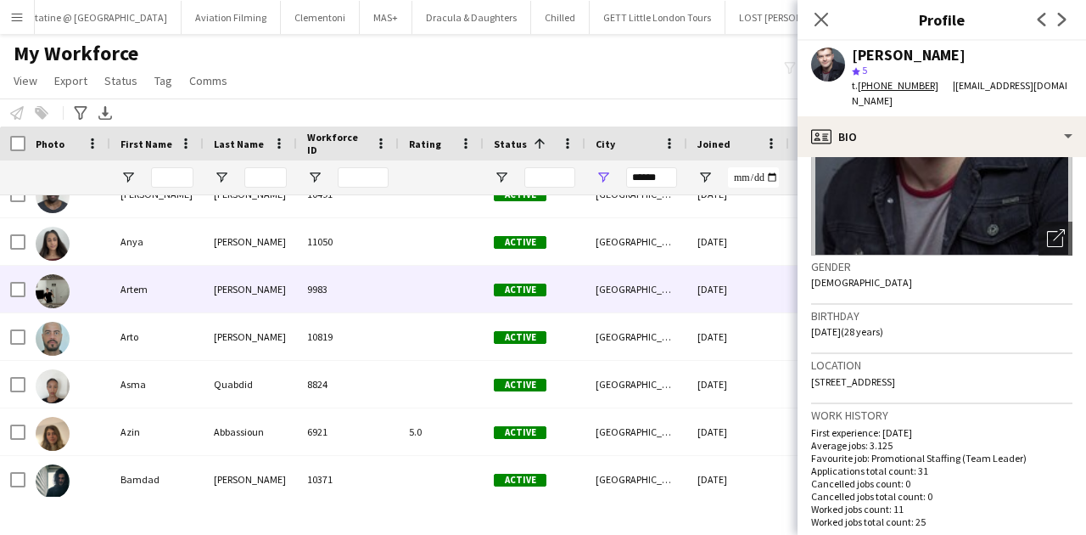
scroll to position [1414, 0]
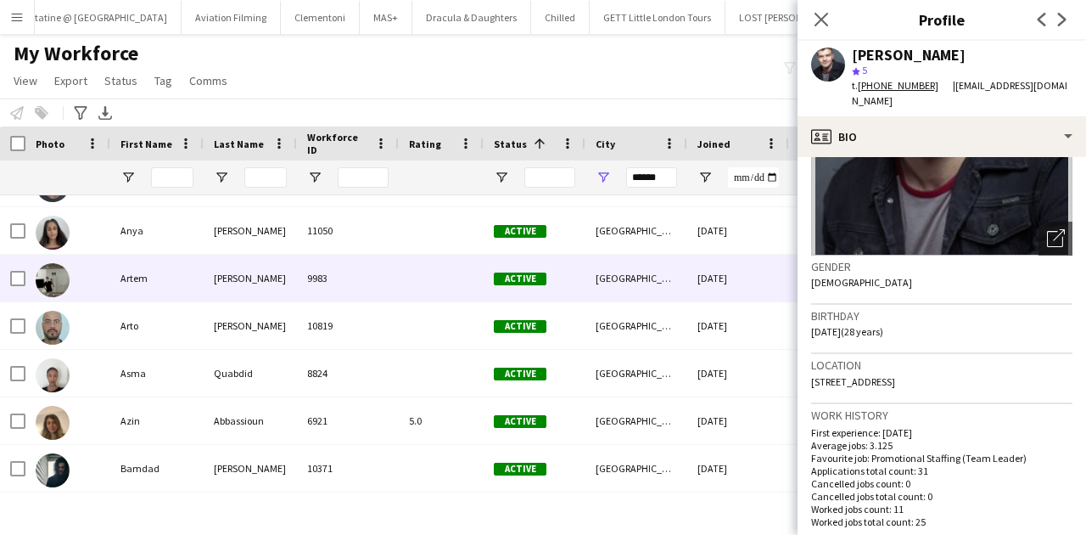
click at [238, 283] on div "[PERSON_NAME]" at bounding box center [250, 278] width 93 height 47
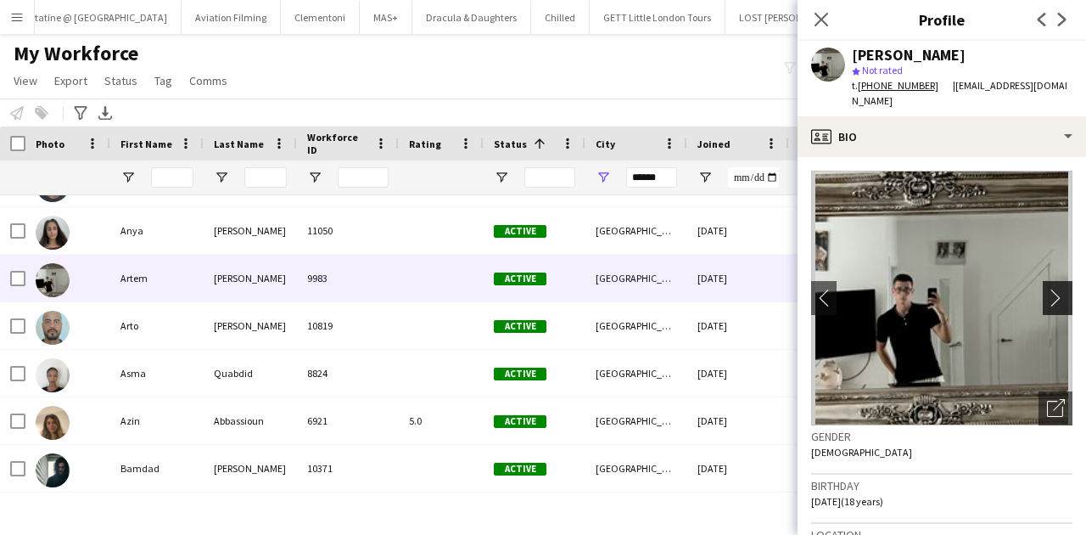
click at [1047, 289] on app-icon "chevron-right" at bounding box center [1060, 298] width 26 height 18
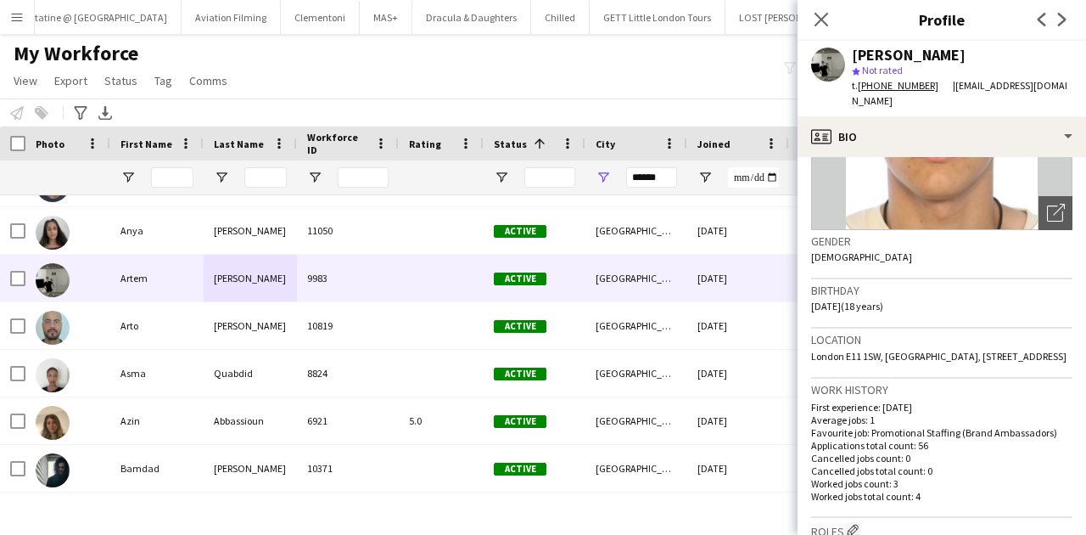
scroll to position [396, 0]
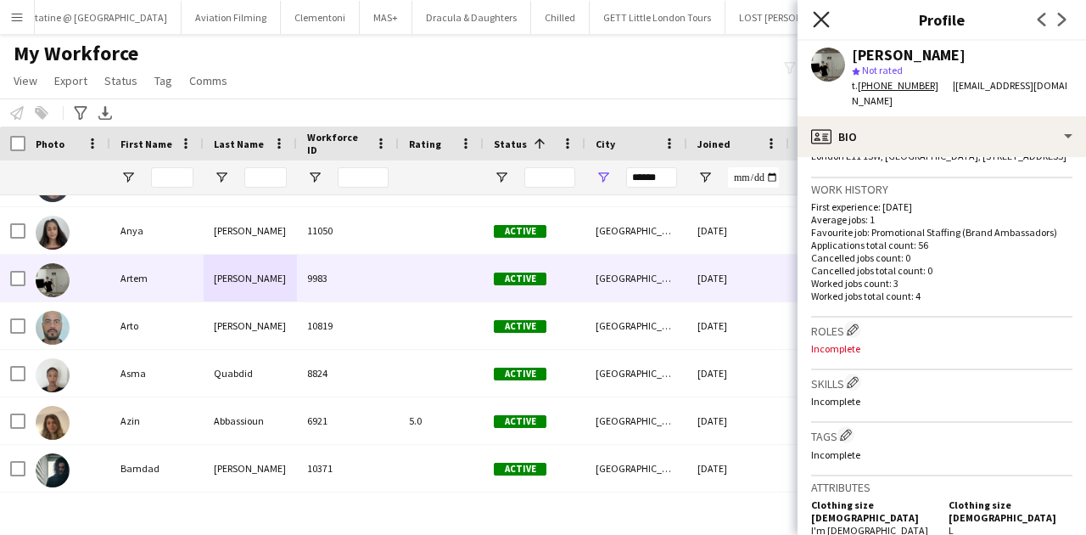
click at [823, 25] on icon "Close pop-in" at bounding box center [821, 19] width 16 height 16
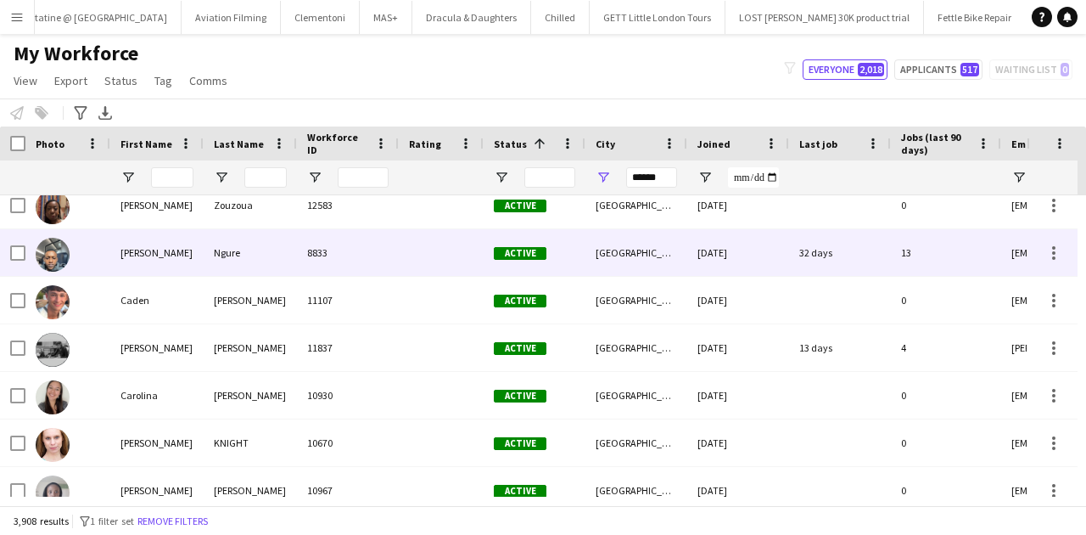
scroll to position [2037, 0]
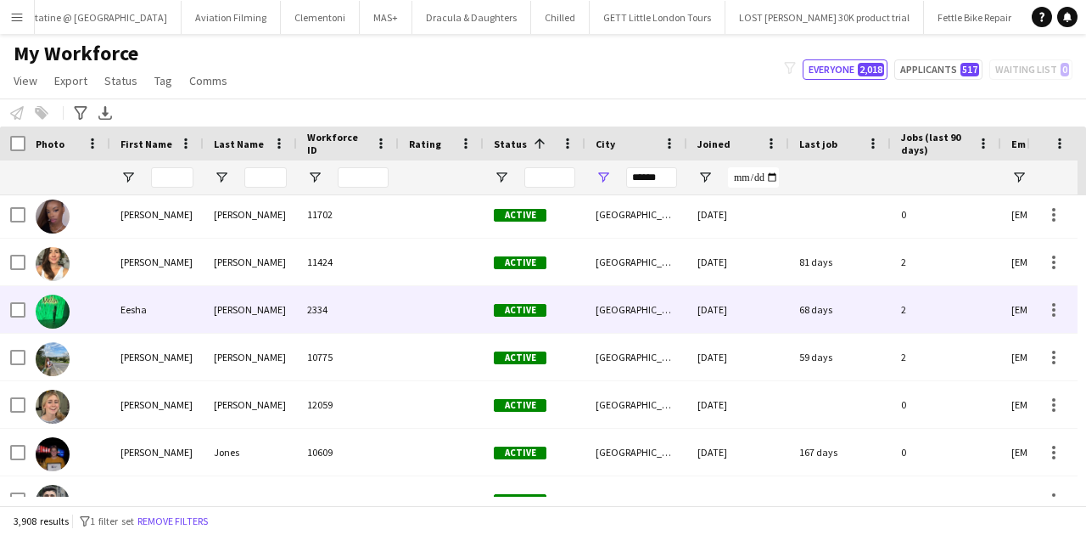
click at [154, 316] on div "Eesha" at bounding box center [156, 309] width 93 height 47
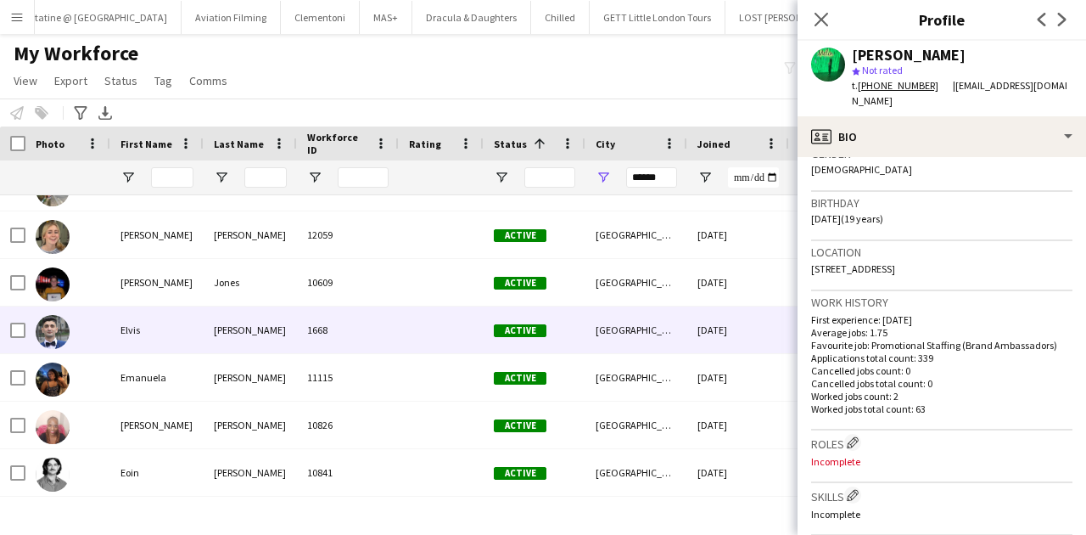
click at [276, 316] on div "[PERSON_NAME]" at bounding box center [250, 329] width 93 height 47
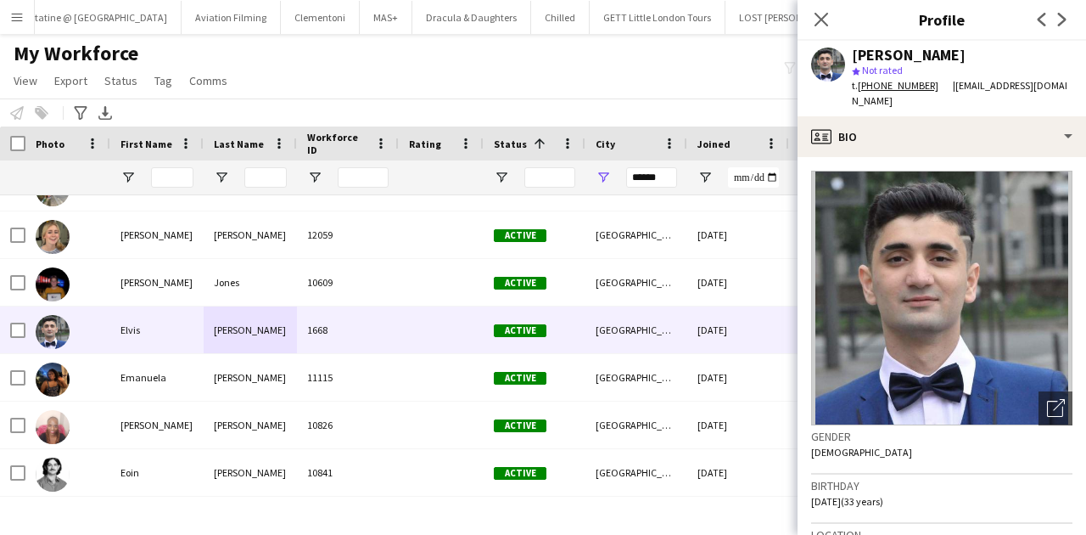
click at [24, 10] on button "Menu" at bounding box center [17, 17] width 34 height 34
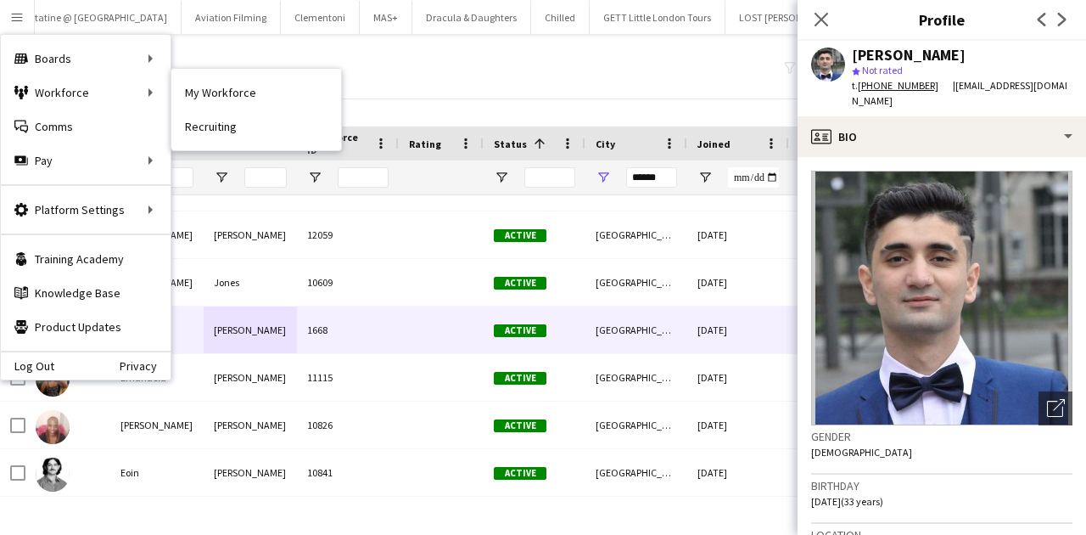
drag, startPoint x: 174, startPoint y: 88, endPoint x: 65, endPoint y: 59, distance: 113.2
click at [174, 88] on link "My Workforce" at bounding box center [256, 93] width 170 height 34
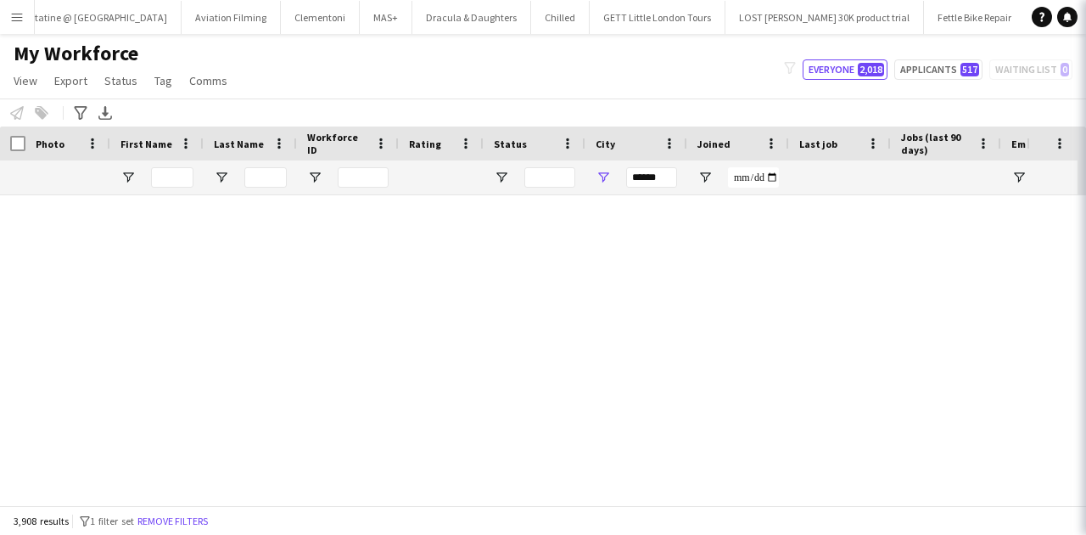
click at [3, 25] on button "Menu" at bounding box center [17, 17] width 34 height 34
type input "**********"
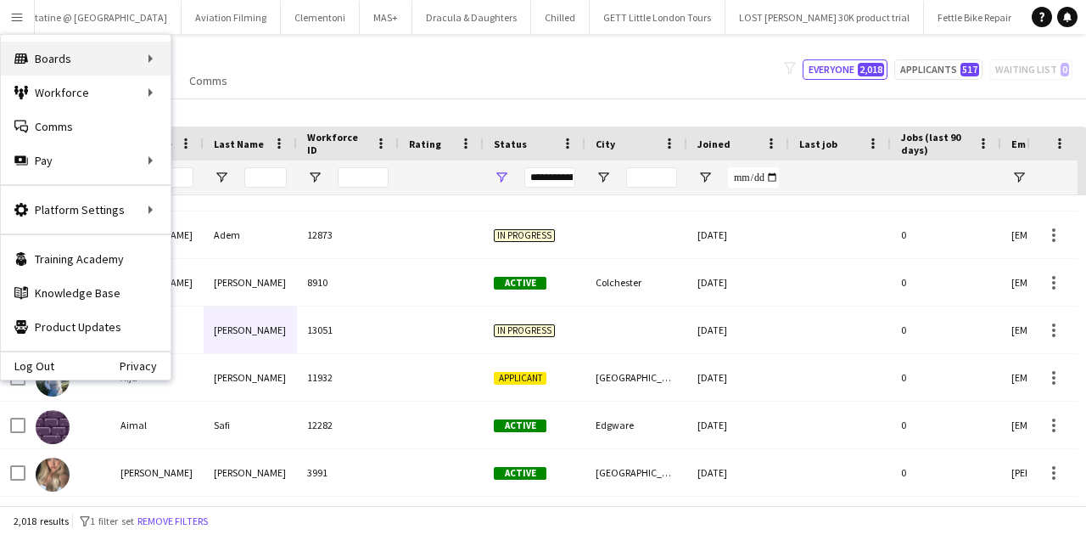
type input "******"
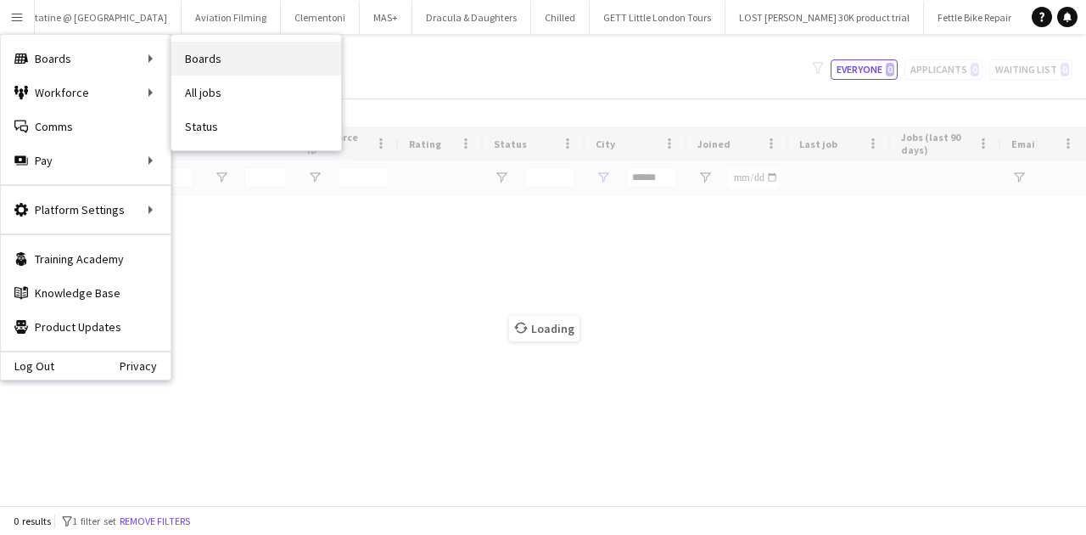
click at [192, 59] on link "Boards" at bounding box center [256, 59] width 170 height 34
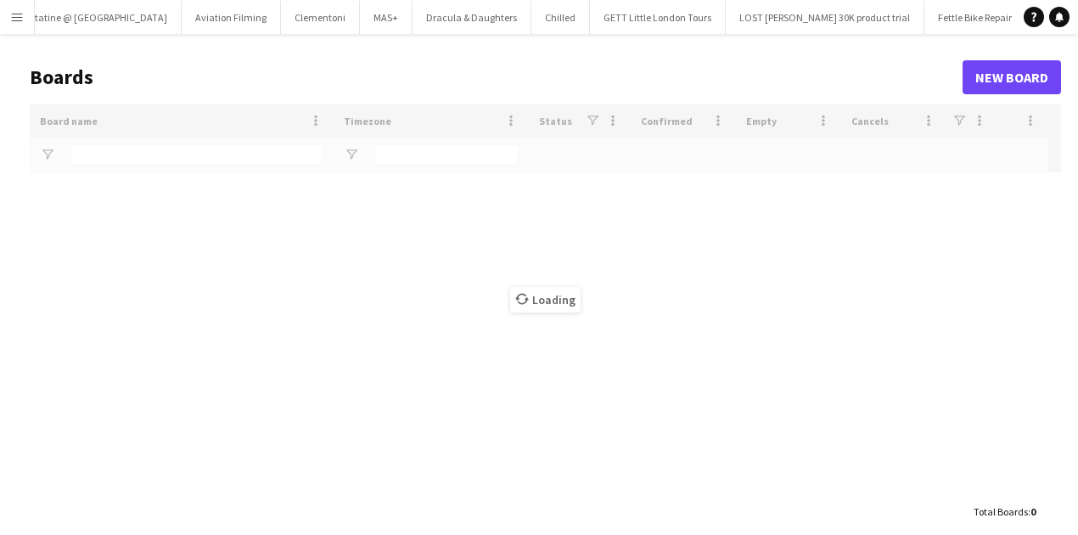
type input "*****"
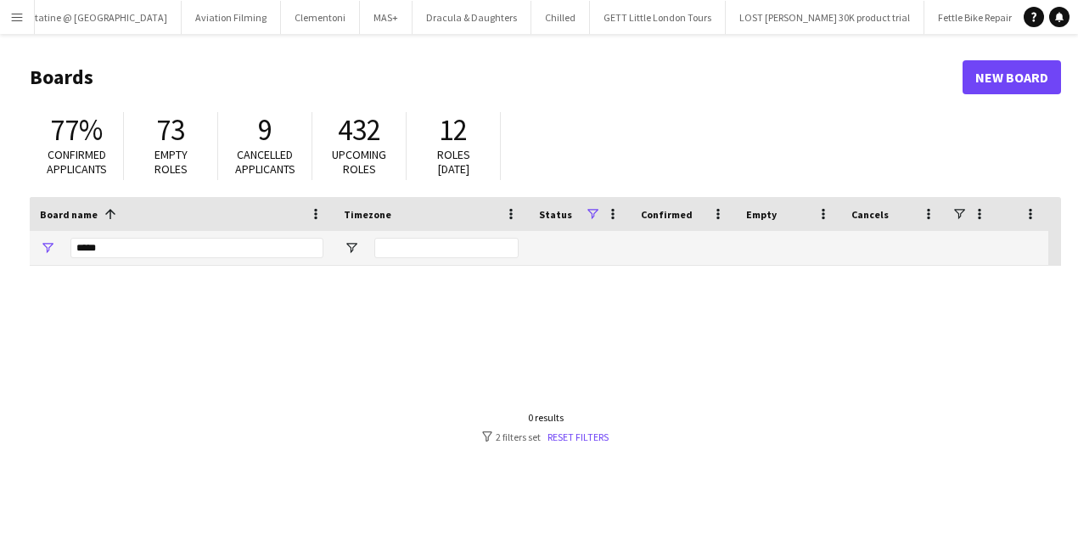
click at [0, 22] on button "Menu" at bounding box center [17, 17] width 34 height 34
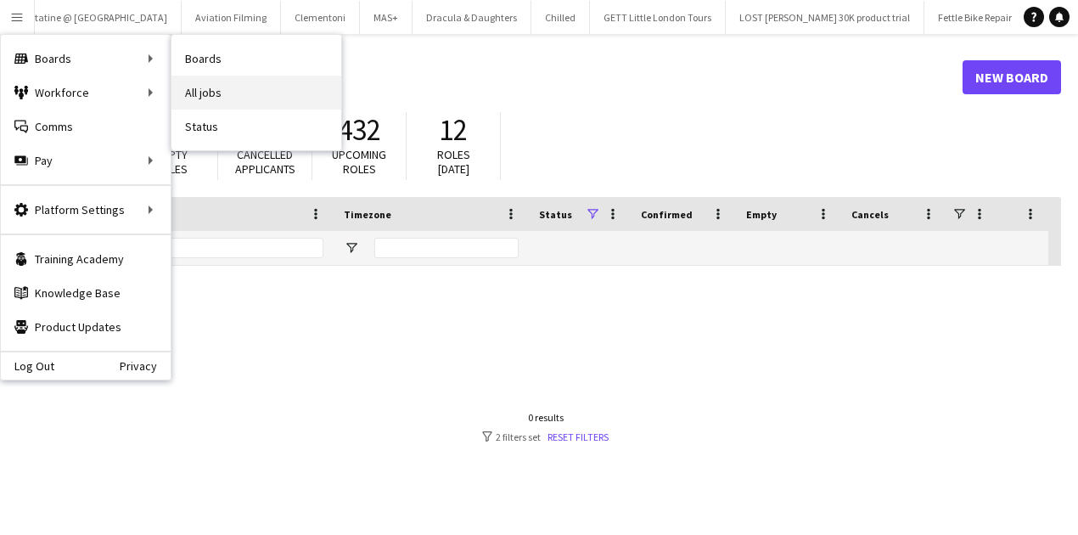
click at [218, 85] on link "All jobs" at bounding box center [256, 93] width 170 height 34
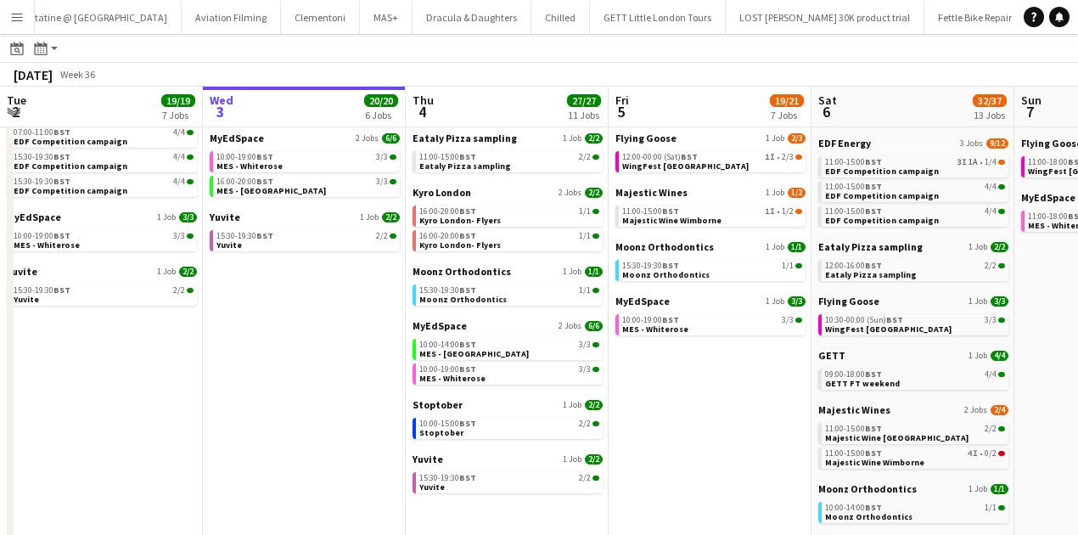
click at [7, 7] on button "Menu" at bounding box center [17, 17] width 34 height 34
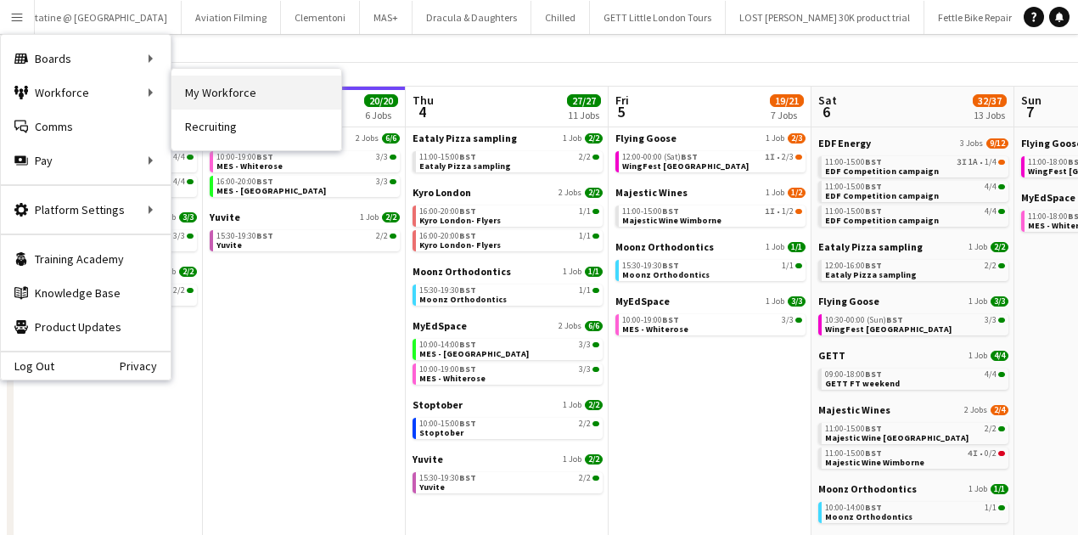
click at [222, 83] on link "My Workforce" at bounding box center [256, 93] width 170 height 34
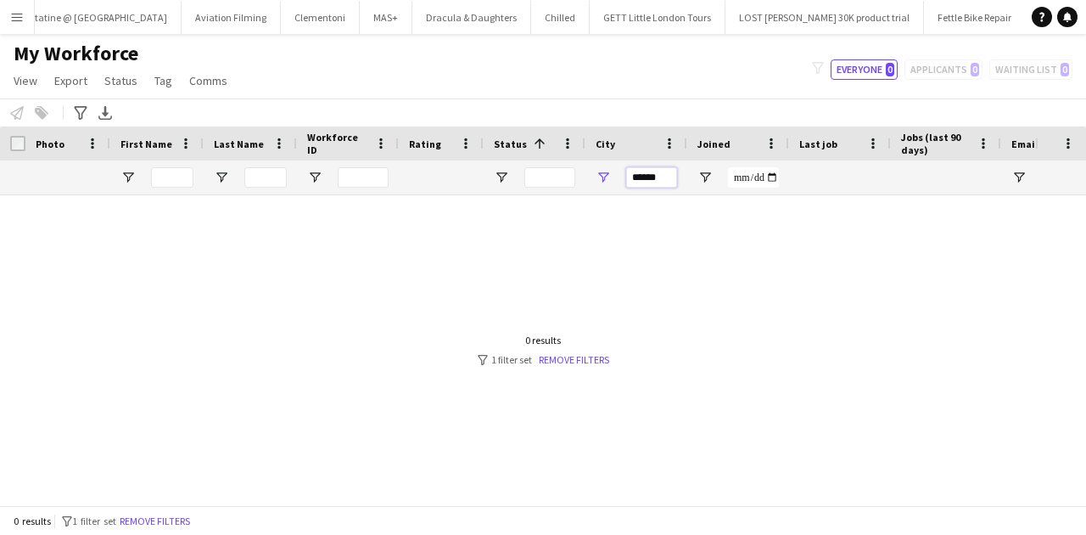
click at [648, 174] on input "******" at bounding box center [651, 177] width 51 height 20
type input "****"
click at [649, 179] on input "****" at bounding box center [651, 177] width 51 height 20
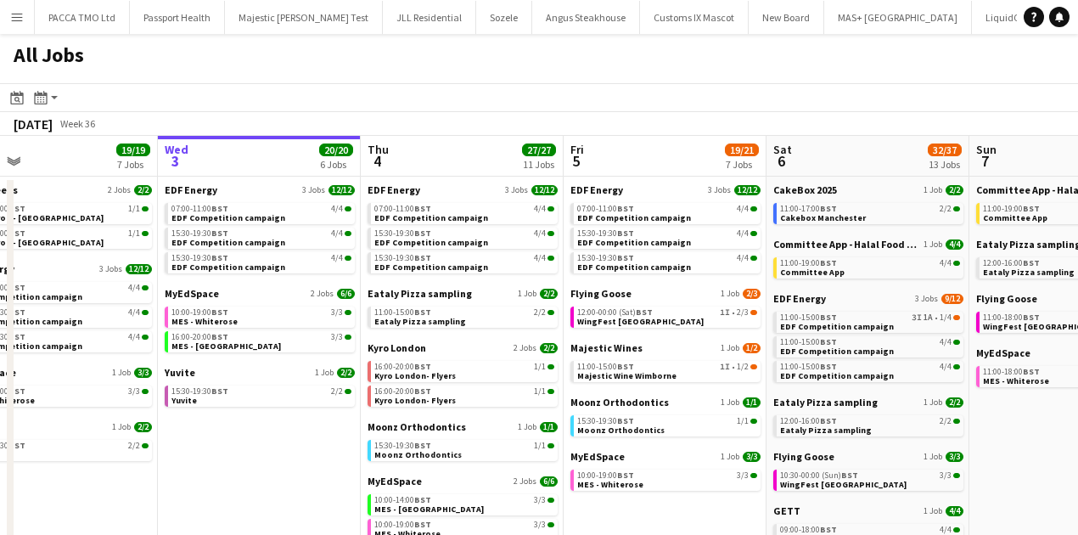
scroll to position [0, 450]
click at [217, 404] on link "15:30-19:30 BST 2/2 Yuvite" at bounding box center [262, 395] width 180 height 20
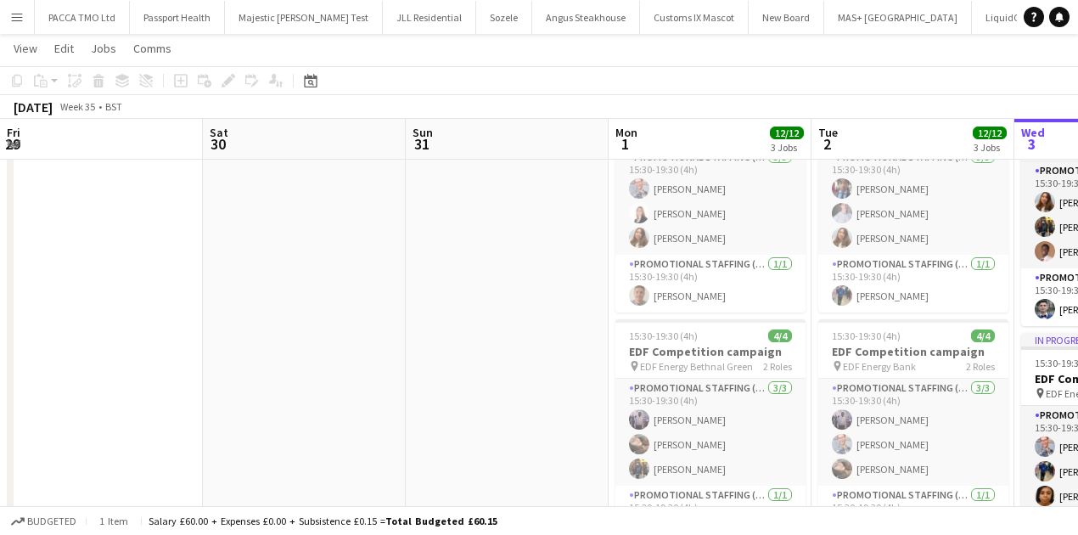
scroll to position [0, 584]
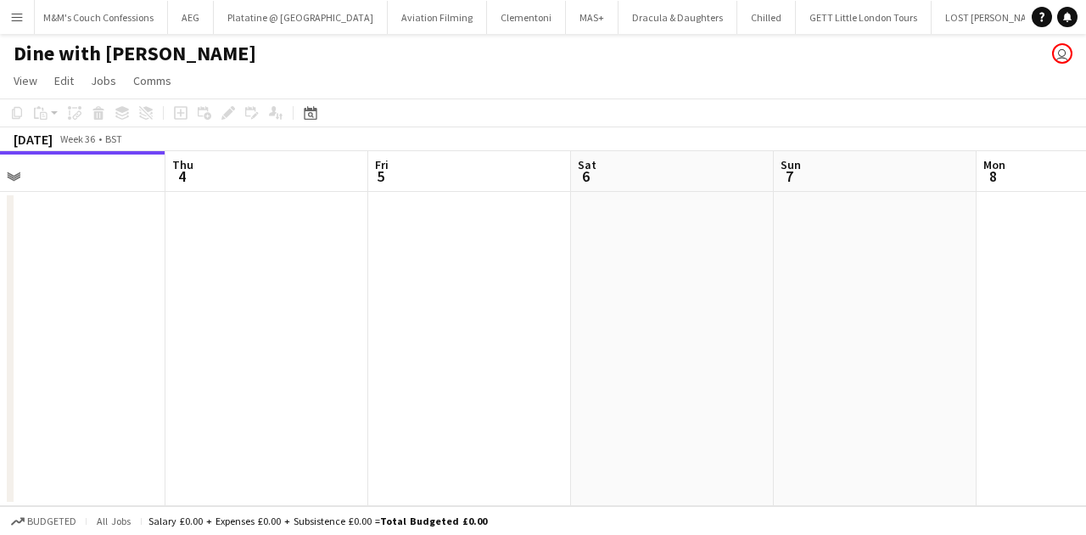
scroll to position [0, 531]
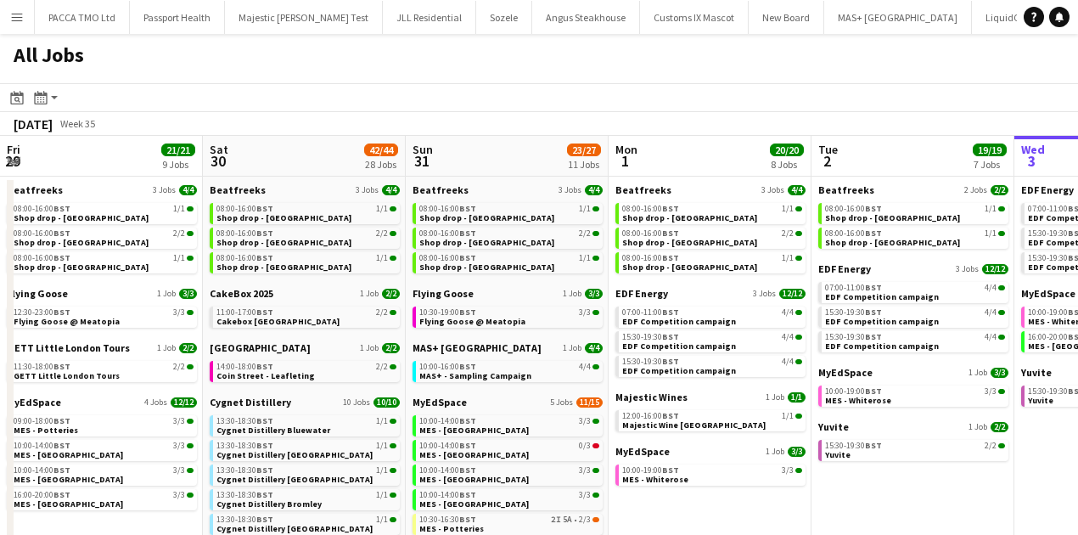
scroll to position [0, 533]
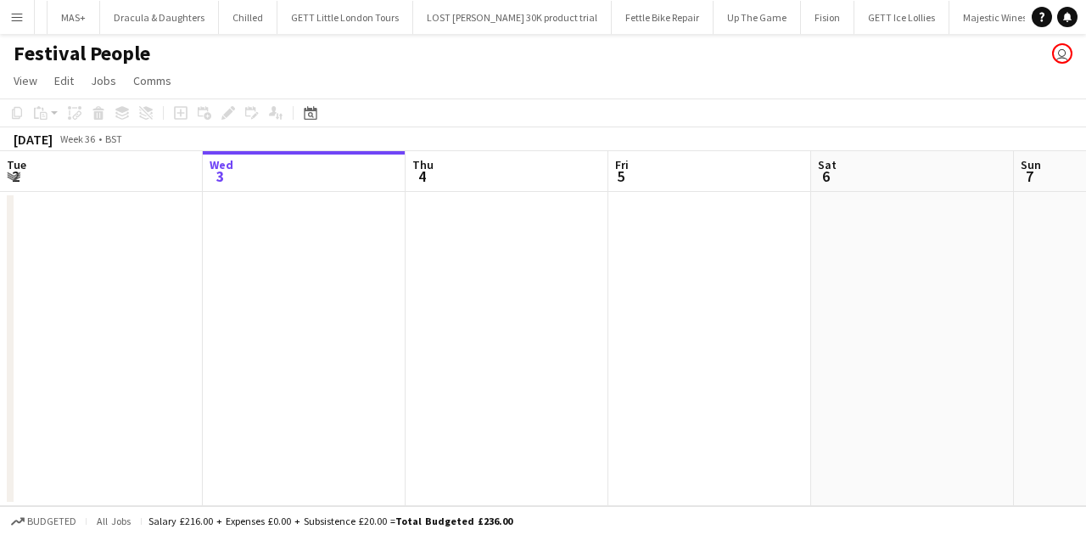
scroll to position [0, 8709]
click at [5, 25] on button "Menu" at bounding box center [17, 17] width 34 height 34
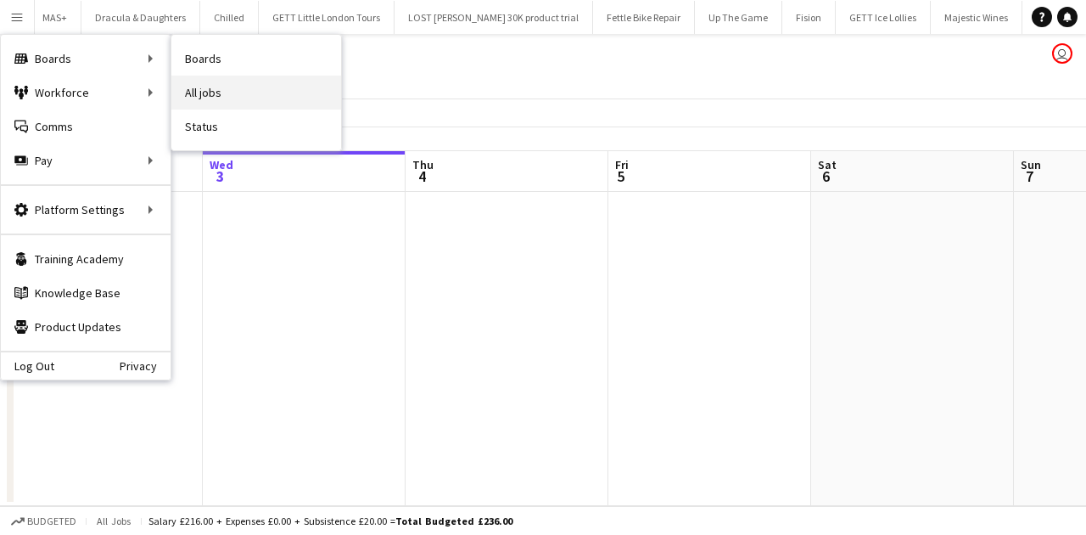
click at [206, 88] on link "All jobs" at bounding box center [256, 93] width 170 height 34
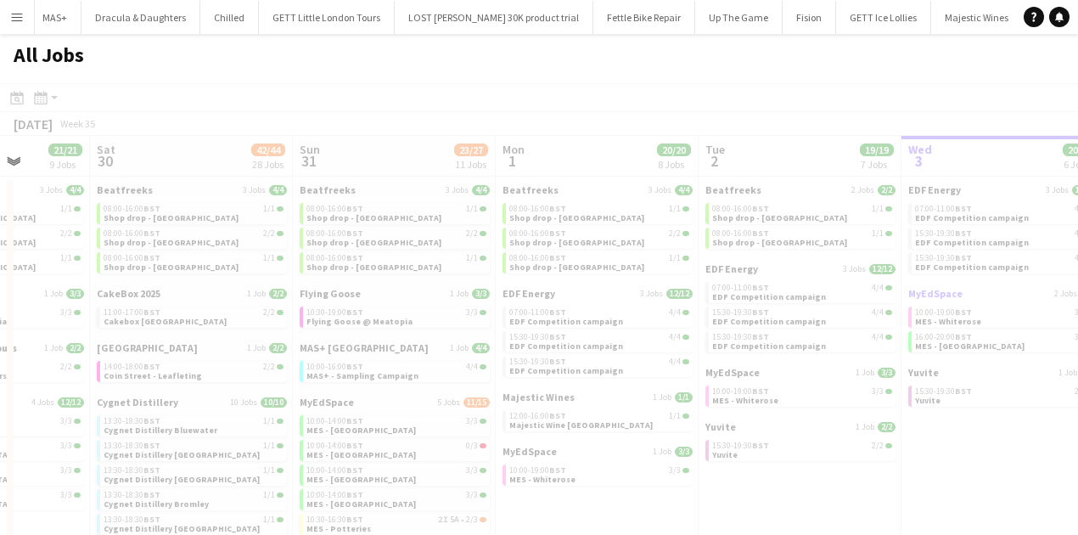
scroll to position [0, 518]
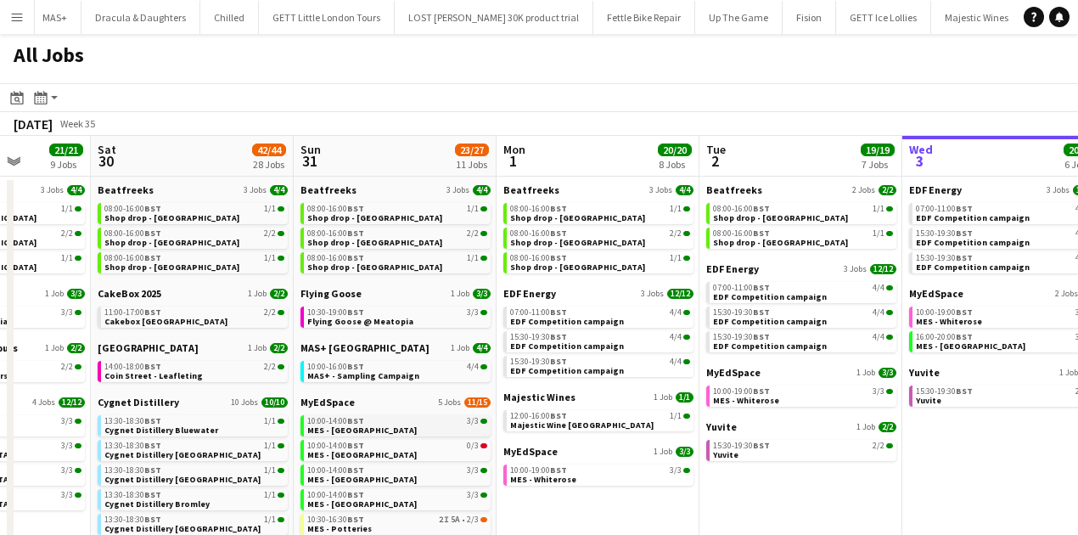
click at [351, 426] on span "MES - [GEOGRAPHIC_DATA]" at bounding box center [361, 429] width 109 height 11
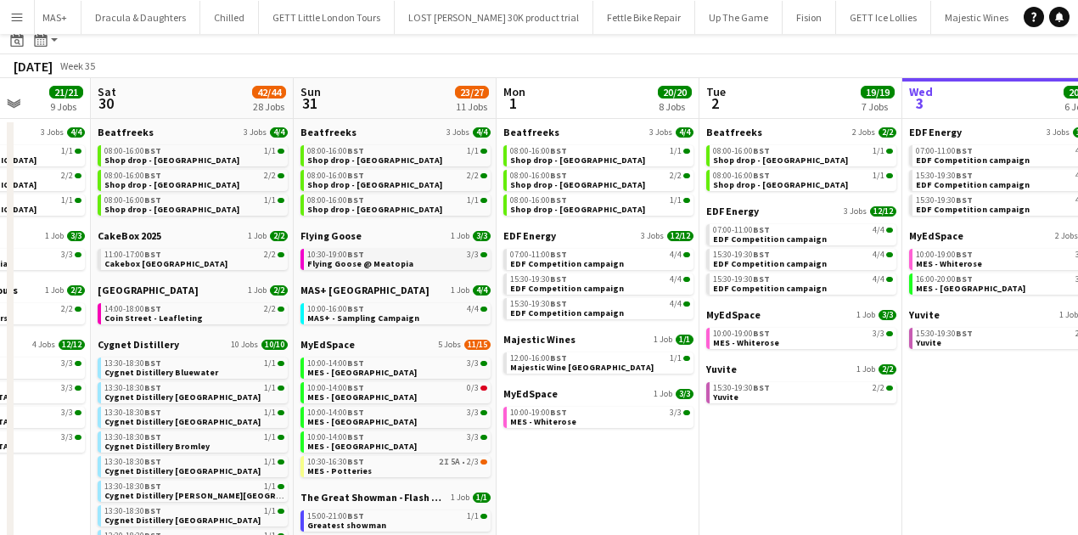
scroll to position [113, 0]
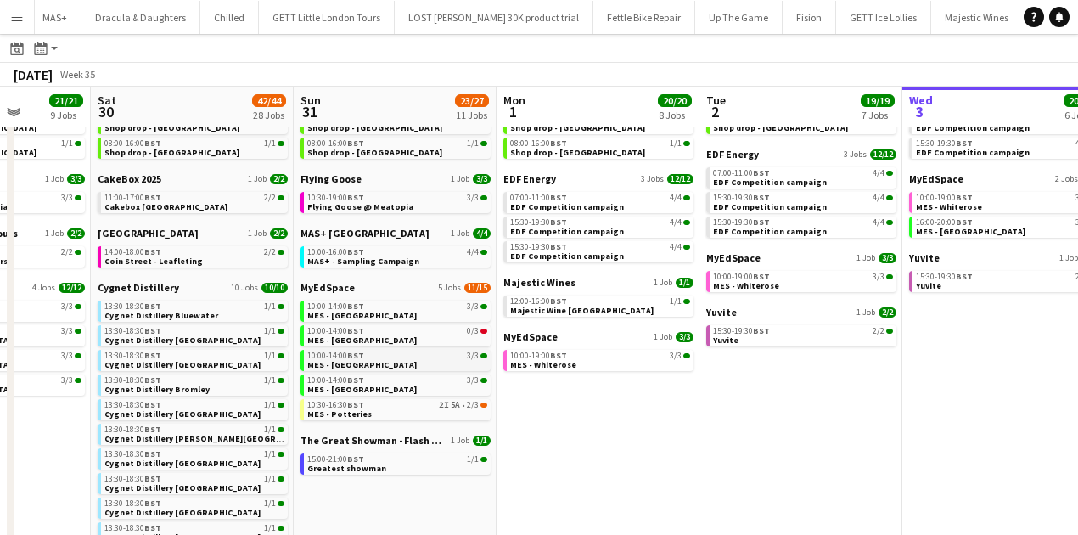
click at [345, 356] on span "10:00-14:00 BST" at bounding box center [335, 355] width 57 height 8
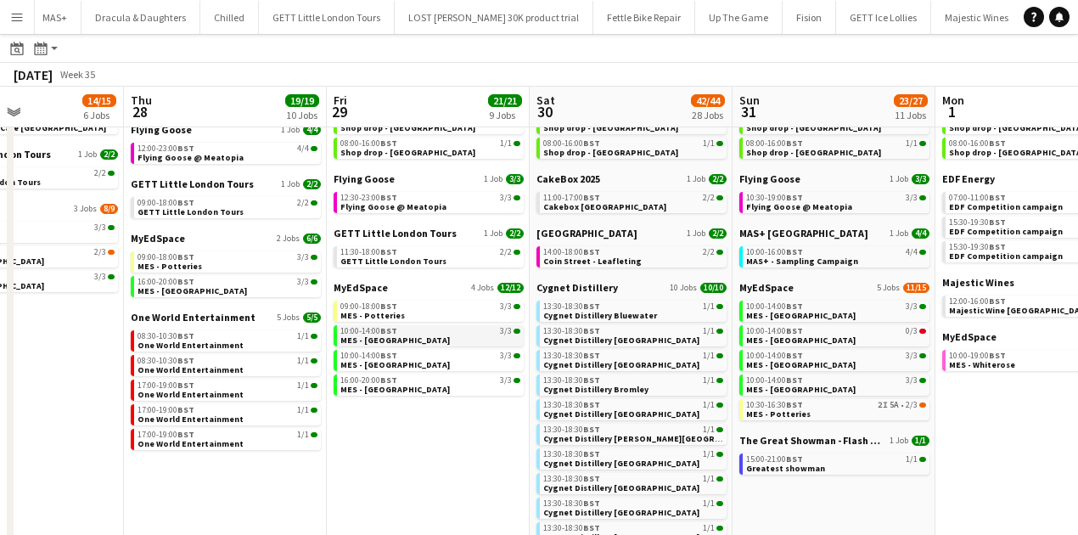
scroll to position [0, 484]
click at [410, 341] on span "MES - [GEOGRAPHIC_DATA]" at bounding box center [395, 339] width 109 height 11
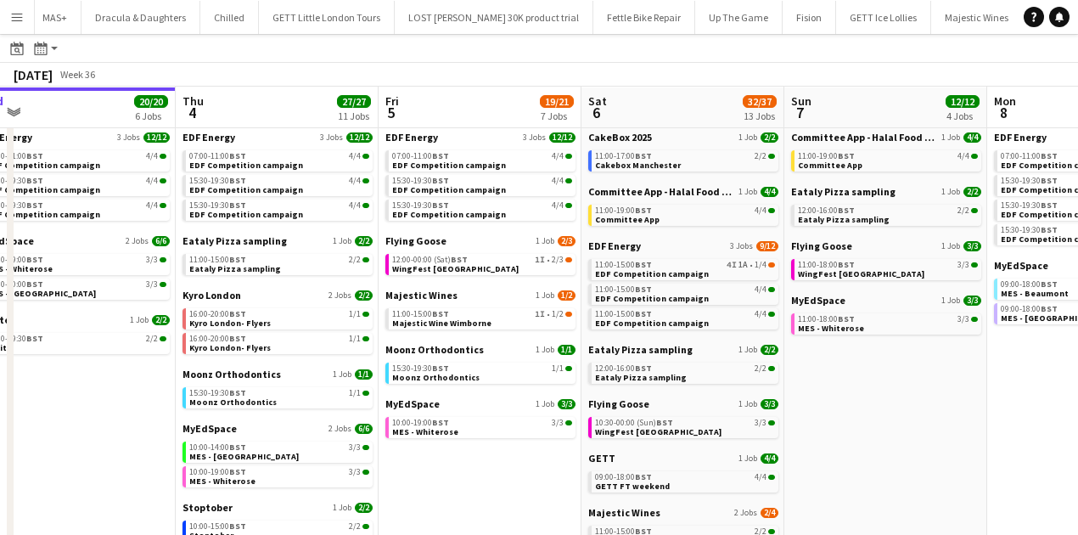
scroll to position [0, 480]
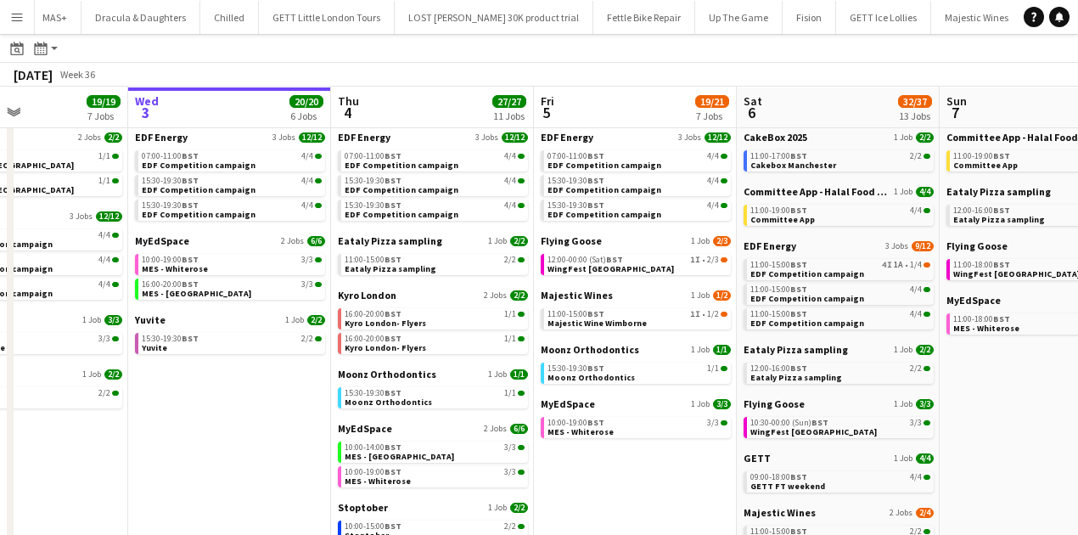
click at [215, 109] on app-all-jobs-date-header "Wed 3 20/20 6 Jobs" at bounding box center [229, 107] width 203 height 41
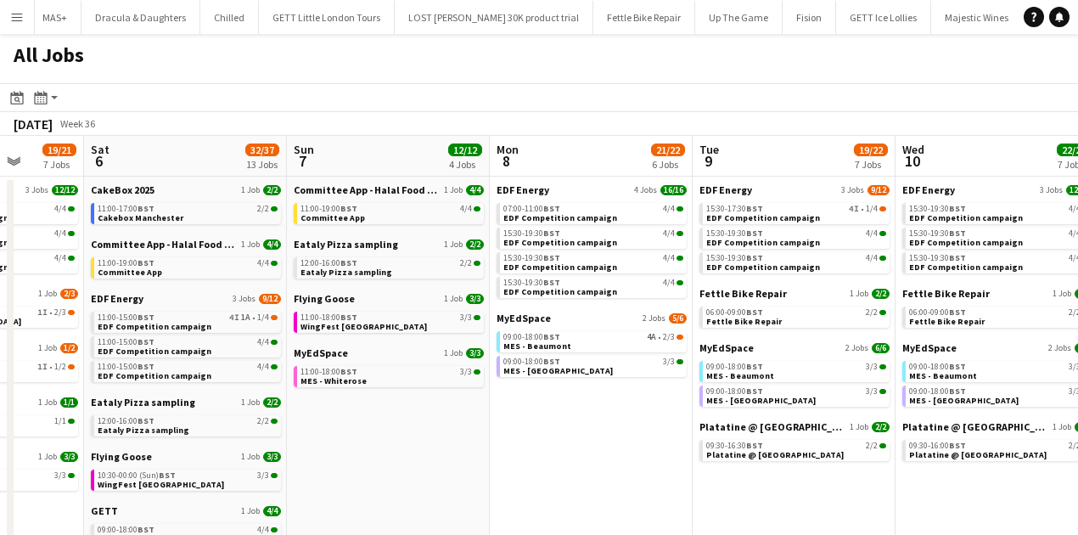
scroll to position [0, 443]
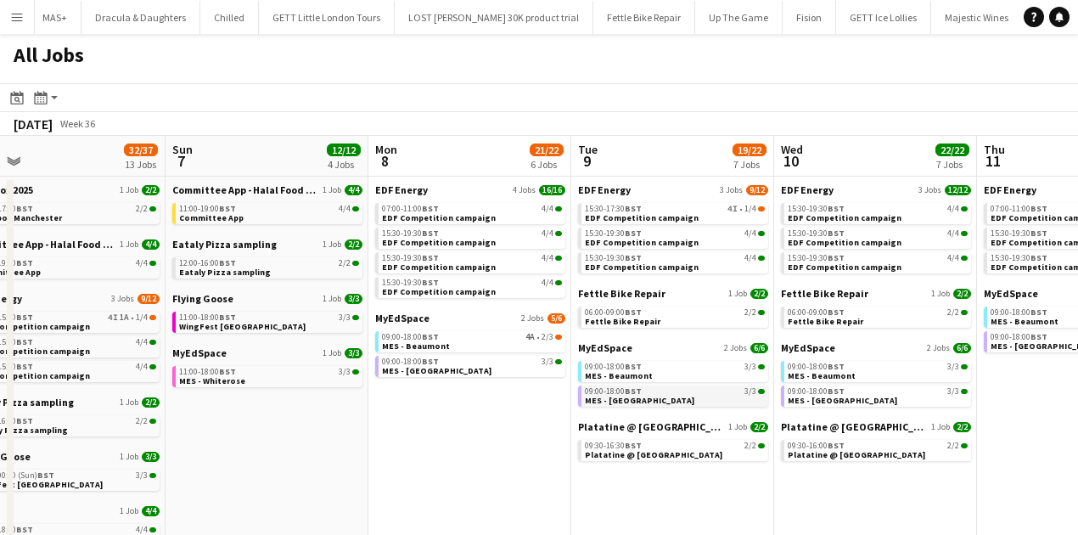
click at [649, 396] on link "09:00-18:00 BST 3/3 MES - [GEOGRAPHIC_DATA]" at bounding box center [675, 395] width 180 height 20
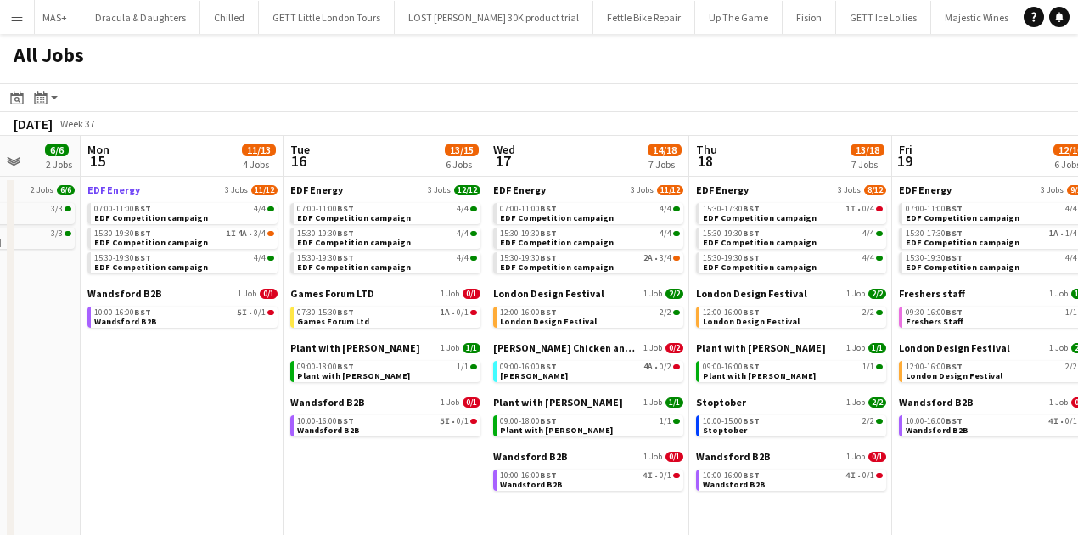
scroll to position [0, 411]
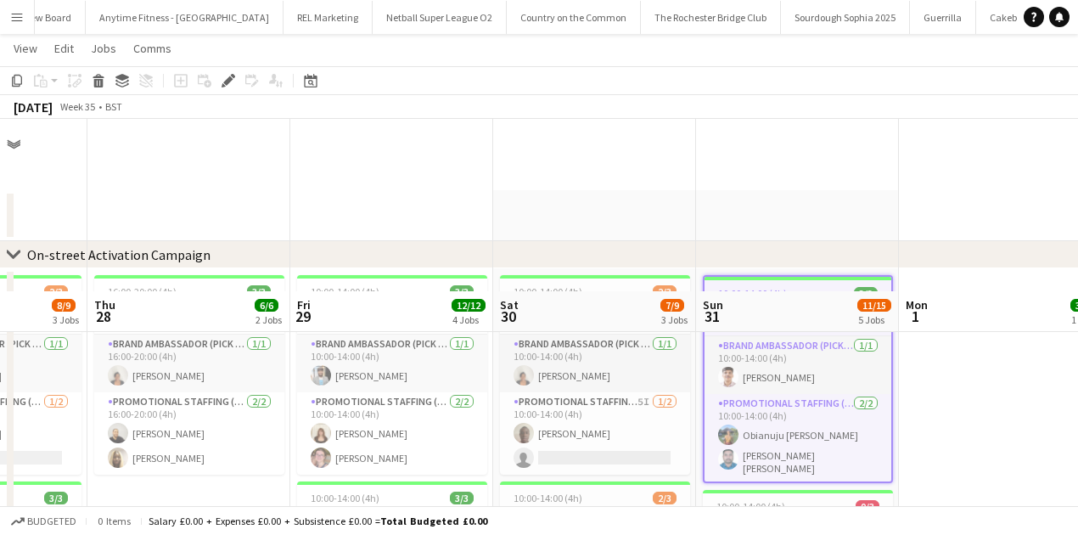
scroll to position [216, 0]
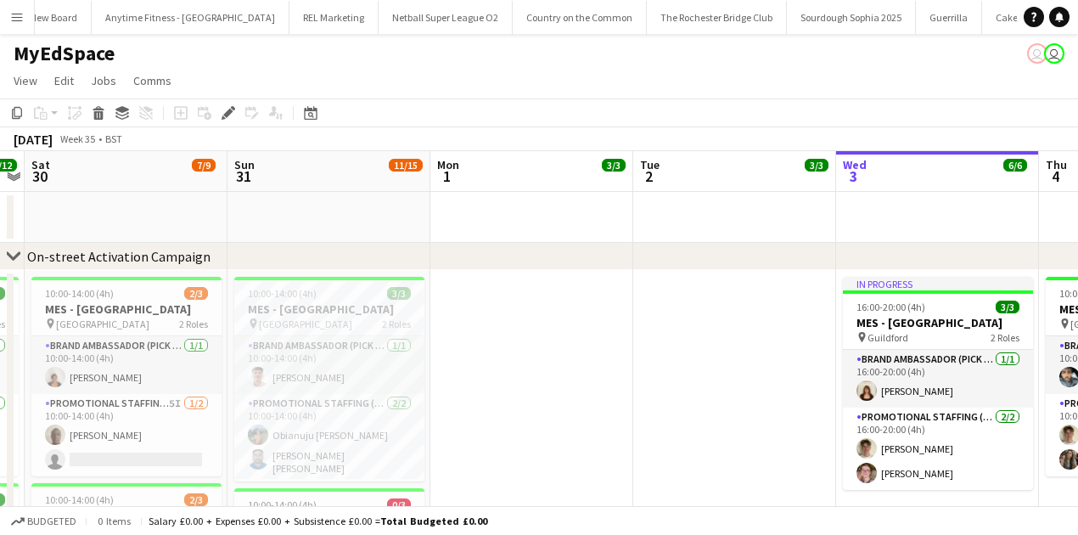
scroll to position [0, 4544]
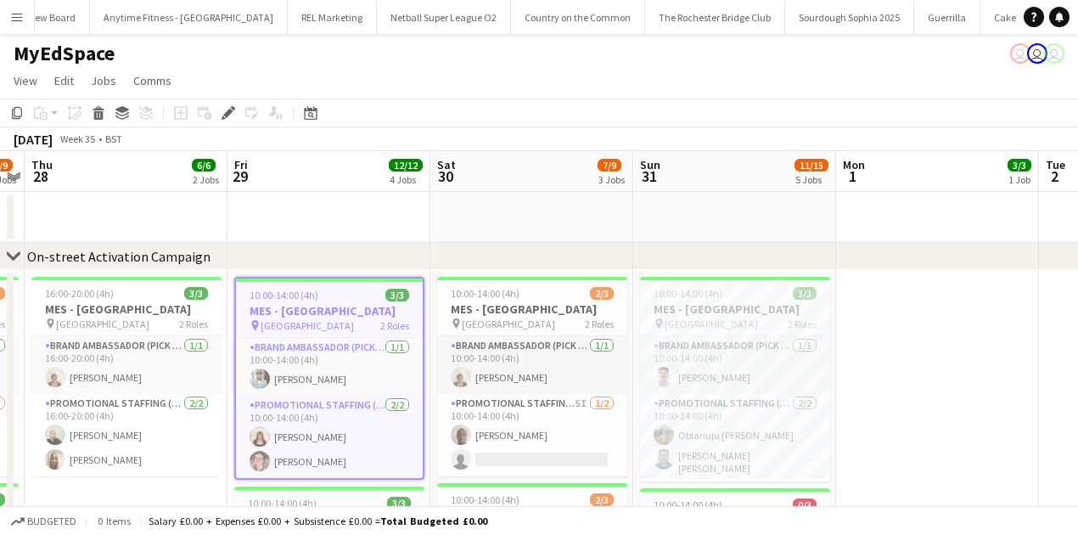
scroll to position [0, 4544]
drag, startPoint x: 1021, startPoint y: 2, endPoint x: 715, endPoint y: 88, distance: 318.4
click at [715, 88] on app-page-menu "View Day view expanded Day view collapsed Month view Date picker Jump to [DATE]…" at bounding box center [539, 82] width 1078 height 32
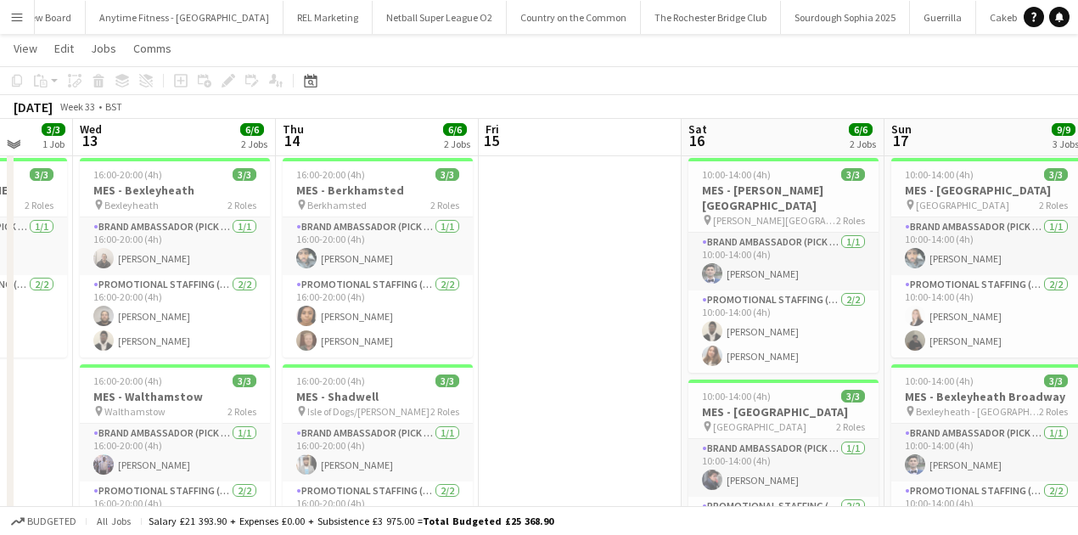
scroll to position [113, 0]
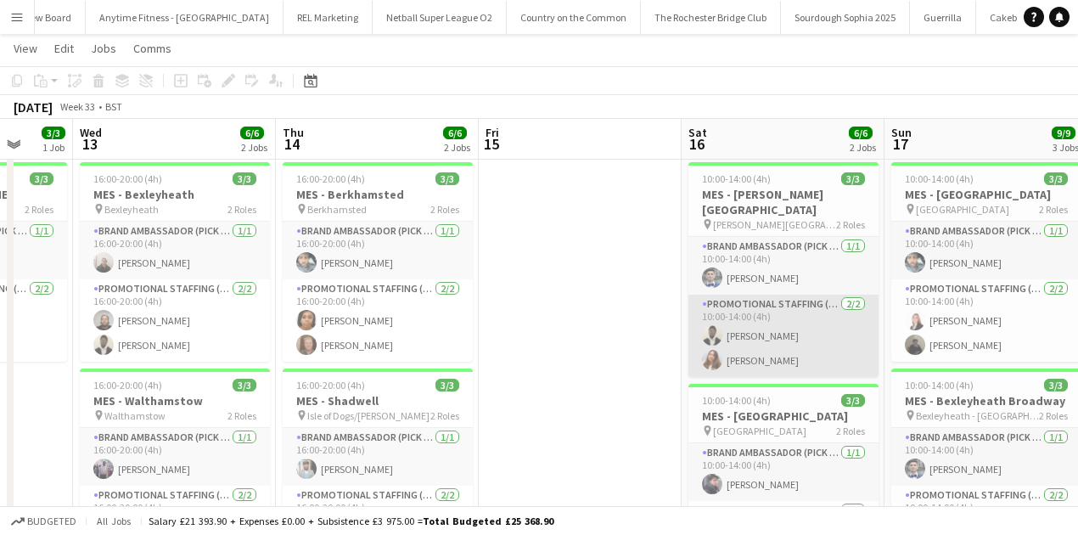
drag, startPoint x: 822, startPoint y: 292, endPoint x: 828, endPoint y: 309, distance: 18.0
click at [822, 295] on app-card-role "Promotional Staffing (Brand Ambassadors) 2/2 10:00-14:00 (4h) Daniel Ajetunmobi…" at bounding box center [783, 336] width 190 height 82
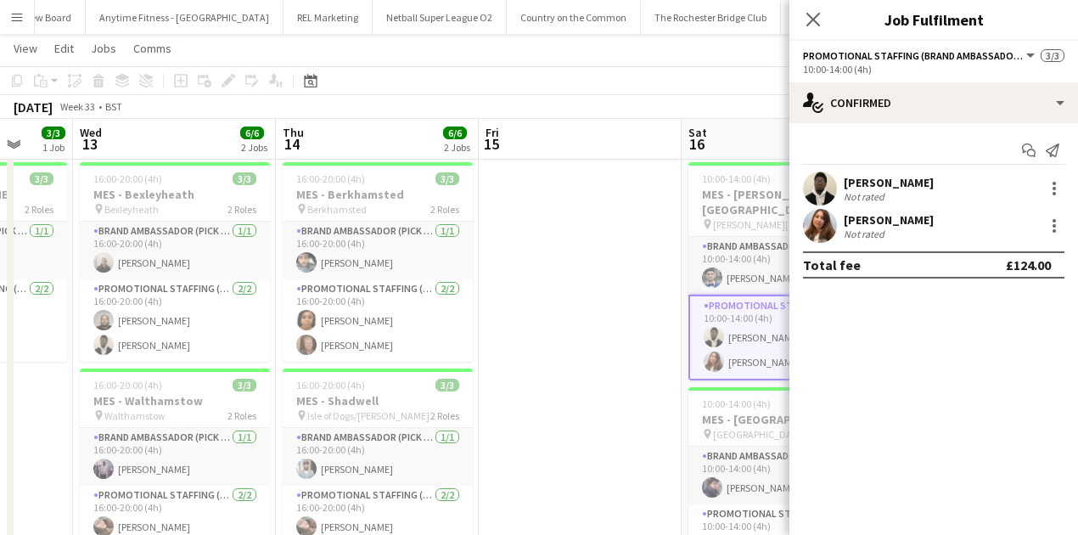
scroll to position [0, 739]
click at [812, 22] on icon "Close pop-in" at bounding box center [813, 19] width 16 height 16
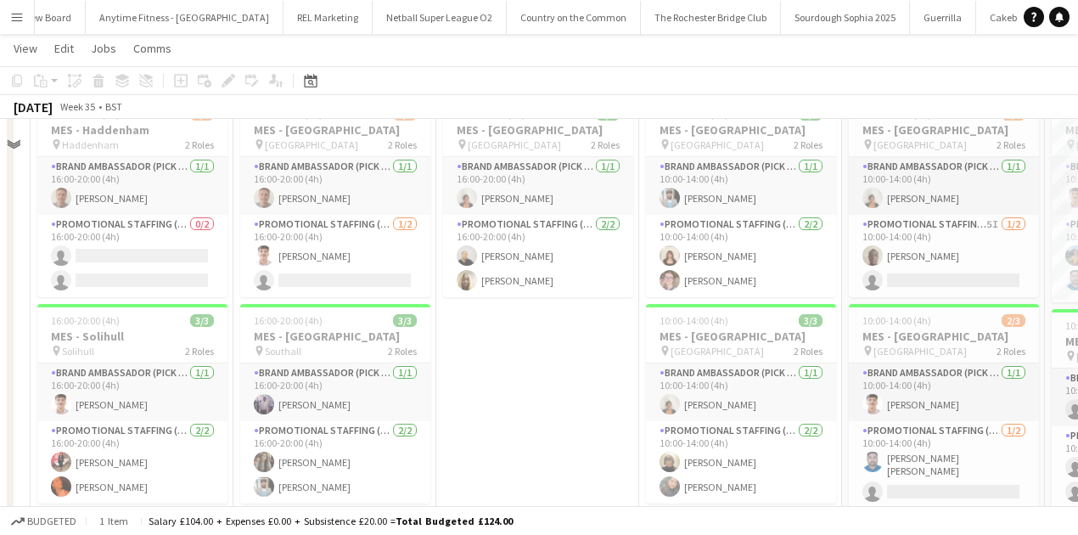
scroll to position [14, 0]
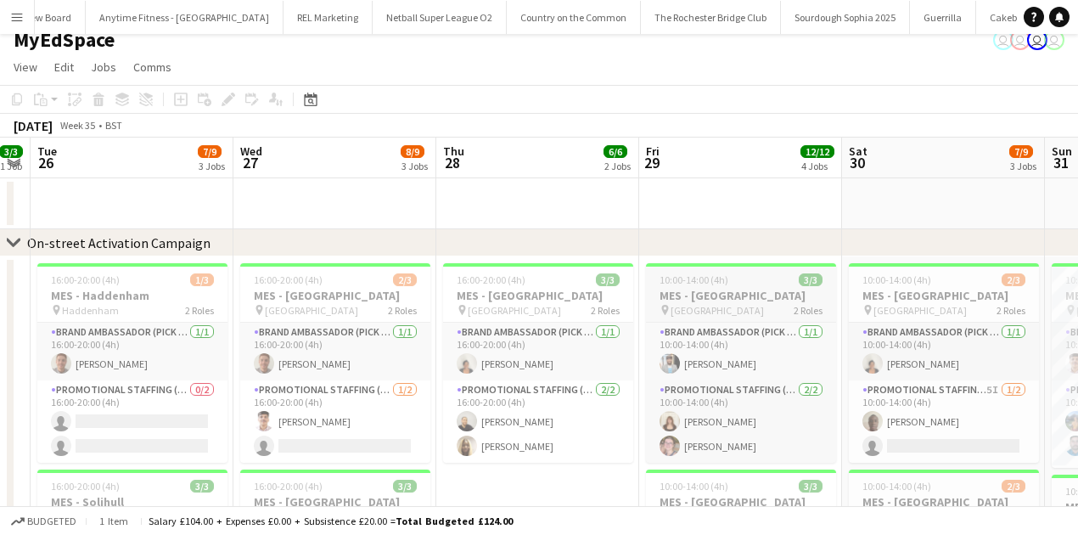
click at [711, 280] on span "10:00-14:00 (4h)" at bounding box center [694, 279] width 69 height 13
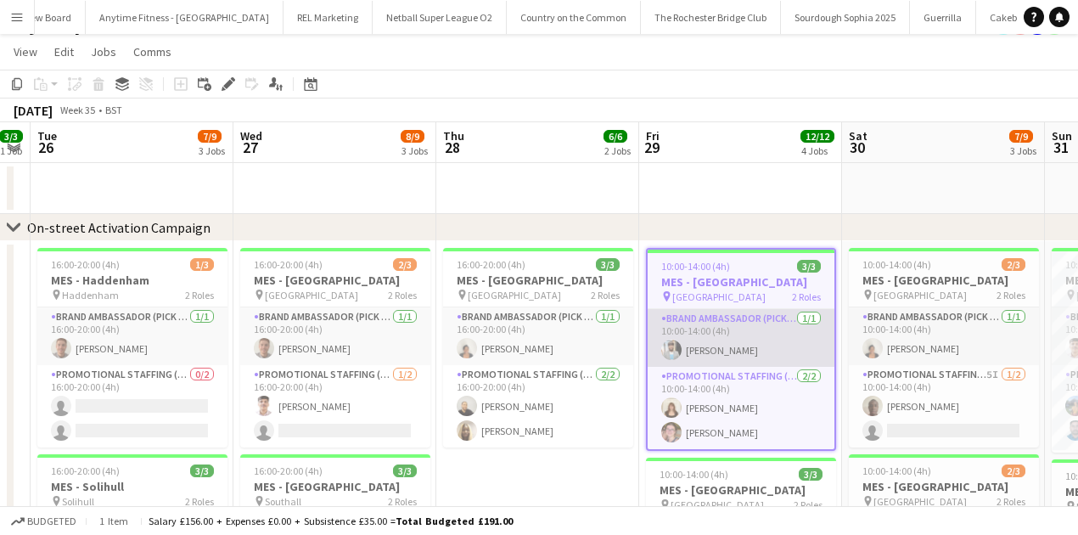
scroll to position [56, 0]
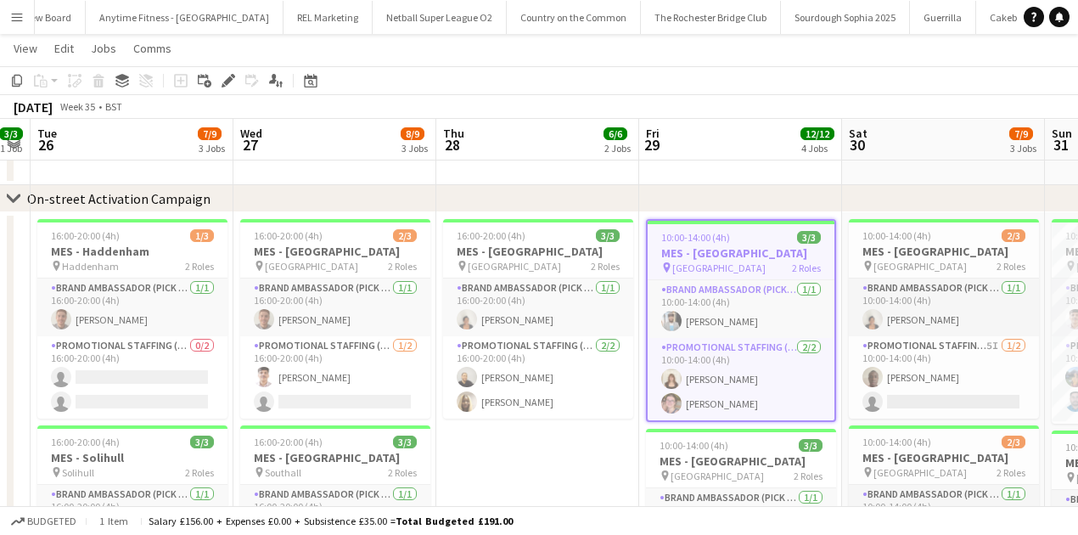
click at [733, 251] on h3 "MES - Guildford Town Centre" at bounding box center [741, 252] width 187 height 15
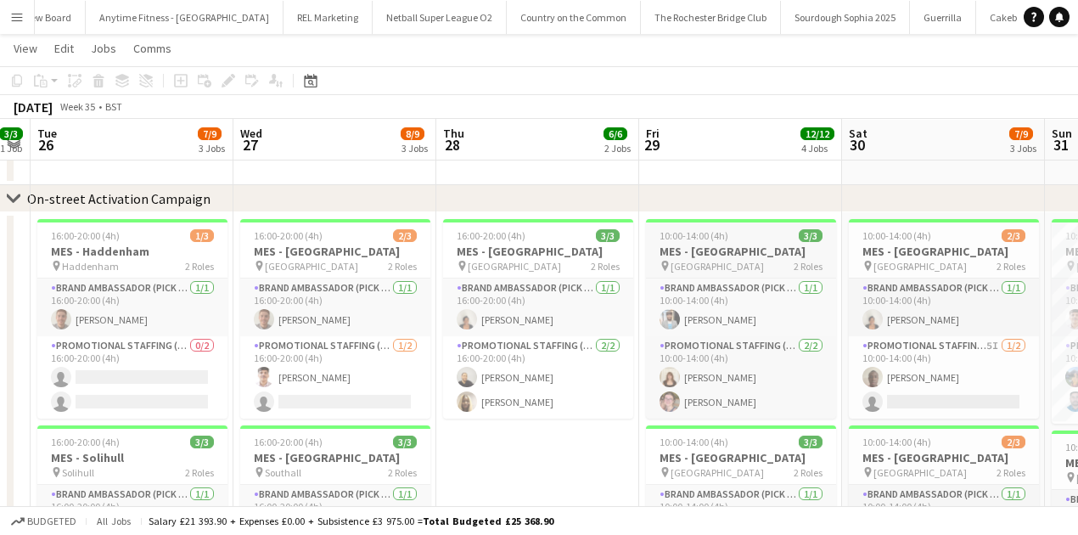
click at [733, 251] on h3 "MES - Guildford Town Centre" at bounding box center [741, 251] width 190 height 15
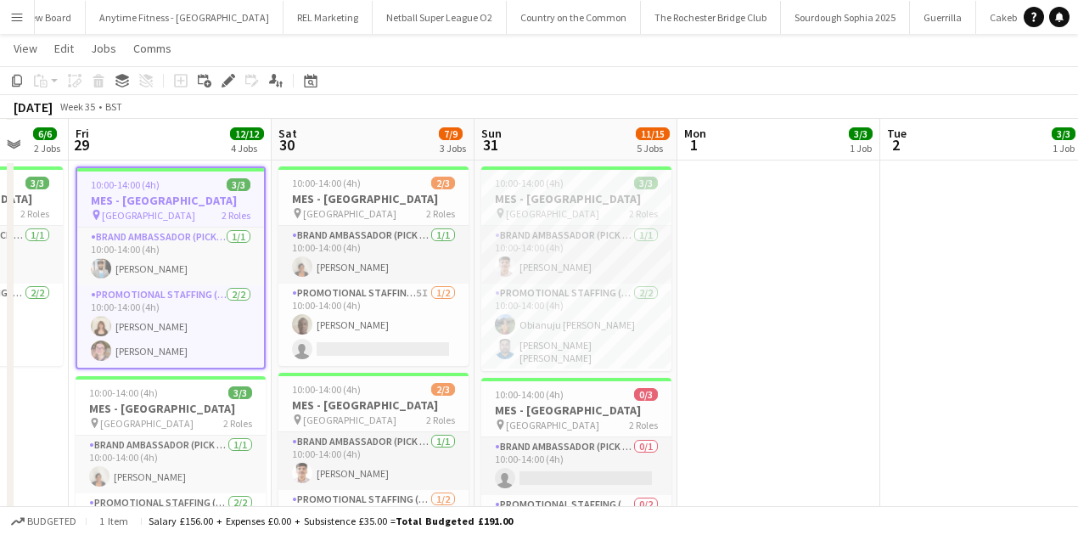
scroll to position [0, 543]
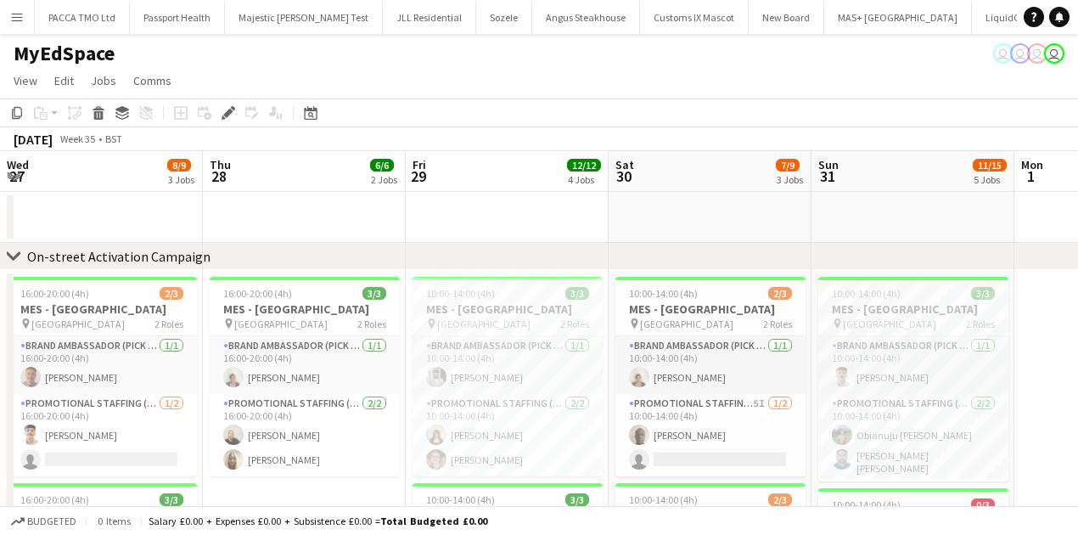
scroll to position [0, 584]
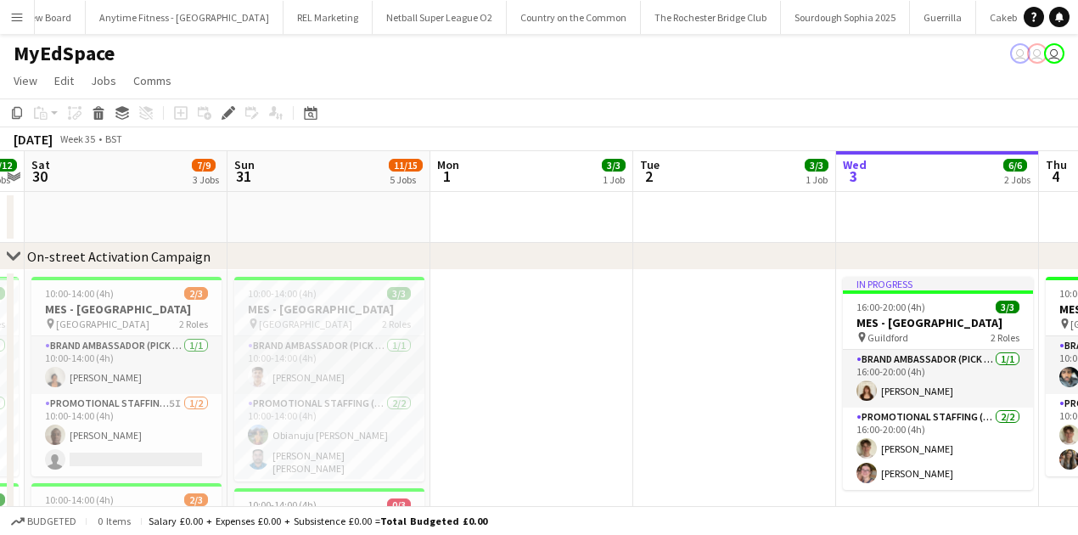
click at [5, 14] on button "Menu" at bounding box center [17, 17] width 34 height 34
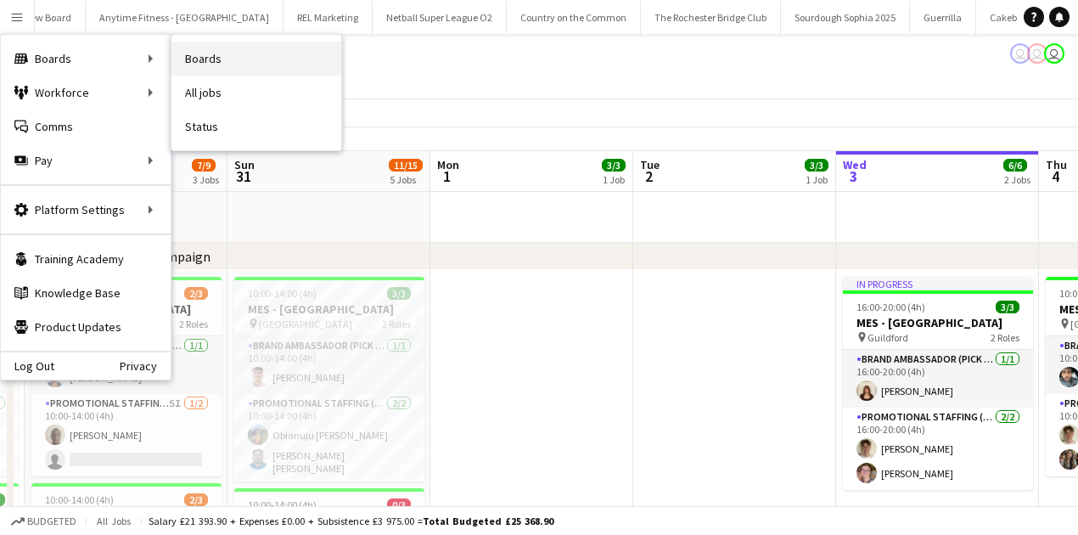
click at [188, 63] on link "Boards" at bounding box center [256, 59] width 170 height 34
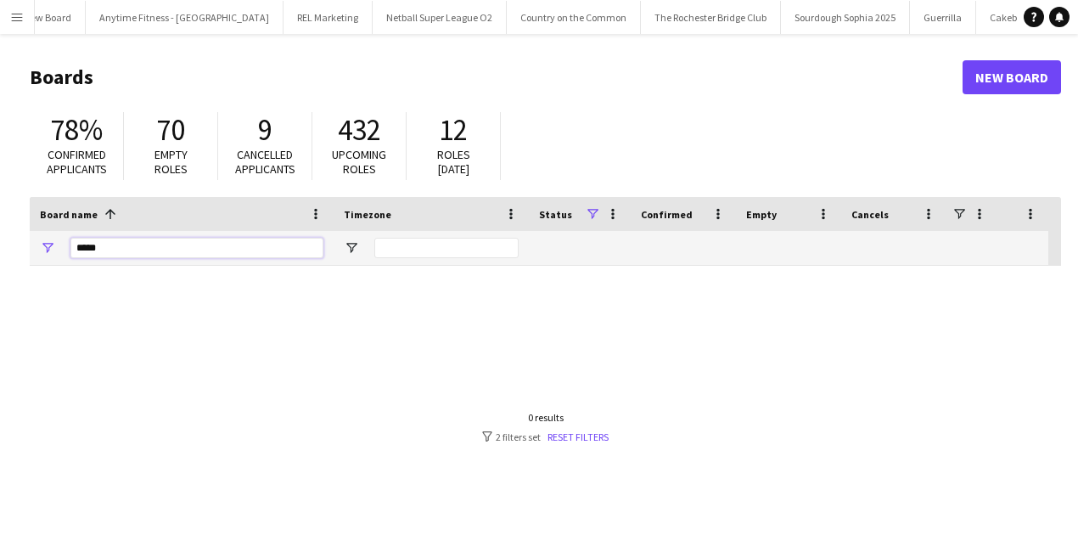
click at [111, 247] on input "*****" at bounding box center [196, 248] width 253 height 20
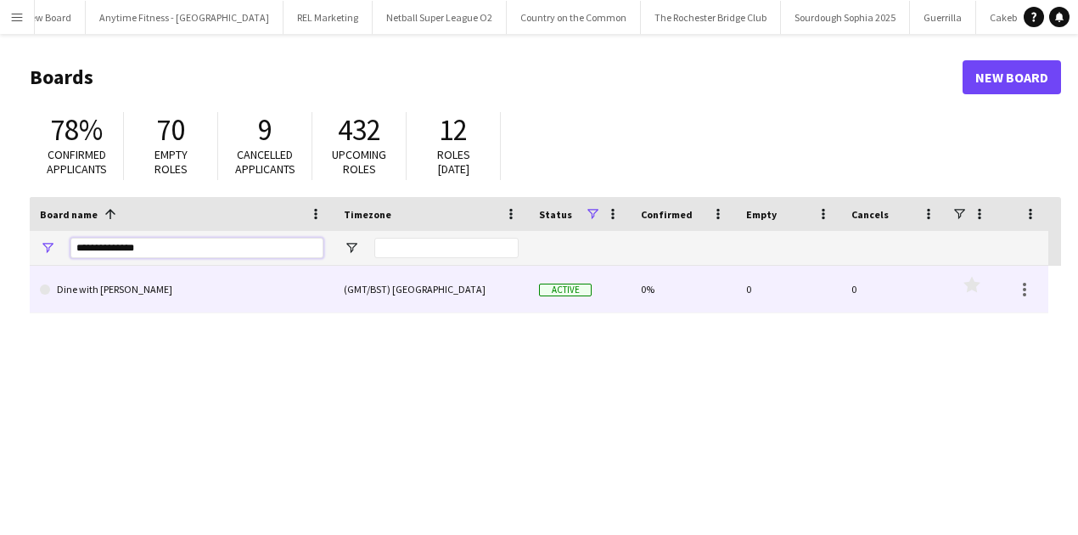
type input "**********"
click at [222, 297] on link "Dine with [PERSON_NAME]" at bounding box center [182, 290] width 284 height 48
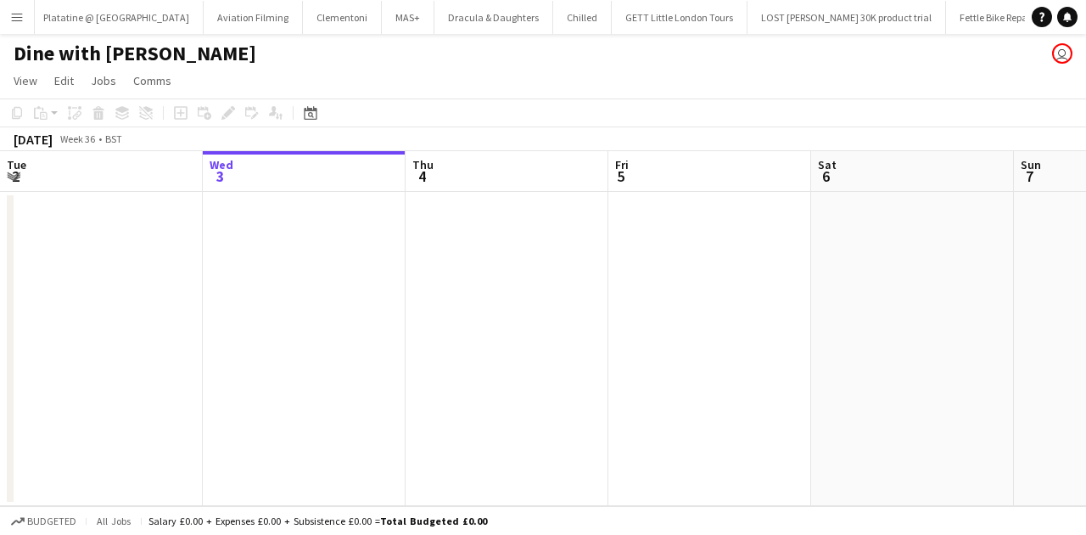
scroll to position [0, 8378]
click at [324, 177] on app-board-header-date "Wed 3" at bounding box center [304, 171] width 203 height 41
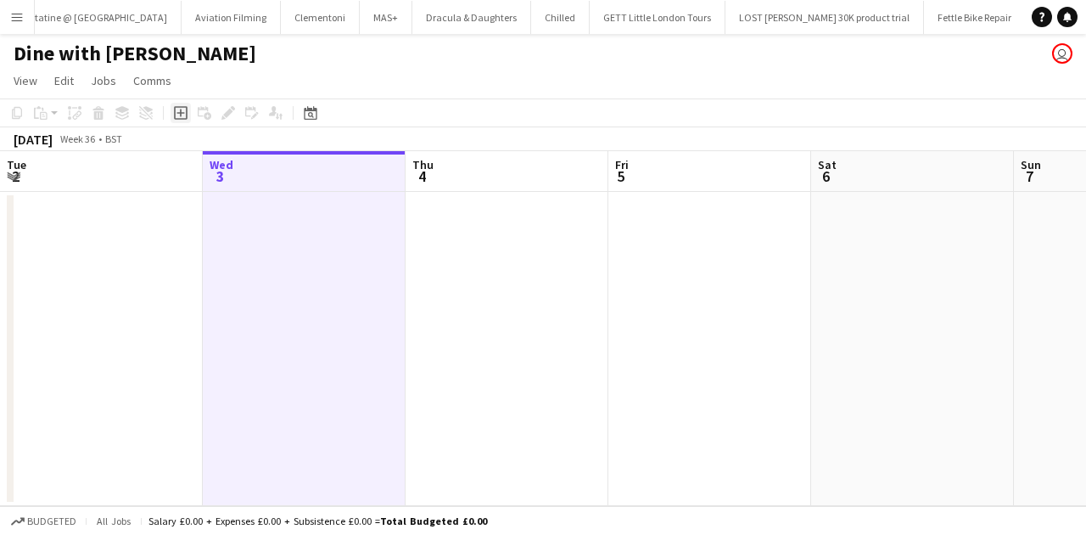
click at [178, 115] on icon "Add job" at bounding box center [181, 113] width 14 height 14
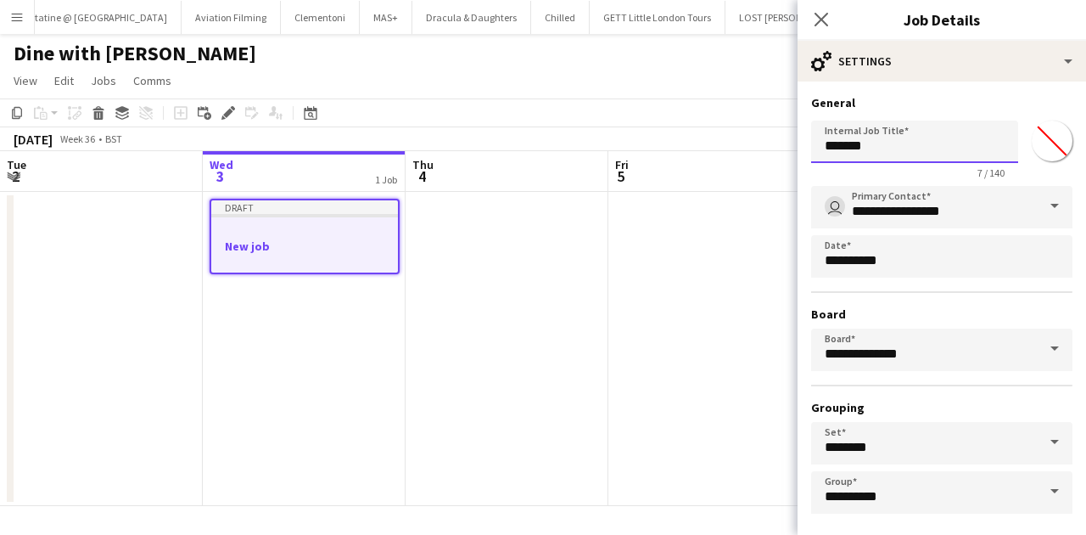
click at [885, 148] on input "*******" at bounding box center [914, 142] width 207 height 42
click at [872, 143] on input "**********" at bounding box center [914, 142] width 207 height 42
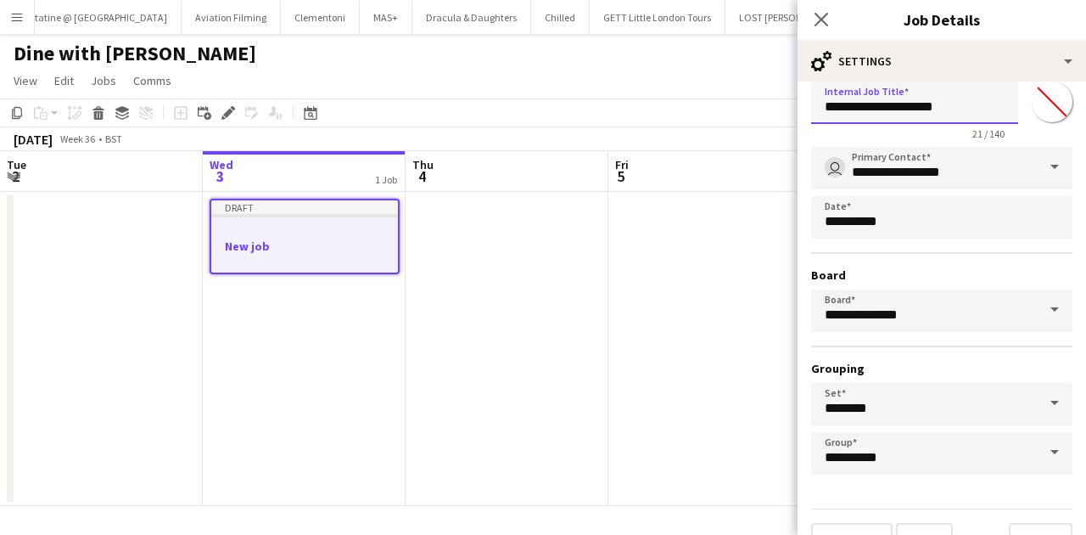
scroll to position [75, 0]
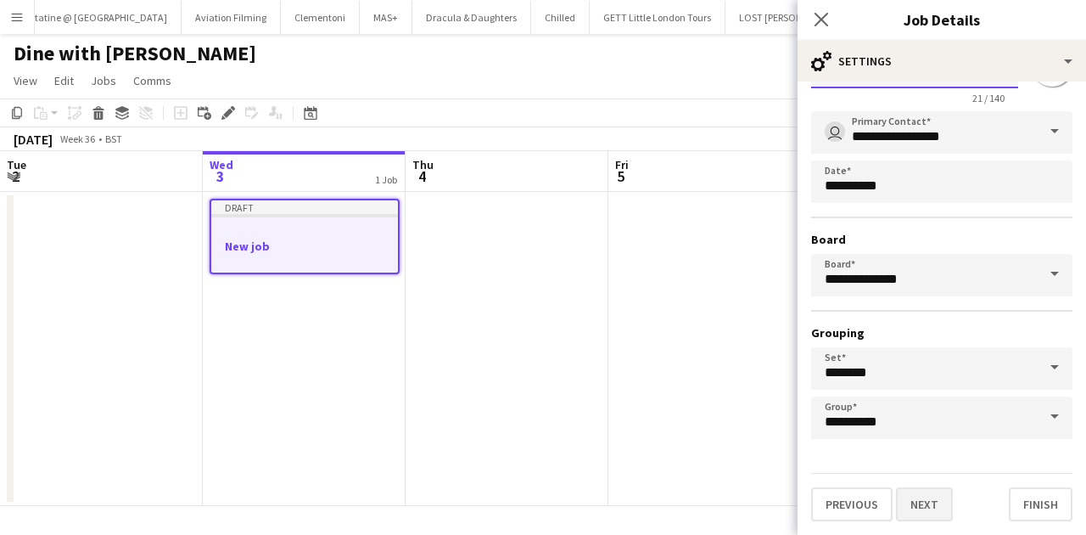
type input "**********"
click at [923, 500] on button "Next" at bounding box center [924, 504] width 57 height 34
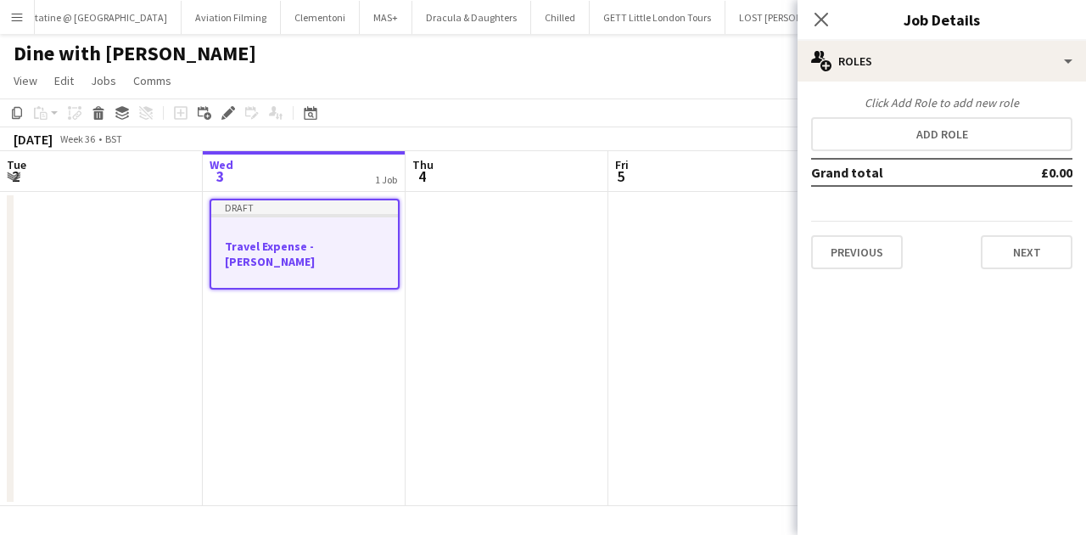
scroll to position [0, 403]
click at [280, 225] on div at bounding box center [307, 230] width 187 height 13
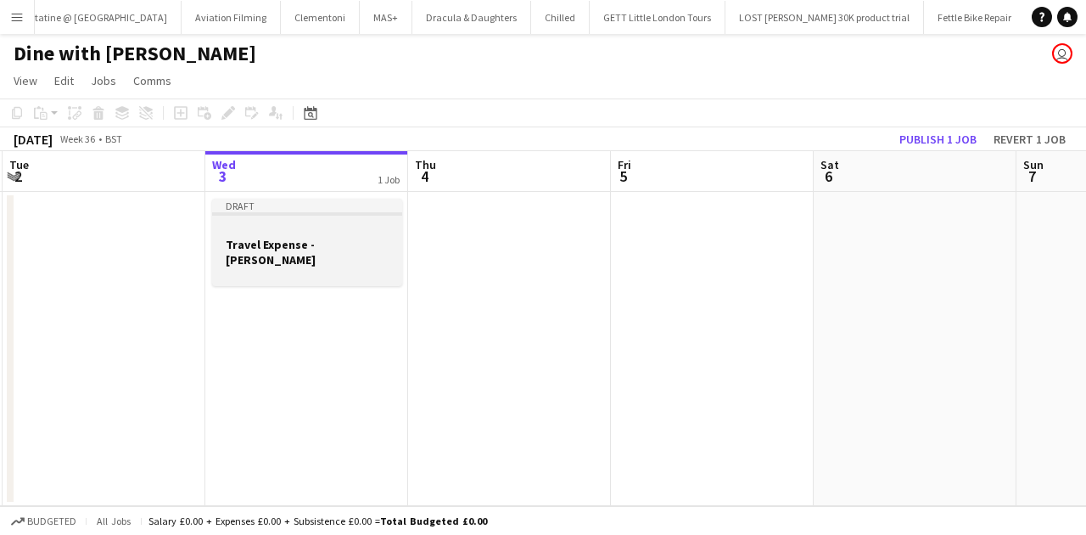
click at [337, 211] on div "Draft" at bounding box center [307, 206] width 190 height 14
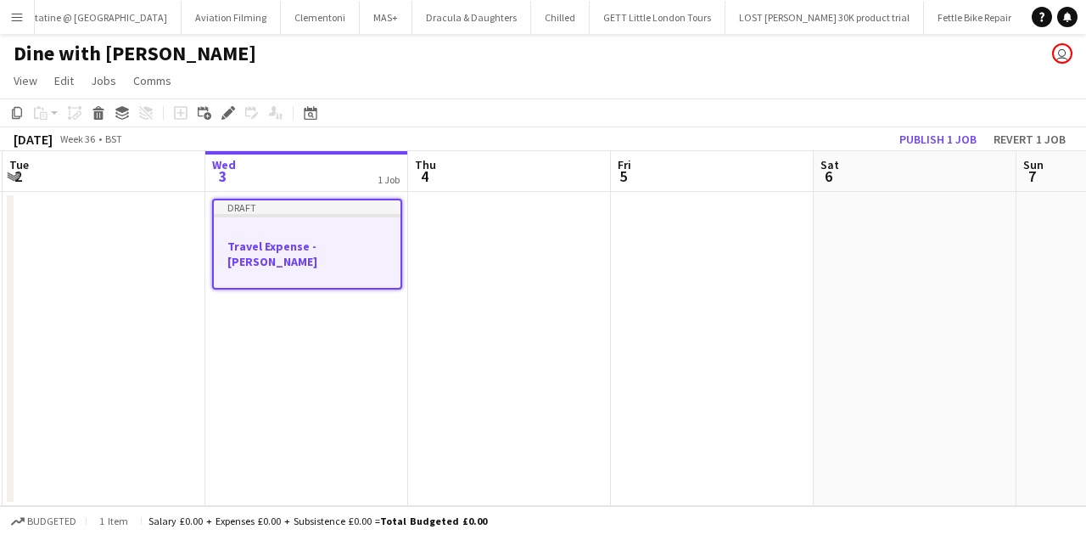
click at [304, 251] on h3 "Travel Expense - Jade" at bounding box center [307, 254] width 187 height 31
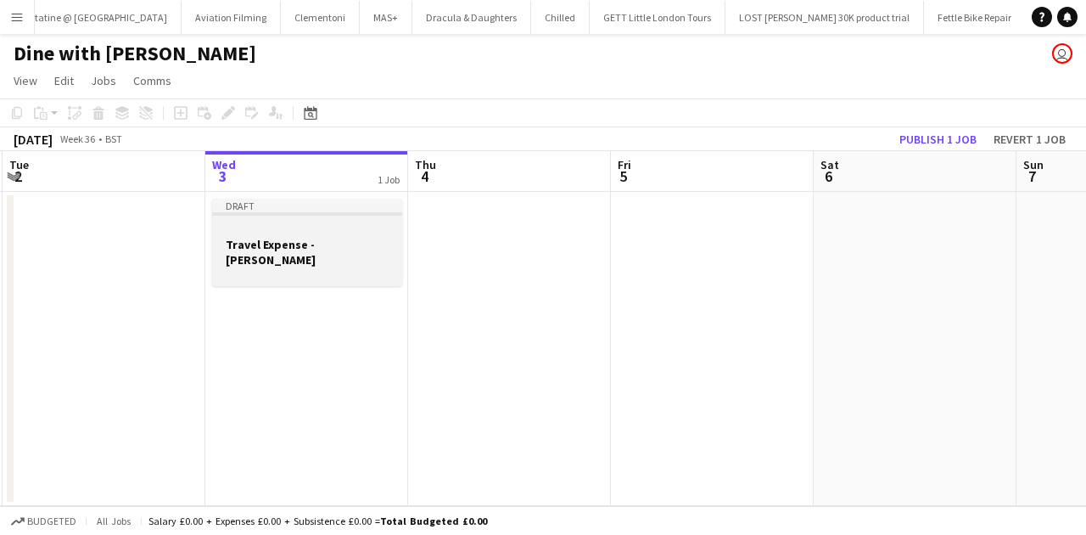
click at [304, 251] on h3 "Travel Expense - Jade" at bounding box center [307, 252] width 190 height 31
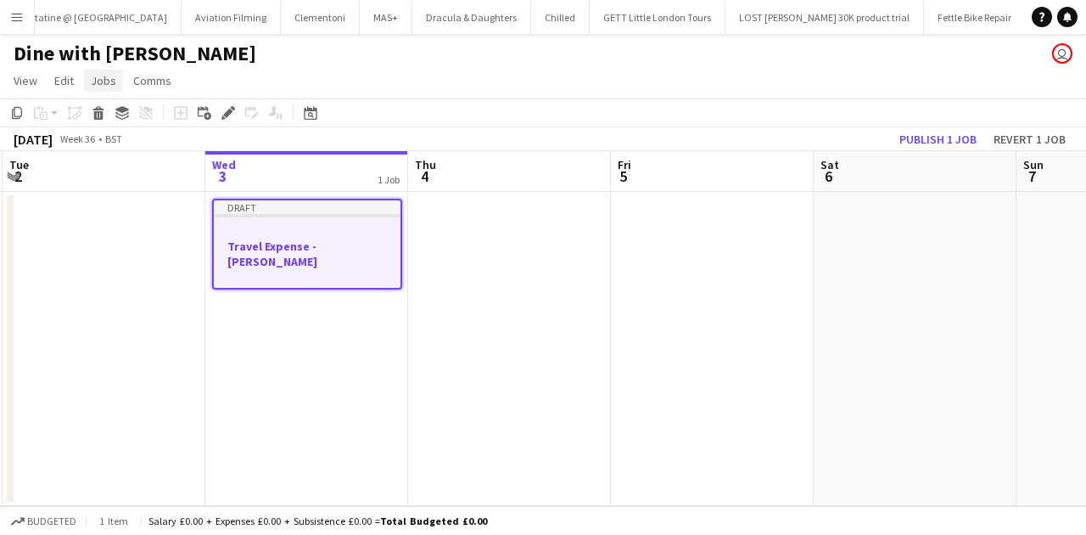
click at [113, 87] on span "Jobs" at bounding box center [103, 80] width 25 height 15
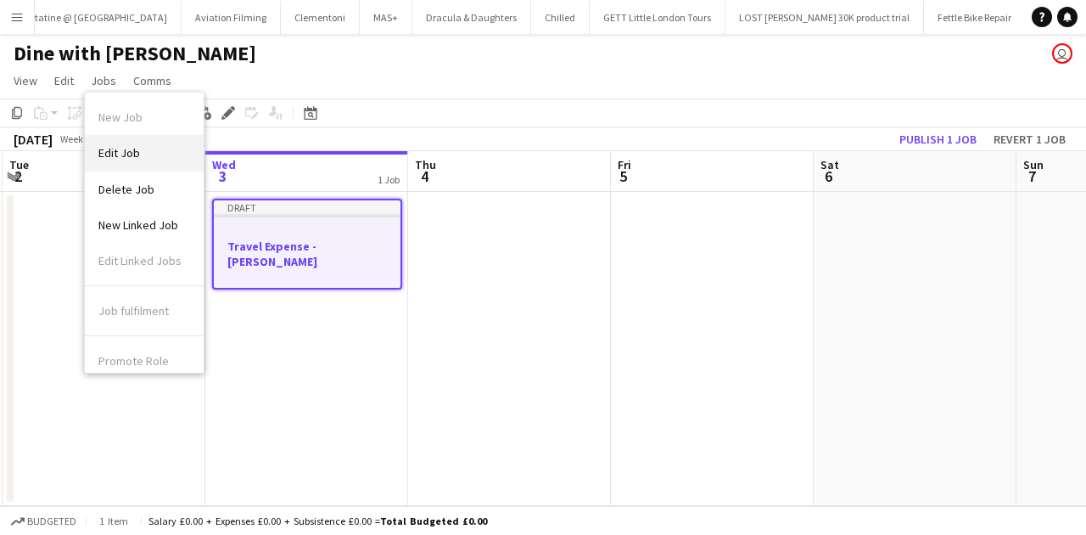
click at [131, 146] on span "Edit Job" at bounding box center [119, 152] width 42 height 15
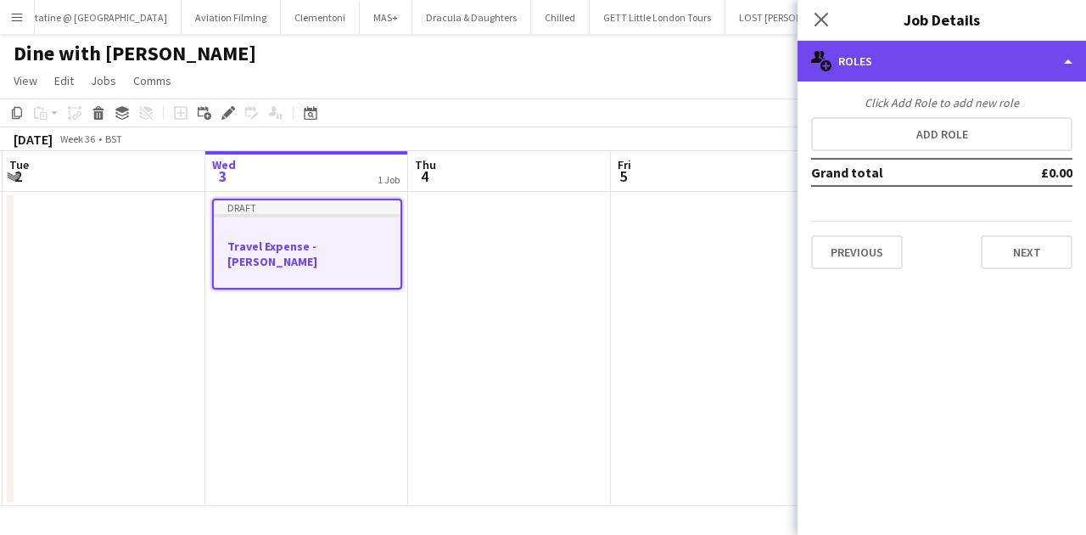
click at [920, 68] on div "multiple-users-add Roles" at bounding box center [942, 61] width 289 height 41
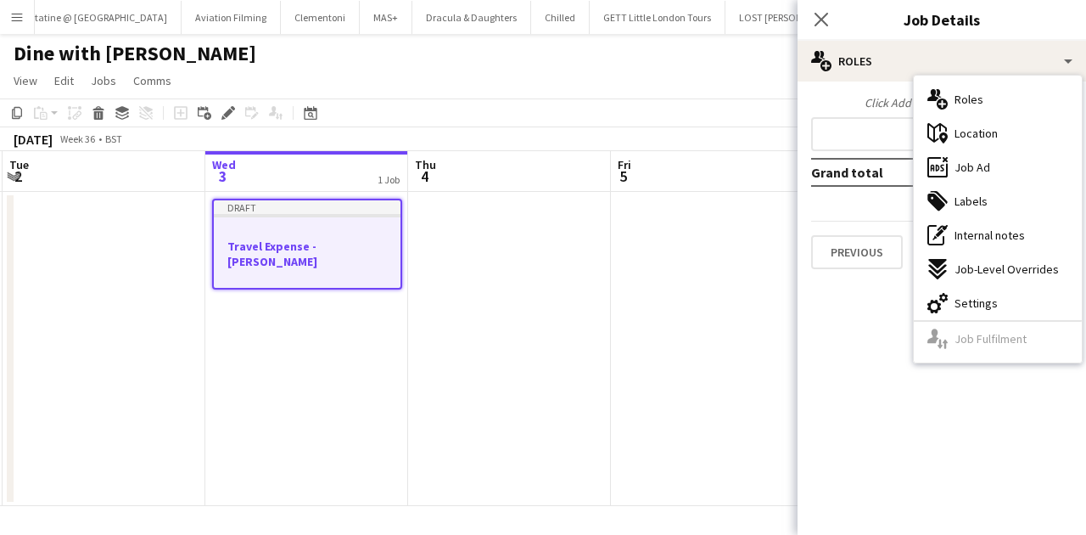
click at [889, 115] on div "Click Add Role to add new role Add role Grand total £0.00 Previous Next" at bounding box center [942, 182] width 289 height 174
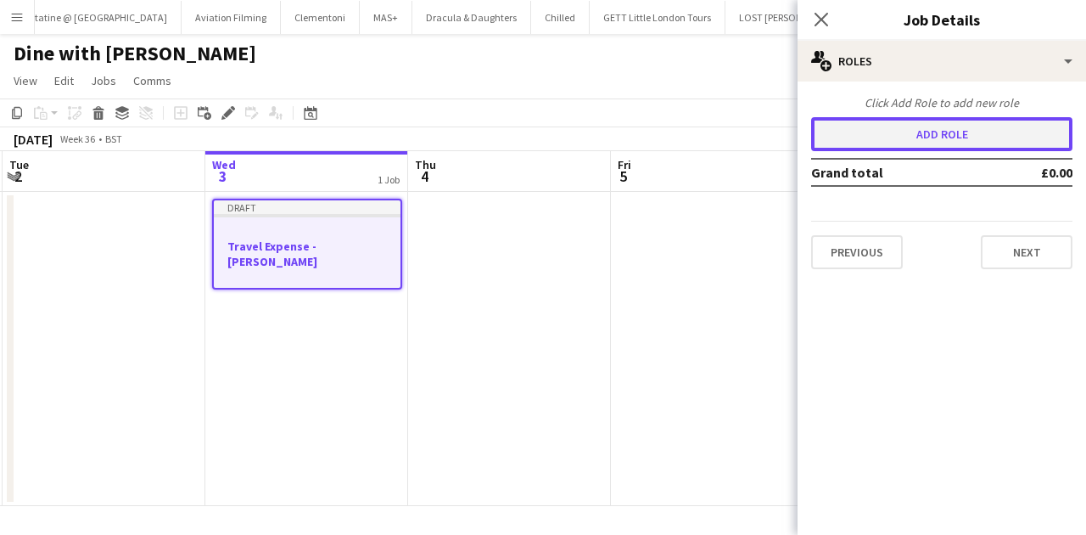
click at [888, 124] on button "Add role" at bounding box center [941, 134] width 261 height 34
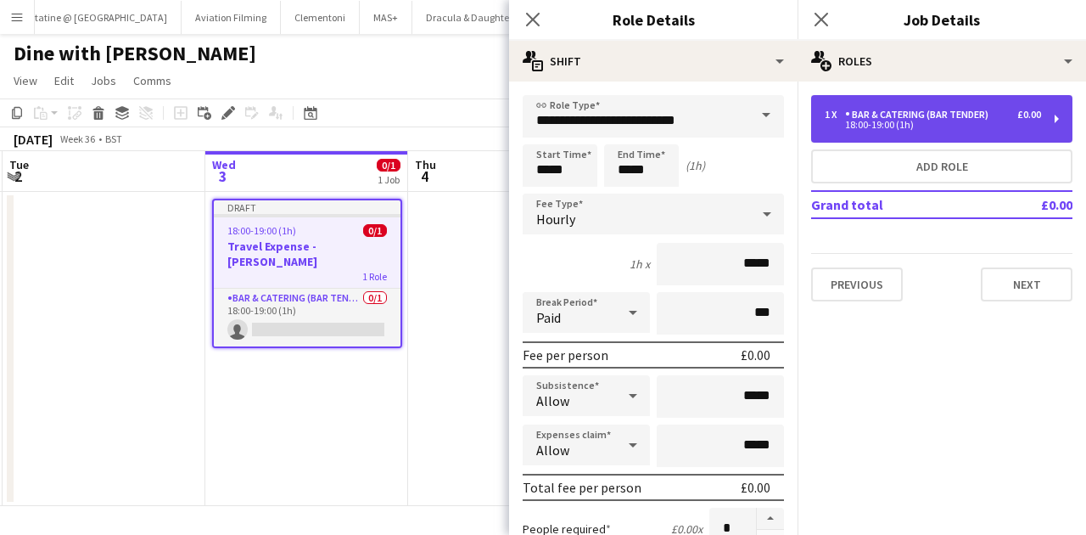
click at [935, 122] on div "18:00-19:00 (1h)" at bounding box center [933, 125] width 216 height 8
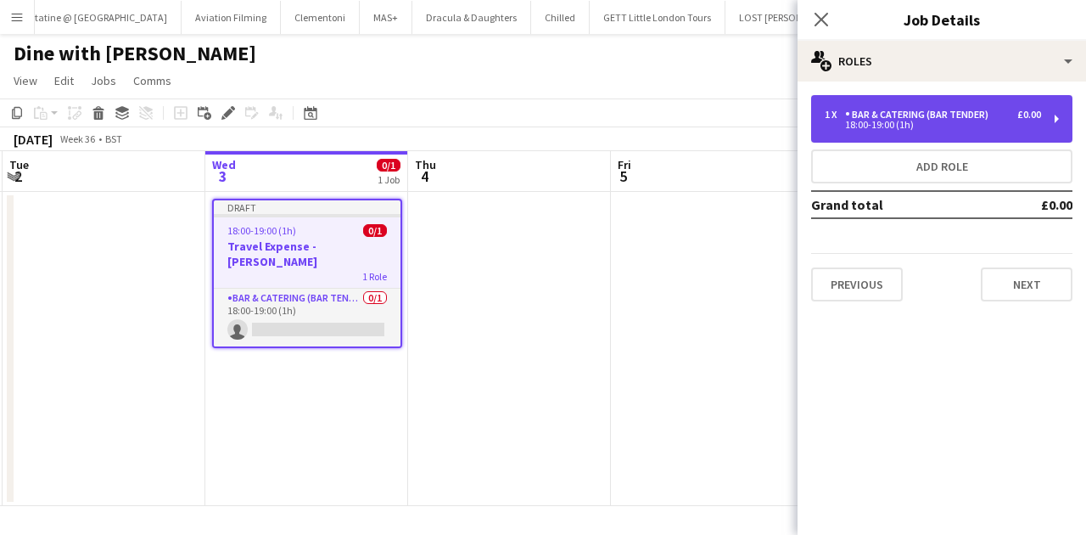
click at [905, 115] on div "Bar & Catering (Bar Tender)" at bounding box center [920, 115] width 150 height 12
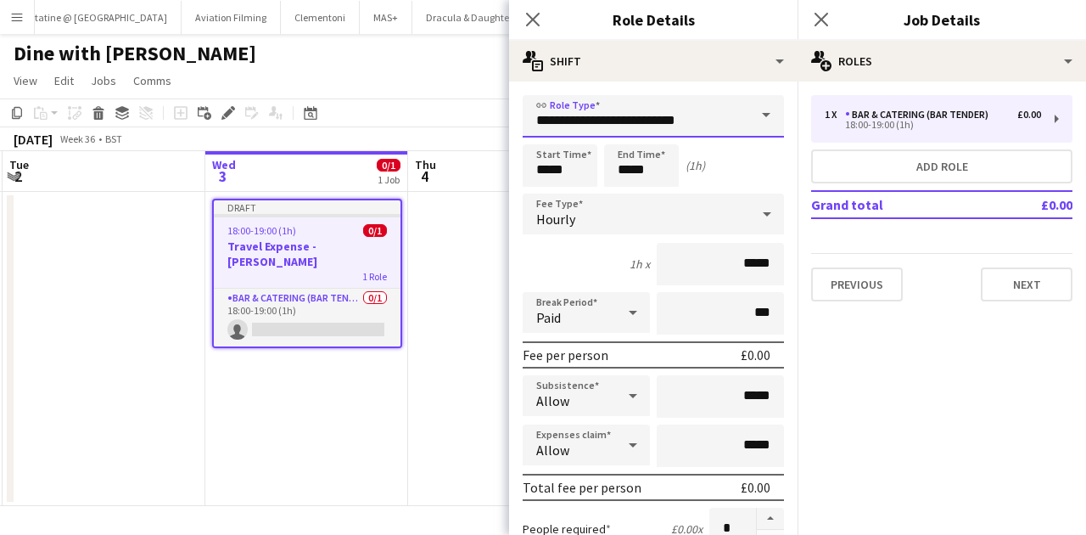
click at [729, 112] on input "**********" at bounding box center [653, 116] width 261 height 42
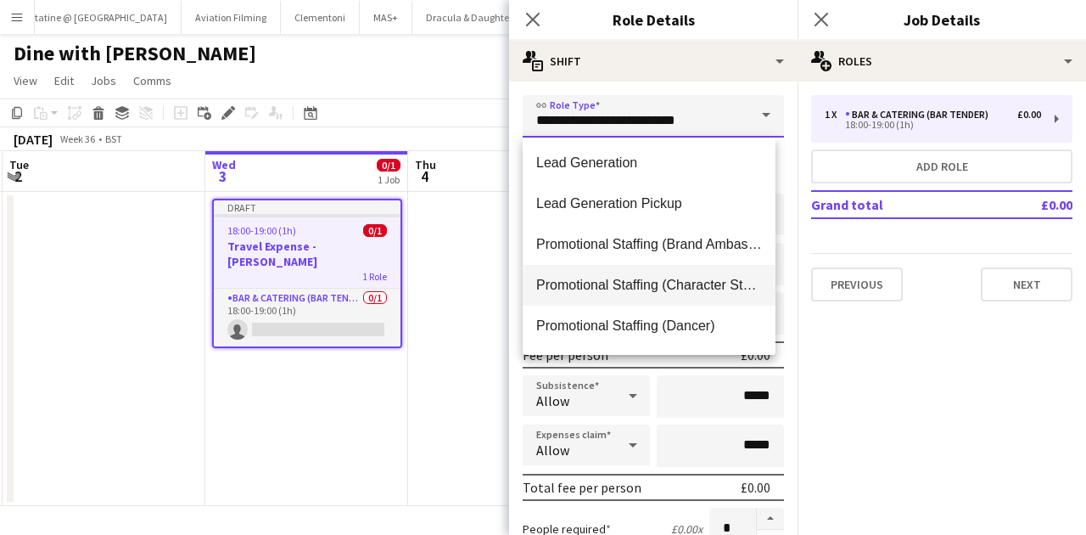
scroll to position [792, 0]
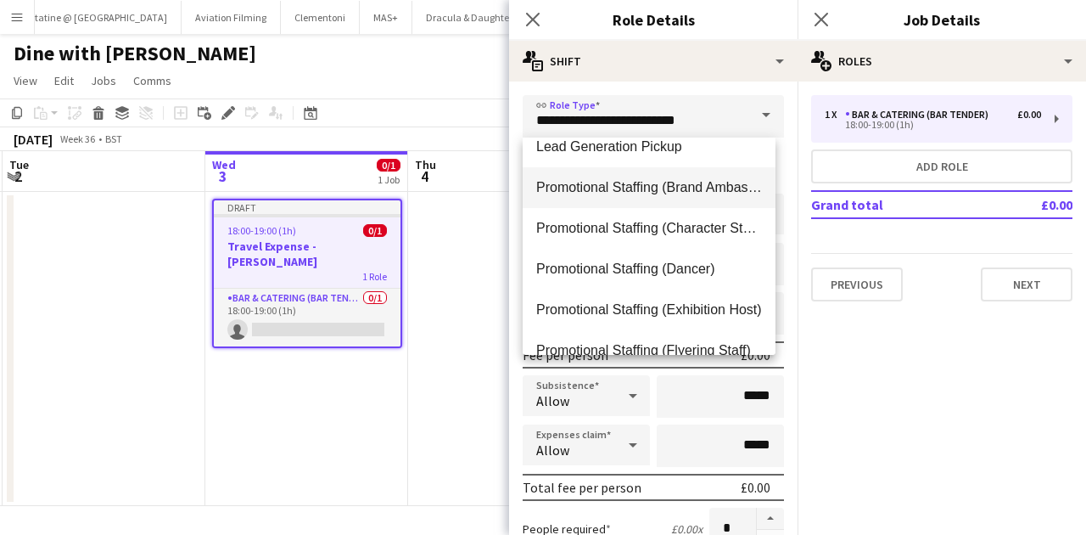
click at [689, 206] on mat-option "Promotional Staffing (Brand Ambassadors)" at bounding box center [649, 187] width 253 height 41
type input "**********"
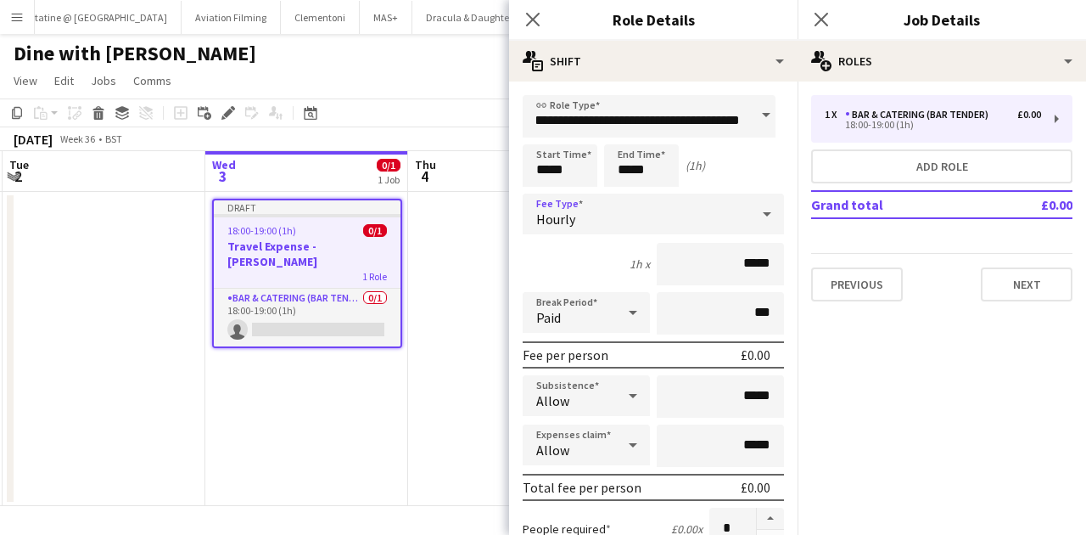
click at [642, 201] on div "Hourly" at bounding box center [636, 214] width 227 height 41
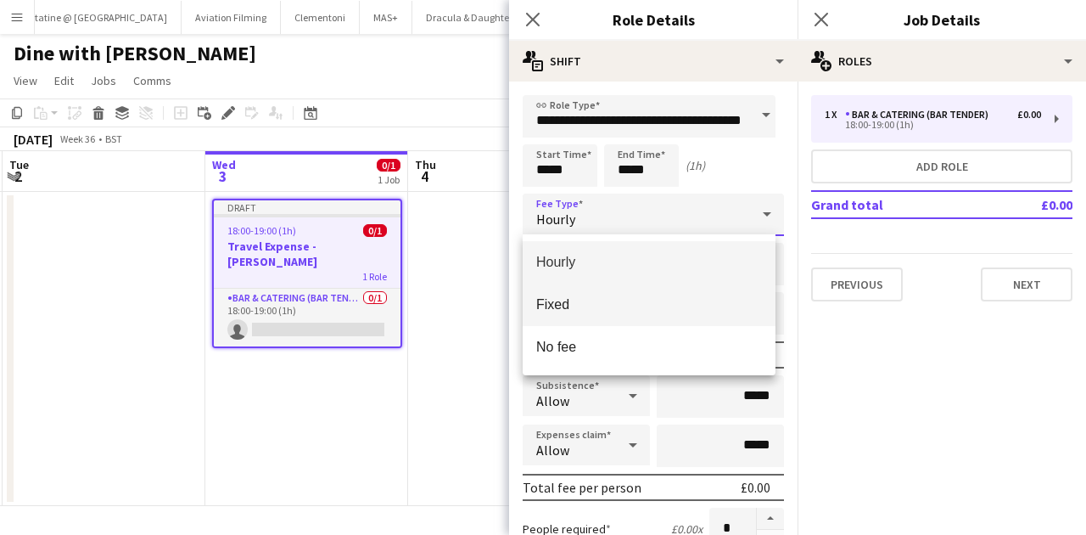
click at [637, 294] on mat-option "Fixed" at bounding box center [649, 305] width 253 height 42
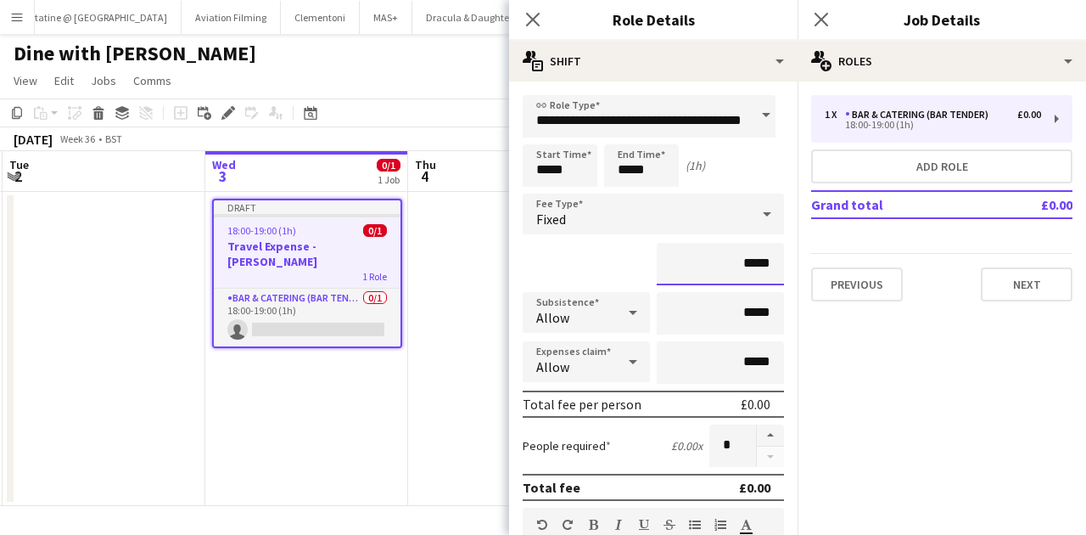
click at [747, 272] on input "*****" at bounding box center [720, 264] width 127 height 42
click at [744, 267] on input "*****" at bounding box center [720, 264] width 127 height 42
type input "*****"
click at [742, 315] on input "*****" at bounding box center [720, 313] width 127 height 42
click at [744, 315] on input "*****" at bounding box center [720, 313] width 127 height 42
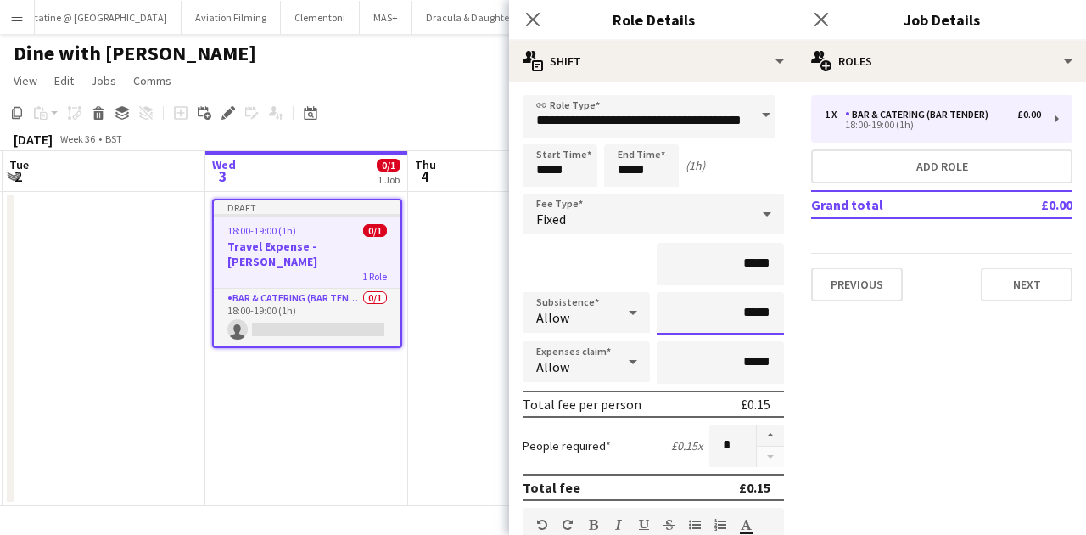
click at [748, 307] on input "*****" at bounding box center [720, 313] width 127 height 42
click at [748, 307] on input "**" at bounding box center [720, 313] width 127 height 42
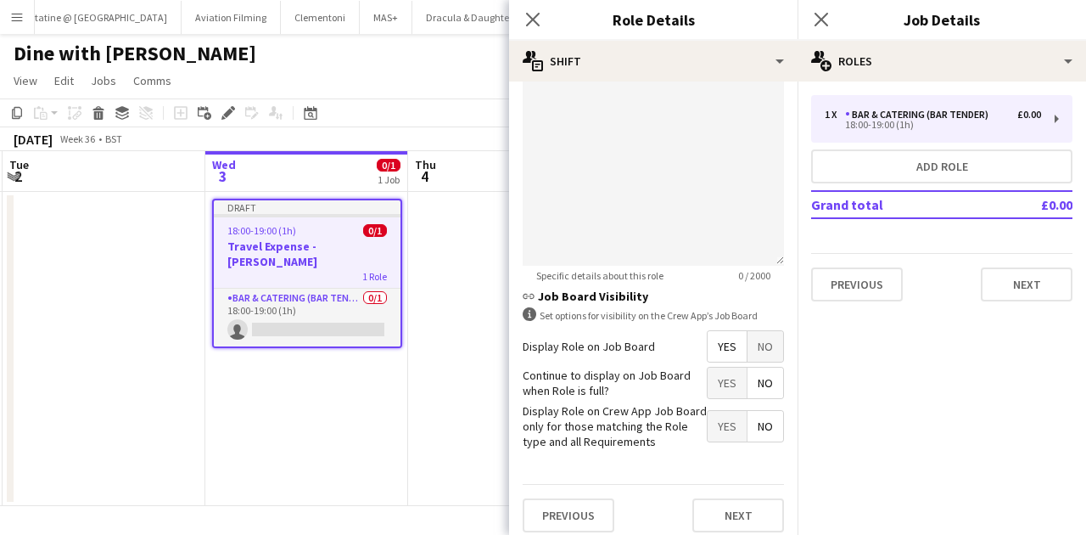
scroll to position [531, 0]
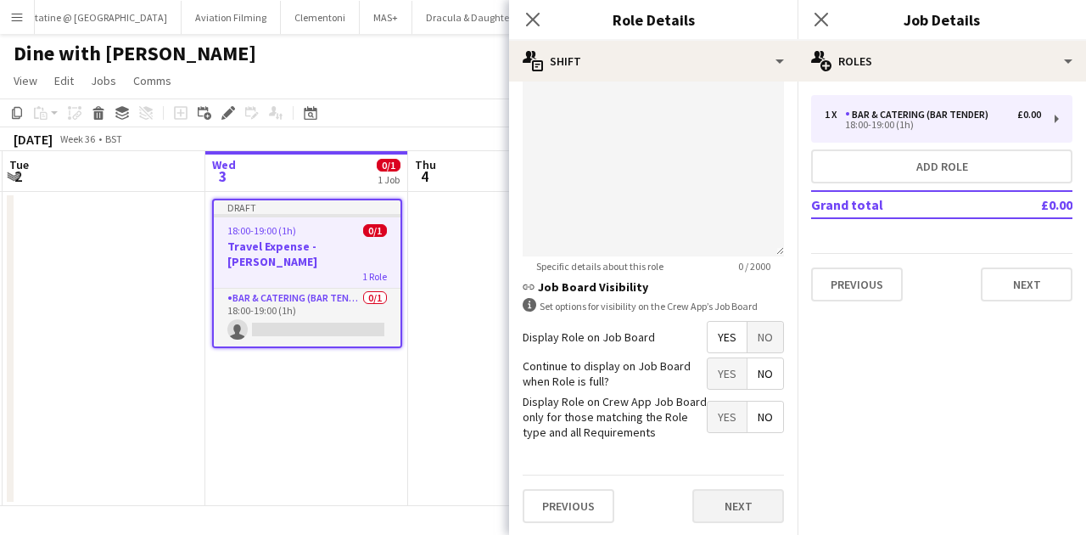
type input "***"
click at [731, 503] on button "Next" at bounding box center [739, 506] width 92 height 34
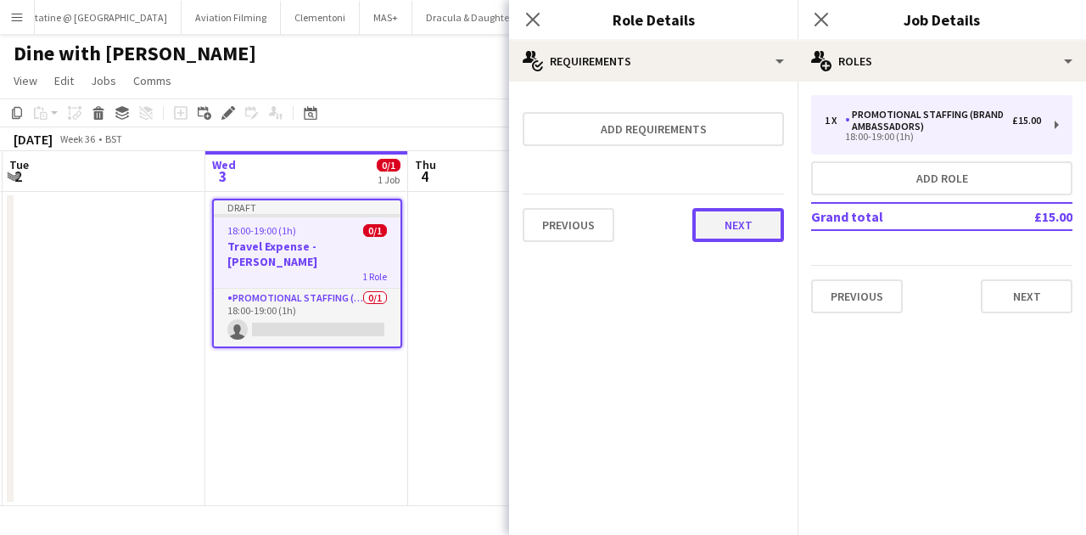
click at [730, 222] on button "Next" at bounding box center [739, 225] width 92 height 34
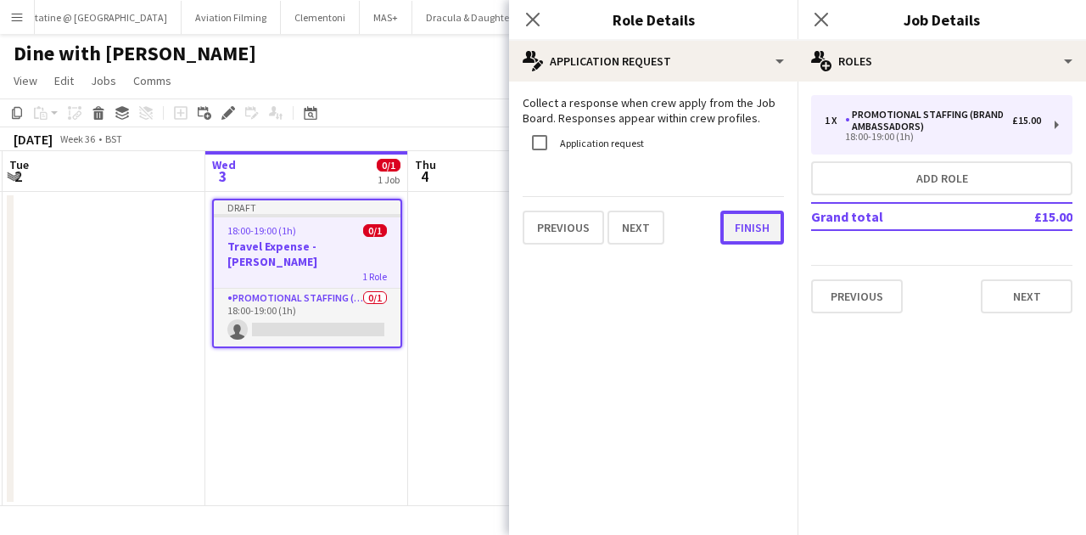
click at [751, 227] on button "Finish" at bounding box center [753, 228] width 64 height 34
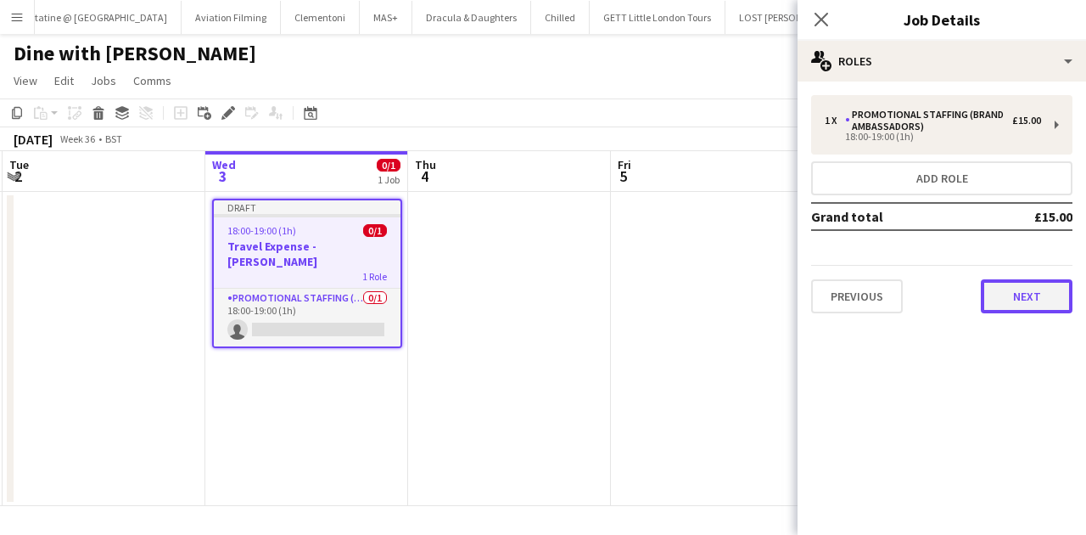
click at [1022, 302] on button "Next" at bounding box center [1027, 296] width 92 height 34
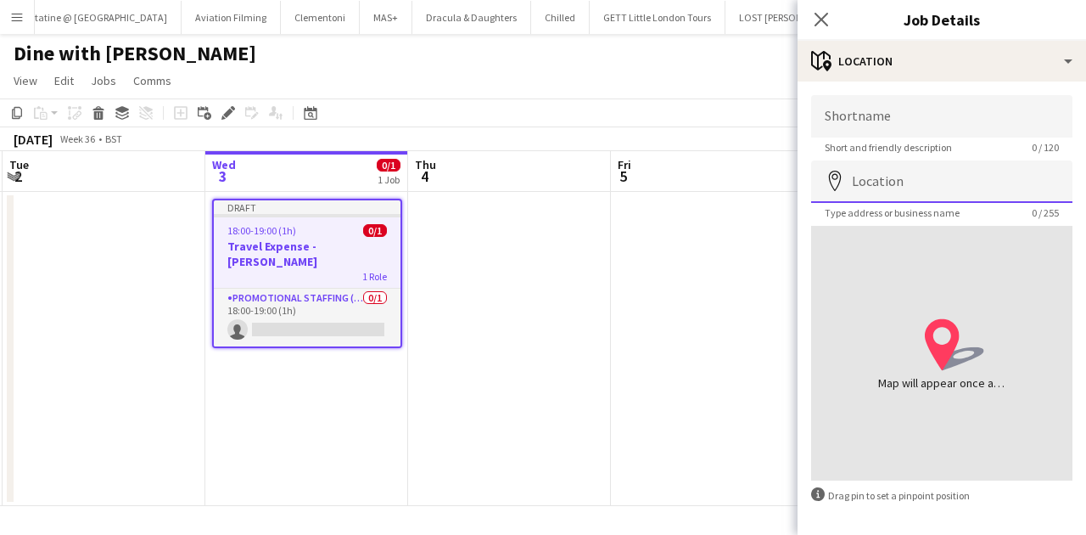
click at [942, 166] on input "Location" at bounding box center [941, 181] width 261 height 42
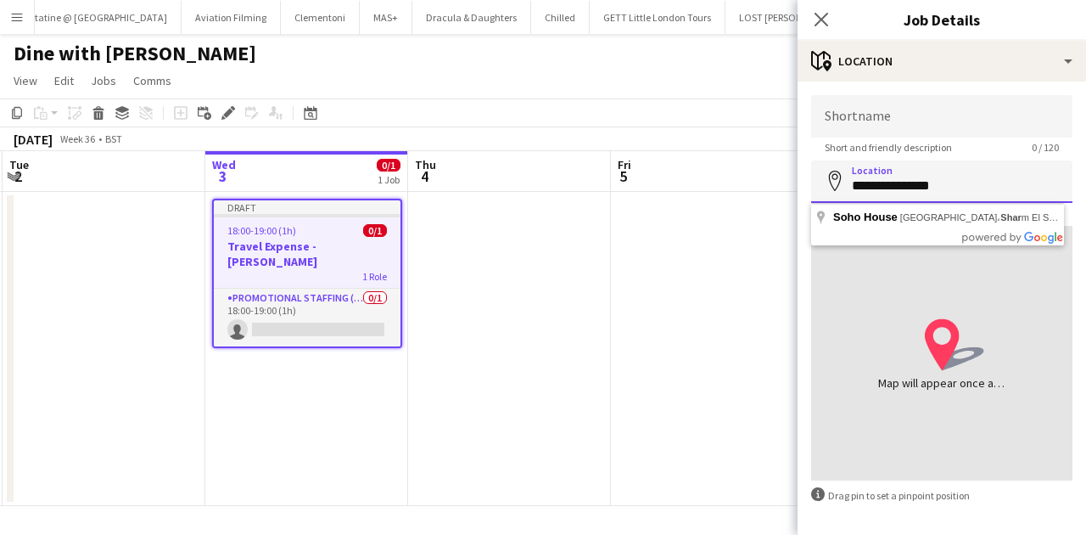
click at [943, 187] on input "**********" at bounding box center [941, 181] width 261 height 42
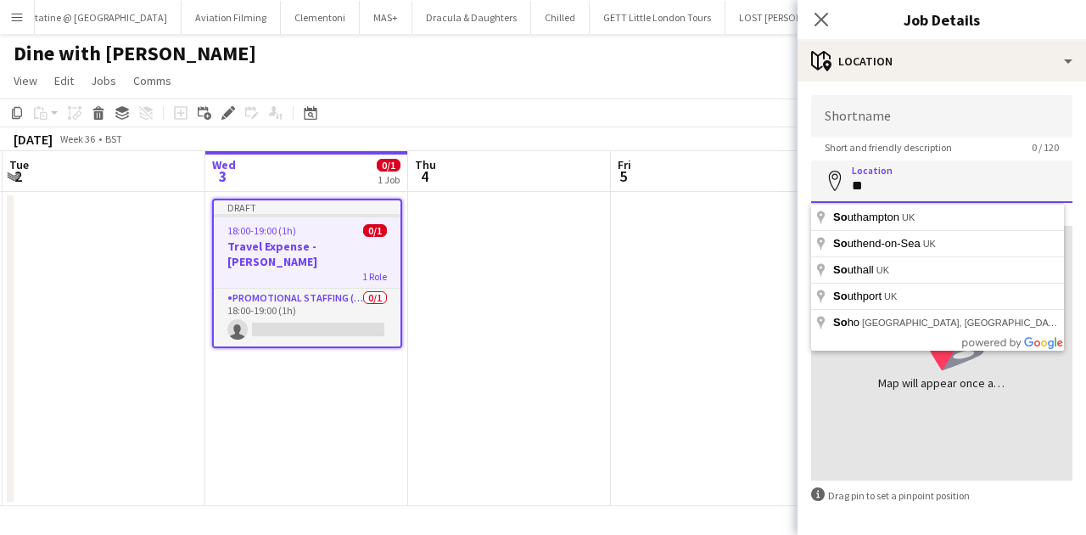
type input "*"
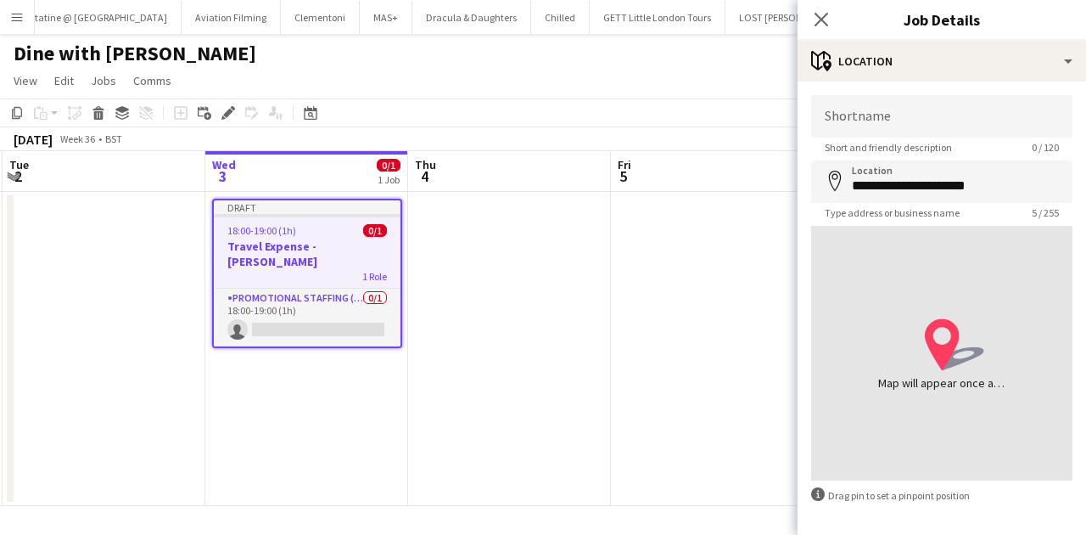
type input "**********"
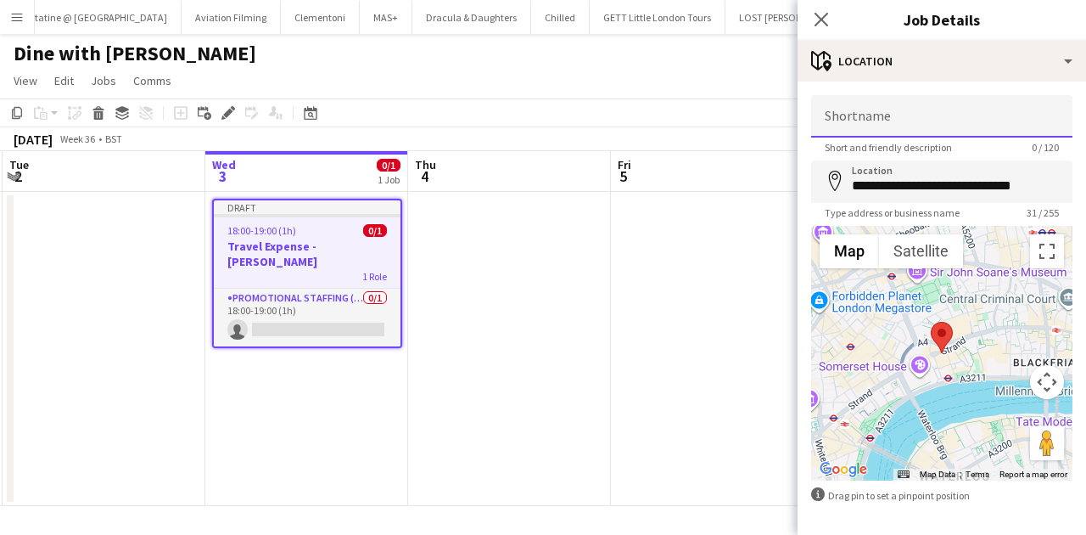
click at [880, 126] on input "Shortname" at bounding box center [941, 116] width 261 height 42
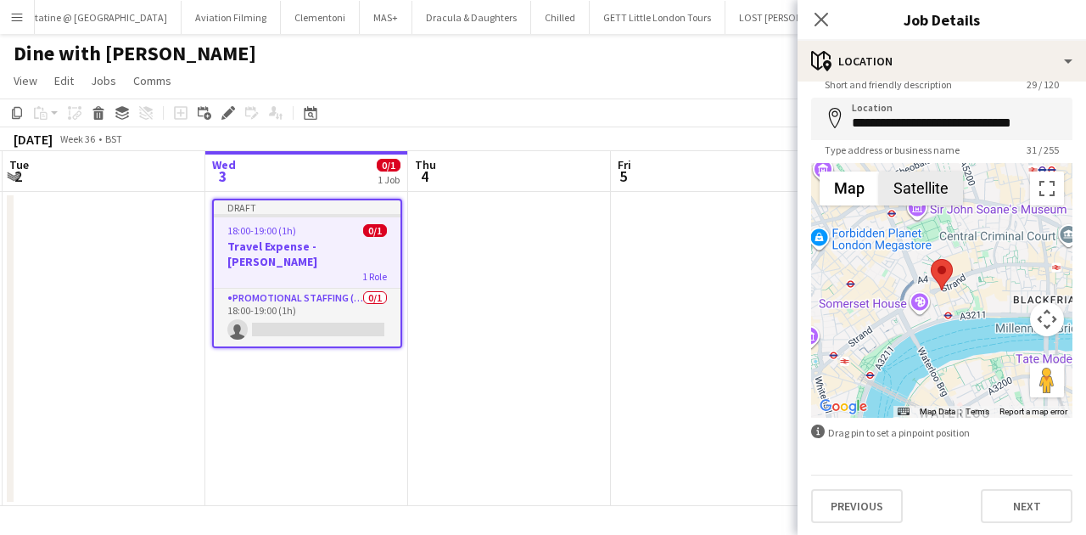
scroll to position [65, 0]
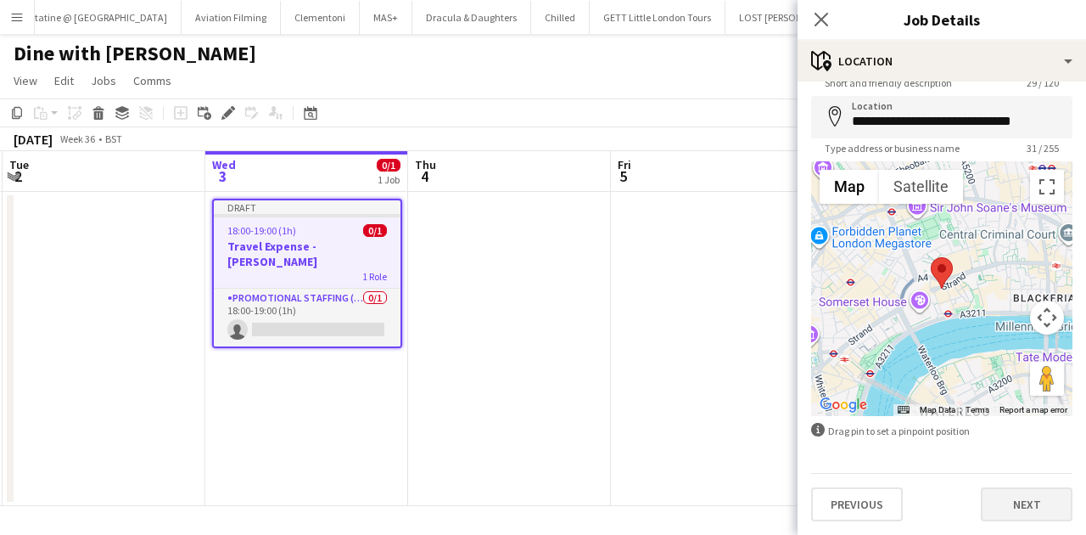
type input "**********"
click at [1016, 496] on button "Next" at bounding box center [1027, 504] width 92 height 34
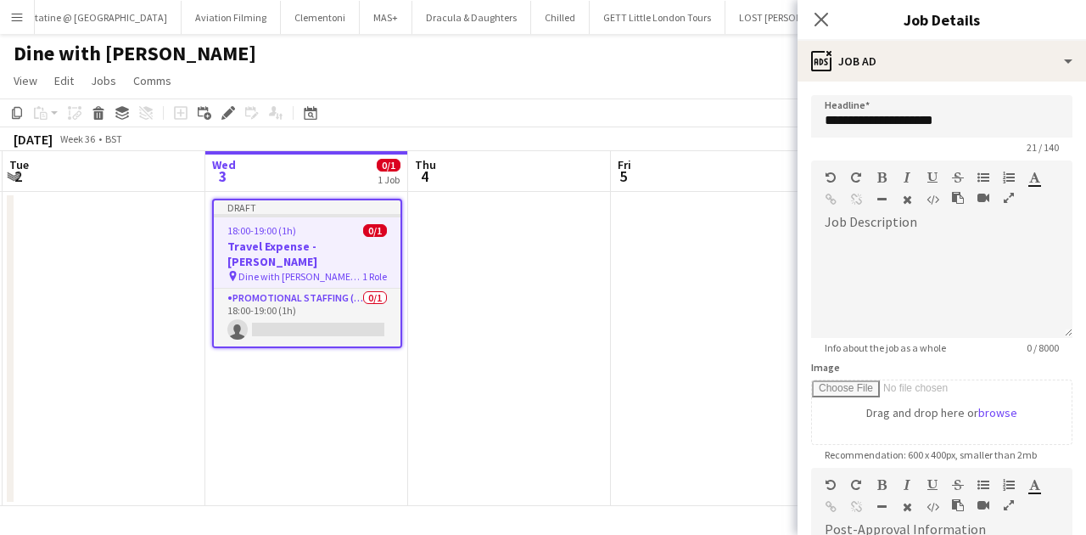
scroll to position [0, 0]
drag, startPoint x: 963, startPoint y: 124, endPoint x: 831, endPoint y: 109, distance: 133.2
click at [831, 109] on input "**********" at bounding box center [941, 116] width 261 height 42
click at [833, 117] on input "**********" at bounding box center [941, 116] width 261 height 42
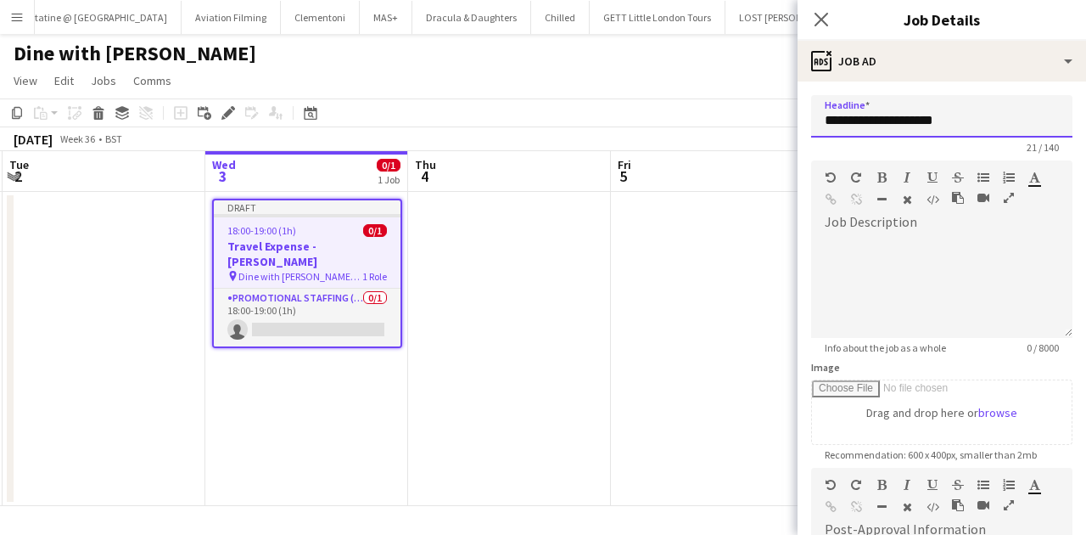
click at [833, 117] on input "**********" at bounding box center [941, 116] width 261 height 42
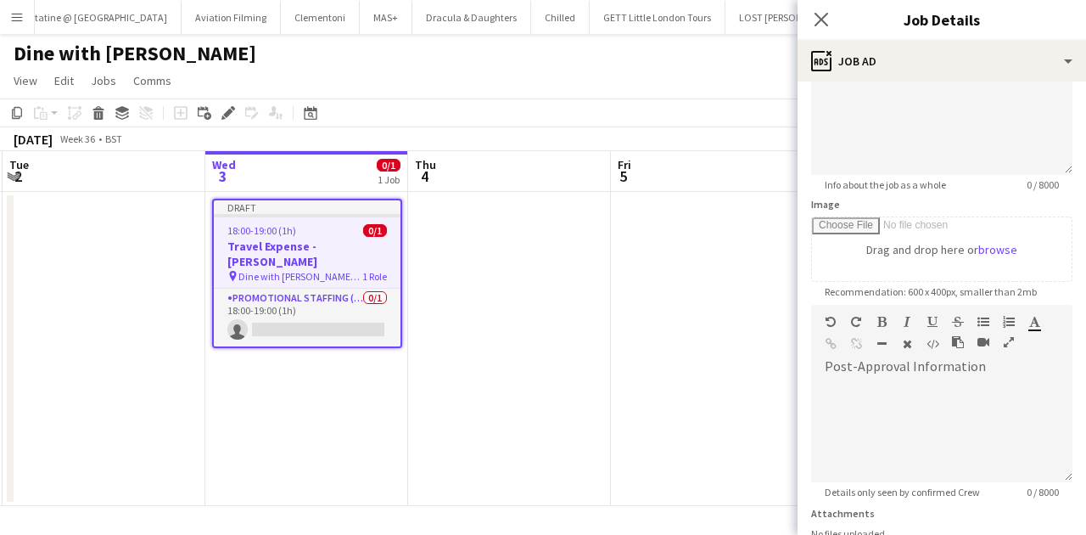
scroll to position [304, 0]
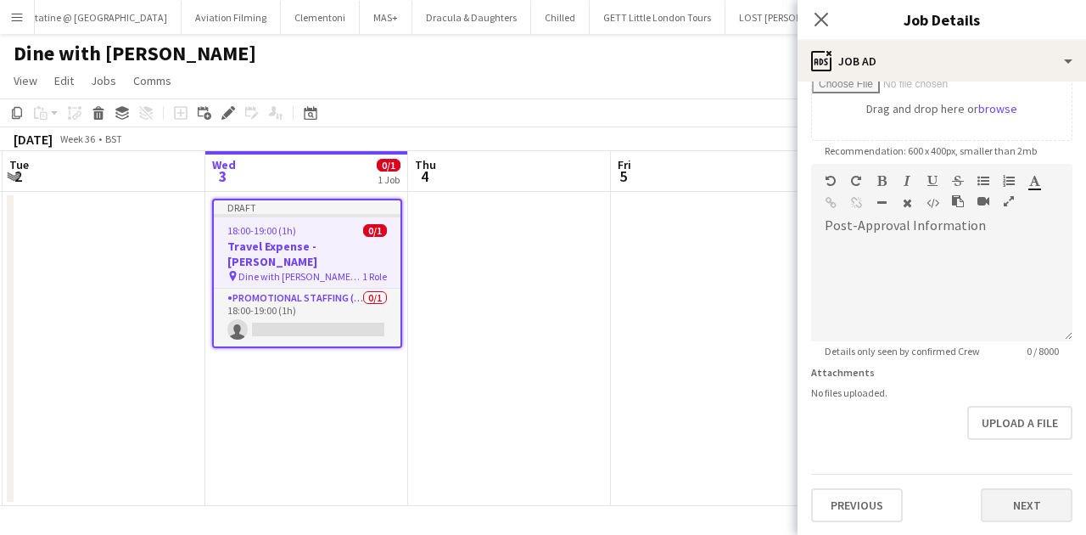
type input "**********"
click at [1018, 502] on button "Next" at bounding box center [1027, 505] width 92 height 34
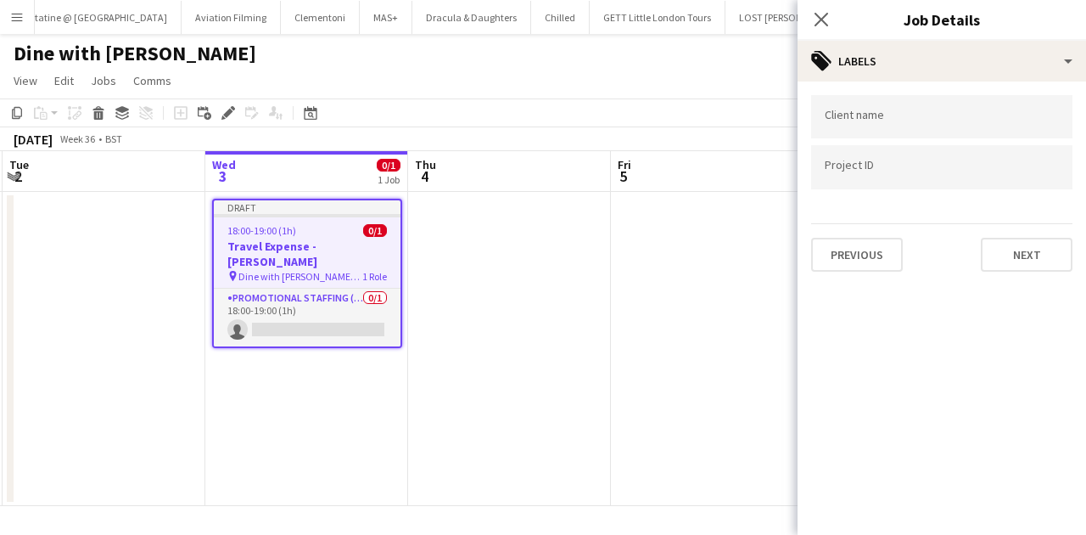
click at [929, 128] on div at bounding box center [941, 116] width 261 height 43
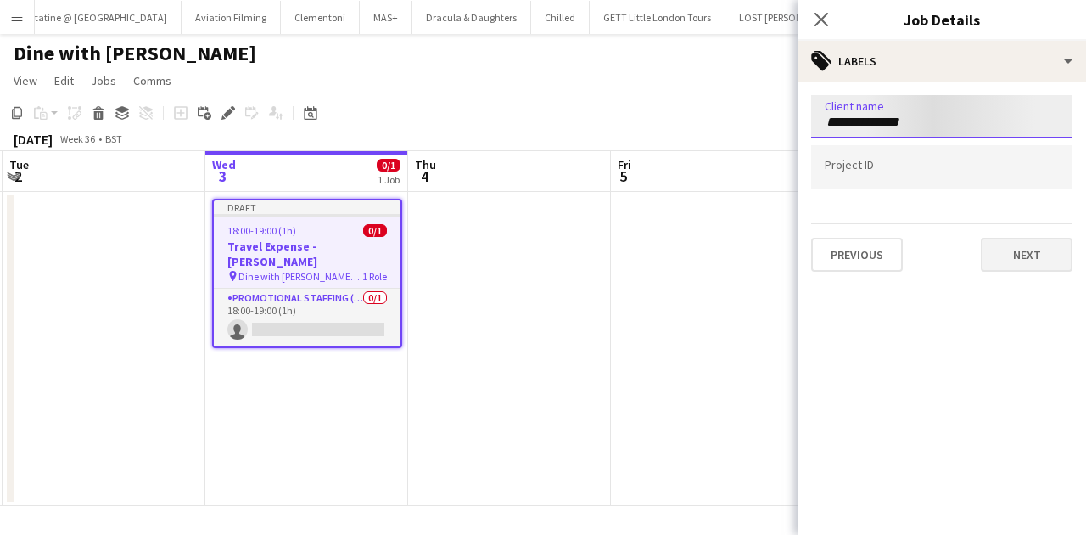
type input "**********"
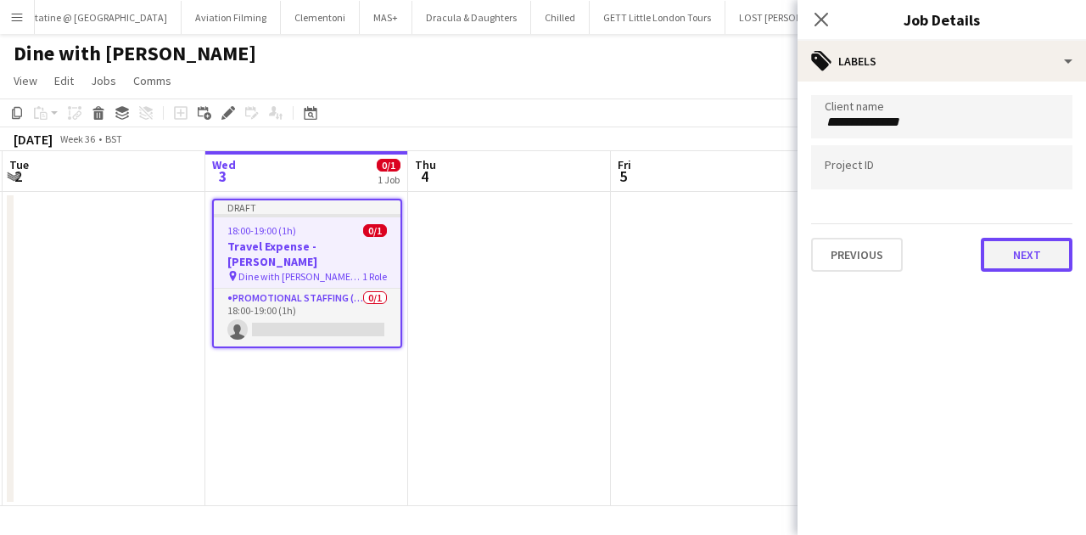
click at [1037, 256] on button "Next" at bounding box center [1027, 255] width 92 height 34
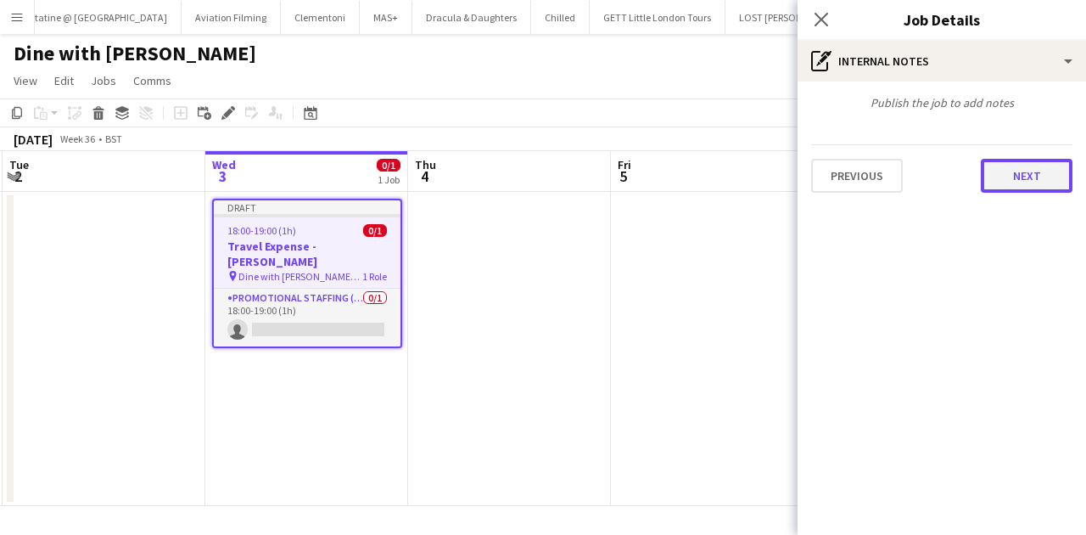
click at [1022, 178] on button "Next" at bounding box center [1027, 176] width 92 height 34
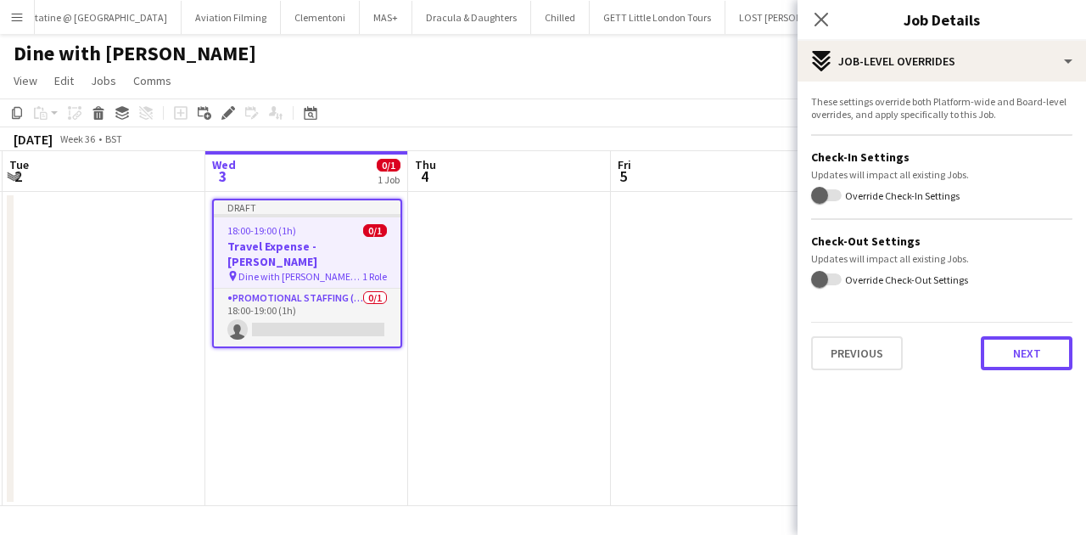
click at [1056, 346] on button "Next" at bounding box center [1027, 353] width 92 height 34
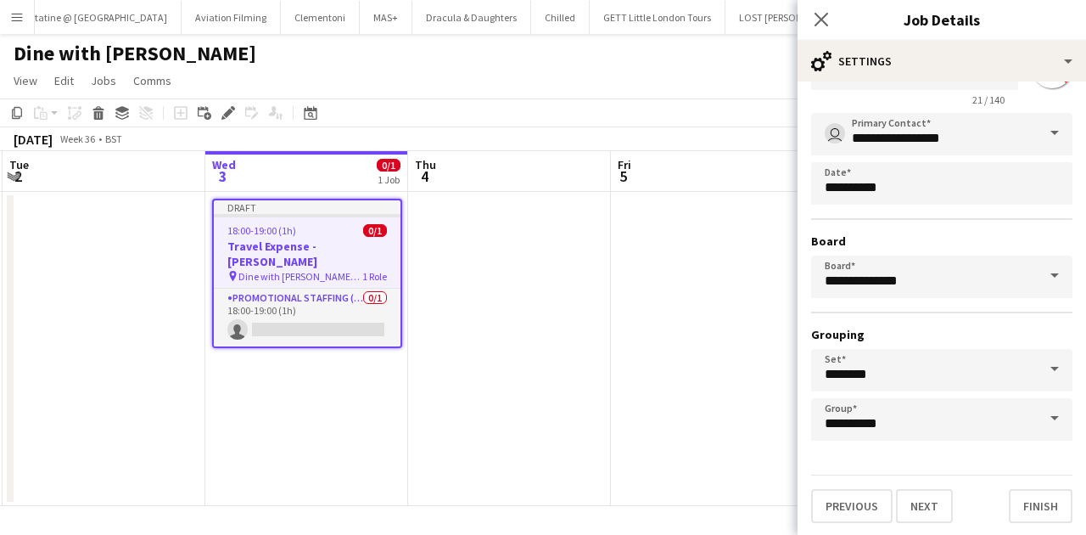
scroll to position [75, 0]
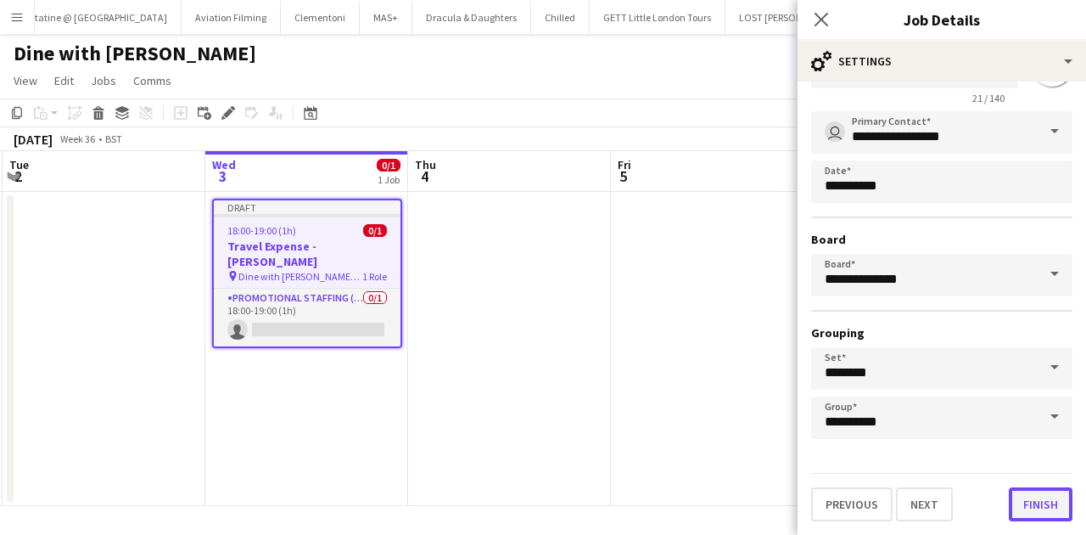
click at [1024, 513] on button "Finish" at bounding box center [1041, 504] width 64 height 34
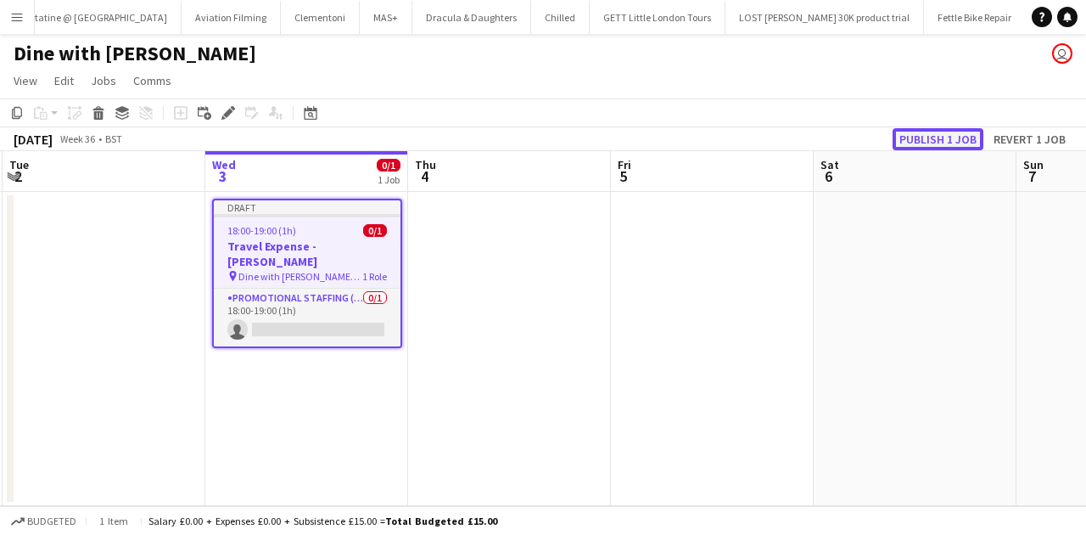
click at [920, 138] on button "Publish 1 job" at bounding box center [938, 139] width 91 height 22
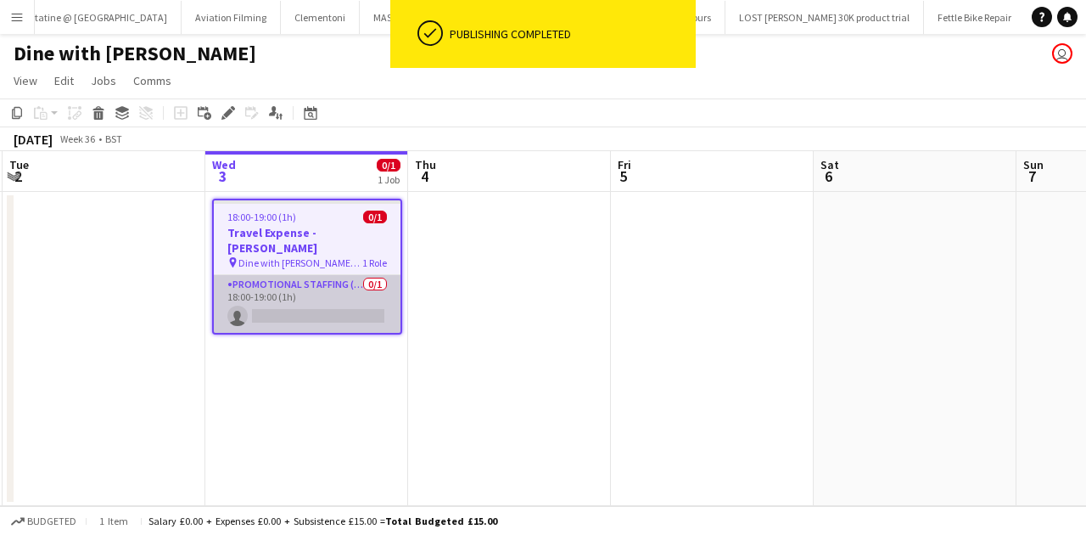
click at [329, 299] on app-card-role "Promotional Staffing (Brand Ambassadors) 0/1 18:00-19:00 (1h) single-neutral-ac…" at bounding box center [307, 304] width 187 height 58
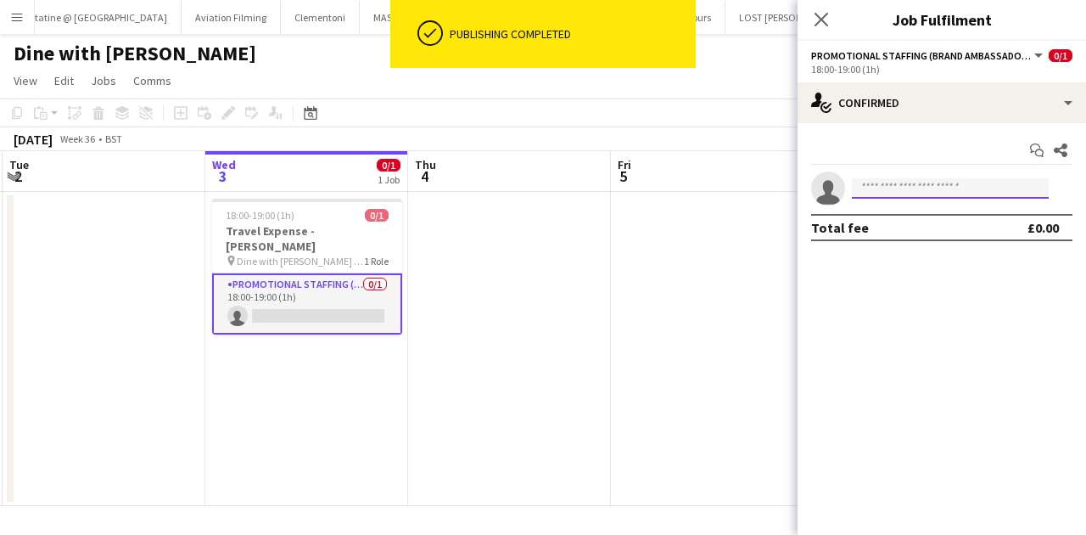
click at [952, 183] on input at bounding box center [950, 188] width 197 height 20
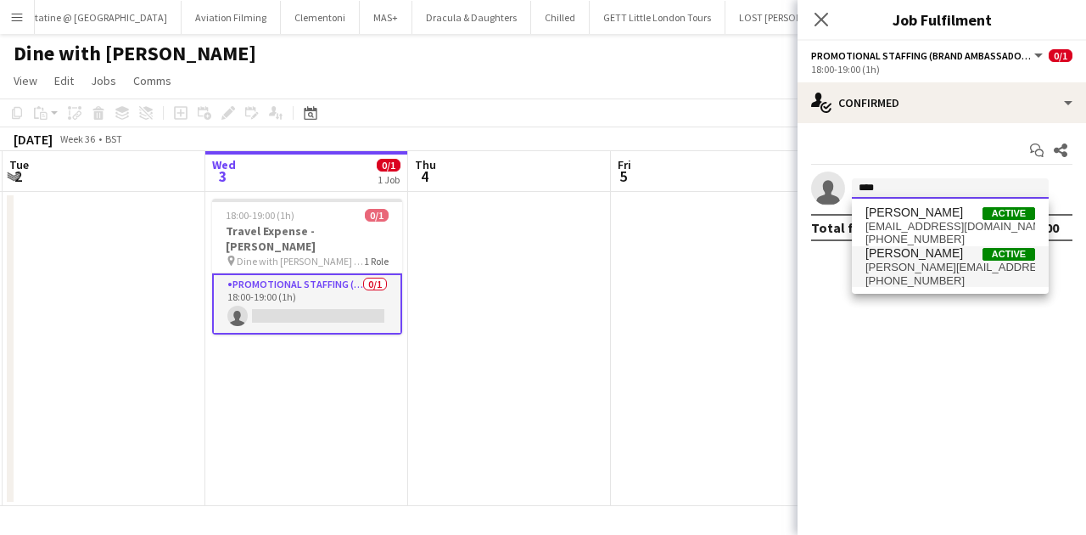
type input "****"
click at [929, 263] on span "willis.jade@gmail.com" at bounding box center [951, 268] width 170 height 14
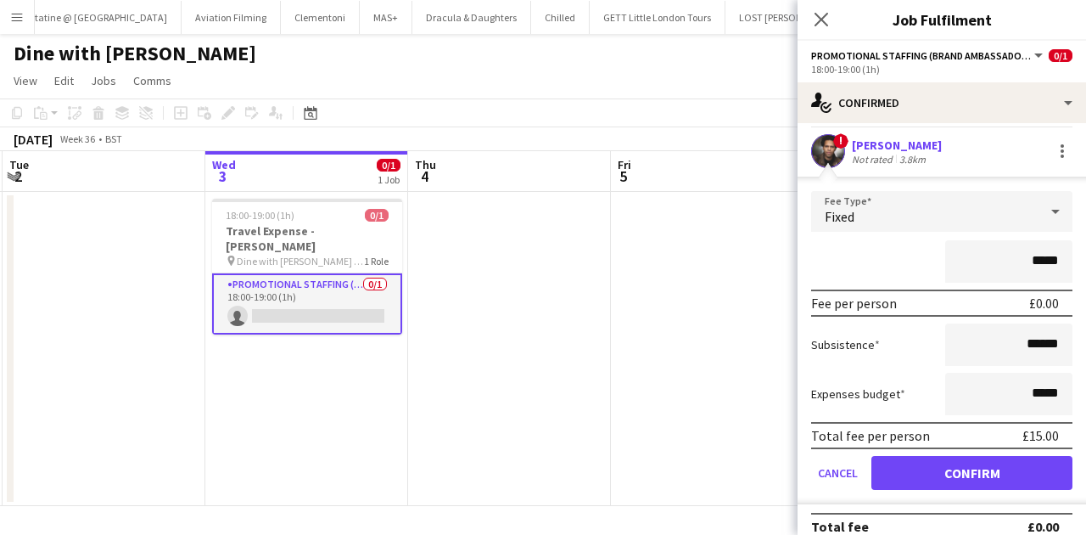
scroll to position [55, 0]
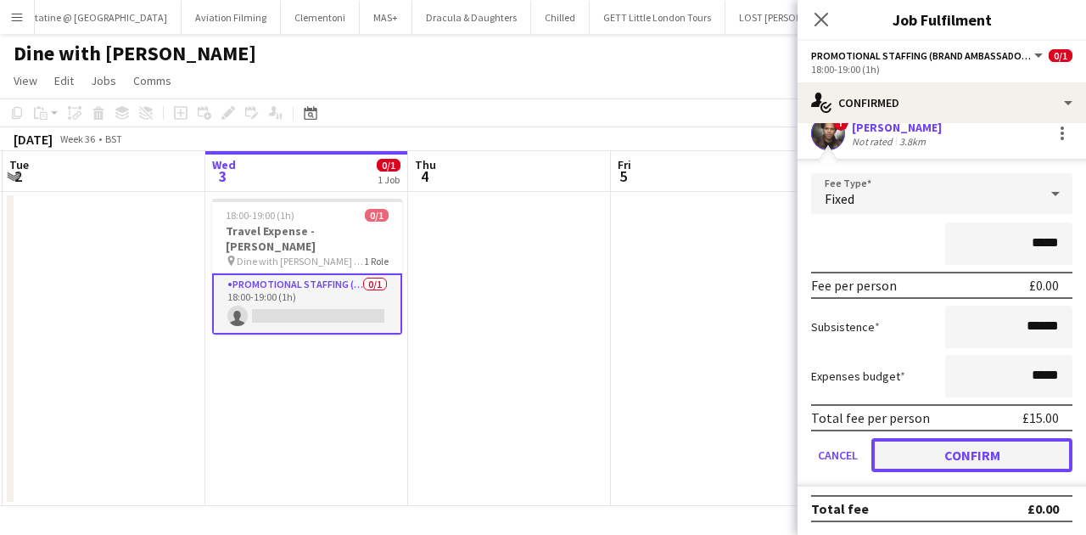
click at [962, 446] on button "Confirm" at bounding box center [972, 455] width 201 height 34
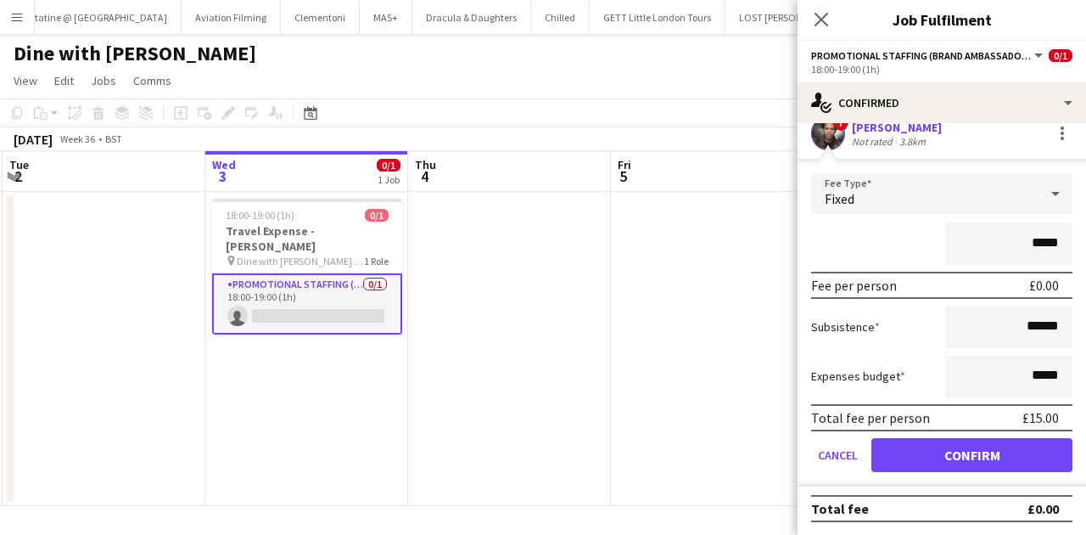
scroll to position [0, 0]
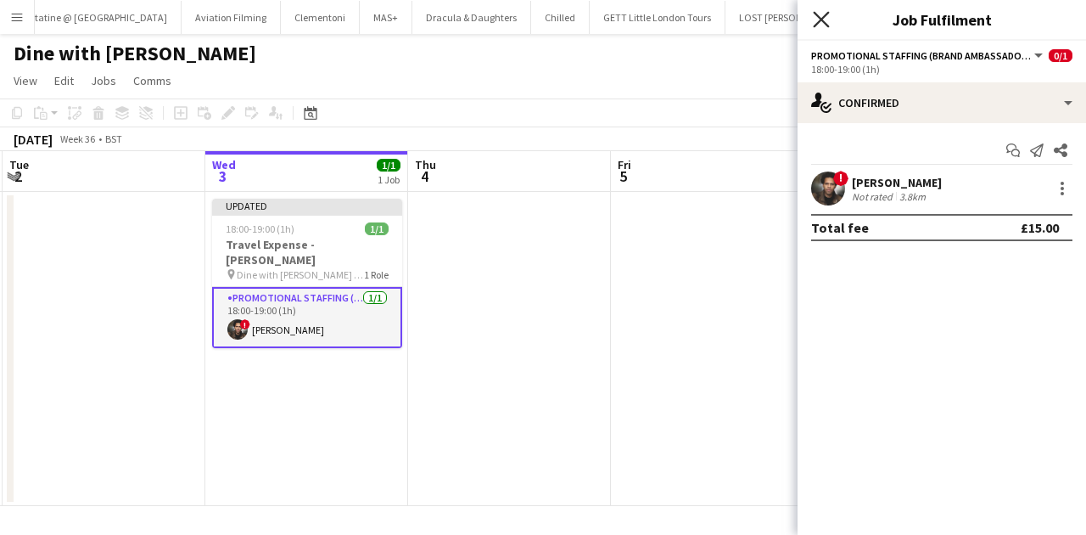
click at [822, 17] on icon "Close pop-in" at bounding box center [821, 19] width 16 height 16
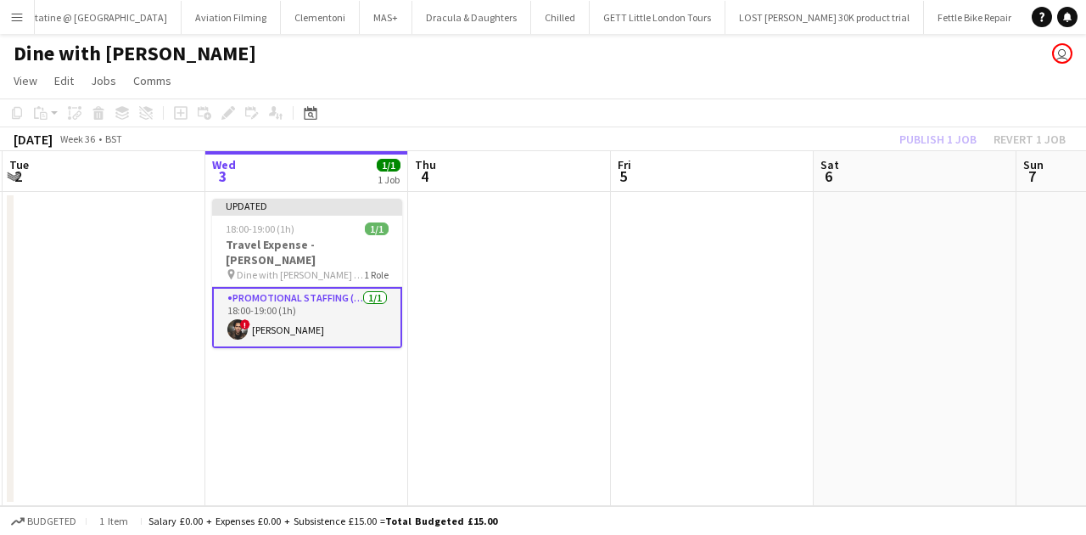
click at [970, 115] on app-toolbar "Copy Paste Paste Ctrl+V Paste with crew Ctrl+Shift+V Paste linked Job Delete Gr…" at bounding box center [543, 112] width 1086 height 29
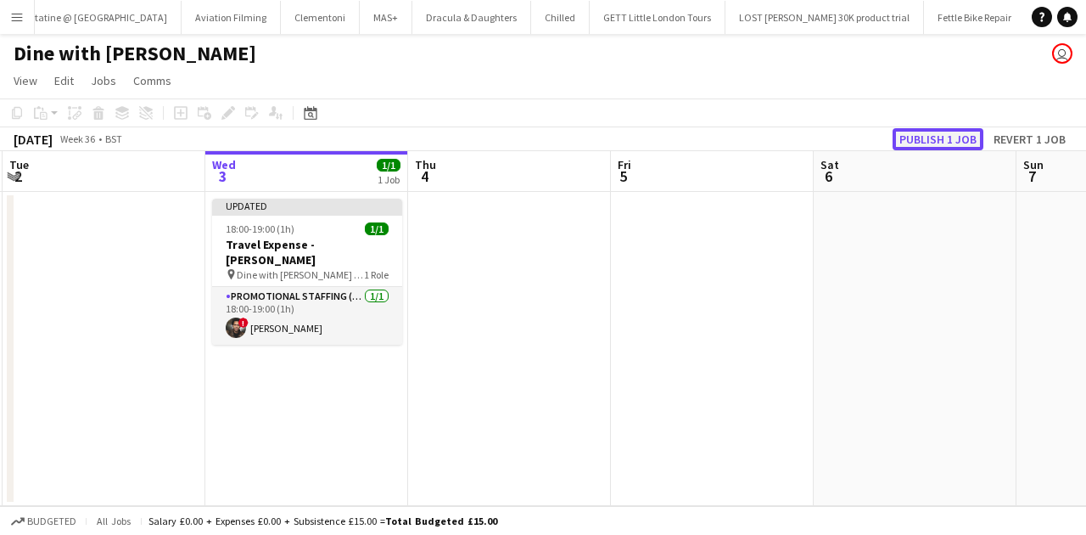
click at [949, 139] on button "Publish 1 job" at bounding box center [938, 139] width 91 height 22
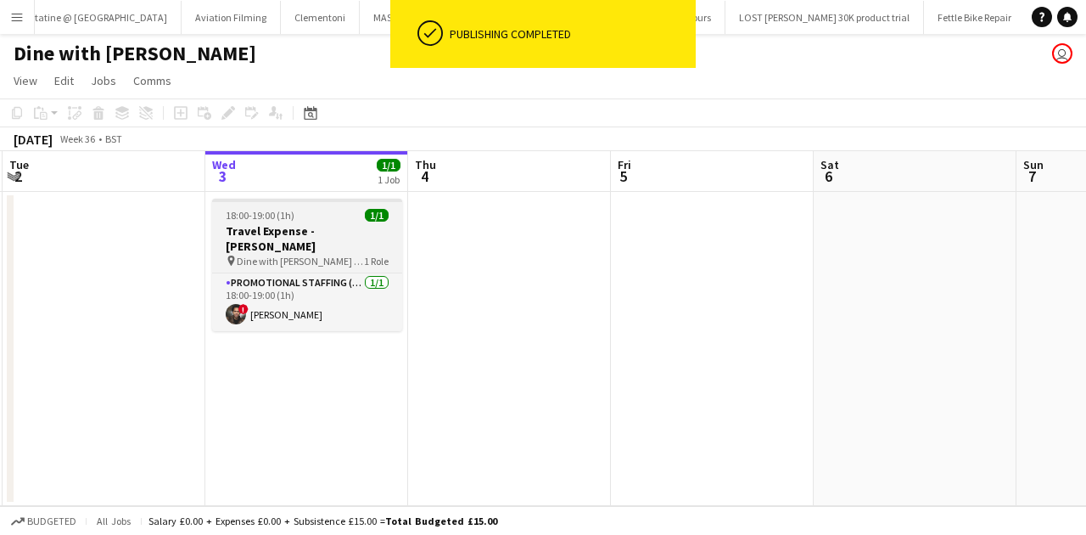
click at [308, 255] on span "Dine with Dina Travel Expense" at bounding box center [300, 261] width 127 height 13
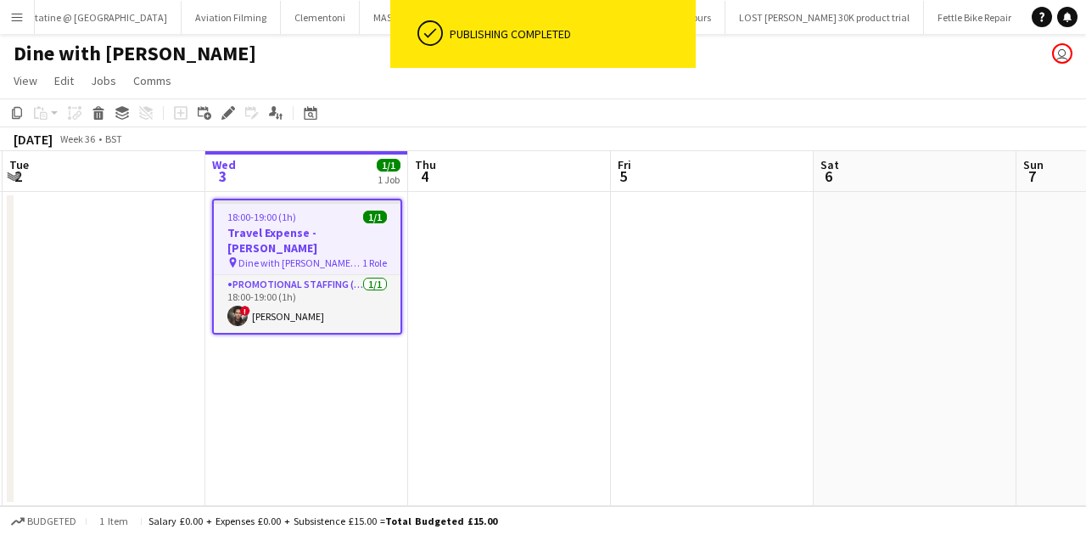
click at [547, 227] on app-date-cell at bounding box center [509, 349] width 203 height 314
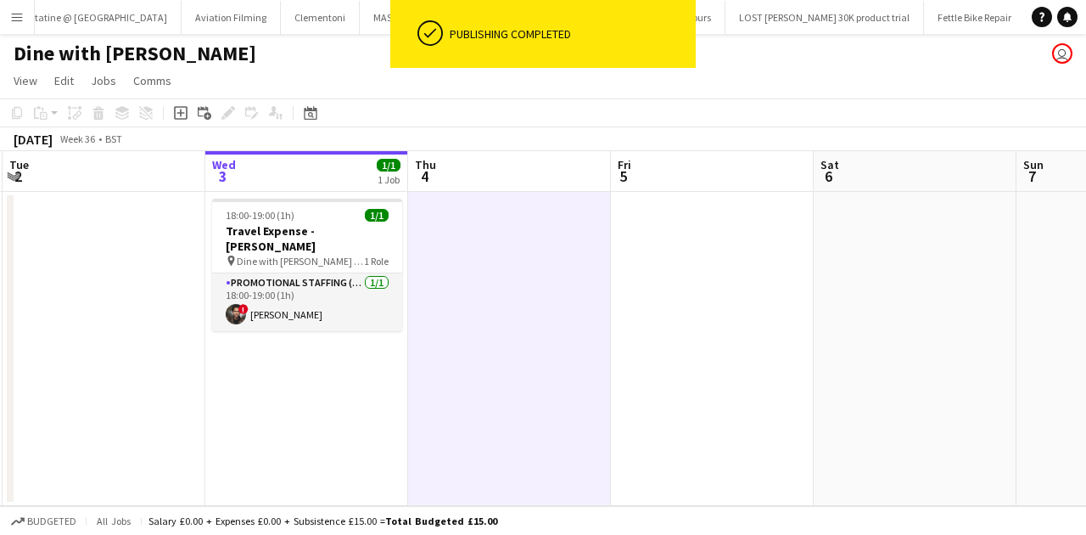
click at [323, 170] on app-board-header-date "Wed 3 1/1 1 Job" at bounding box center [306, 171] width 203 height 41
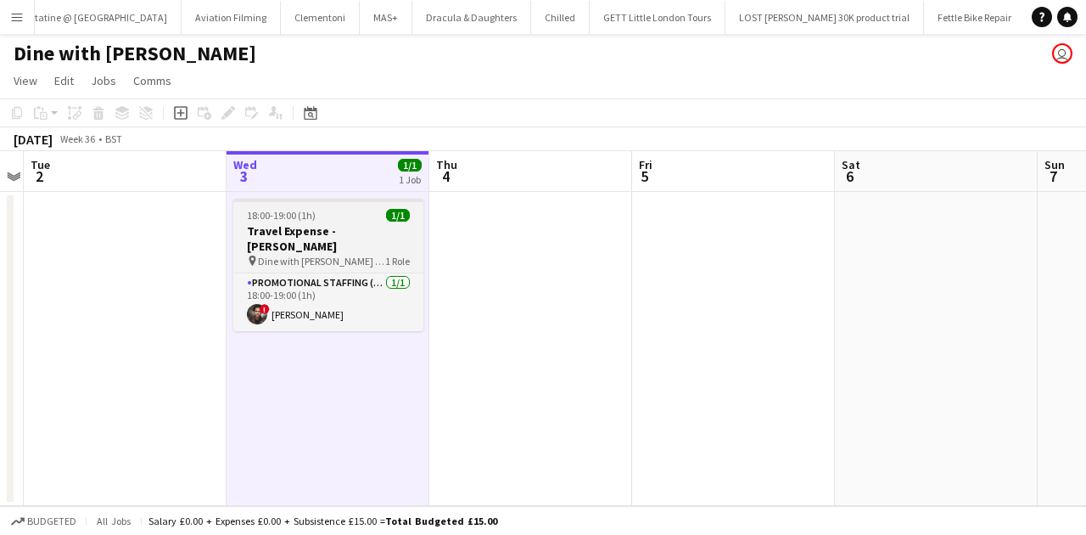
scroll to position [0, 611]
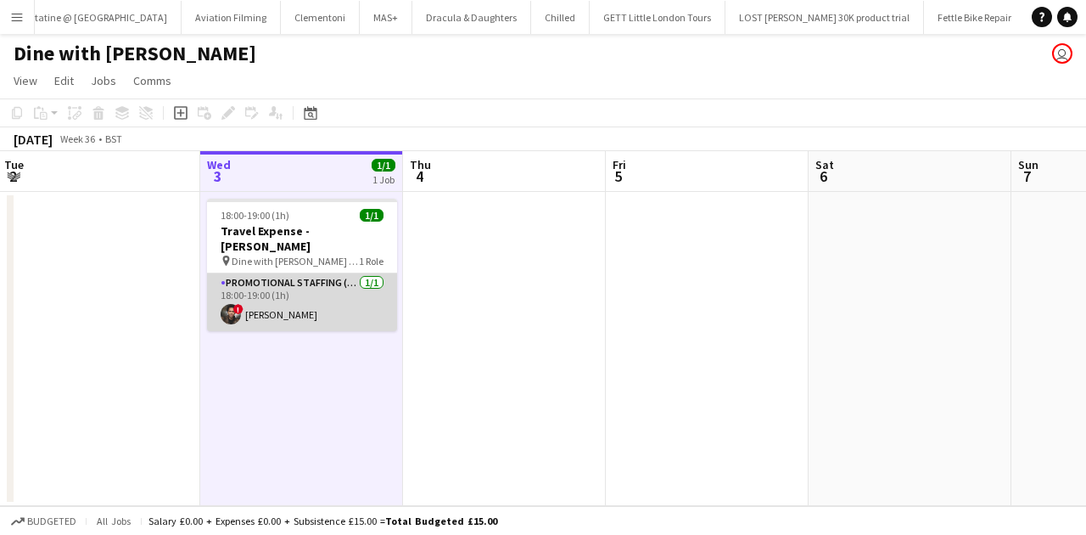
click at [274, 289] on app-card-role "Promotional Staffing (Brand Ambassadors) 1/1 18:00-19:00 (1h) ! Jade Willis" at bounding box center [302, 302] width 190 height 58
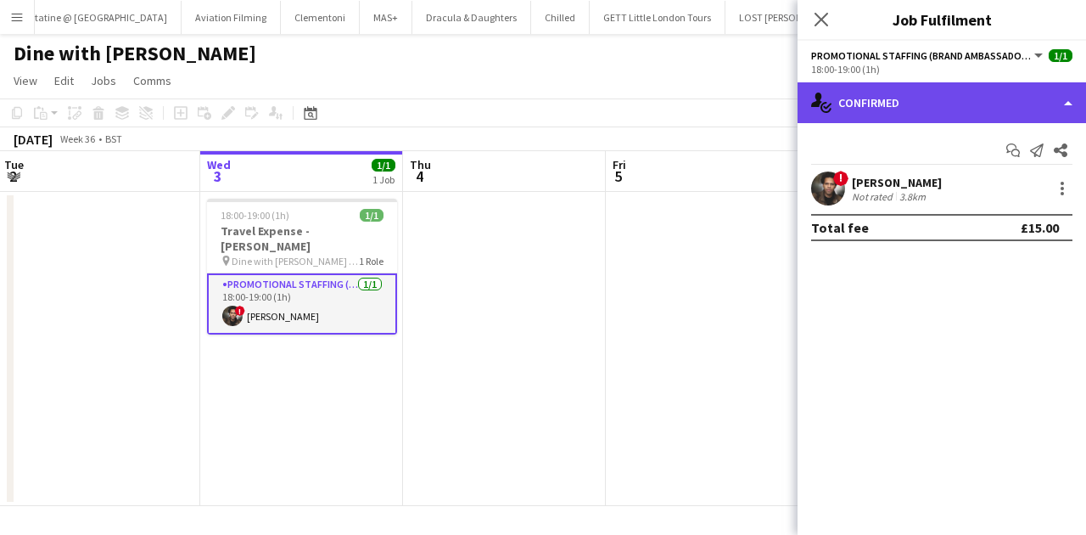
click at [939, 113] on div "single-neutral-actions-check-2 Confirmed" at bounding box center [942, 102] width 289 height 41
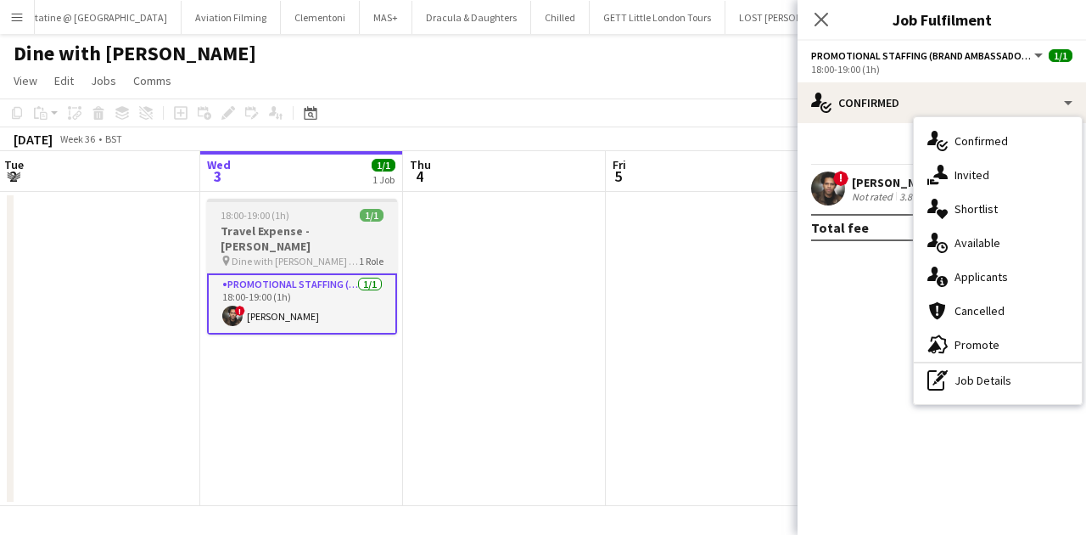
click at [284, 204] on app-job-card "18:00-19:00 (1h) 1/1 Travel Expense - Jade pin Dine with Dina Travel Expense 1 …" at bounding box center [302, 267] width 190 height 136
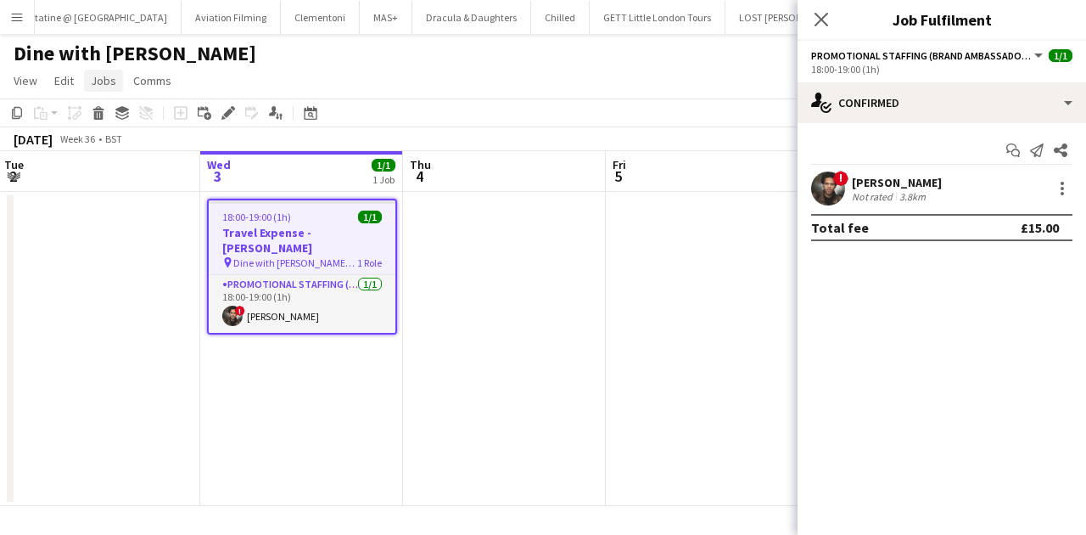
click at [105, 81] on span "Jobs" at bounding box center [103, 80] width 25 height 15
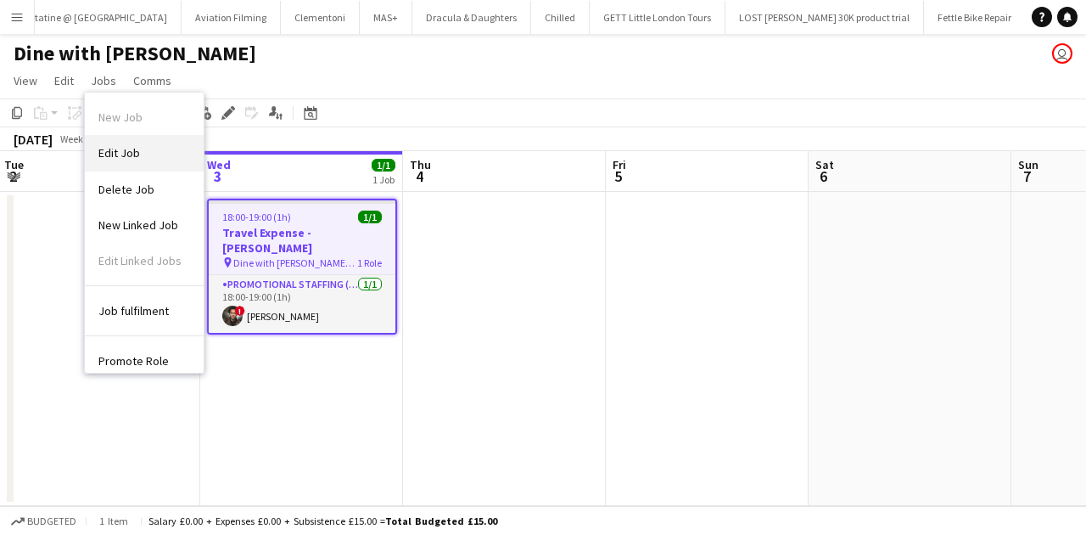
click at [124, 139] on link "Edit Job" at bounding box center [144, 153] width 119 height 36
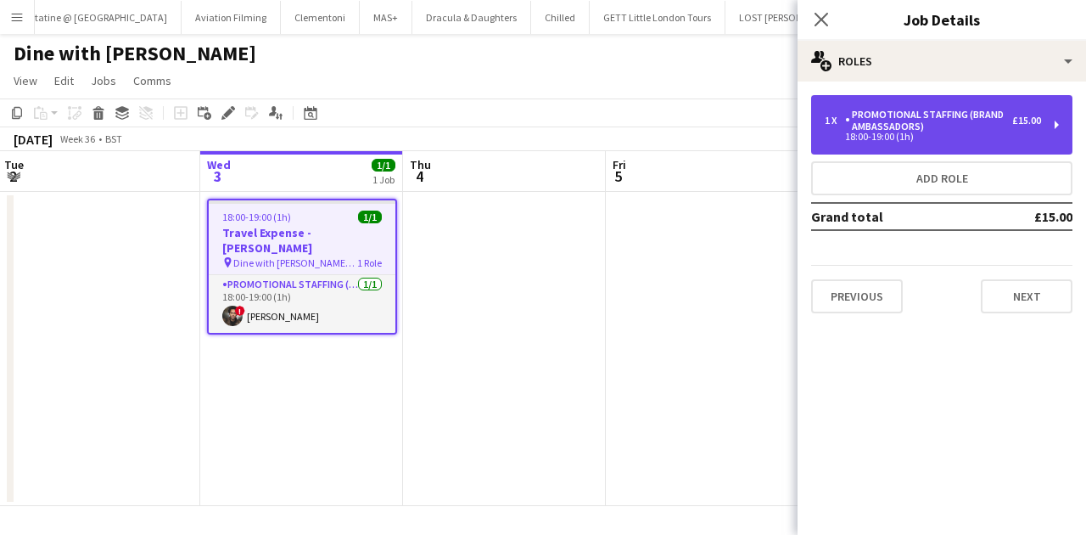
click at [971, 131] on div "Promotional Staffing (Brand Ambassadors)" at bounding box center [928, 121] width 167 height 24
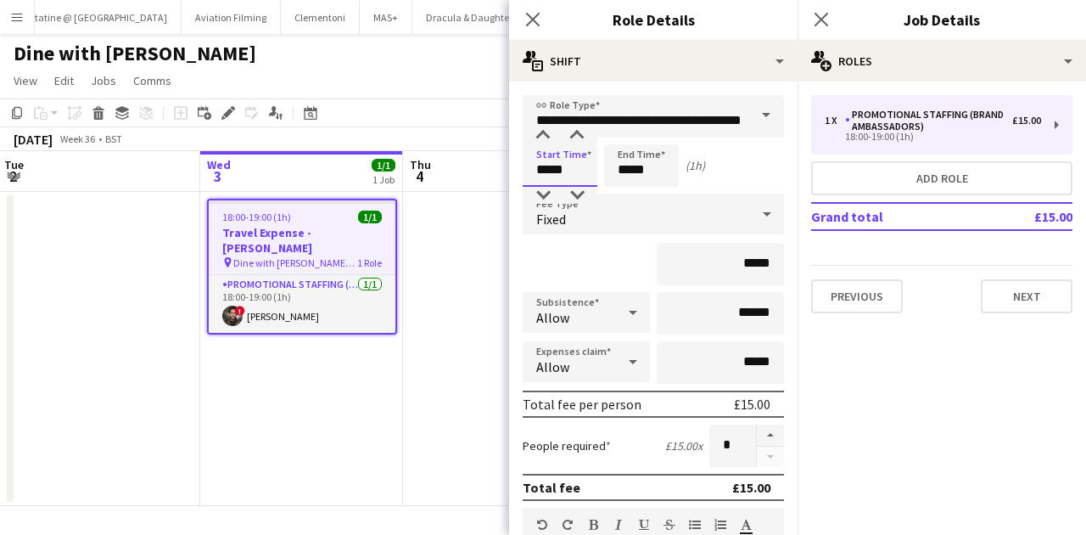
click at [577, 167] on input "*****" at bounding box center [560, 165] width 75 height 42
click at [542, 133] on div at bounding box center [543, 135] width 34 height 17
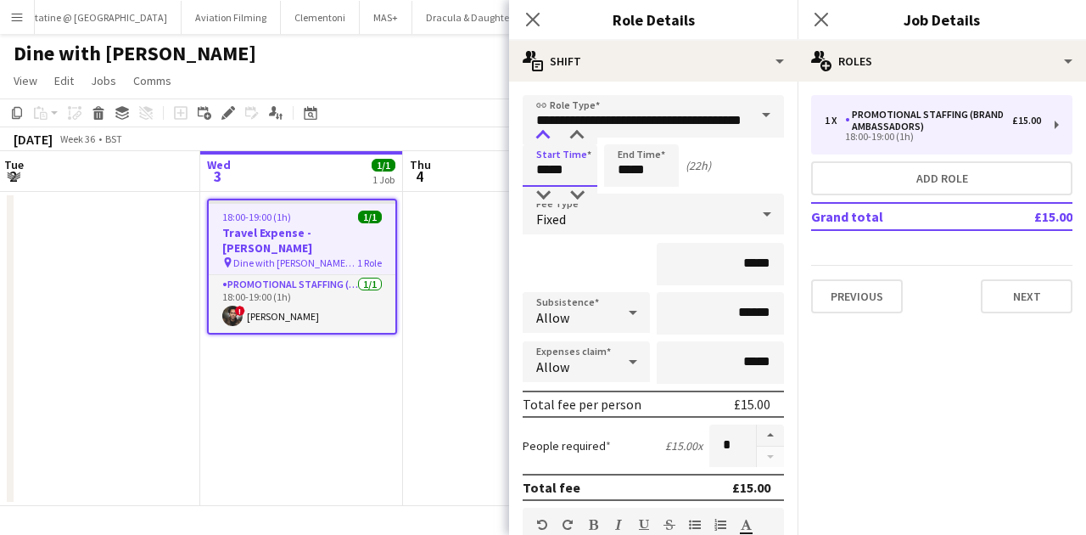
click at [542, 133] on div at bounding box center [543, 135] width 34 height 17
click at [538, 199] on div at bounding box center [543, 195] width 34 height 17
click at [542, 199] on div at bounding box center [543, 195] width 34 height 17
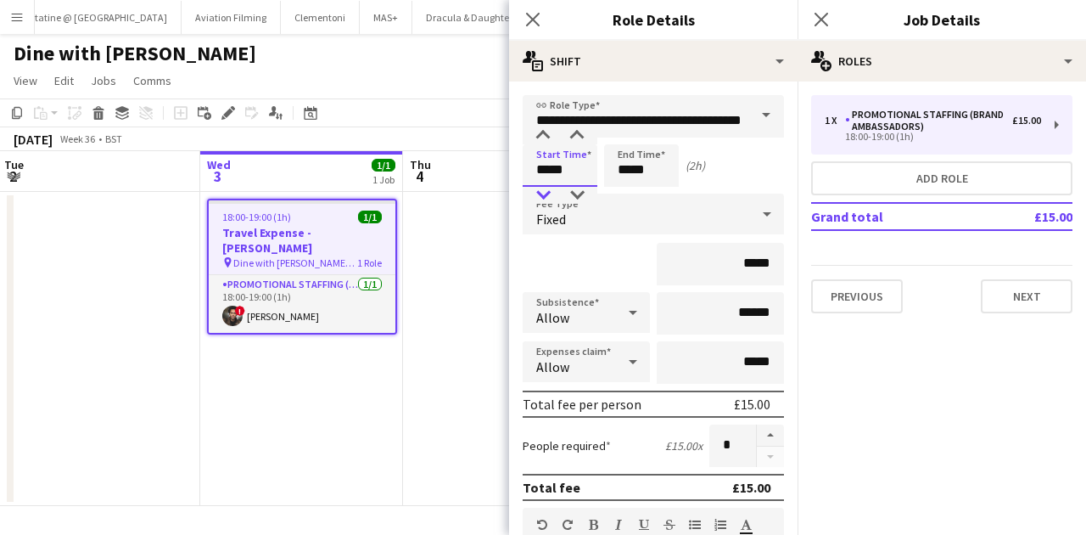
click at [542, 199] on div at bounding box center [543, 195] width 34 height 17
type input "*****"
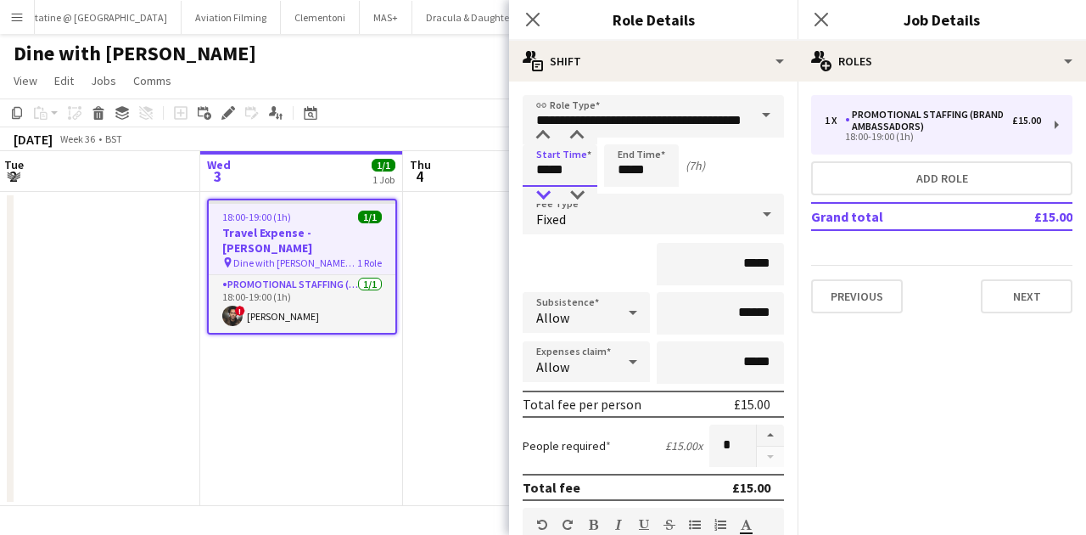
click at [542, 199] on div at bounding box center [543, 195] width 34 height 17
click at [629, 151] on input "*****" at bounding box center [641, 165] width 75 height 42
click at [623, 131] on div at bounding box center [625, 135] width 34 height 17
type input "*****"
click at [623, 131] on div at bounding box center [625, 135] width 34 height 17
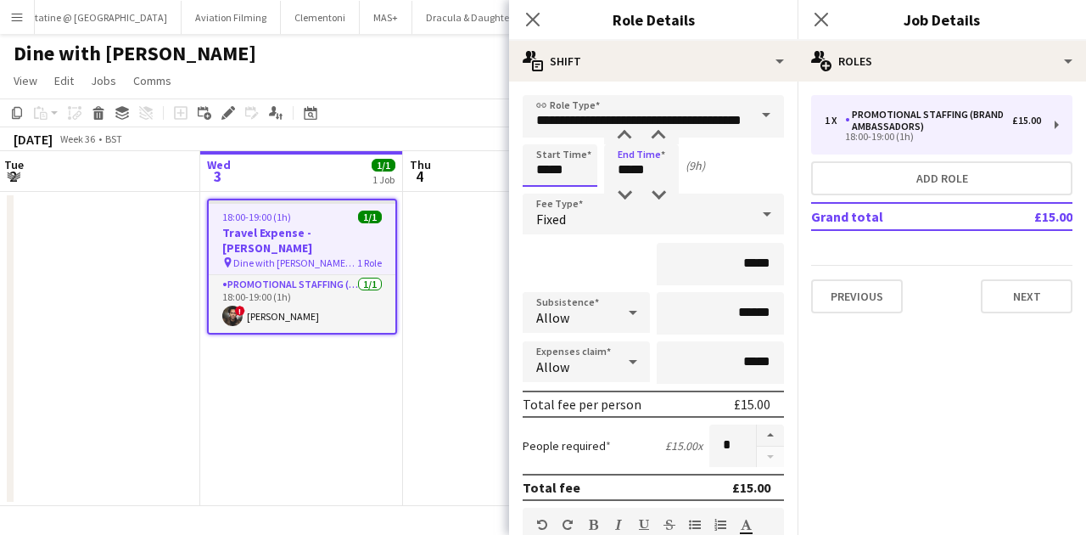
click at [562, 146] on input "*****" at bounding box center [560, 165] width 75 height 42
click at [543, 132] on div at bounding box center [543, 135] width 34 height 17
click at [552, 131] on div at bounding box center [543, 135] width 34 height 17
type input "*****"
click at [552, 131] on div at bounding box center [543, 135] width 34 height 17
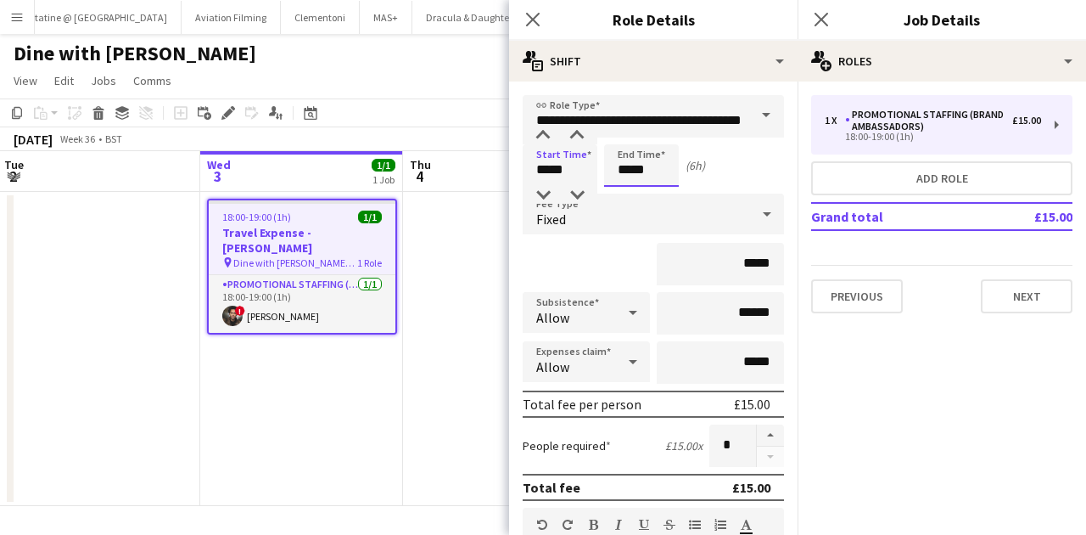
click at [616, 157] on input "*****" at bounding box center [641, 165] width 75 height 42
click at [626, 197] on div at bounding box center [625, 195] width 34 height 17
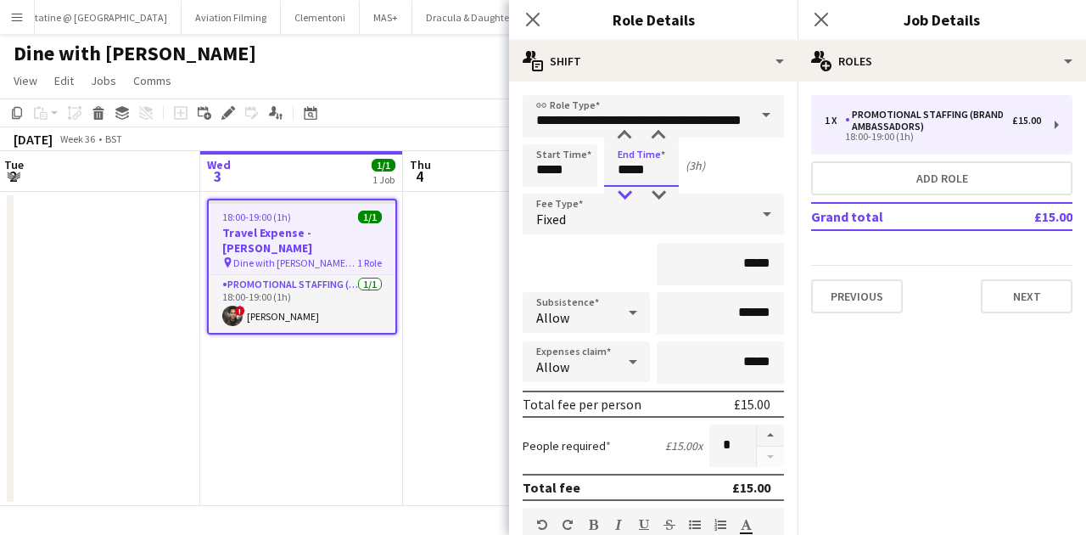
type input "*****"
click at [626, 197] on div at bounding box center [625, 195] width 34 height 17
click at [715, 146] on div "Start Time ***** End Time ***** (1h)" at bounding box center [653, 165] width 261 height 42
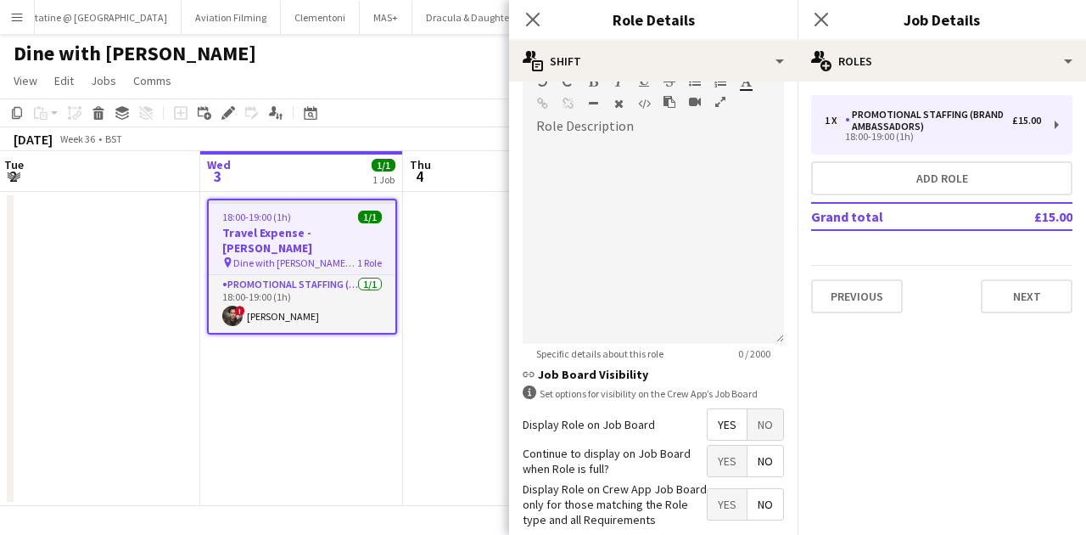
scroll to position [531, 0]
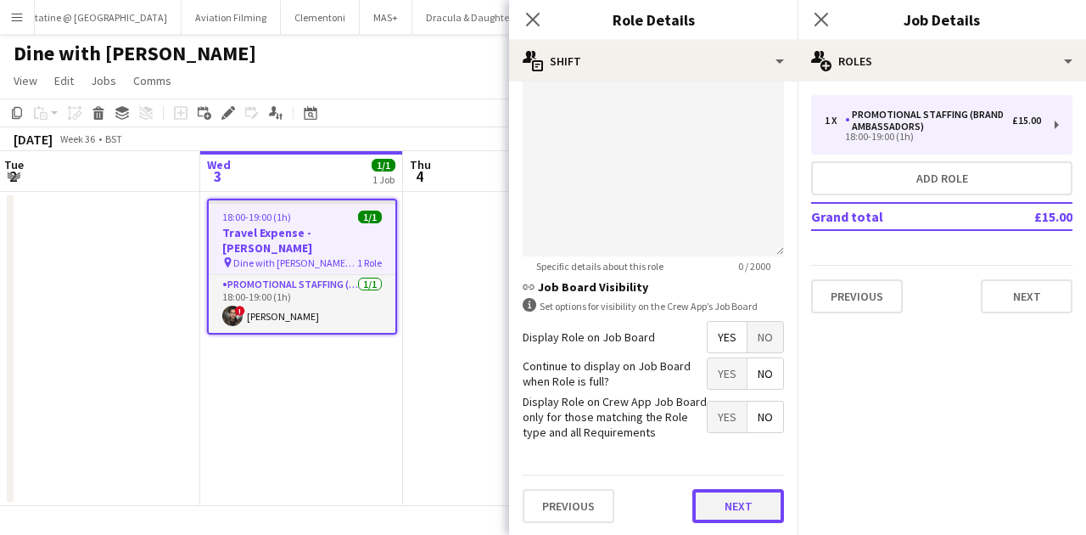
drag, startPoint x: 733, startPoint y: 499, endPoint x: 727, endPoint y: 479, distance: 21.2
click at [733, 499] on button "Next" at bounding box center [739, 506] width 92 height 34
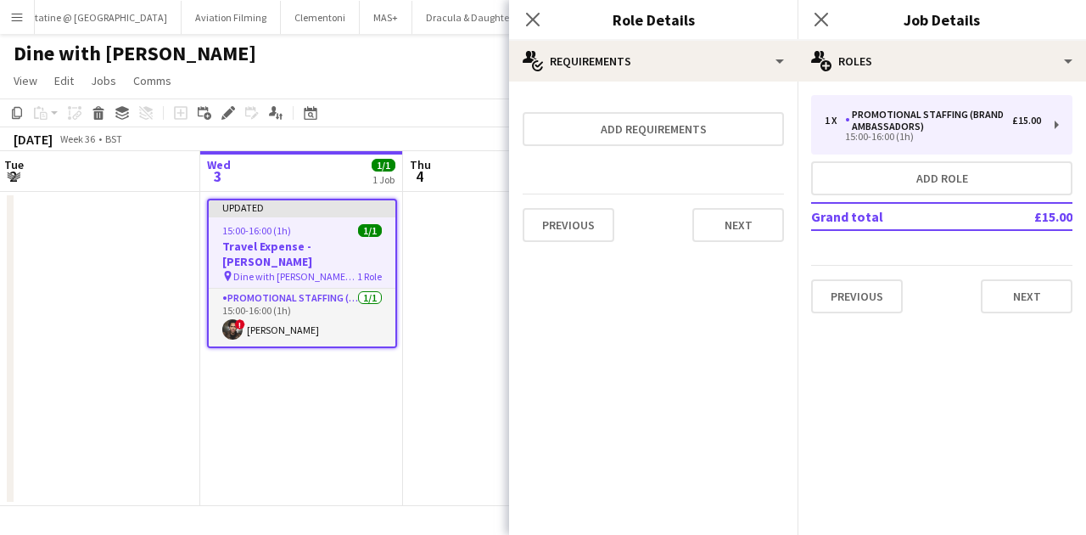
scroll to position [0, 0]
click at [724, 222] on button "Next" at bounding box center [739, 225] width 92 height 34
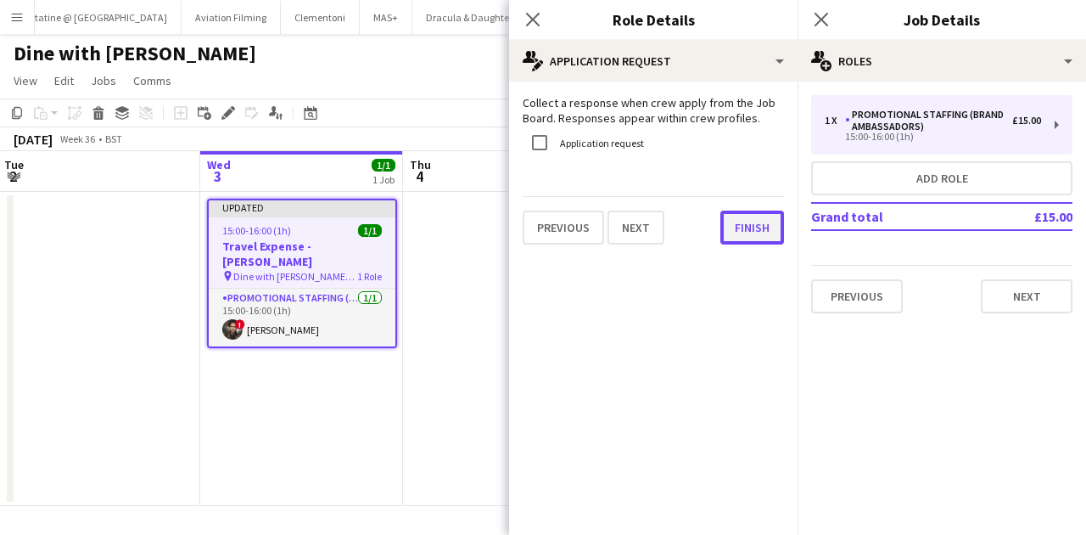
click at [747, 241] on button "Finish" at bounding box center [753, 228] width 64 height 34
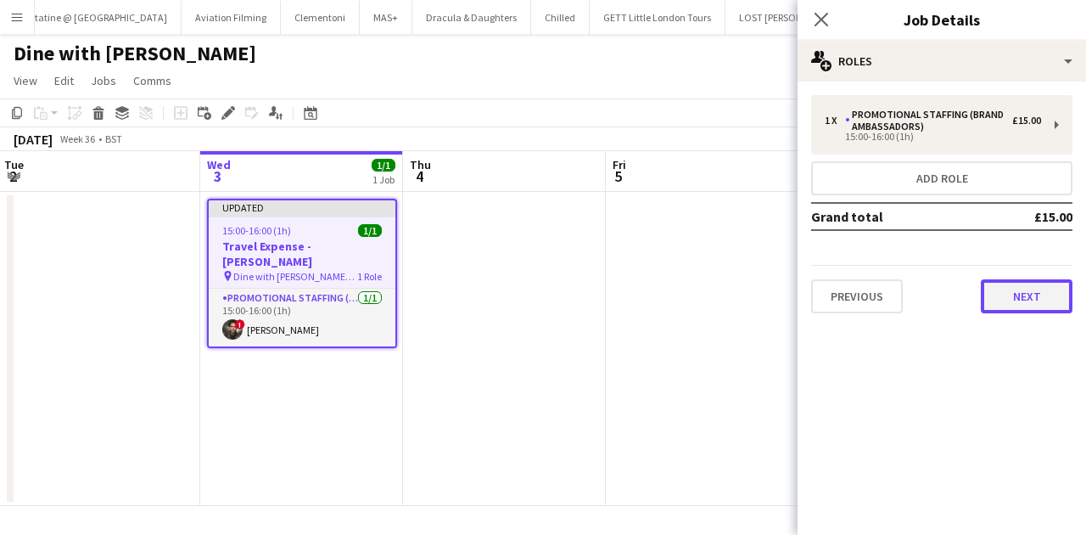
click at [1008, 300] on button "Next" at bounding box center [1027, 296] width 92 height 34
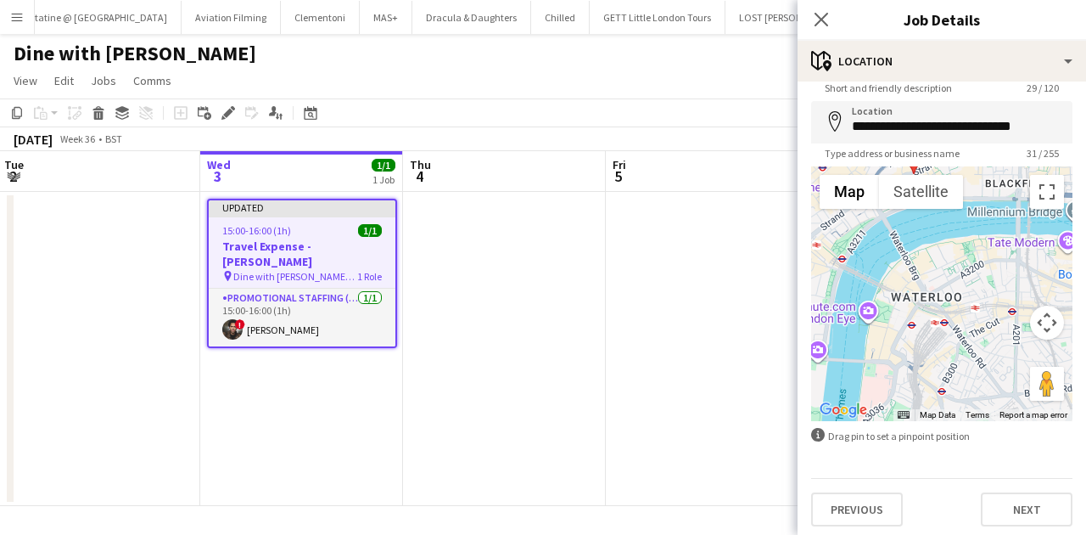
scroll to position [65, 0]
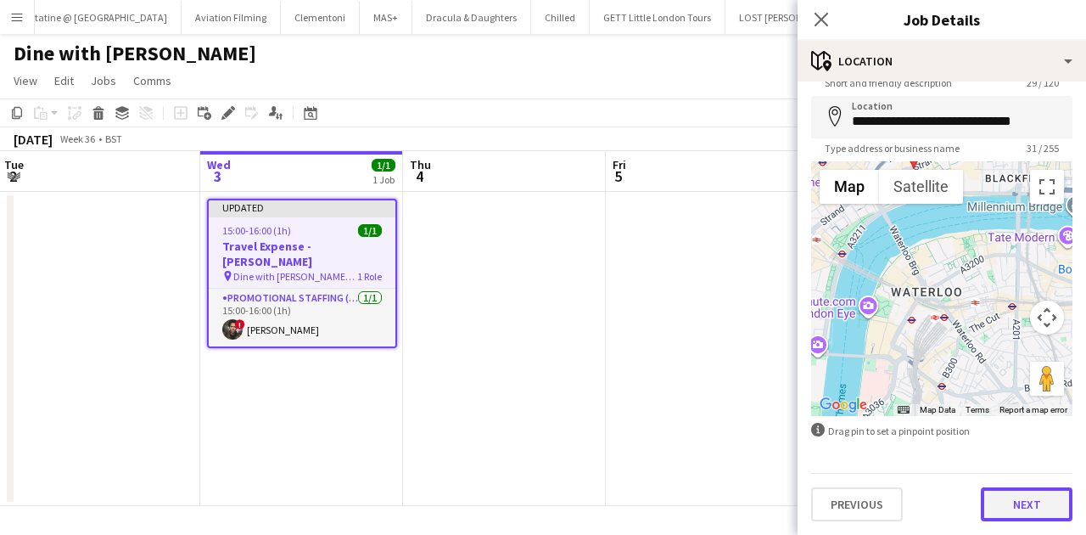
click at [1019, 513] on button "Next" at bounding box center [1027, 504] width 92 height 34
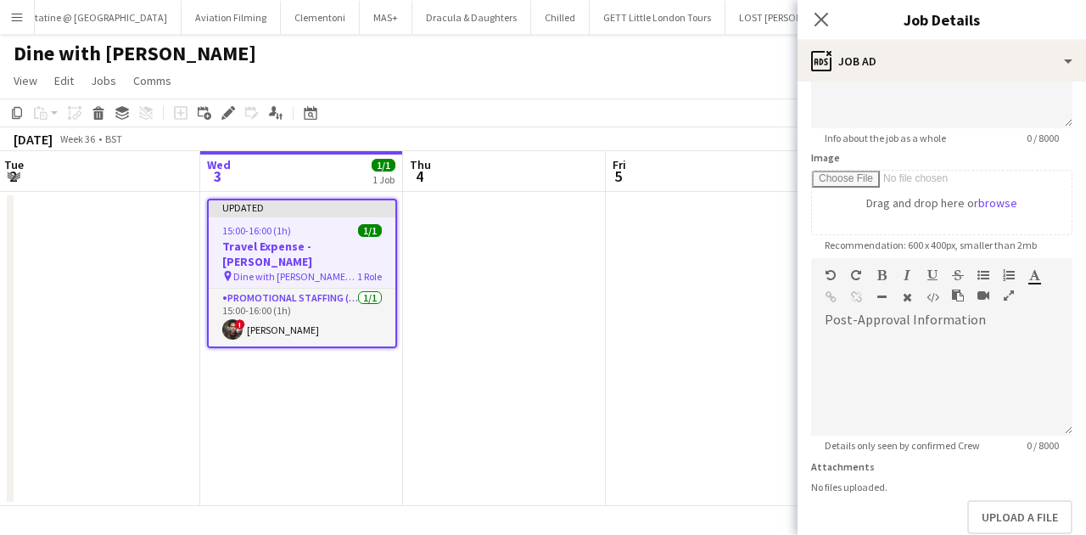
scroll to position [304, 0]
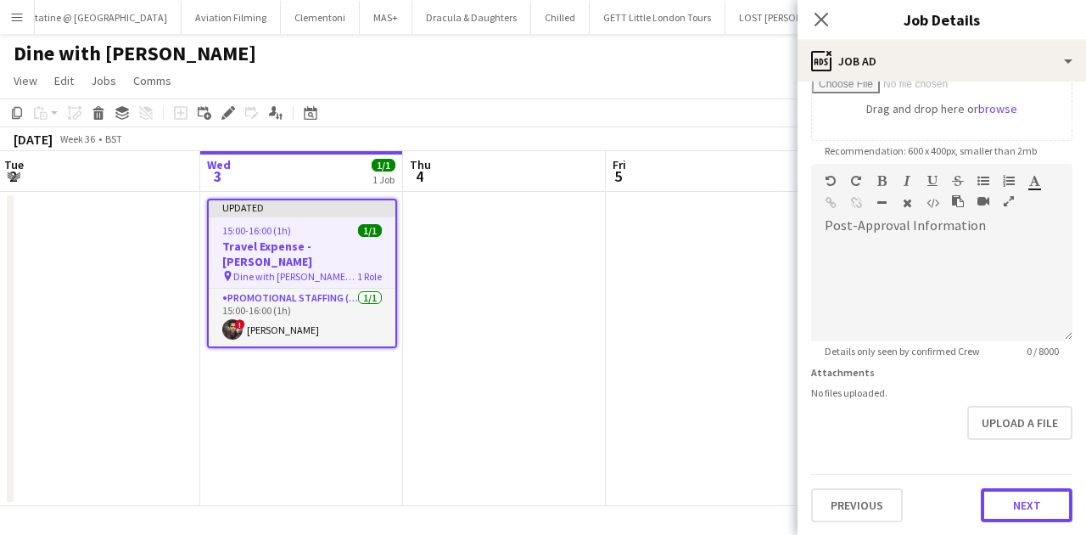
click at [1024, 504] on button "Next" at bounding box center [1027, 505] width 92 height 34
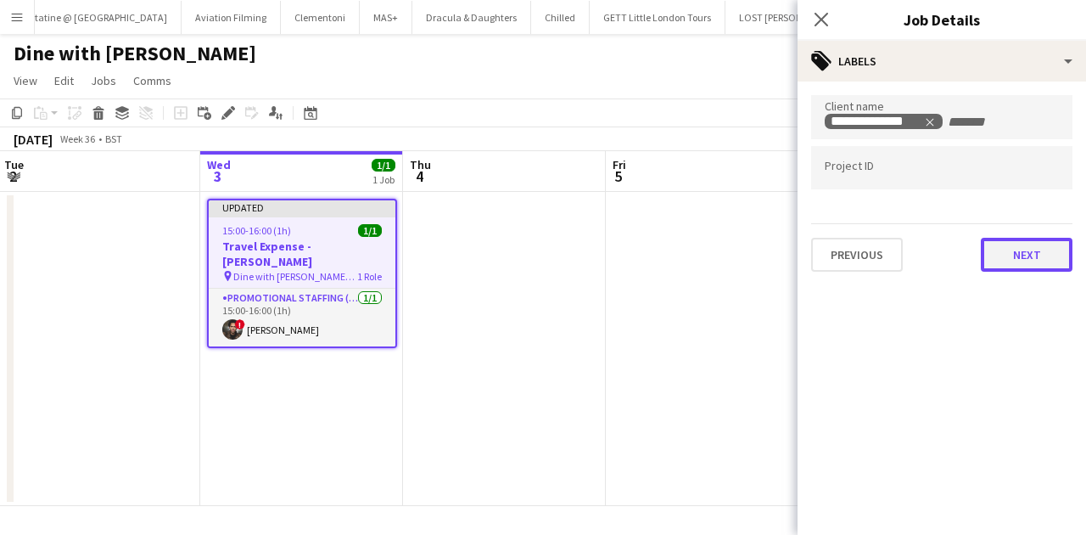
click at [1013, 257] on button "Next" at bounding box center [1027, 255] width 92 height 34
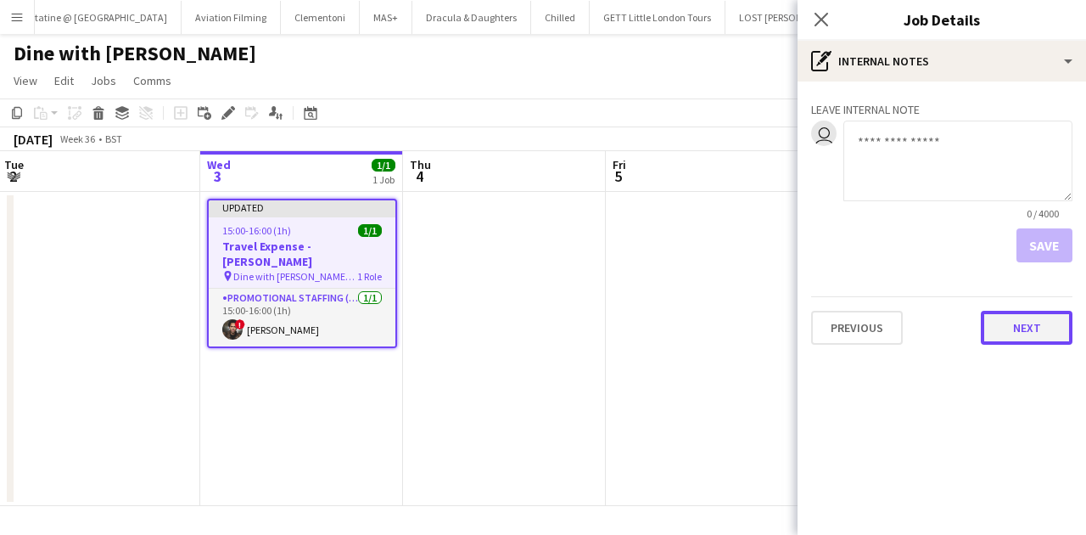
click at [1037, 326] on button "Next" at bounding box center [1027, 328] width 92 height 34
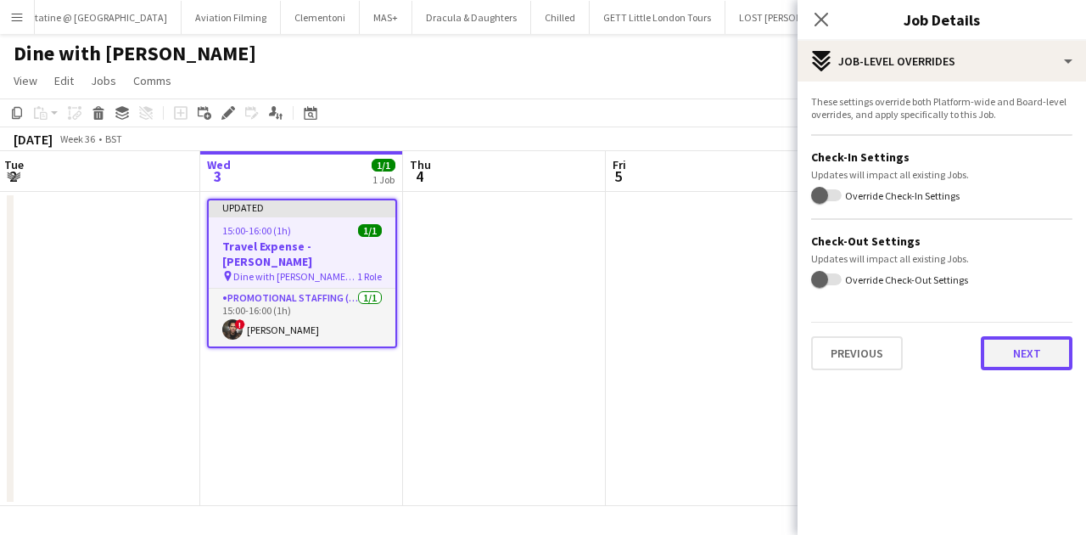
click at [1039, 362] on button "Next" at bounding box center [1027, 353] width 92 height 34
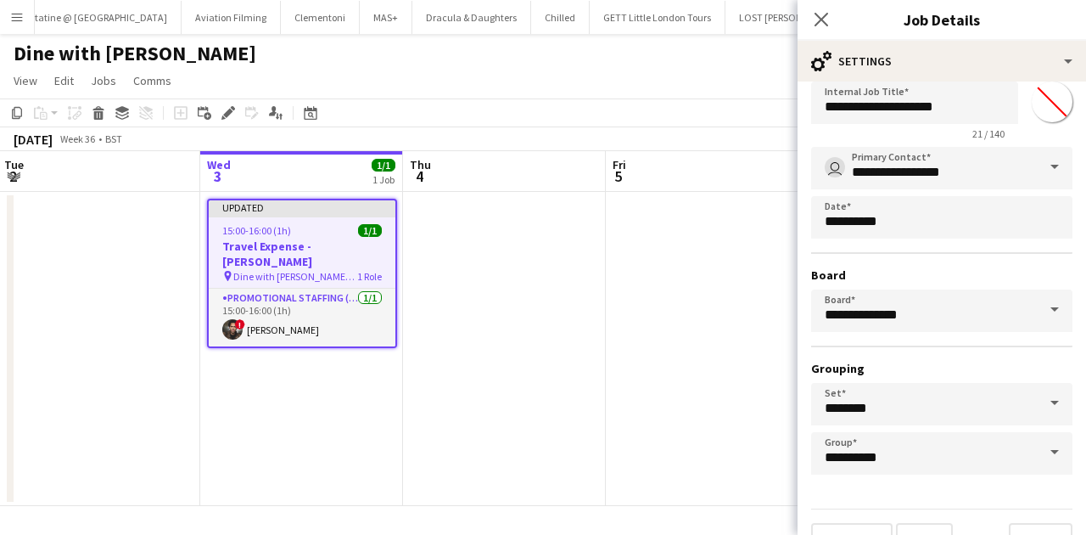
scroll to position [75, 0]
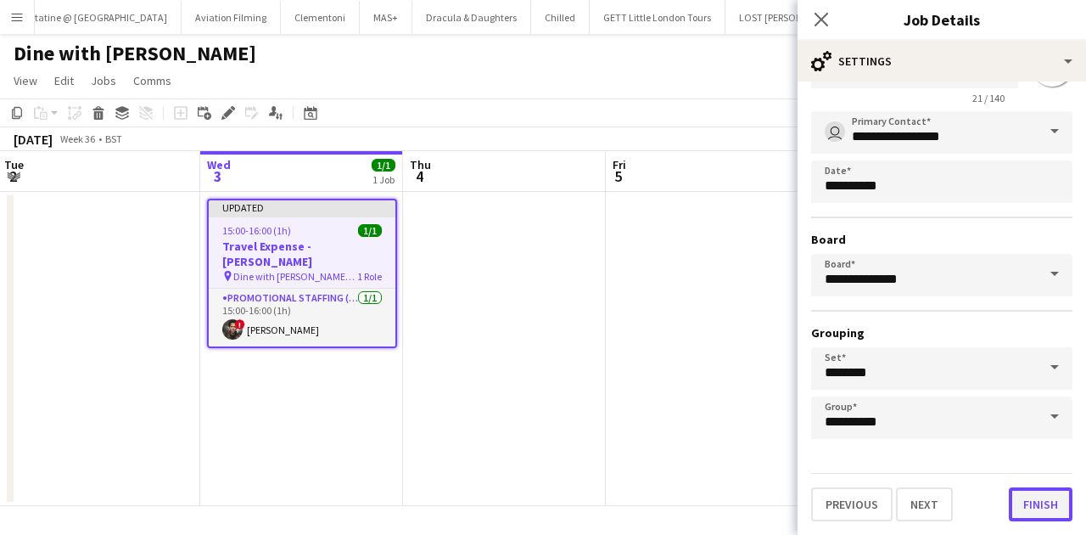
click at [1023, 501] on button "Finish" at bounding box center [1041, 504] width 64 height 34
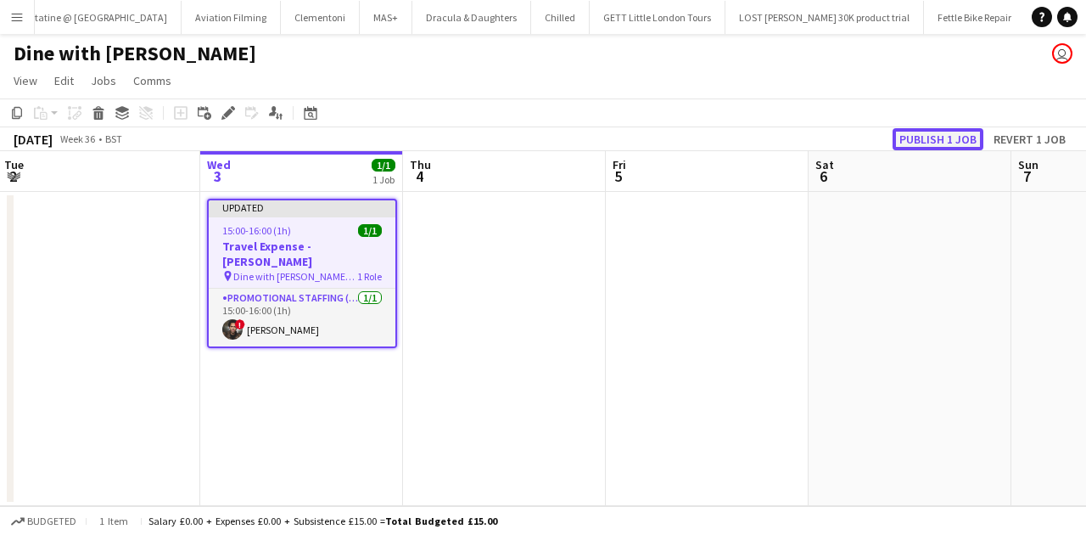
click at [962, 132] on button "Publish 1 job" at bounding box center [938, 139] width 91 height 22
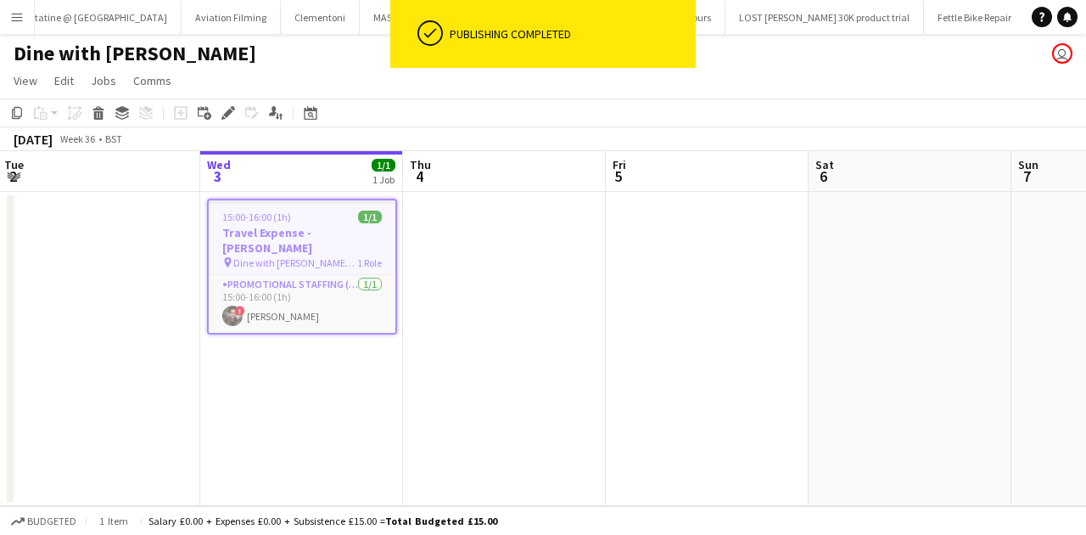
click at [478, 236] on app-date-cell at bounding box center [504, 349] width 203 height 314
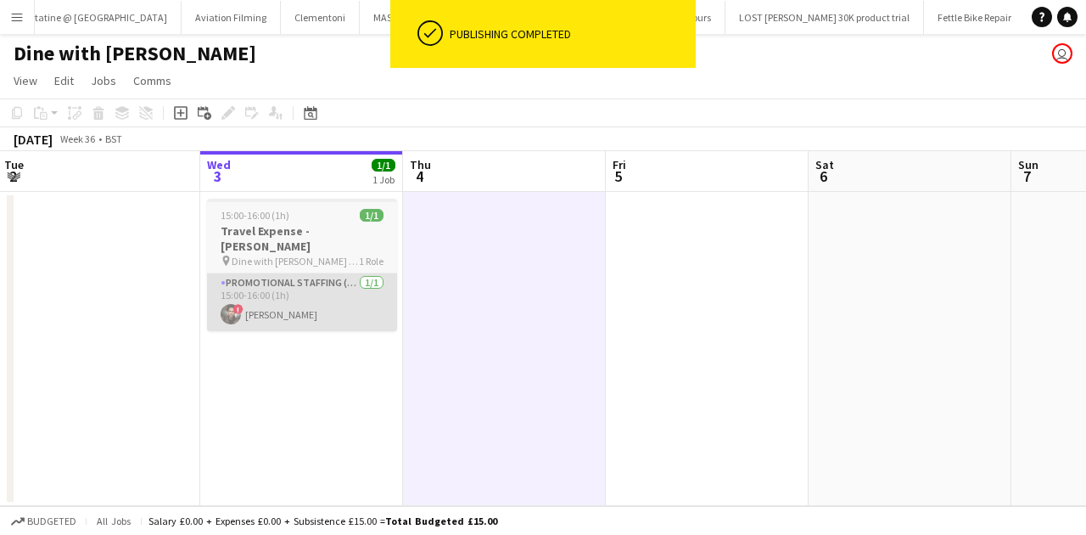
click at [345, 293] on app-card-role "Promotional Staffing (Brand Ambassadors) 1/1 15:00-16:00 (1h) ! Jade Willis" at bounding box center [302, 302] width 190 height 58
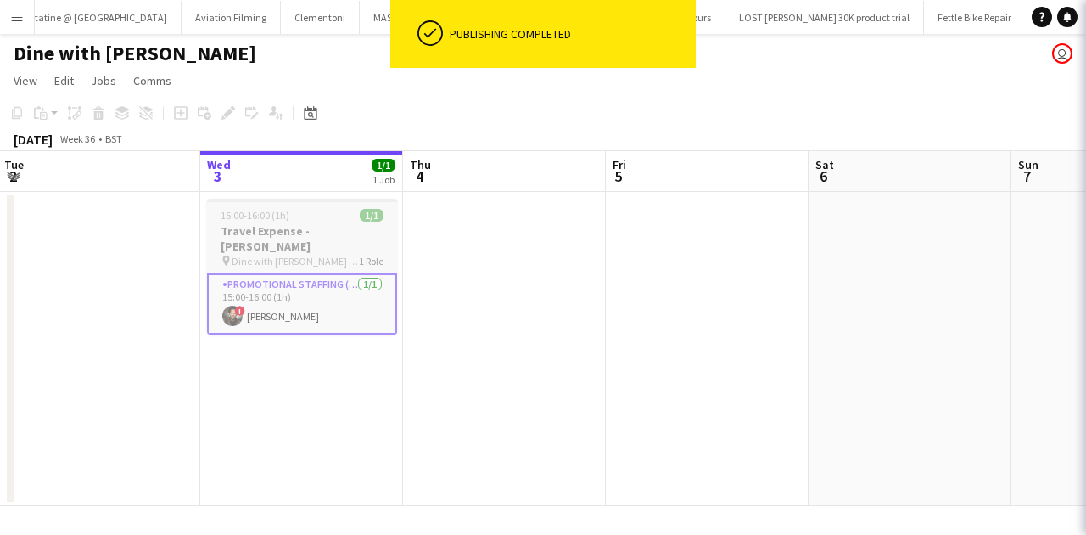
click at [339, 255] on span "Dine with Dina Travel Expense" at bounding box center [295, 261] width 127 height 13
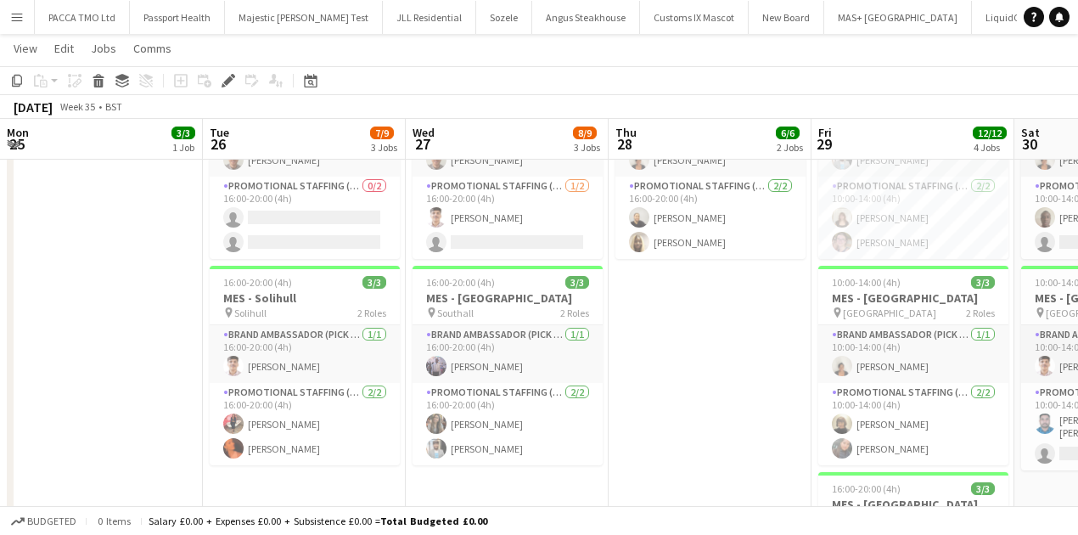
scroll to position [0, 521]
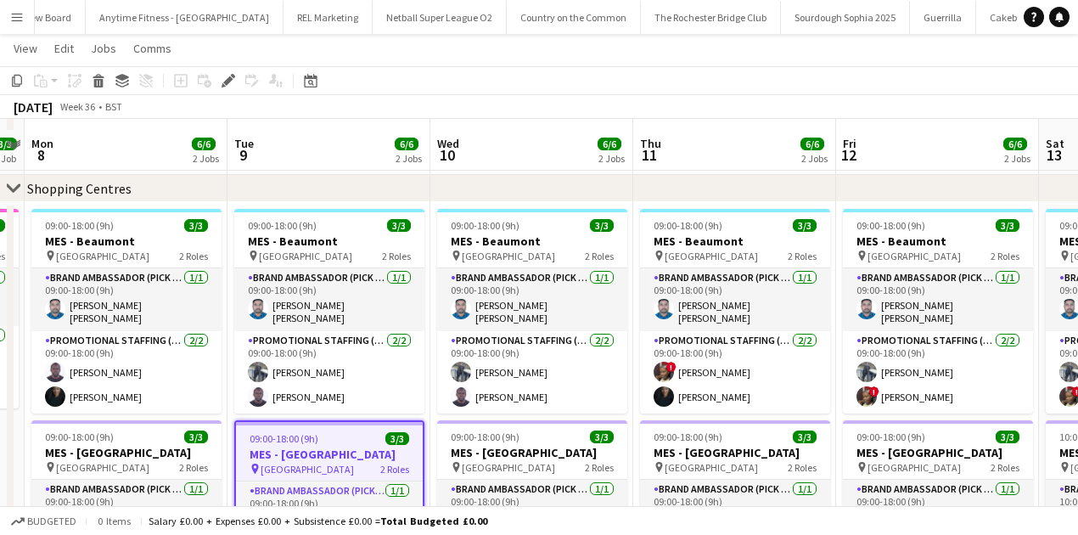
scroll to position [1164, 0]
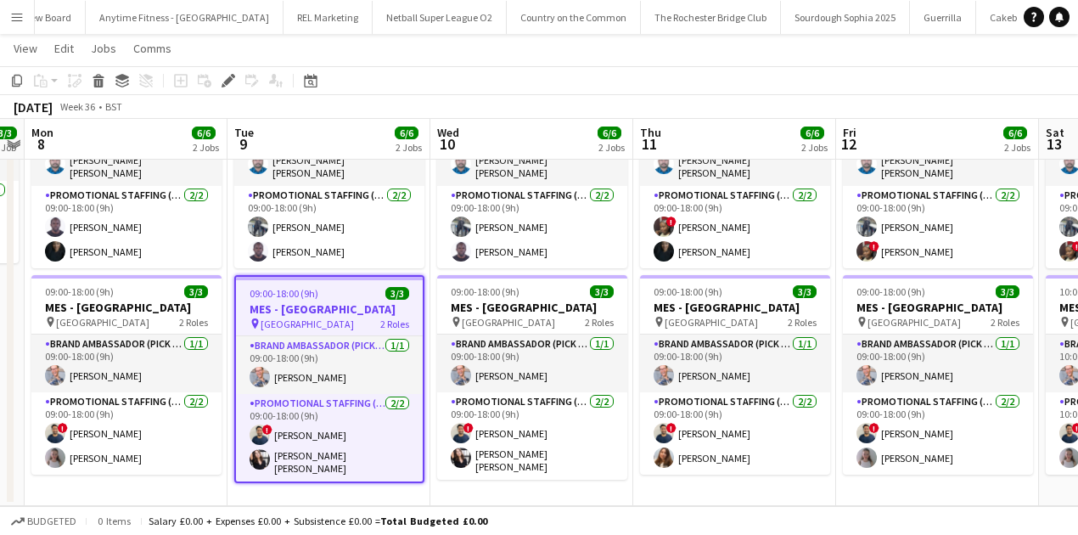
click at [291, 301] on h3 "MES - [GEOGRAPHIC_DATA]" at bounding box center [329, 308] width 187 height 15
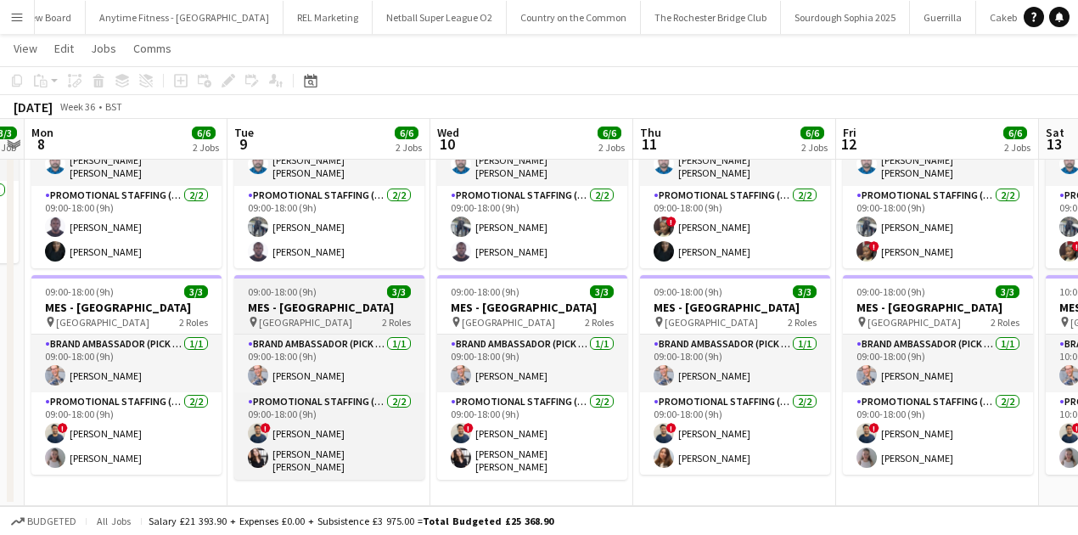
click at [291, 300] on h3 "MES - [GEOGRAPHIC_DATA]" at bounding box center [329, 307] width 190 height 15
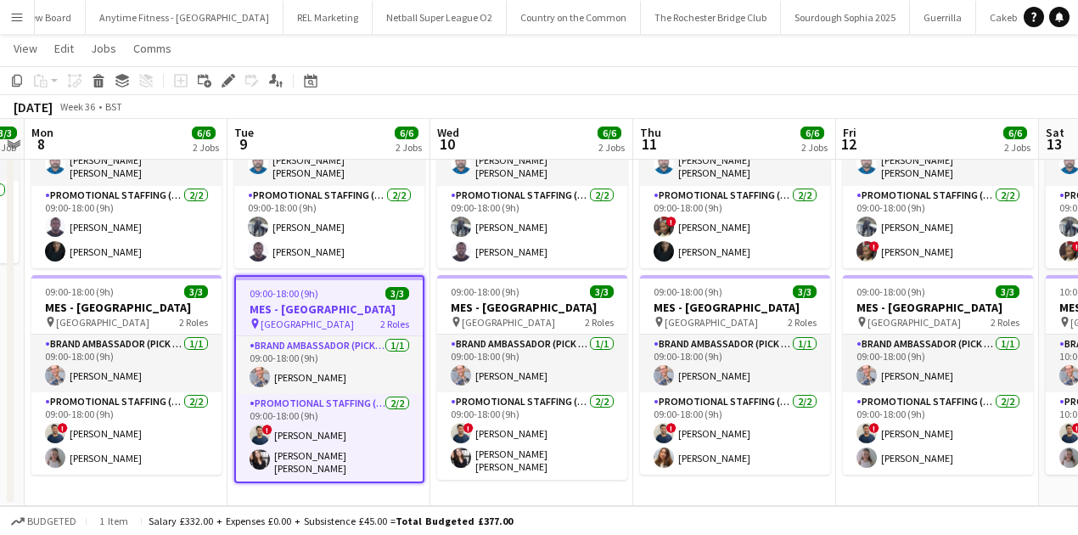
click at [81, 47] on app-page-menu "View Day view expanded Day view collapsed Month view Date picker Jump to [DATE]…" at bounding box center [539, 50] width 1078 height 32
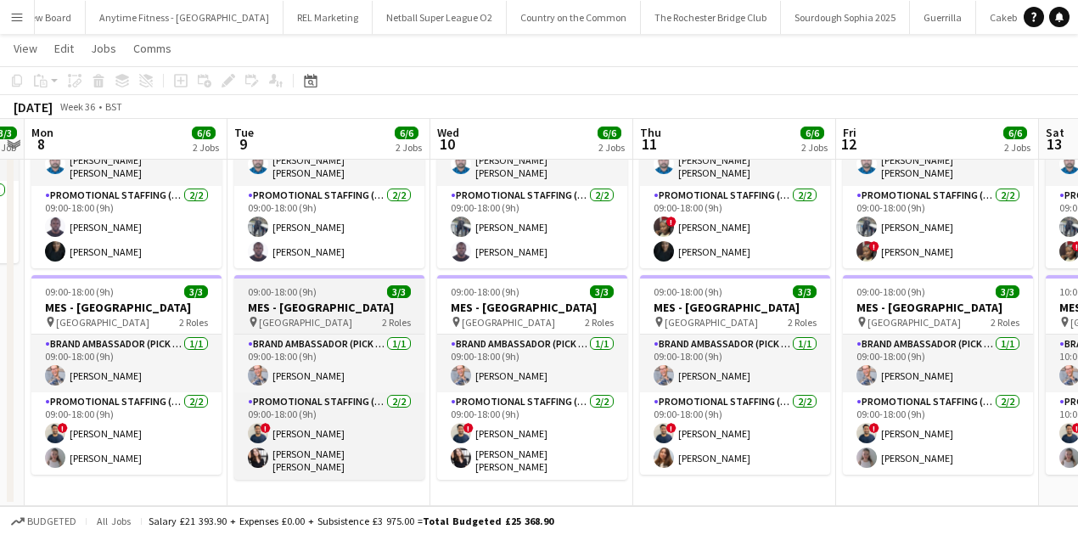
click at [276, 289] on span "09:00-18:00 (9h)" at bounding box center [282, 291] width 69 height 13
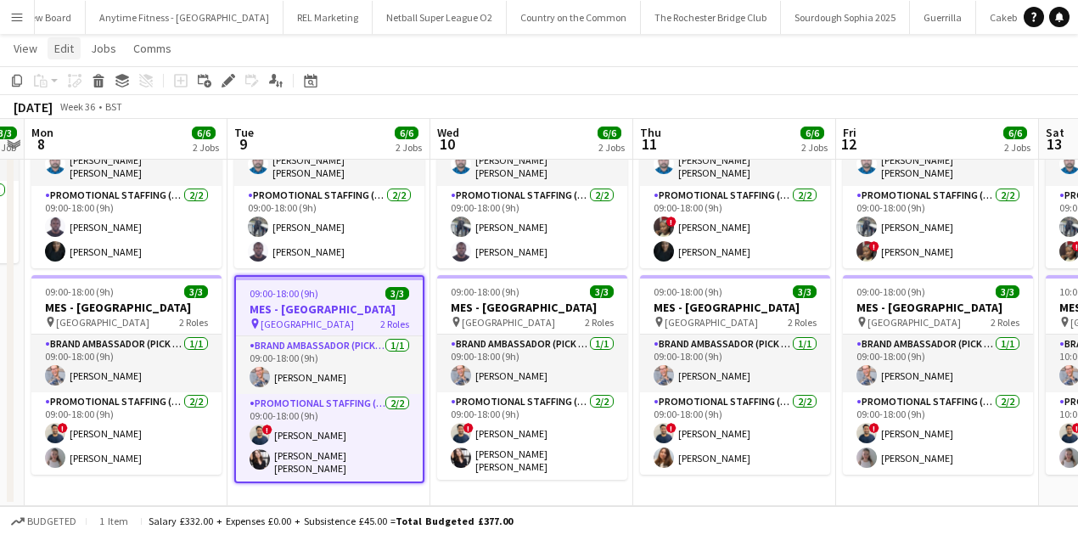
click at [61, 52] on span "Edit" at bounding box center [64, 48] width 20 height 15
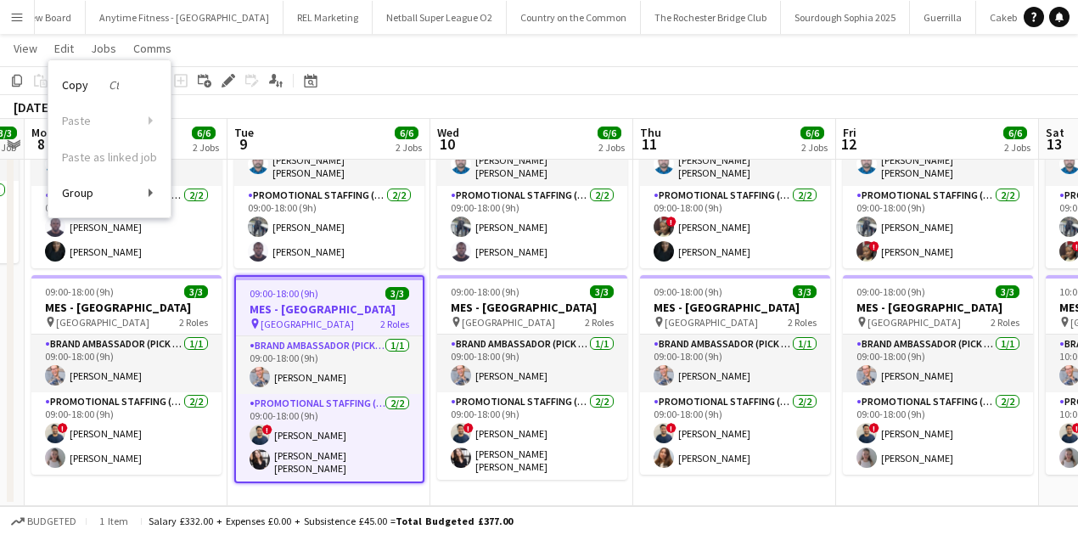
drag, startPoint x: 348, startPoint y: 336, endPoint x: 340, endPoint y: 324, distance: 14.1
click at [348, 336] on app-card-role "Brand Ambassador (Pick up) [DATE] 09:00-18:00 (9h) [PERSON_NAME]" at bounding box center [329, 365] width 187 height 58
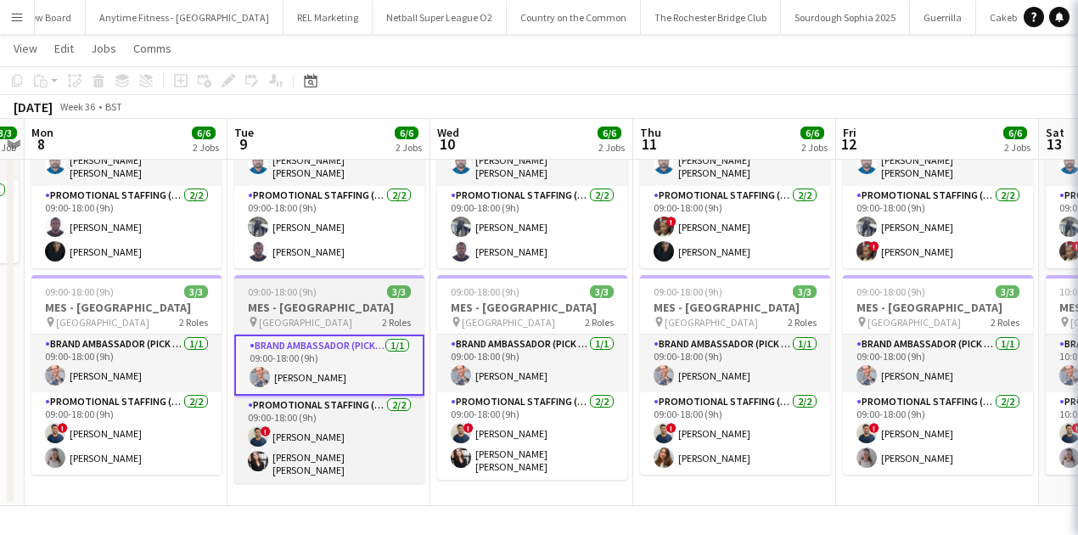
click at [330, 302] on h3 "MES - [GEOGRAPHIC_DATA]" at bounding box center [329, 307] width 190 height 15
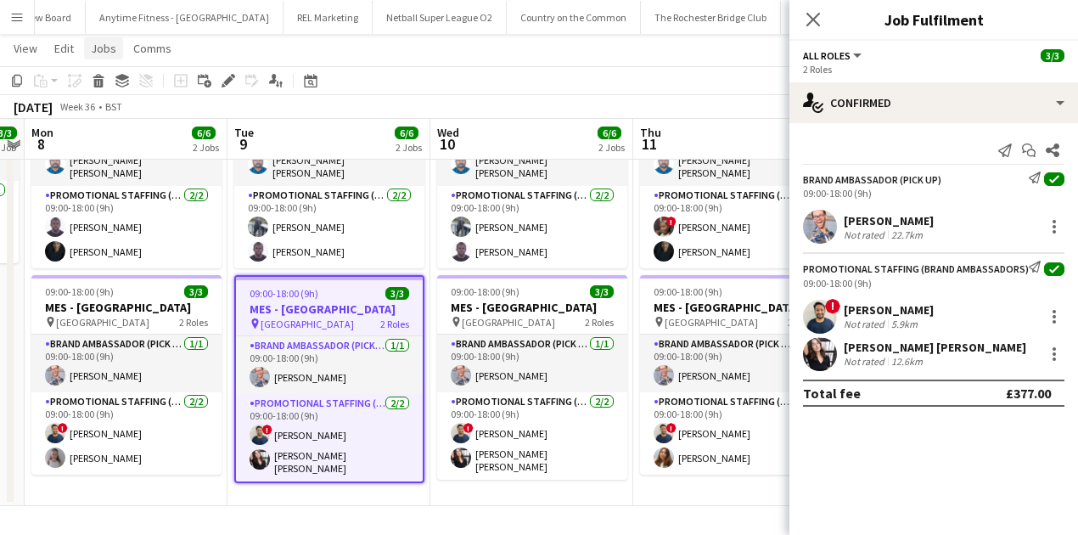
click at [106, 44] on span "Jobs" at bounding box center [103, 48] width 25 height 15
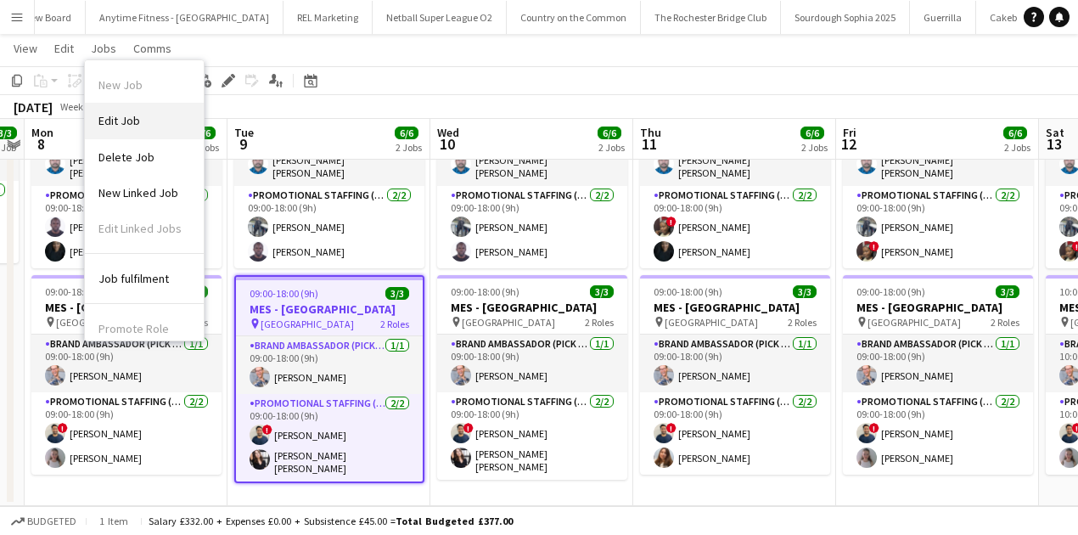
click at [133, 119] on span "Edit Job" at bounding box center [119, 120] width 42 height 15
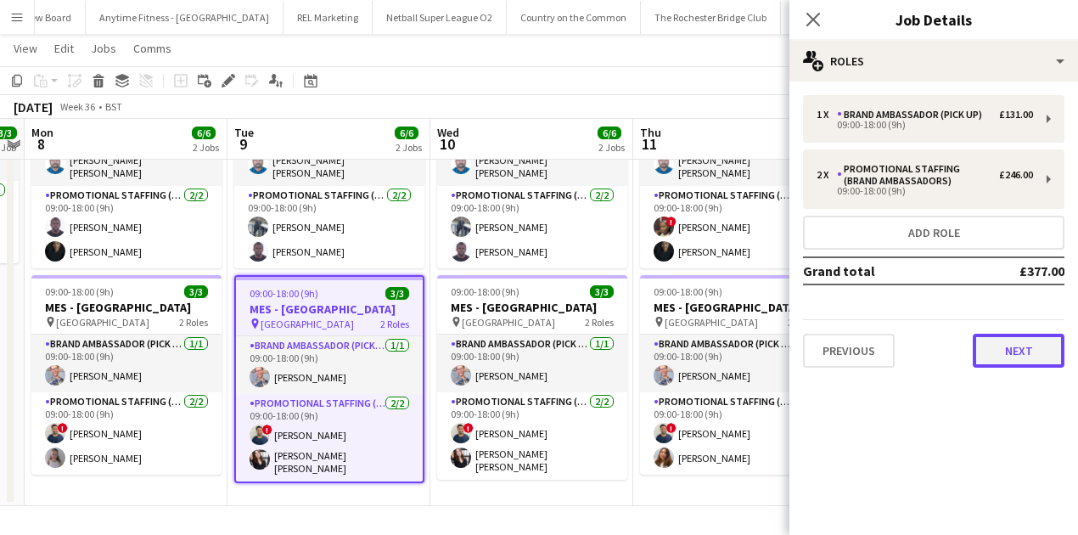
click at [1046, 338] on button "Next" at bounding box center [1019, 351] width 92 height 34
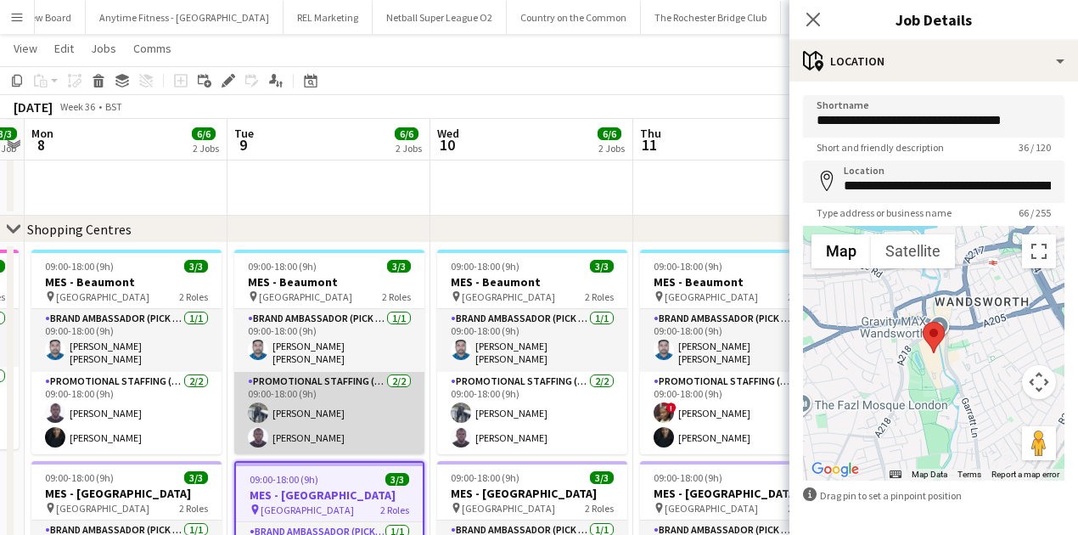
scroll to position [881, 0]
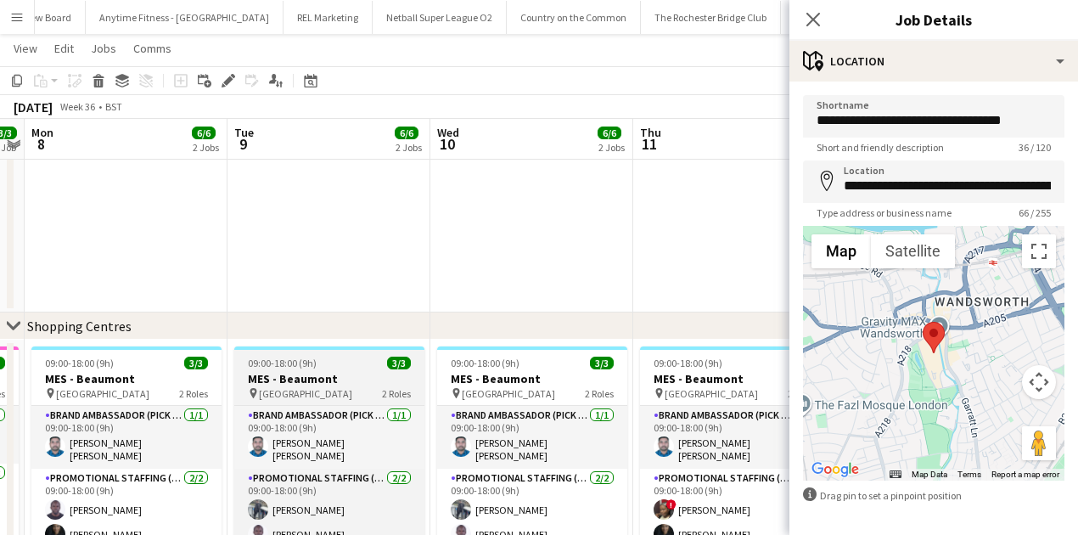
click at [307, 389] on span "[GEOGRAPHIC_DATA]" at bounding box center [305, 393] width 93 height 13
type input "**********"
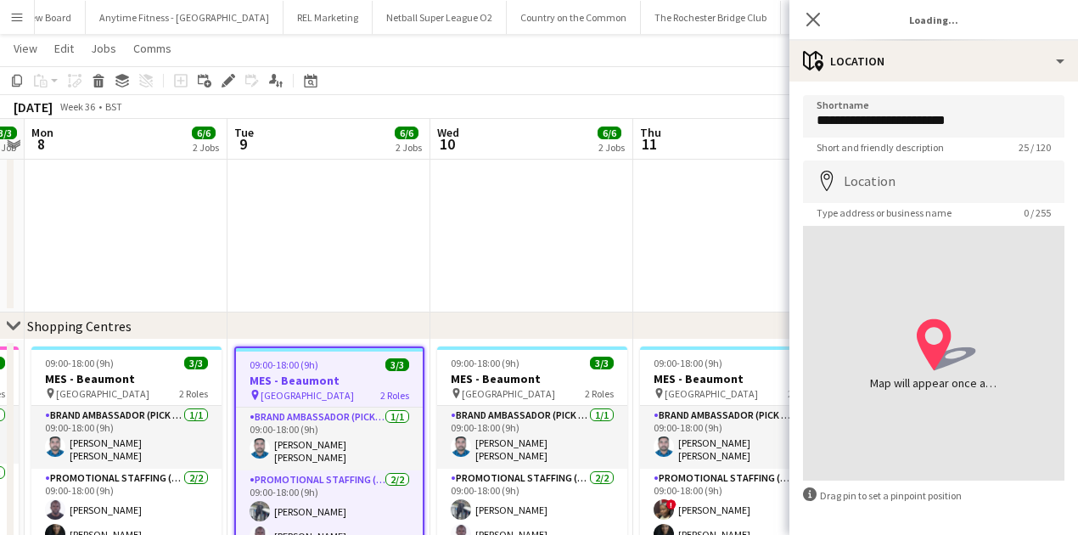
type input "**********"
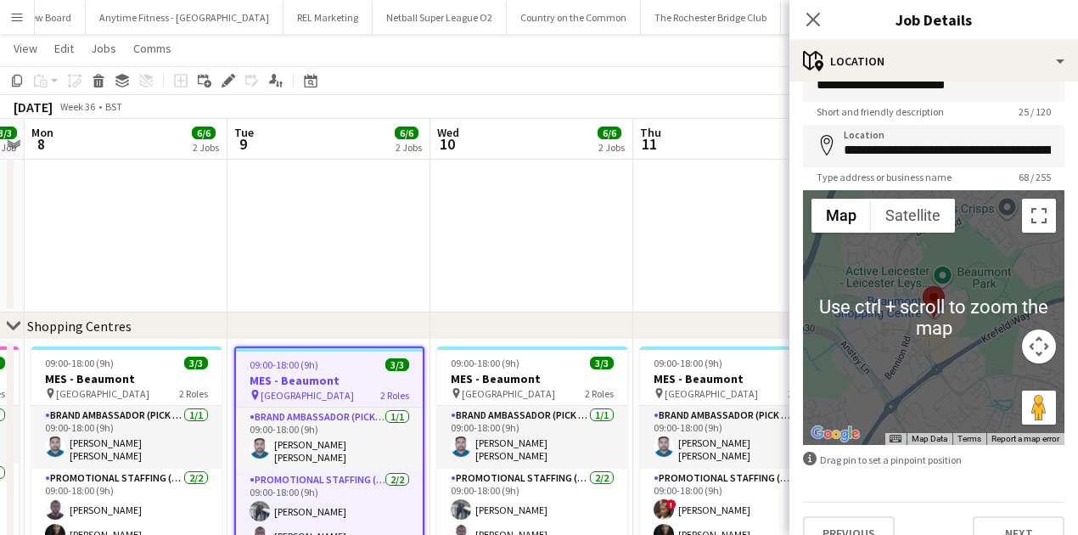
scroll to position [65, 0]
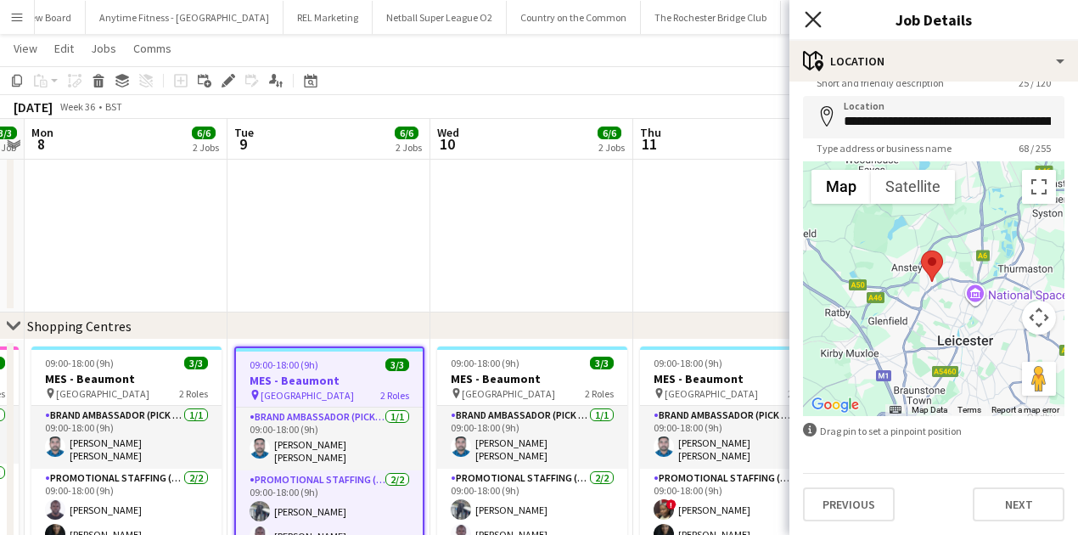
click at [817, 15] on icon at bounding box center [813, 19] width 16 height 16
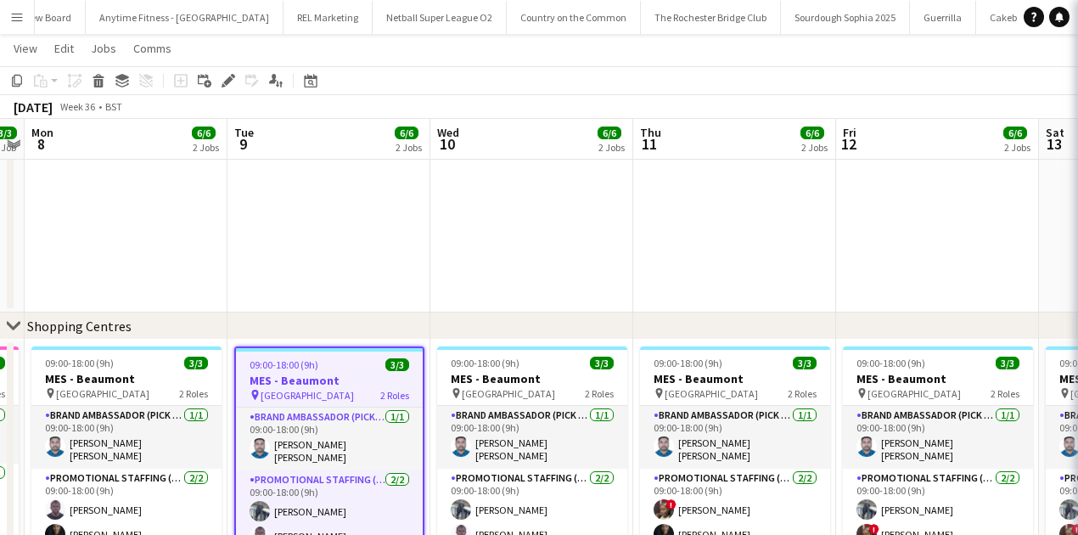
scroll to position [0, 0]
